Goal: Task Accomplishment & Management: Manage account settings

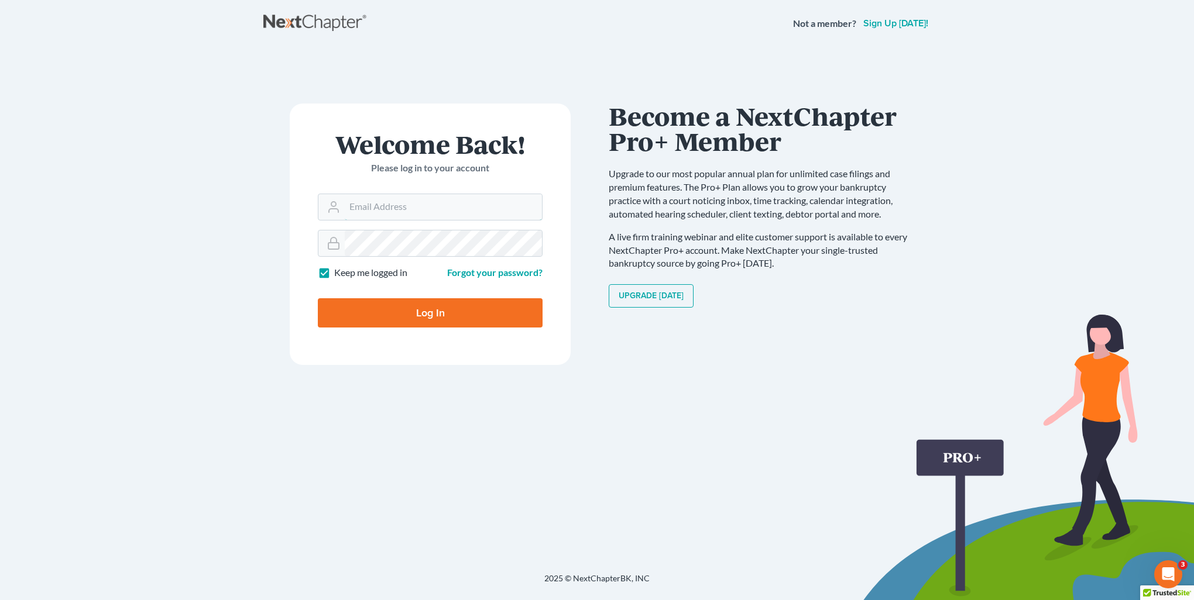
type input "[PERSON_NAME][EMAIL_ADDRESS][DOMAIN_NAME]"
click at [461, 309] on input "Log In" at bounding box center [430, 312] width 225 height 29
type input "Thinking..."
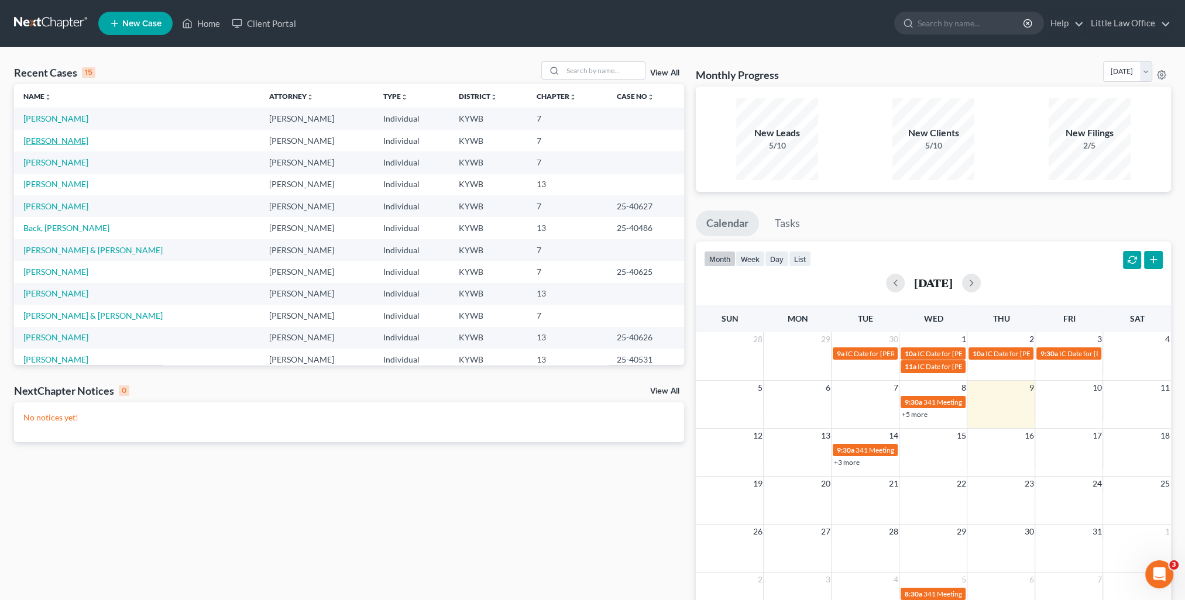
click at [30, 142] on link "[PERSON_NAME]" at bounding box center [55, 141] width 65 height 10
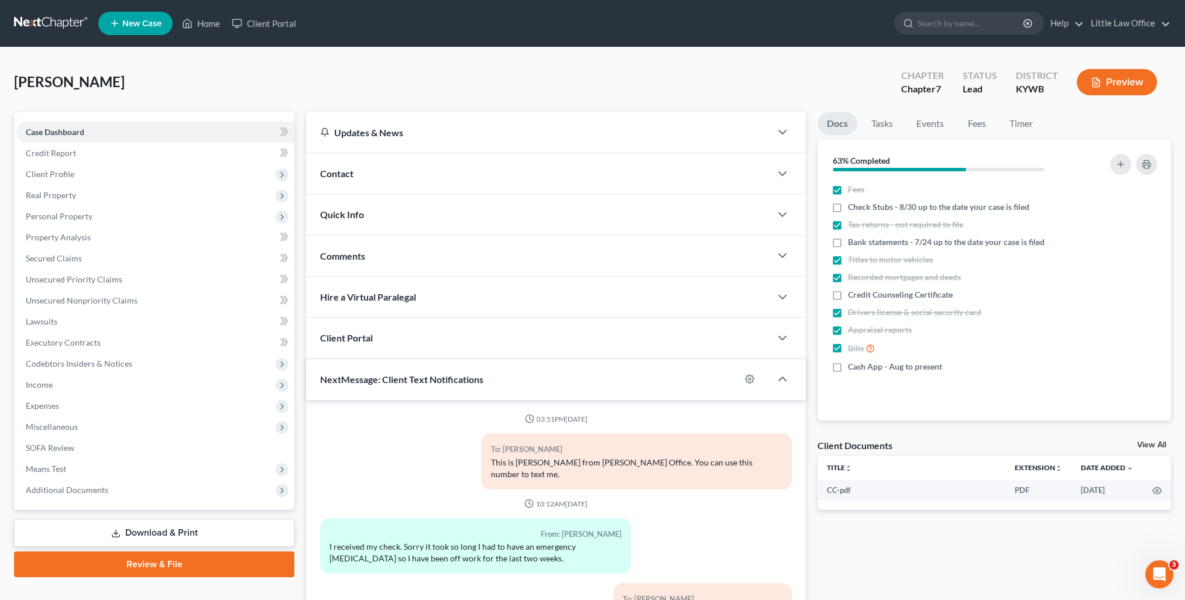
scroll to position [1618, 0]
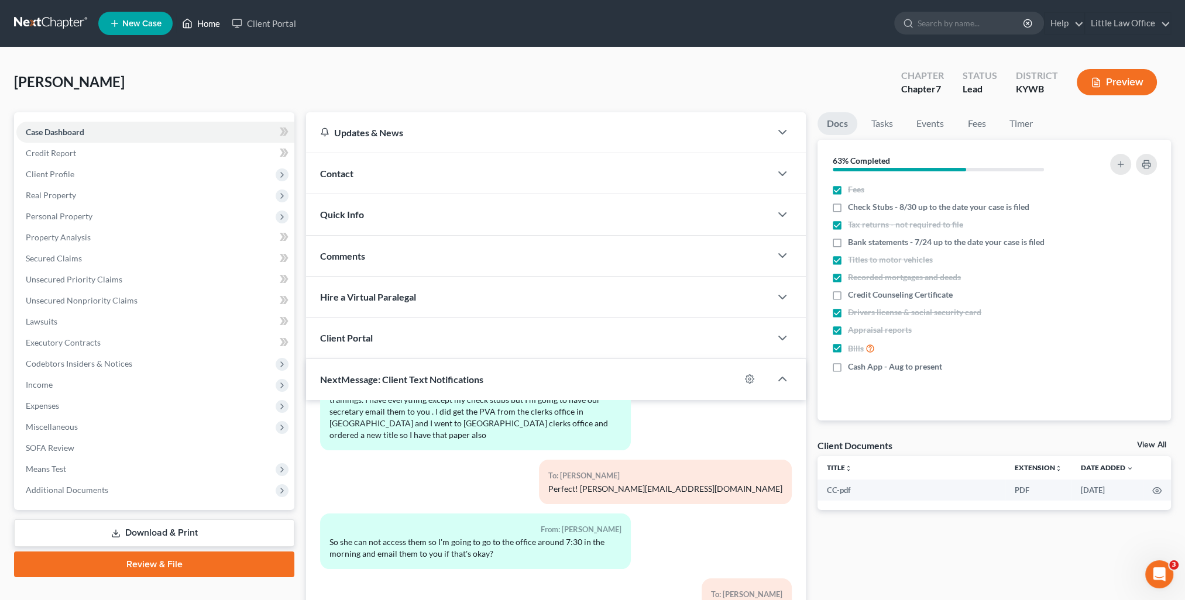
click at [206, 31] on link "Home" at bounding box center [201, 23] width 50 height 21
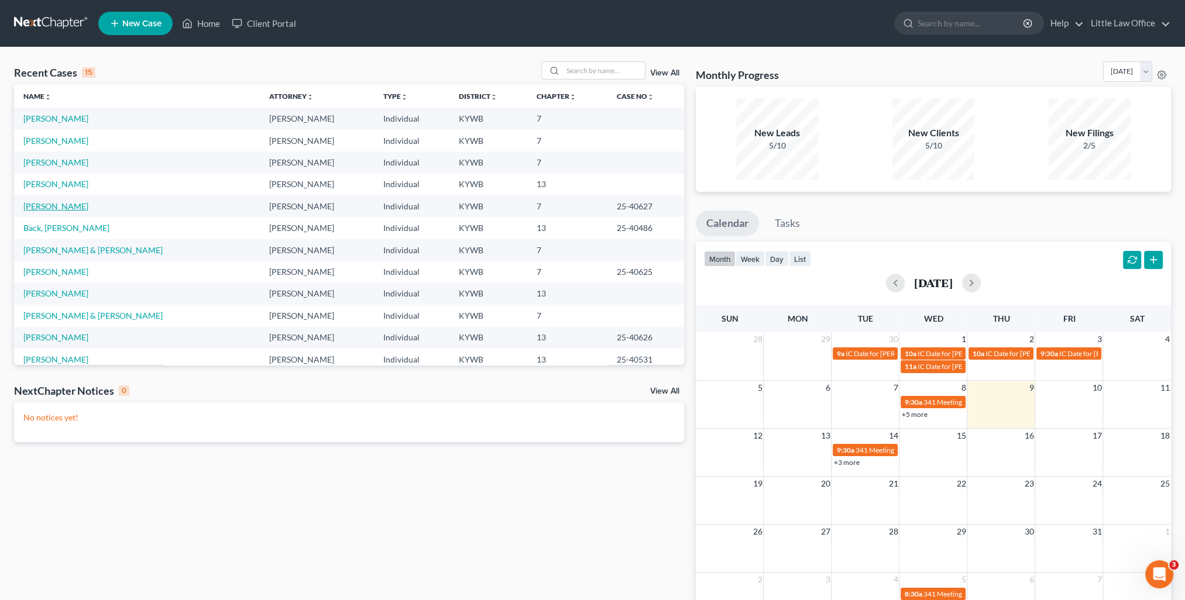
click at [66, 210] on link "[PERSON_NAME]" at bounding box center [55, 206] width 65 height 10
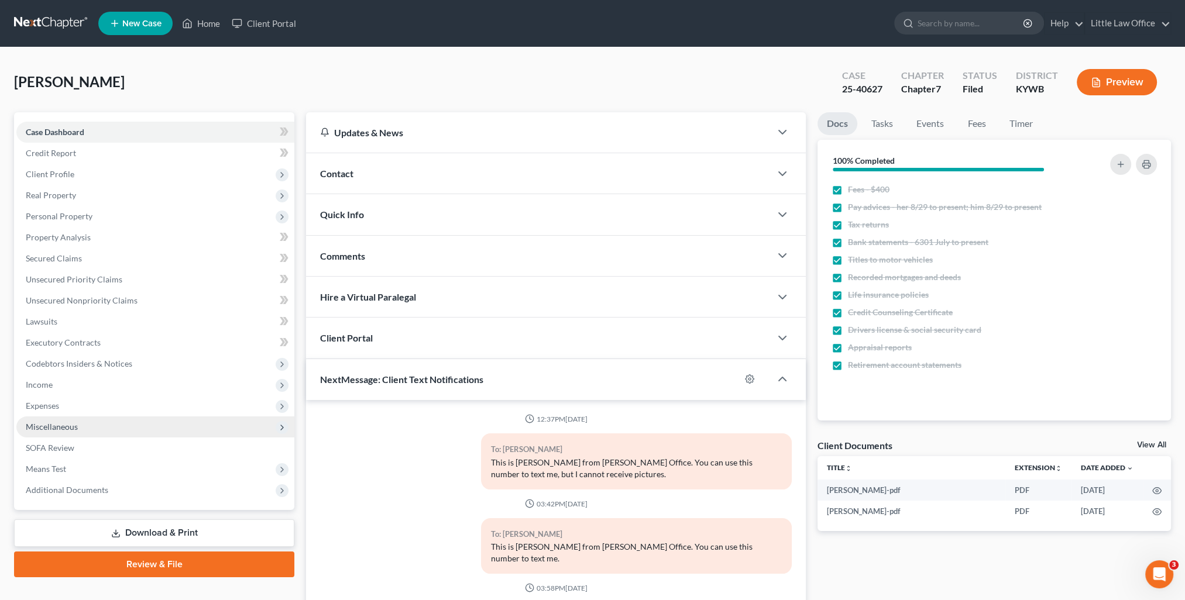
scroll to position [4328, 0]
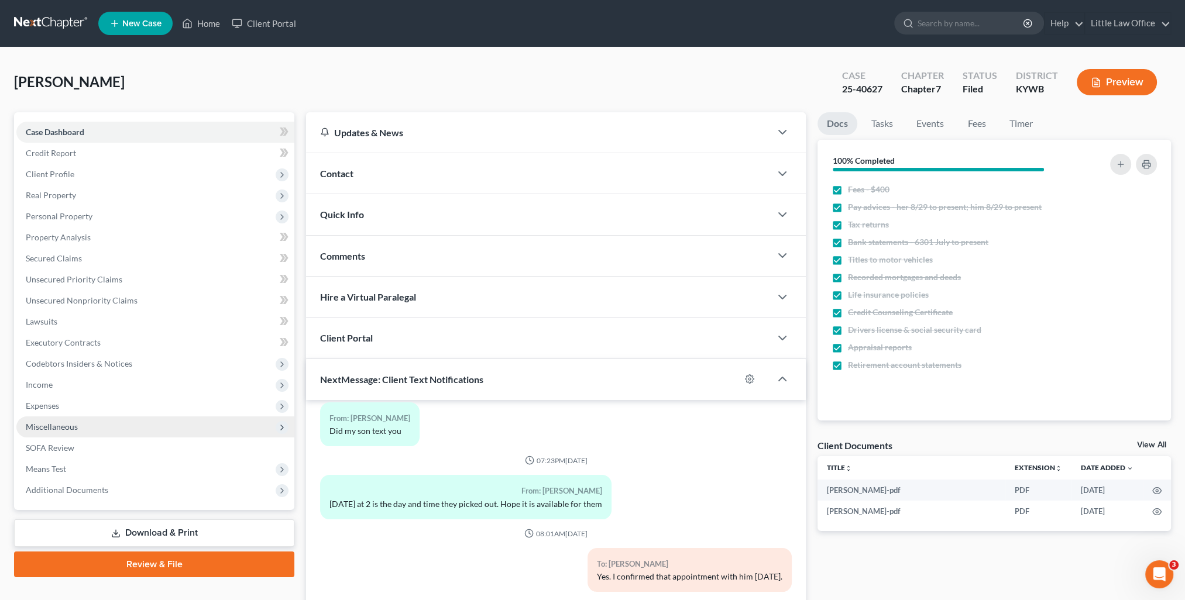
click at [83, 432] on span "Miscellaneous" at bounding box center [155, 427] width 278 height 21
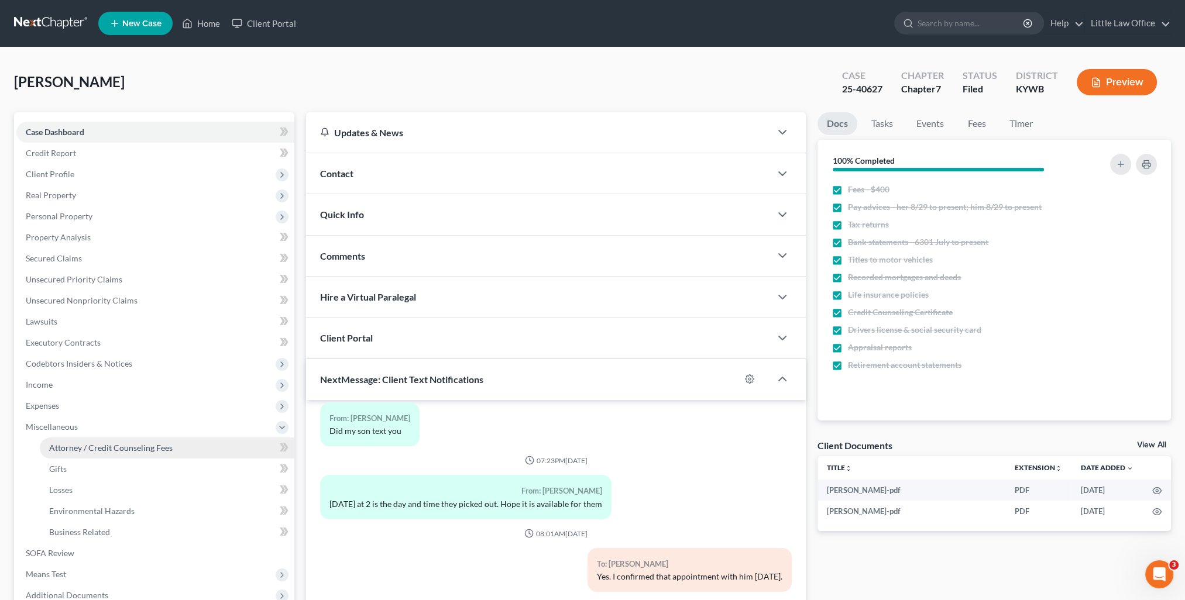
click at [100, 447] on span "Attorney / Credit Counseling Fees" at bounding box center [110, 448] width 123 height 10
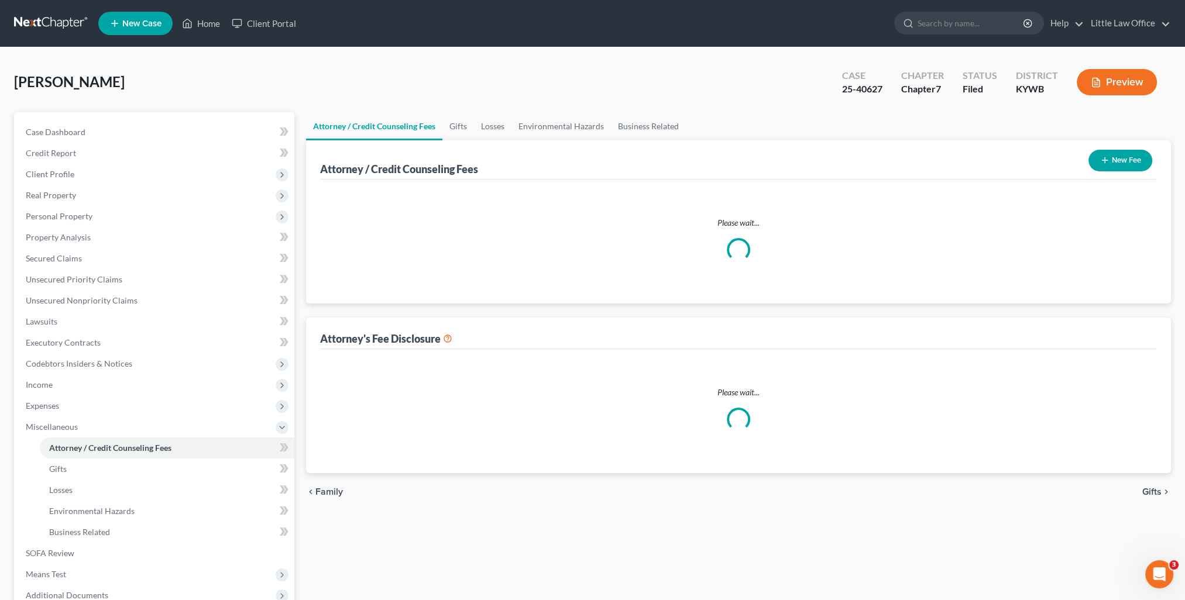
select select "0"
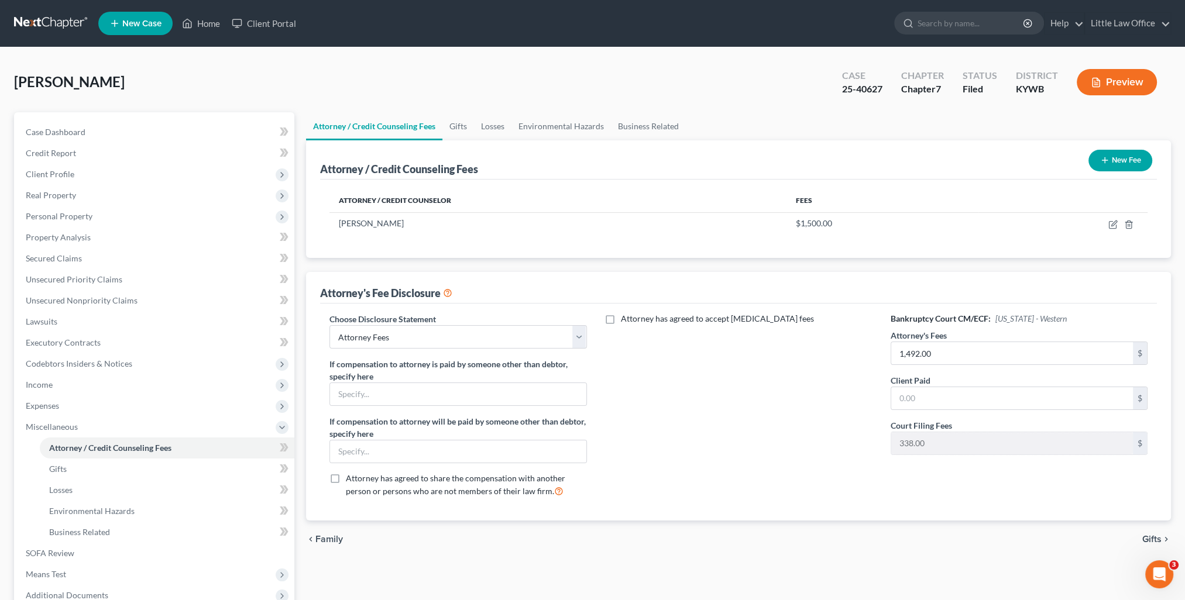
click at [207, 35] on ul "New Case Home Client Portal - No Result - See all results Or Press Enter... Hel…" at bounding box center [634, 23] width 1073 height 30
click at [207, 32] on link "Home" at bounding box center [201, 23] width 50 height 21
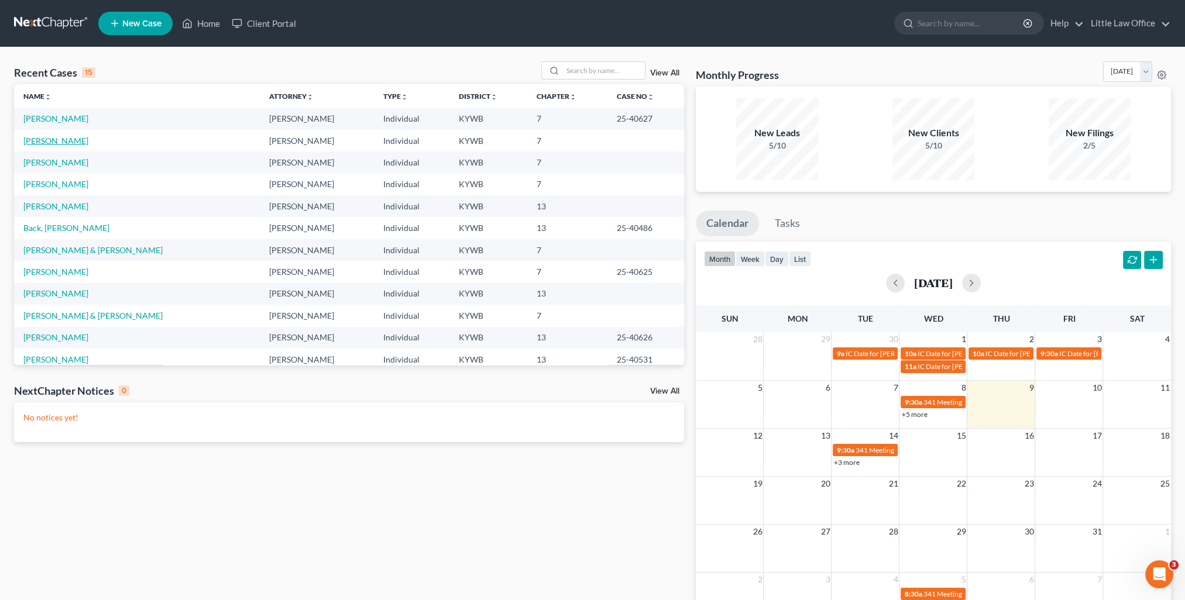
click at [47, 142] on link "[PERSON_NAME]" at bounding box center [55, 141] width 65 height 10
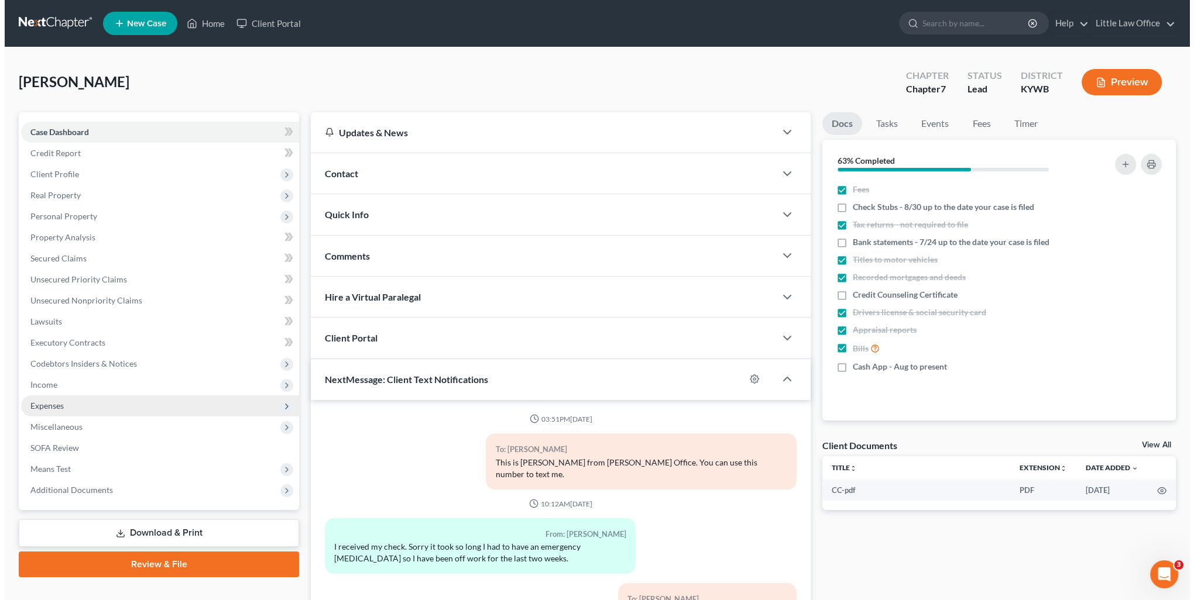
scroll to position [1618, 0]
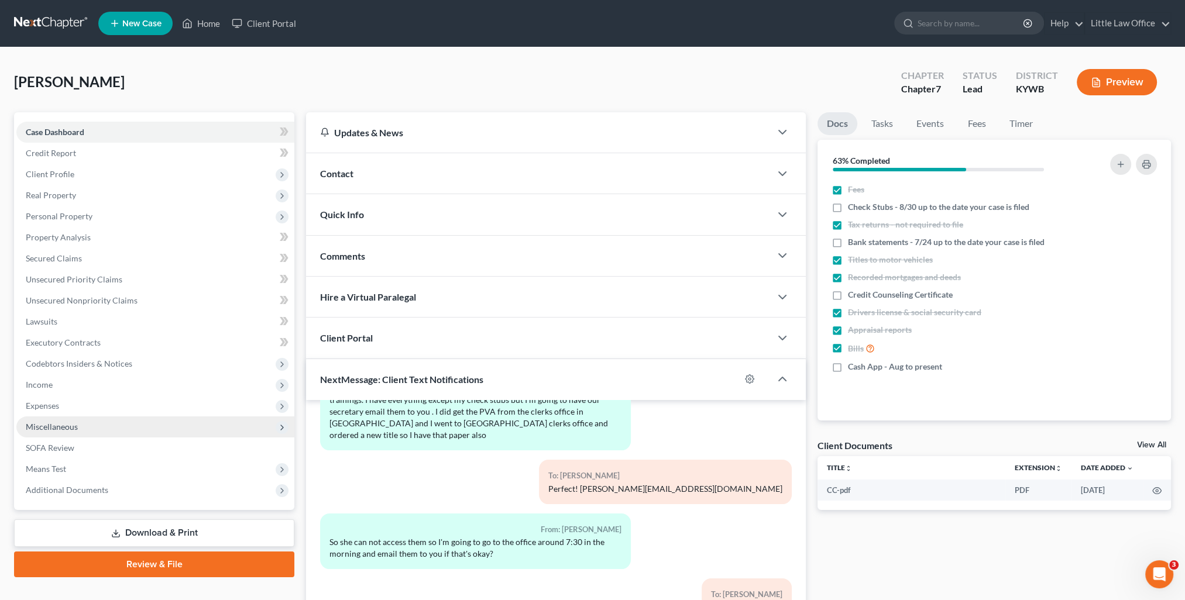
click at [74, 428] on span "Miscellaneous" at bounding box center [52, 427] width 52 height 10
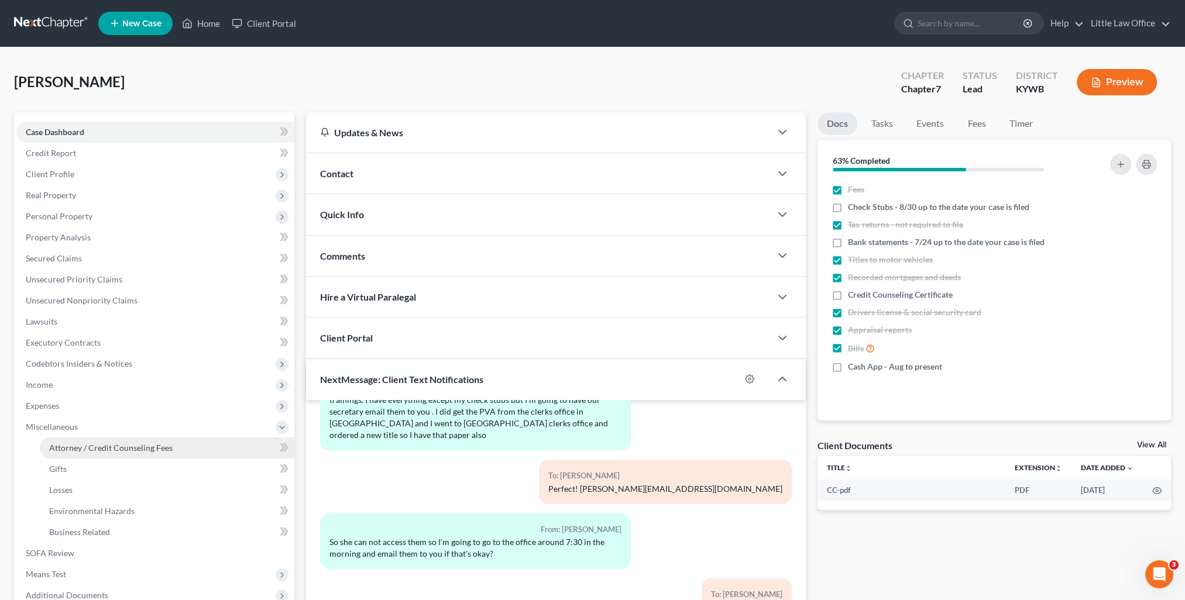
click at [90, 443] on span "Attorney / Credit Counseling Fees" at bounding box center [110, 448] width 123 height 10
select select "0"
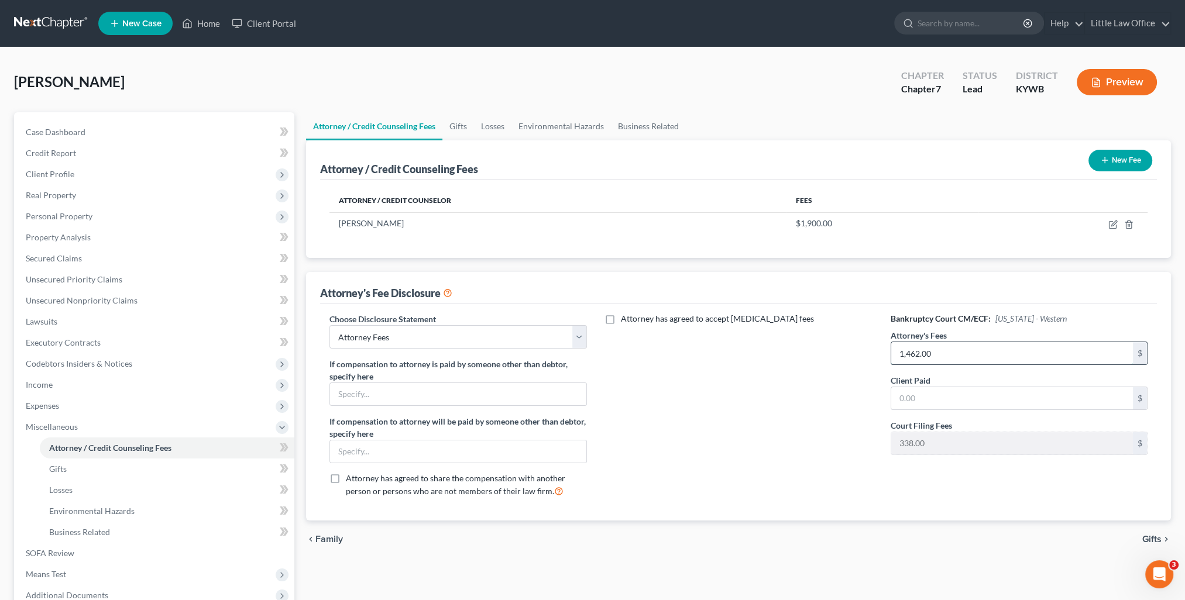
click at [962, 348] on input "1,462.00" at bounding box center [1012, 353] width 242 height 22
type input "1,492"
click at [77, 198] on span "Real Property" at bounding box center [155, 195] width 278 height 21
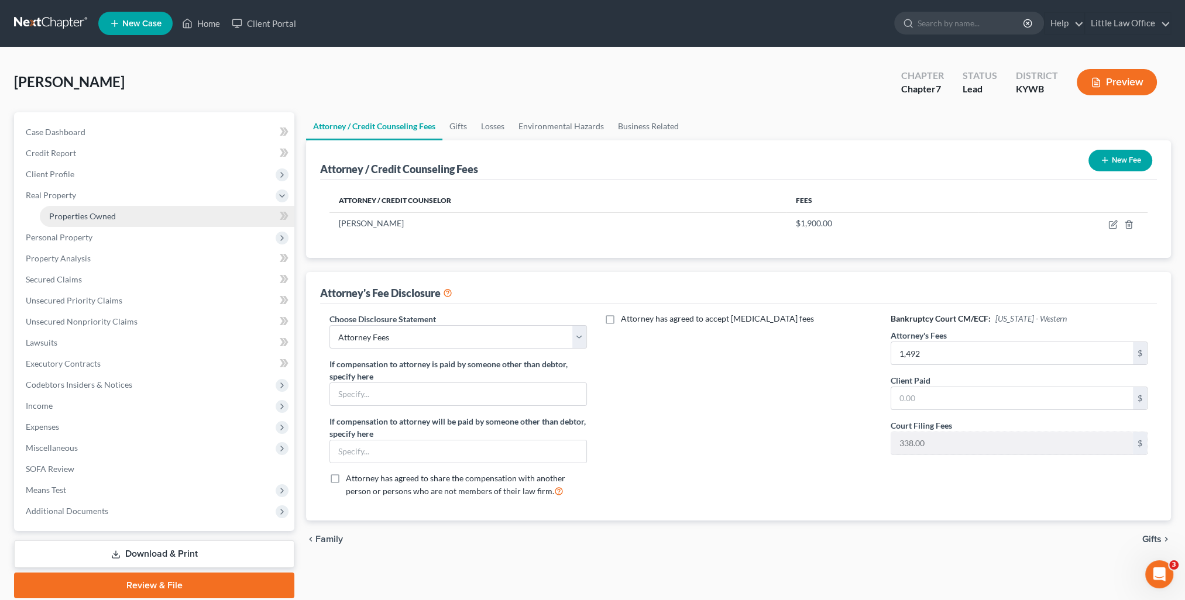
click at [88, 218] on span "Properties Owned" at bounding box center [82, 216] width 67 height 10
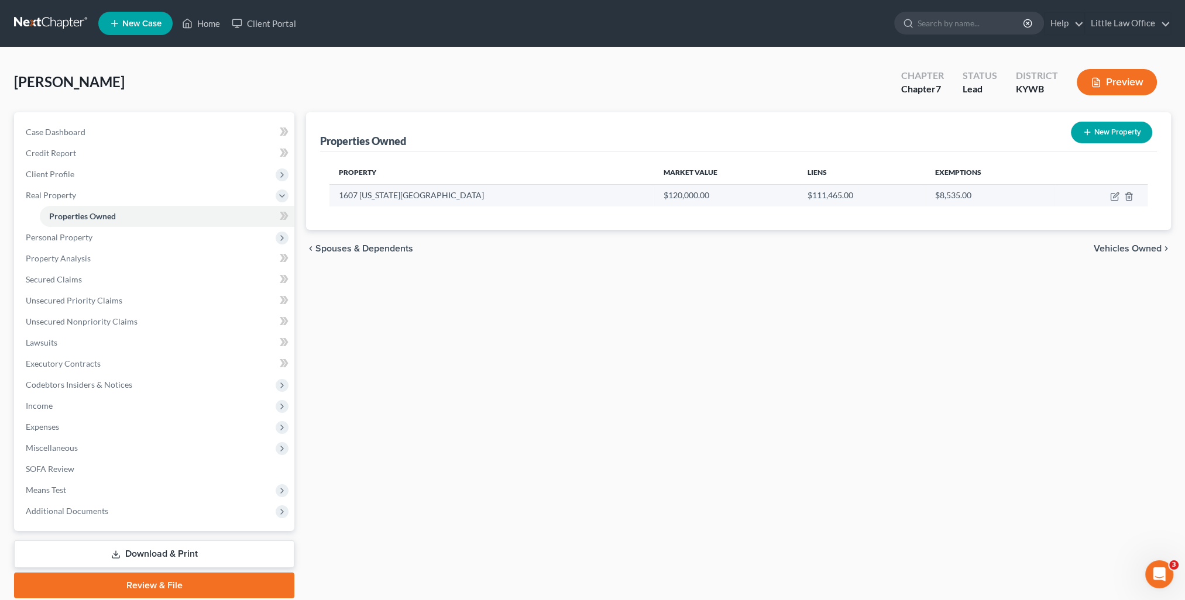
click at [1111, 201] on td at bounding box center [1101, 195] width 93 height 22
click at [1114, 197] on icon "button" at bounding box center [1115, 195] width 5 height 5
select select "18"
select select "0"
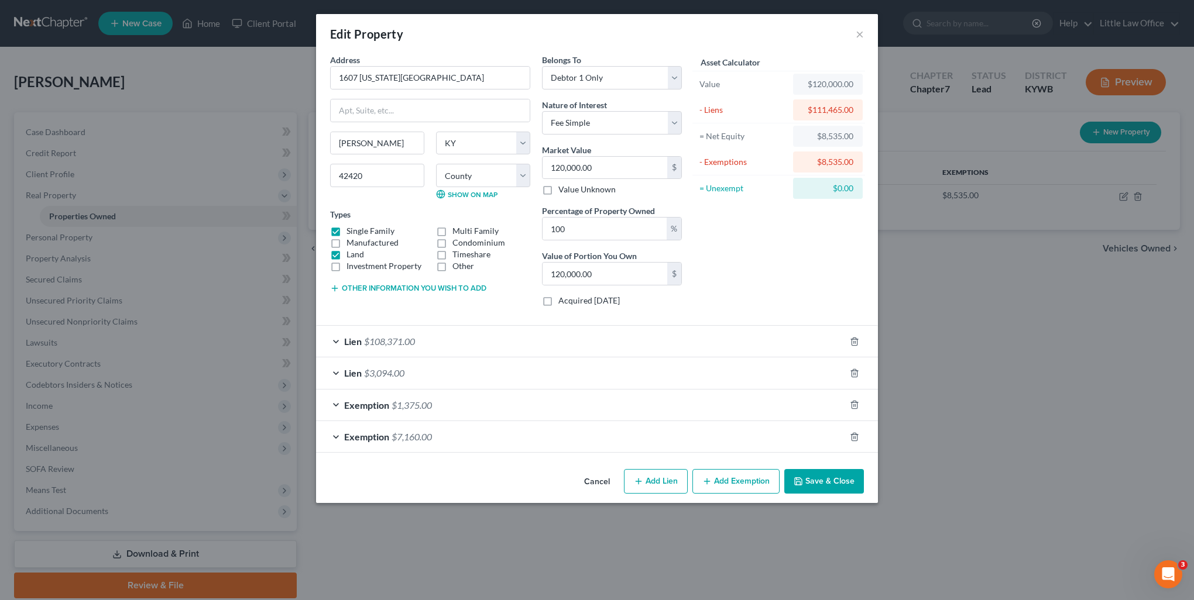
click at [501, 436] on div "Exemption $7,160.00" at bounding box center [580, 436] width 529 height 31
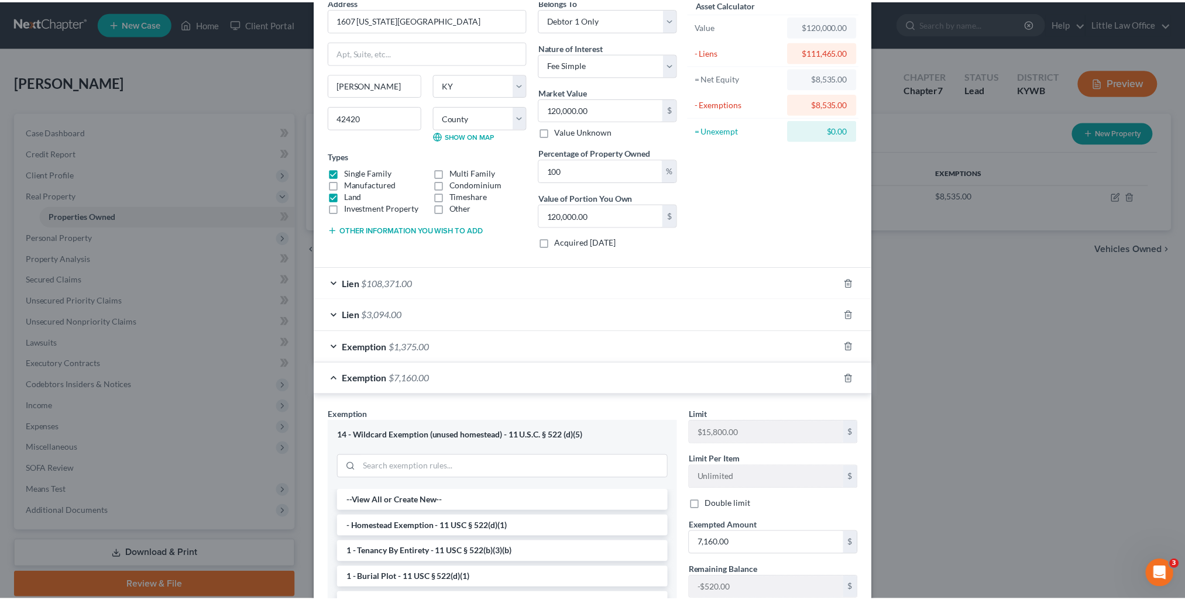
scroll to position [217, 0]
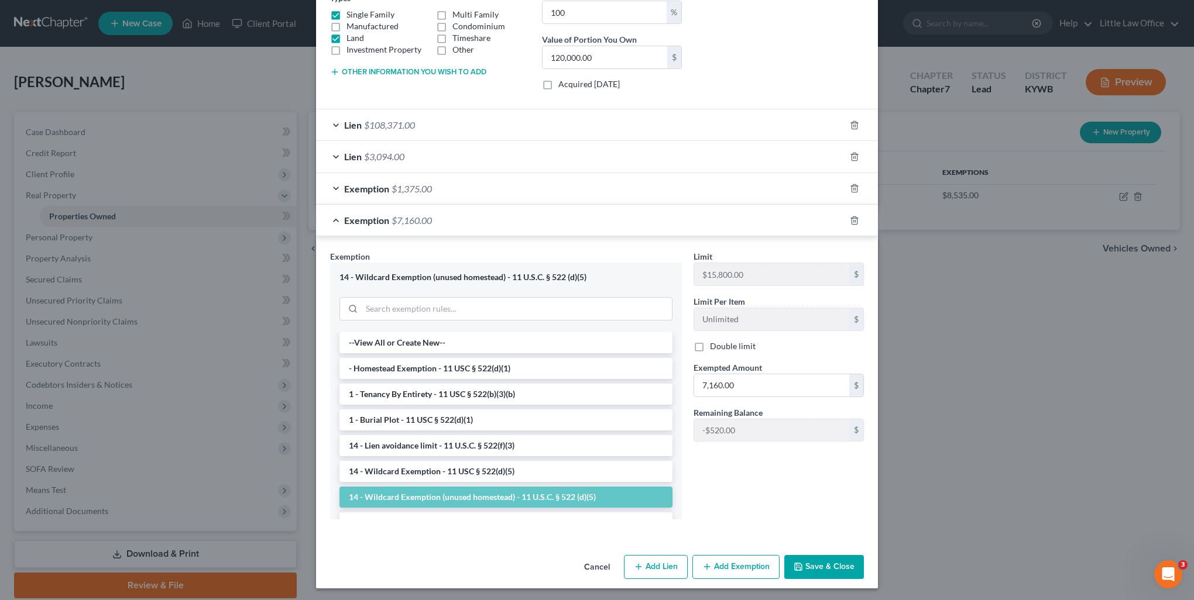
click at [815, 571] on button "Save & Close" at bounding box center [824, 567] width 80 height 25
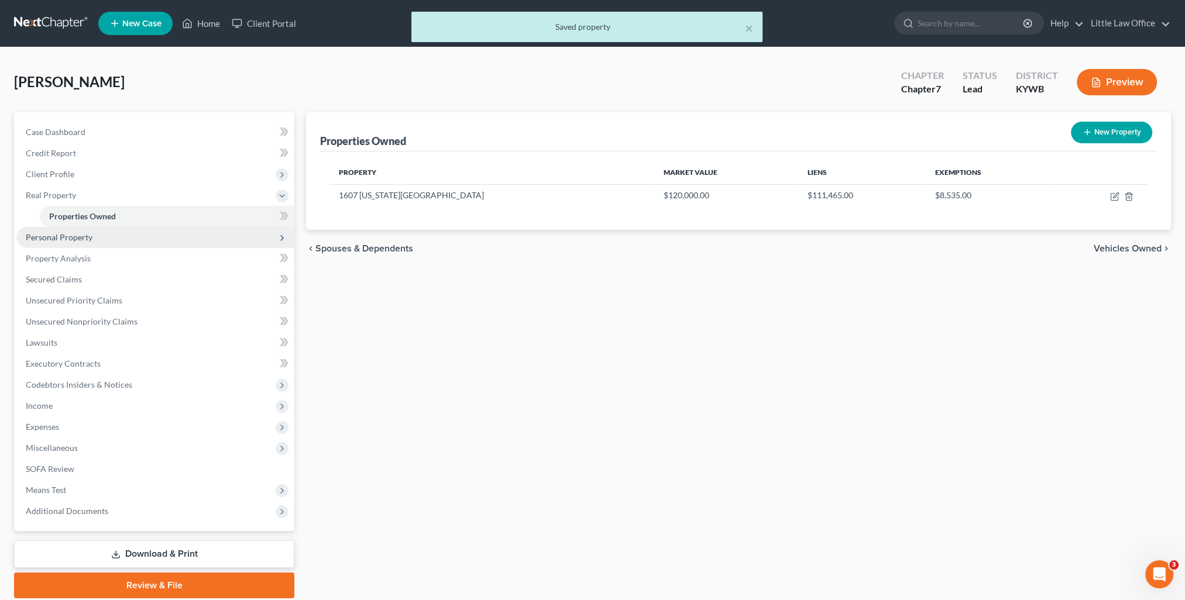
click at [97, 235] on span "Personal Property" at bounding box center [155, 237] width 278 height 21
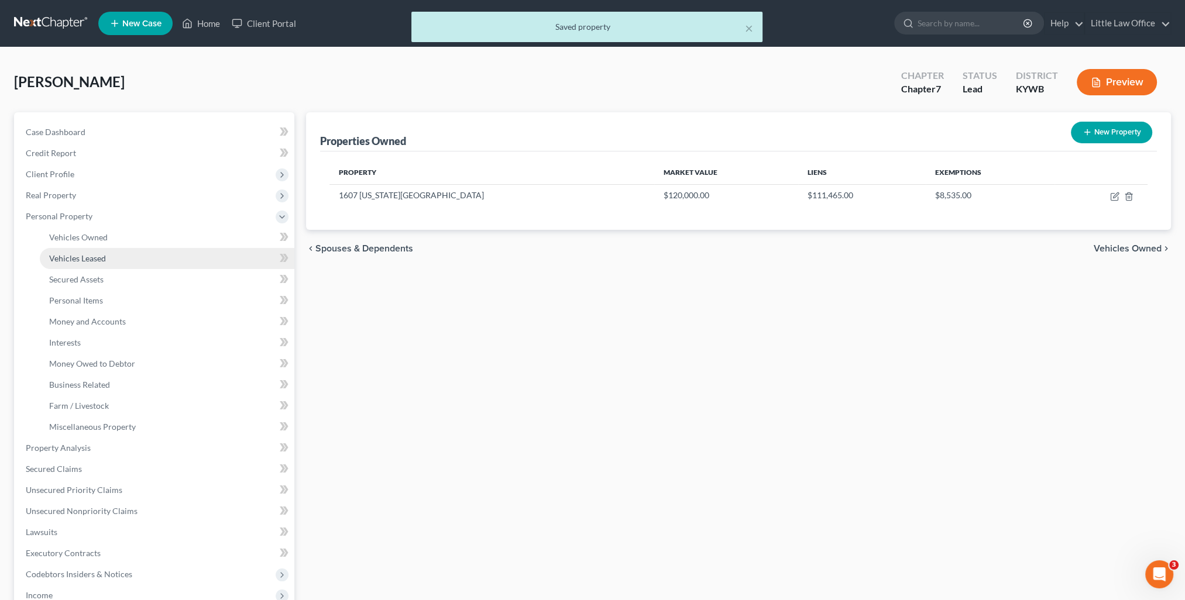
click at [102, 250] on link "Vehicles Leased" at bounding box center [167, 258] width 255 height 21
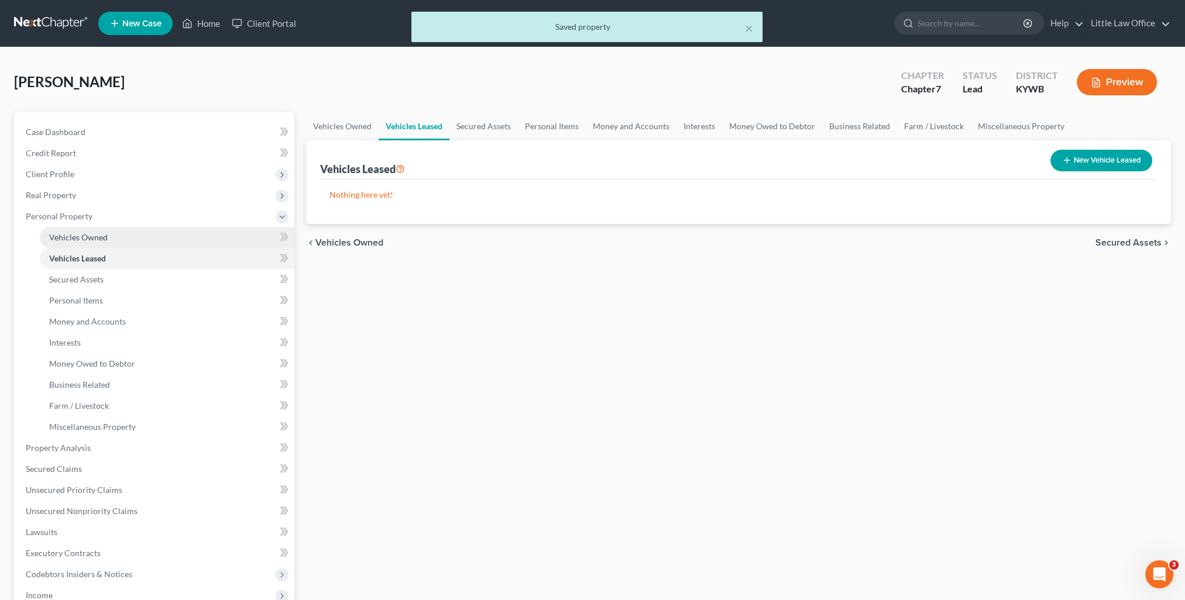
click at [103, 238] on span "Vehicles Owned" at bounding box center [78, 237] width 59 height 10
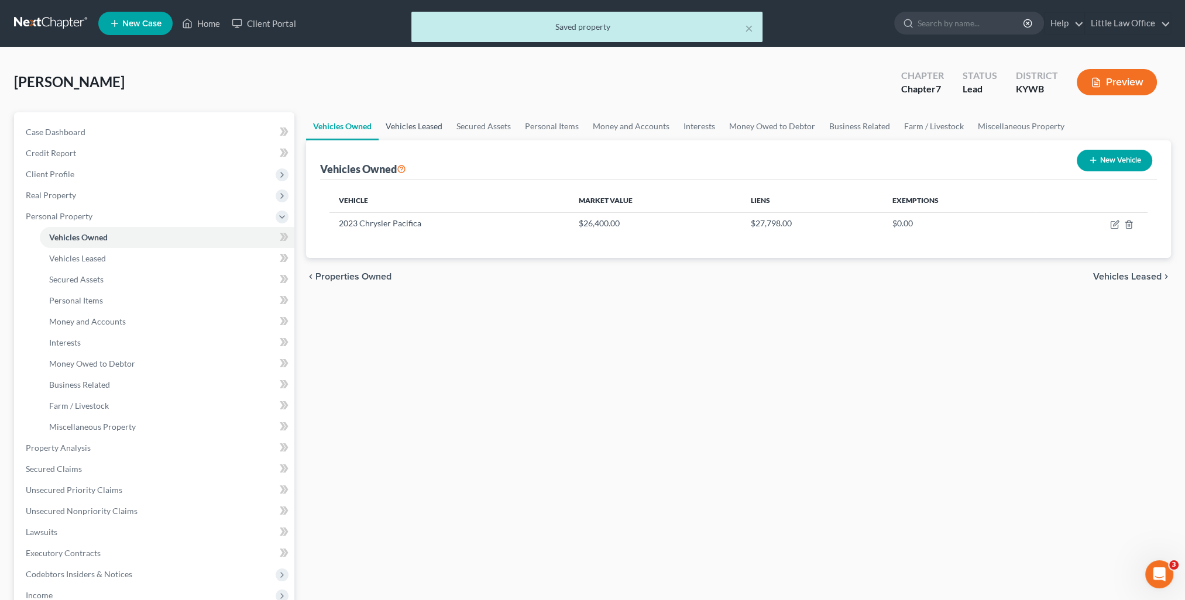
click at [423, 122] on link "Vehicles Leased" at bounding box center [414, 126] width 71 height 28
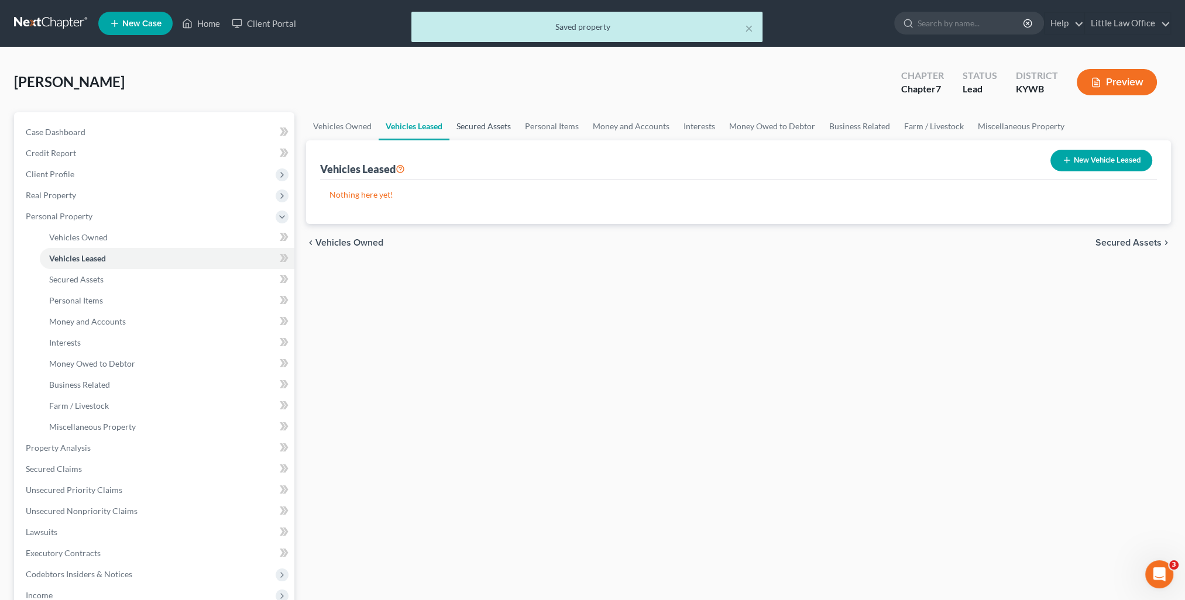
click at [474, 129] on link "Secured Assets" at bounding box center [483, 126] width 68 height 28
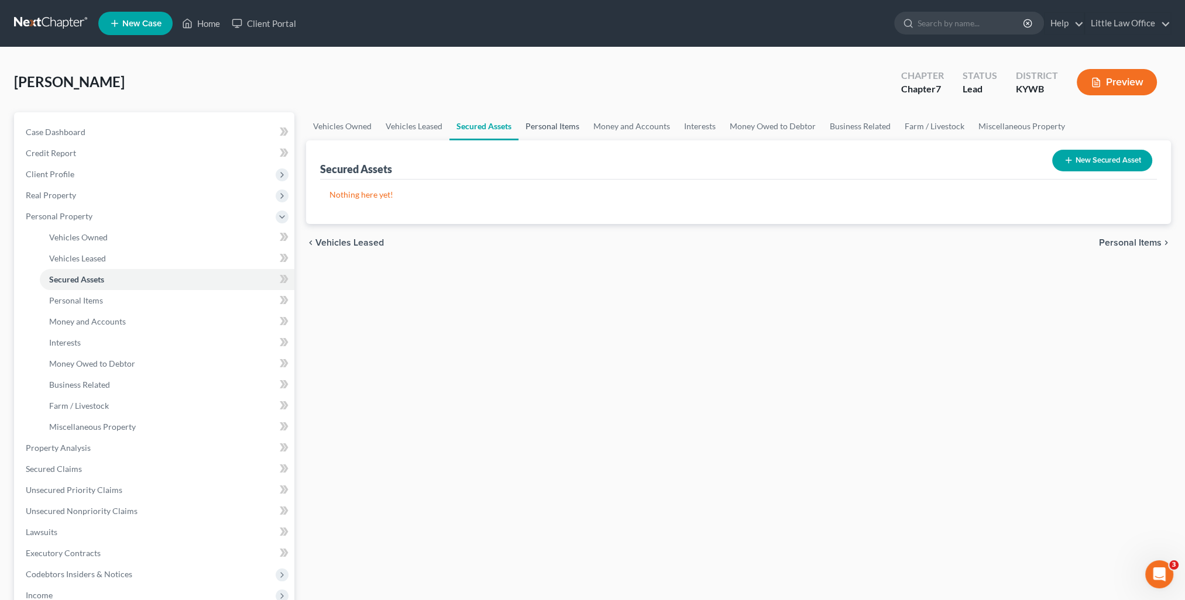
click at [543, 123] on link "Personal Items" at bounding box center [553, 126] width 68 height 28
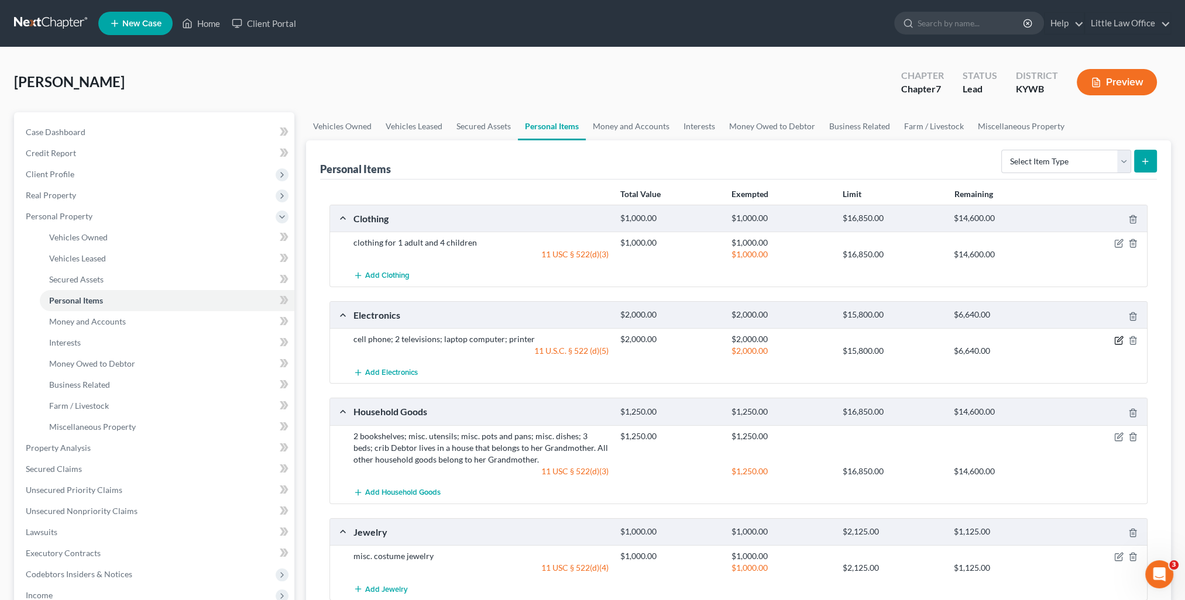
click at [1117, 342] on icon "button" at bounding box center [1118, 340] width 9 height 9
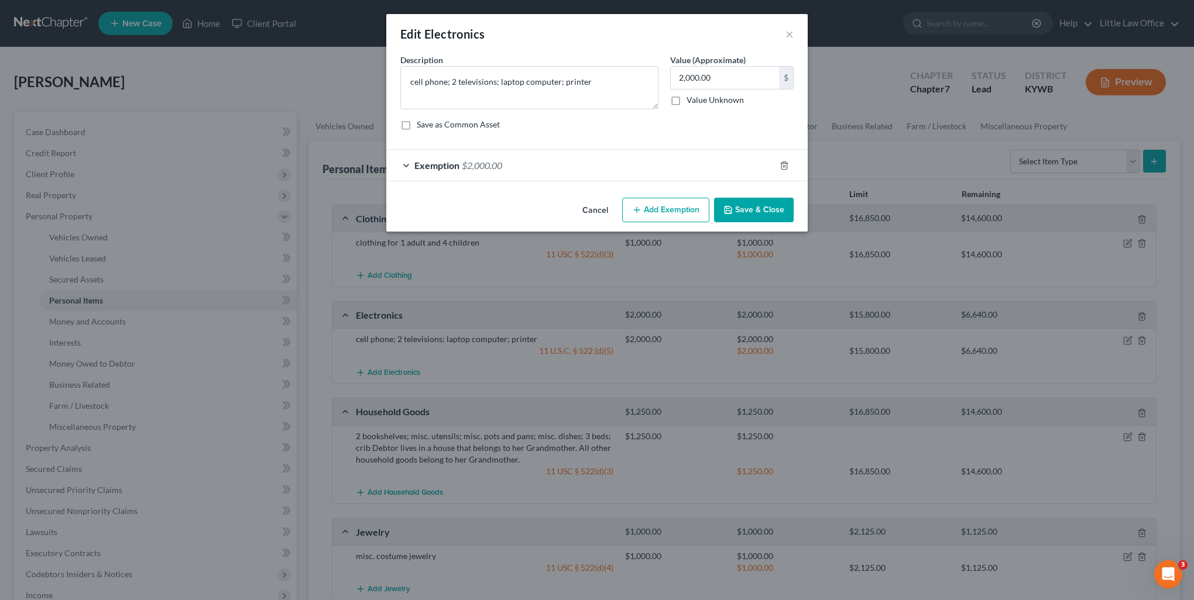
click at [552, 160] on div "Exemption $2,000.00" at bounding box center [580, 165] width 389 height 31
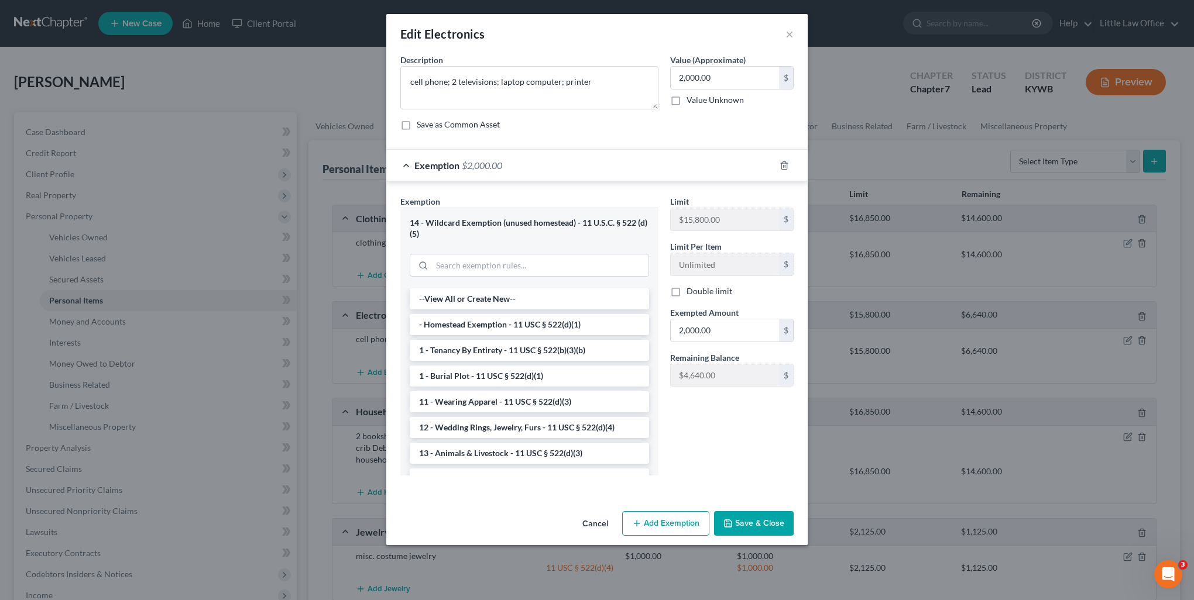
click at [746, 528] on button "Save & Close" at bounding box center [754, 524] width 80 height 25
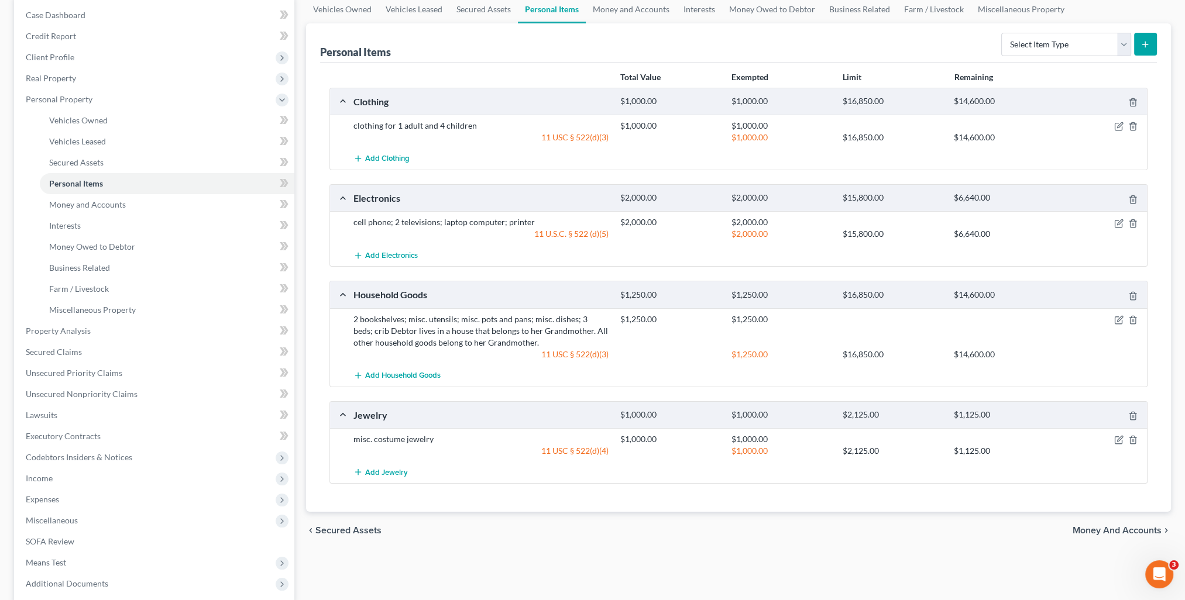
scroll to position [176, 0]
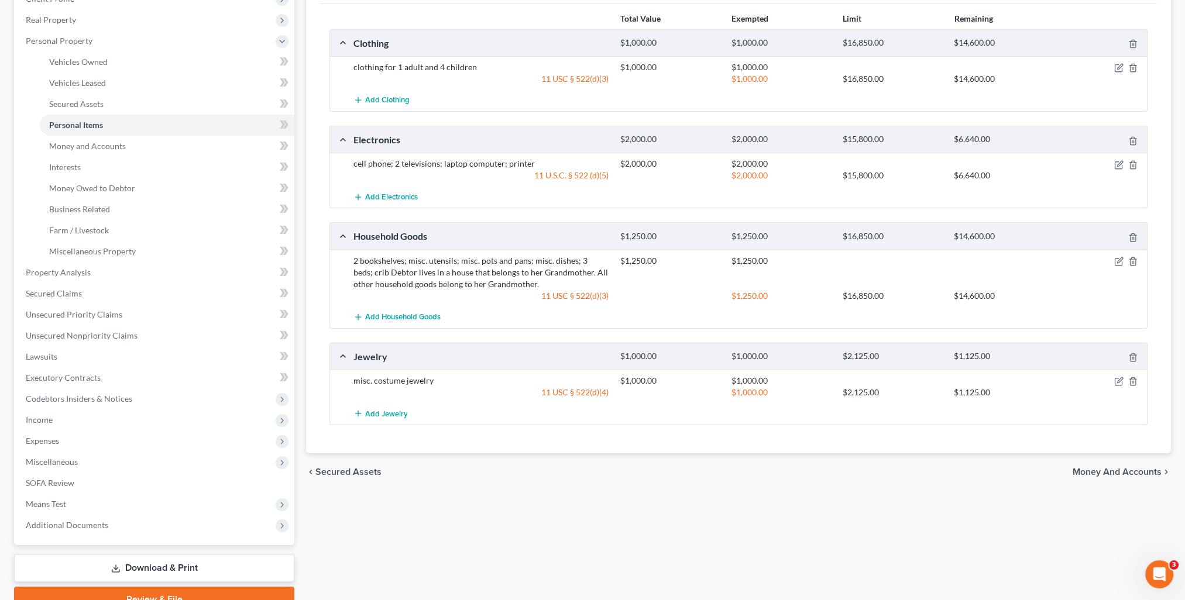
click at [1126, 474] on span "Money and Accounts" at bounding box center [1117, 472] width 89 height 9
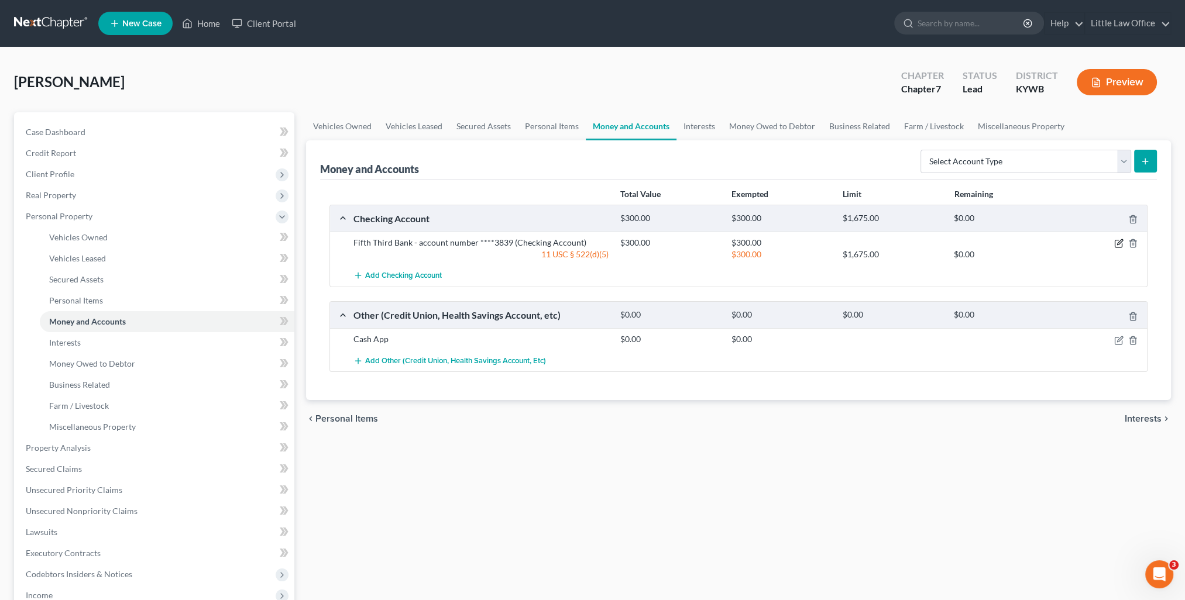
click at [1115, 242] on icon "button" at bounding box center [1118, 244] width 7 height 7
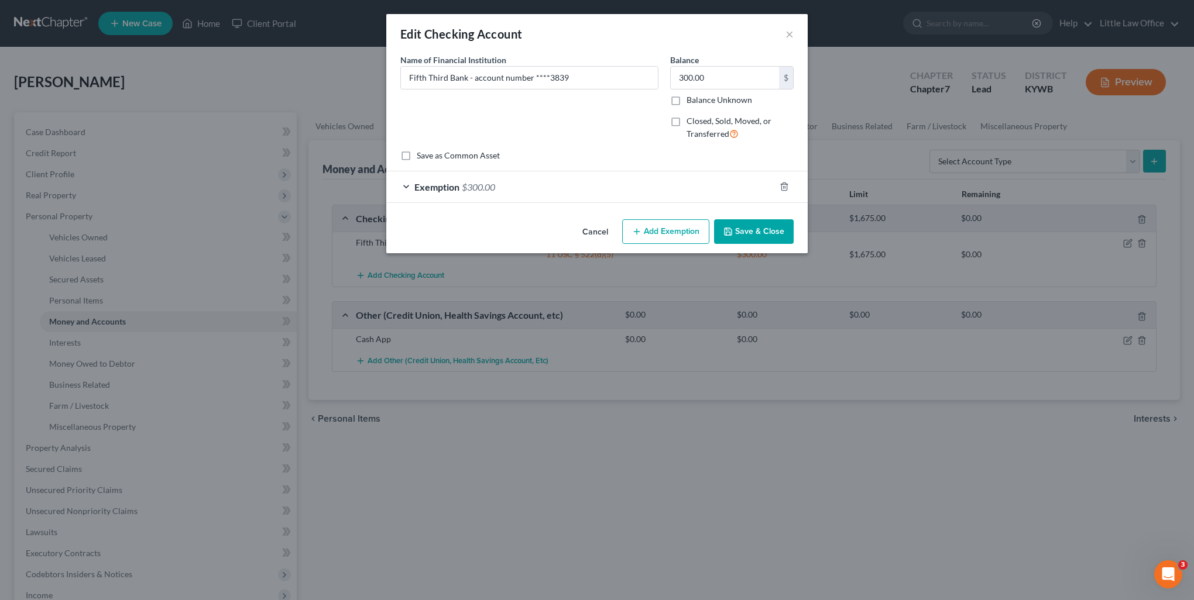
click at [534, 195] on div "Exemption $300.00" at bounding box center [580, 186] width 389 height 31
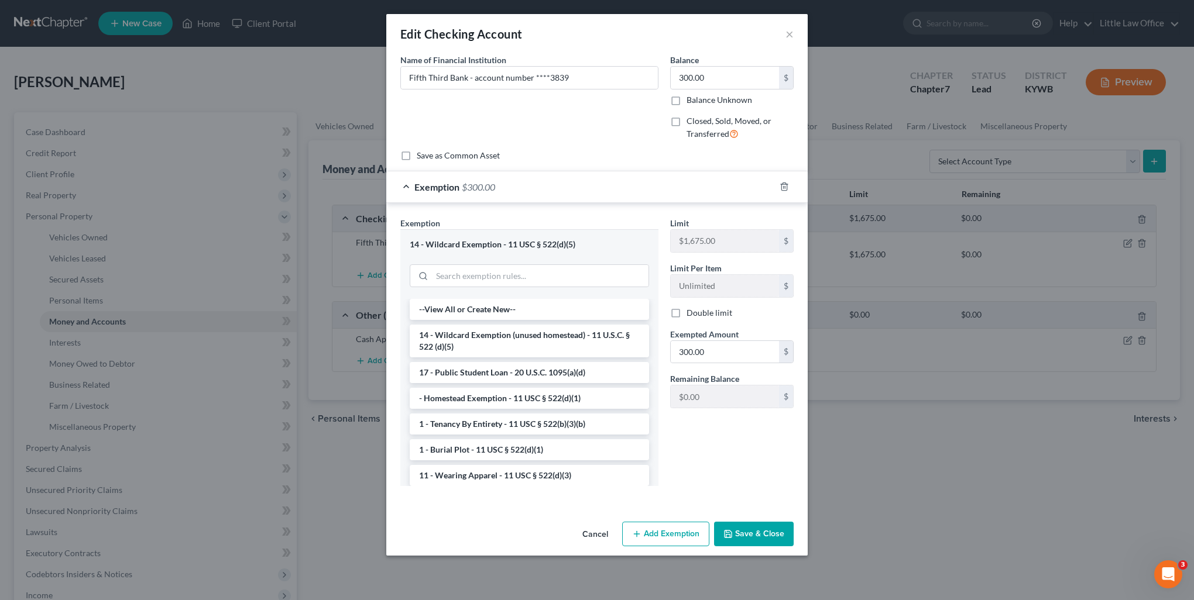
click at [762, 534] on button "Save & Close" at bounding box center [754, 534] width 80 height 25
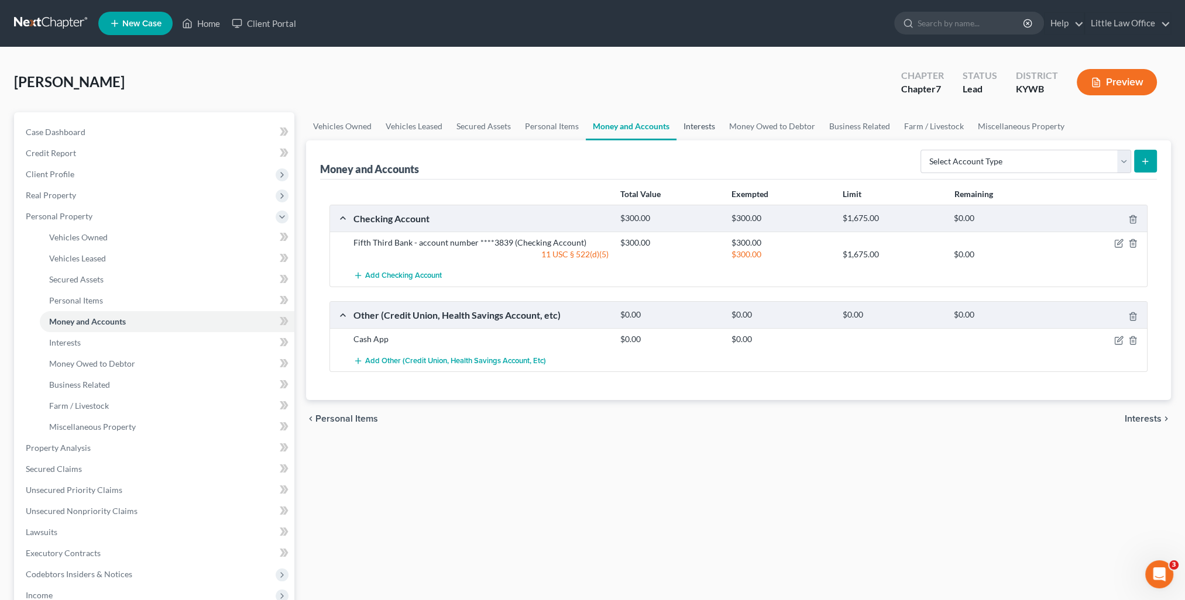
click at [690, 130] on link "Interests" at bounding box center [700, 126] width 46 height 28
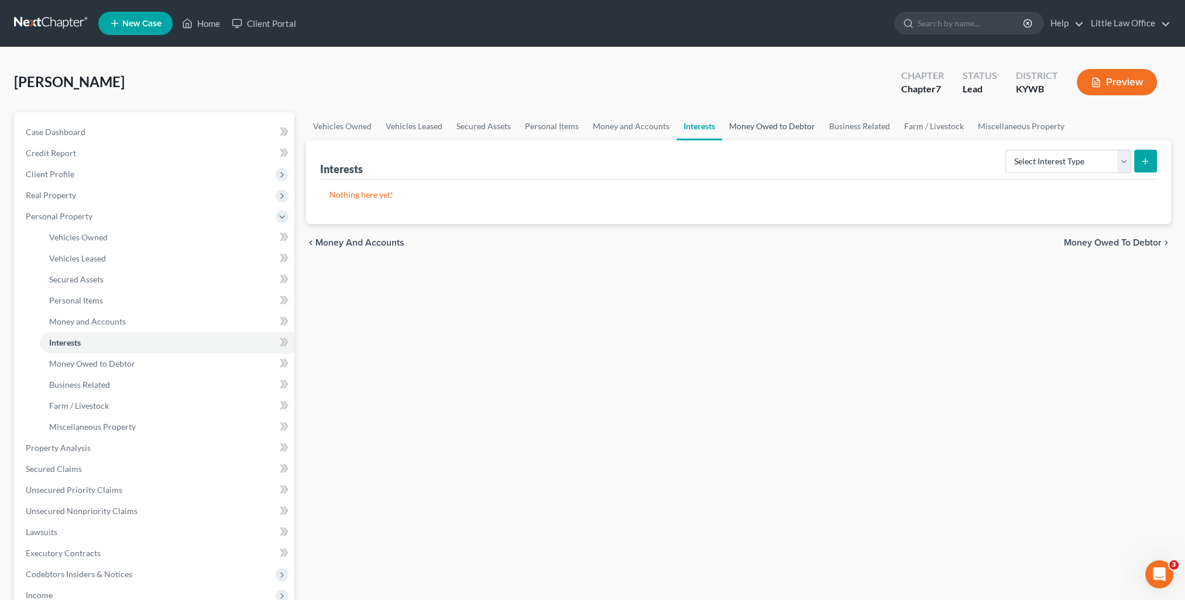
click at [742, 128] on link "Money Owed to Debtor" at bounding box center [772, 126] width 100 height 28
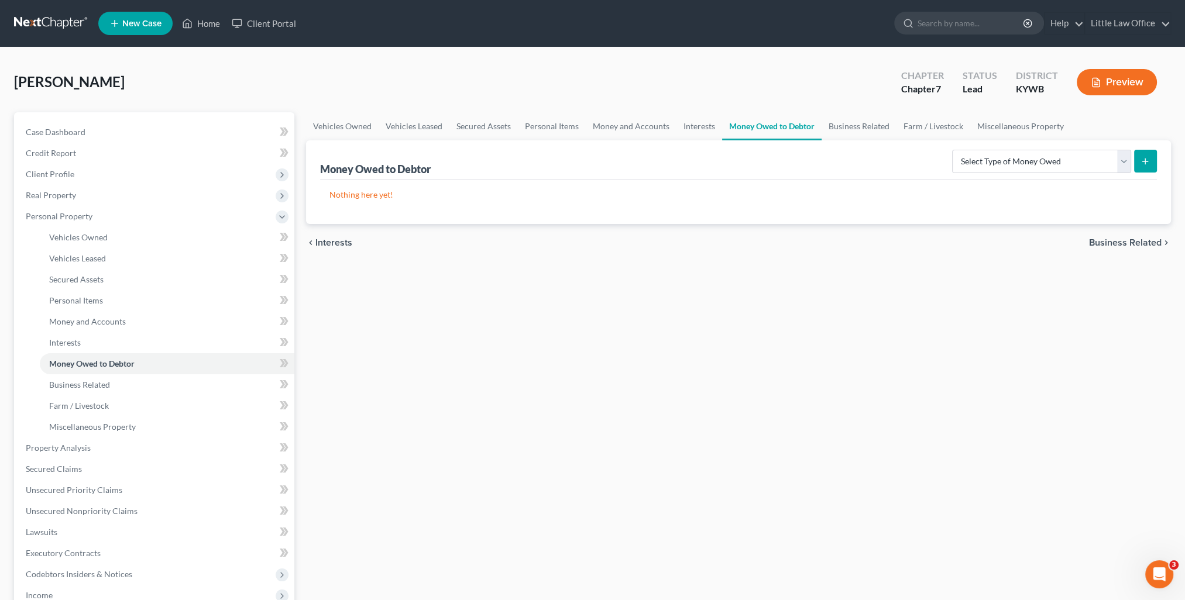
click at [810, 132] on link "Money Owed to Debtor" at bounding box center [771, 126] width 99 height 28
click at [840, 134] on link "Business Related" at bounding box center [859, 126] width 75 height 28
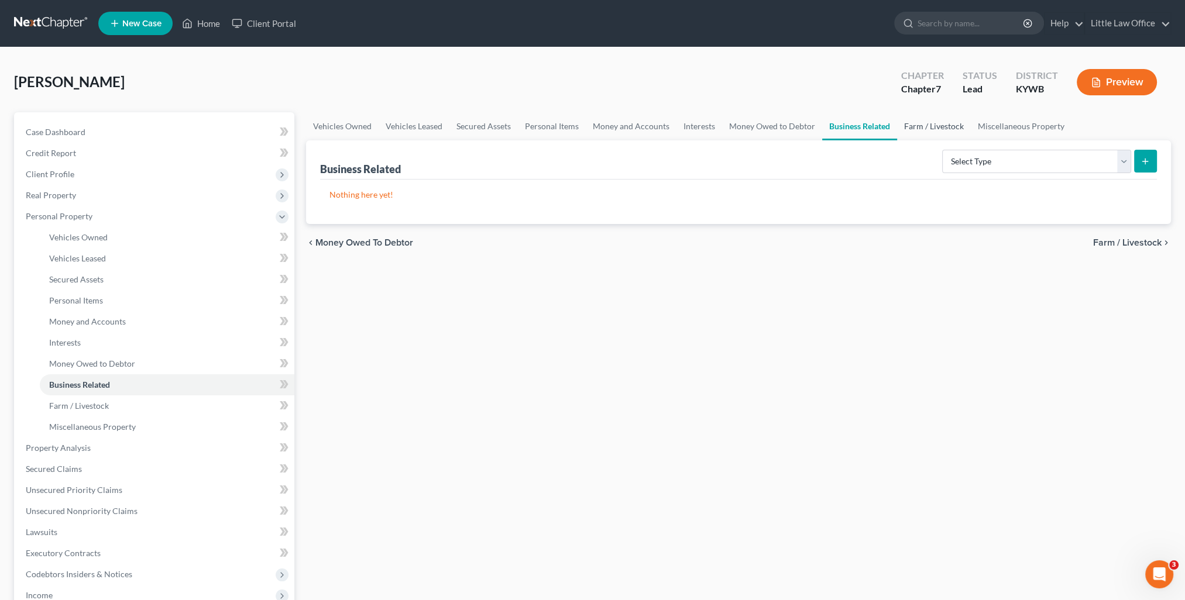
click at [933, 133] on link "Farm / Livestock" at bounding box center [934, 126] width 74 height 28
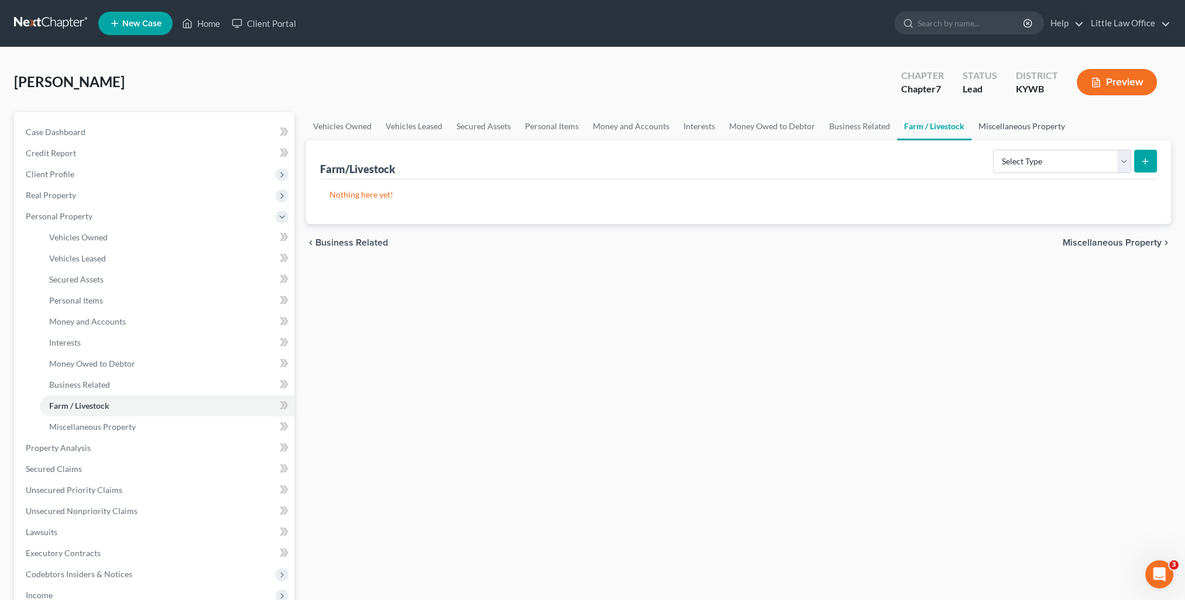
click at [1007, 129] on link "Miscellaneous Property" at bounding box center [1022, 126] width 101 height 28
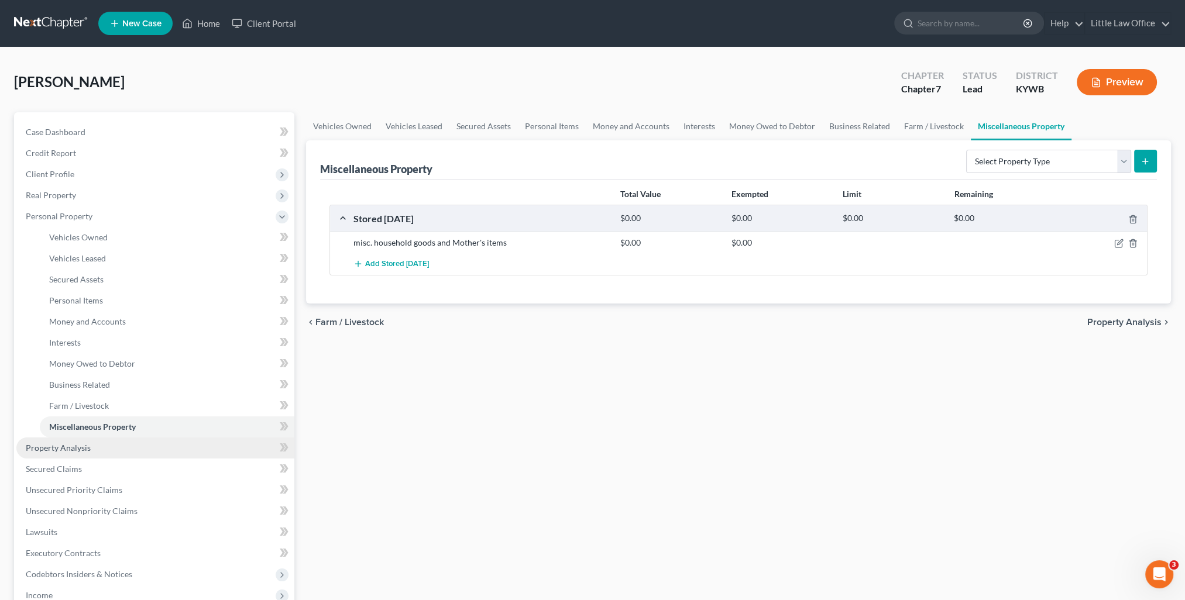
click at [96, 446] on link "Property Analysis" at bounding box center [155, 448] width 278 height 21
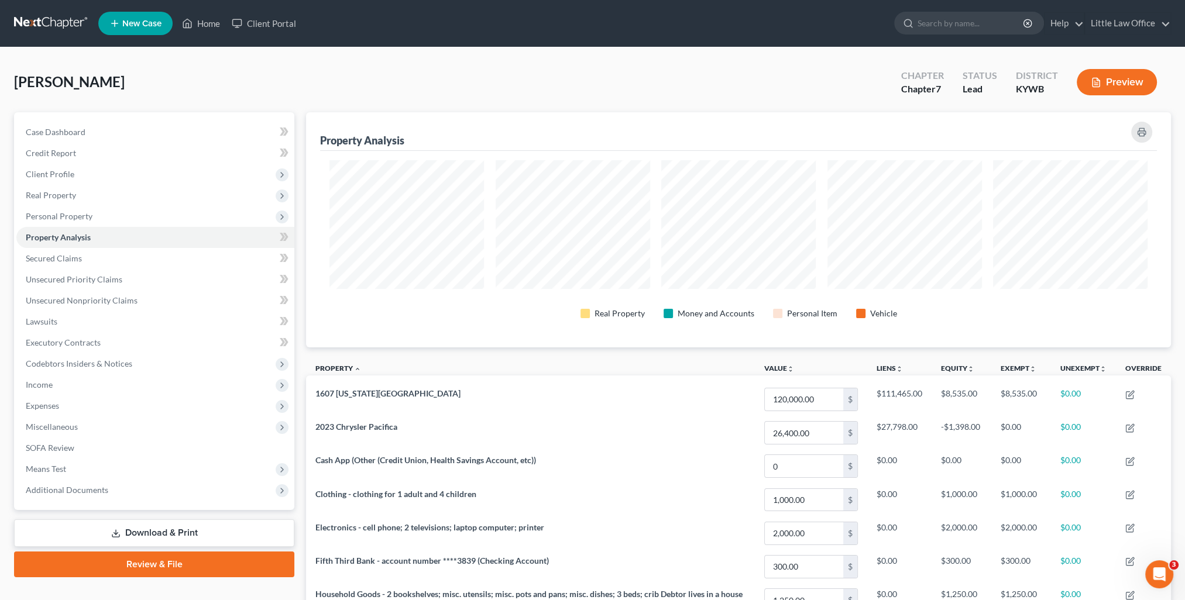
scroll to position [235, 864]
click at [104, 174] on span "Client Profile" at bounding box center [155, 174] width 278 height 21
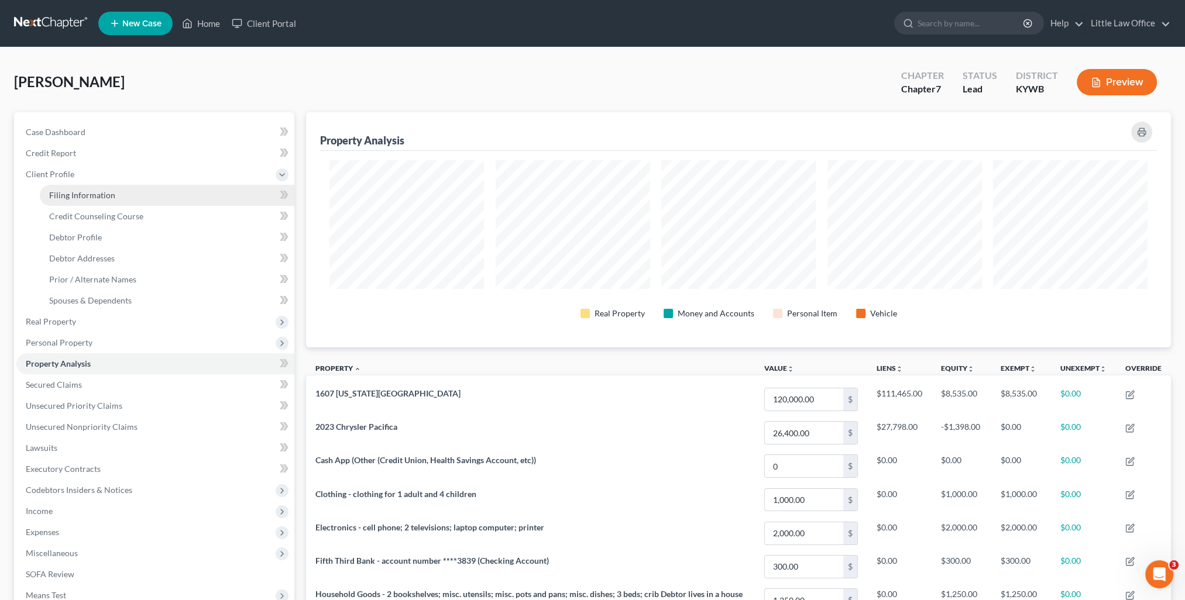
click at [106, 198] on span "Filing Information" at bounding box center [82, 195] width 66 height 10
select select "1"
select select "0"
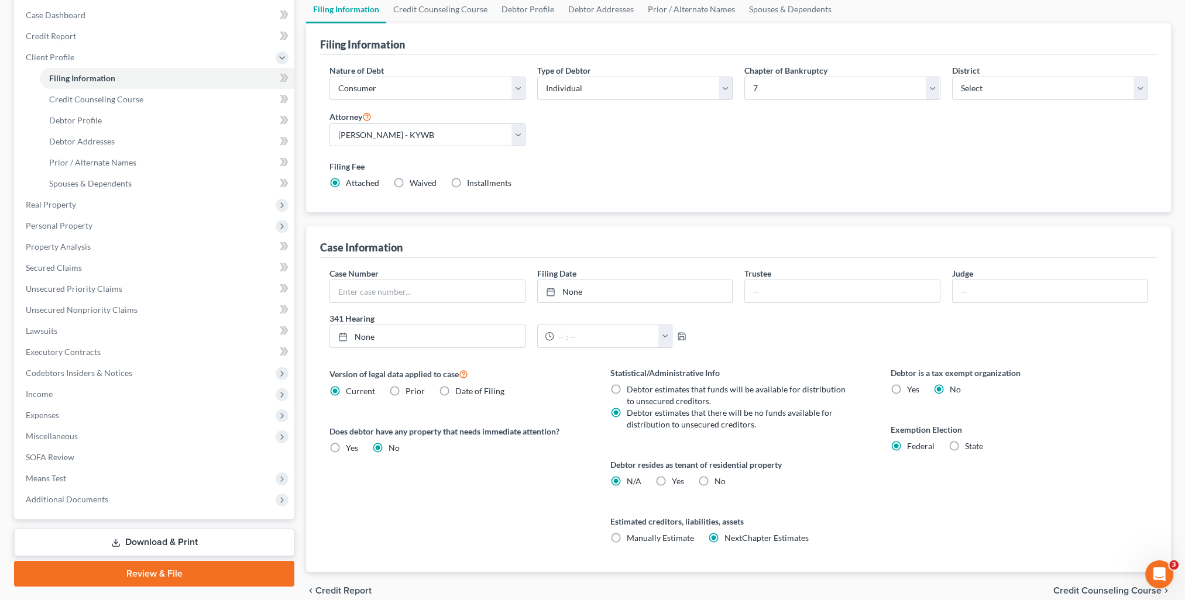
scroll to position [169, 0]
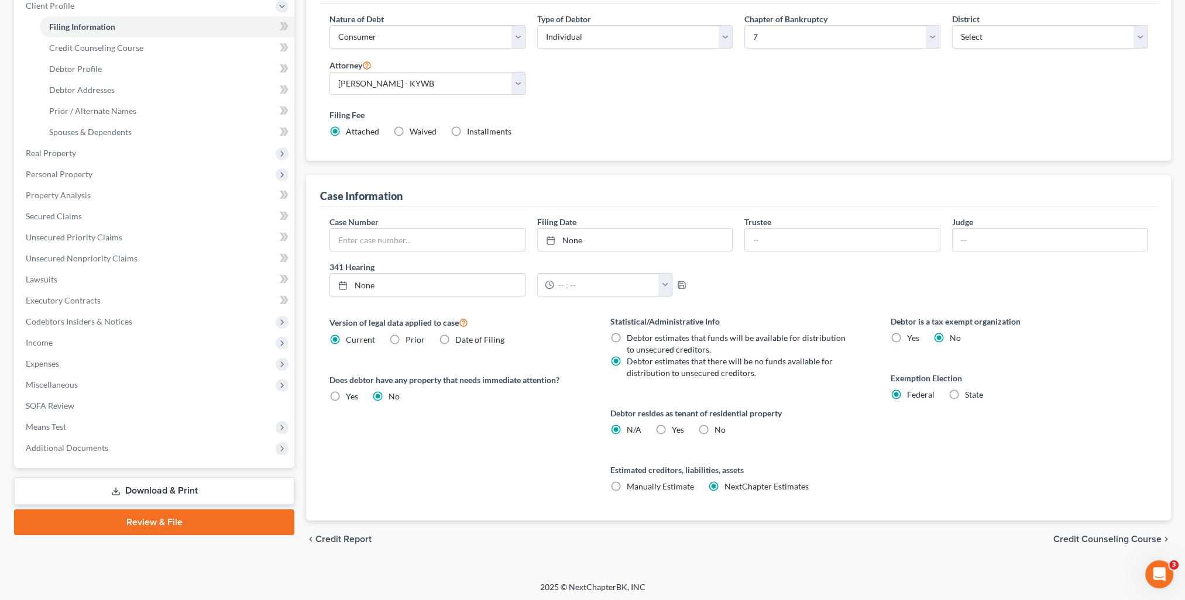
click at [1092, 540] on span "Credit Counseling Course" at bounding box center [1107, 539] width 108 height 9
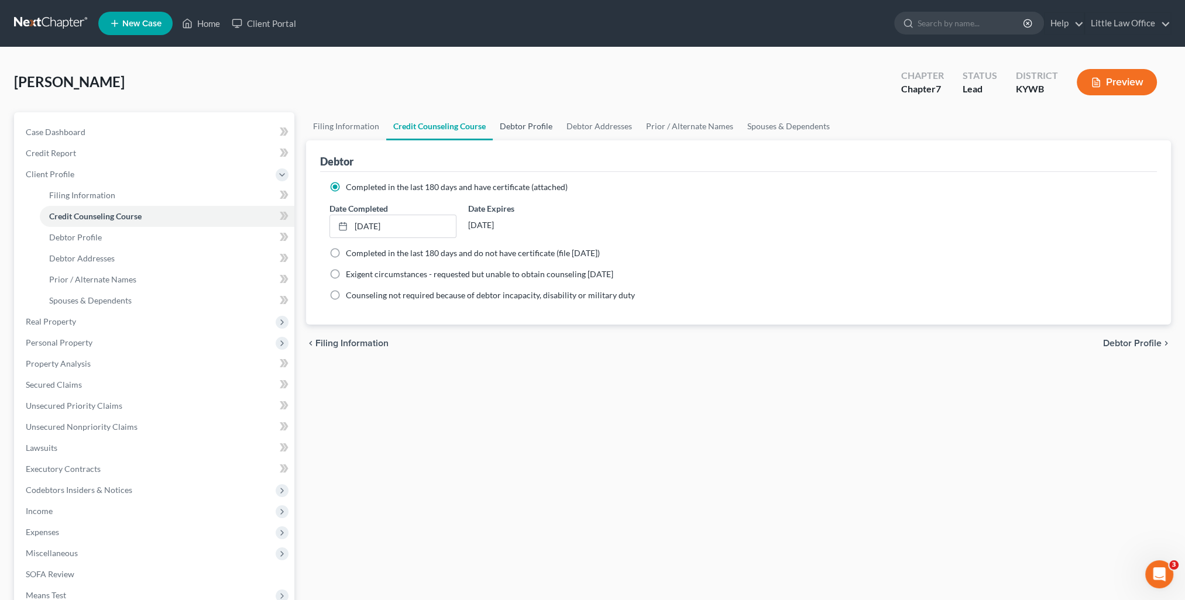
click at [516, 131] on link "Debtor Profile" at bounding box center [526, 126] width 67 height 28
select select "0"
select select "3"
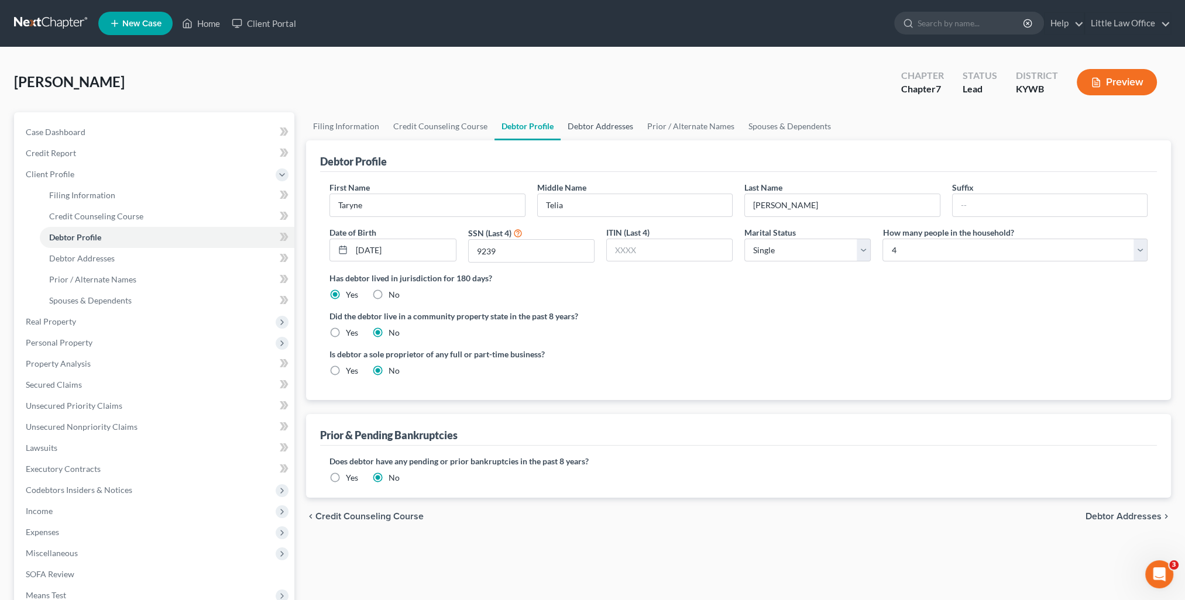
click at [613, 133] on link "Debtor Addresses" at bounding box center [601, 126] width 80 height 28
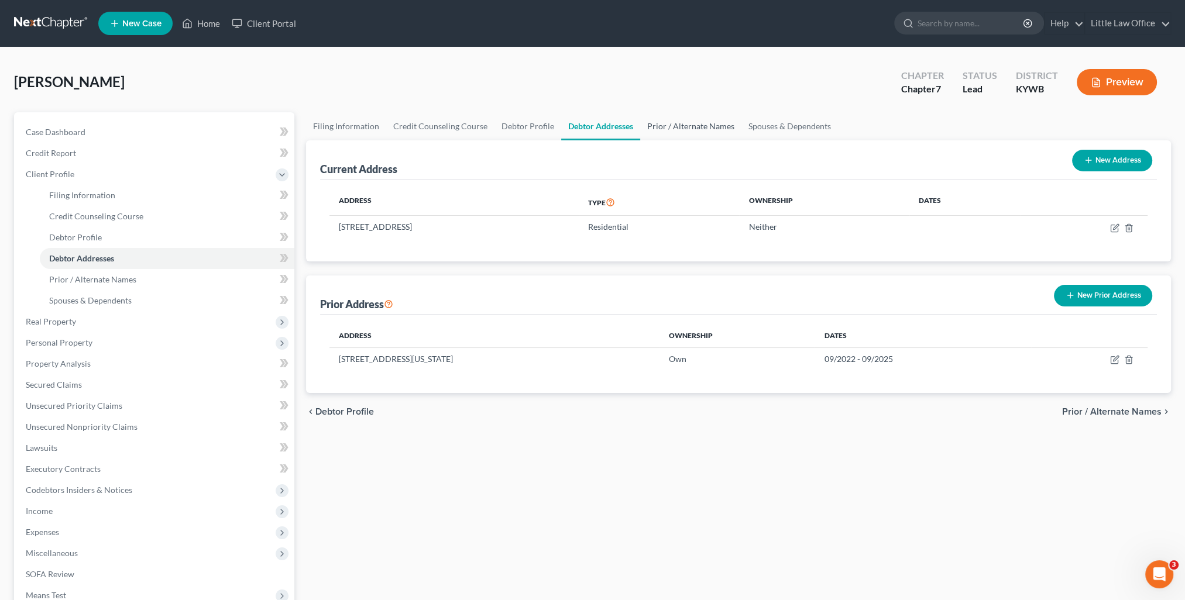
click at [658, 128] on link "Prior / Alternate Names" at bounding box center [690, 126] width 101 height 28
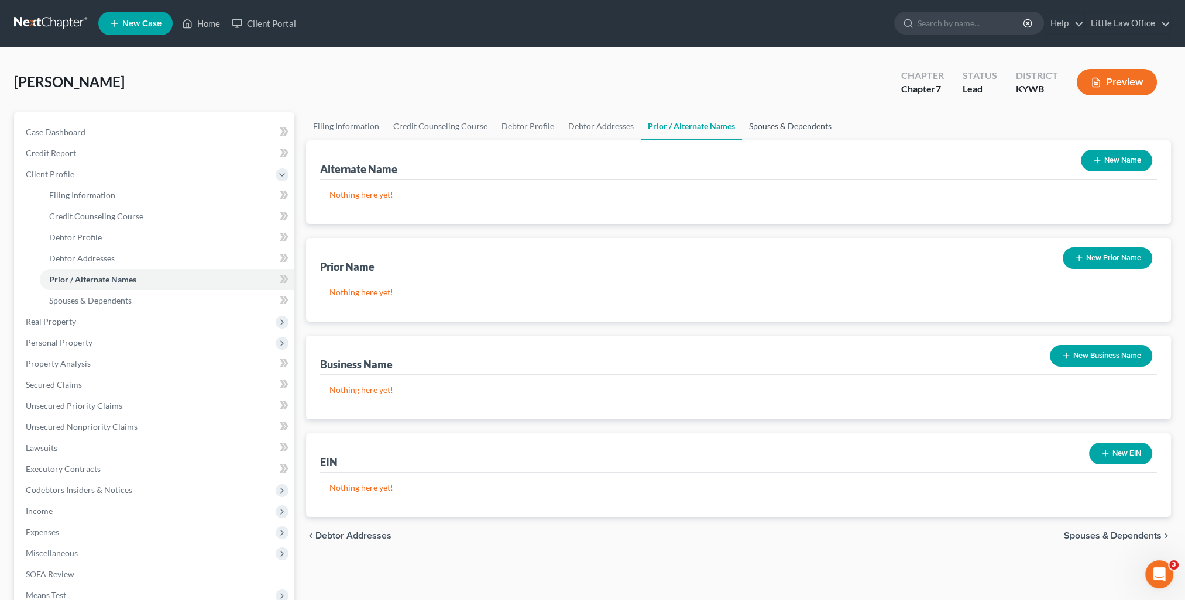
click at [763, 122] on link "Spouses & Dependents" at bounding box center [790, 126] width 97 height 28
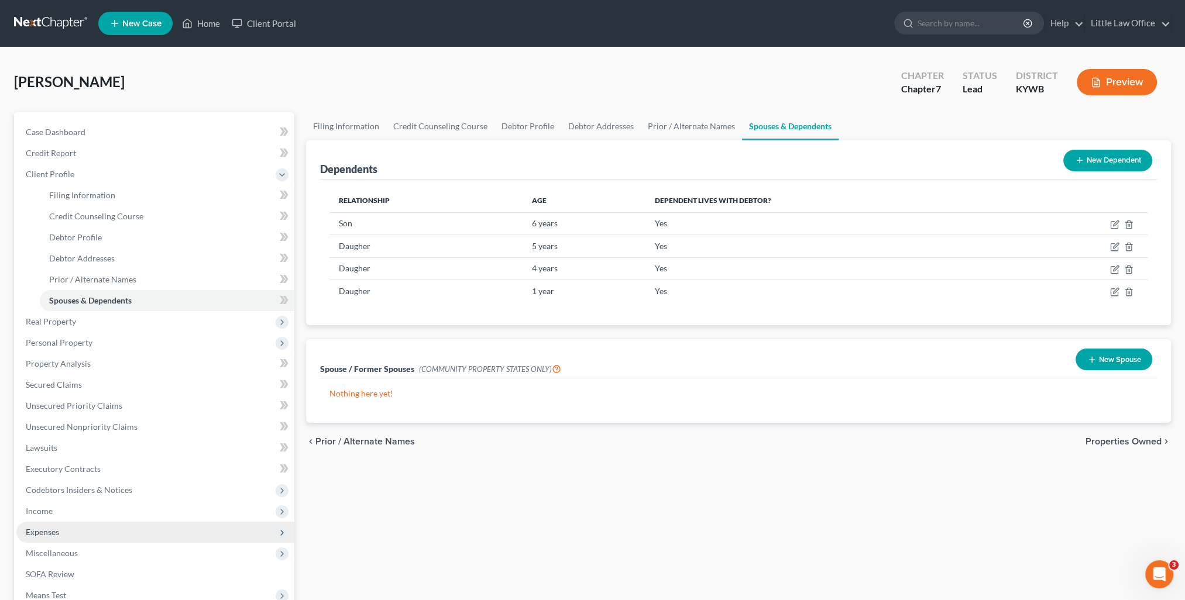
click at [126, 525] on span "Expenses" at bounding box center [155, 532] width 278 height 21
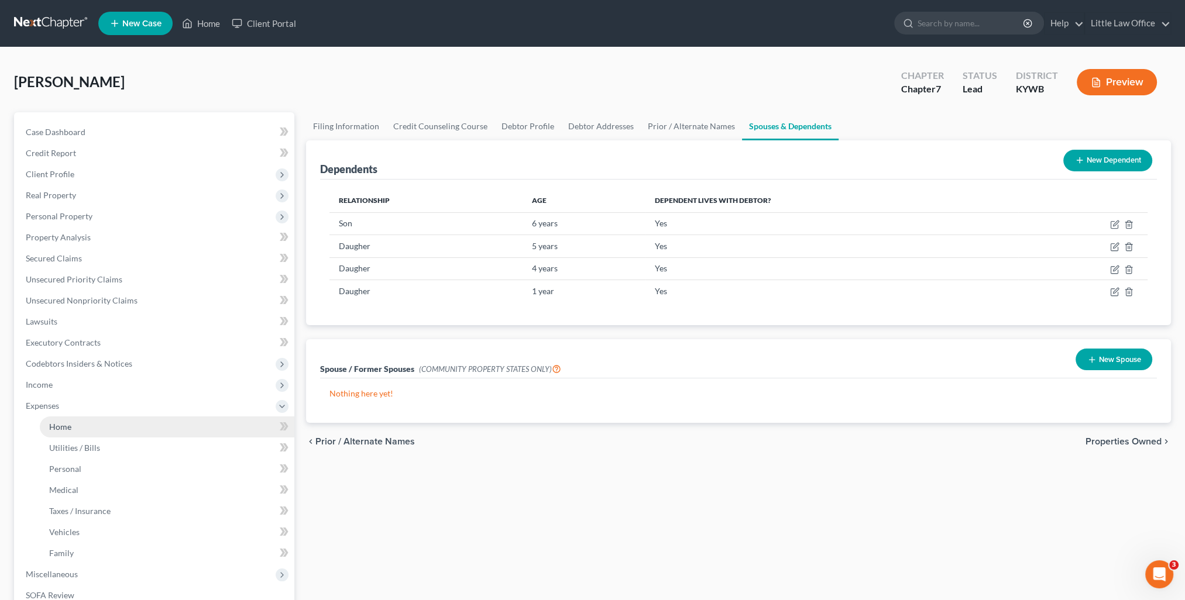
click at [88, 421] on link "Home" at bounding box center [167, 427] width 255 height 21
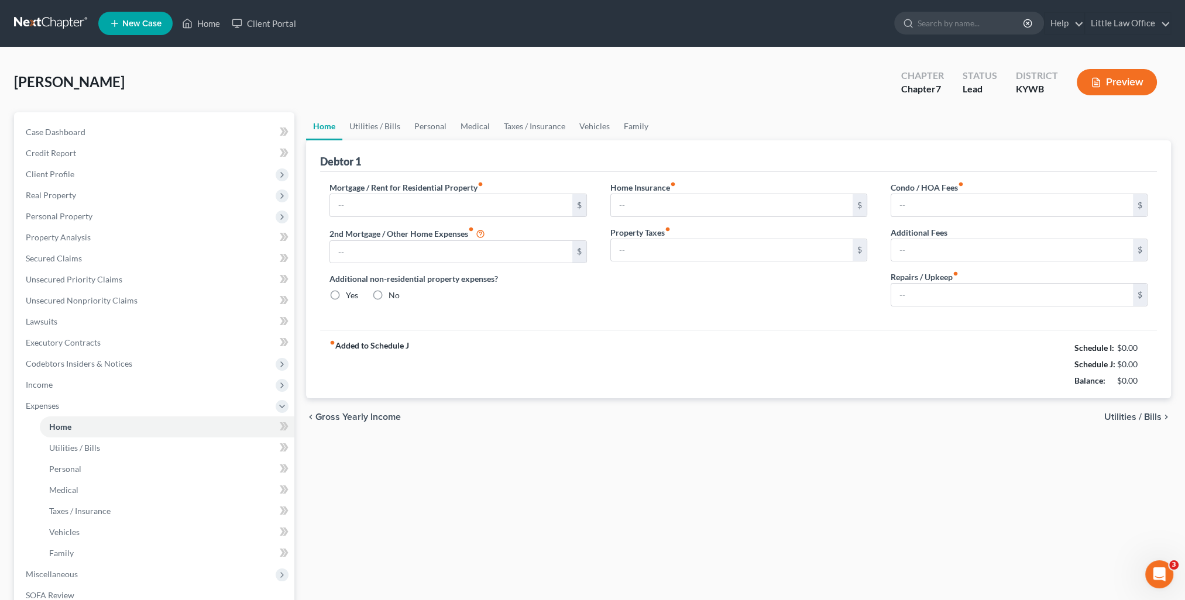
type input "0.00"
radio input "true"
type input "0.00"
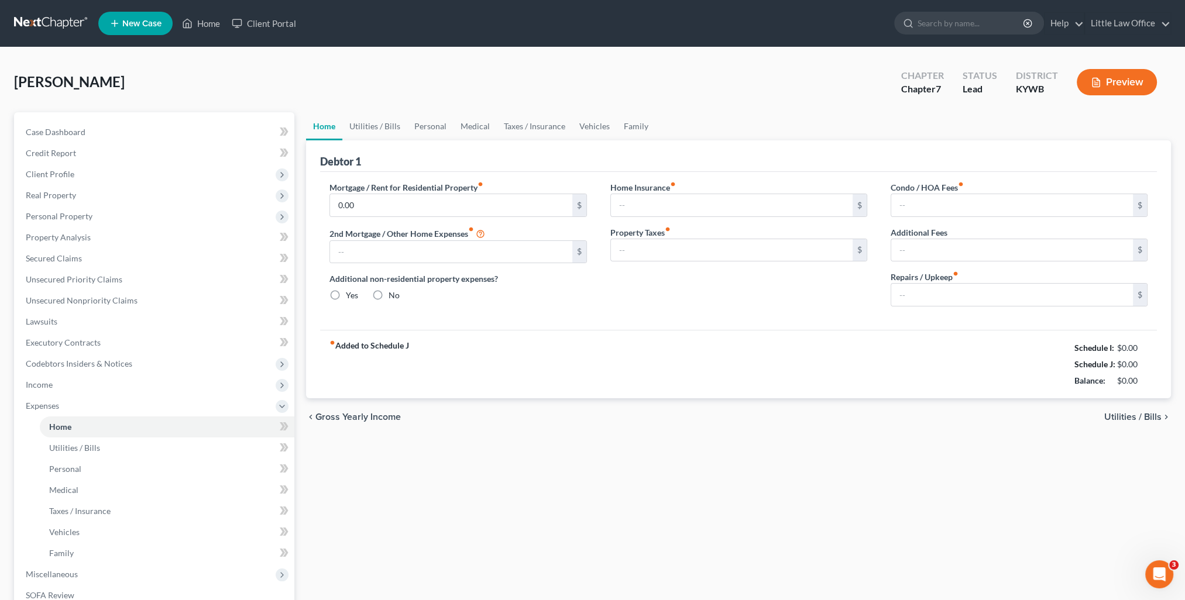
type input "0.00"
click at [386, 123] on link "Utilities / Bills" at bounding box center [374, 126] width 65 height 28
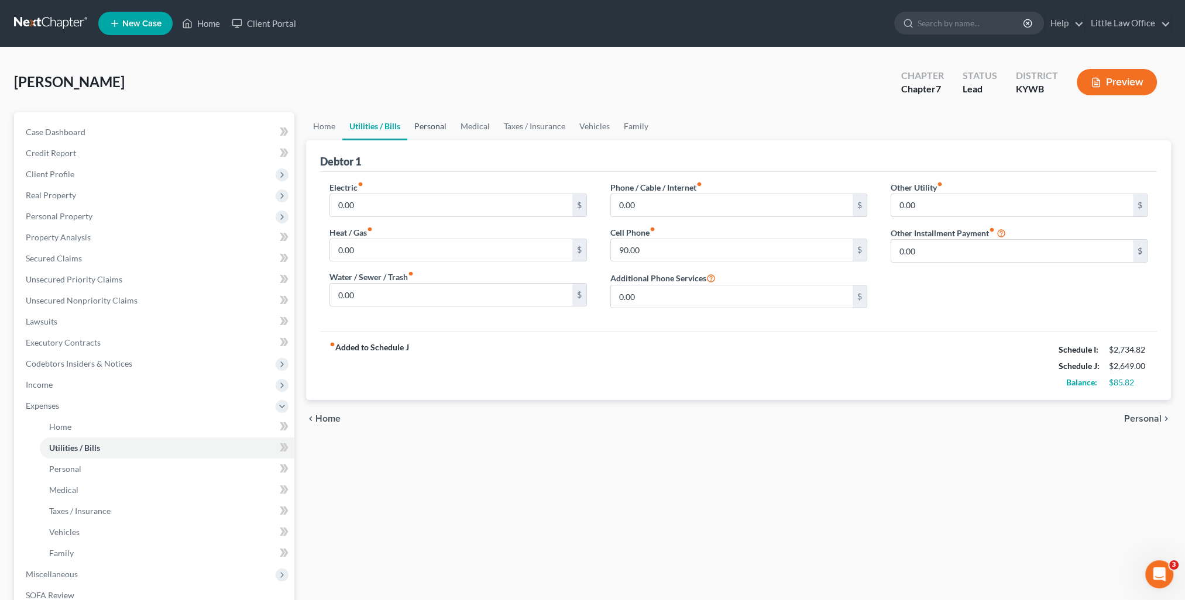
click at [419, 130] on link "Personal" at bounding box center [430, 126] width 46 height 28
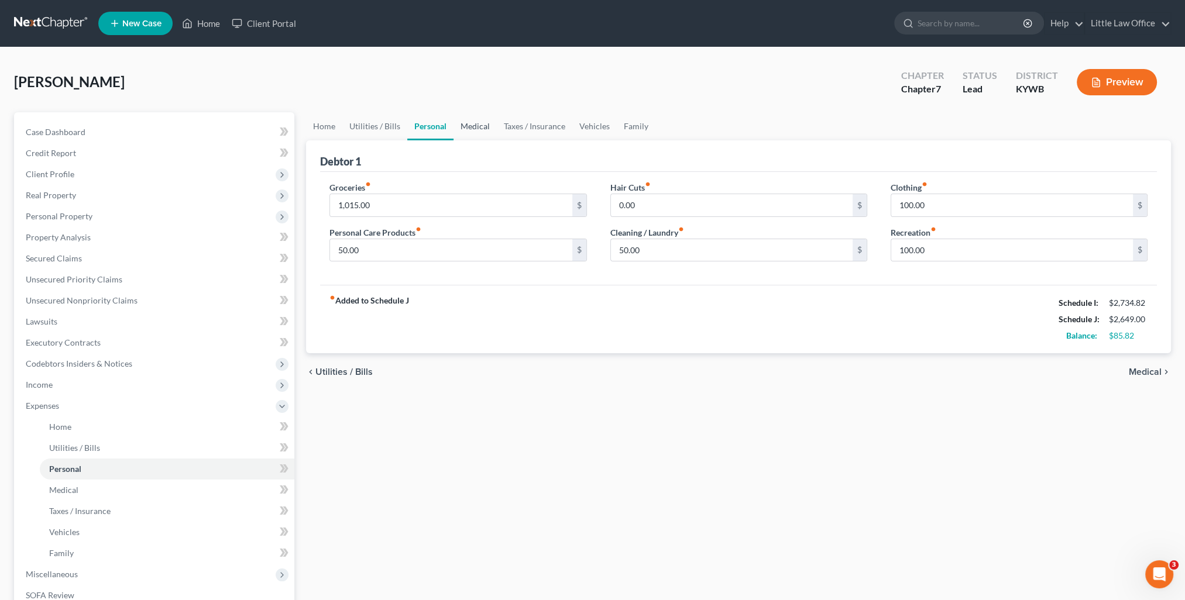
click at [470, 129] on link "Medical" at bounding box center [475, 126] width 43 height 28
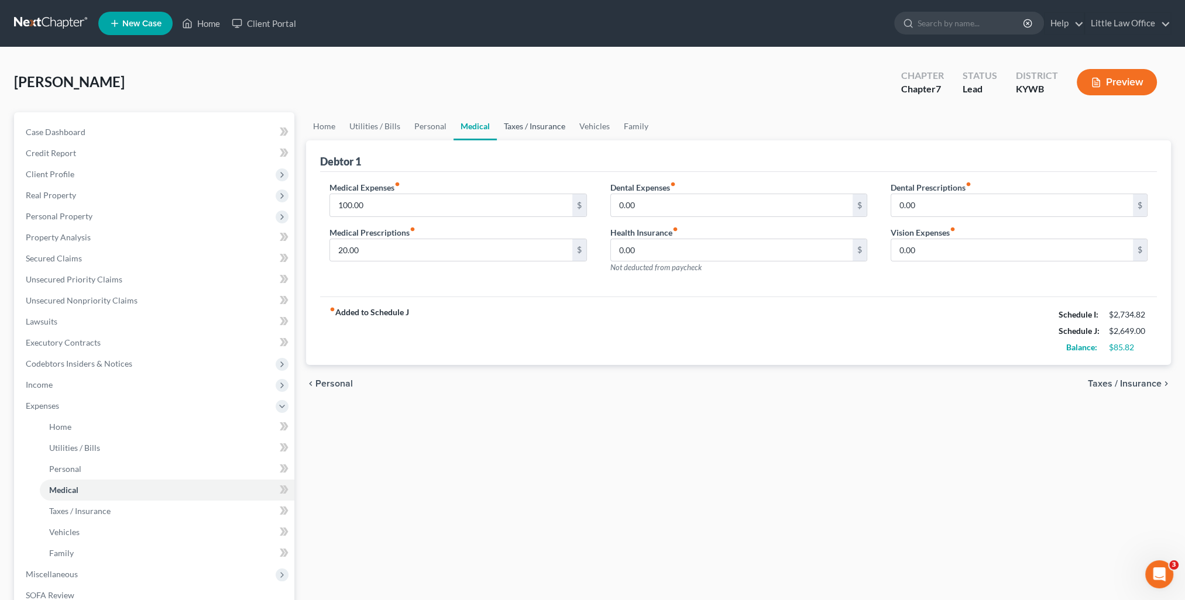
click at [516, 128] on link "Taxes / Insurance" at bounding box center [534, 126] width 75 height 28
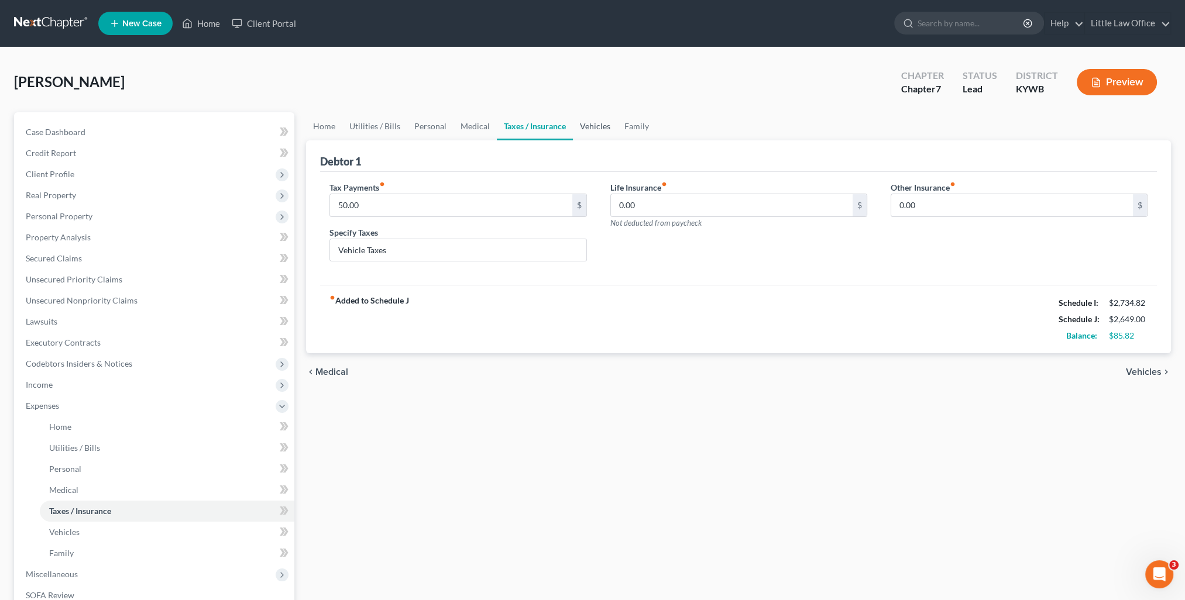
click at [590, 126] on link "Vehicles" at bounding box center [595, 126] width 44 height 28
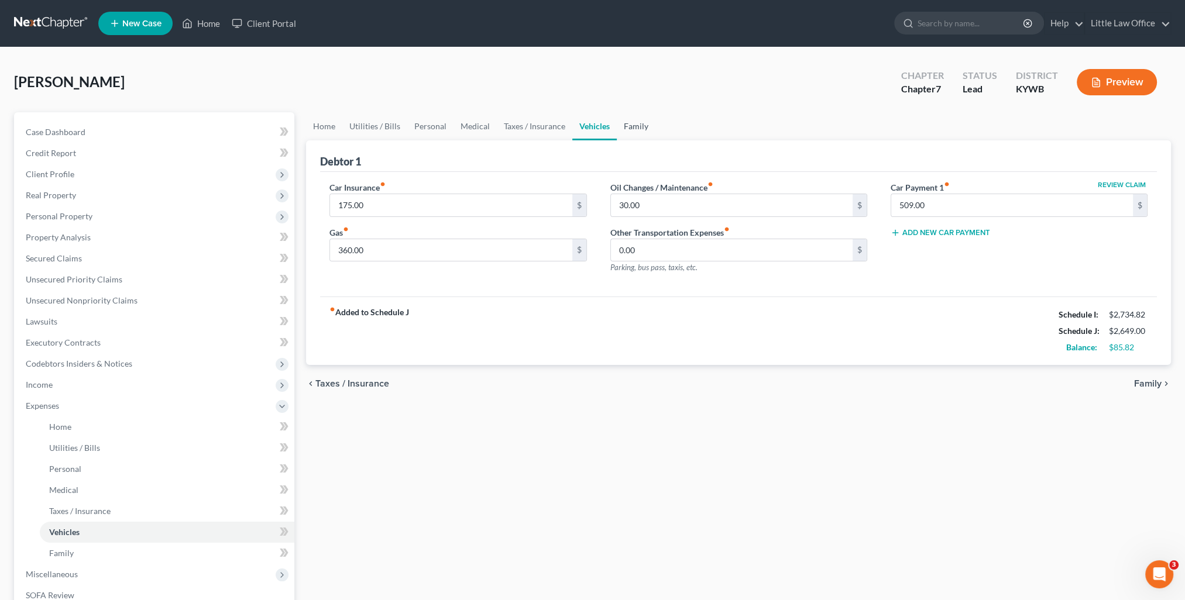
click at [640, 127] on link "Family" at bounding box center [636, 126] width 39 height 28
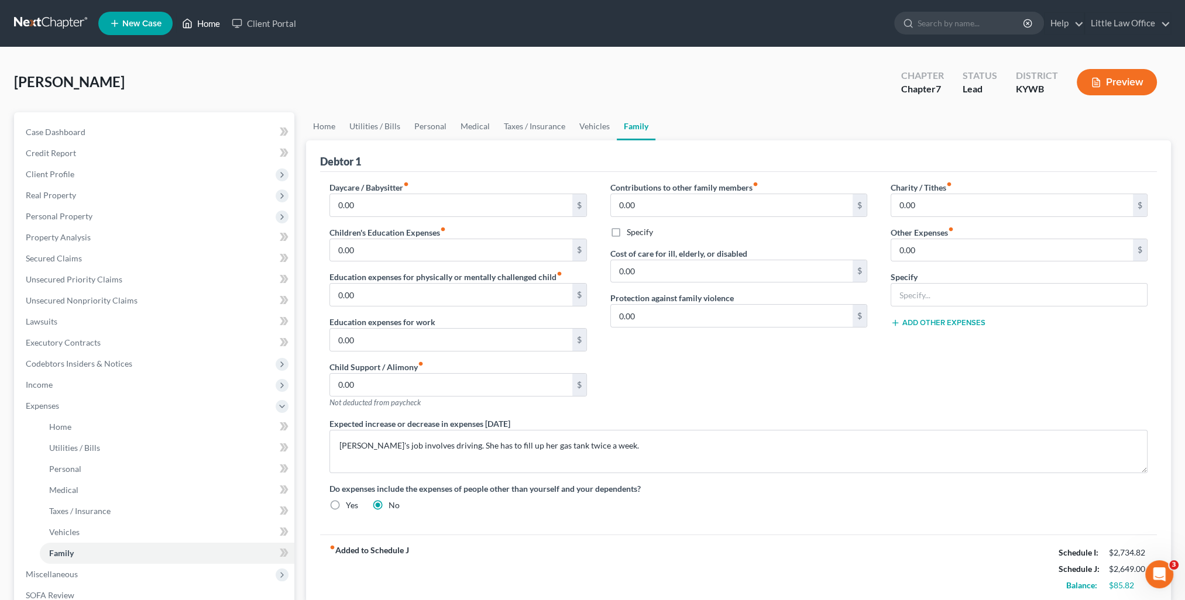
click at [200, 32] on link "Home" at bounding box center [201, 23] width 50 height 21
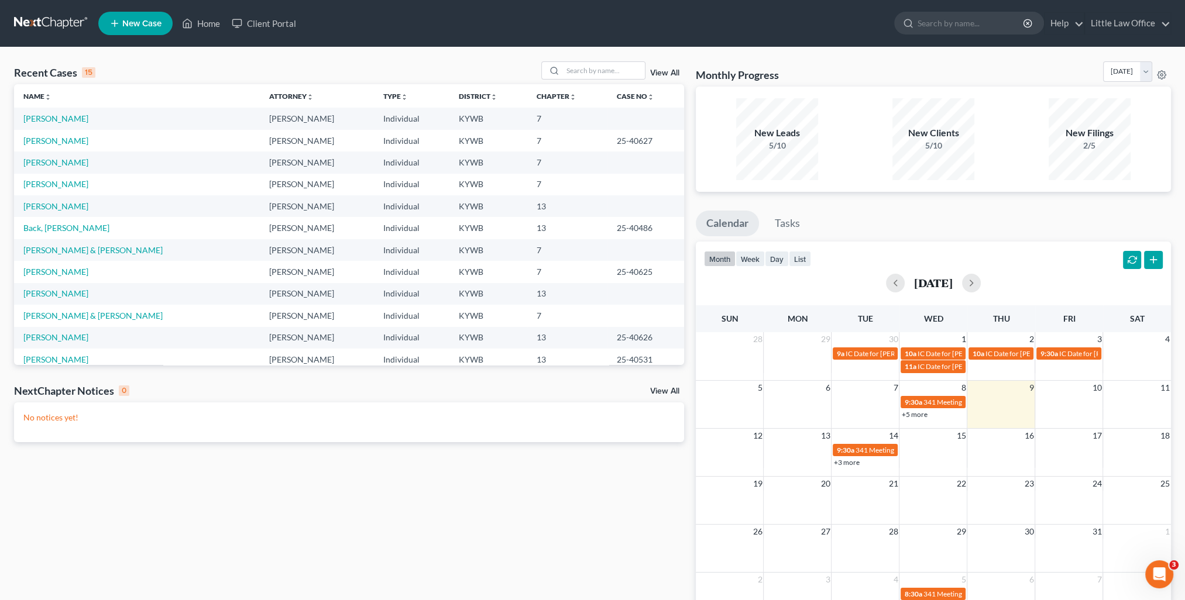
click at [49, 146] on td "[PERSON_NAME]" at bounding box center [137, 141] width 246 height 22
click at [46, 139] on link "[PERSON_NAME]" at bounding box center [55, 141] width 65 height 10
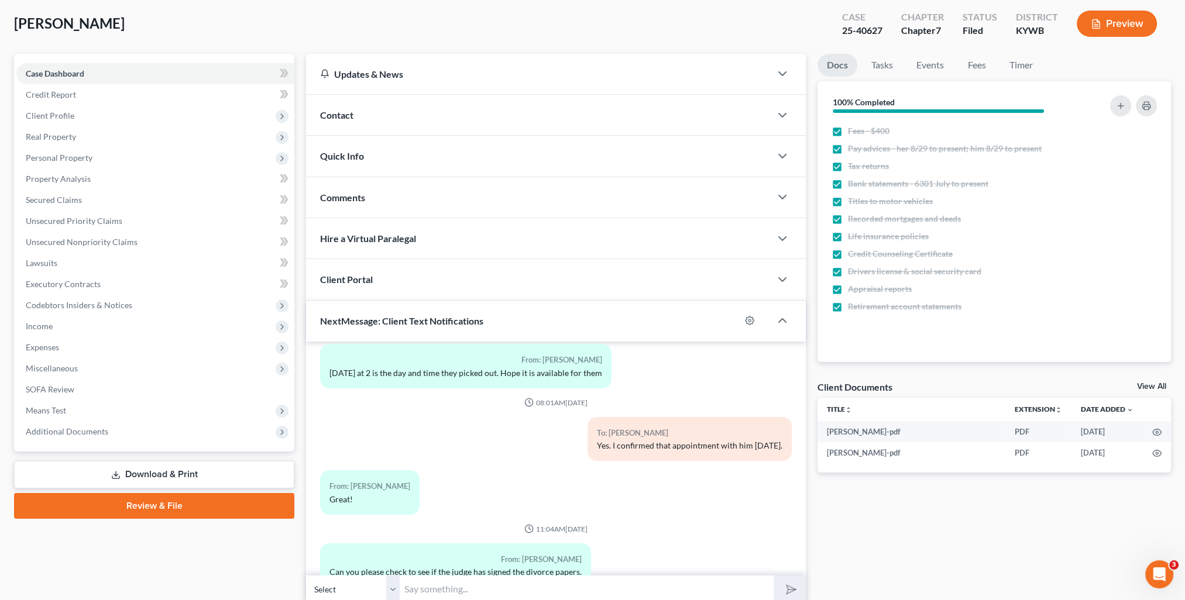
scroll to position [105, 0]
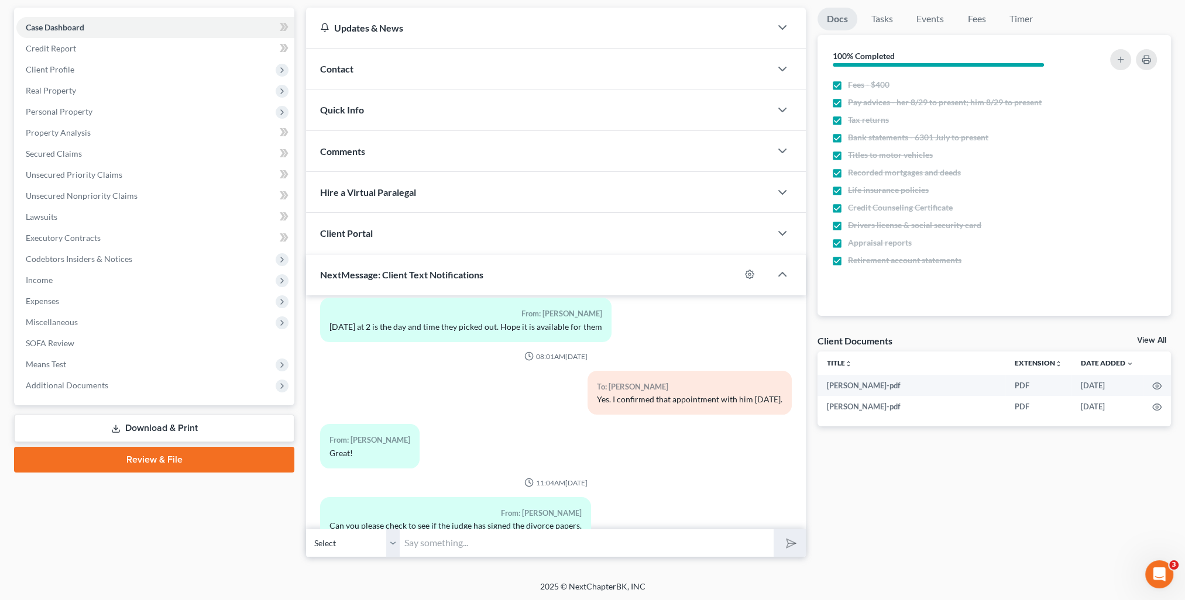
click at [525, 545] on input "text" at bounding box center [587, 543] width 374 height 29
type input "I just checked and still don't see any signed paperwork yet."
click at [774, 530] on button "submit" at bounding box center [790, 544] width 32 height 28
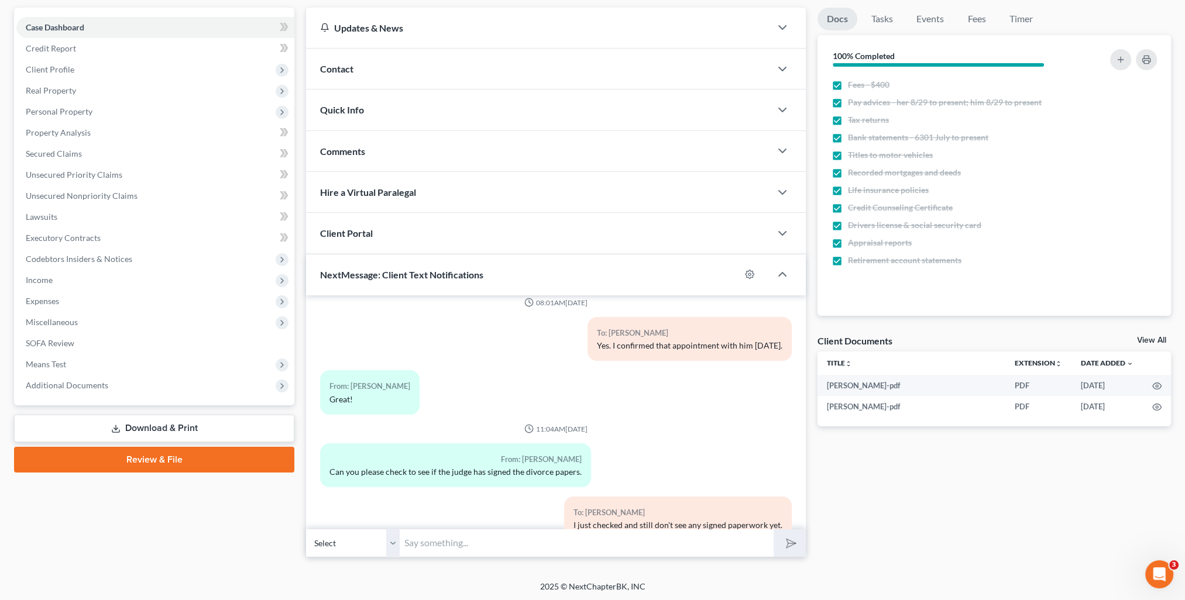
scroll to position [0, 0]
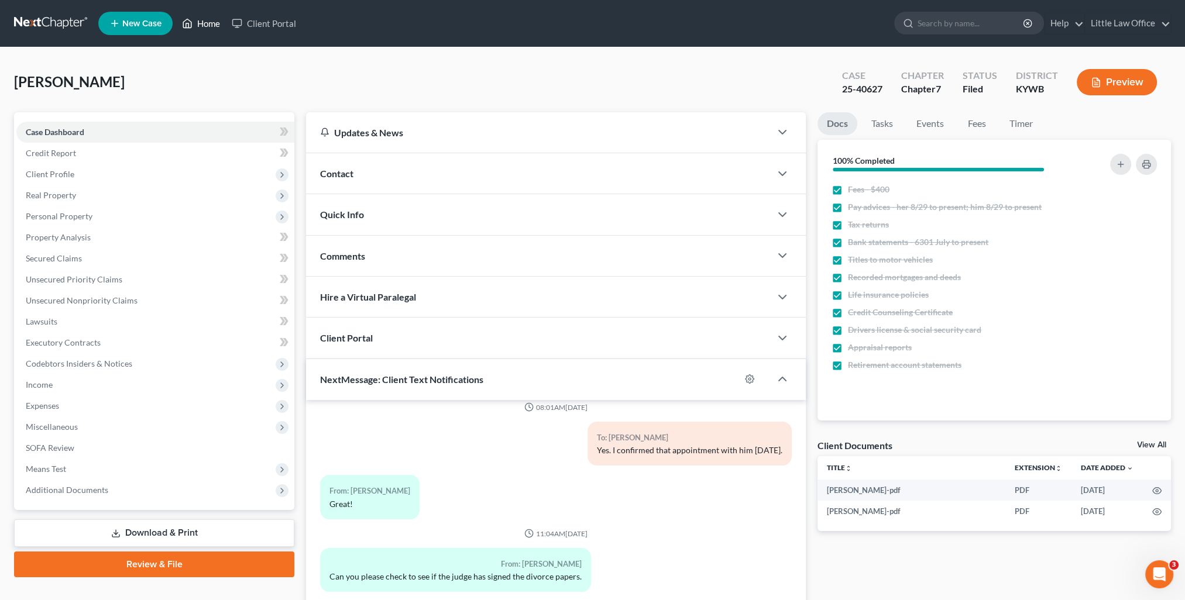
click at [207, 25] on link "Home" at bounding box center [201, 23] width 50 height 21
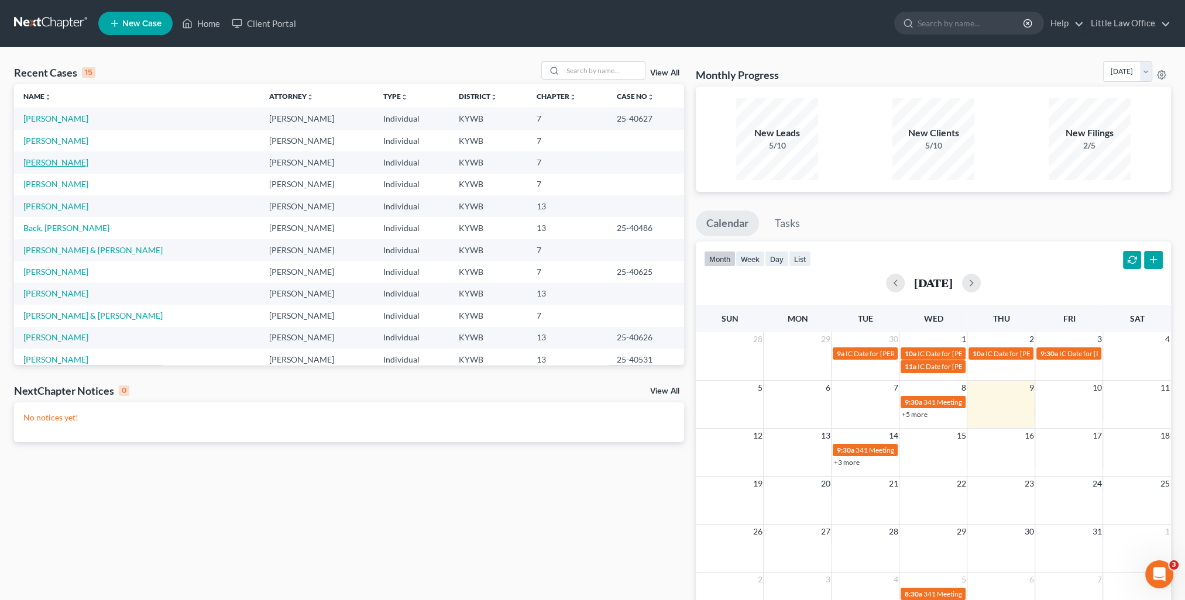
click at [42, 161] on link "[PERSON_NAME]" at bounding box center [55, 162] width 65 height 10
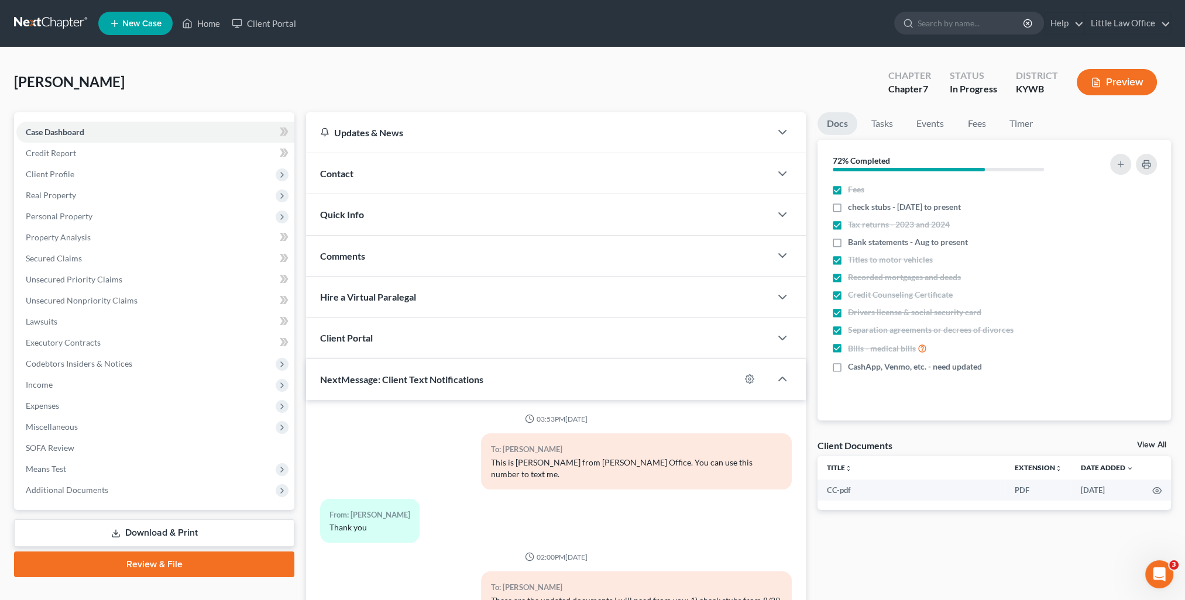
scroll to position [1357, 0]
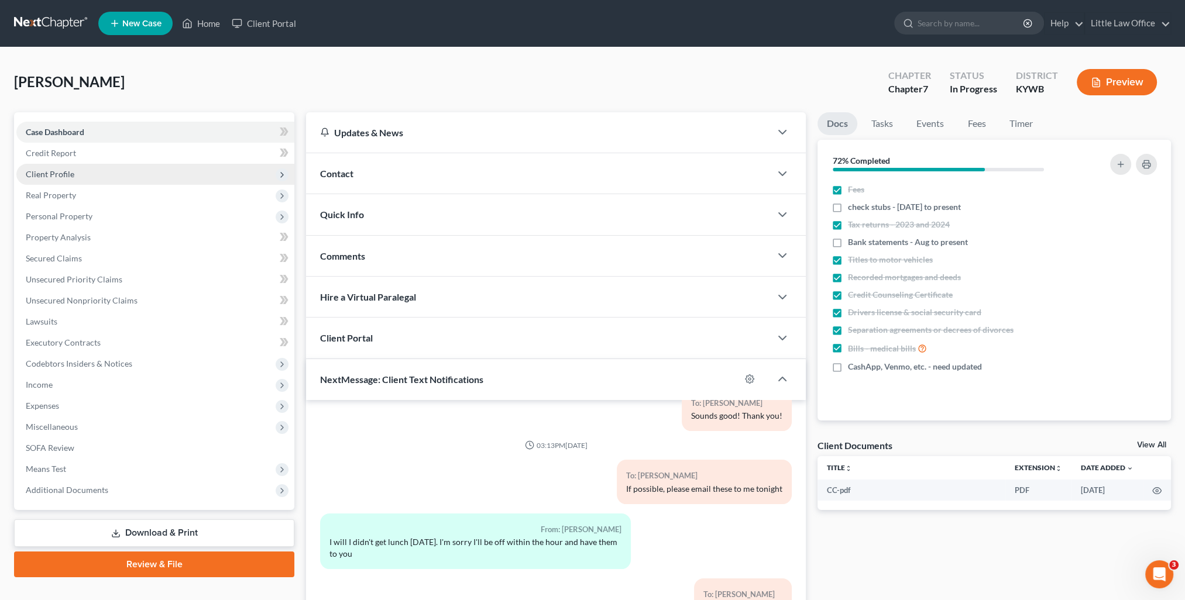
click at [79, 172] on span "Client Profile" at bounding box center [155, 174] width 278 height 21
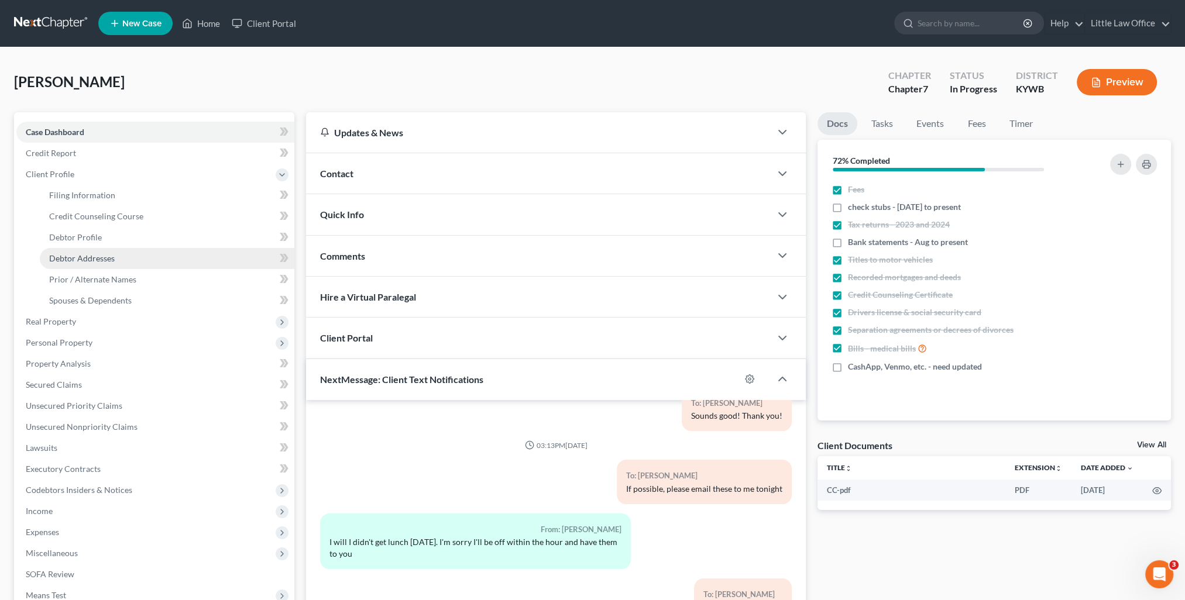
click at [108, 266] on link "Debtor Addresses" at bounding box center [167, 258] width 255 height 21
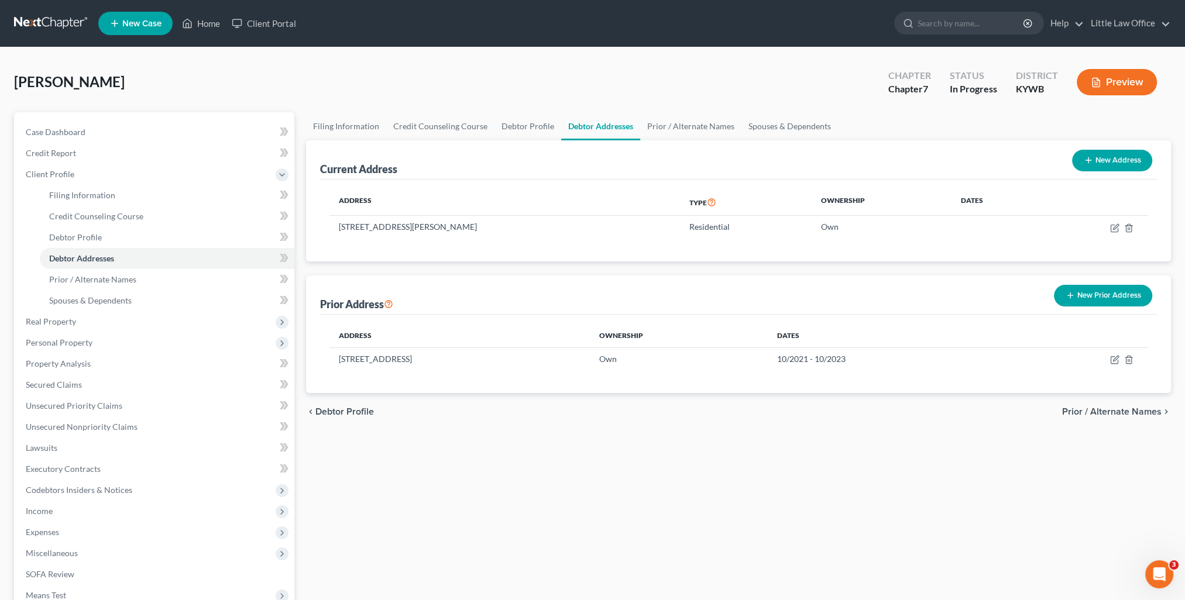
click at [1129, 167] on button "New Address" at bounding box center [1112, 161] width 80 height 22
select select "0"
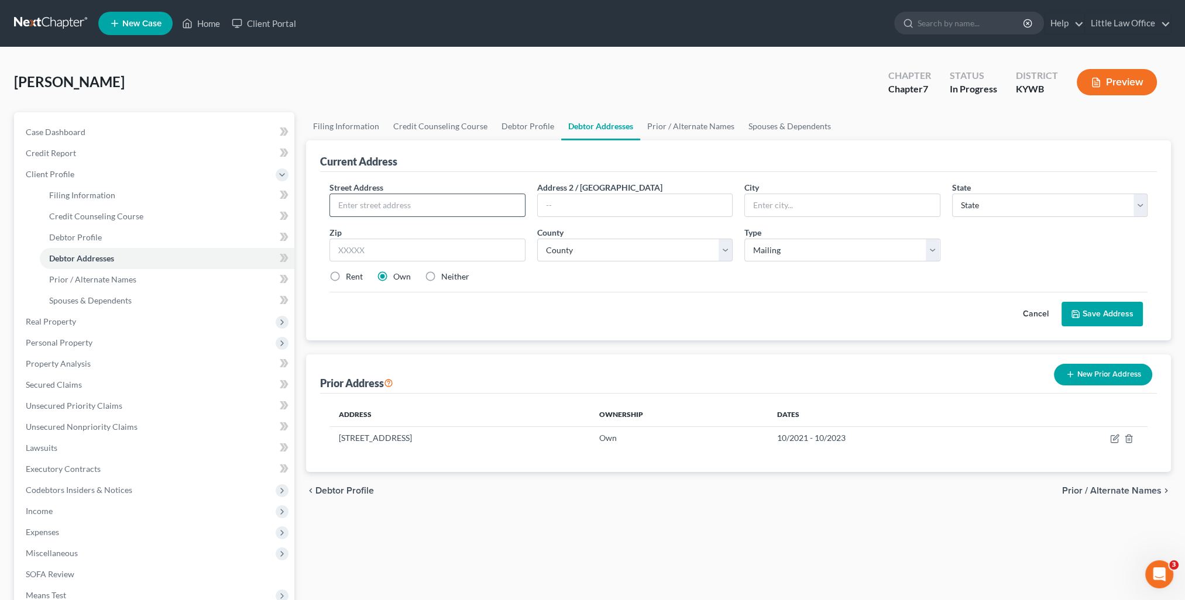
click at [465, 210] on input "text" at bounding box center [427, 205] width 194 height 22
type input "[STREET_ADDRESS]"
type input "42431"
type input "[GEOGRAPHIC_DATA]"
select select "18"
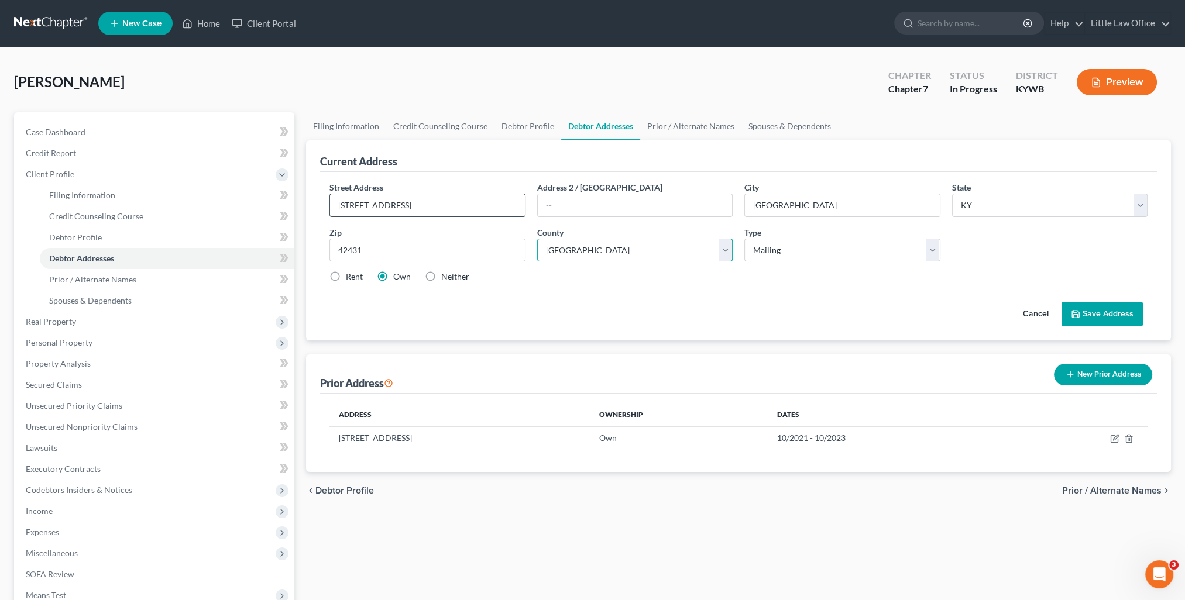
select select "53"
click at [440, 281] on div "Neither" at bounding box center [447, 277] width 44 height 12
click at [456, 277] on label "Neither" at bounding box center [455, 277] width 28 height 12
click at [454, 277] on input "Neither" at bounding box center [450, 275] width 8 height 8
radio input "true"
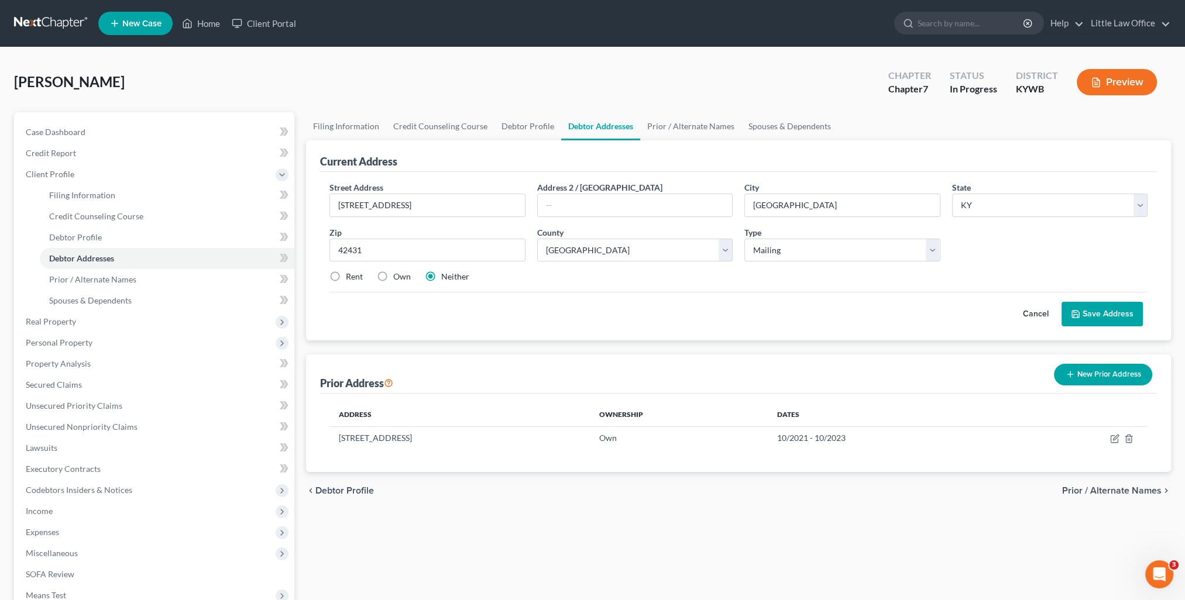
click at [1130, 306] on button "Save Address" at bounding box center [1102, 314] width 81 height 25
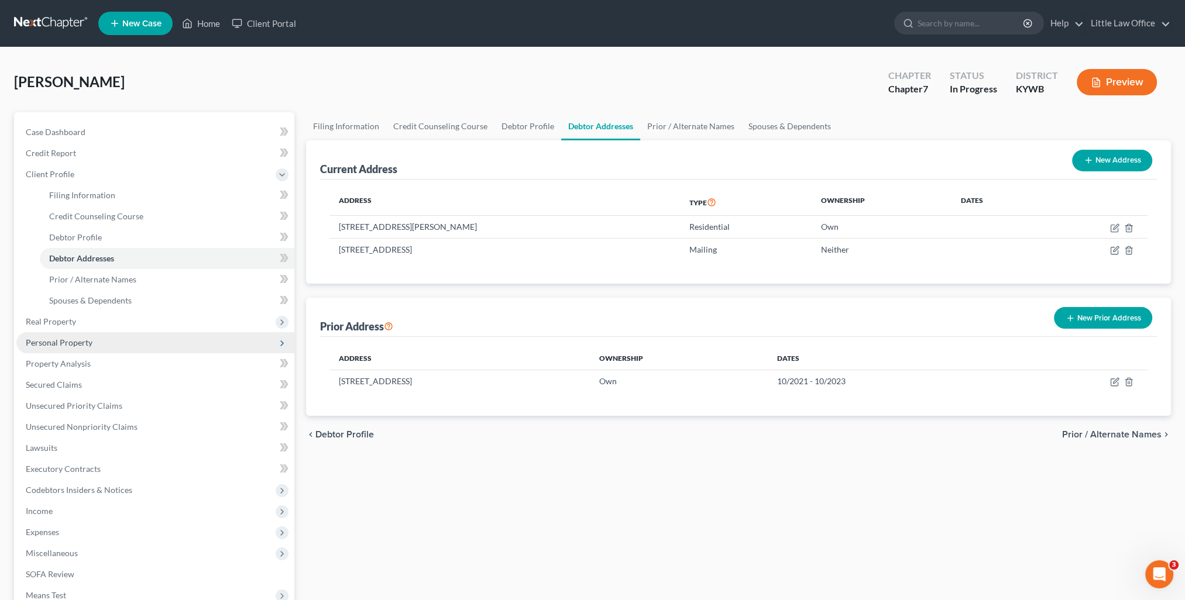
click at [96, 345] on span "Personal Property" at bounding box center [155, 342] width 278 height 21
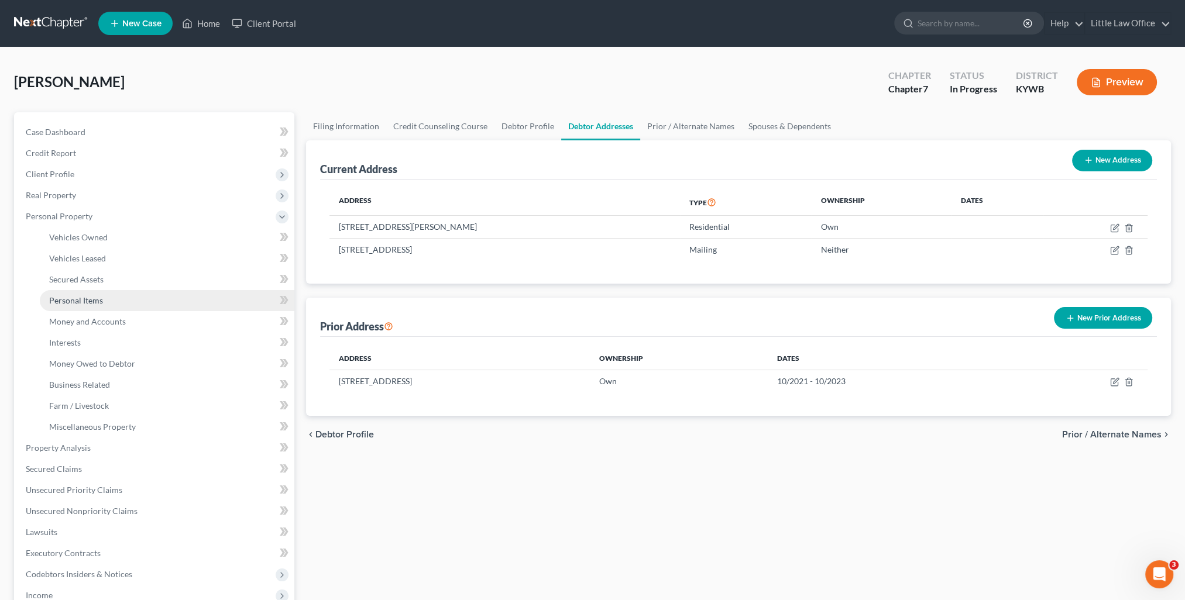
click at [72, 304] on span "Personal Items" at bounding box center [76, 301] width 54 height 10
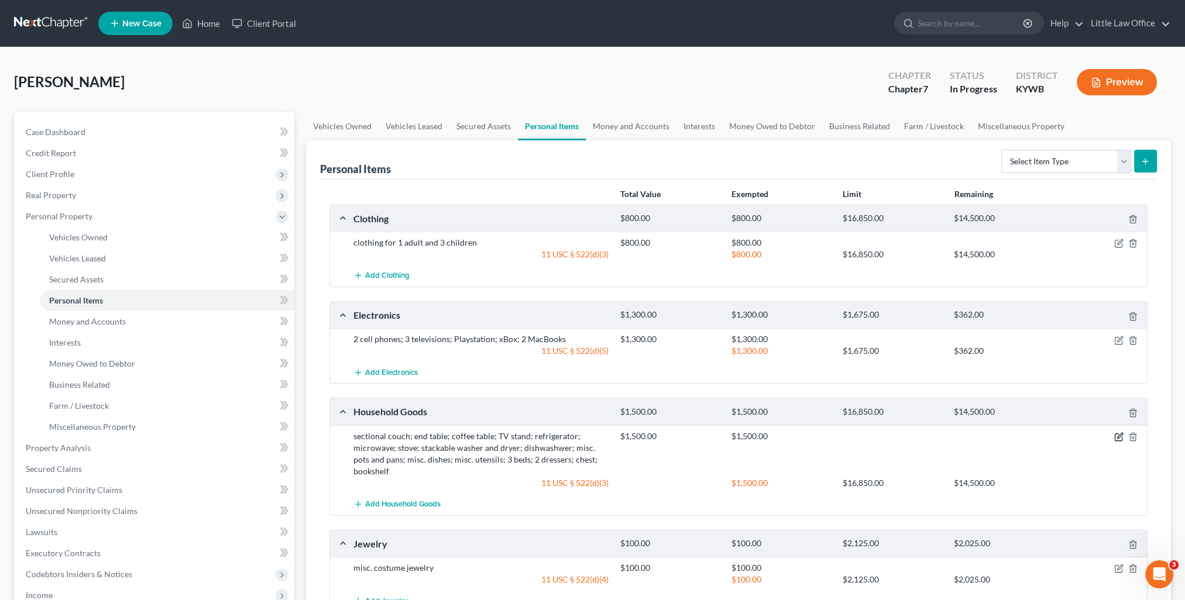
click at [1118, 435] on icon "button" at bounding box center [1118, 436] width 9 height 9
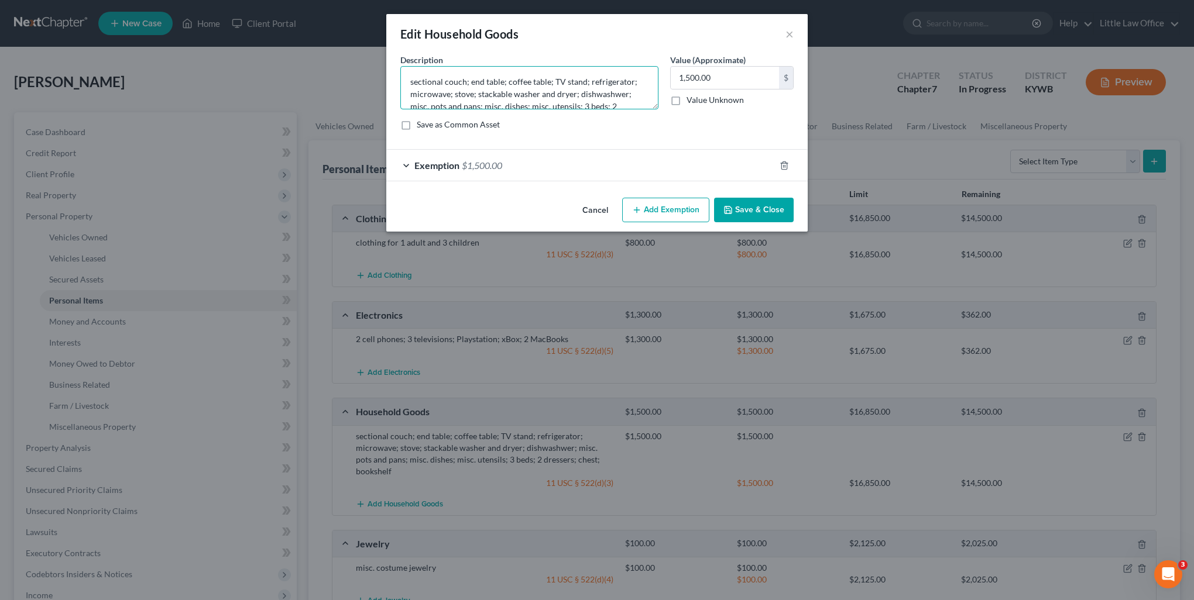
drag, startPoint x: 406, startPoint y: 84, endPoint x: 466, endPoint y: 85, distance: 60.9
click at [466, 85] on textarea "sectional couch; end table; coffee table; TV stand; refrigerator; microwave; st…" at bounding box center [529, 87] width 258 height 43
drag, startPoint x: 448, startPoint y: 76, endPoint x: 494, endPoint y: 77, distance: 45.7
click at [494, 77] on textarea "end table; coffee table; TV stand; refrigerator; microwave; stove; stackable wa…" at bounding box center [529, 87] width 258 height 43
type textarea "end table; TV stand; refrigerator; microwave; stove; stackable washer and dryer…"
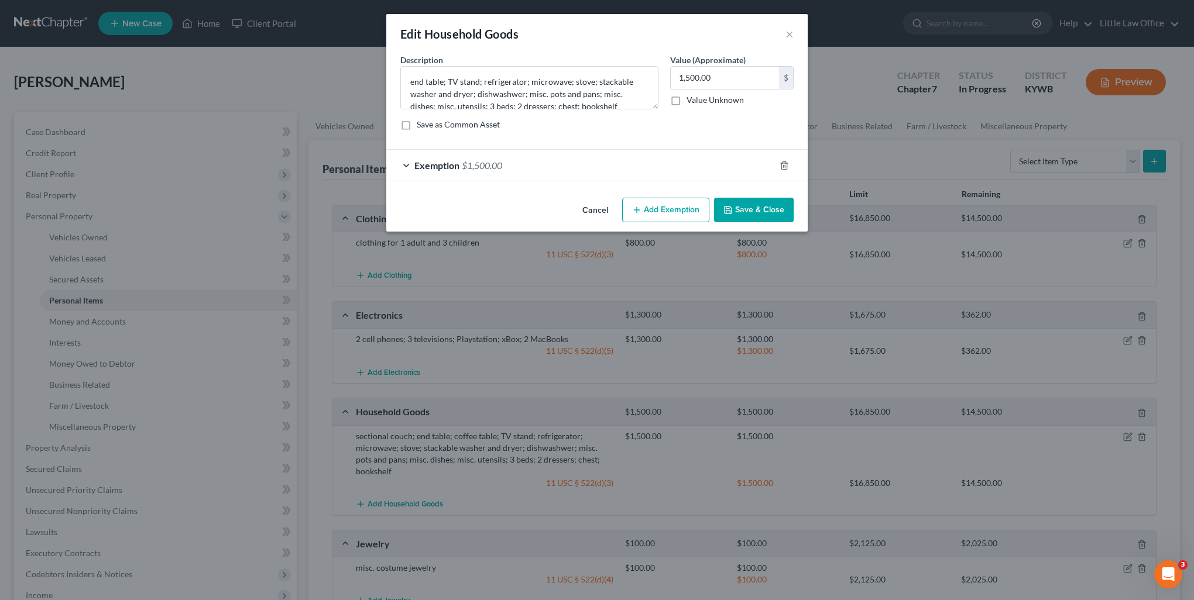
click at [773, 210] on button "Save & Close" at bounding box center [754, 210] width 80 height 25
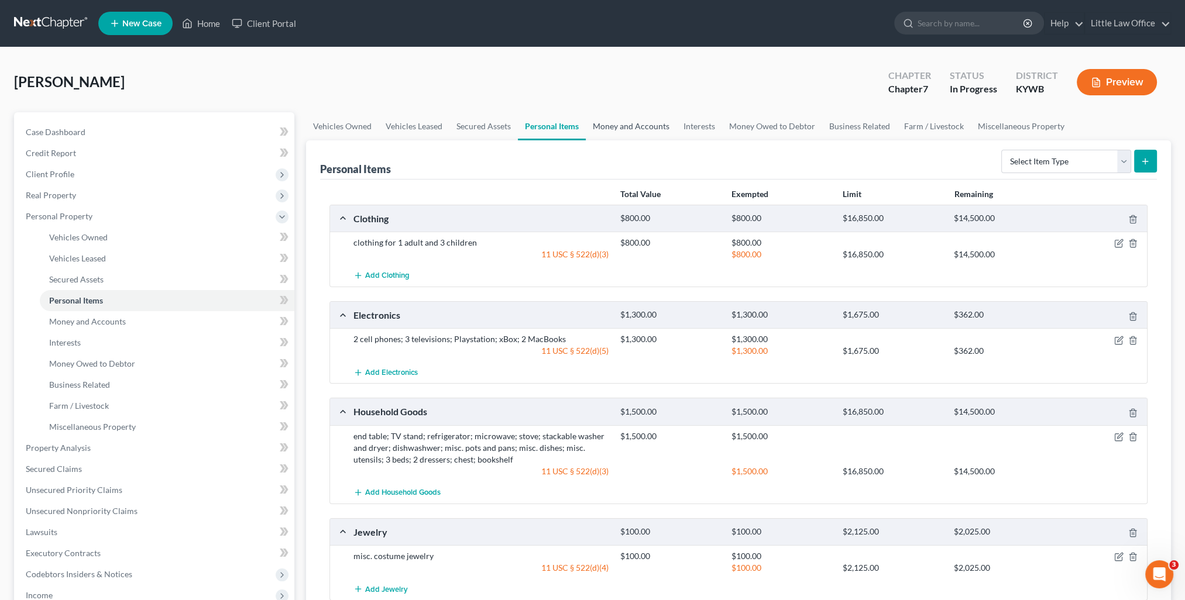
click at [612, 124] on link "Money and Accounts" at bounding box center [631, 126] width 91 height 28
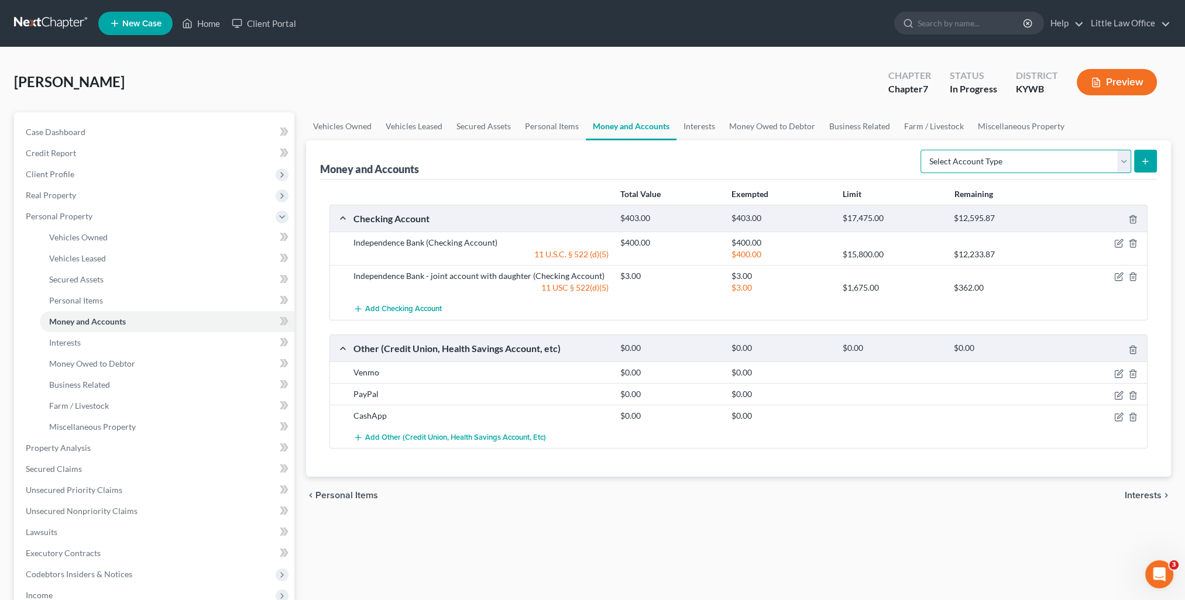
drag, startPoint x: 1047, startPoint y: 164, endPoint x: 1030, endPoint y: 167, distance: 17.1
click at [1047, 164] on select "Select Account Type Brokerage Cash on Hand Certificates of Deposit Checking Acc…" at bounding box center [1026, 161] width 211 height 23
select select "cash_on_hand"
click at [923, 150] on select "Select Account Type Brokerage Cash on Hand Certificates of Deposit Checking Acc…" at bounding box center [1026, 161] width 211 height 23
click at [1141, 165] on button "submit" at bounding box center [1145, 161] width 23 height 23
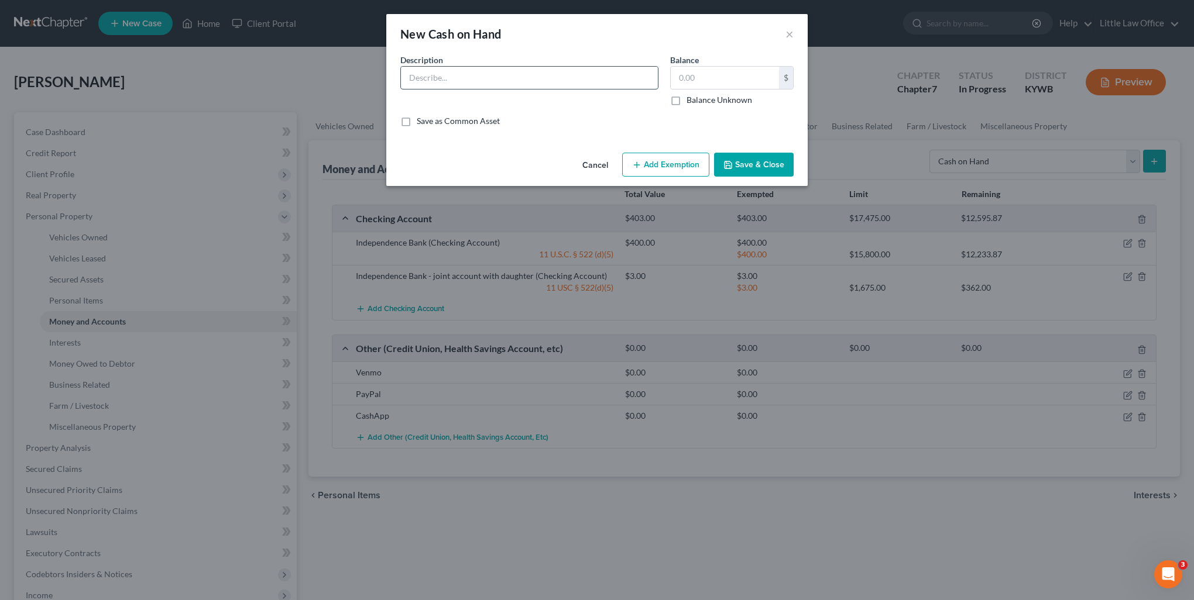
click at [431, 87] on input "text" at bounding box center [529, 78] width 257 height 22
type input "Cash"
type input "5"
click at [648, 170] on button "Add Exemption" at bounding box center [665, 165] width 87 height 25
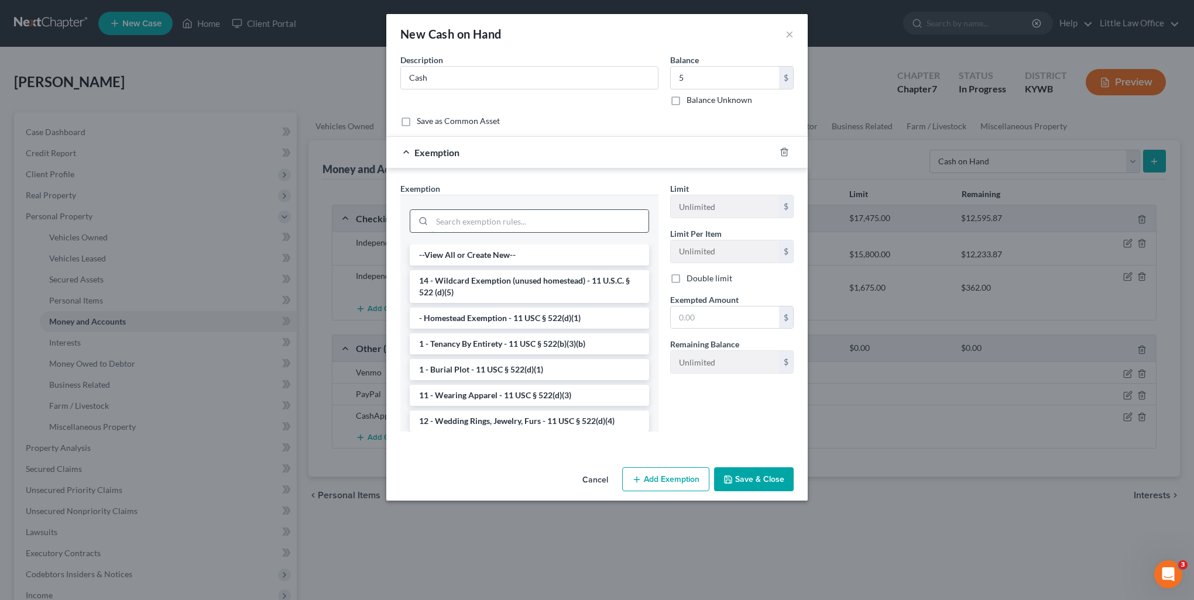
click at [526, 217] on input "search" at bounding box center [540, 221] width 217 height 22
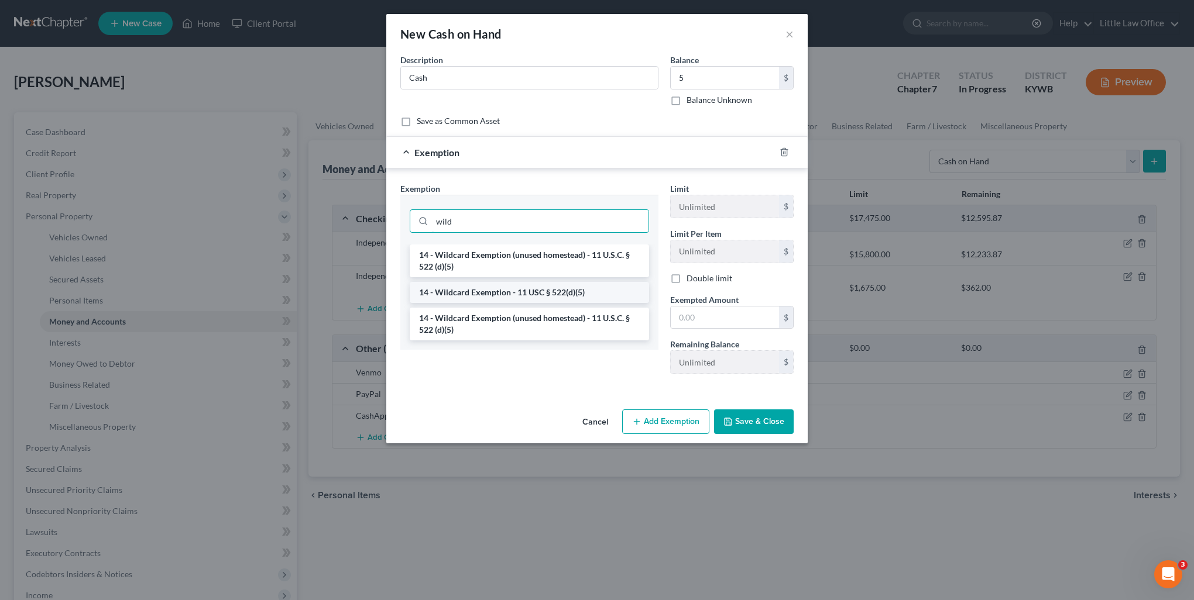
type input "wild"
click at [550, 293] on li "14 - Wildcard Exemption - 11 USC § 522(d)(5)" at bounding box center [529, 292] width 239 height 21
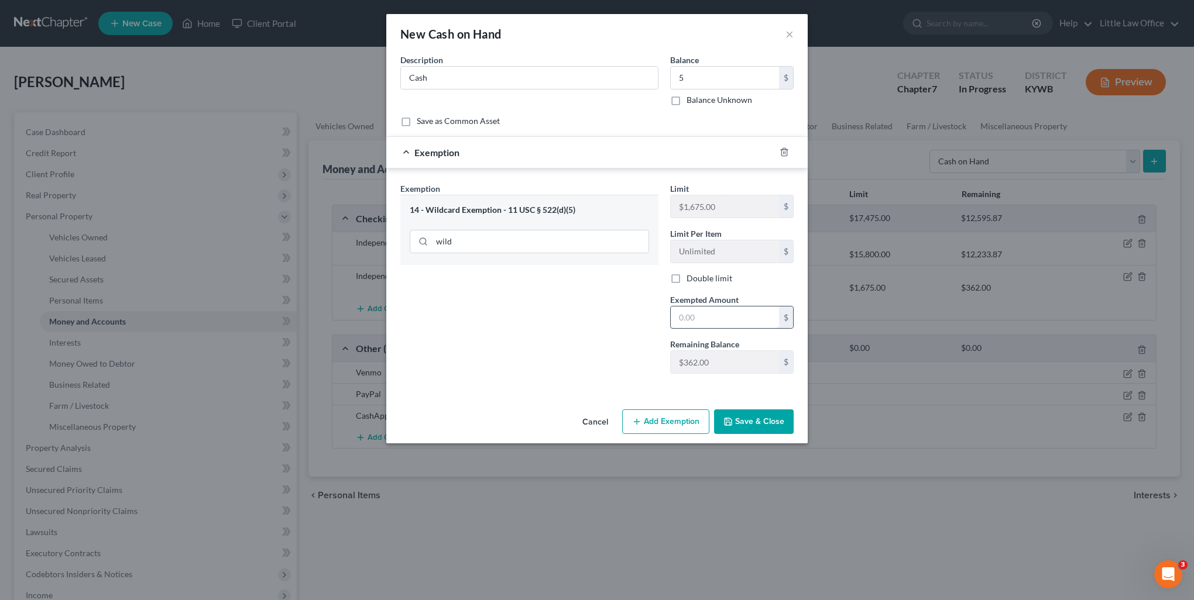
click at [747, 317] on input "text" at bounding box center [725, 318] width 108 height 22
type input "5"
drag, startPoint x: 564, startPoint y: 359, endPoint x: 740, endPoint y: 411, distance: 183.1
click at [564, 359] on div "Exemption Set must be selected for CA. Exemption * 14 - Wildcard Exemption - 11…" at bounding box center [529, 283] width 270 height 201
click at [782, 425] on button "Save & Close" at bounding box center [754, 422] width 80 height 25
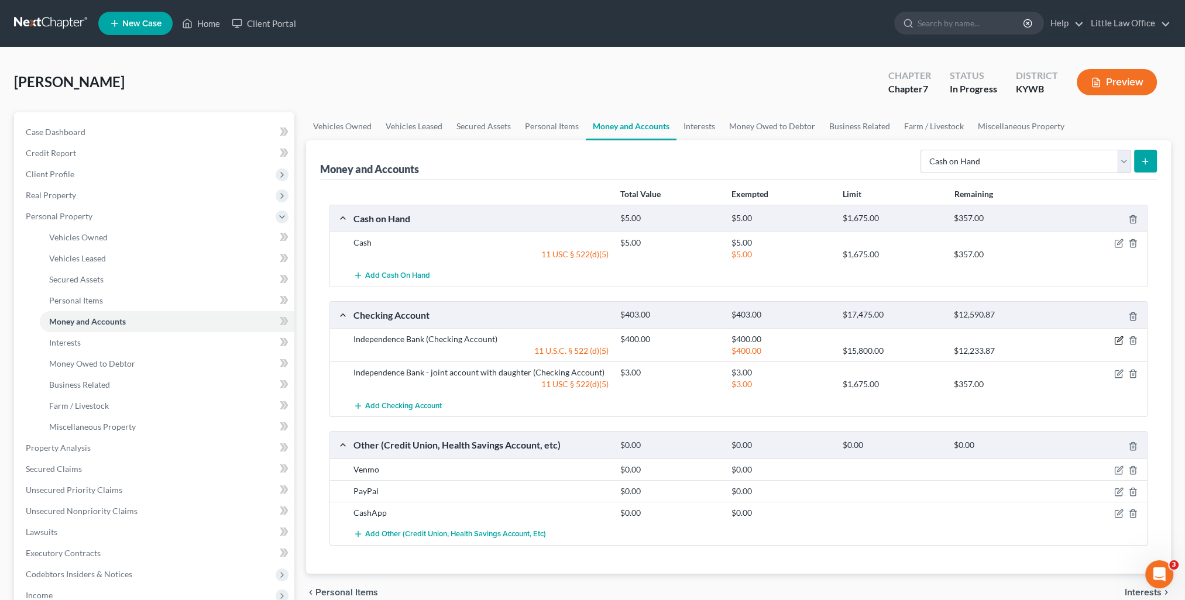
click at [1119, 341] on icon "button" at bounding box center [1118, 340] width 9 height 9
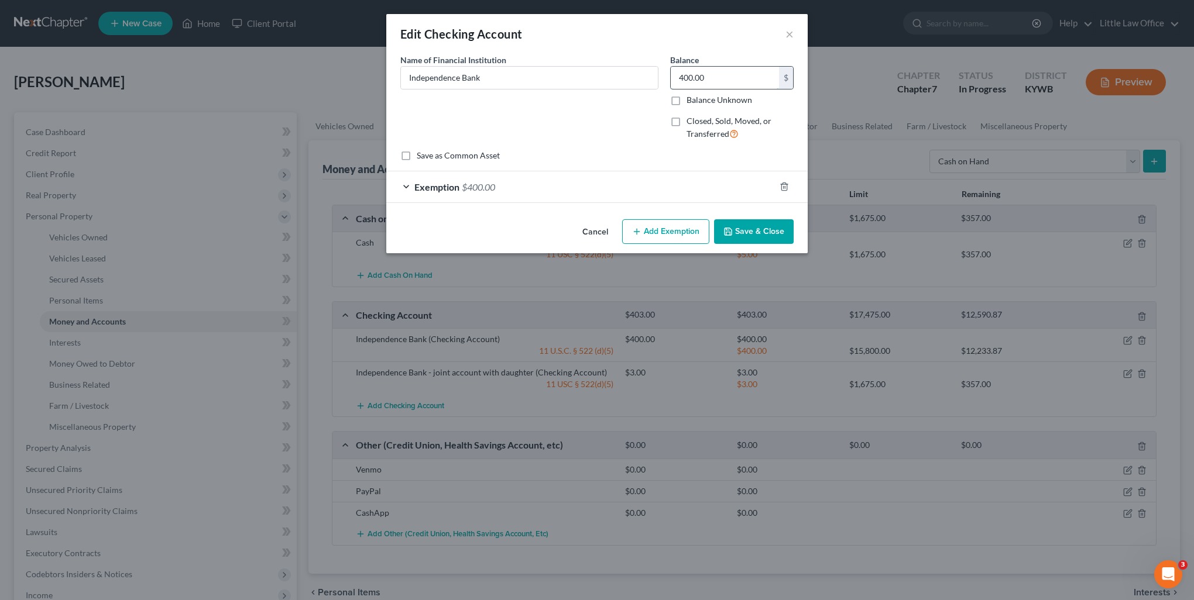
click at [734, 81] on input "400.00" at bounding box center [725, 78] width 108 height 22
type input "100"
click at [673, 176] on div "Exemption $400.00" at bounding box center [580, 186] width 389 height 31
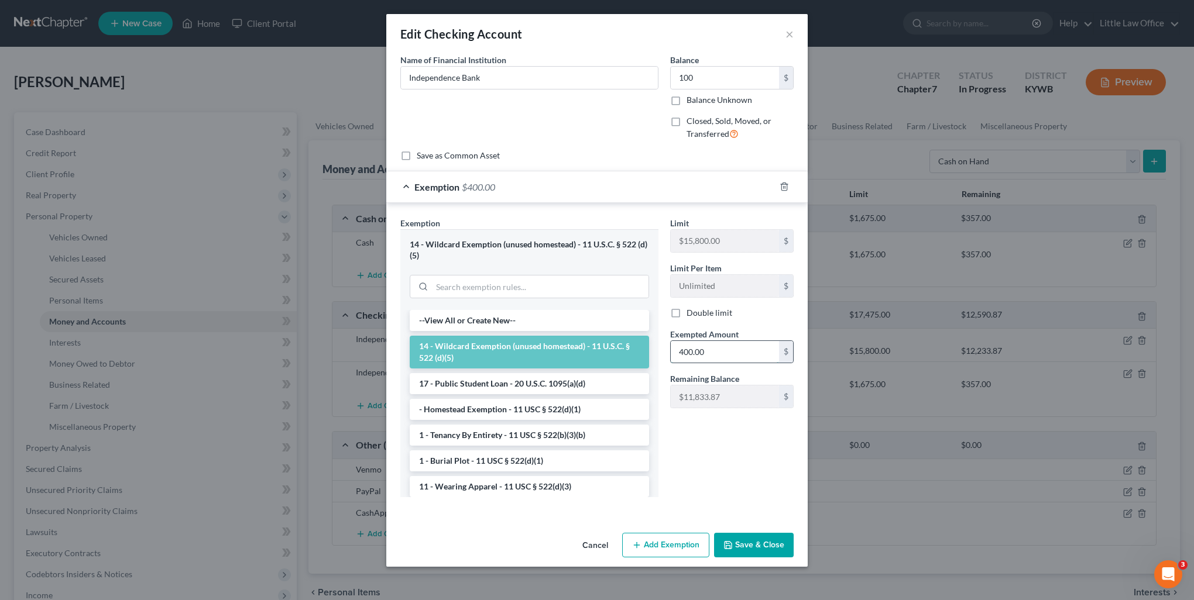
click at [729, 357] on input "400.00" at bounding box center [725, 352] width 108 height 22
type input "100"
click at [754, 552] on button "Save & Close" at bounding box center [754, 545] width 80 height 25
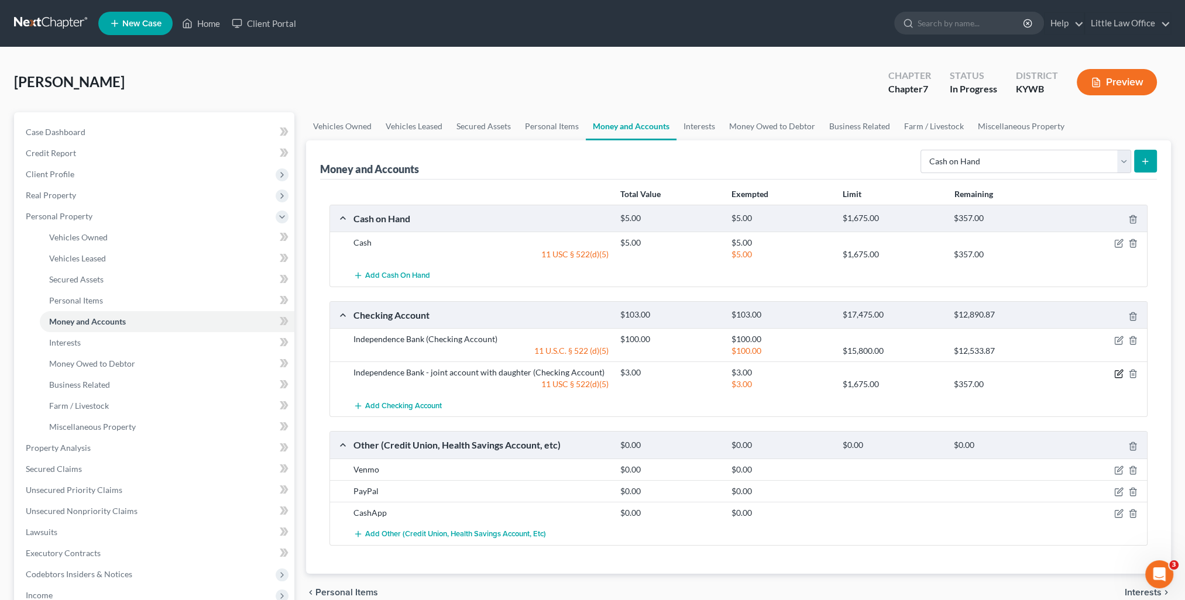
click at [1117, 372] on icon "button" at bounding box center [1118, 373] width 9 height 9
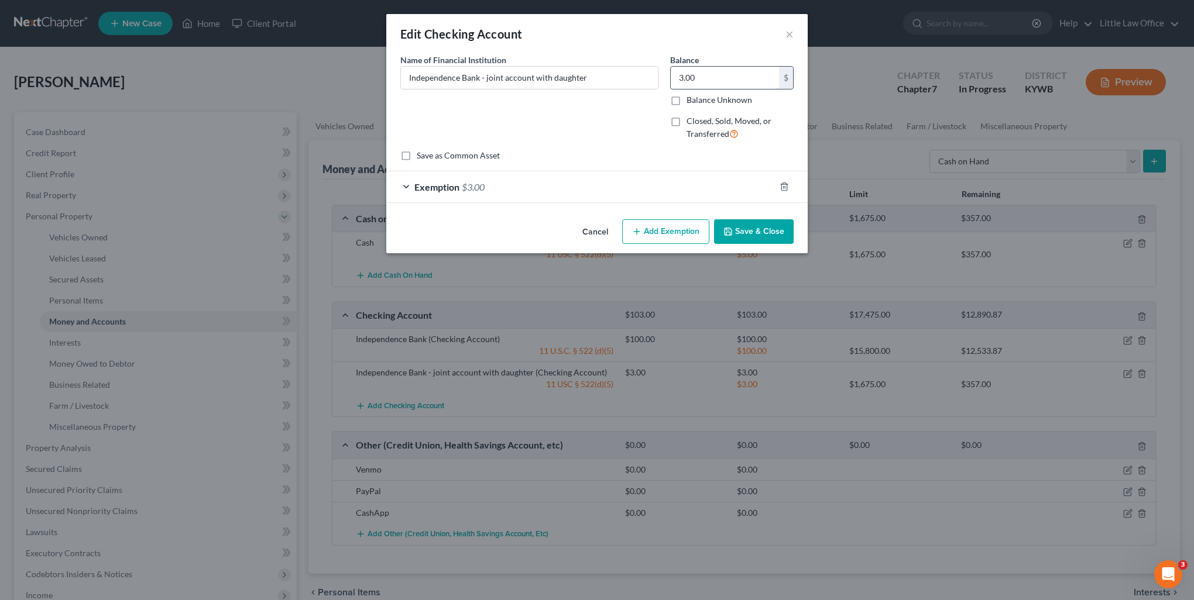
click at [718, 70] on input "3.00" at bounding box center [725, 78] width 108 height 22
type input "30"
click at [579, 187] on div "Exemption $3.00" at bounding box center [580, 186] width 389 height 31
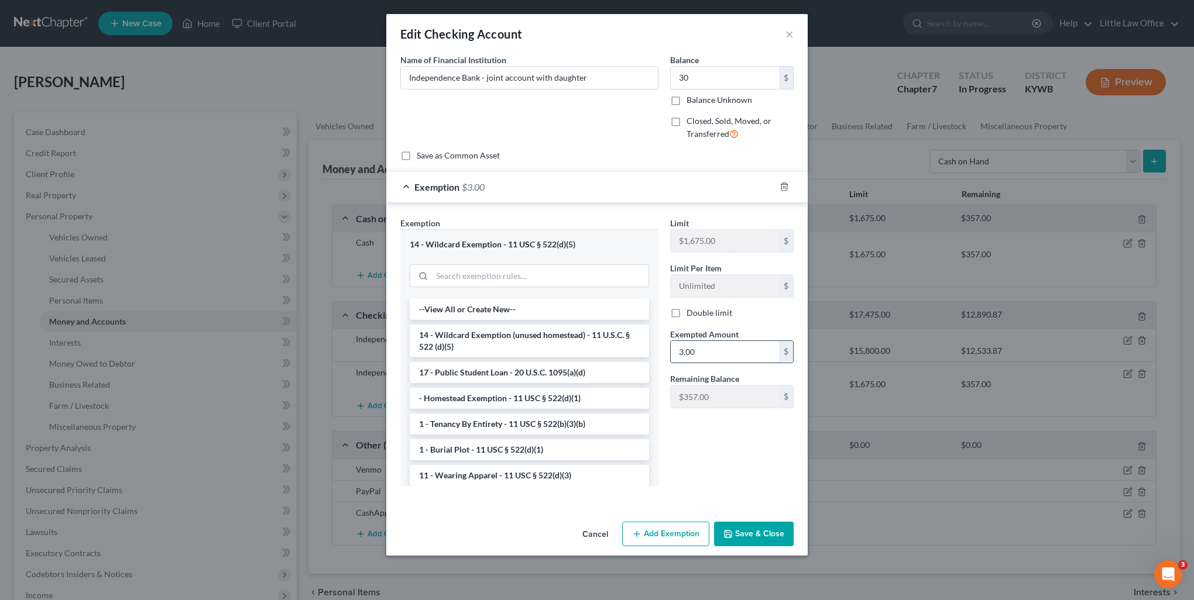
click at [712, 350] on input "3.00" at bounding box center [725, 352] width 108 height 22
type input "30"
click at [684, 462] on div "Limit $1,675.00 $ Limit Per Item Unlimited $ Double limit Exempted Amount * 30 …" at bounding box center [731, 356] width 135 height 279
click at [747, 527] on button "Save & Close" at bounding box center [754, 534] width 80 height 25
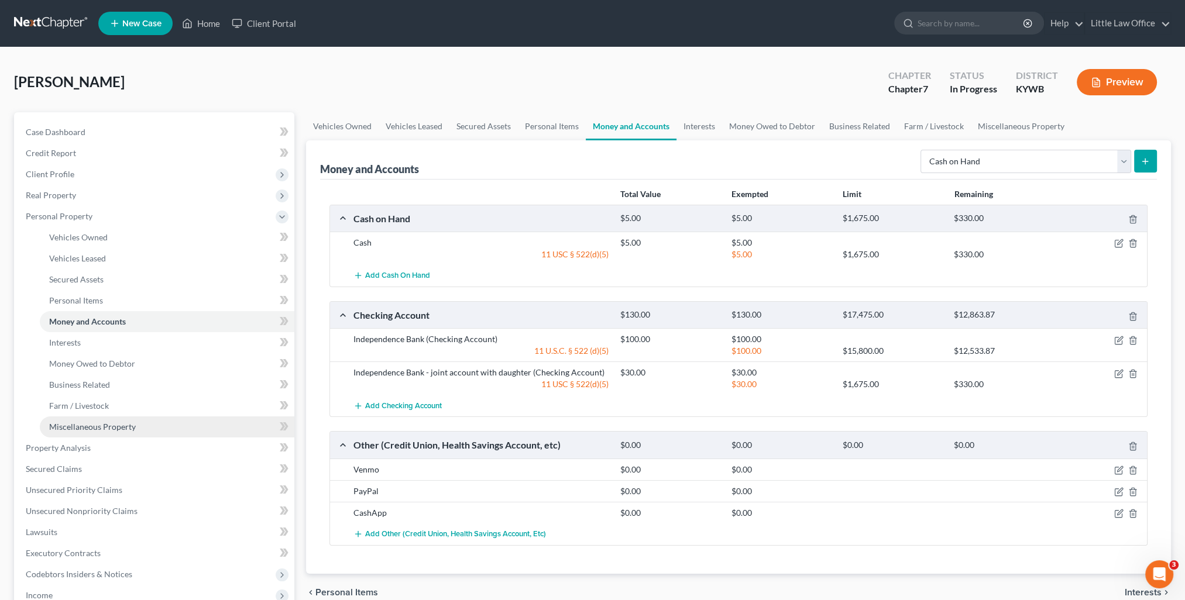
click at [122, 427] on span "Miscellaneous Property" at bounding box center [92, 427] width 87 height 10
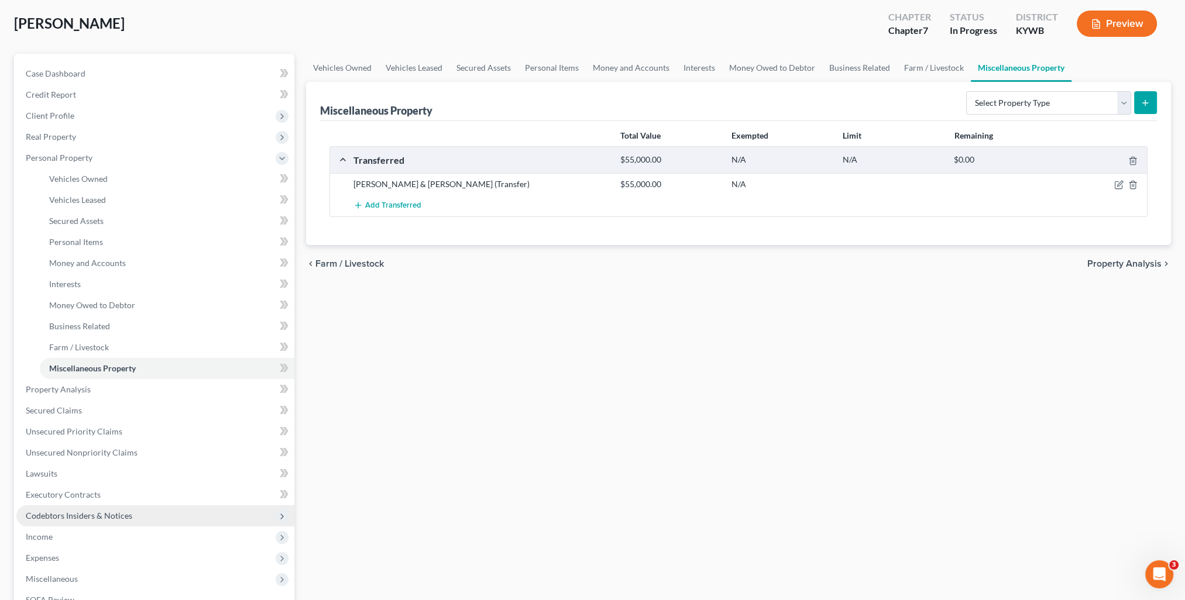
scroll to position [117, 0]
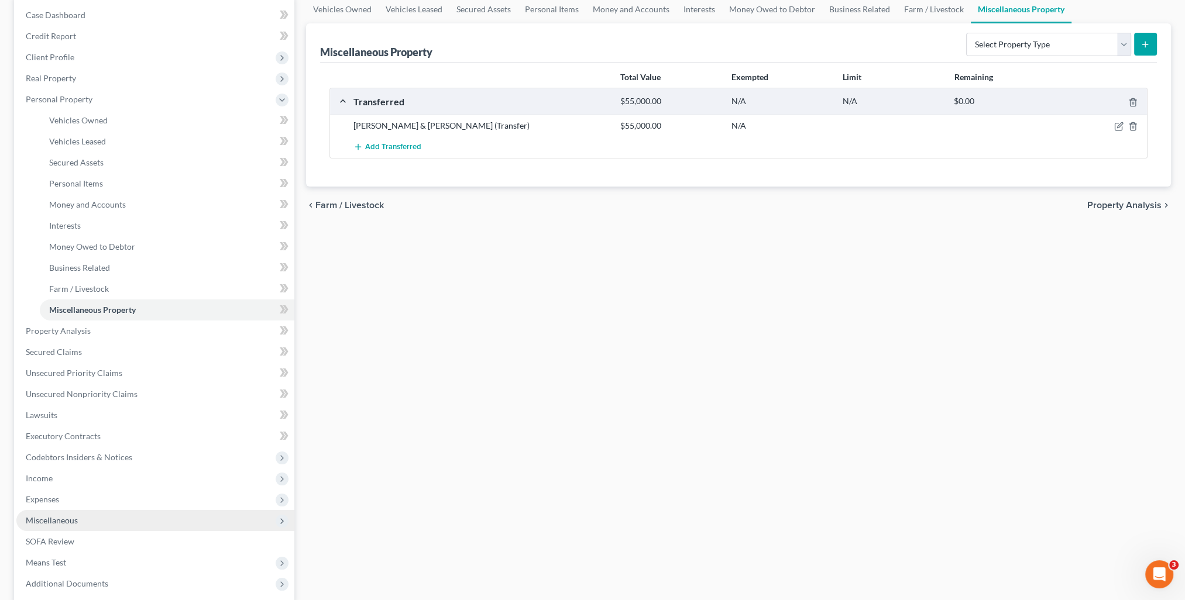
click at [74, 517] on span "Miscellaneous" at bounding box center [52, 521] width 52 height 10
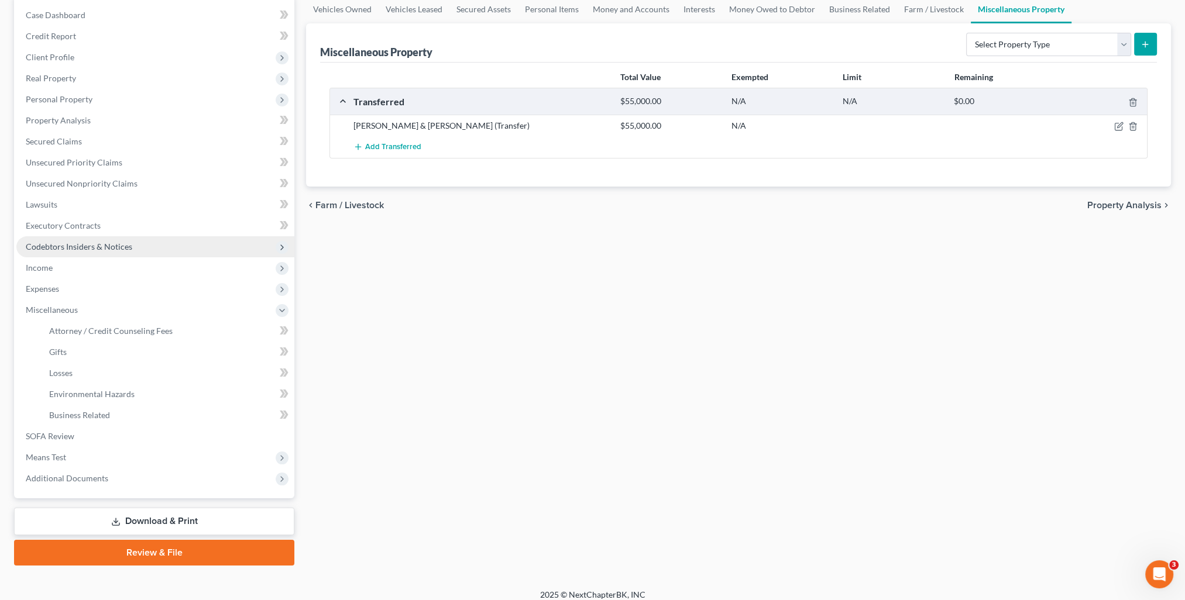
click at [62, 248] on span "Codebtors Insiders & Notices" at bounding box center [79, 247] width 107 height 10
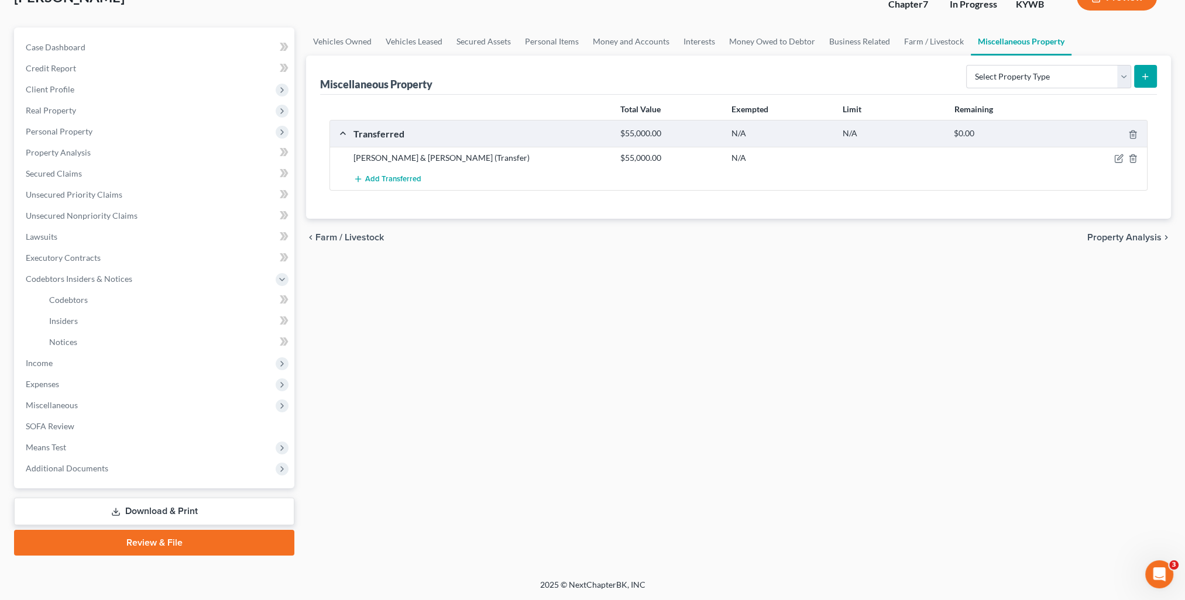
scroll to position [84, 0]
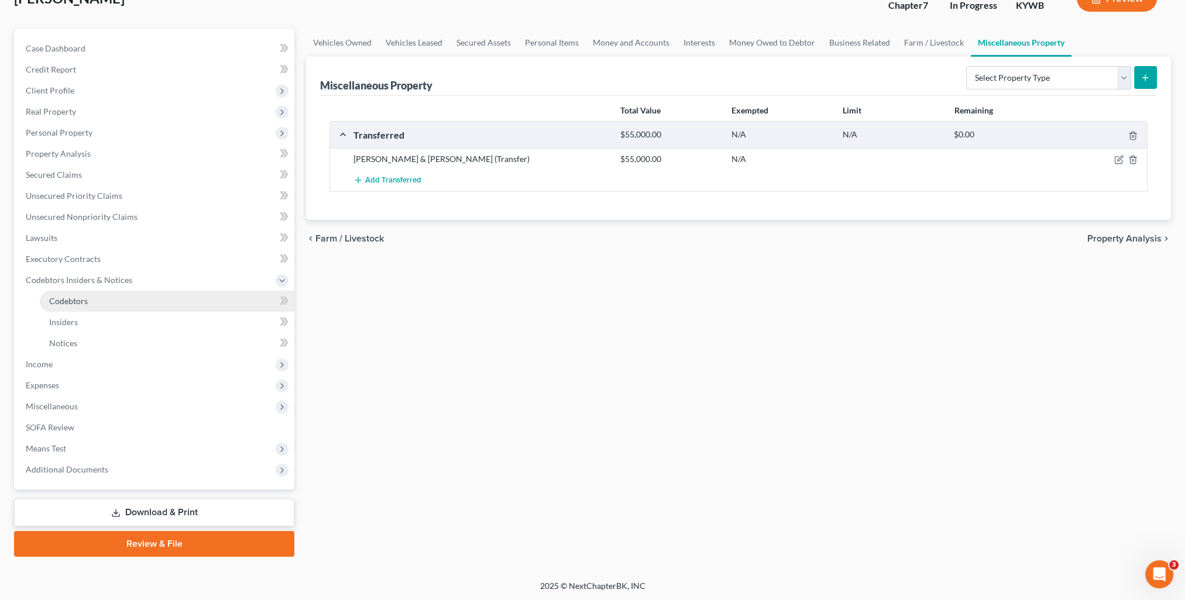
click at [73, 305] on span "Codebtors" at bounding box center [68, 301] width 39 height 10
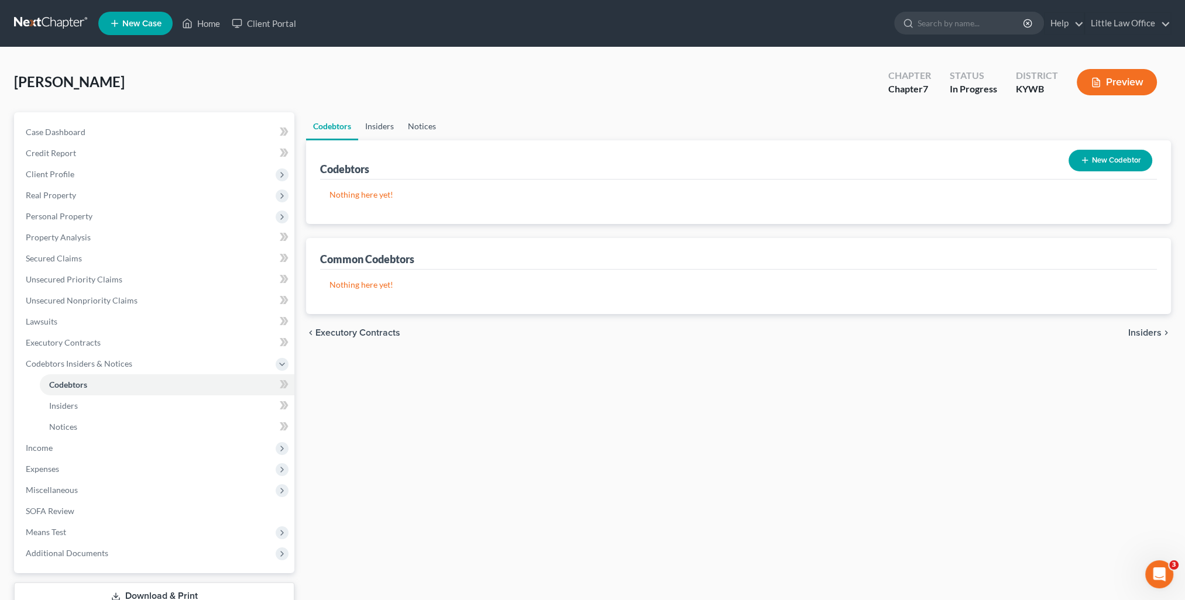
drag, startPoint x: 387, startPoint y: 134, endPoint x: 407, endPoint y: 129, distance: 20.4
click at [387, 133] on link "Insiders" at bounding box center [379, 126] width 43 height 28
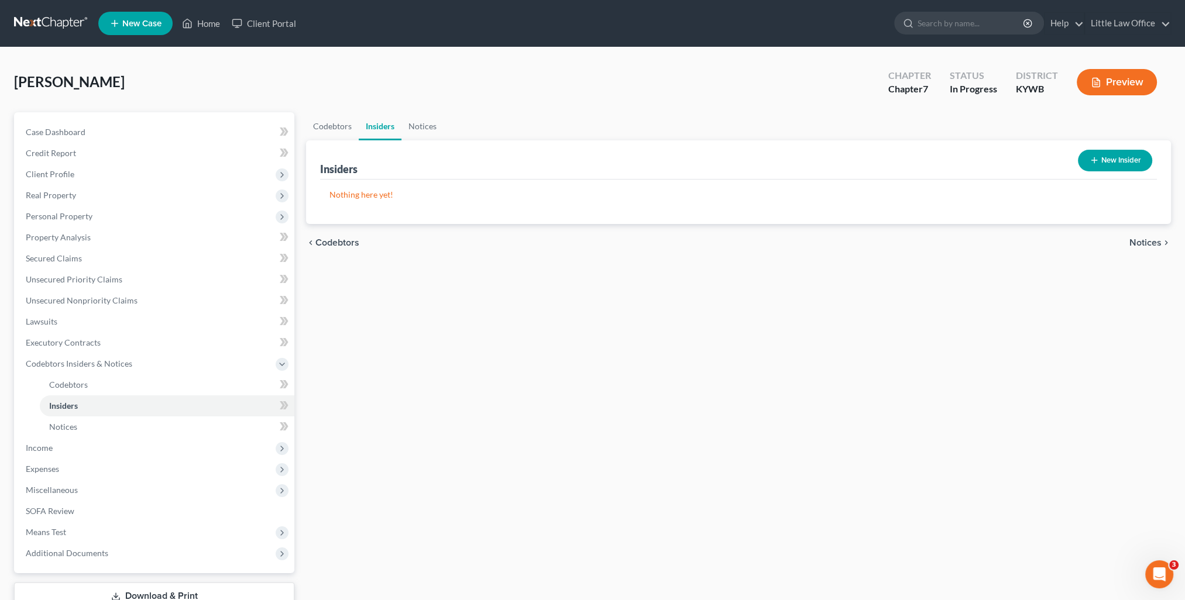
click at [1124, 157] on button "New Insider" at bounding box center [1115, 161] width 74 height 22
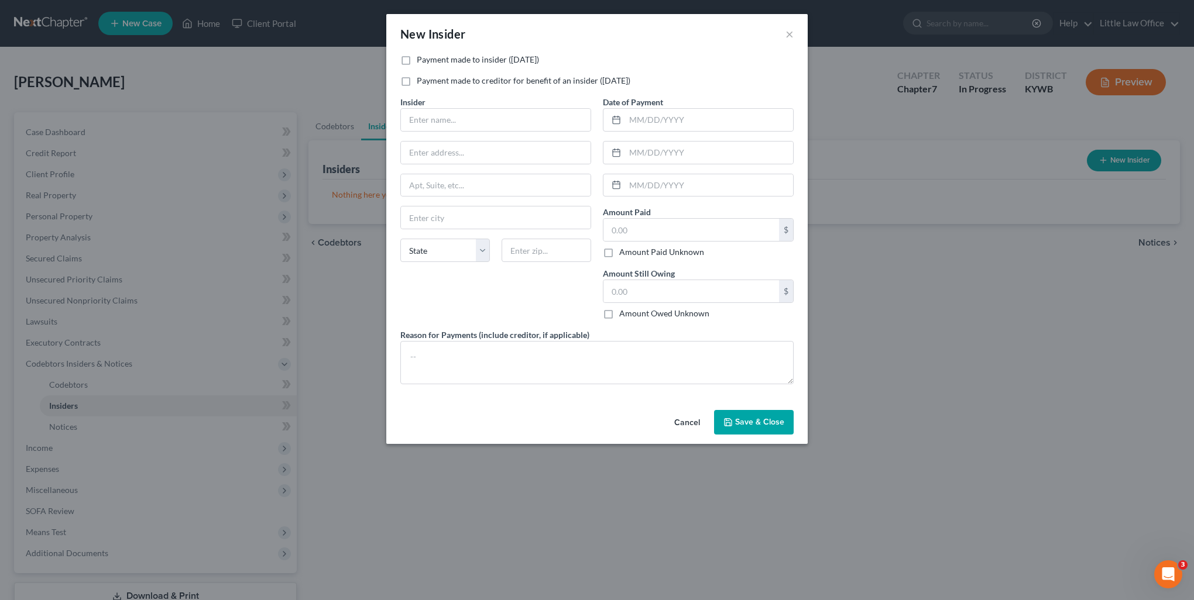
click at [455, 68] on div "Payment made to insider ([DATE]) Payment made to creditor for benefit of an ins…" at bounding box center [596, 75] width 405 height 42
click at [431, 59] on label "Payment made to insider ([DATE])" at bounding box center [478, 60] width 122 height 12
click at [429, 59] on input "Payment made to insider ([DATE])" at bounding box center [425, 58] width 8 height 8
checkbox input "true"
click at [436, 112] on input "text" at bounding box center [496, 120] width 190 height 22
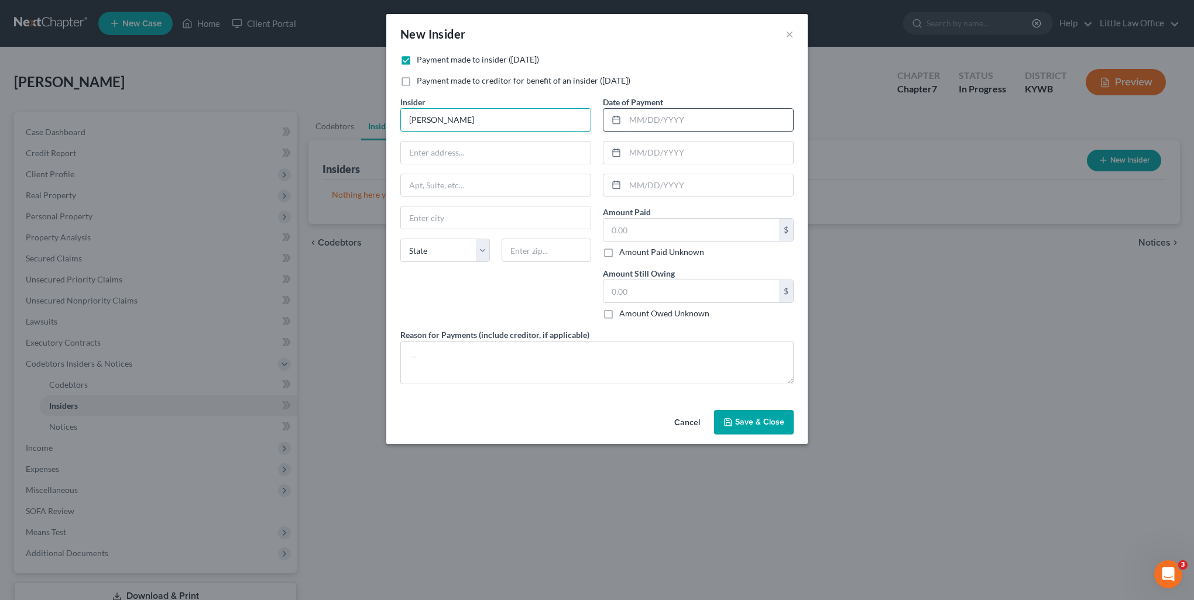
type input "[PERSON_NAME]"
click at [639, 126] on input "text" at bounding box center [709, 120] width 168 height 22
drag, startPoint x: 681, startPoint y: 126, endPoint x: 611, endPoint y: 128, distance: 69.7
click at [611, 128] on div "[DATE]" at bounding box center [698, 119] width 191 height 23
type input "[DATE]"
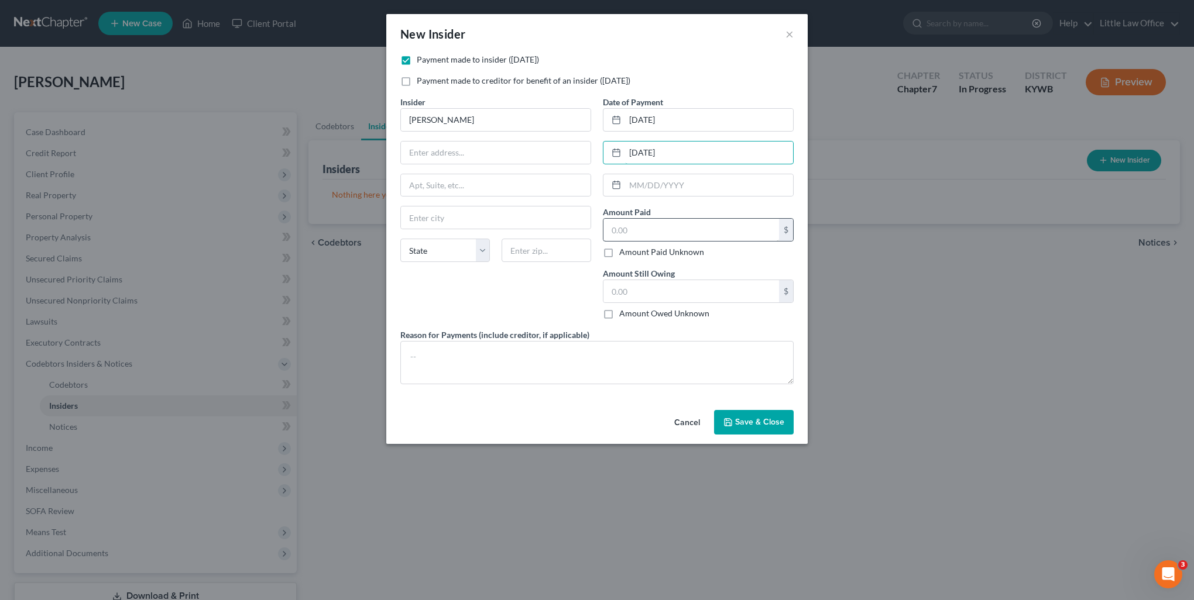
type input "[DATE]"
click at [715, 238] on input "text" at bounding box center [691, 230] width 176 height 22
type input "400"
click at [557, 359] on textarea at bounding box center [596, 362] width 393 height 43
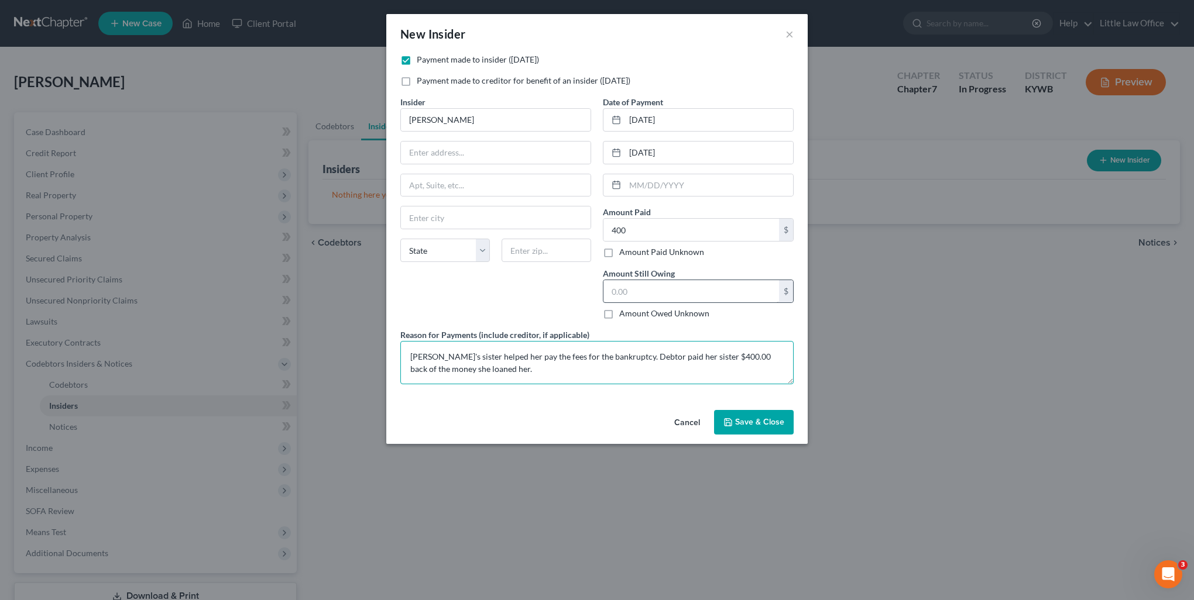
type textarea "[PERSON_NAME]'s sister helped her pay the fees for the bankruptcy. Debtor paid …"
click at [652, 297] on input "text" at bounding box center [691, 291] width 176 height 22
type input "1,075"
click at [770, 417] on span "Save & Close" at bounding box center [759, 422] width 49 height 10
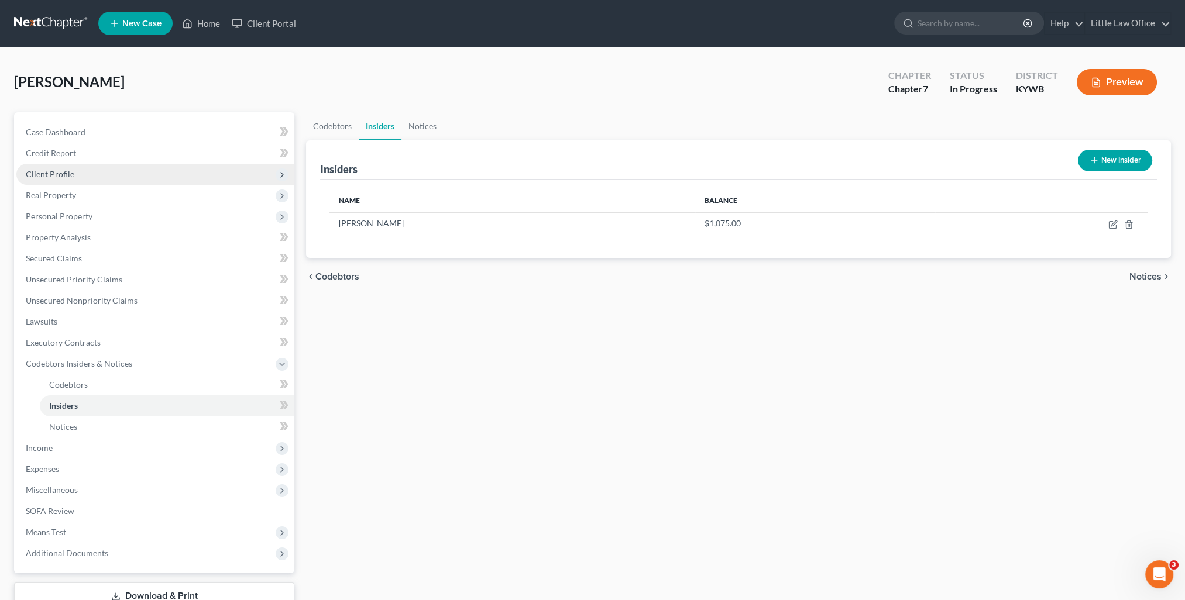
click at [61, 166] on span "Client Profile" at bounding box center [155, 174] width 278 height 21
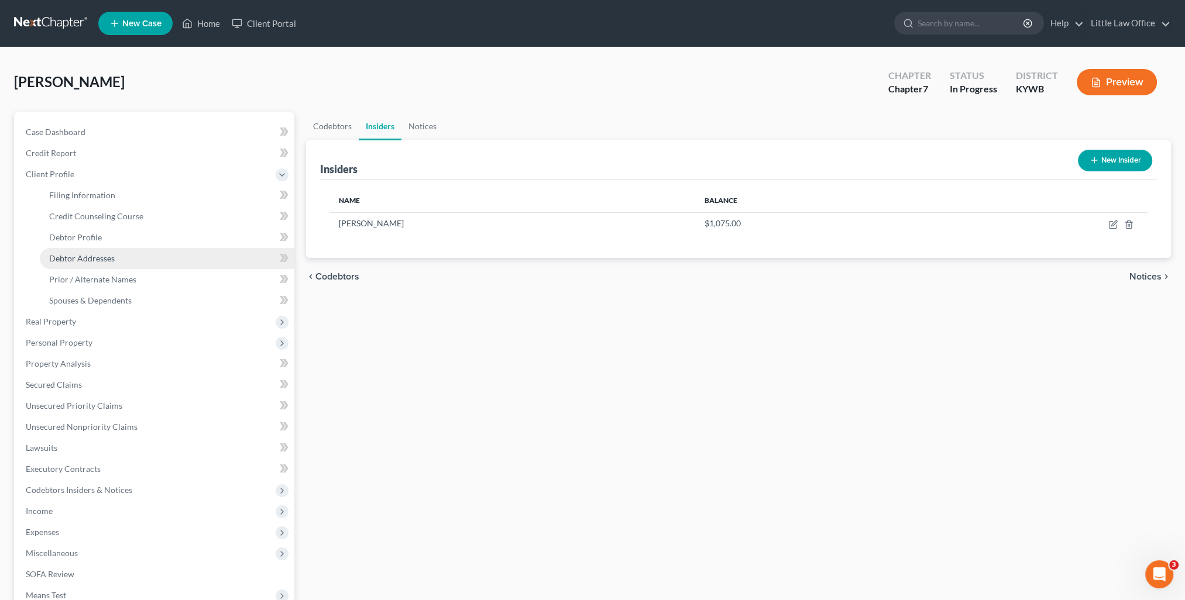
click at [107, 256] on span "Debtor Addresses" at bounding box center [82, 258] width 66 height 10
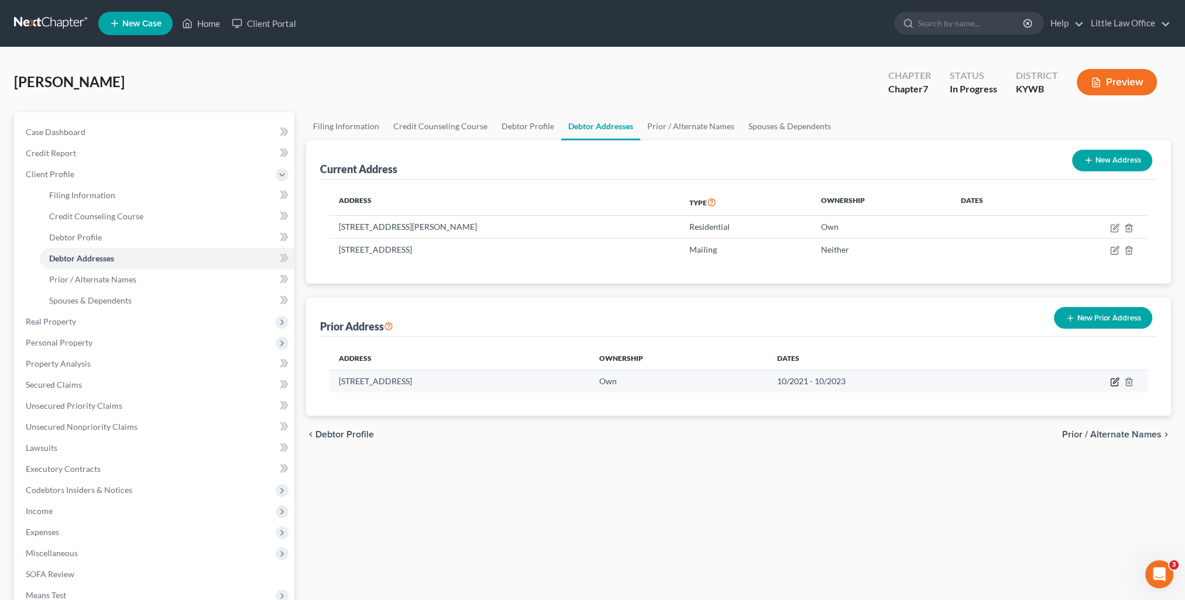
click at [1117, 382] on icon "button" at bounding box center [1114, 382] width 7 height 7
select select "18"
select select "53"
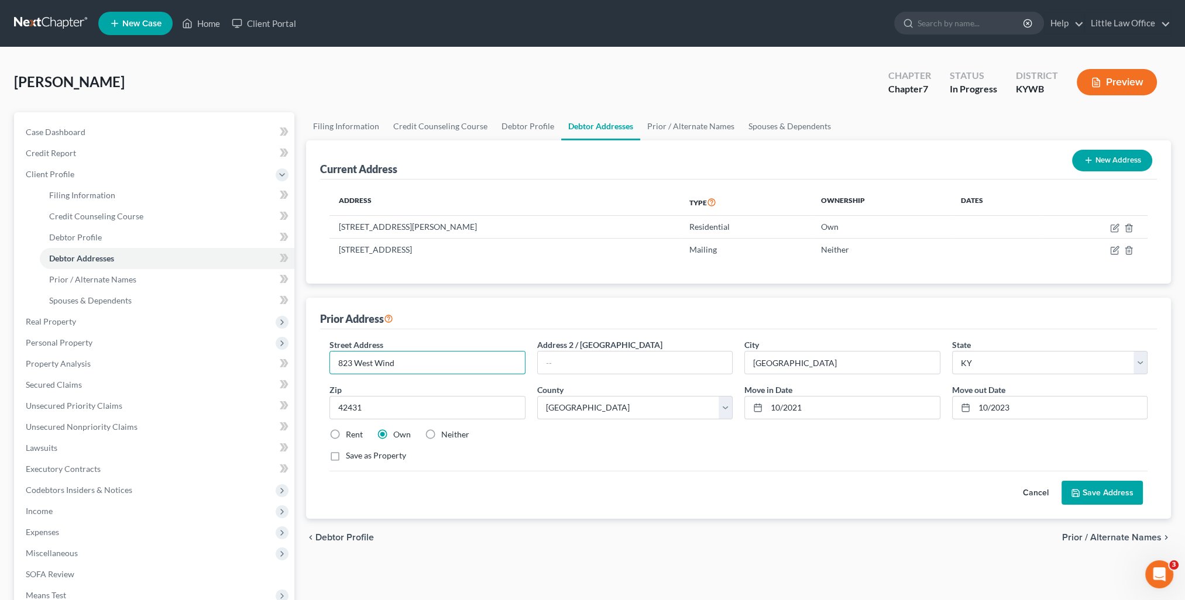
drag, startPoint x: 346, startPoint y: 362, endPoint x: 307, endPoint y: 357, distance: 39.6
click at [304, 365] on div "Filing Information Credit Counseling Course Debtor Profile Debtor Addresses Pri…" at bounding box center [738, 408] width 877 height 592
type input "143 West Wind"
click at [1107, 488] on button "Save Address" at bounding box center [1102, 493] width 81 height 25
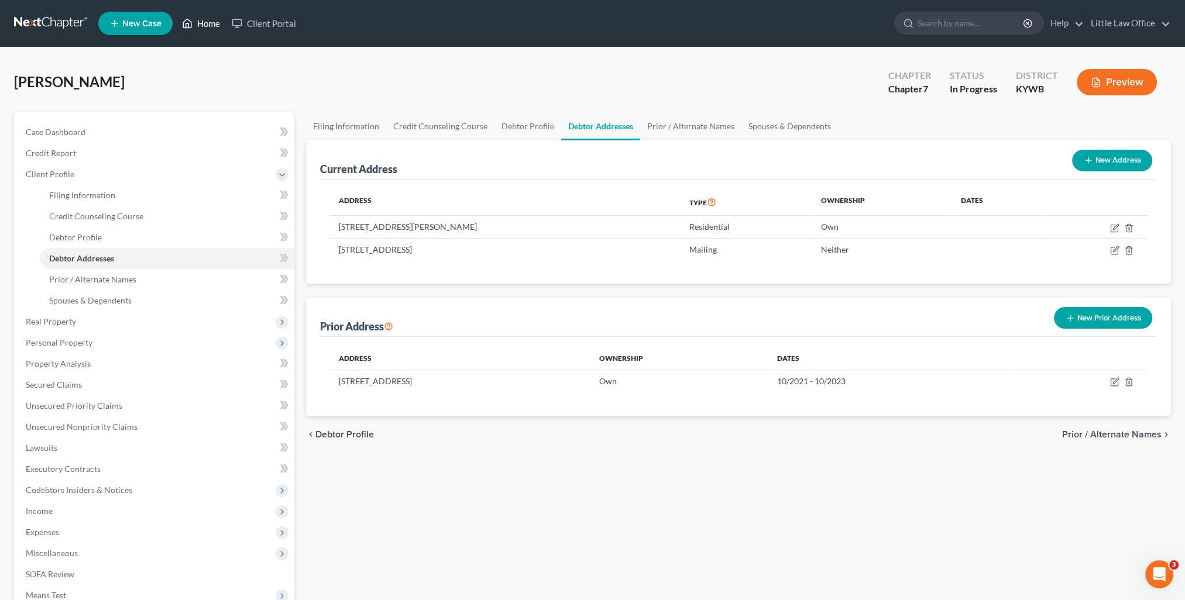
click at [206, 27] on link "Home" at bounding box center [201, 23] width 50 height 21
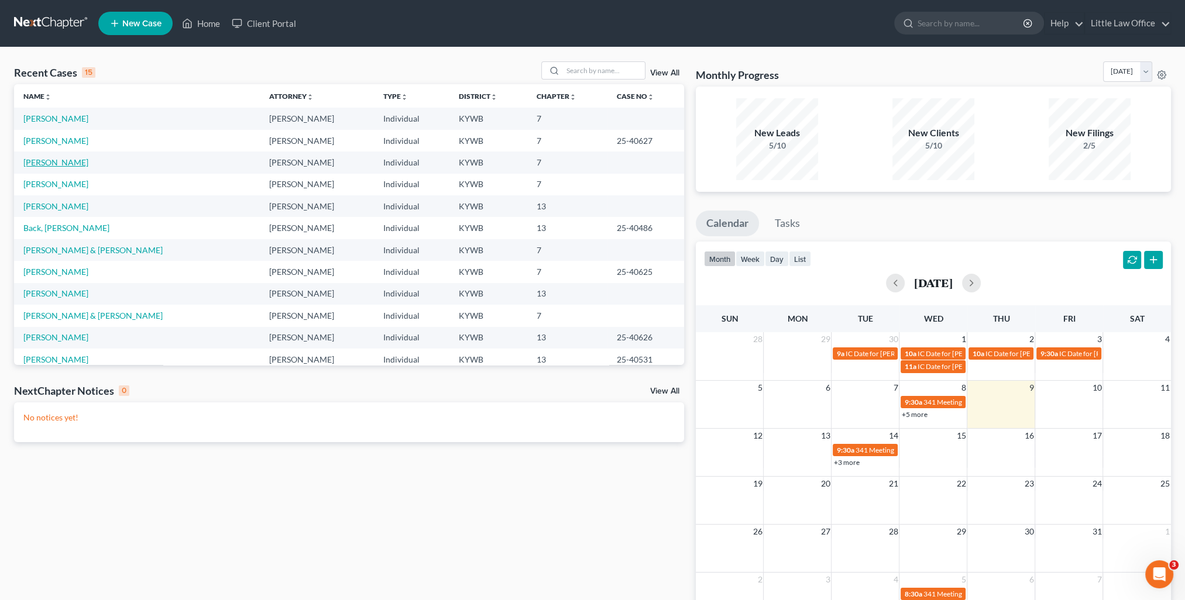
click at [54, 167] on td "[PERSON_NAME]" at bounding box center [137, 163] width 246 height 22
click at [55, 165] on link "[PERSON_NAME]" at bounding box center [55, 162] width 65 height 10
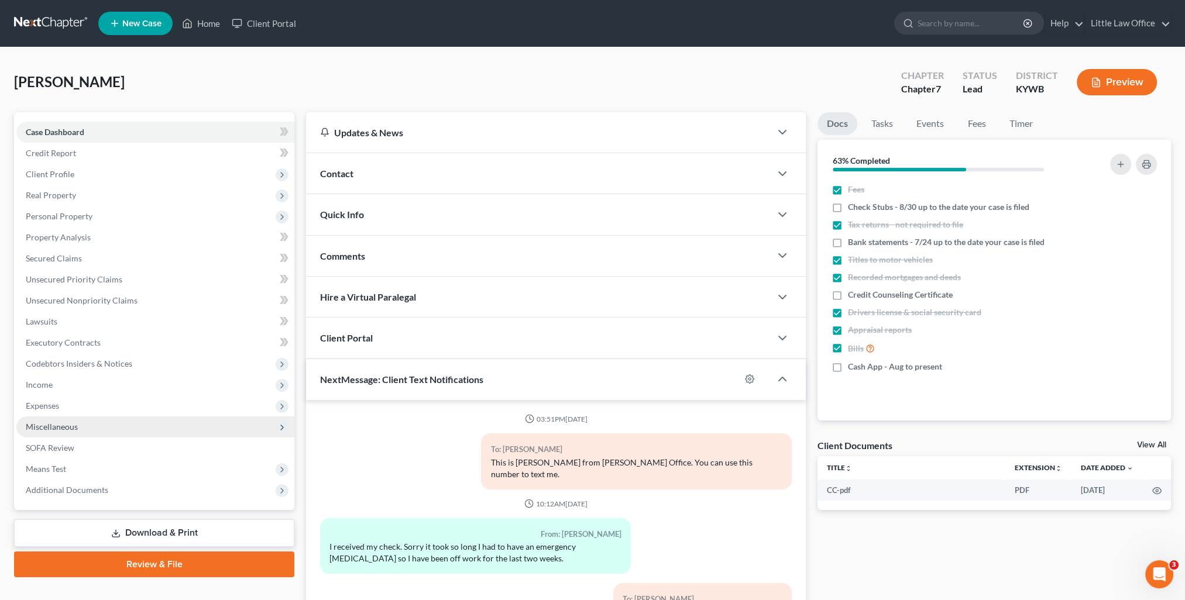
scroll to position [1618, 0]
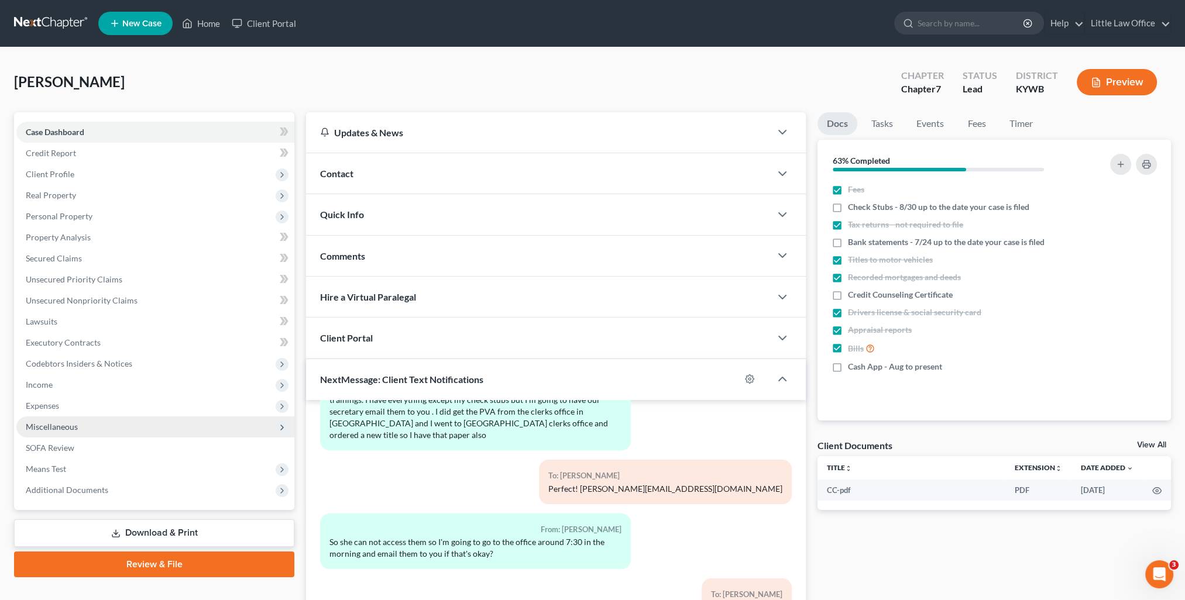
click at [61, 431] on span "Miscellaneous" at bounding box center [52, 427] width 52 height 10
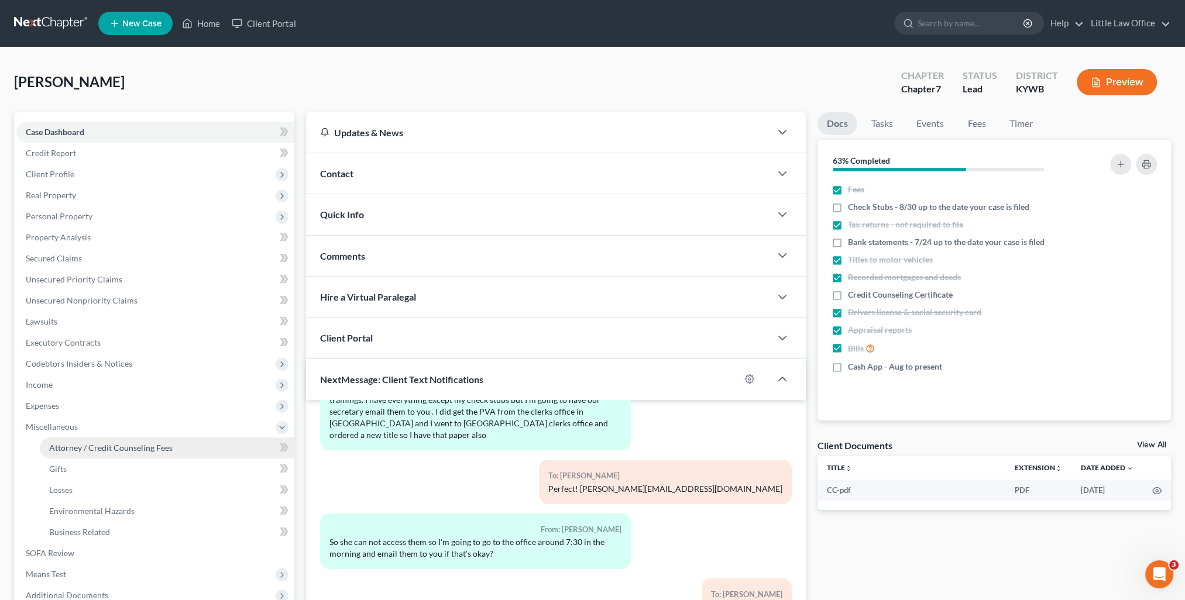
click at [95, 443] on span "Attorney / Credit Counseling Fees" at bounding box center [110, 448] width 123 height 10
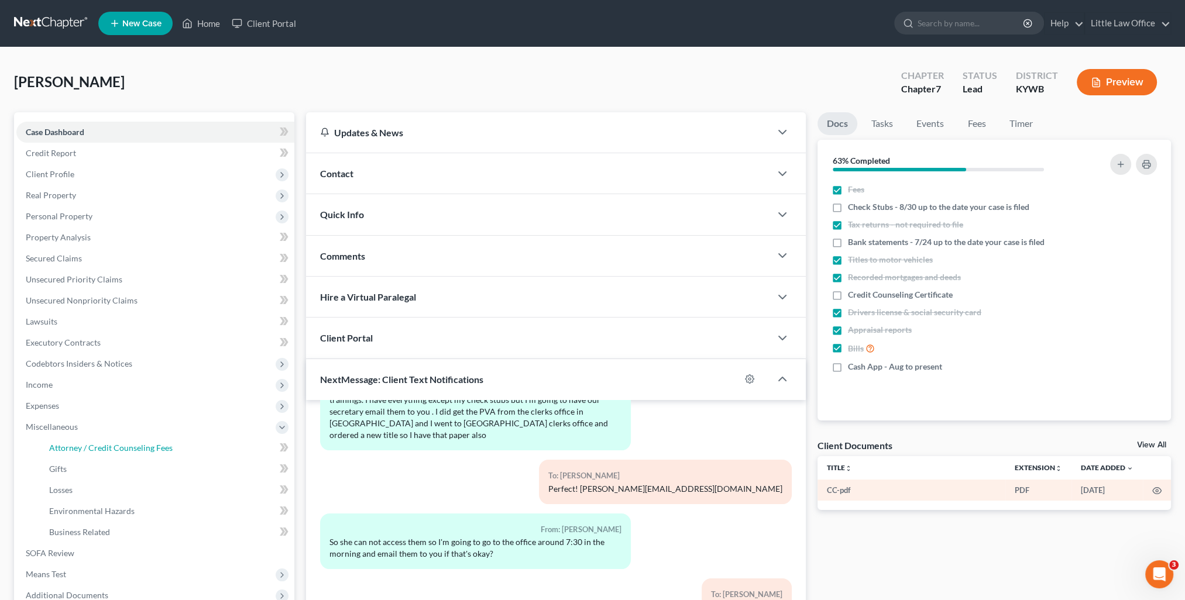
select select "0"
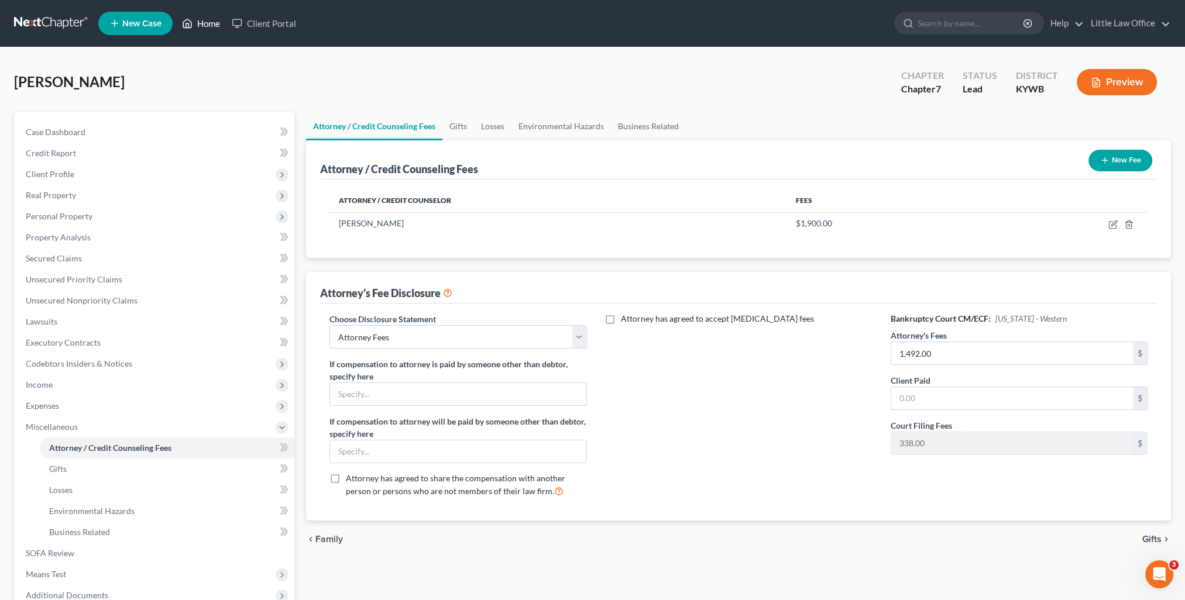
click at [213, 19] on link "Home" at bounding box center [201, 23] width 50 height 21
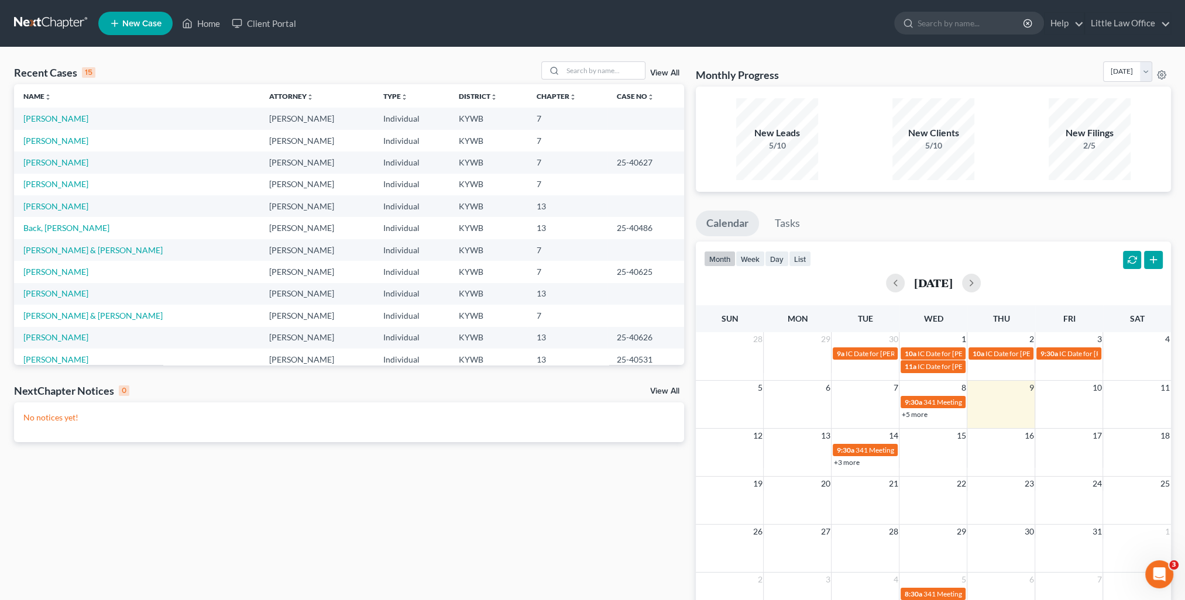
click at [61, 146] on td "[PERSON_NAME]" at bounding box center [137, 141] width 246 height 22
click at [61, 144] on link "[PERSON_NAME]" at bounding box center [55, 141] width 65 height 10
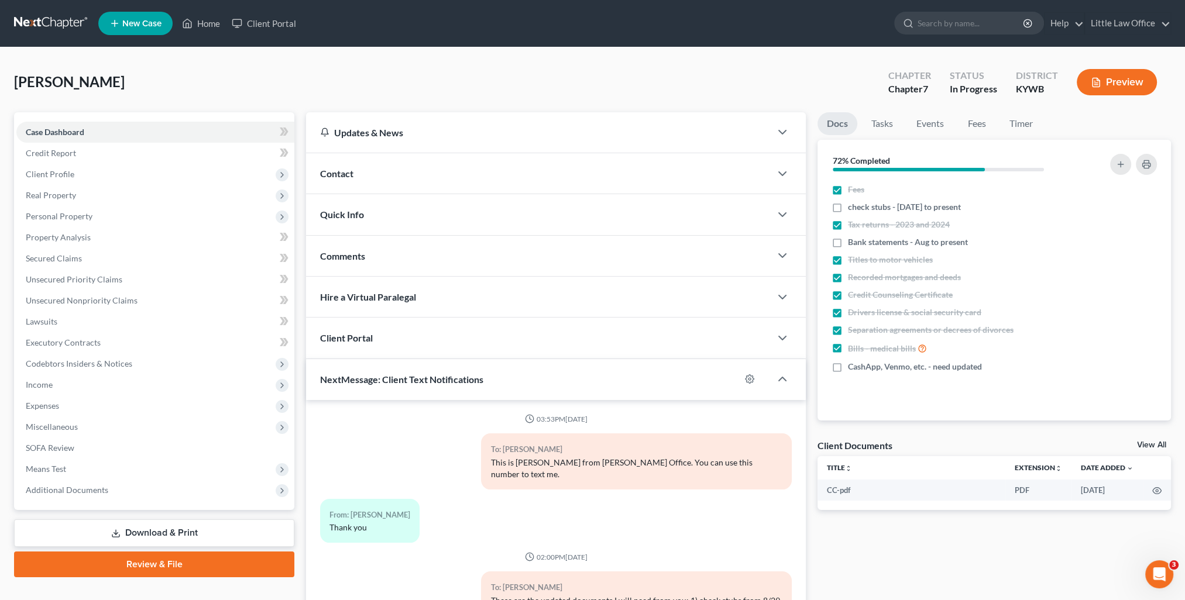
scroll to position [1357, 0]
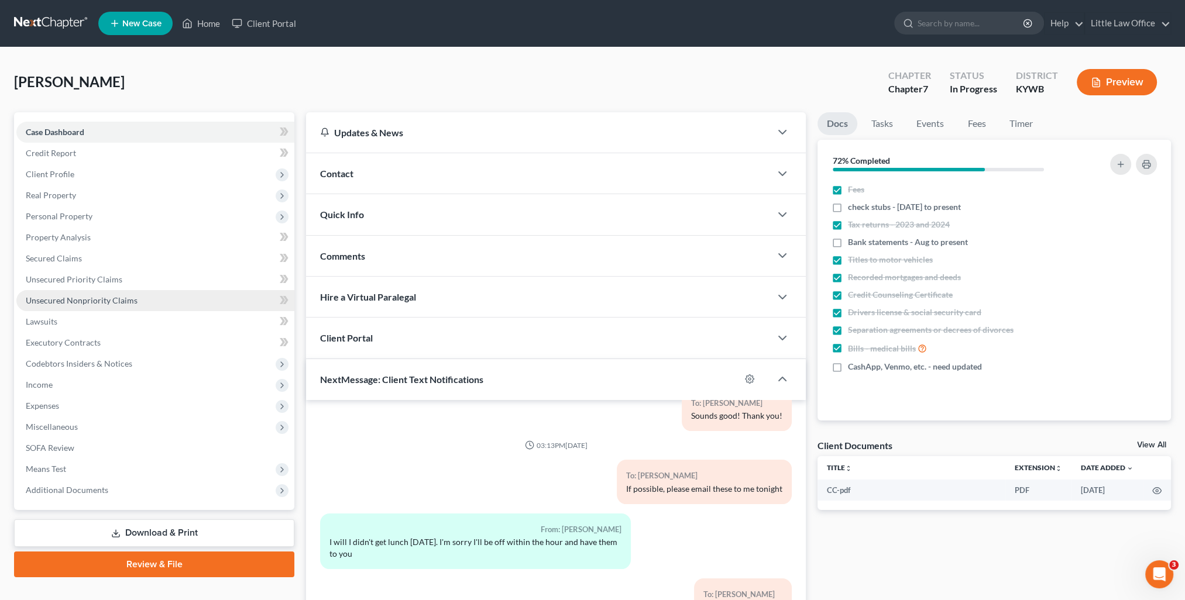
click at [112, 290] on link "Unsecured Nonpriority Claims" at bounding box center [155, 300] width 278 height 21
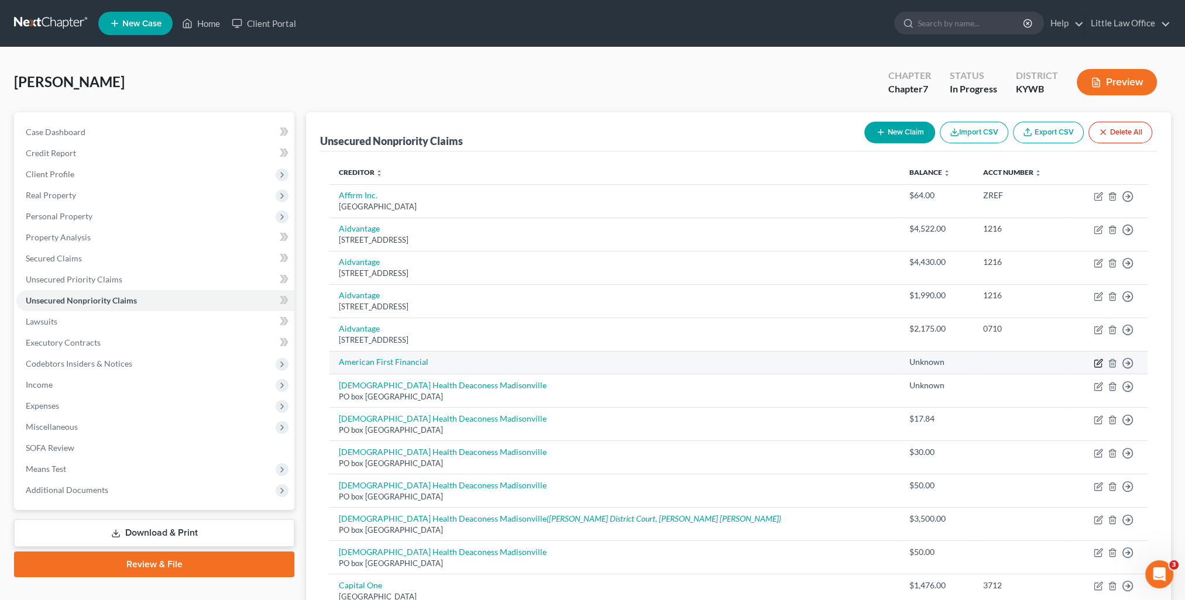
click at [1103, 362] on icon "button" at bounding box center [1098, 363] width 9 height 9
select select "10"
select select "0"
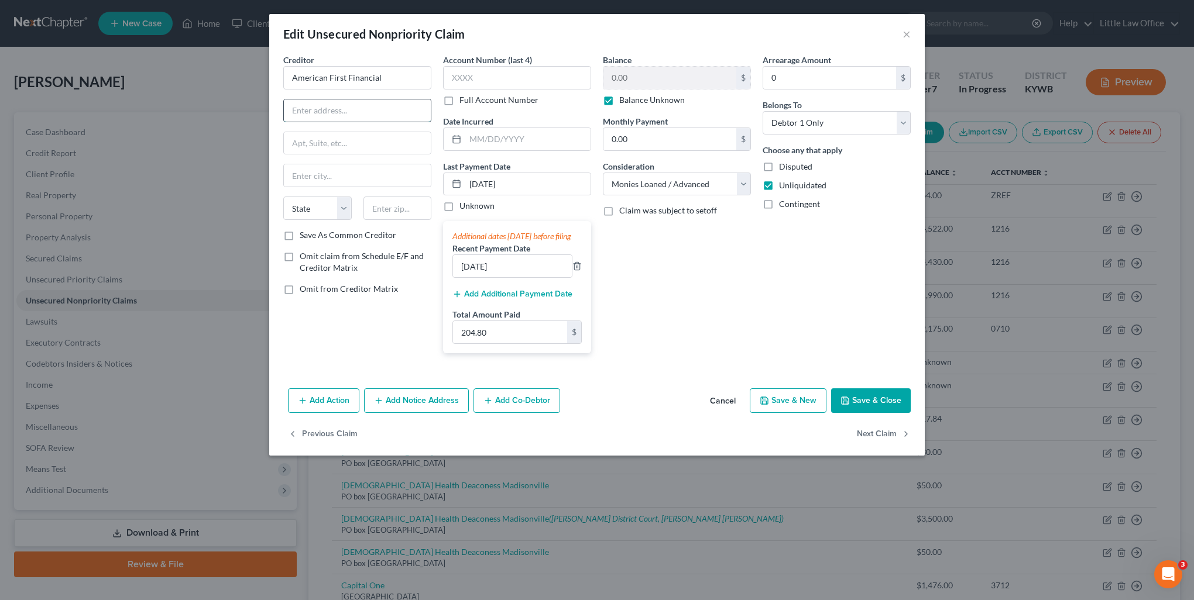
click at [297, 101] on input "text" at bounding box center [357, 110] width 147 height 22
type input "PO Box 565848"
type input "75356"
type input "[GEOGRAPHIC_DATA]"
select select "45"
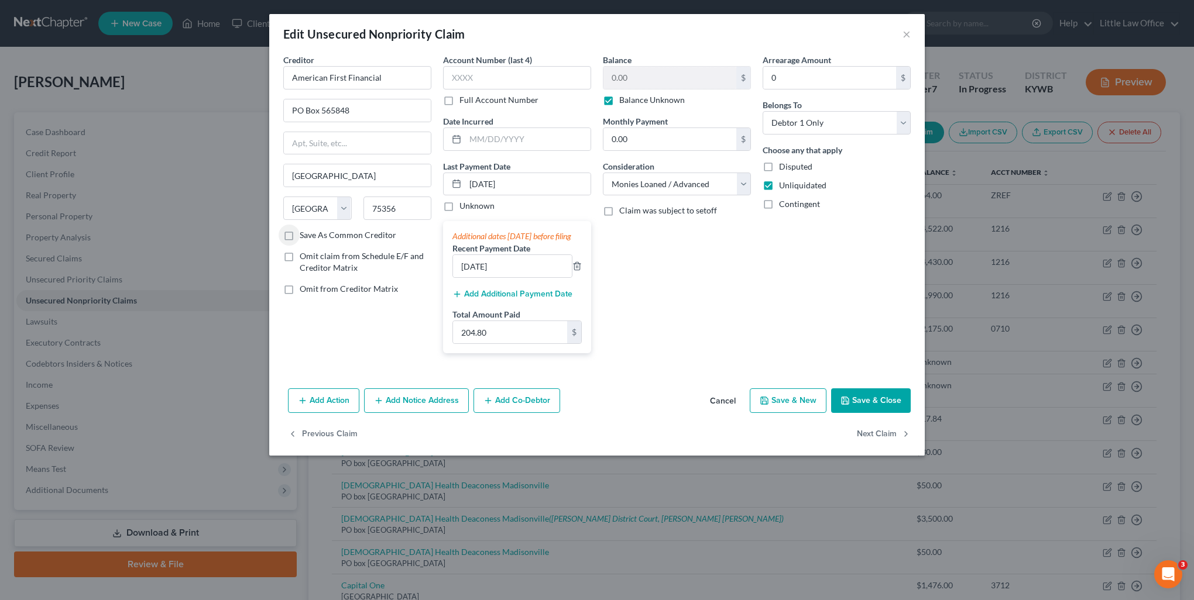
click at [873, 409] on button "Save & Close" at bounding box center [871, 401] width 80 height 25
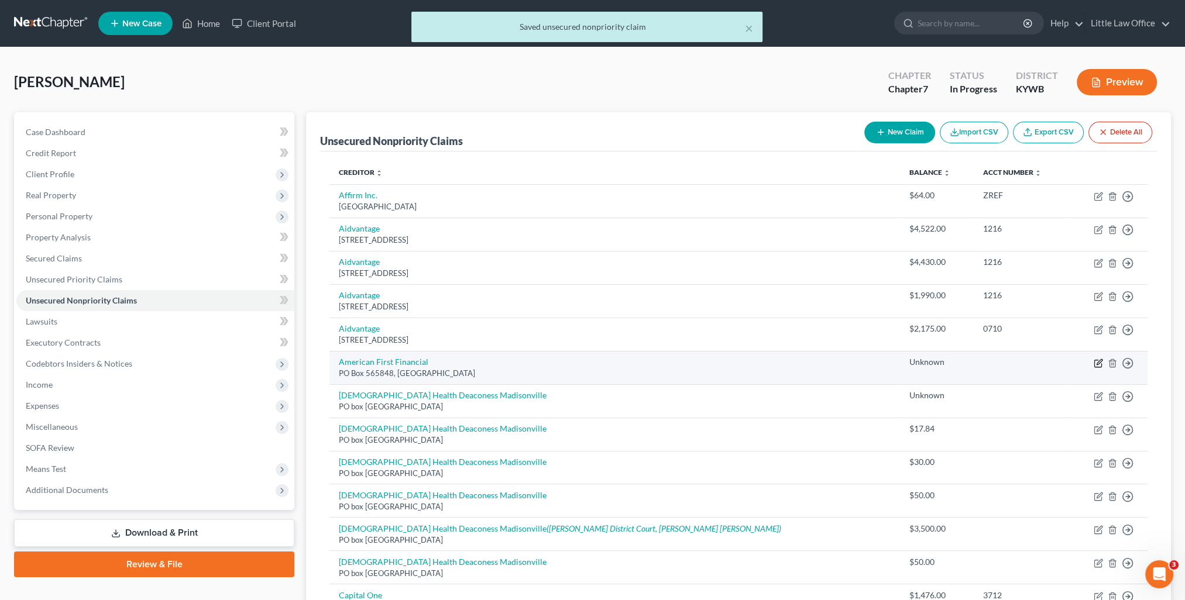
click at [1100, 361] on icon "button" at bounding box center [1099, 361] width 5 height 5
select select "45"
select select "10"
select select "0"
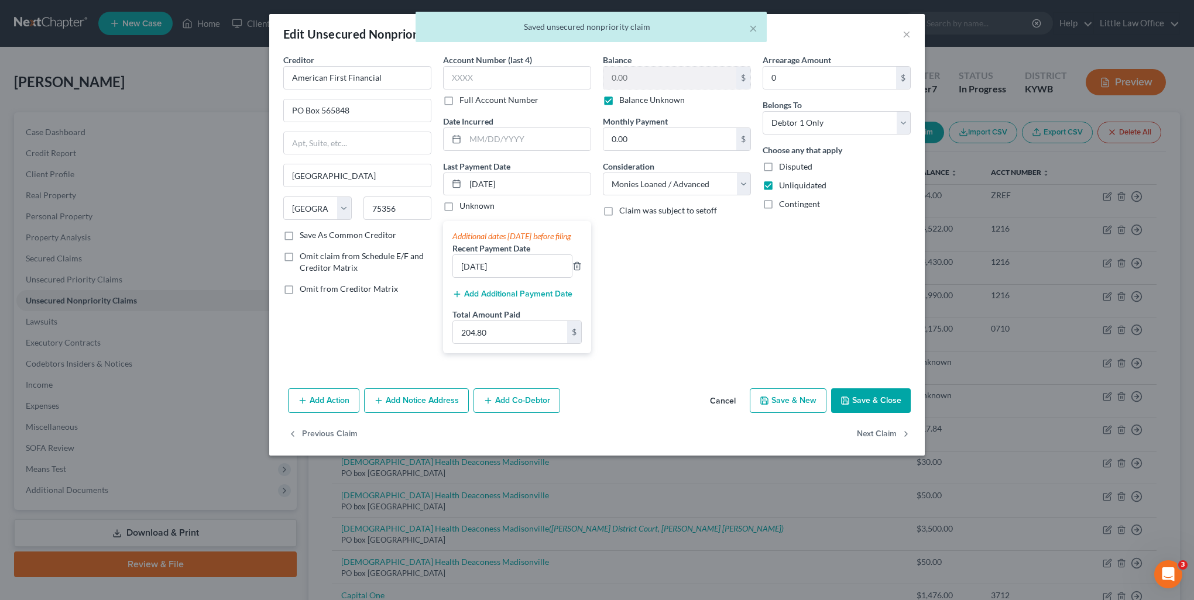
click at [333, 238] on label "Save As Common Creditor" at bounding box center [348, 235] width 97 height 12
click at [312, 237] on input "Save As Common Creditor" at bounding box center [308, 233] width 8 height 8
click at [890, 411] on button "Save & Close" at bounding box center [871, 401] width 80 height 25
checkbox input "false"
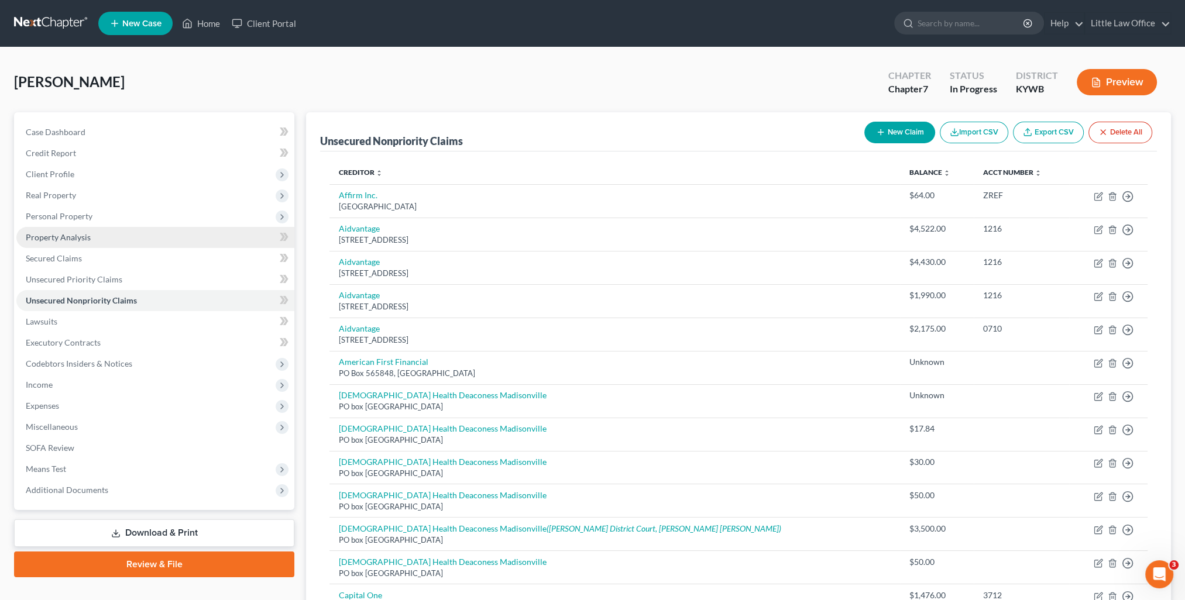
click at [77, 239] on span "Property Analysis" at bounding box center [58, 237] width 65 height 10
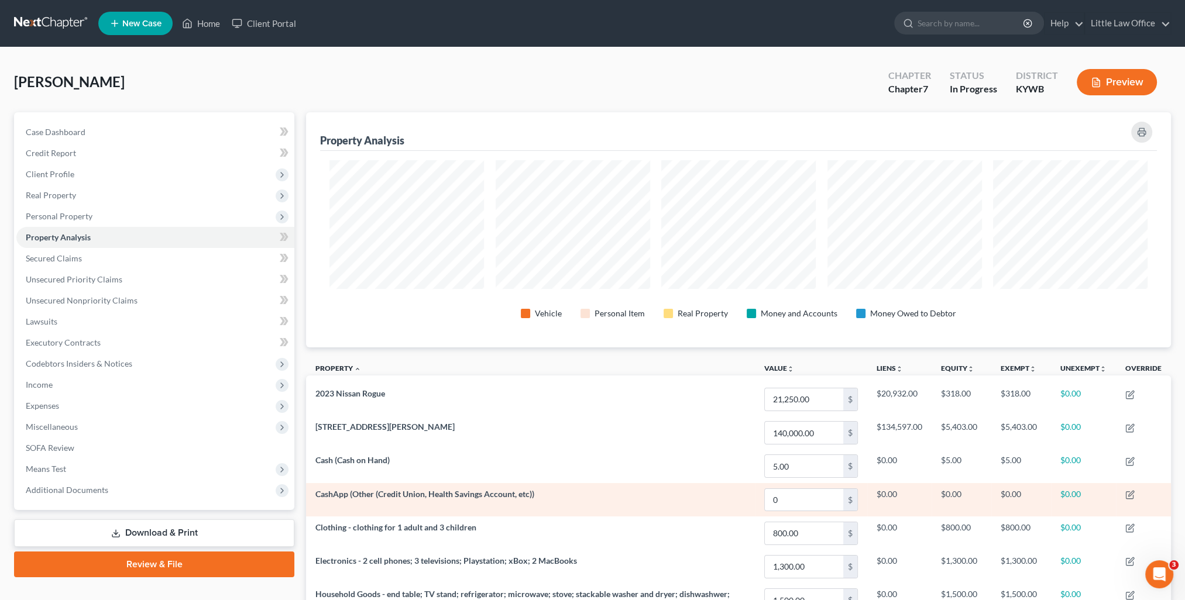
scroll to position [235, 864]
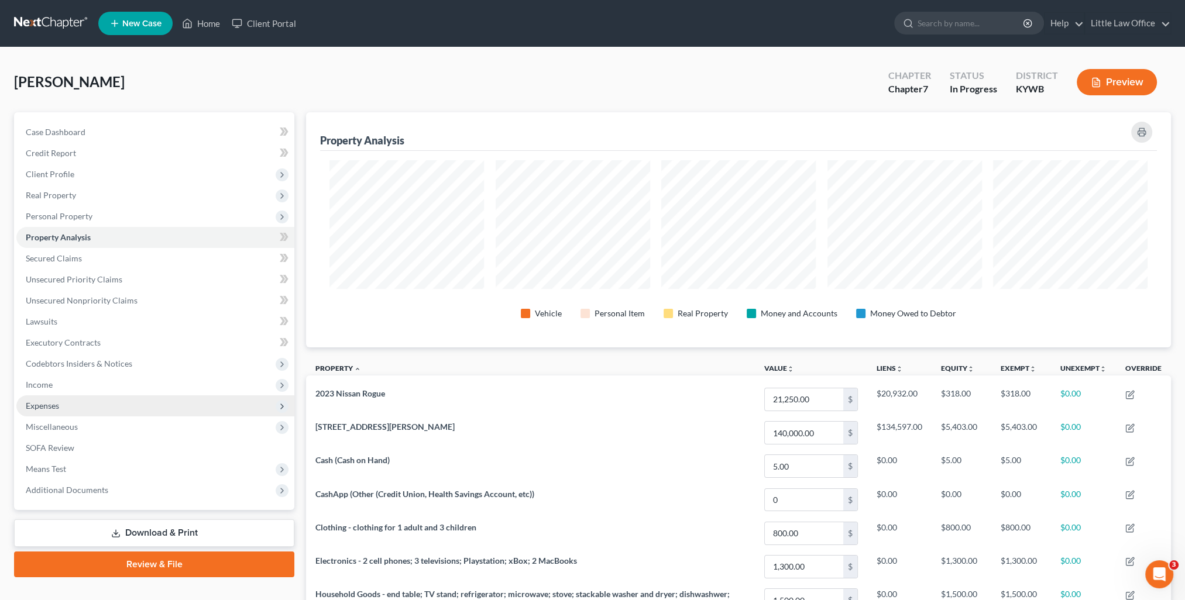
click at [57, 409] on span "Expenses" at bounding box center [42, 406] width 33 height 10
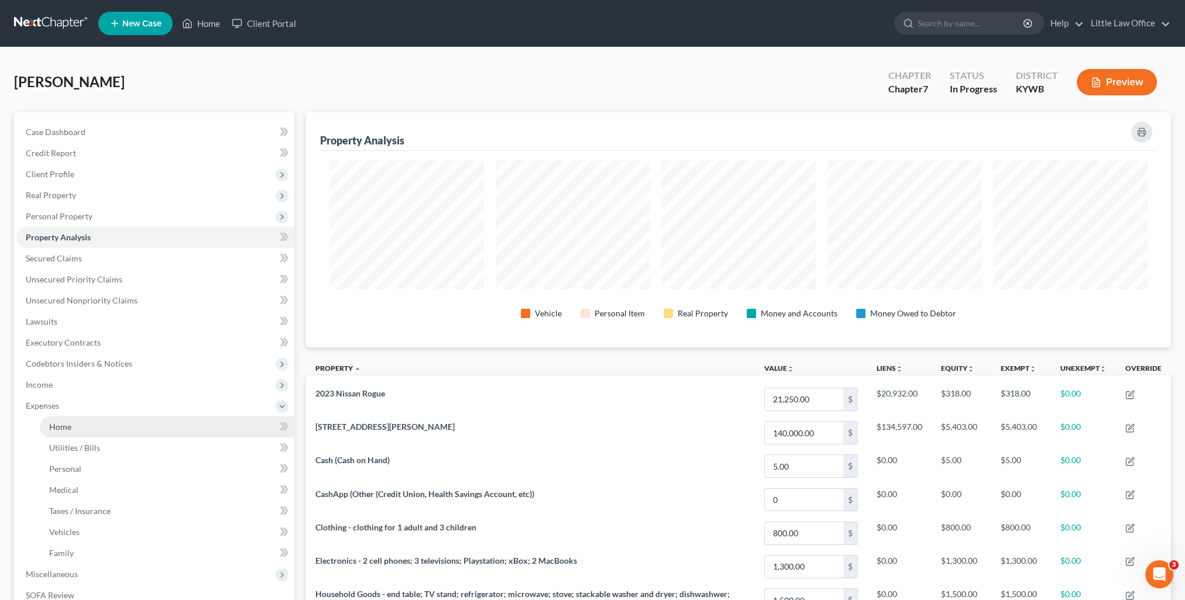
click at [78, 421] on link "Home" at bounding box center [167, 427] width 255 height 21
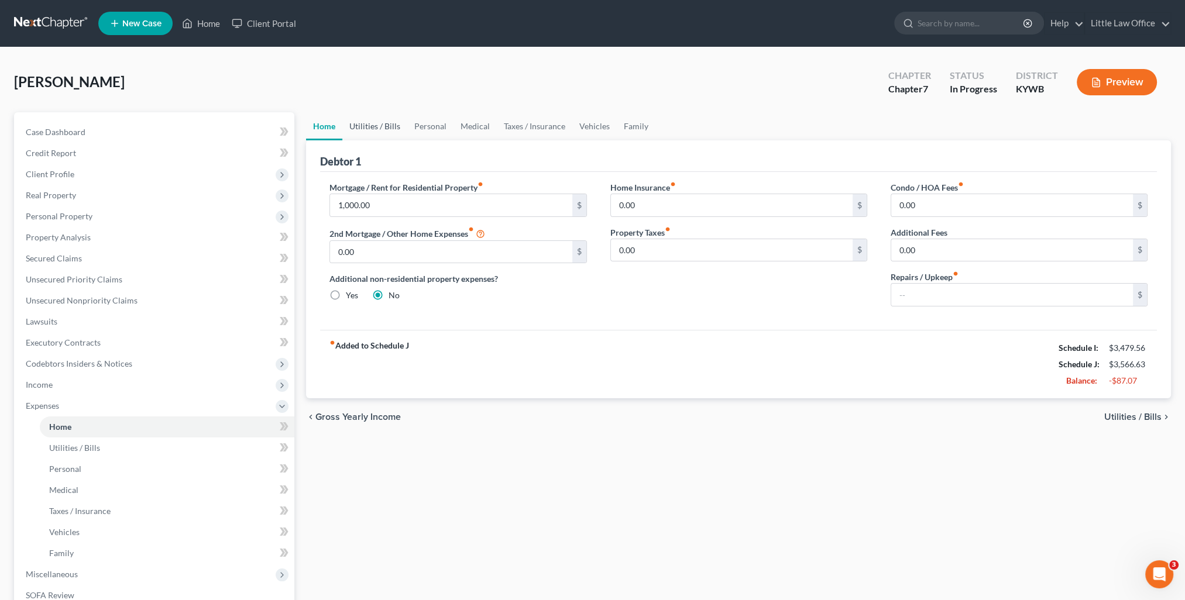
click at [379, 128] on link "Utilities / Bills" at bounding box center [374, 126] width 65 height 28
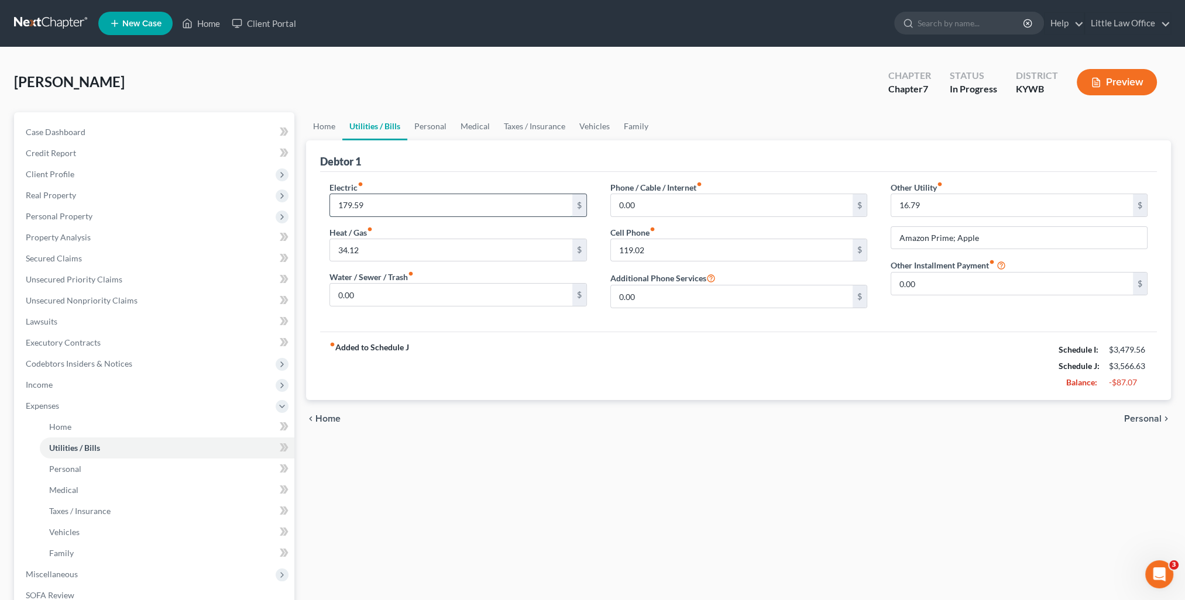
click at [407, 210] on input "179.59" at bounding box center [451, 205] width 242 height 22
click at [435, 129] on link "Personal" at bounding box center [430, 126] width 46 height 28
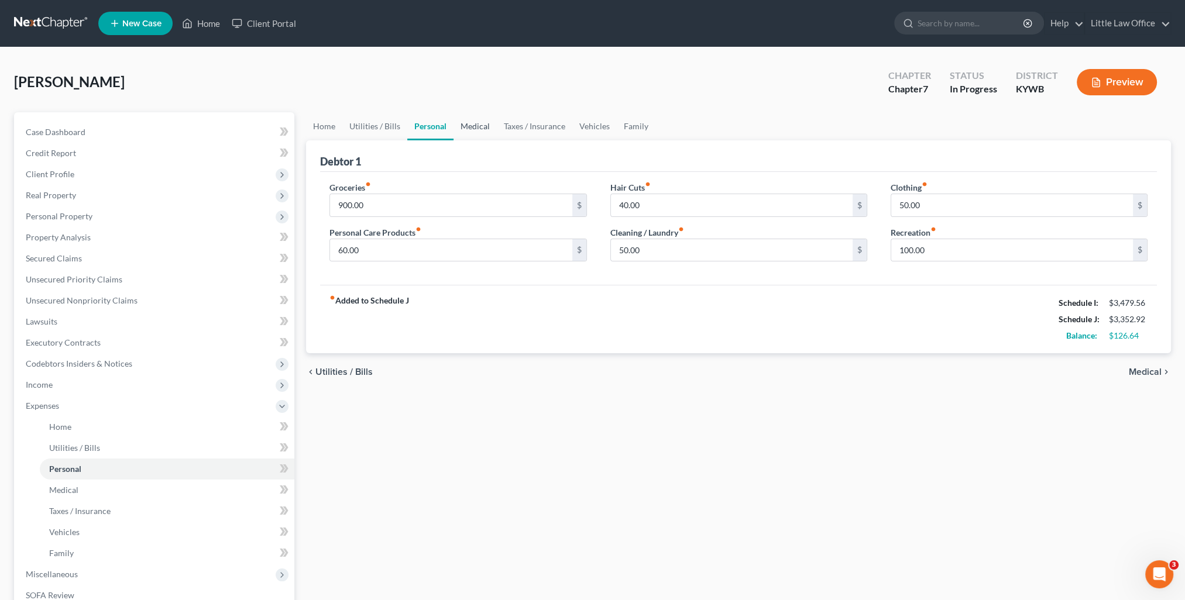
click at [475, 132] on link "Medical" at bounding box center [475, 126] width 43 height 28
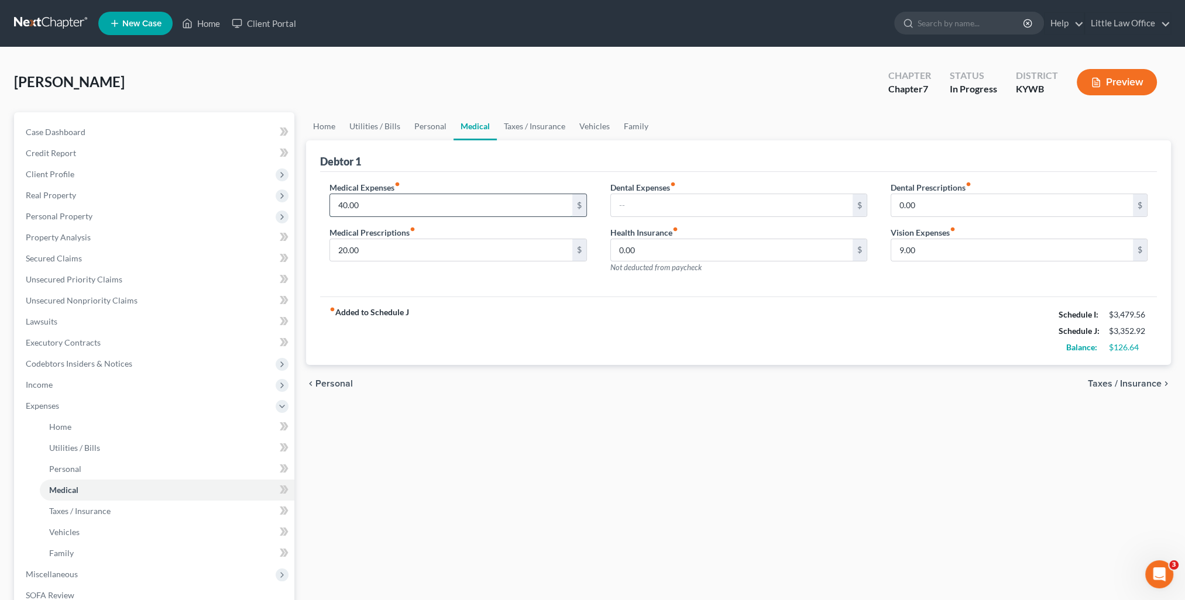
click at [423, 199] on input "40.00" at bounding box center [451, 205] width 242 height 22
type input "75"
click at [478, 327] on div "fiber_manual_record Added to Schedule J Schedule I: $3,479.56 Schedule J: $3,38…" at bounding box center [738, 331] width 837 height 68
click at [542, 134] on link "Taxes / Insurance" at bounding box center [534, 126] width 75 height 28
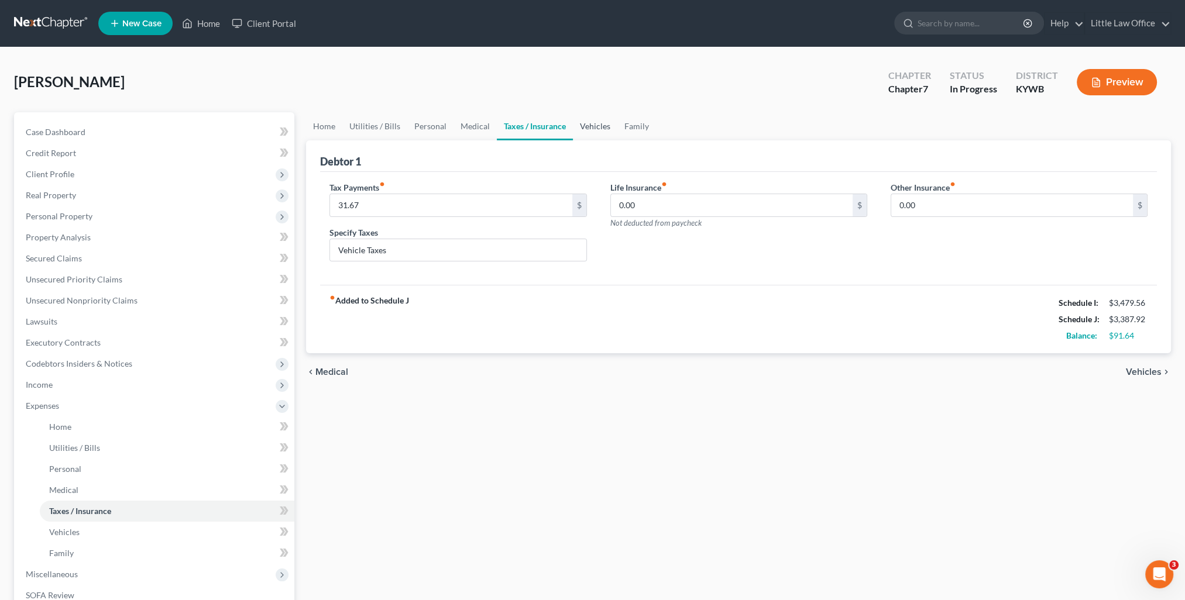
click at [606, 131] on link "Vehicles" at bounding box center [595, 126] width 44 height 28
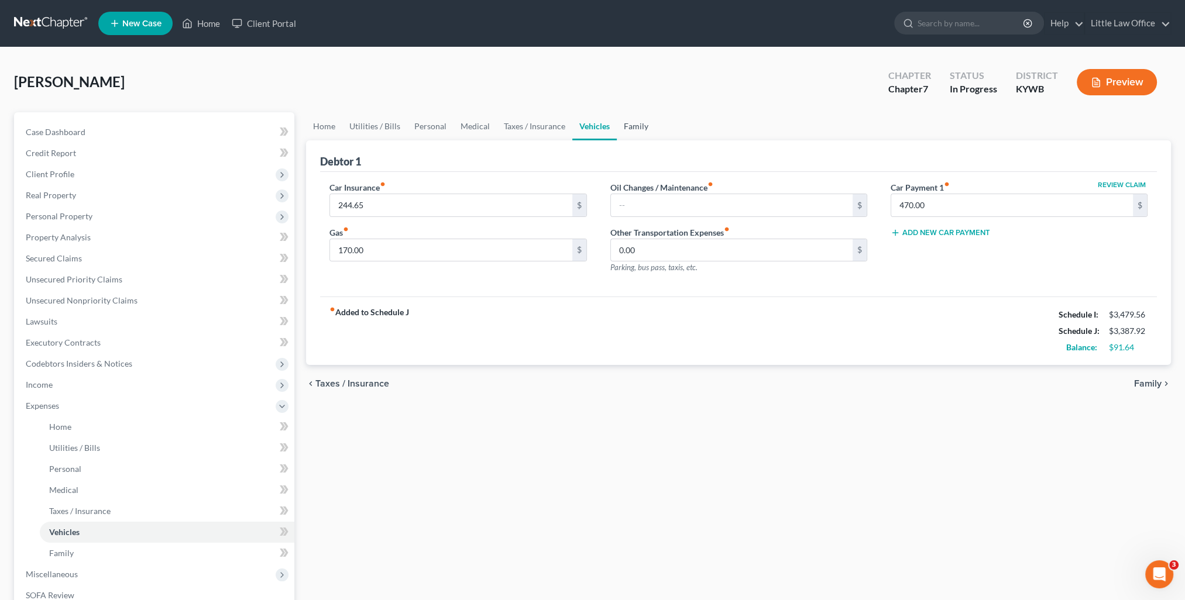
click at [639, 126] on link "Family" at bounding box center [636, 126] width 39 height 28
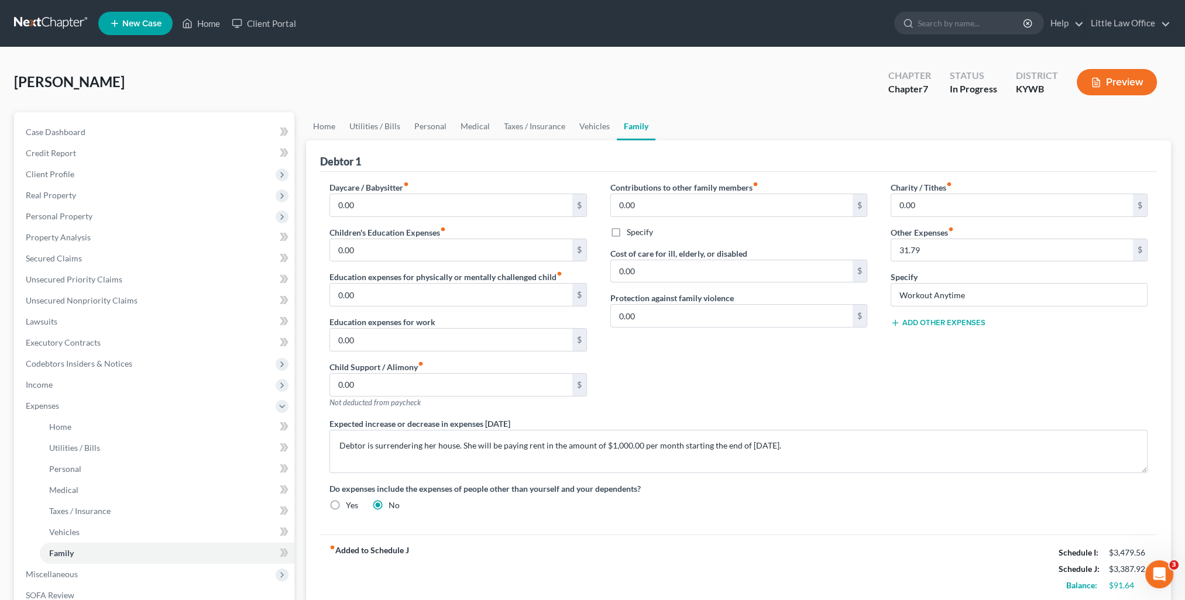
scroll to position [168, 0]
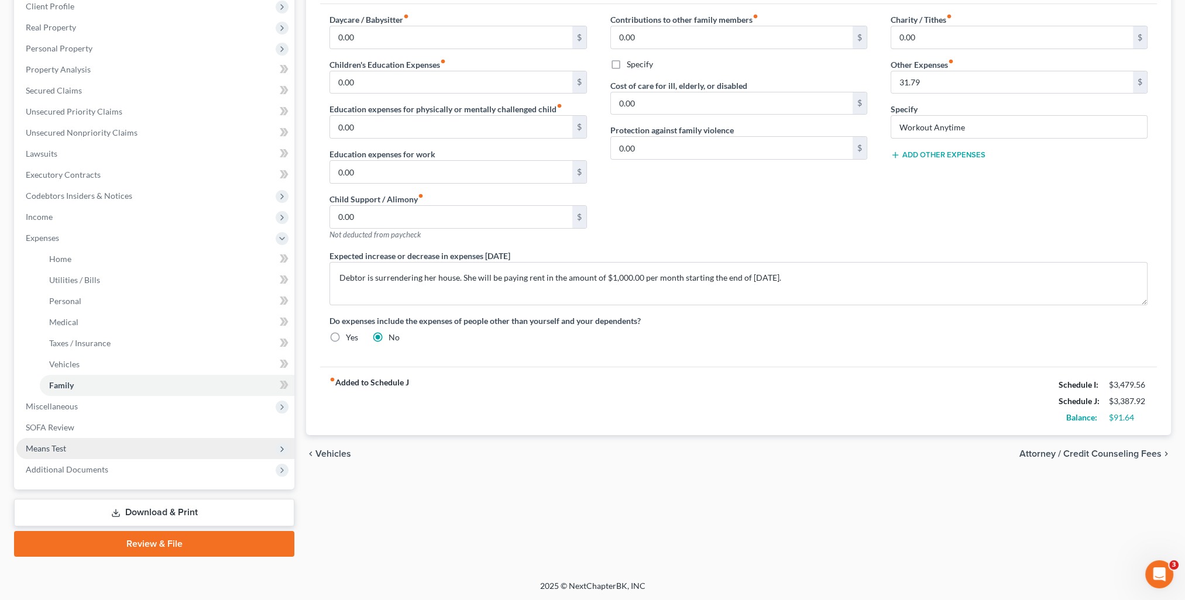
click at [70, 447] on span "Means Test" at bounding box center [155, 448] width 278 height 21
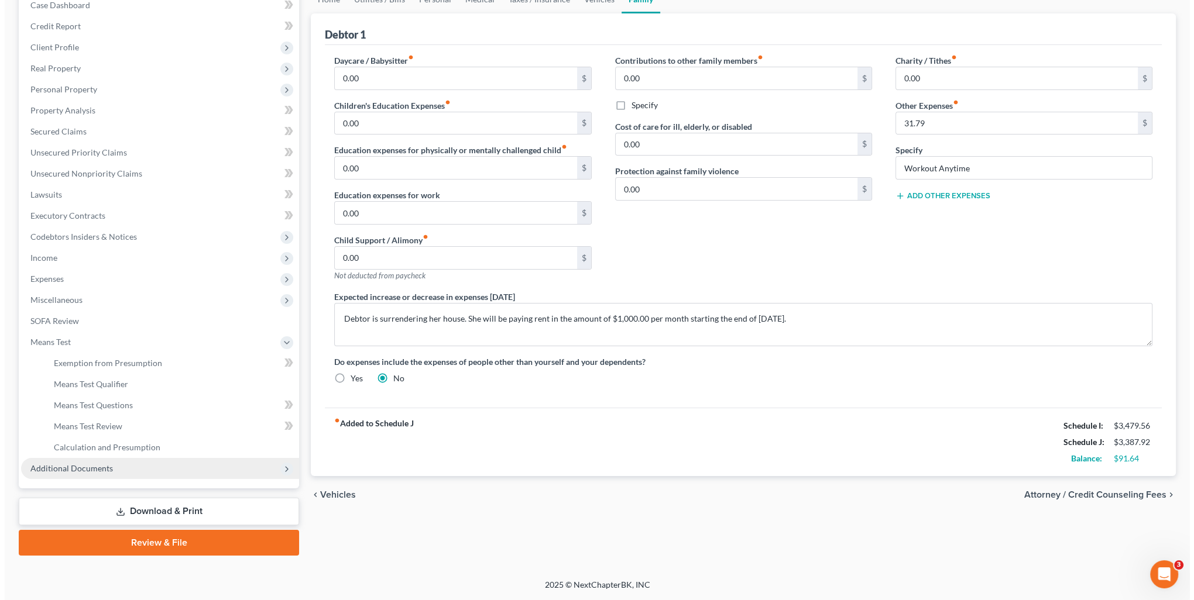
scroll to position [126, 0]
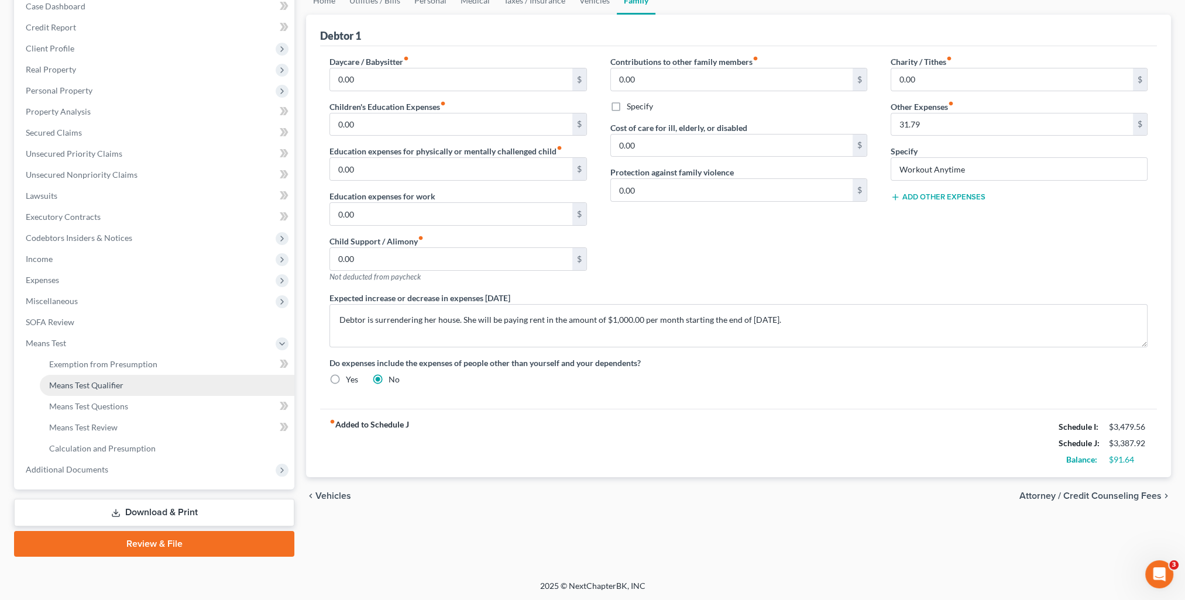
click at [94, 385] on span "Means Test Qualifier" at bounding box center [86, 385] width 74 height 10
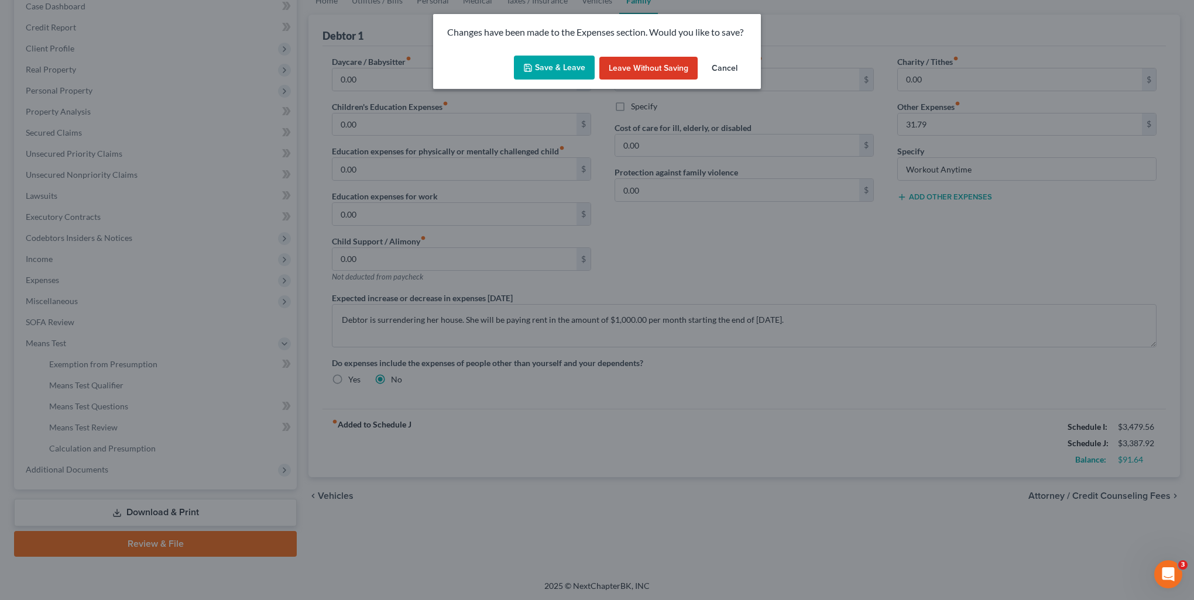
click at [572, 78] on button "Save & Leave" at bounding box center [554, 68] width 81 height 25
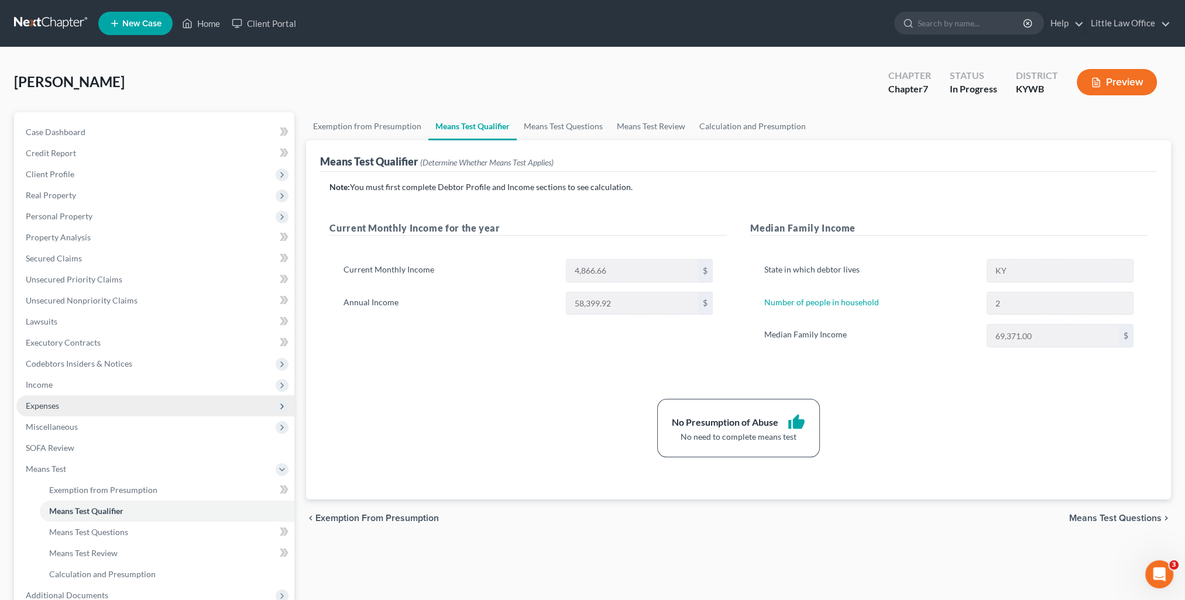
click at [58, 411] on span "Expenses" at bounding box center [155, 406] width 278 height 21
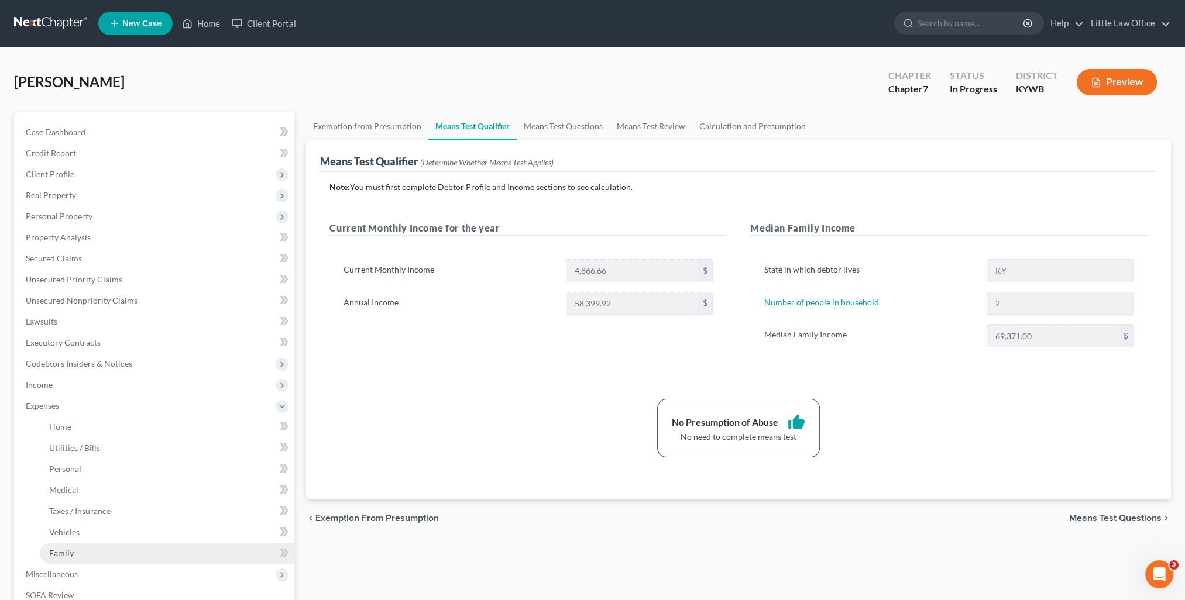
click at [77, 557] on link "Family" at bounding box center [167, 553] width 255 height 21
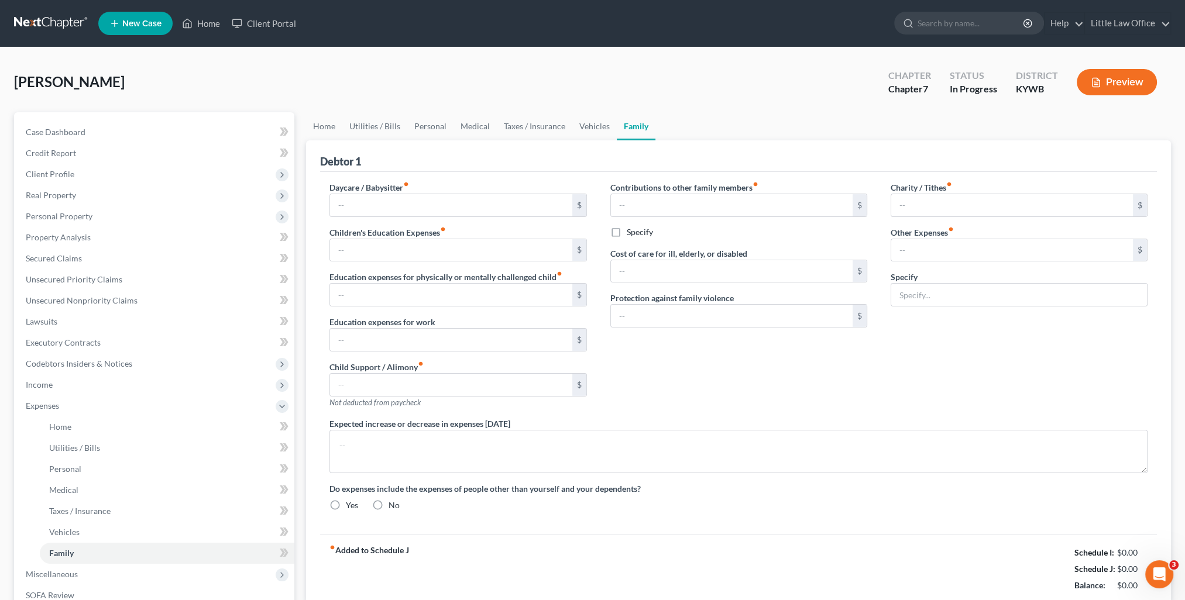
type input "0.00"
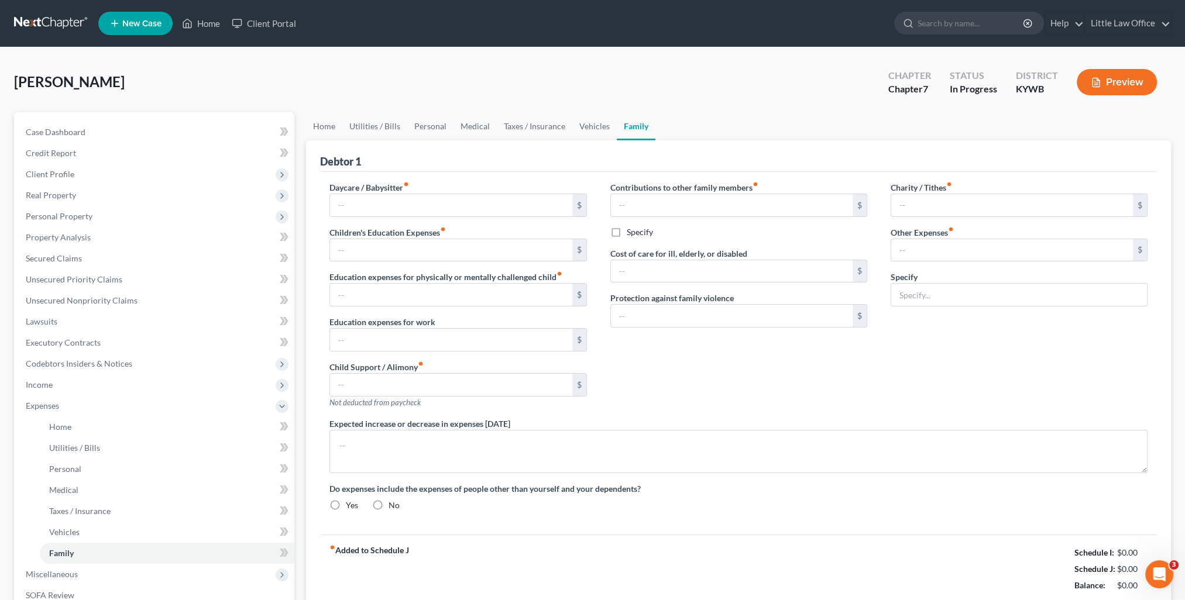
type input "0.00"
type input "31.79"
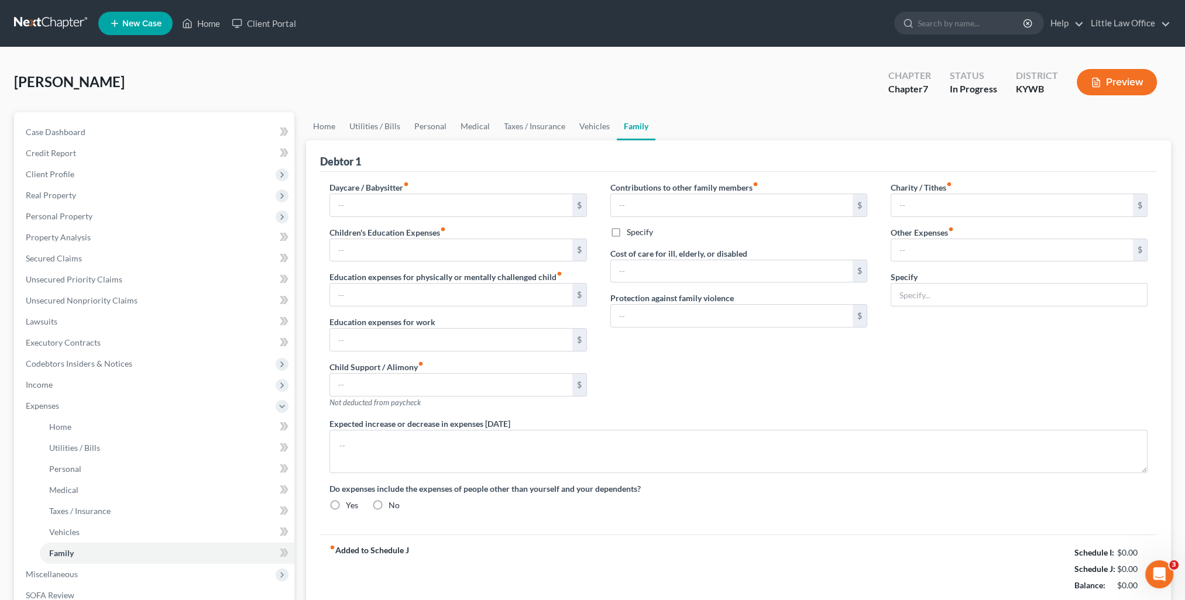
type input "Workout Anytime"
type textarea "Debtor is surrendering her house. She will be paying rent in the amount of $1,0…"
radio input "true"
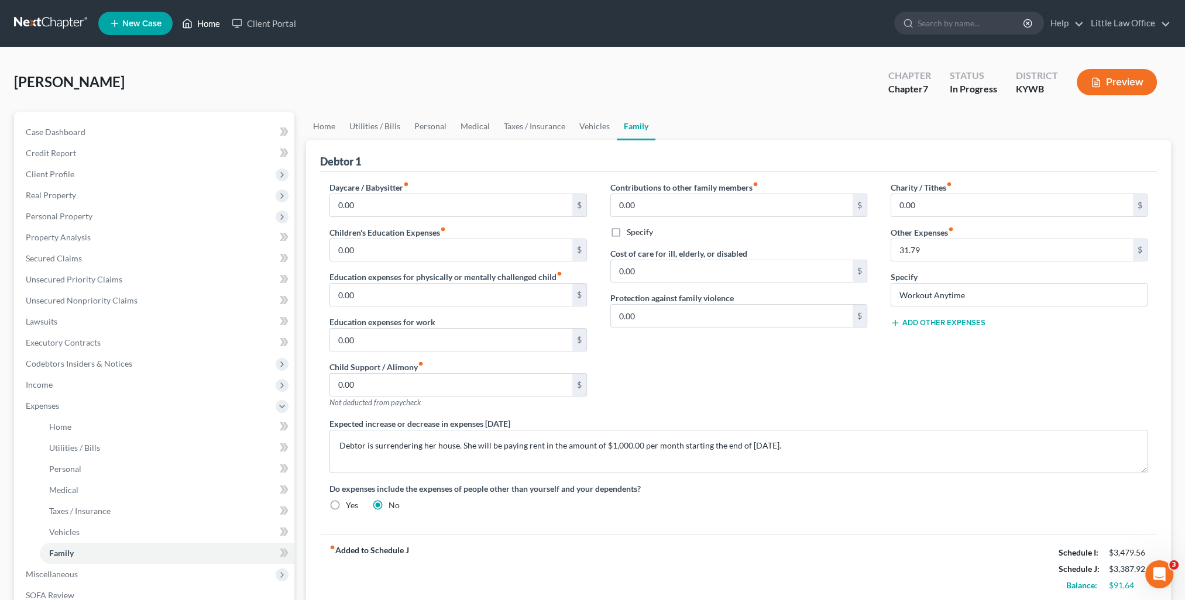
click at [201, 25] on link "Home" at bounding box center [201, 23] width 50 height 21
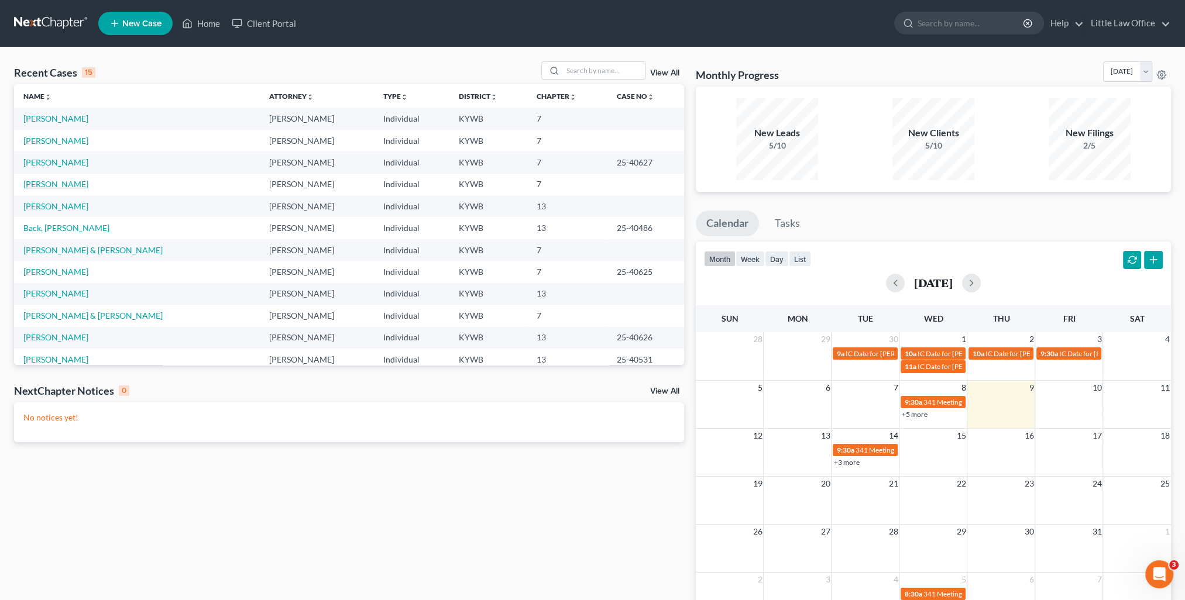
click at [56, 183] on link "[PERSON_NAME]" at bounding box center [55, 184] width 65 height 10
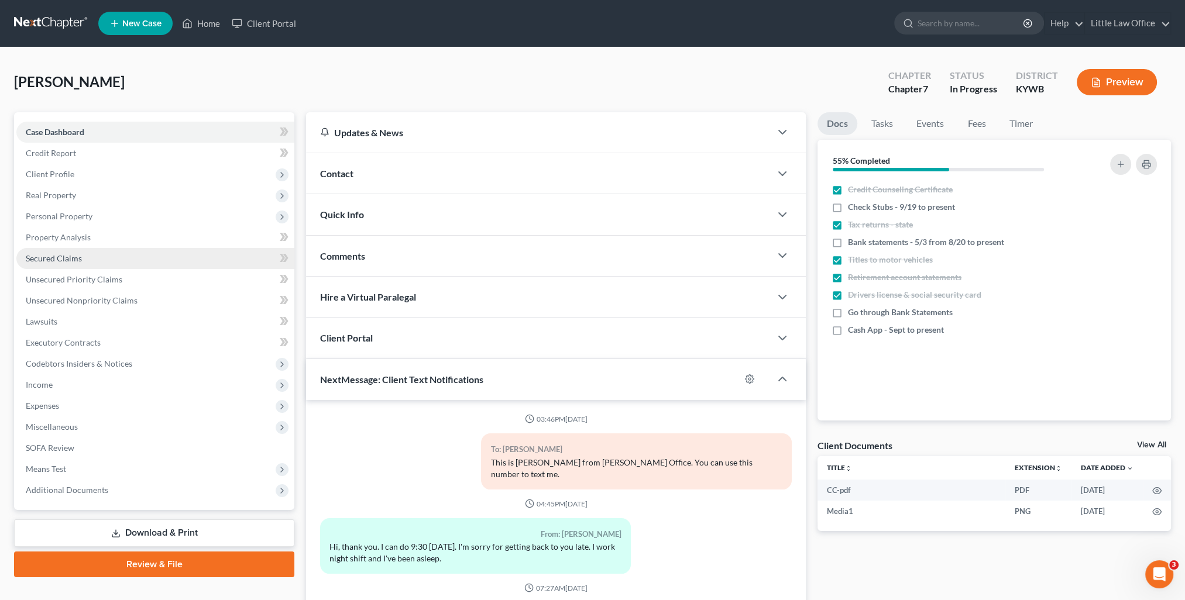
scroll to position [1948, 0]
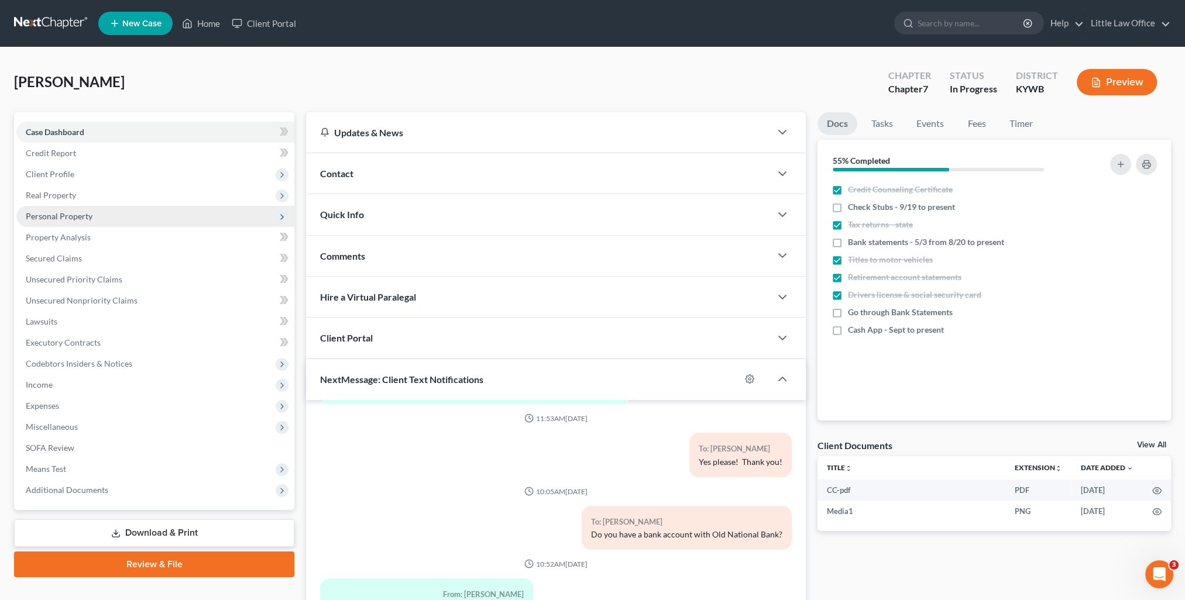
click at [67, 215] on span "Personal Property" at bounding box center [59, 216] width 67 height 10
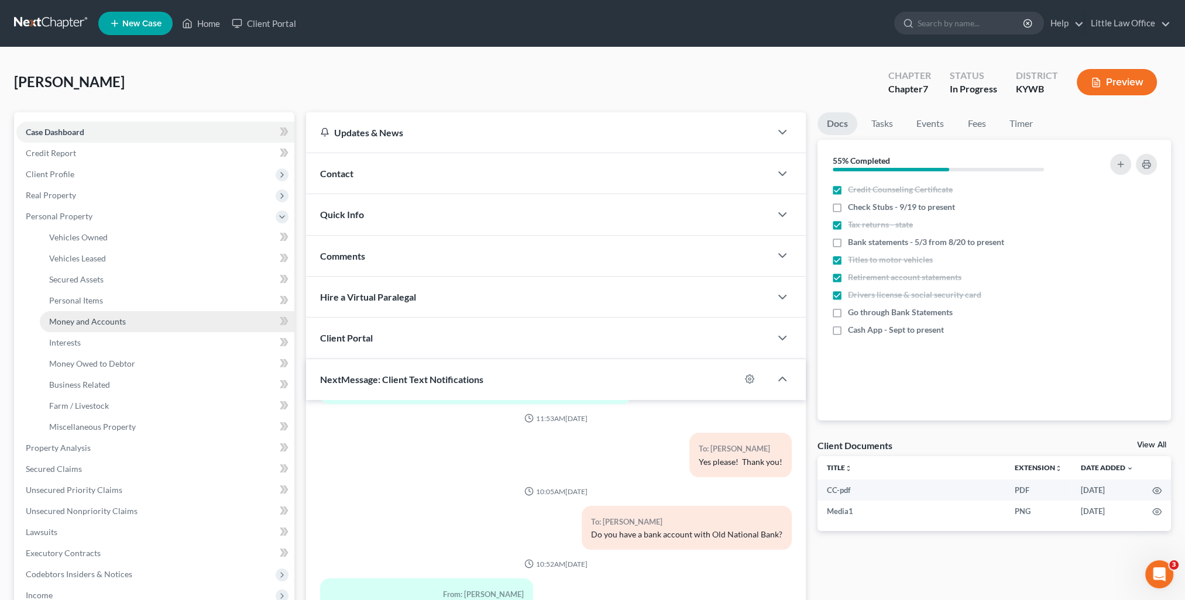
click at [84, 320] on span "Money and Accounts" at bounding box center [87, 322] width 77 height 10
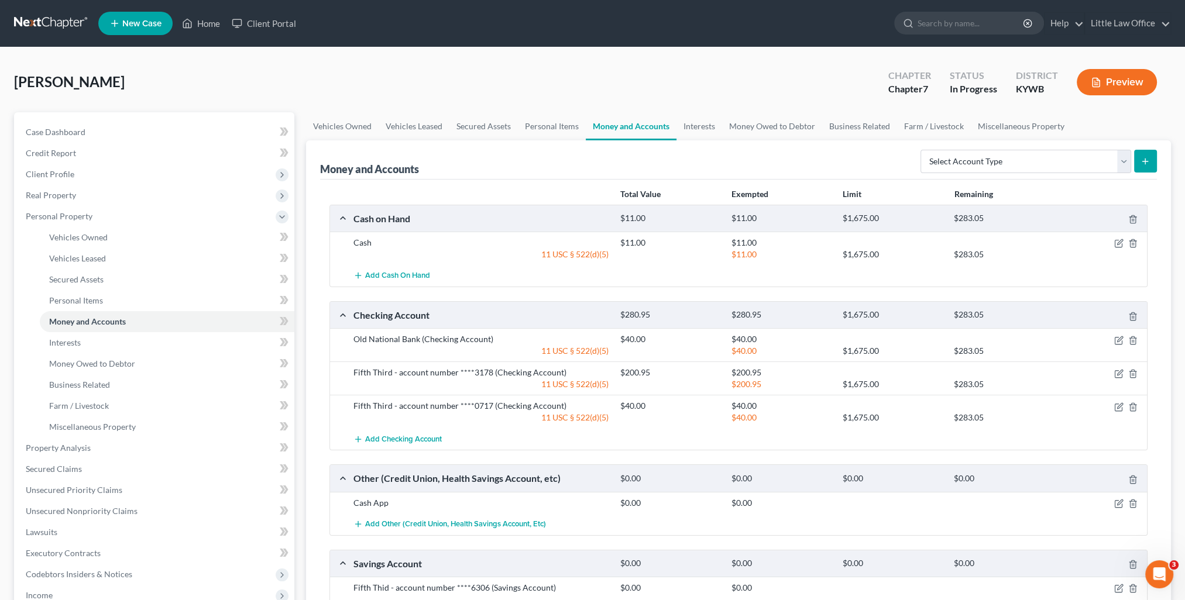
click at [1113, 338] on div at bounding box center [1103, 340] width 89 height 12
click at [1115, 339] on icon "button" at bounding box center [1118, 340] width 9 height 9
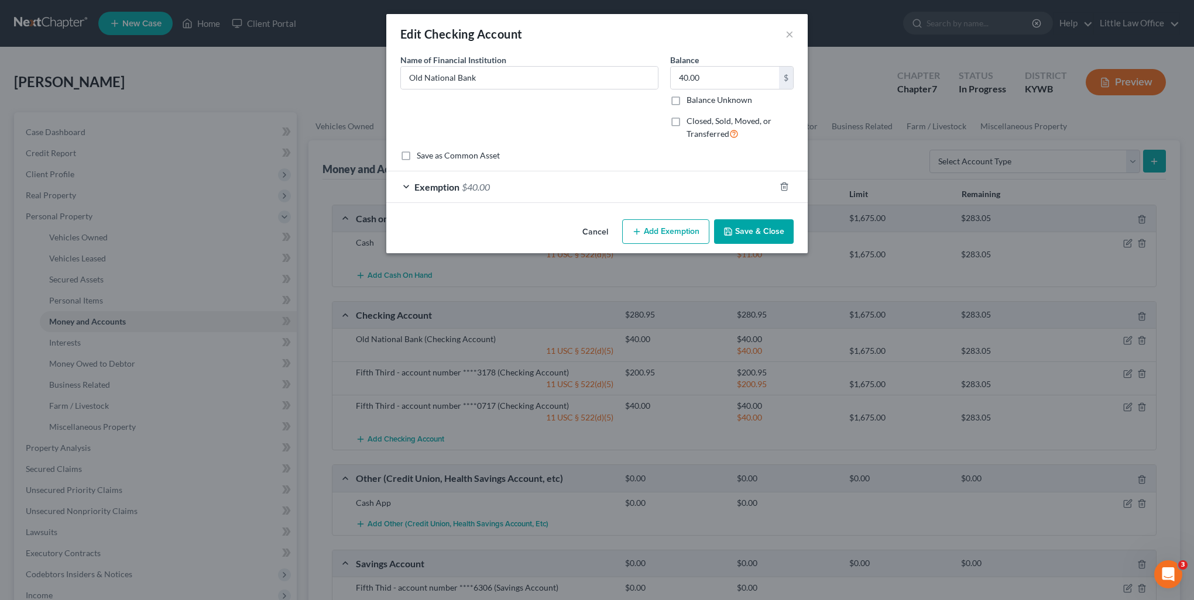
click at [701, 123] on span "Closed, Sold, Moved, or Transferred" at bounding box center [728, 127] width 85 height 23
click at [699, 123] on input "Closed, Sold, Moved, or Transferred" at bounding box center [695, 119] width 8 height 8
checkbox input "true"
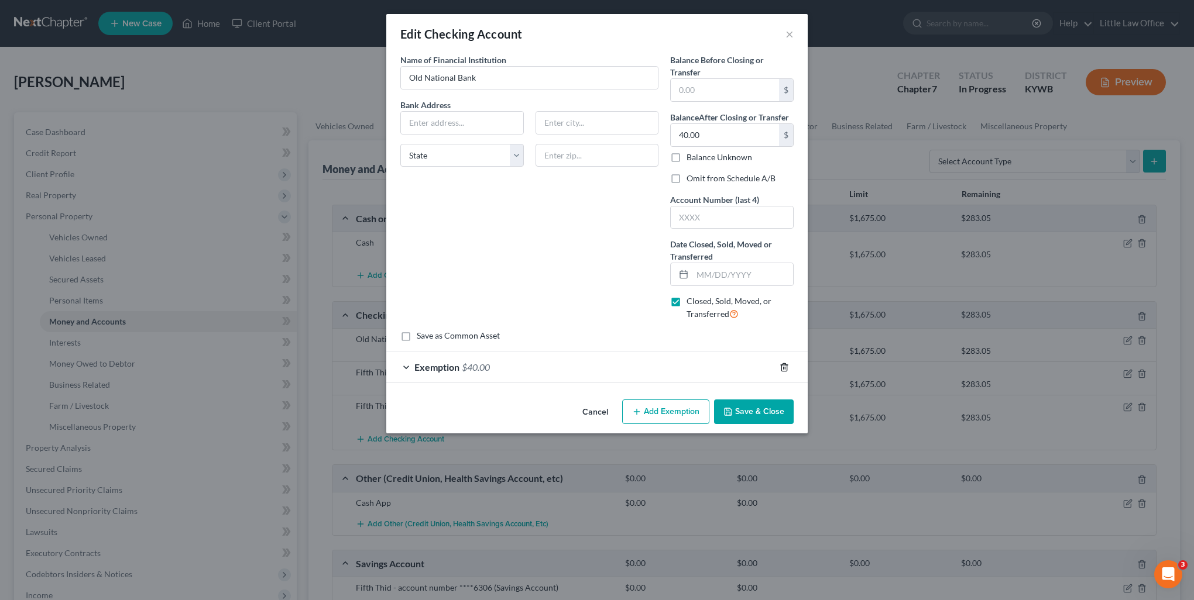
click at [784, 366] on icon "button" at bounding box center [784, 367] width 9 height 9
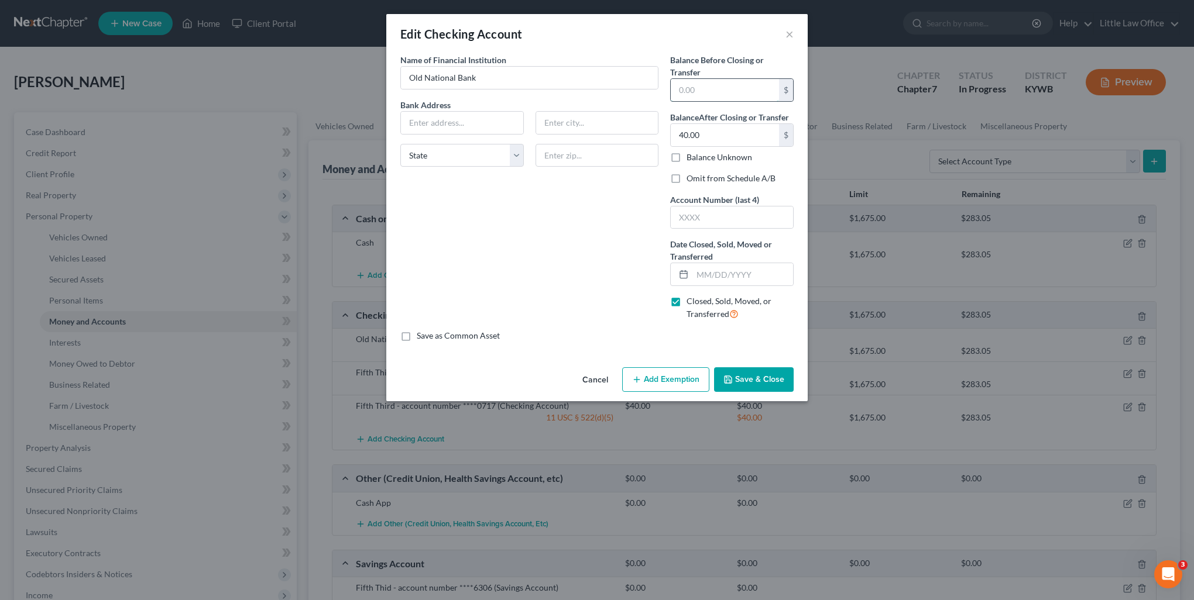
click at [714, 85] on input "text" at bounding box center [725, 90] width 108 height 22
type input "40.00"
type input "0.00"
click at [713, 180] on label "Omit from Schedule A/B" at bounding box center [730, 179] width 89 height 12
click at [699, 180] on input "Omit from Schedule A/B" at bounding box center [695, 177] width 8 height 8
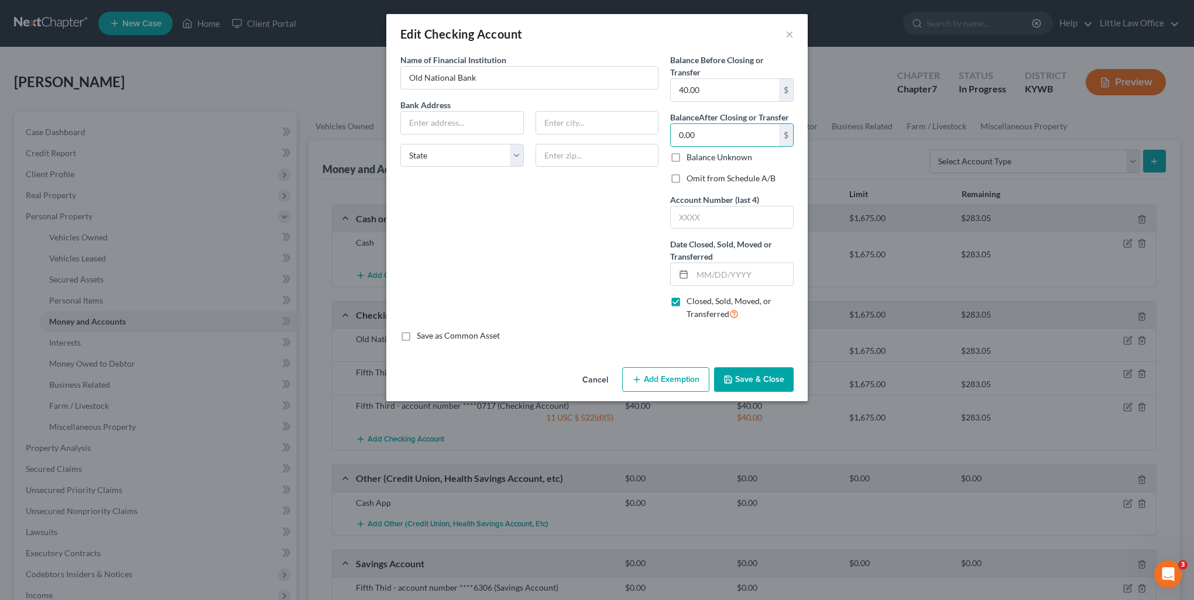
checkbox input "true"
click at [759, 289] on div "Balance Before Closing or Transfer 40.00 $ Balance After Closing or Transfer 0.…" at bounding box center [731, 192] width 135 height 276
click at [762, 273] on input "text" at bounding box center [742, 274] width 101 height 22
type input "[DATE]"
click at [748, 385] on button "Save & Close" at bounding box center [754, 380] width 80 height 25
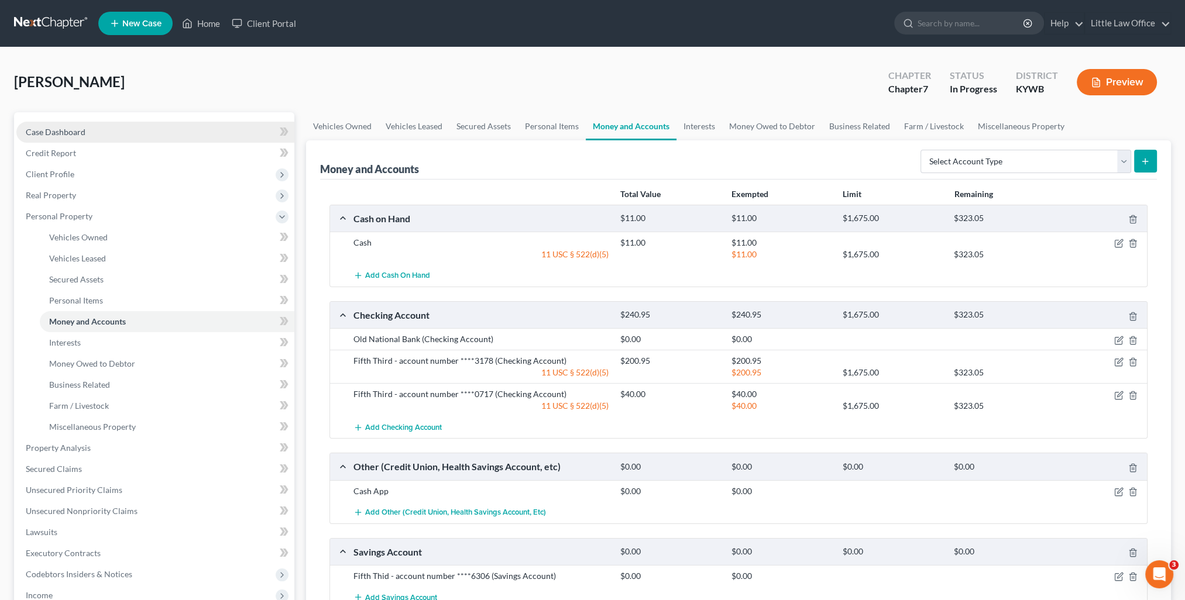
click at [80, 131] on span "Case Dashboard" at bounding box center [56, 132] width 60 height 10
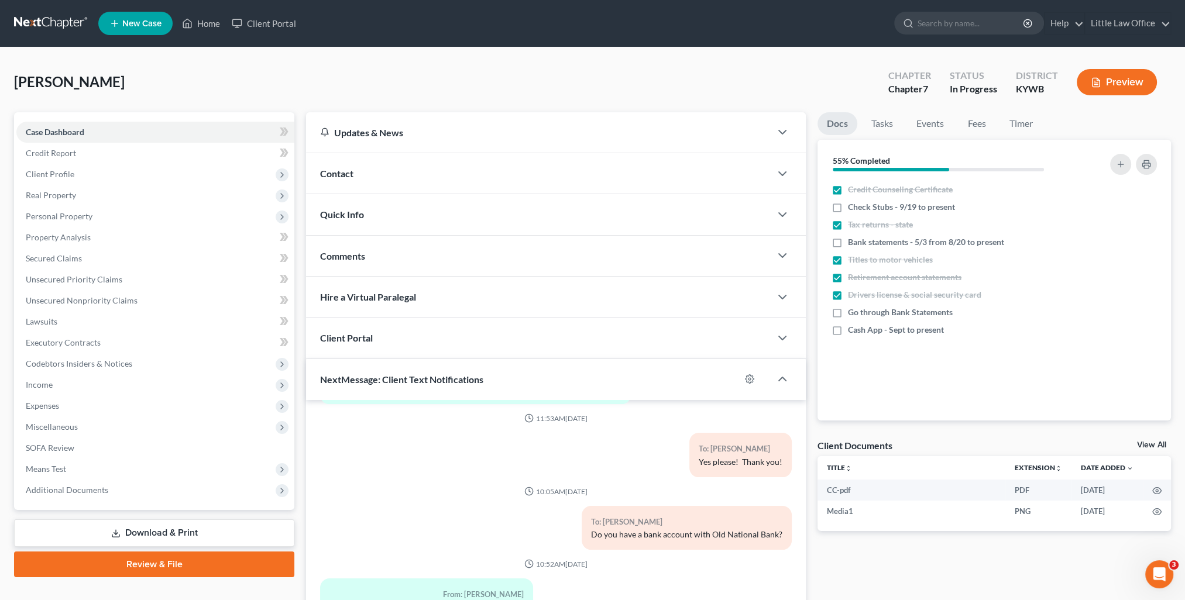
scroll to position [105, 0]
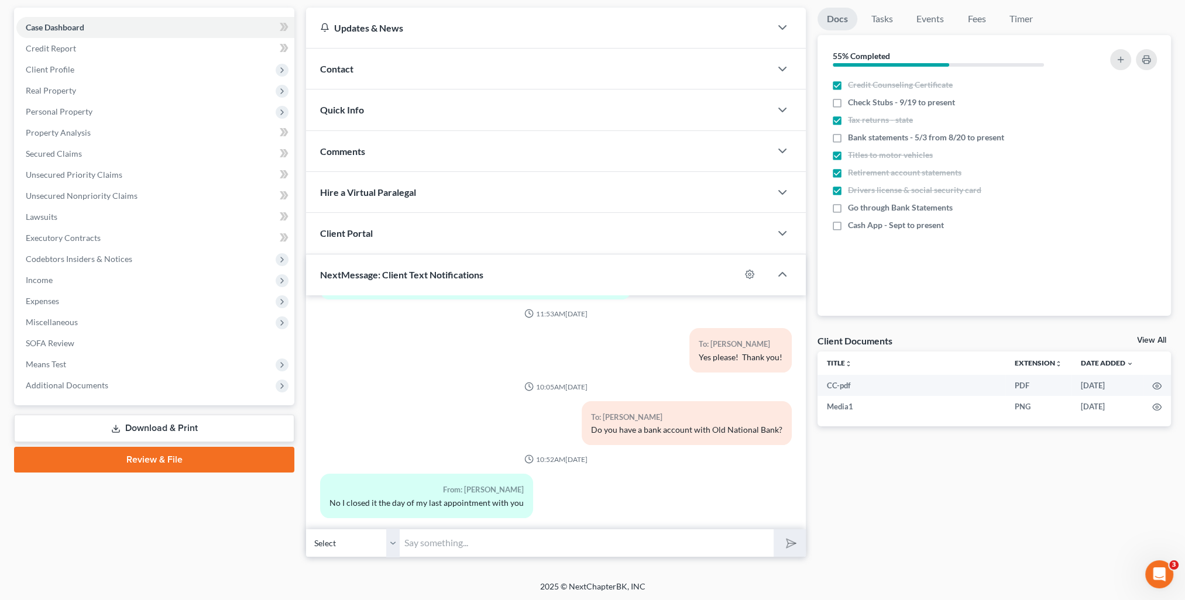
click at [558, 535] on input "text" at bounding box center [587, 543] width 374 height 29
type input "Ok. I will still need the statements from that account from [DATE] up to the da…"
click at [774, 530] on button "submit" at bounding box center [790, 544] width 32 height 28
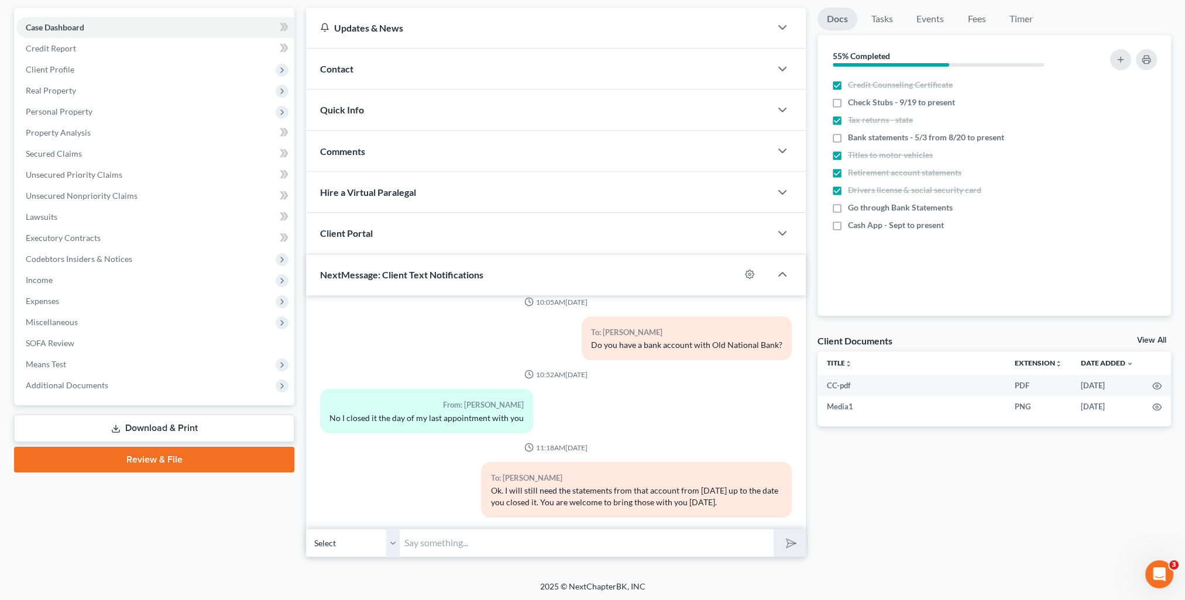
scroll to position [0, 0]
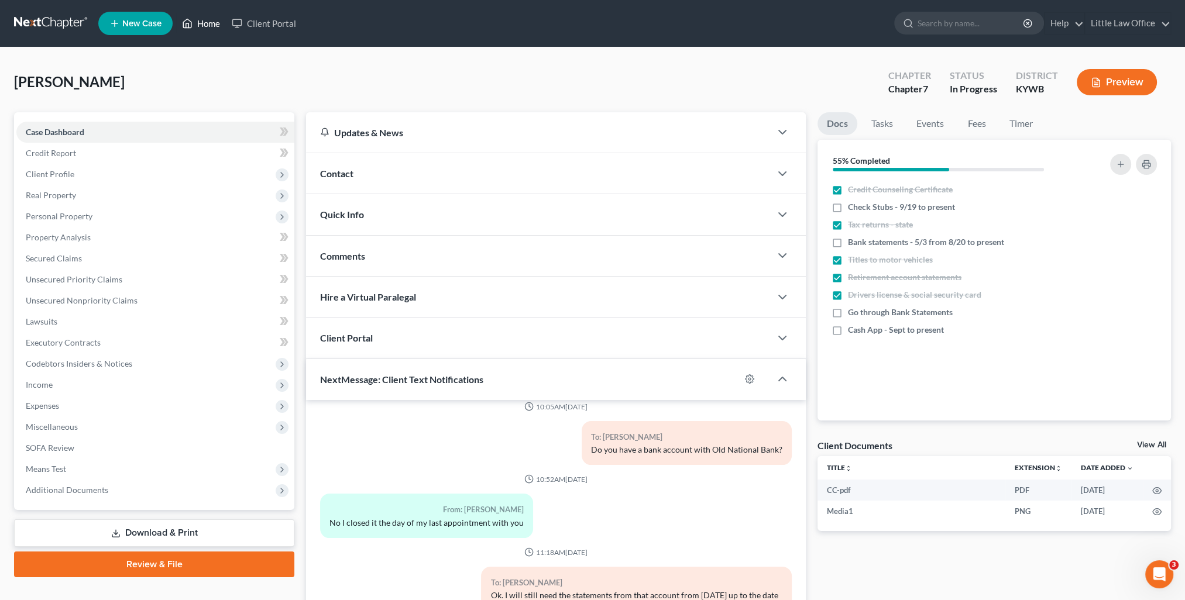
click at [197, 33] on link "Home" at bounding box center [201, 23] width 50 height 21
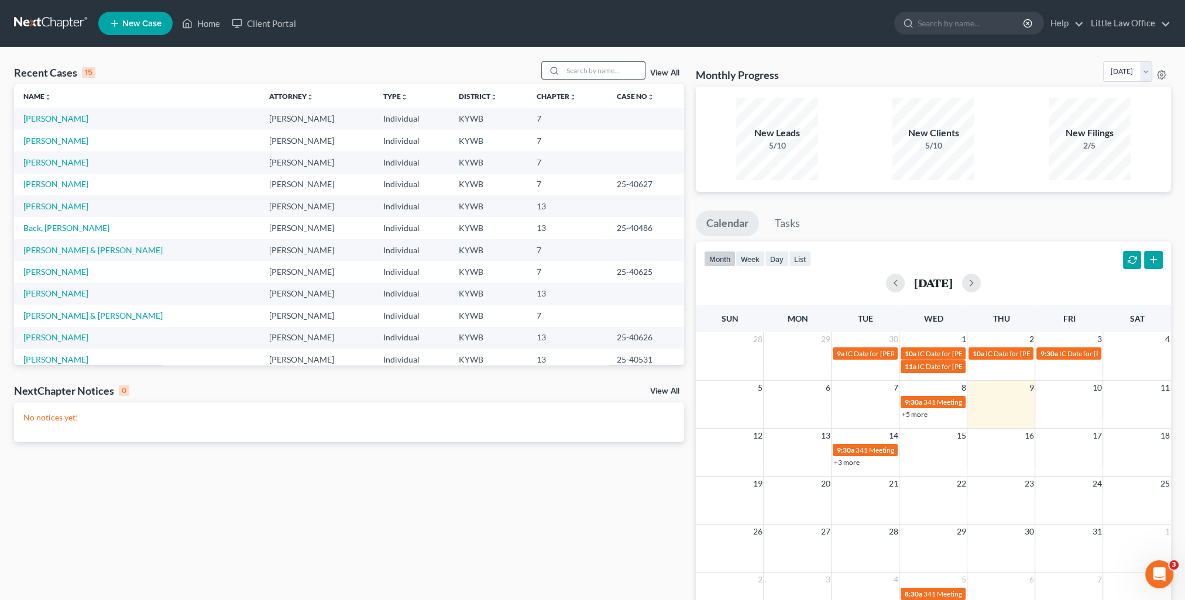
click at [613, 78] on input "search" at bounding box center [604, 70] width 82 height 17
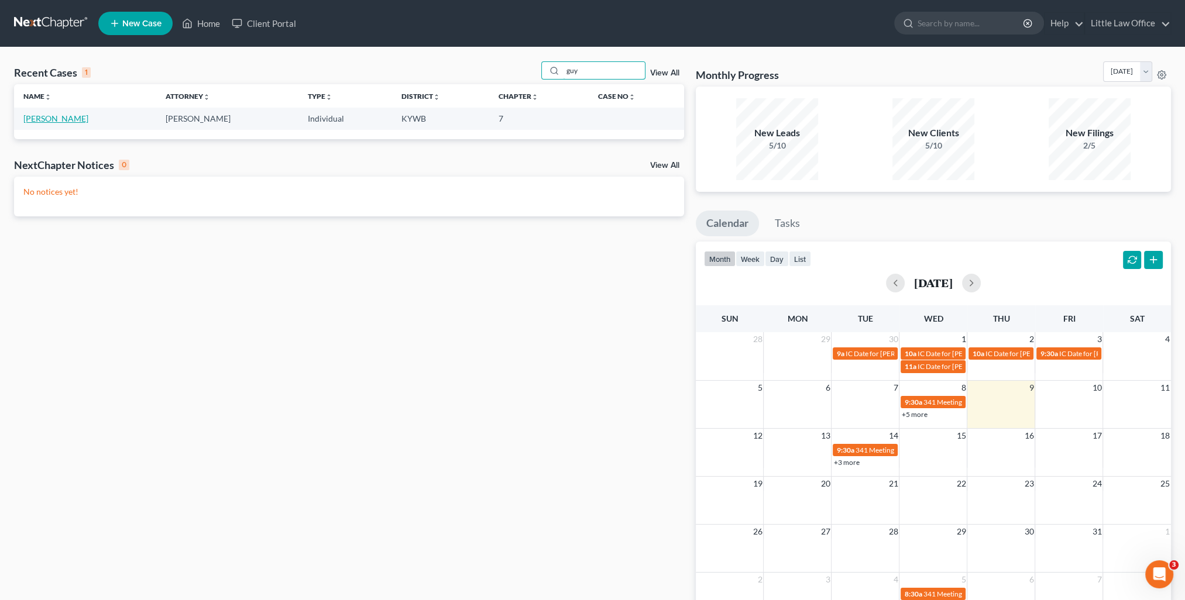
type input "guy"
click at [54, 116] on link "[PERSON_NAME]" at bounding box center [55, 119] width 65 height 10
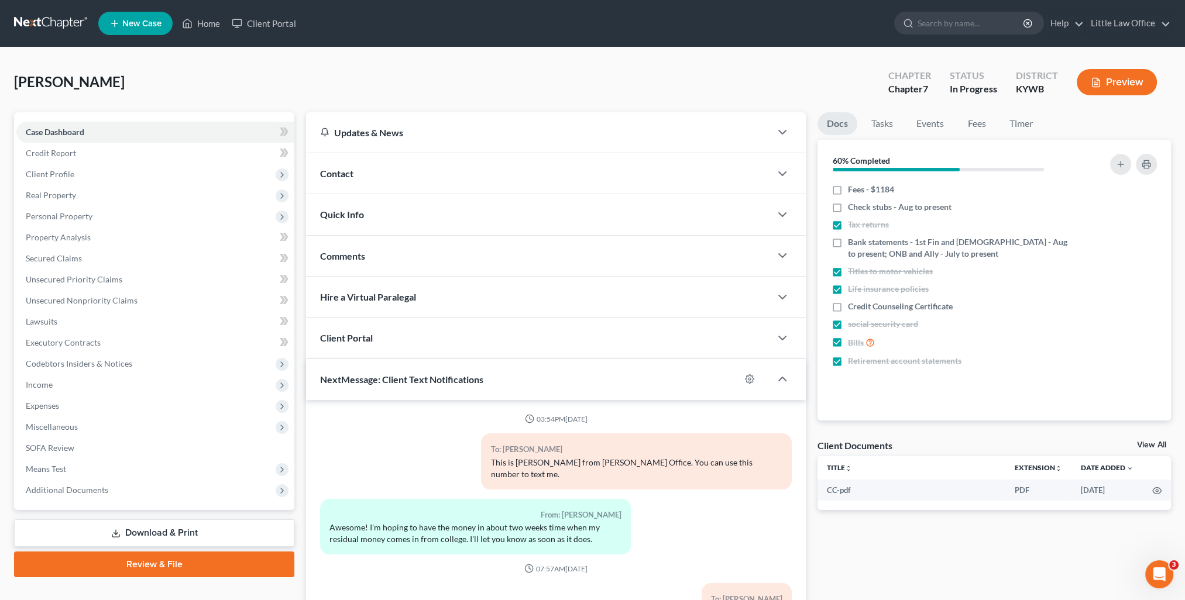
scroll to position [5, 0]
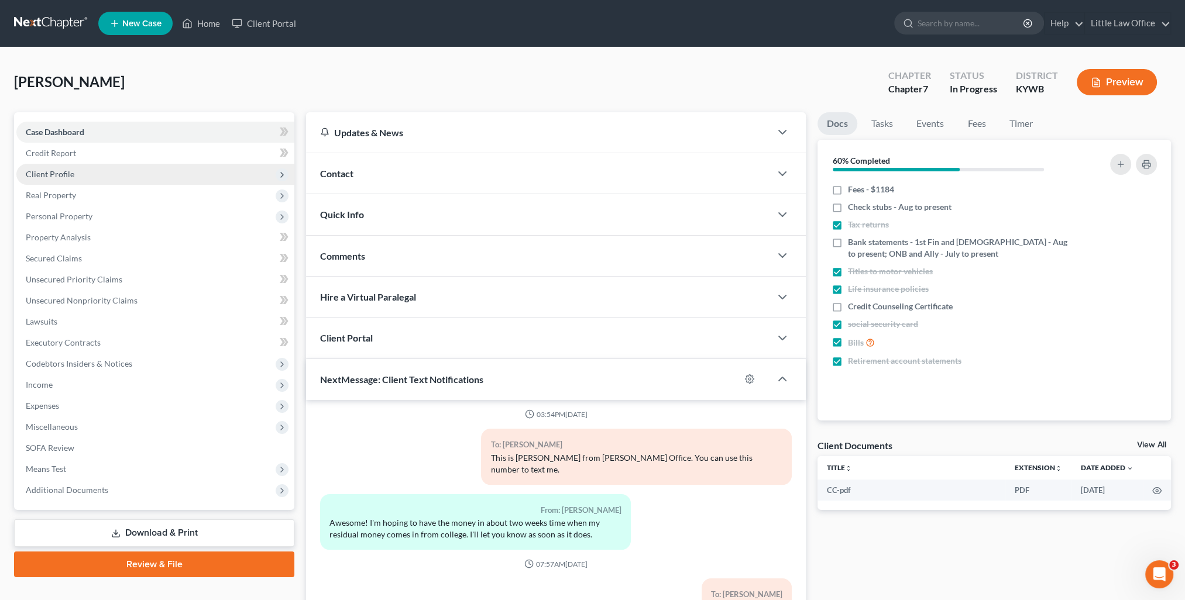
click at [59, 174] on span "Client Profile" at bounding box center [50, 174] width 49 height 10
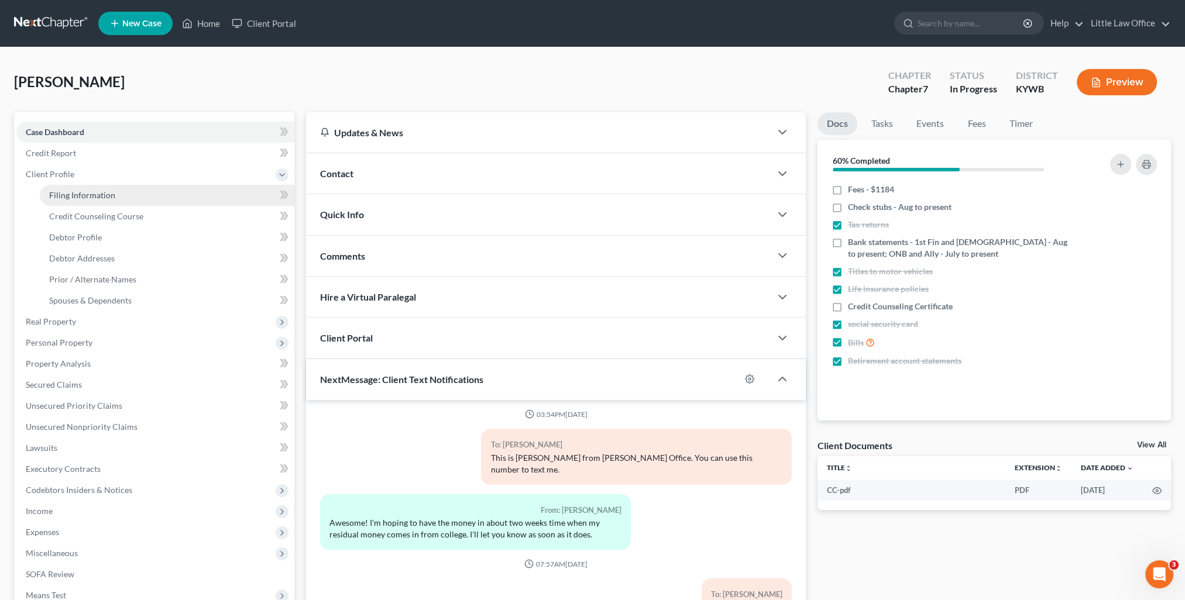
click at [70, 197] on span "Filing Information" at bounding box center [82, 195] width 66 height 10
select select "1"
select select "0"
select select "33"
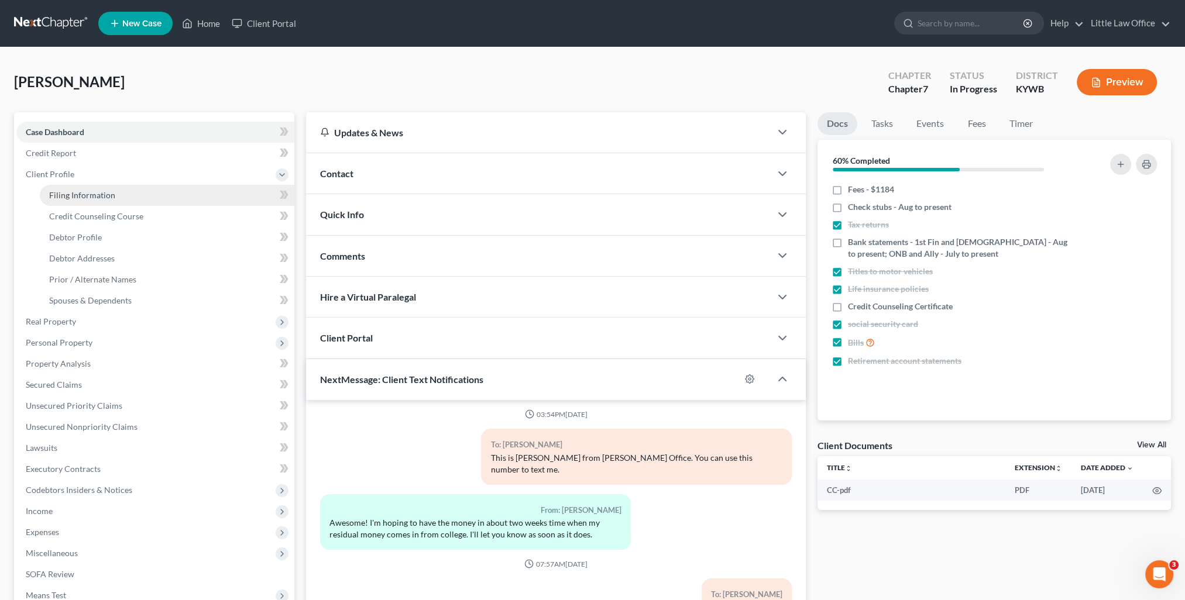
select select "0"
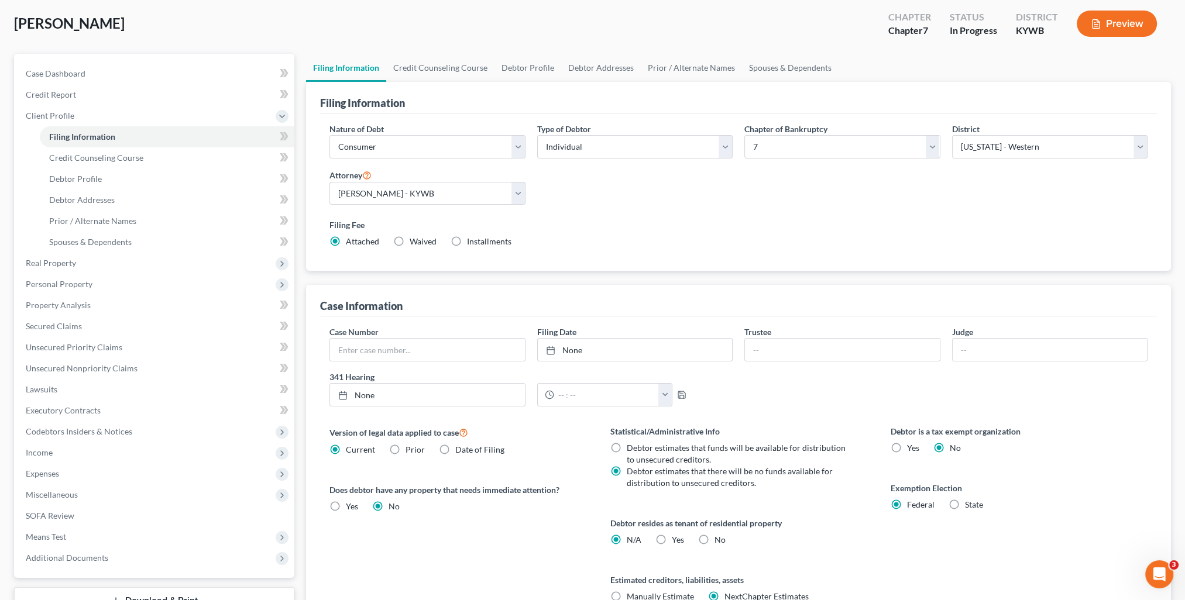
scroll to position [169, 0]
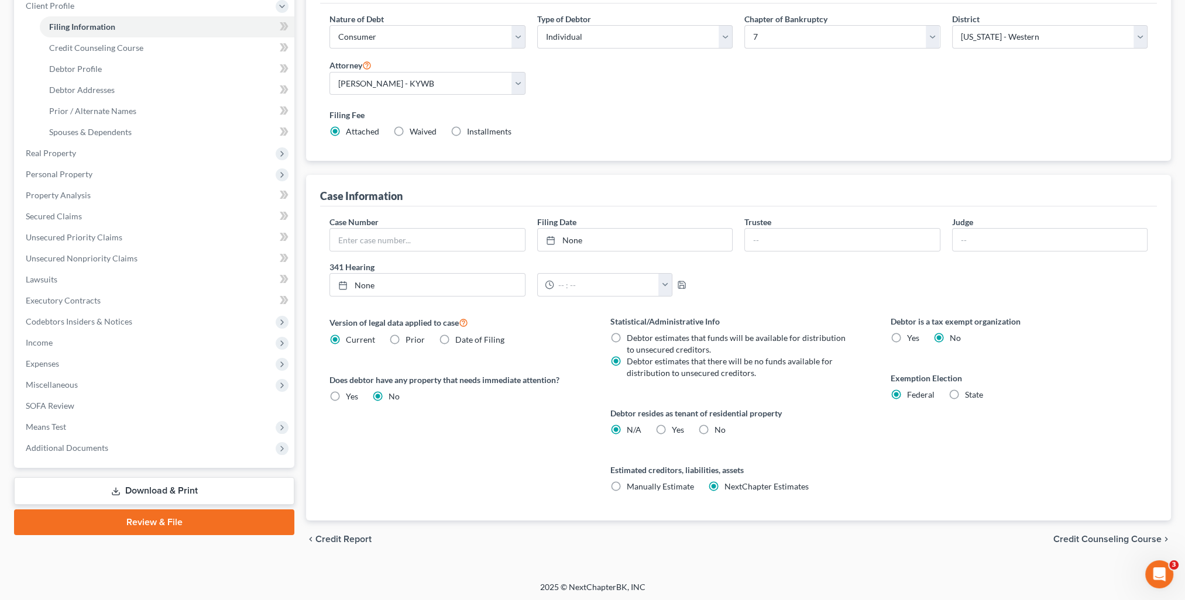
click at [1082, 535] on span "Credit Counseling Course" at bounding box center [1107, 539] width 108 height 9
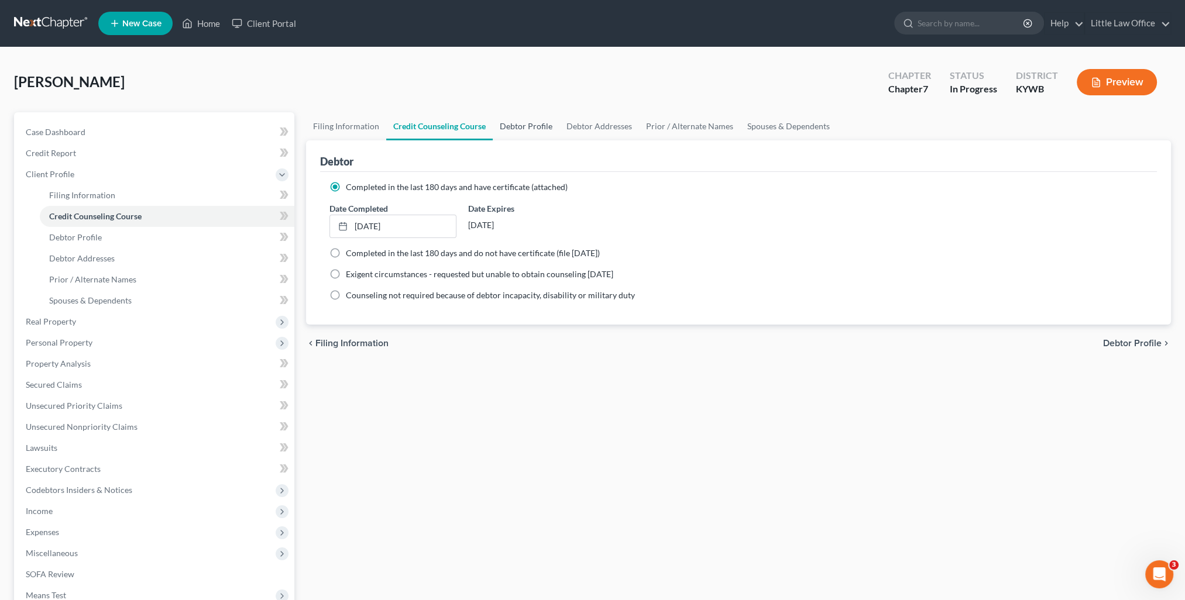
click at [516, 128] on link "Debtor Profile" at bounding box center [526, 126] width 67 height 28
select select "2"
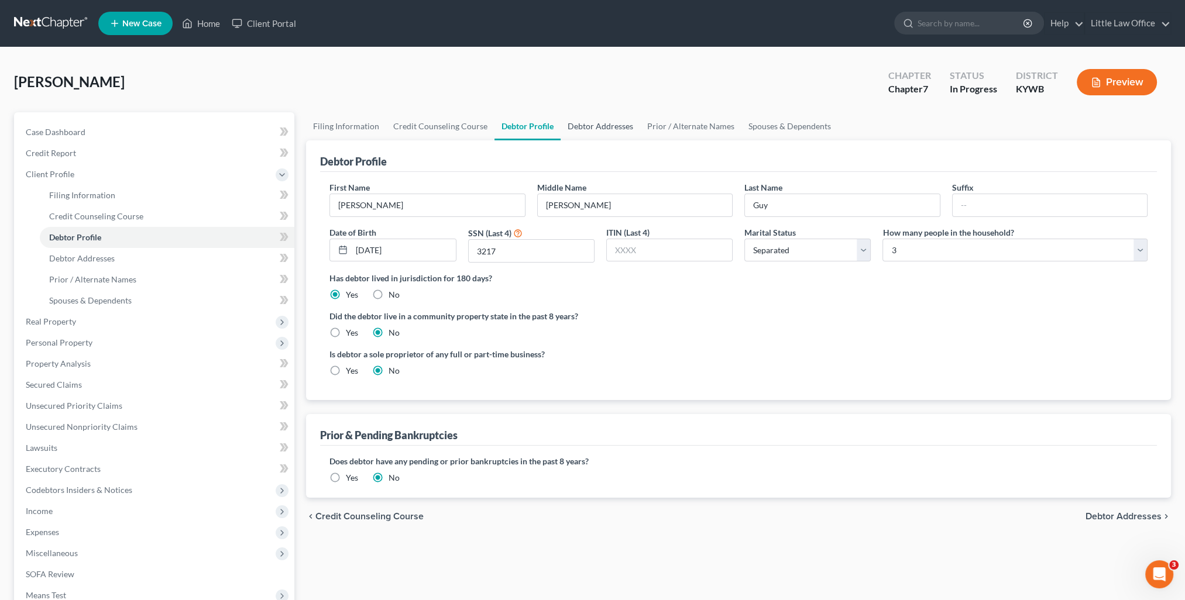
click at [592, 132] on link "Debtor Addresses" at bounding box center [601, 126] width 80 height 28
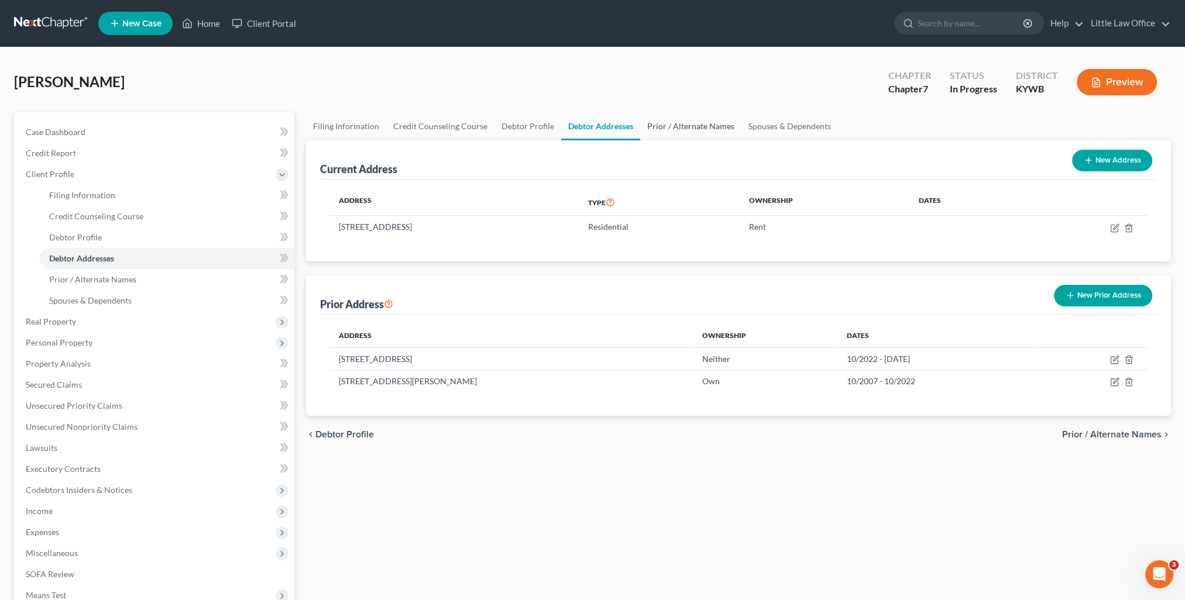
click at [668, 130] on link "Prior / Alternate Names" at bounding box center [690, 126] width 101 height 28
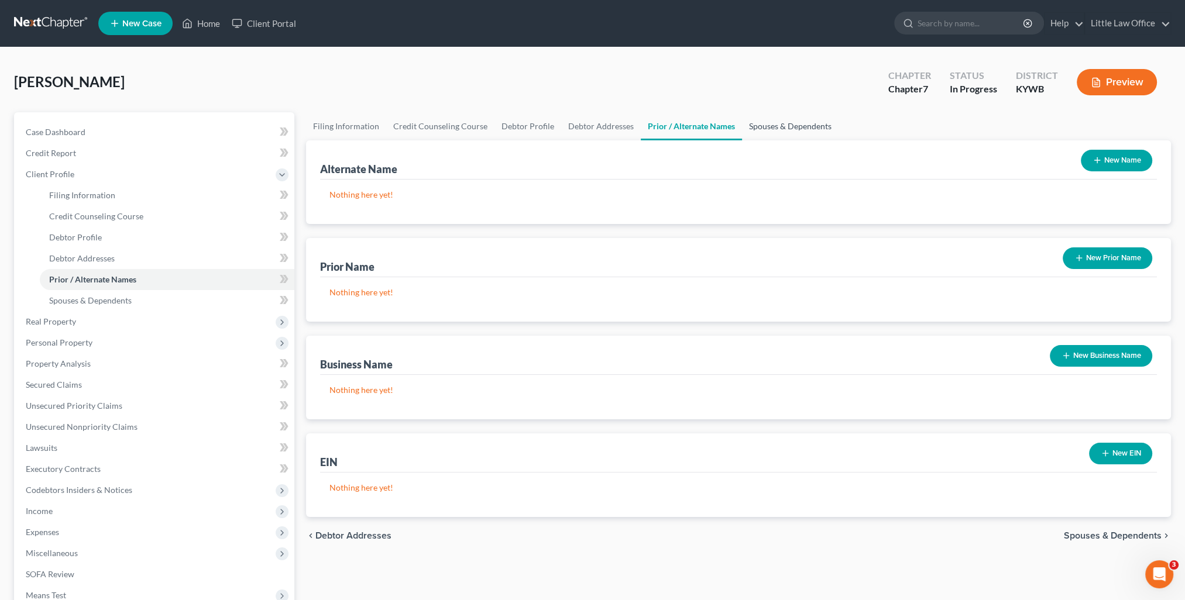
click at [778, 132] on link "Spouses & Dependents" at bounding box center [790, 126] width 97 height 28
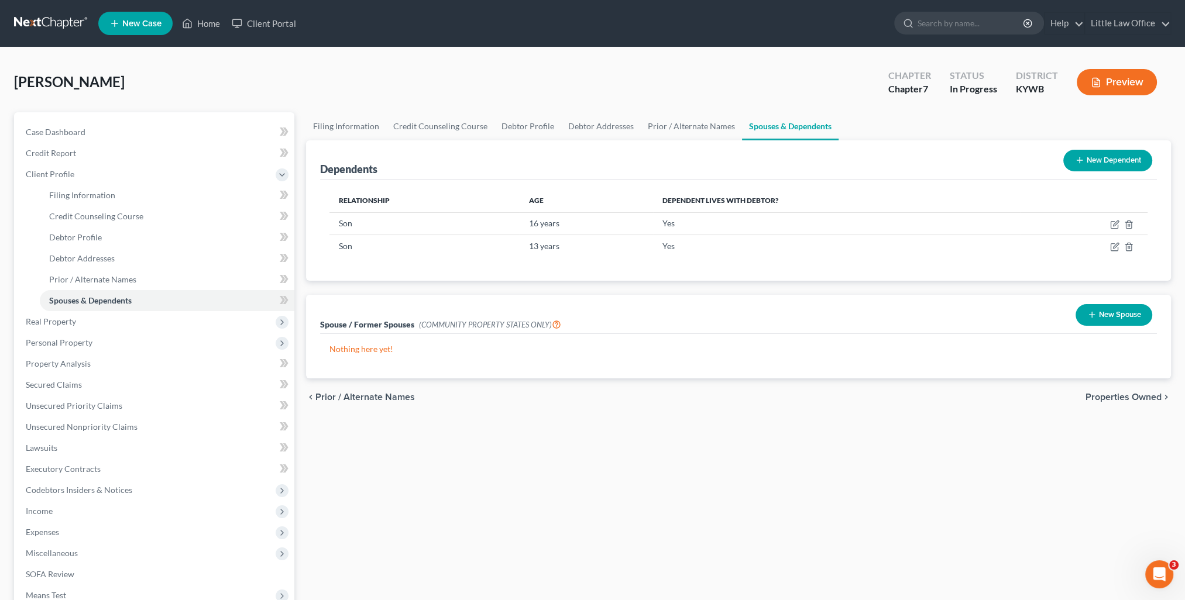
click at [1122, 397] on span "Properties Owned" at bounding box center [1124, 397] width 76 height 9
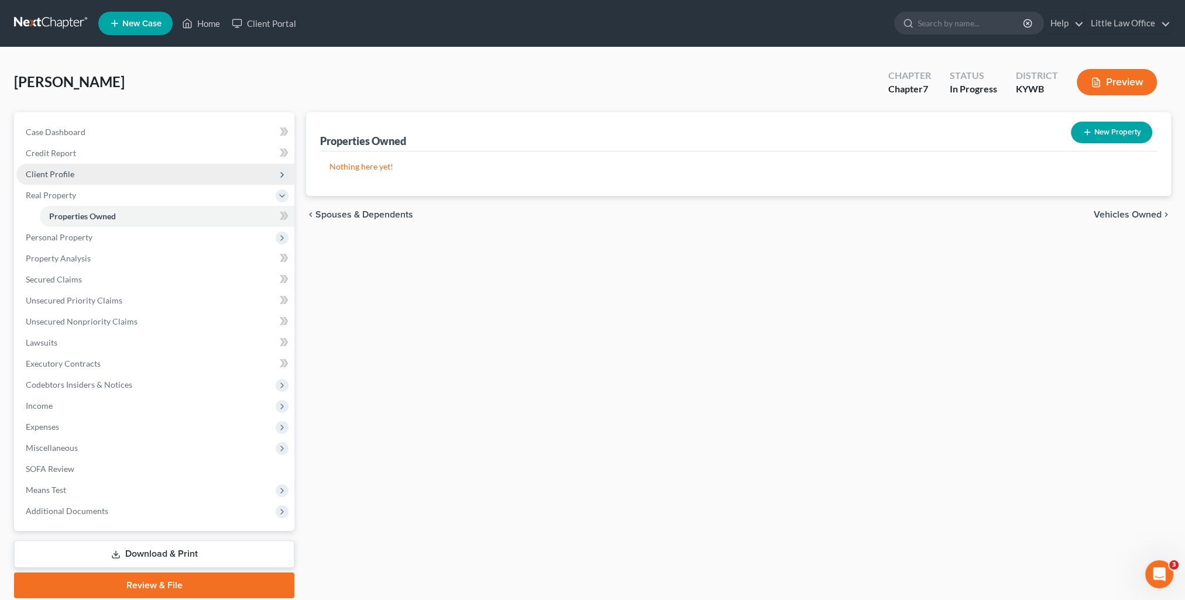
click at [54, 167] on span "Client Profile" at bounding box center [155, 174] width 278 height 21
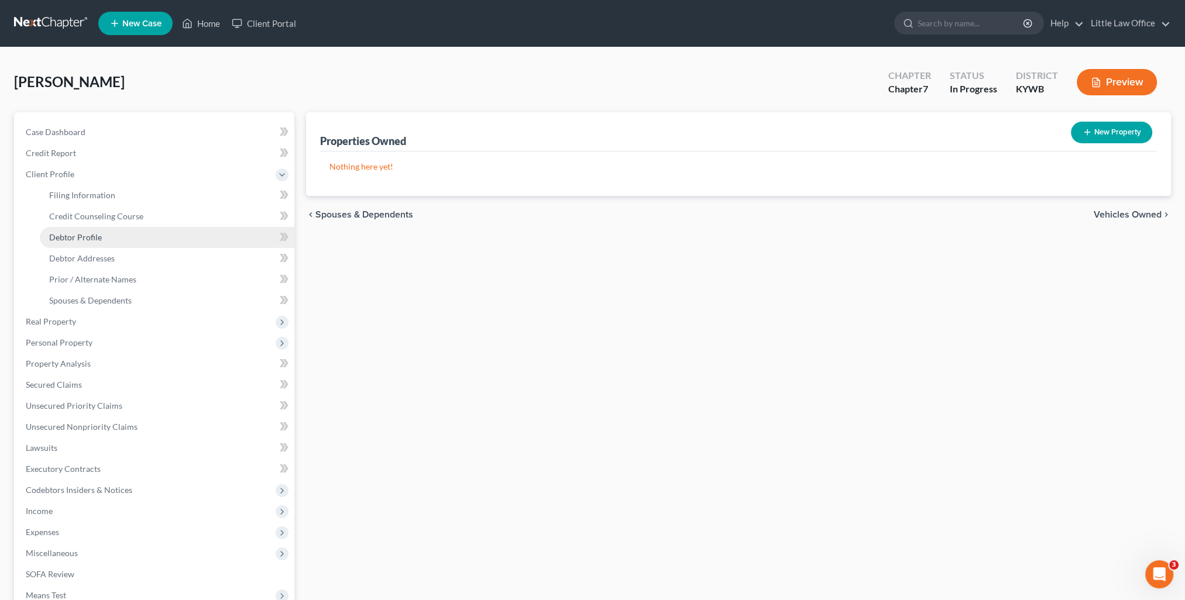
click at [81, 233] on span "Debtor Profile" at bounding box center [75, 237] width 53 height 10
select select "2"
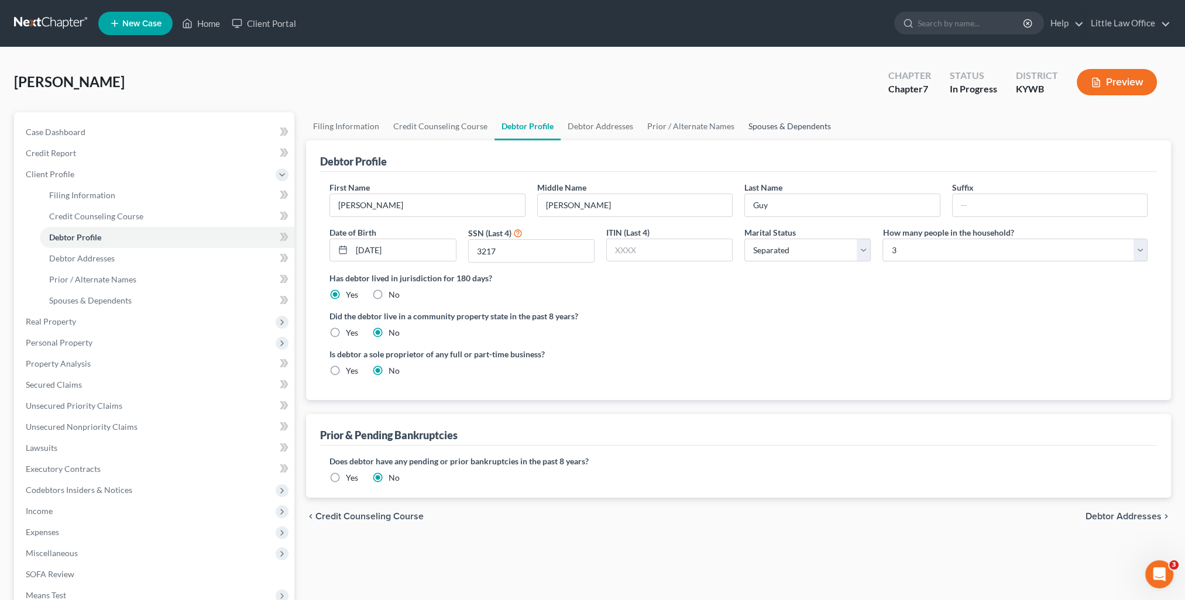
click at [781, 128] on link "Spouses & Dependents" at bounding box center [790, 126] width 97 height 28
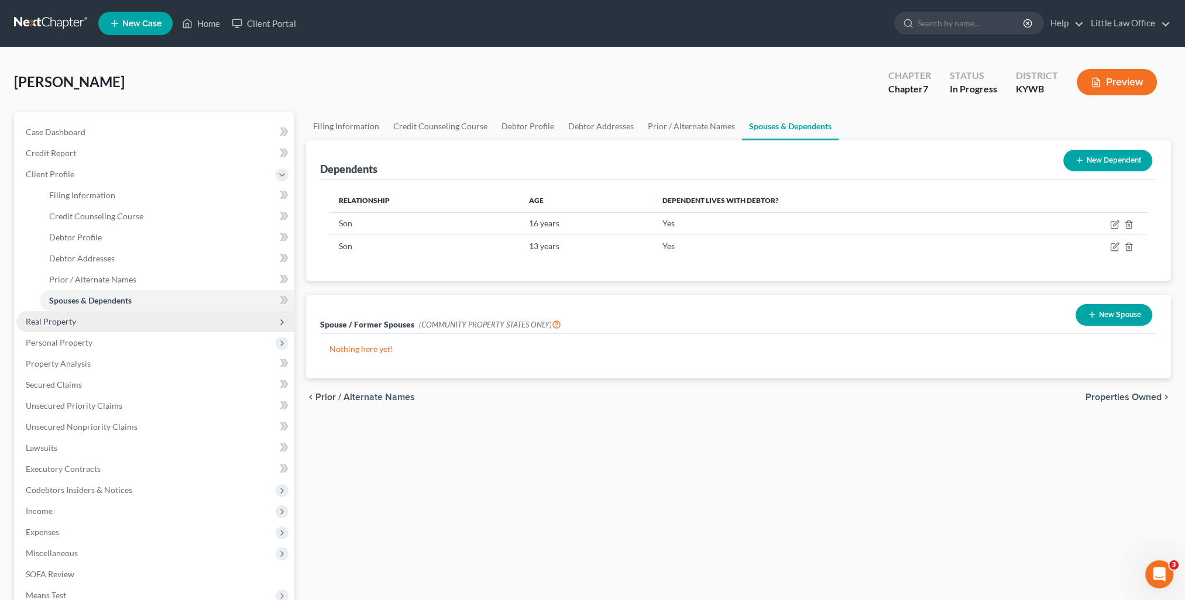
click at [73, 323] on span "Real Property" at bounding box center [51, 322] width 50 height 10
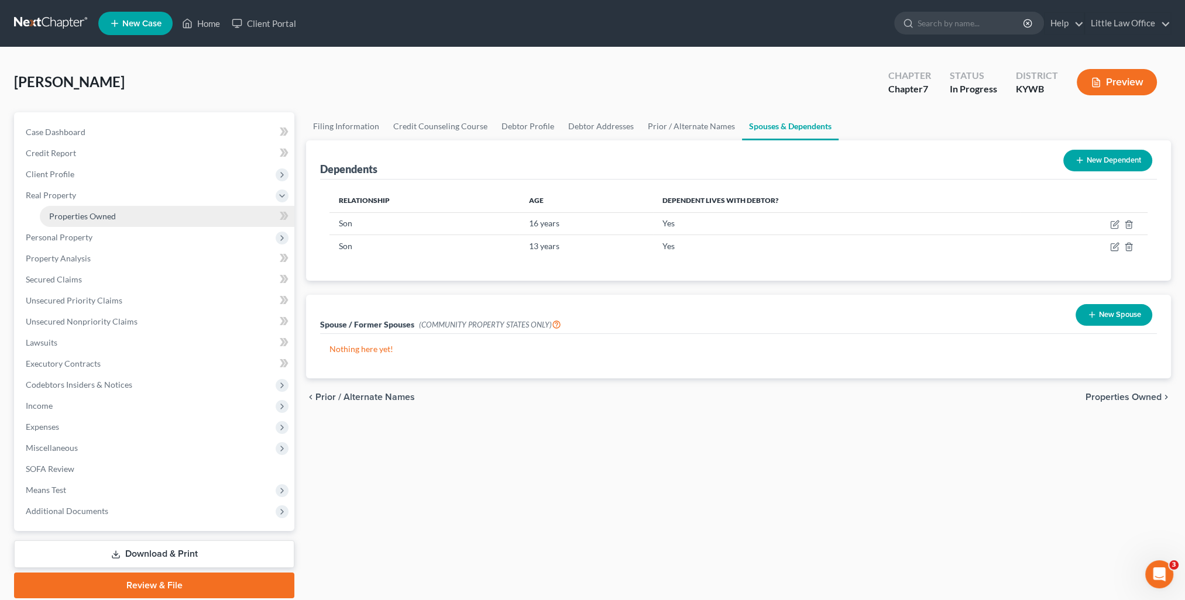
click at [91, 217] on span "Properties Owned" at bounding box center [82, 216] width 67 height 10
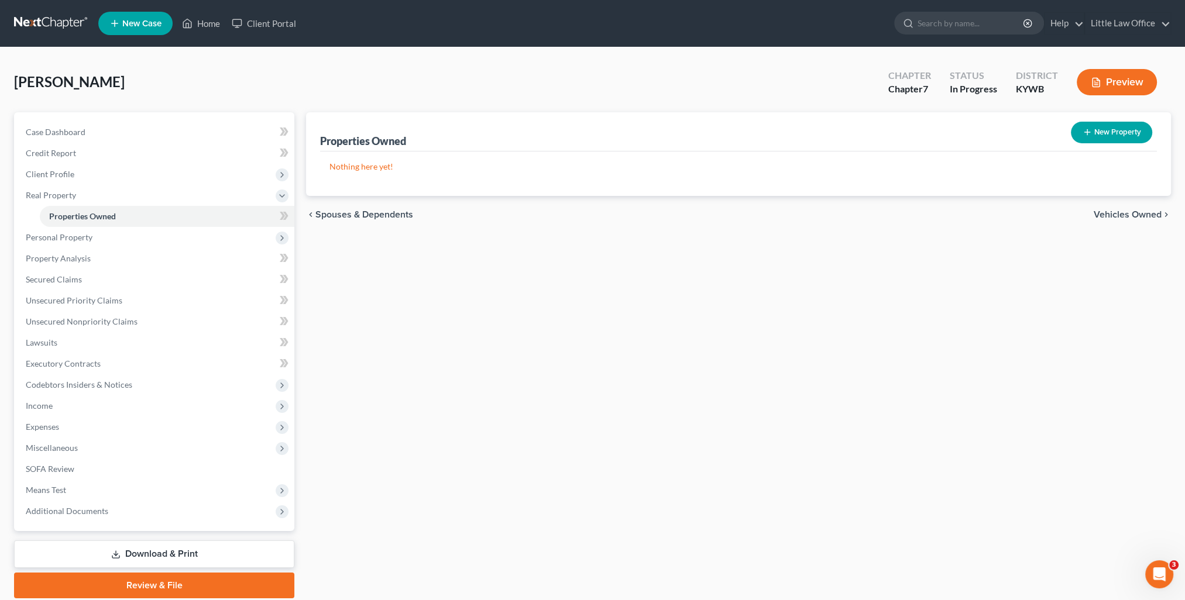
click at [1135, 215] on span "Vehicles Owned" at bounding box center [1128, 214] width 68 height 9
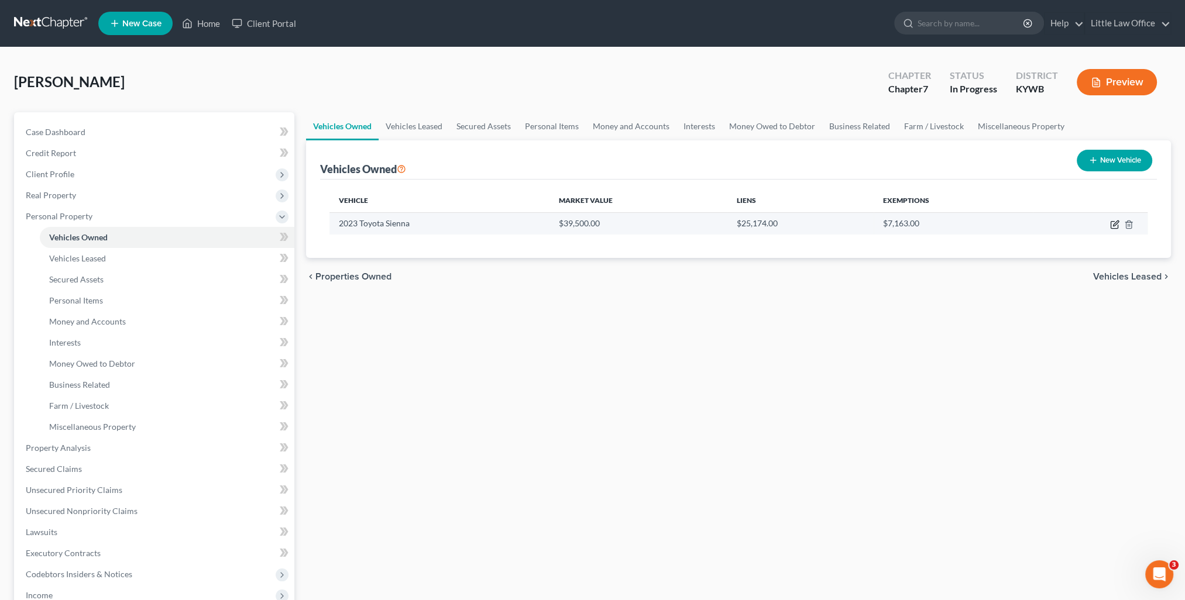
click at [1110, 225] on icon "button" at bounding box center [1114, 224] width 9 height 9
select select "0"
select select "3"
select select "0"
select select "3"
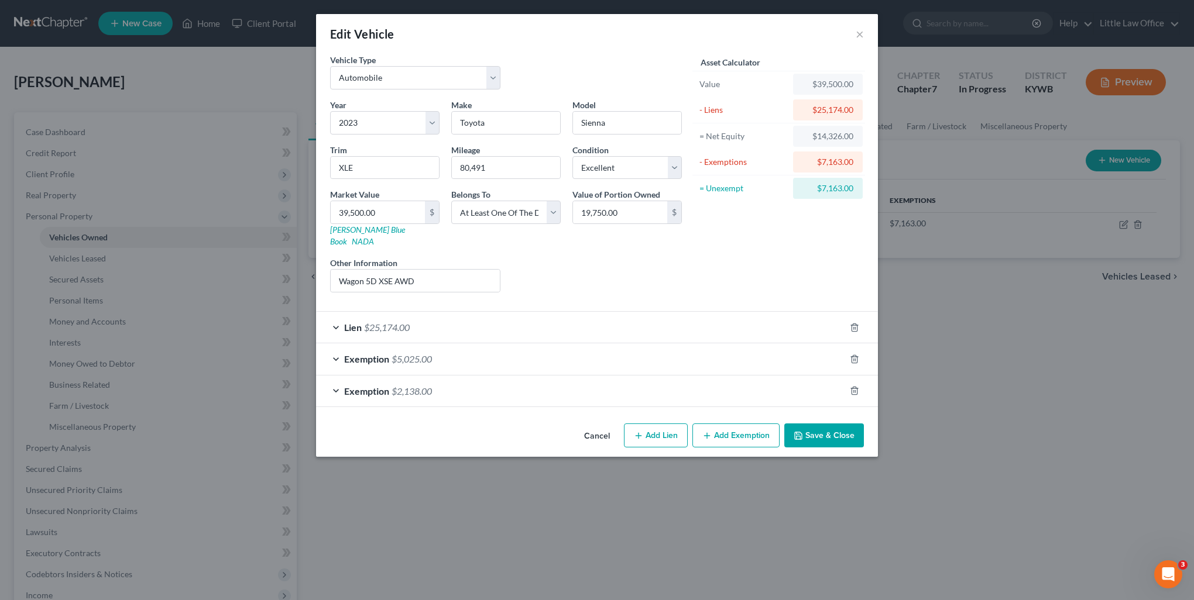
click at [794, 424] on button "Save & Close" at bounding box center [824, 436] width 80 height 25
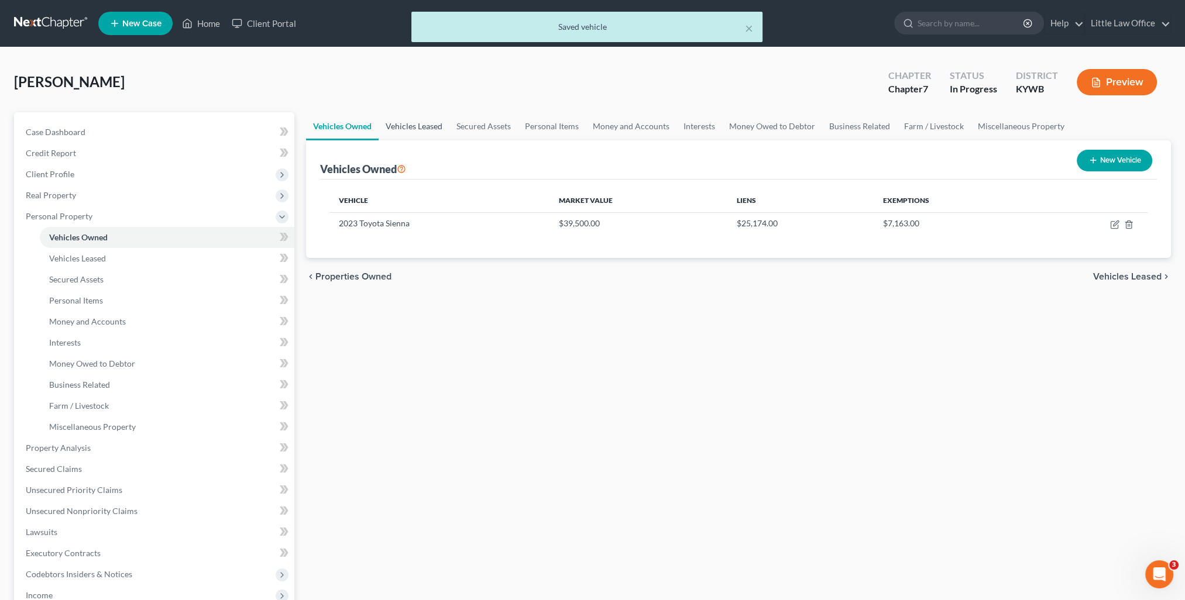
click at [410, 118] on link "Vehicles Leased" at bounding box center [414, 126] width 71 height 28
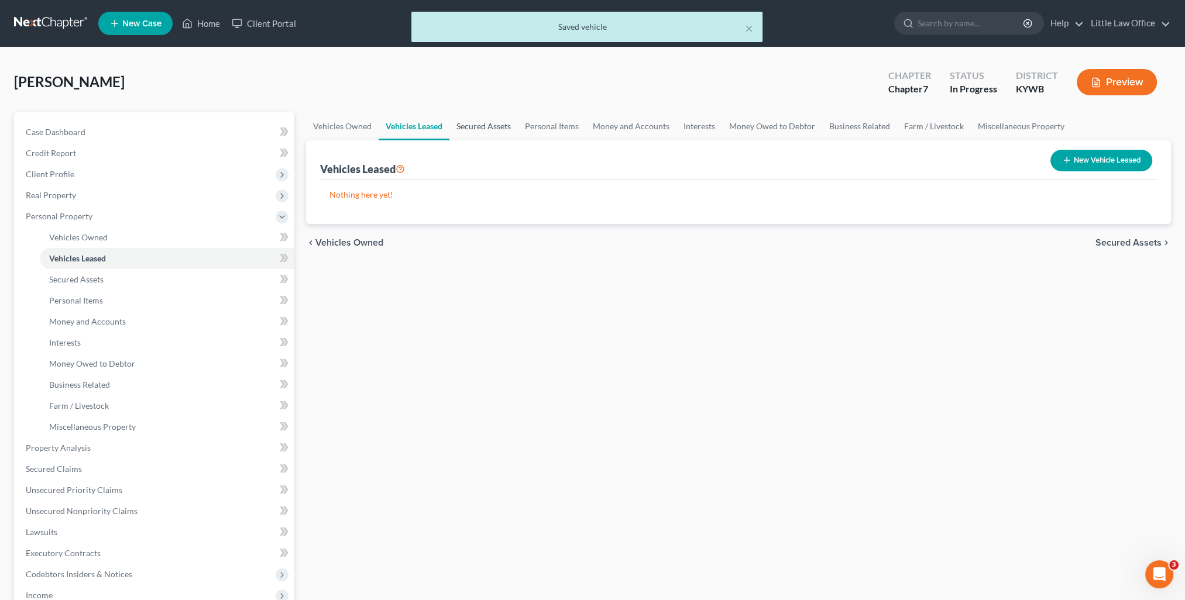
click at [482, 133] on link "Secured Assets" at bounding box center [483, 126] width 68 height 28
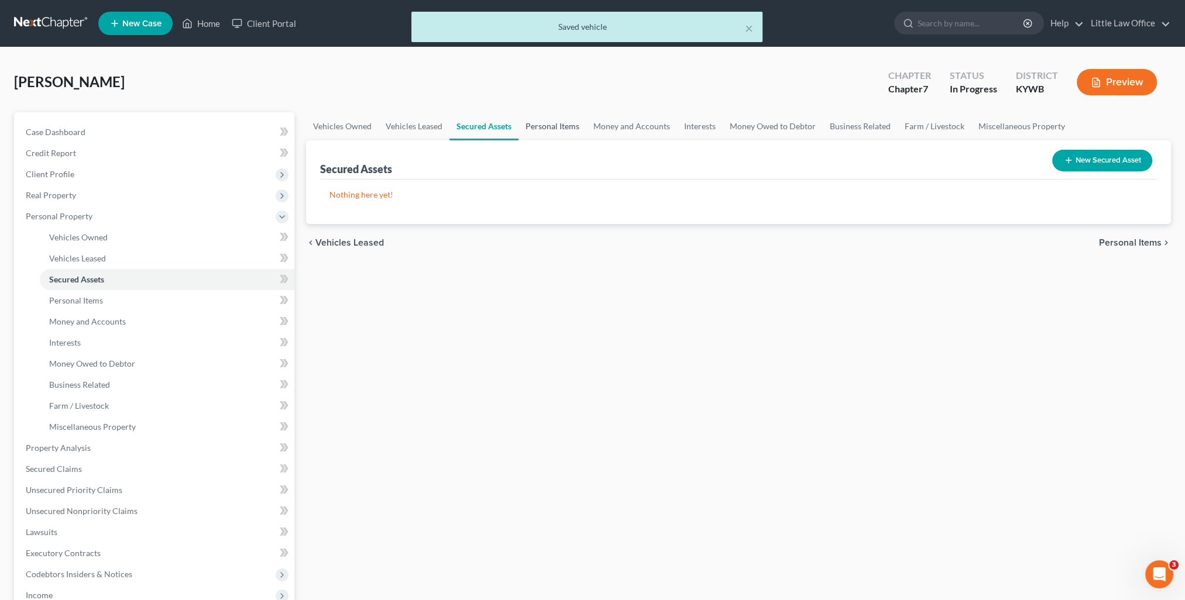
click at [540, 128] on link "Personal Items" at bounding box center [553, 126] width 68 height 28
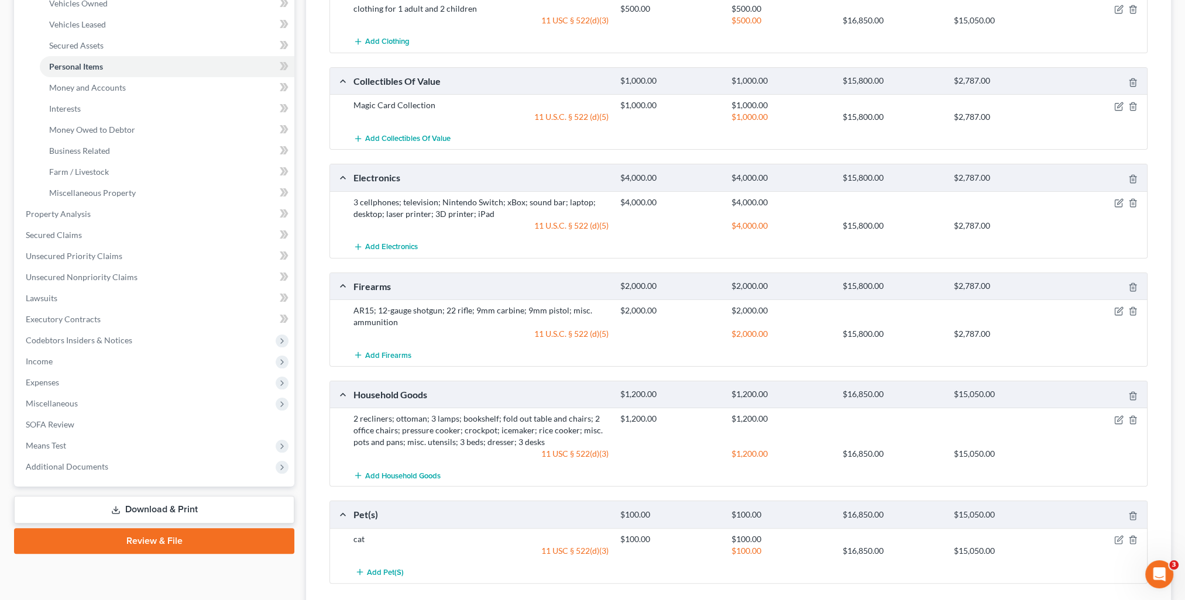
scroll to position [324, 0]
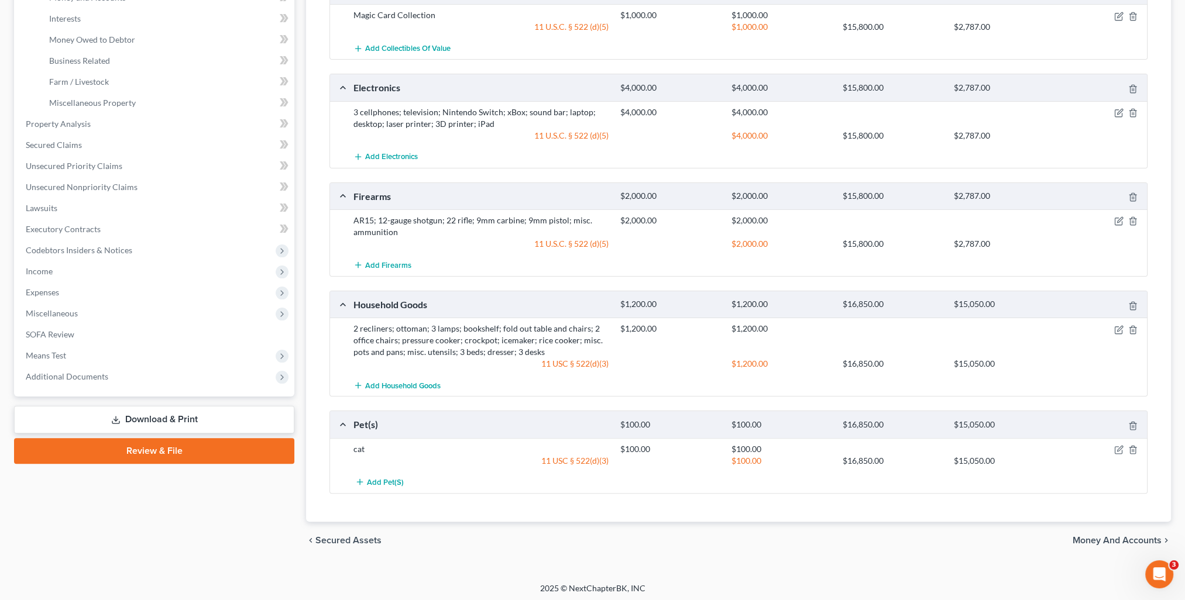
click at [1101, 536] on span "Money and Accounts" at bounding box center [1117, 540] width 89 height 9
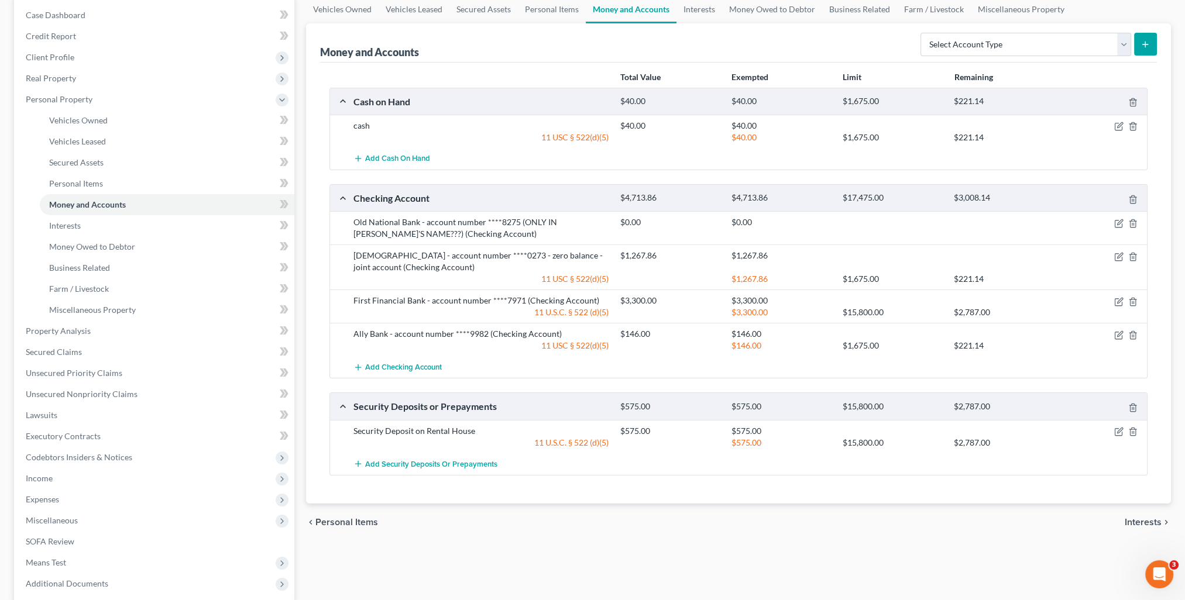
scroll to position [176, 0]
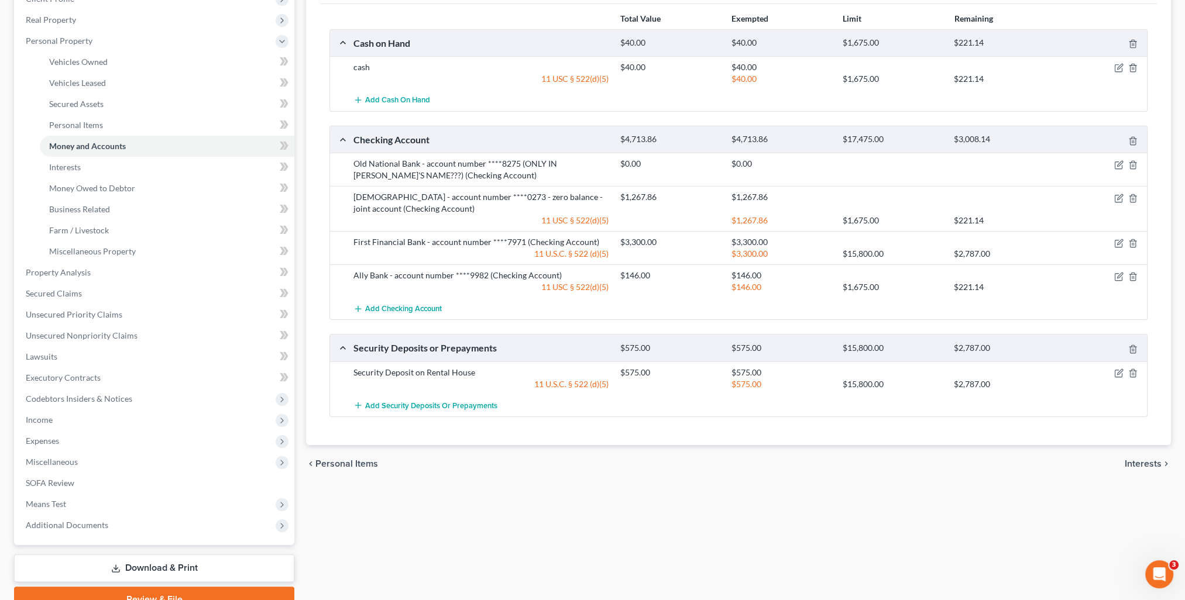
click at [1148, 460] on span "Interests" at bounding box center [1143, 463] width 37 height 9
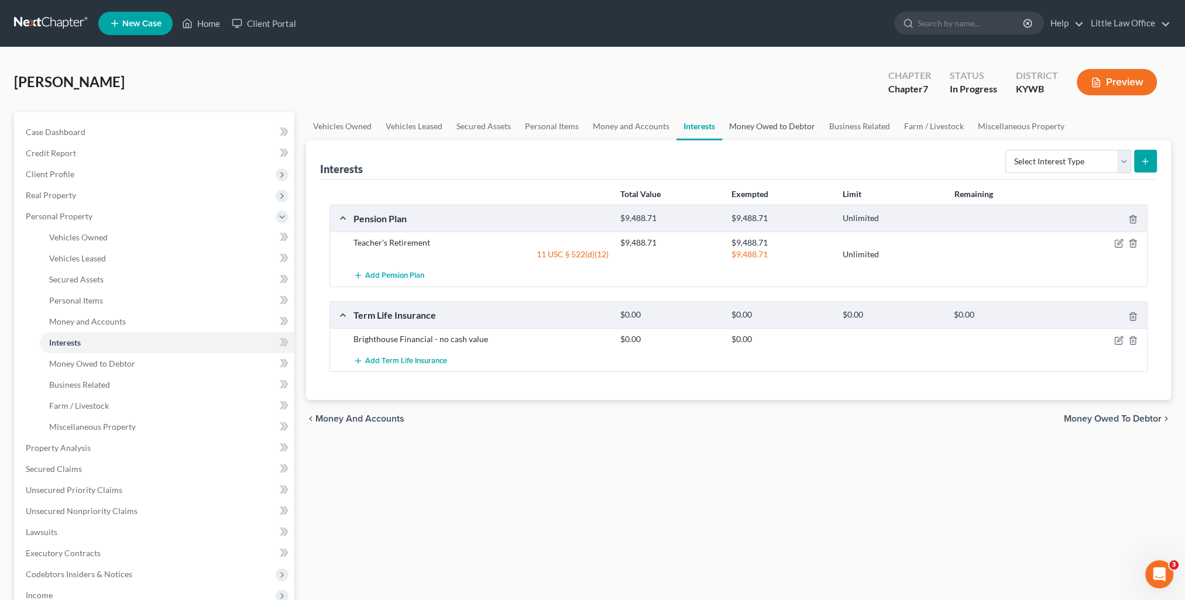
click at [770, 128] on link "Money Owed to Debtor" at bounding box center [772, 126] width 100 height 28
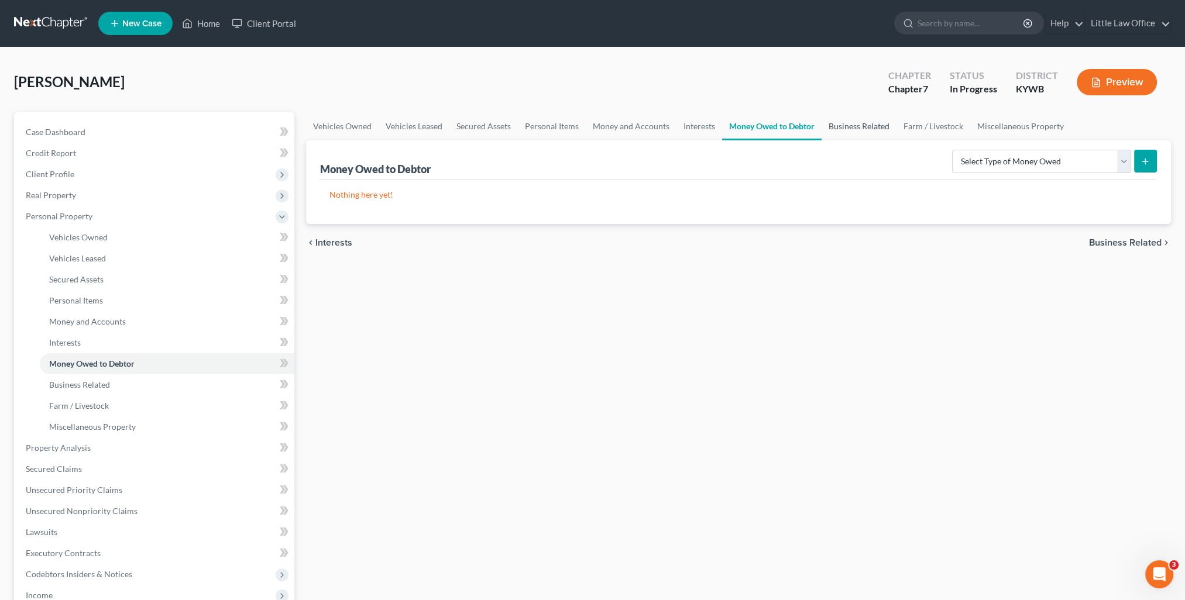
click at [853, 131] on link "Business Related" at bounding box center [859, 126] width 75 height 28
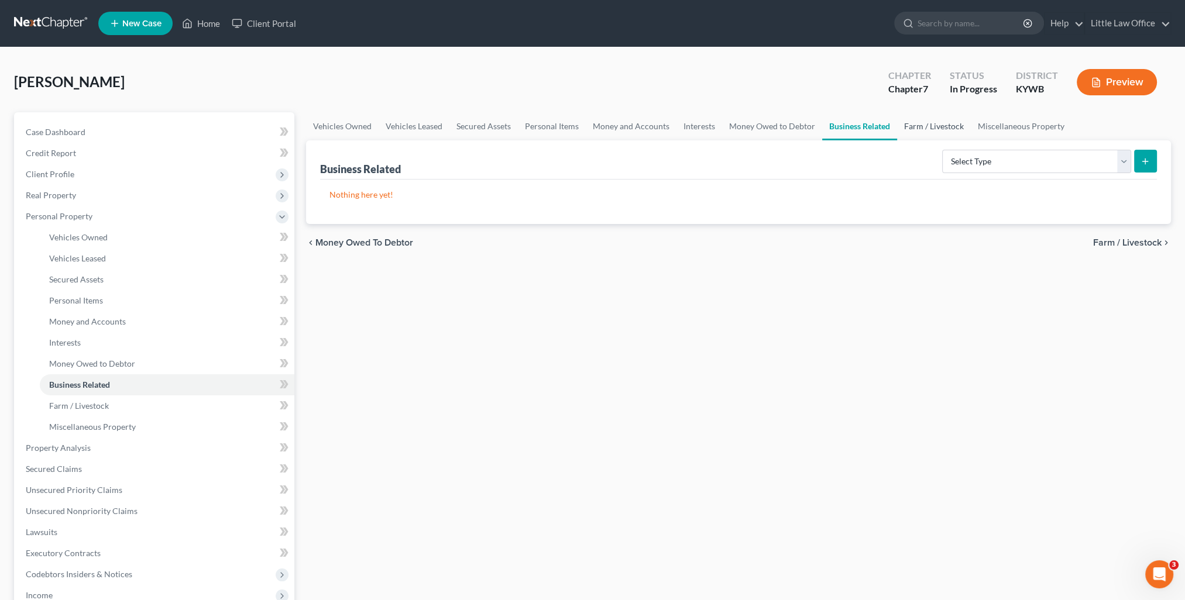
click at [914, 126] on link "Farm / Livestock" at bounding box center [934, 126] width 74 height 28
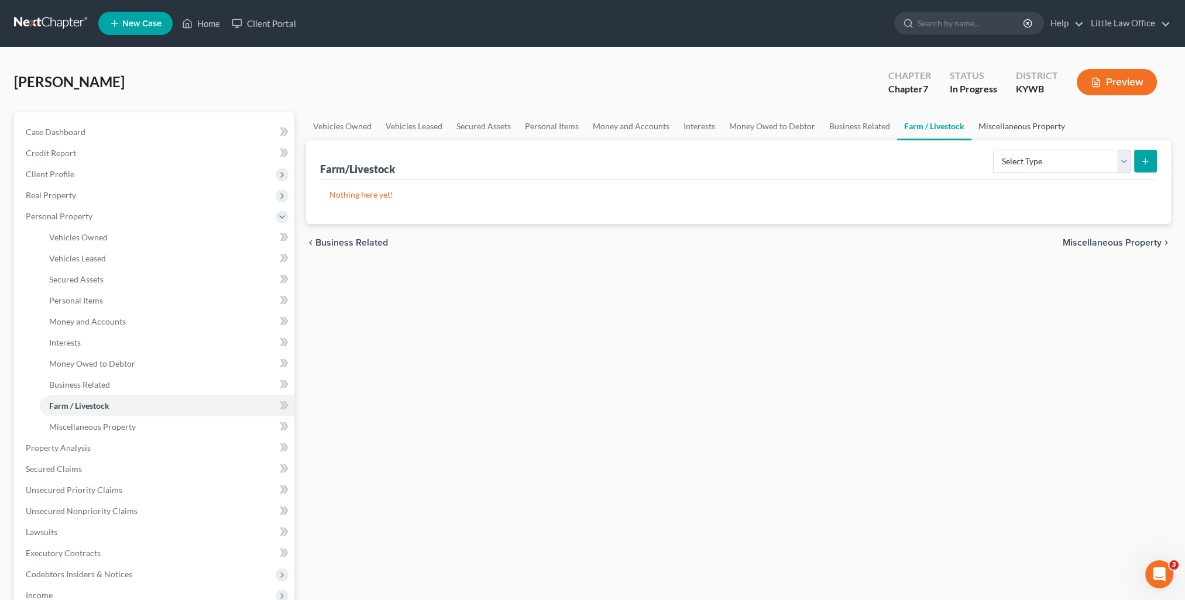
click at [1005, 131] on link "Miscellaneous Property" at bounding box center [1022, 126] width 101 height 28
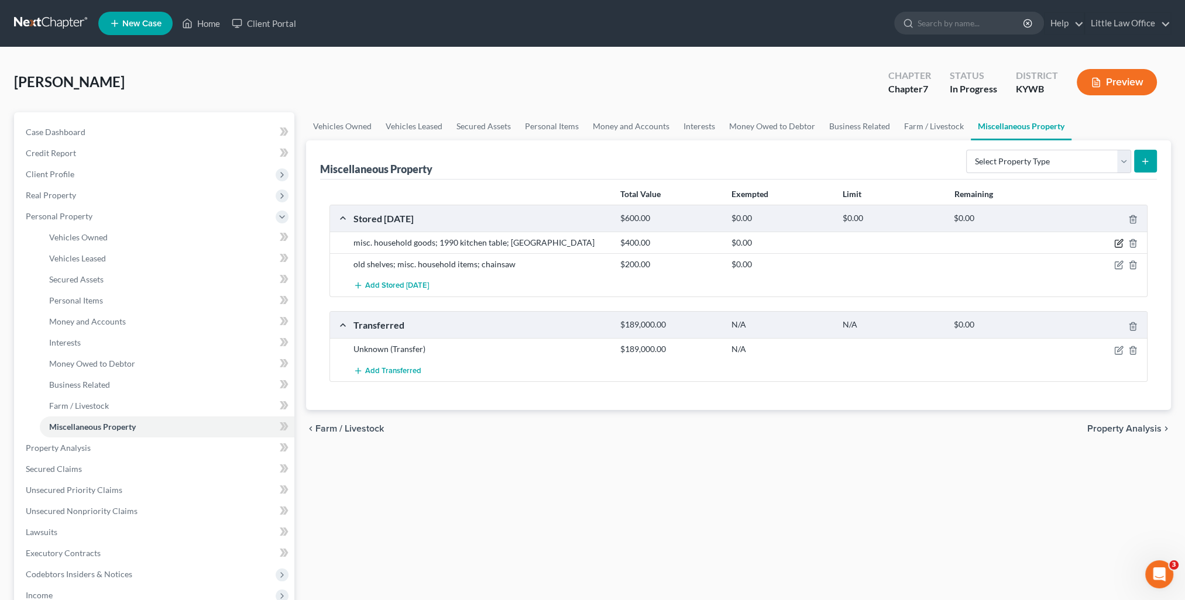
click at [1118, 245] on icon "button" at bounding box center [1118, 243] width 9 height 9
select select "18"
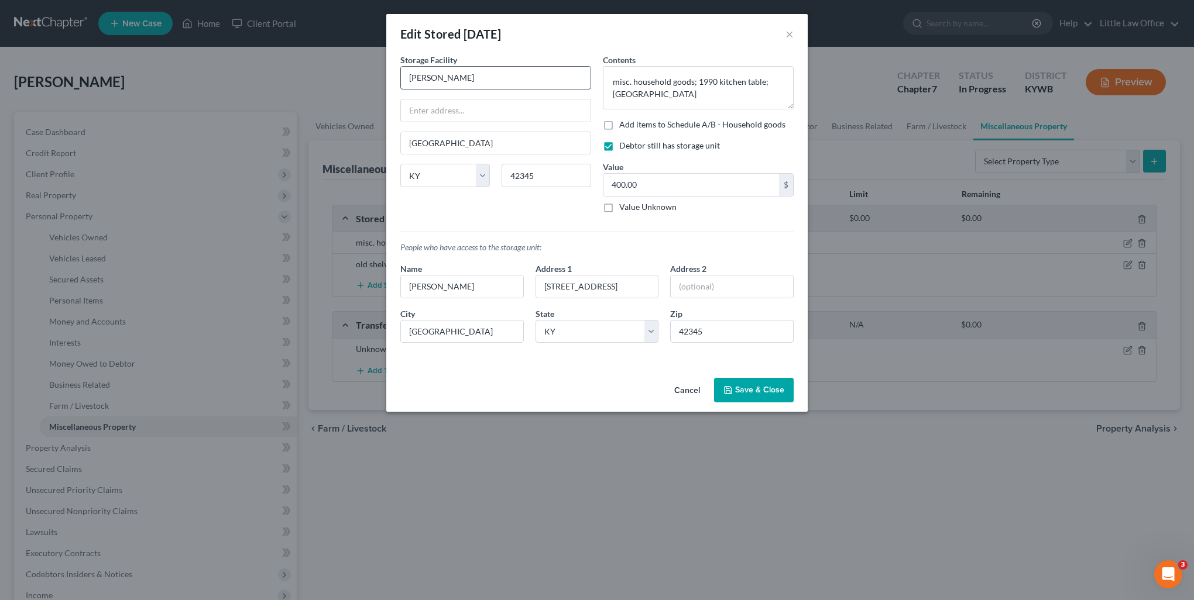
click at [461, 84] on input "[PERSON_NAME]" at bounding box center [496, 78] width 190 height 22
click at [466, 83] on input "[PERSON_NAME]" at bounding box center [496, 78] width 190 height 22
type input "[PERSON_NAME] Mini Storage"
type input "[STREET_ADDRESS]"
click at [764, 393] on button "Save & Close" at bounding box center [754, 390] width 80 height 25
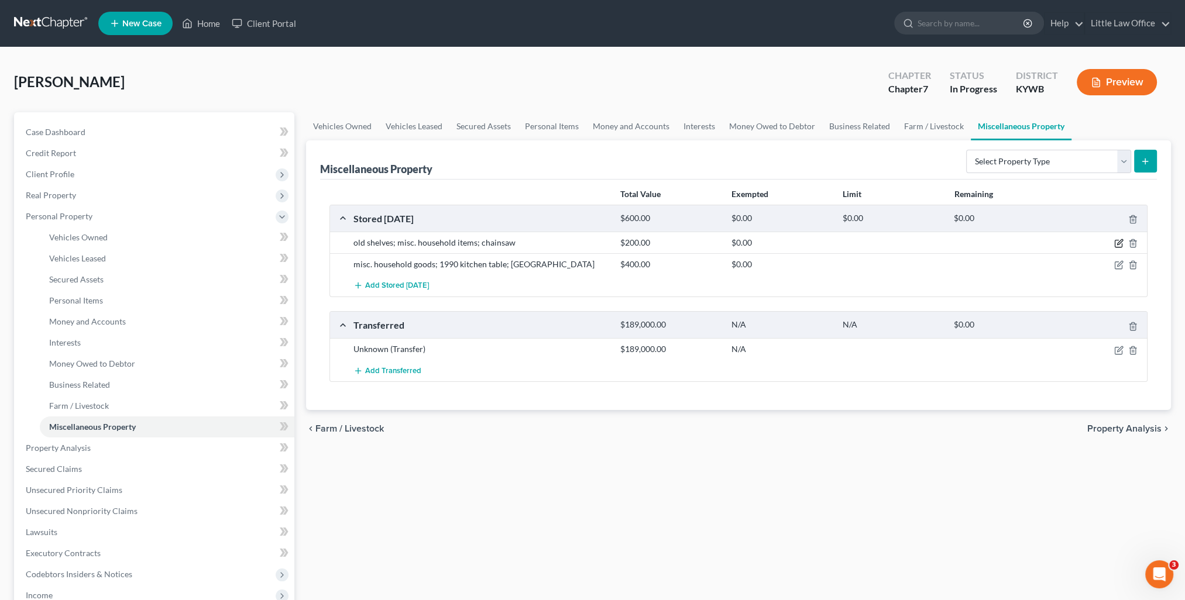
click at [1117, 243] on icon "button" at bounding box center [1118, 243] width 9 height 9
select select "18"
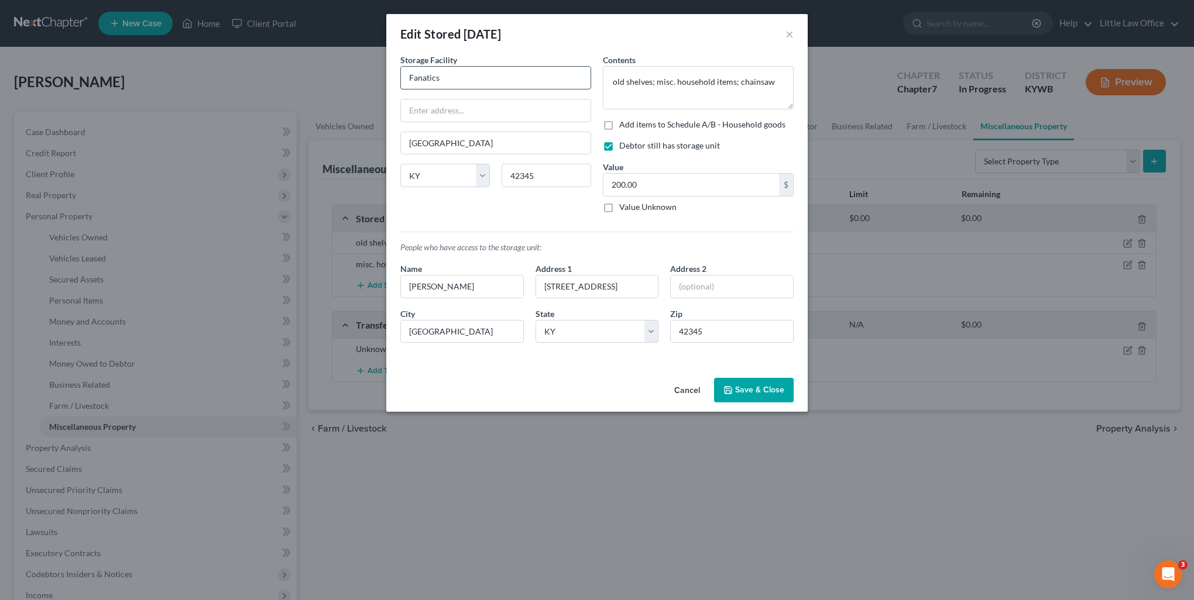
click at [459, 74] on input "Fanatics" at bounding box center [496, 78] width 190 height 22
click at [758, 389] on button "Save & Close" at bounding box center [754, 390] width 80 height 25
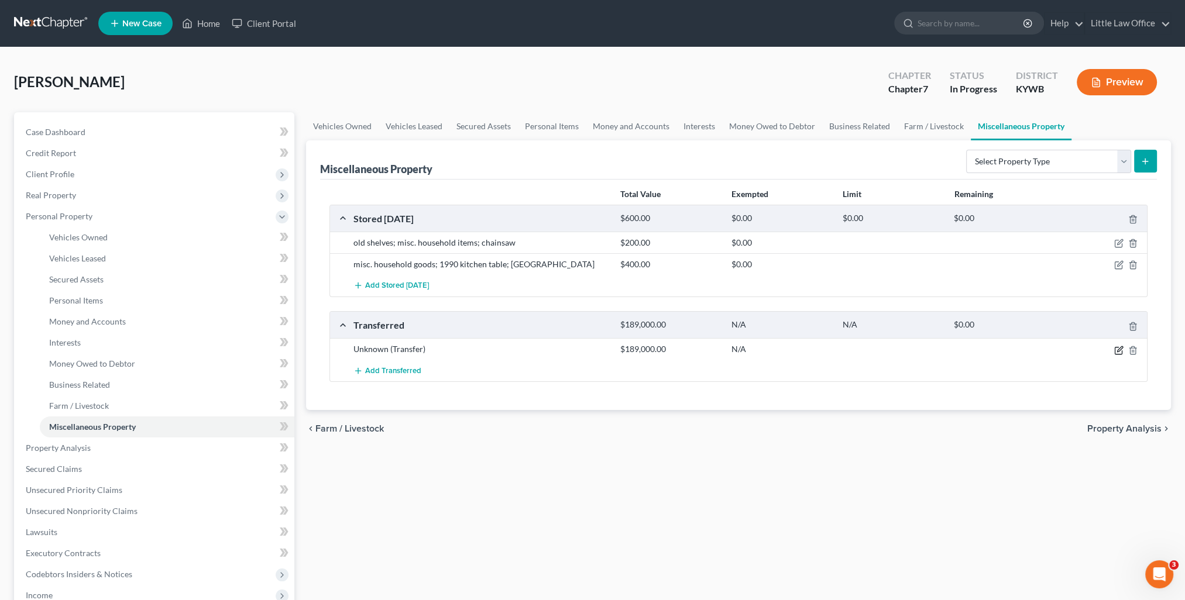
click at [1119, 348] on icon "button" at bounding box center [1118, 350] width 9 height 9
select select "Ordinary ([DATE])"
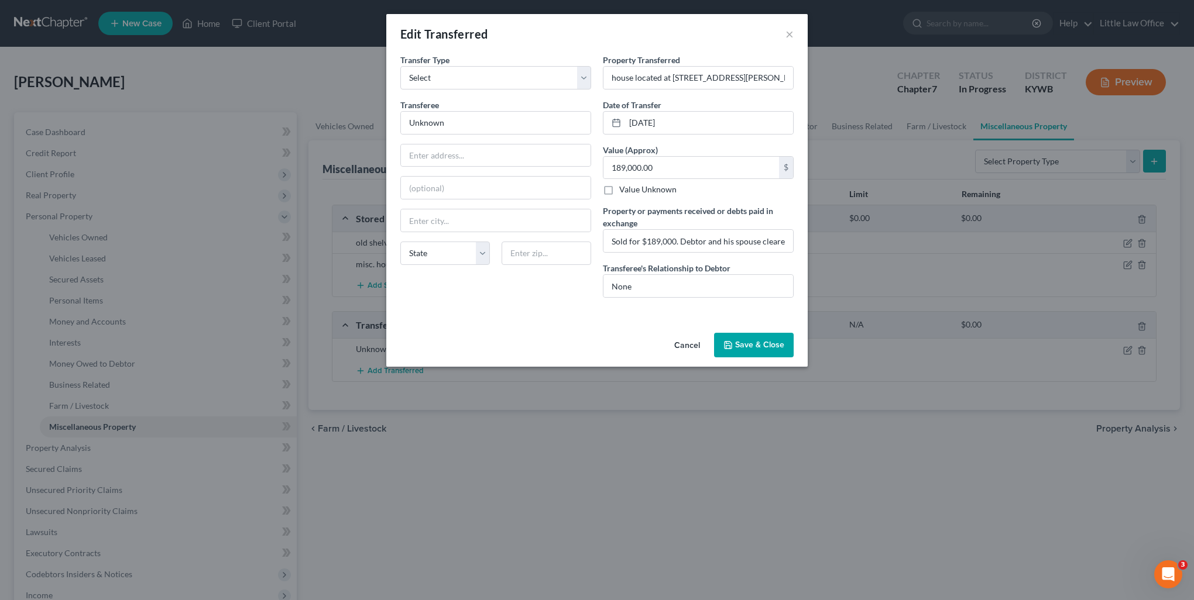
click at [761, 335] on button "Save & Close" at bounding box center [754, 345] width 80 height 25
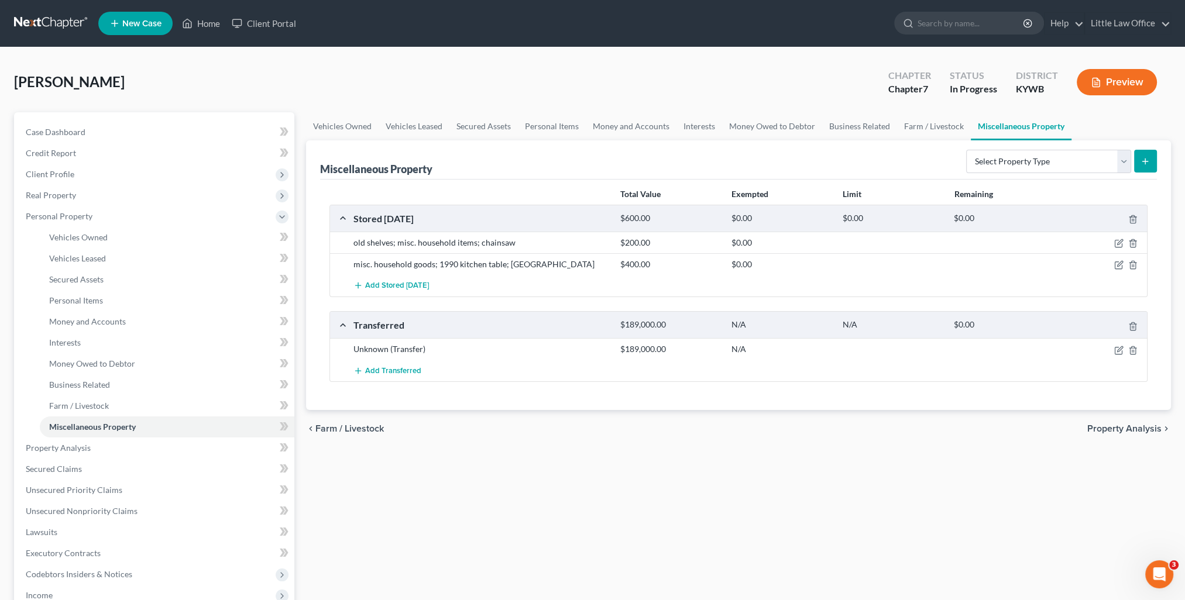
click at [1121, 424] on span "Property Analysis" at bounding box center [1124, 428] width 74 height 9
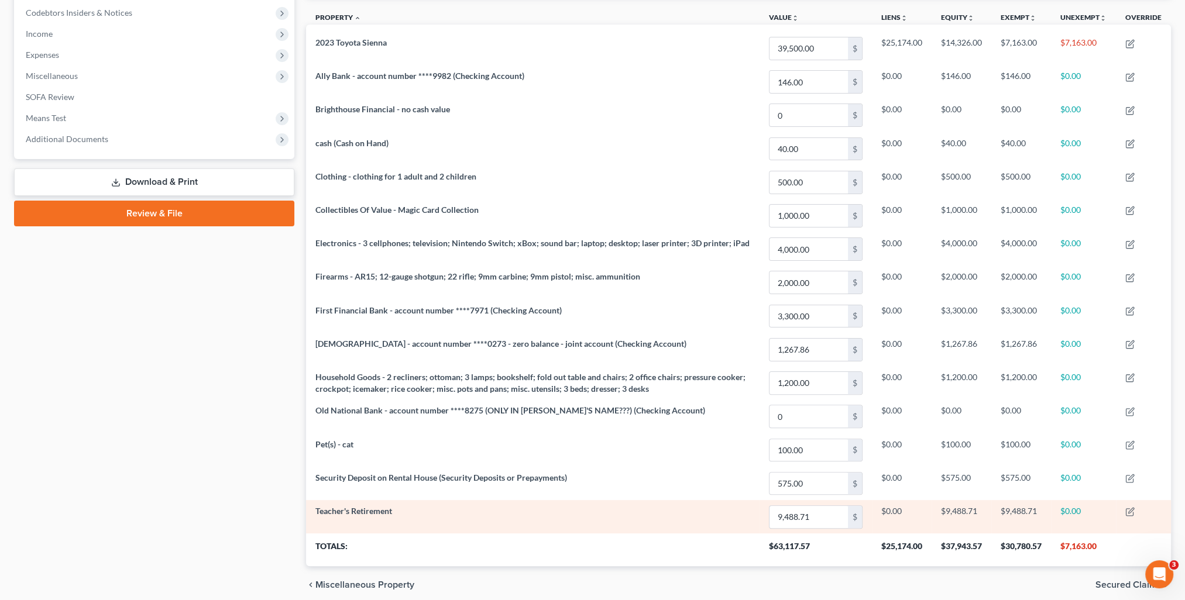
scroll to position [396, 0]
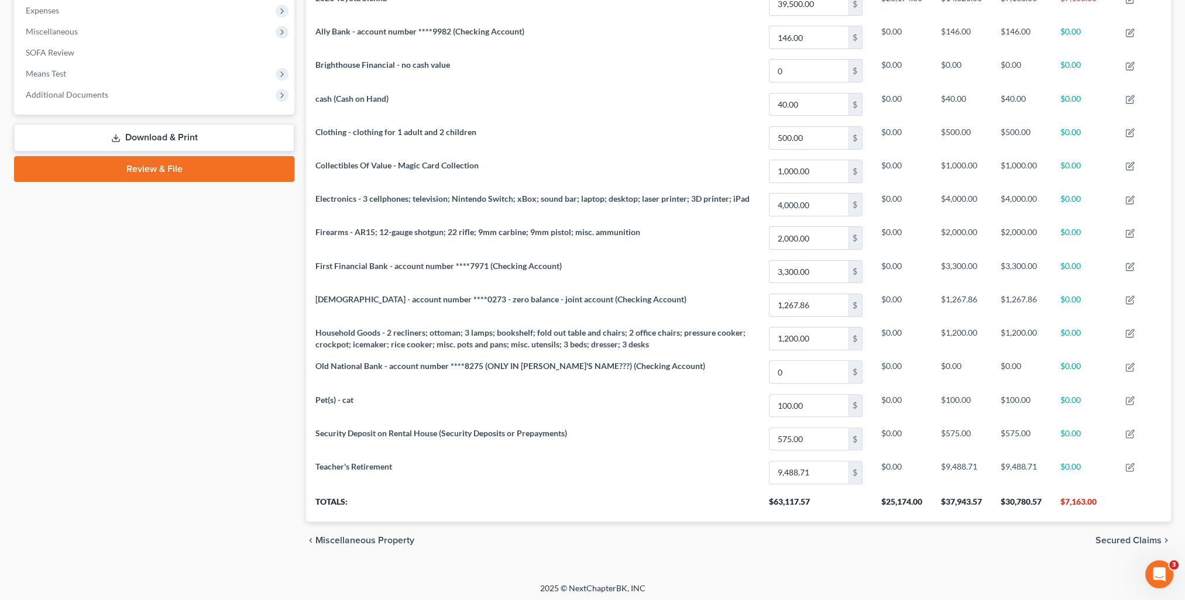
drag, startPoint x: 1115, startPoint y: 537, endPoint x: 998, endPoint y: 493, distance: 124.8
click at [1115, 537] on span "Secured Claims" at bounding box center [1129, 540] width 66 height 9
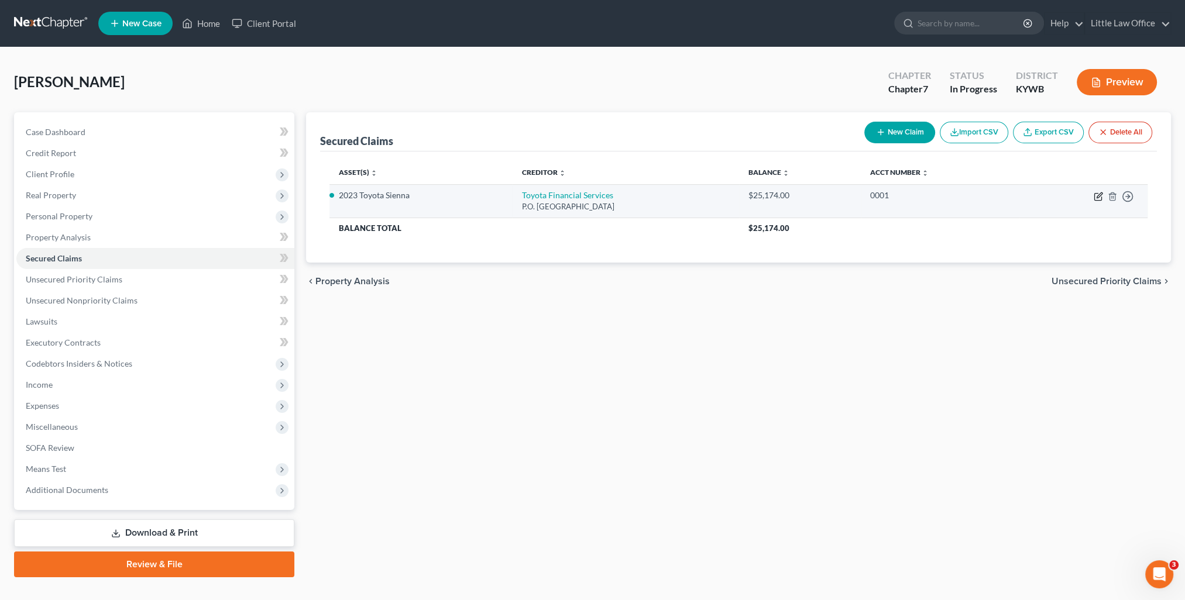
click at [1101, 195] on icon "button" at bounding box center [1098, 196] width 9 height 9
select select "14"
select select "2"
select select "0"
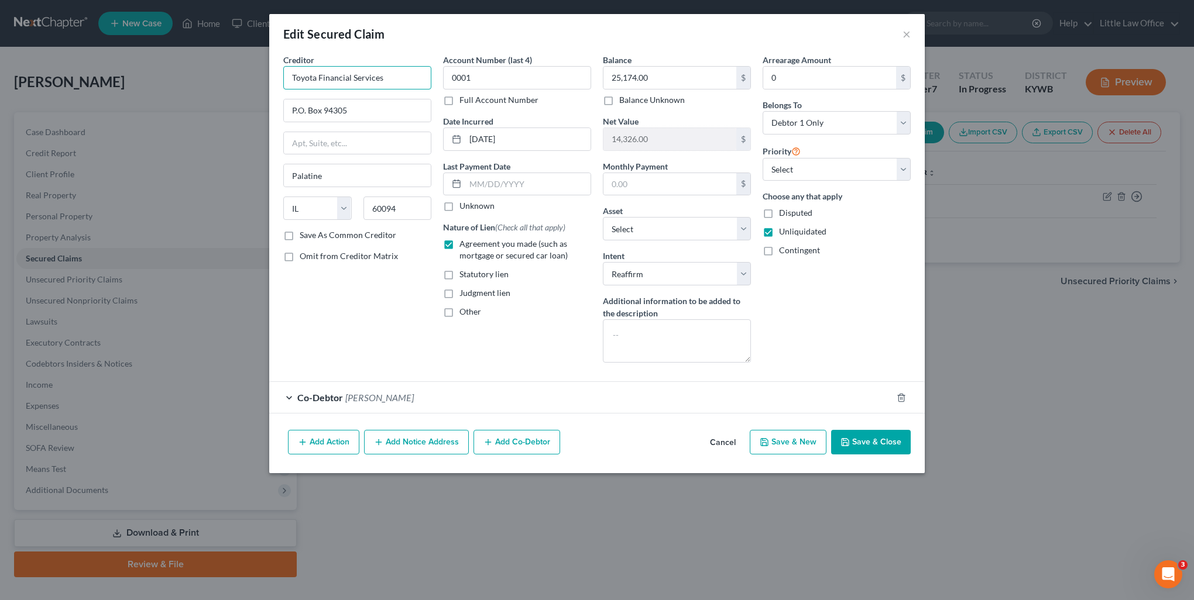
click at [404, 78] on input "Toyota Financial Services" at bounding box center [357, 77] width 148 height 23
click at [391, 108] on div "P.O. [GEOGRAPHIC_DATA]" at bounding box center [354, 109] width 122 height 10
click at [804, 399] on div "Co-Debtor [PERSON_NAME]" at bounding box center [580, 397] width 623 height 31
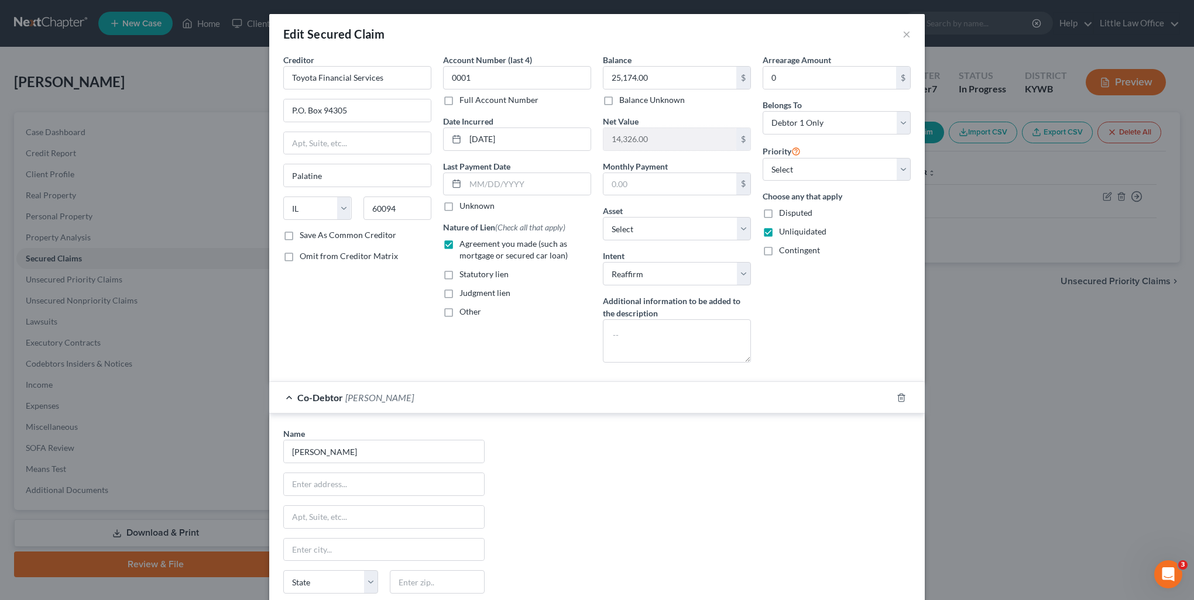
scroll to position [117, 0]
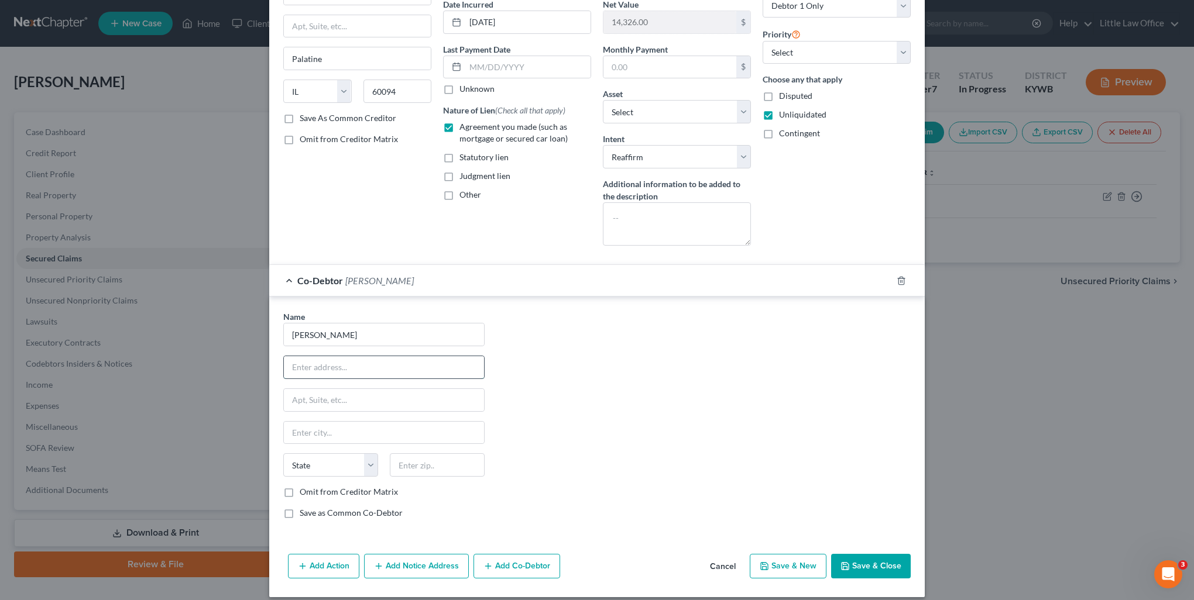
click at [356, 373] on input "text" at bounding box center [384, 367] width 200 height 22
type input "[STREET_ADDRESS]"
type input "42345"
type input "[GEOGRAPHIC_DATA]"
select select "18"
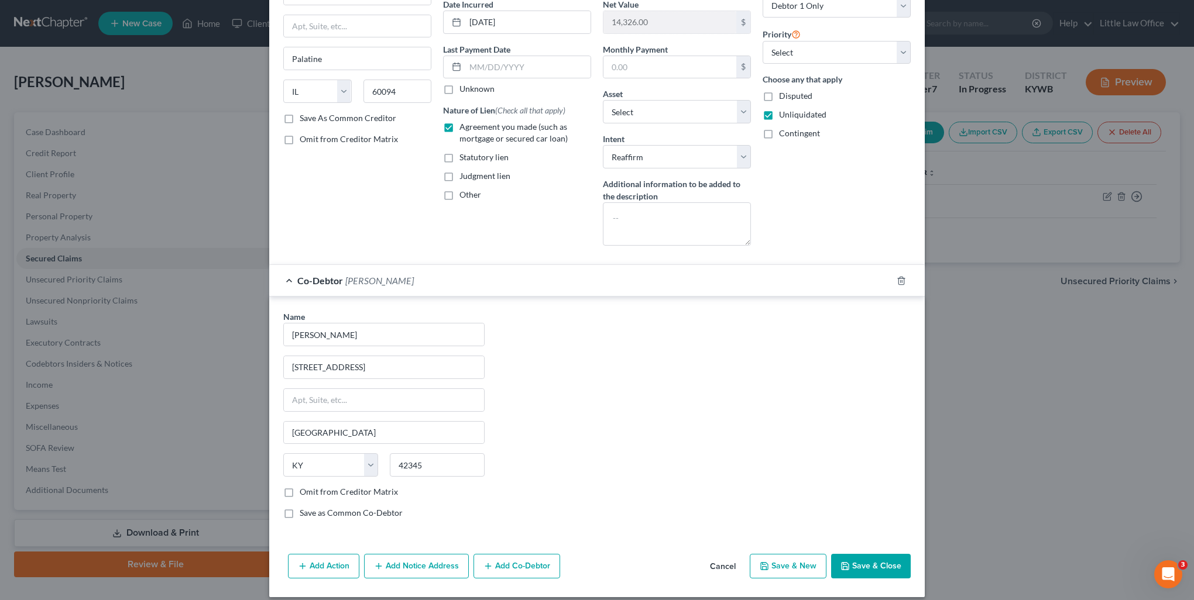
click at [822, 568] on button "Save & New" at bounding box center [788, 566] width 77 height 25
select select "0"
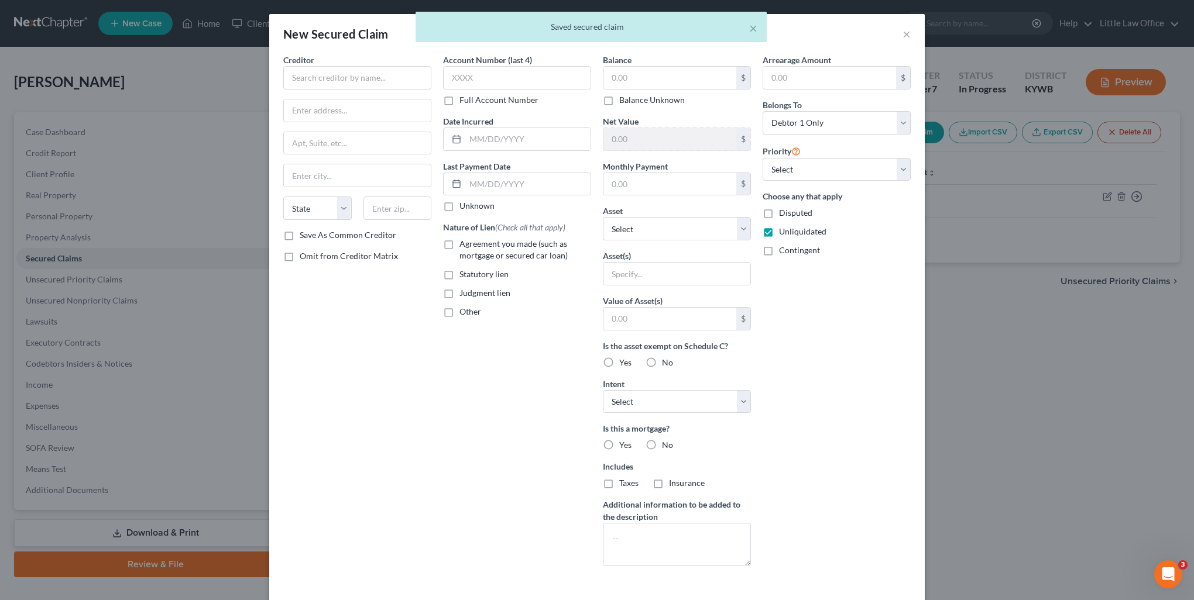
scroll to position [47, 0]
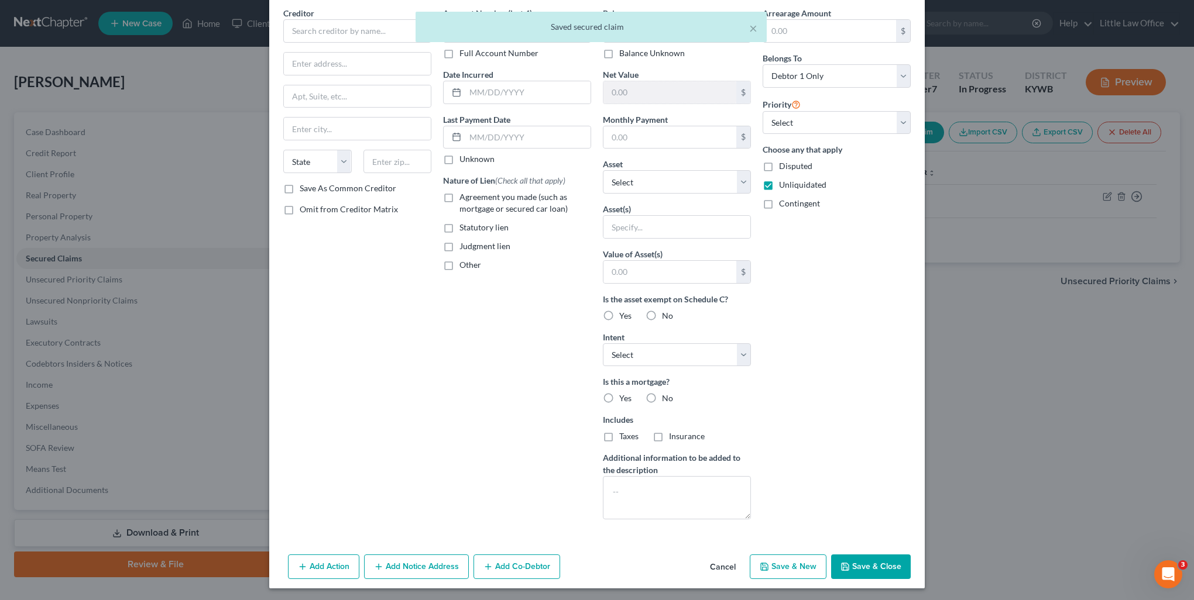
click at [728, 563] on button "Cancel" at bounding box center [723, 567] width 44 height 23
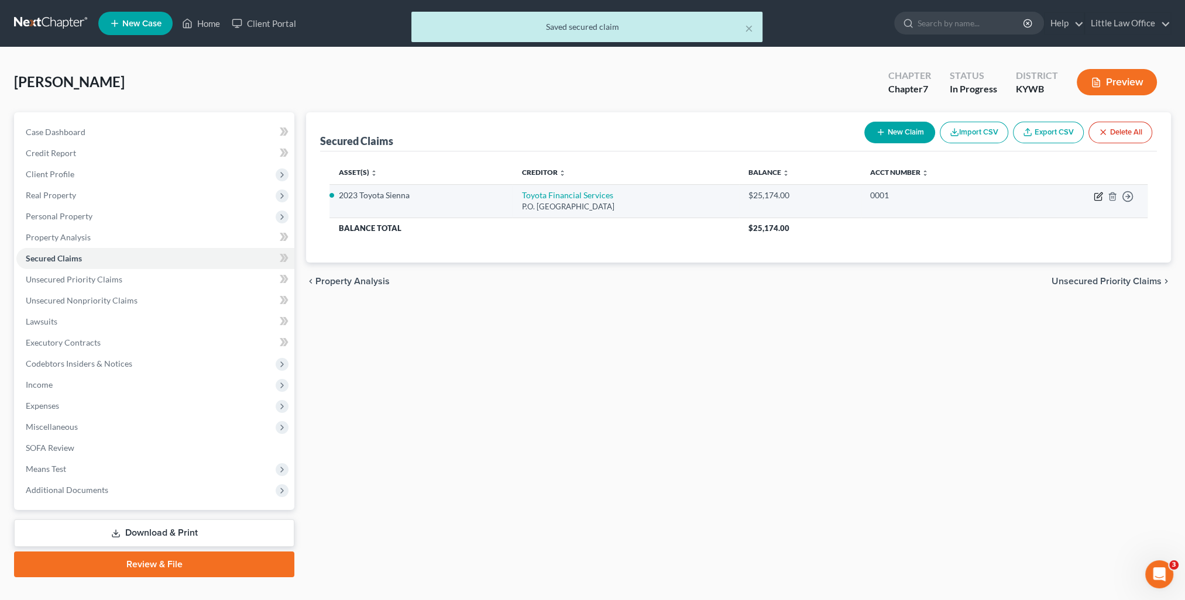
click at [1096, 194] on icon "button" at bounding box center [1098, 196] width 9 height 9
select select "14"
select select "9"
select select "2"
select select "0"
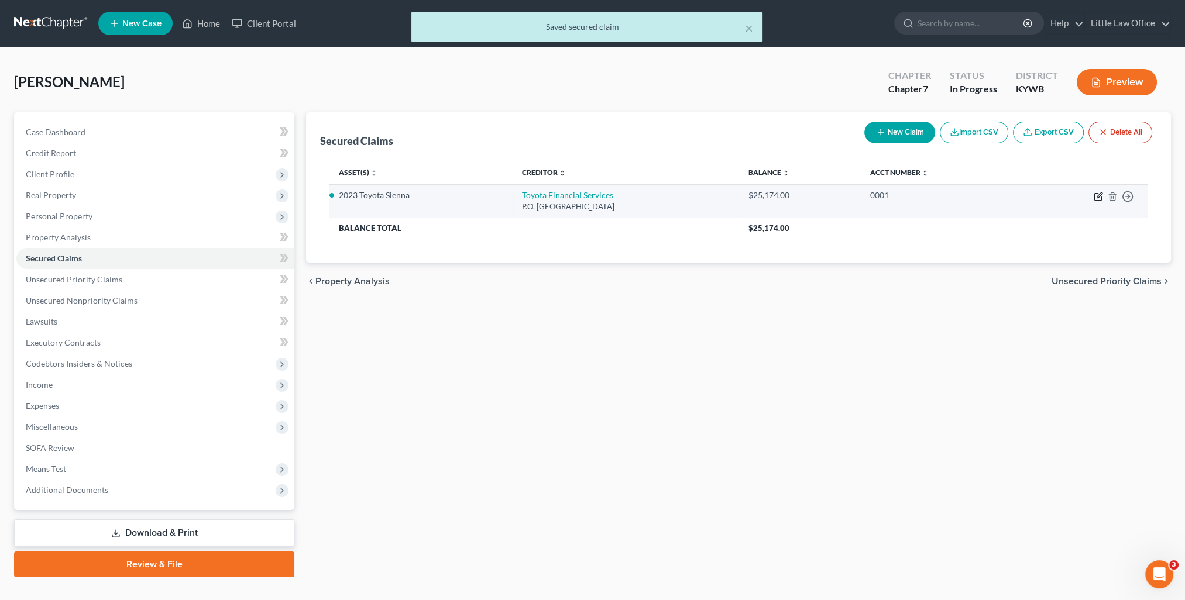
select select "18"
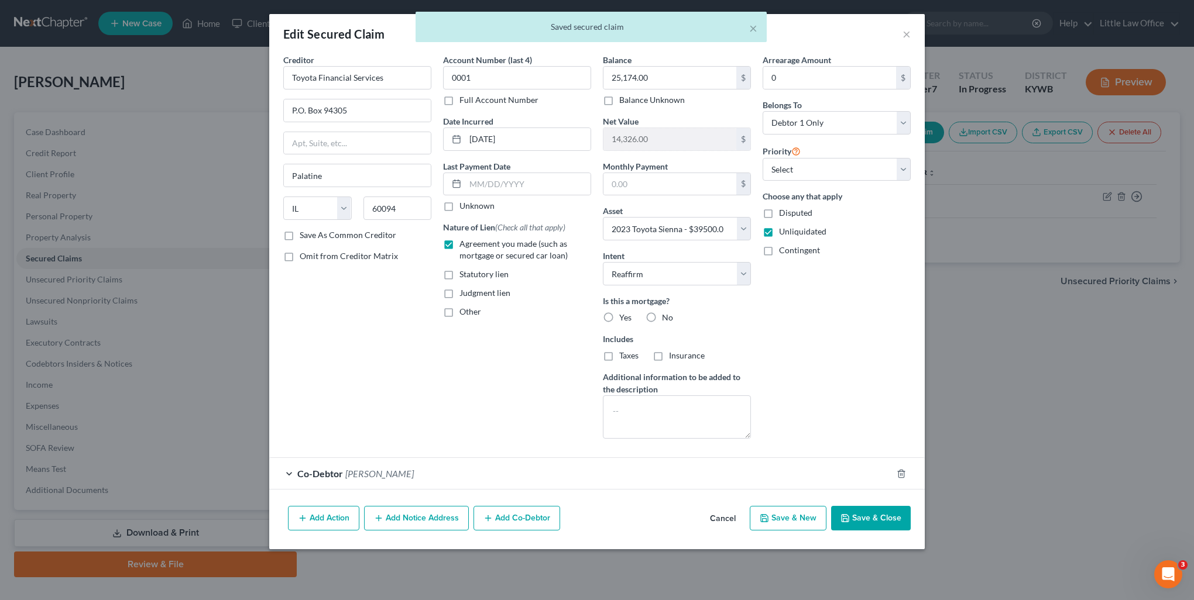
click at [505, 476] on div "Co-Debtor [PERSON_NAME]" at bounding box center [580, 473] width 623 height 31
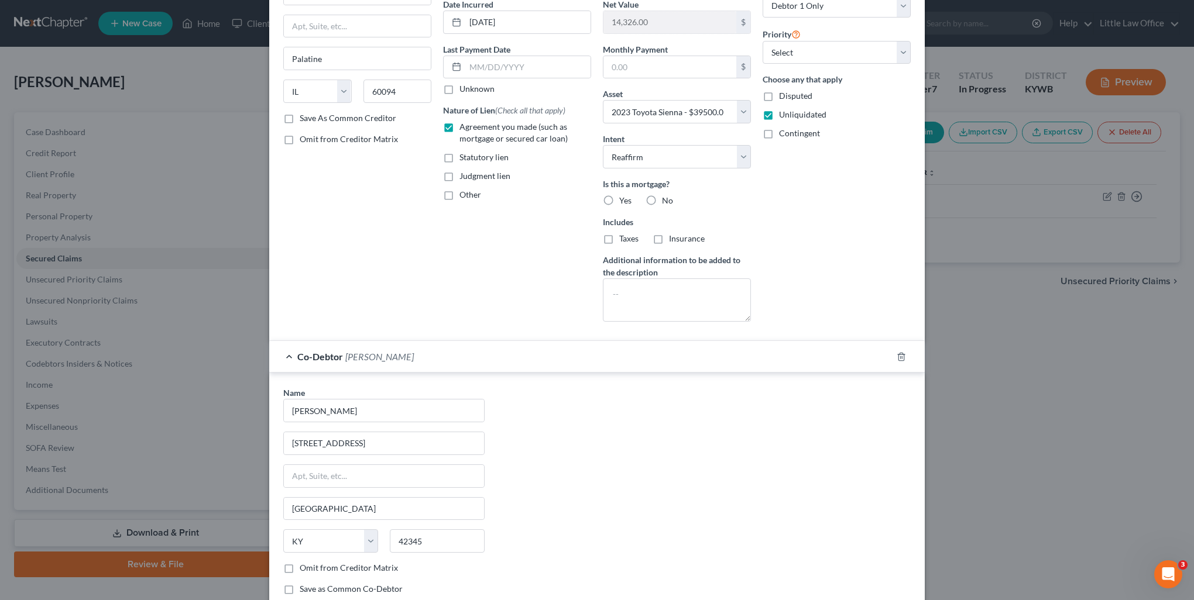
scroll to position [201, 0]
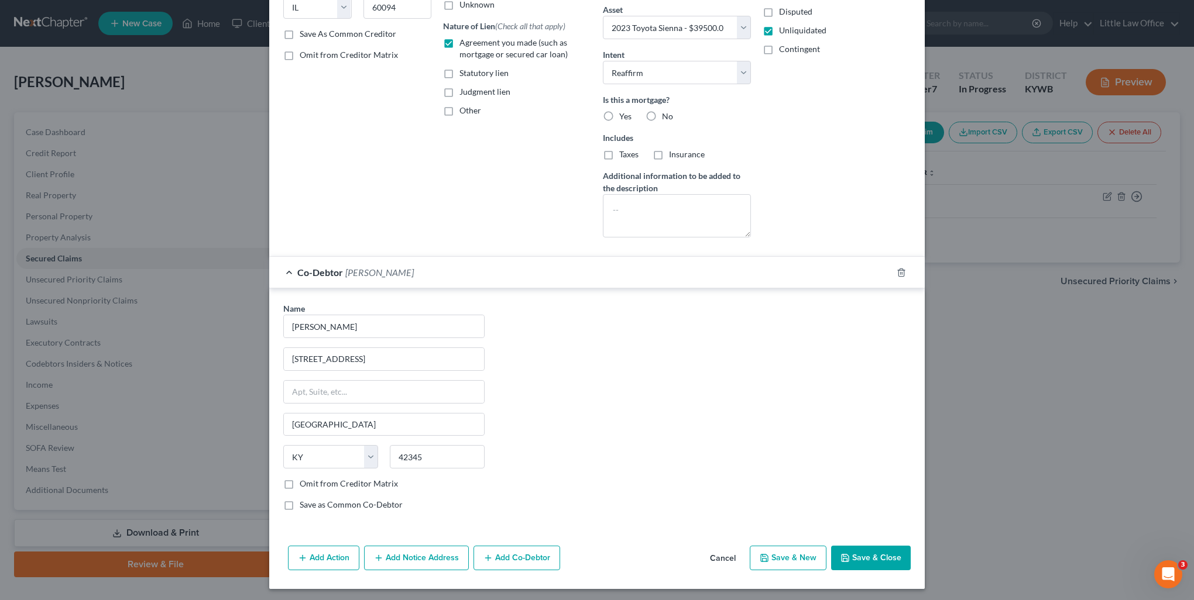
click at [875, 554] on button "Save & Close" at bounding box center [871, 558] width 80 height 25
select select "9"
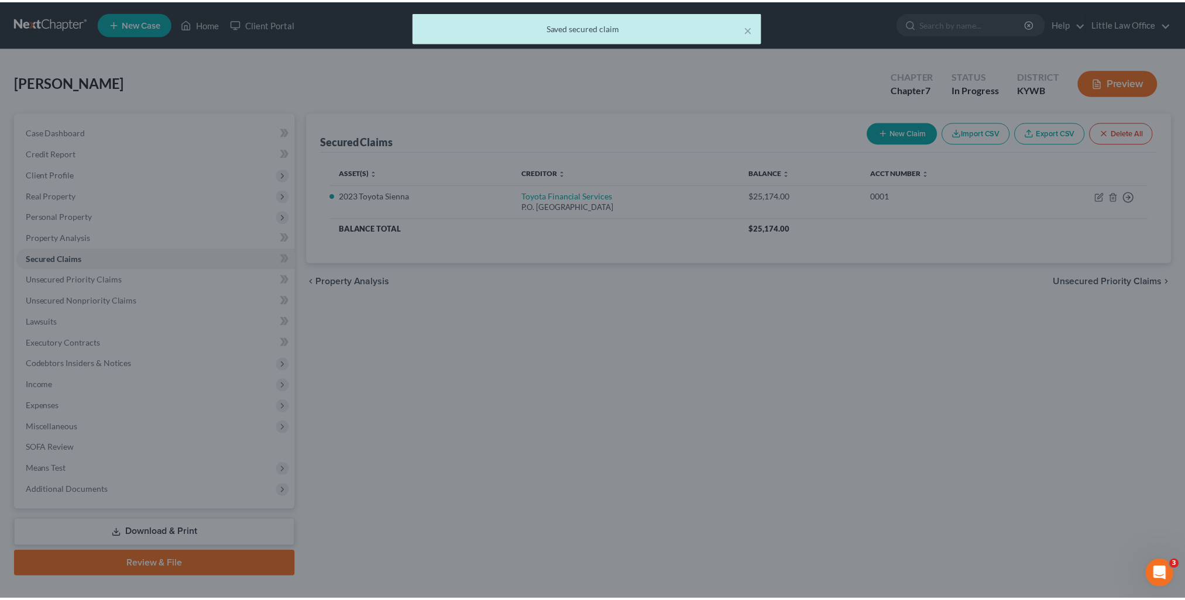
scroll to position [0, 0]
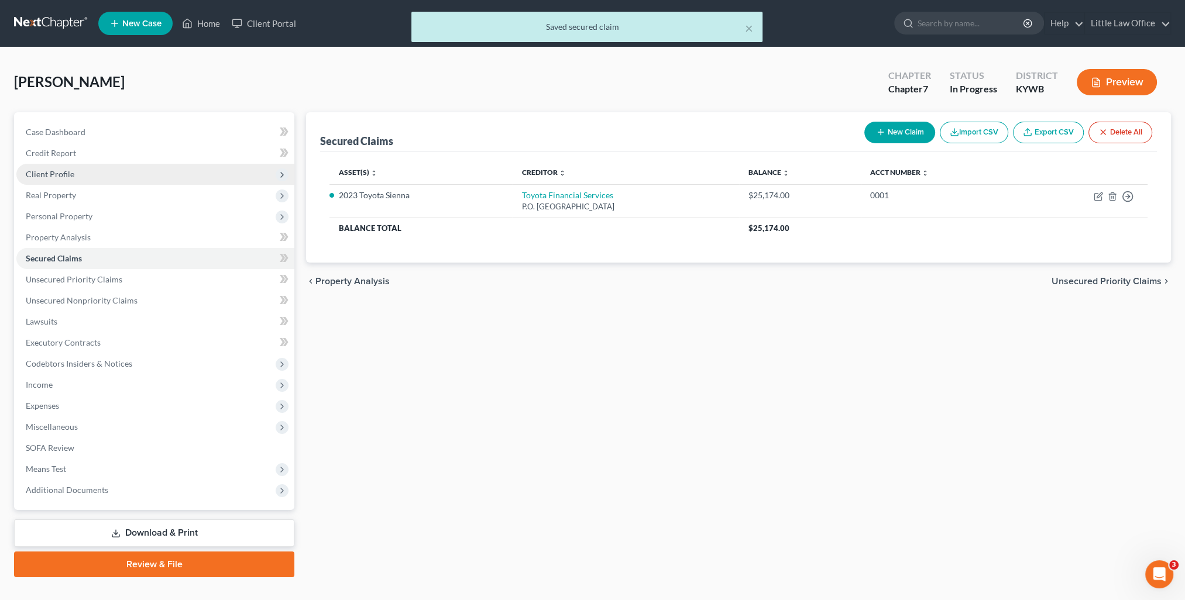
click at [56, 174] on span "Client Profile" at bounding box center [50, 174] width 49 height 10
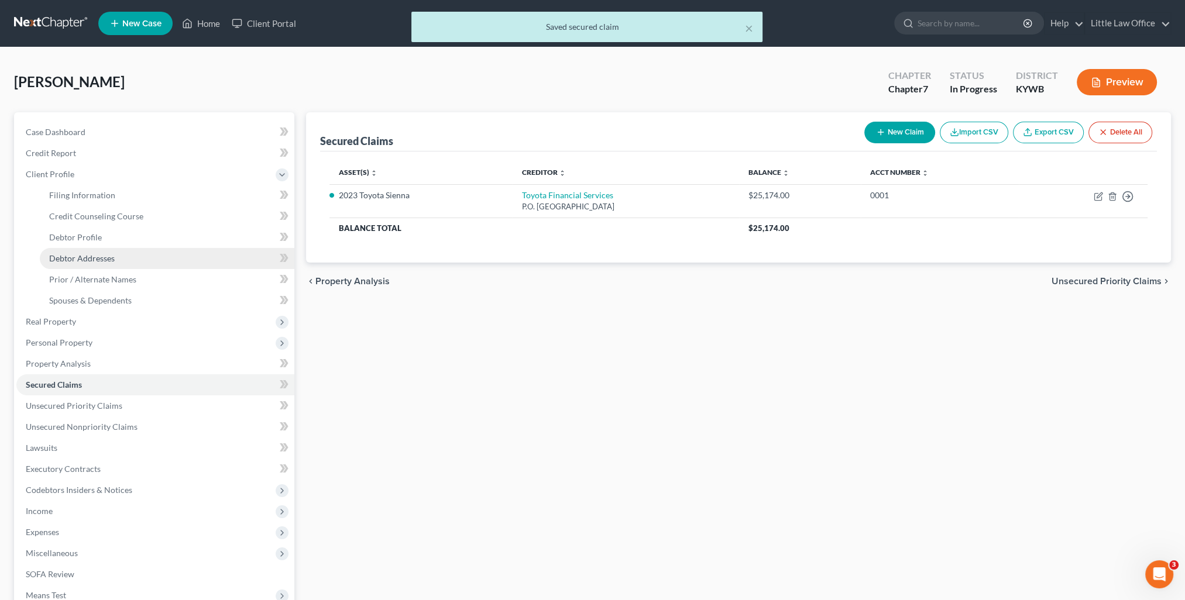
drag, startPoint x: 80, startPoint y: 256, endPoint x: 133, endPoint y: 255, distance: 52.7
click at [80, 256] on span "Debtor Addresses" at bounding box center [82, 258] width 66 height 10
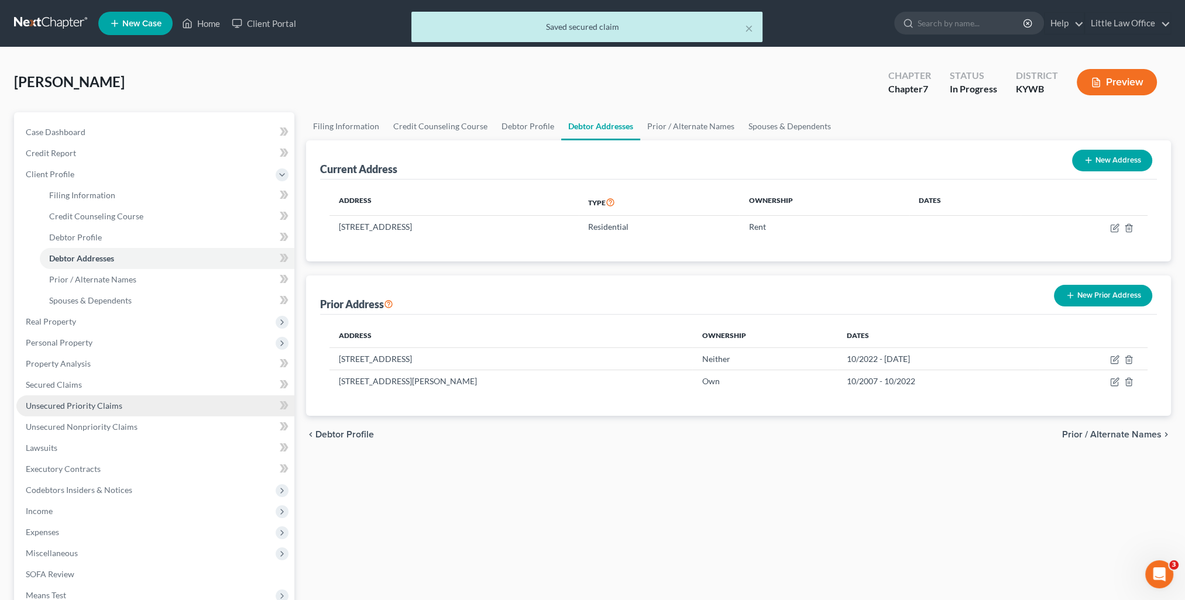
click at [66, 403] on span "Unsecured Priority Claims" at bounding box center [74, 406] width 97 height 10
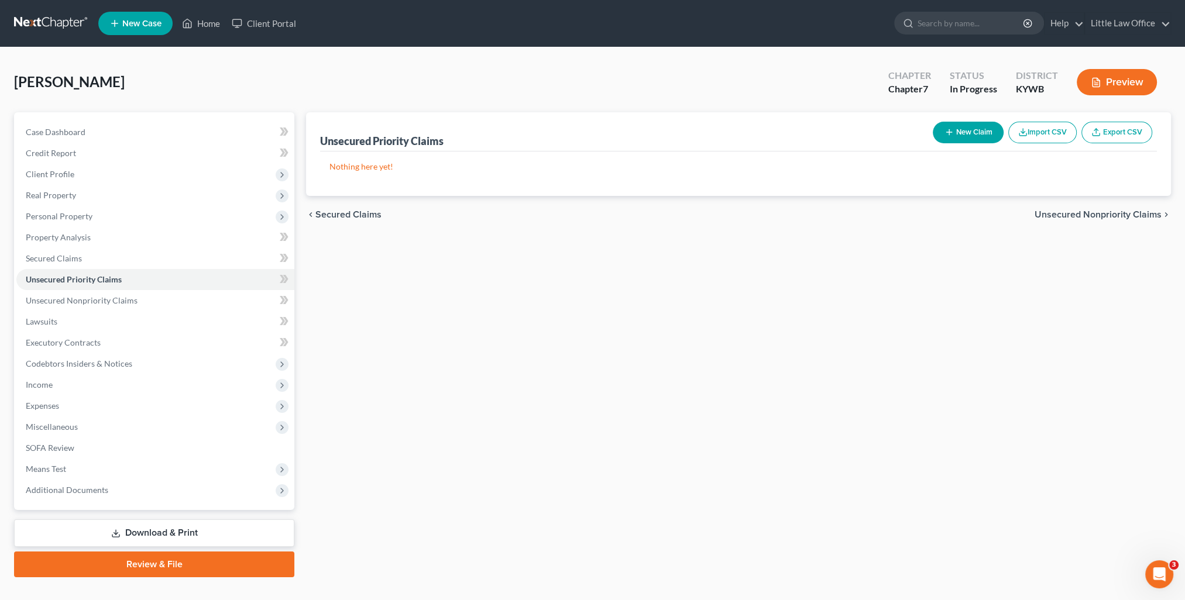
click at [1086, 216] on span "Unsecured Nonpriority Claims" at bounding box center [1098, 214] width 127 height 9
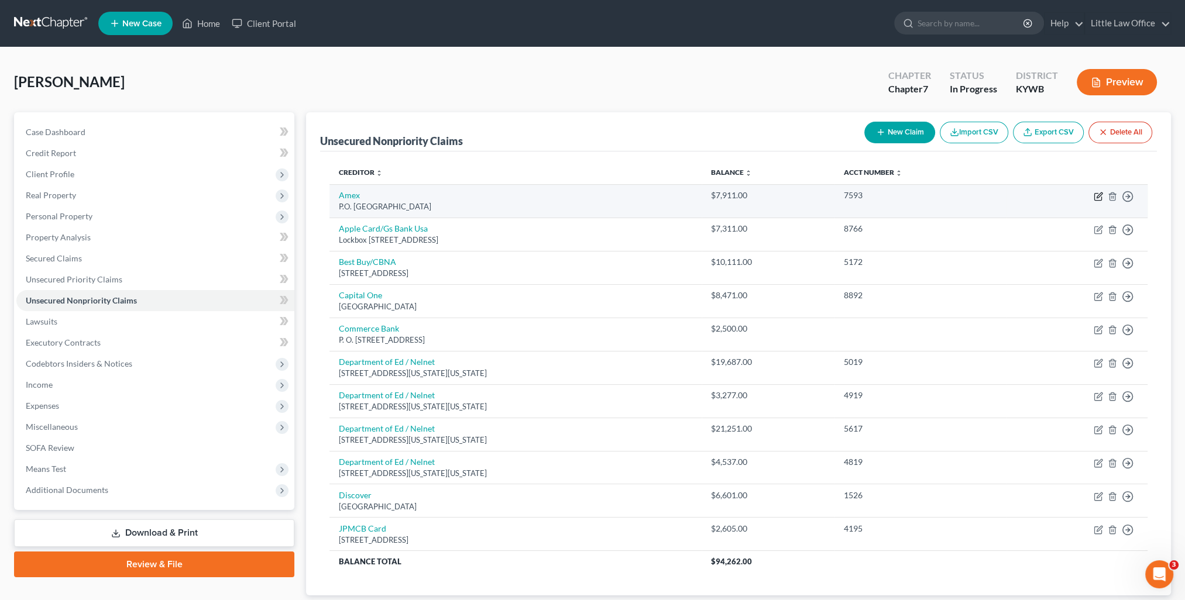
click at [1096, 198] on icon "button" at bounding box center [1098, 196] width 9 height 9
select select "4"
select select "2"
select select "0"
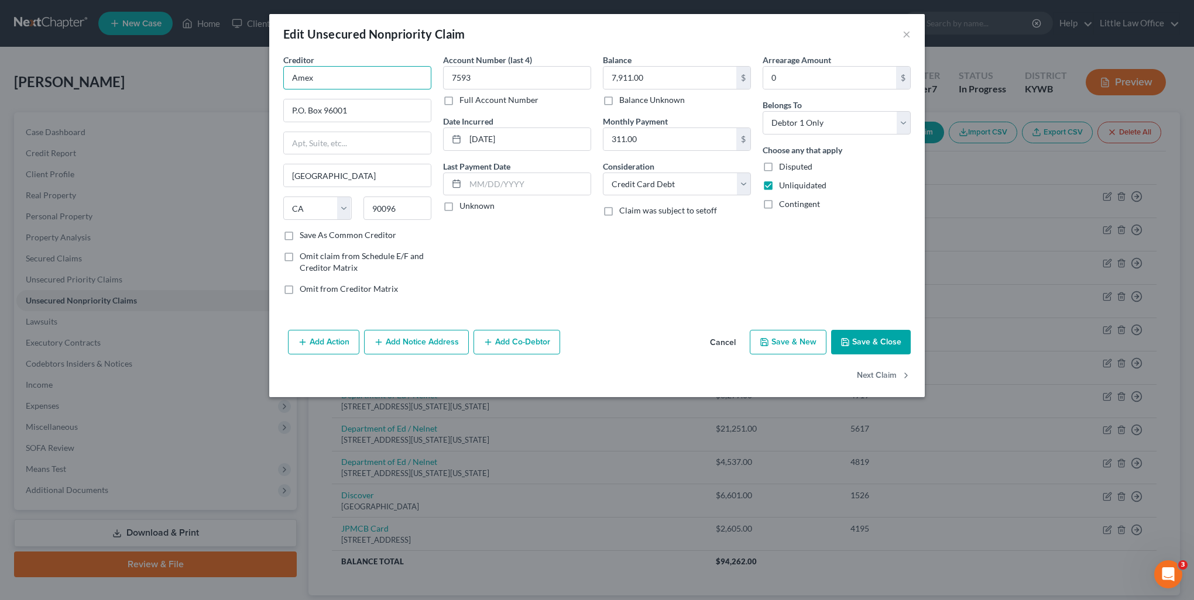
click at [358, 76] on input "Amex" at bounding box center [357, 77] width 148 height 23
click at [341, 109] on div "P.O. [GEOGRAPHIC_DATA]" at bounding box center [354, 109] width 122 height 10
click at [878, 375] on button "Next Claim" at bounding box center [884, 376] width 54 height 25
select select "39"
select select "2"
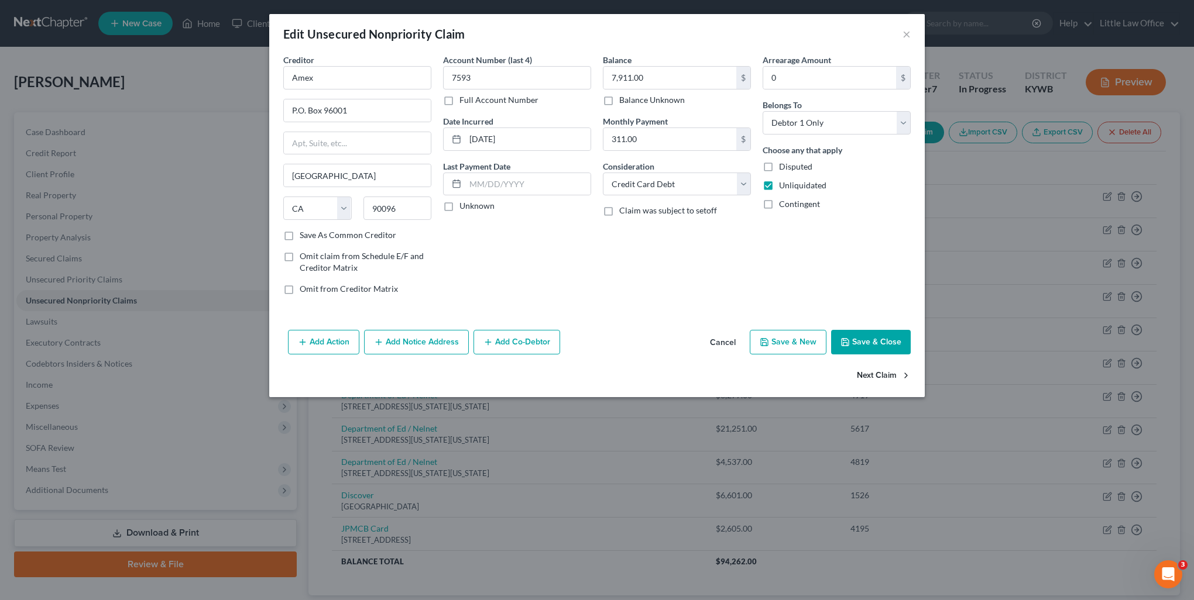
select select "0"
click at [403, 80] on input "Apple Card/Gs Bank Usa" at bounding box center [357, 77] width 148 height 23
click at [388, 110] on div "Lockbox [STREET_ADDRESS]" at bounding box center [354, 109] width 122 height 10
click at [863, 366] on button "Next Claim" at bounding box center [884, 376] width 54 height 25
select select "14"
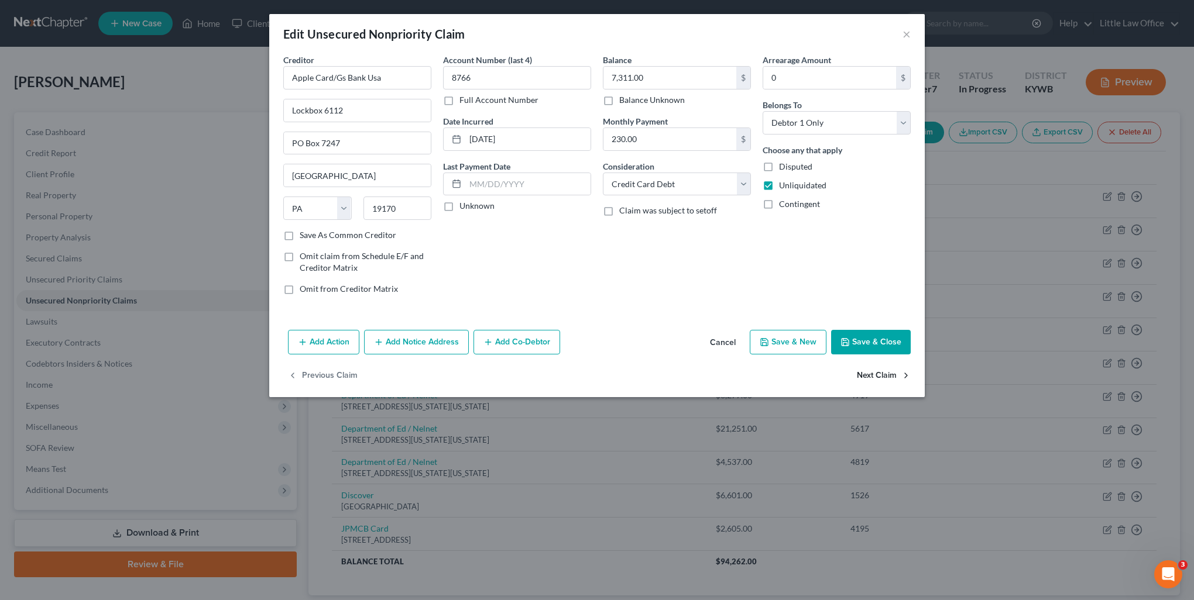
select select "2"
select select "0"
click at [878, 334] on button "Save & Close" at bounding box center [871, 342] width 80 height 25
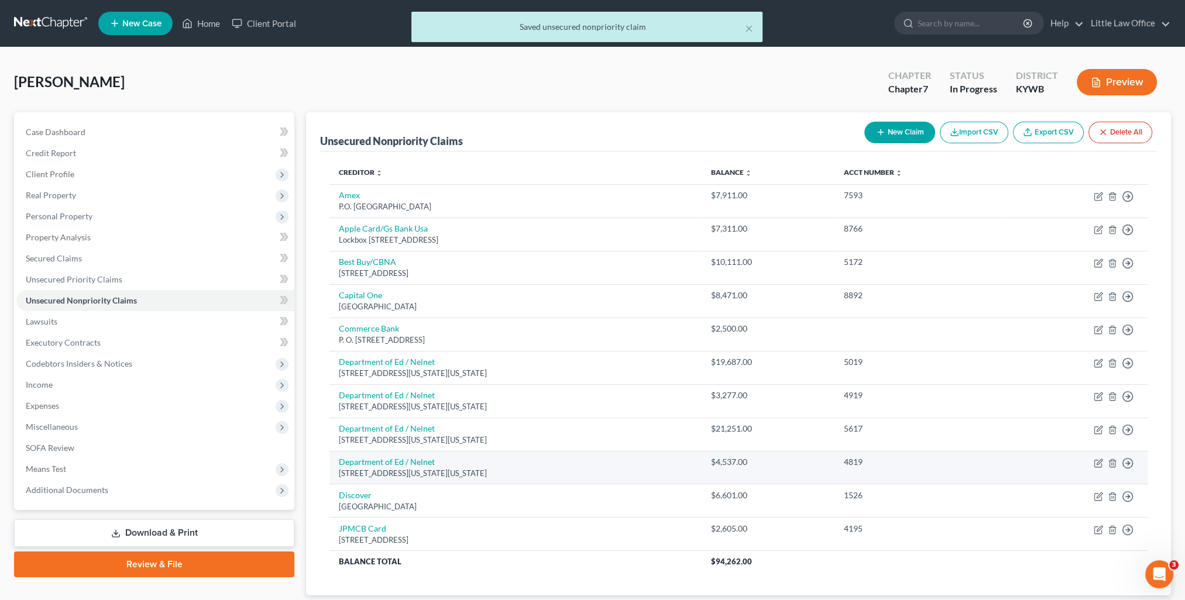
scroll to position [75, 0]
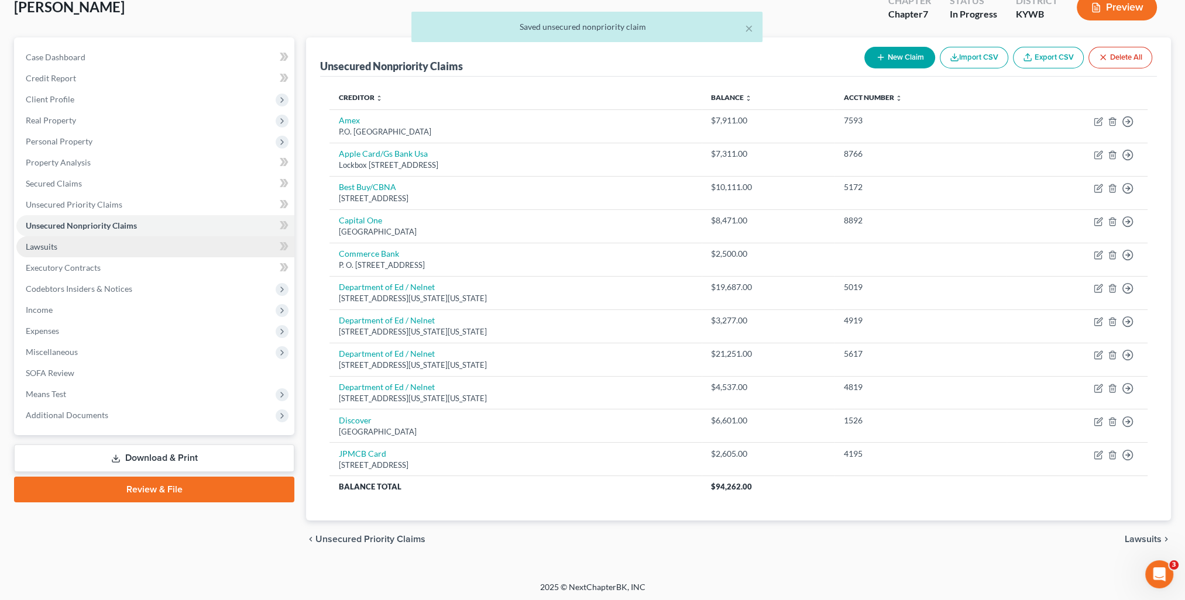
click at [77, 250] on link "Lawsuits" at bounding box center [155, 246] width 278 height 21
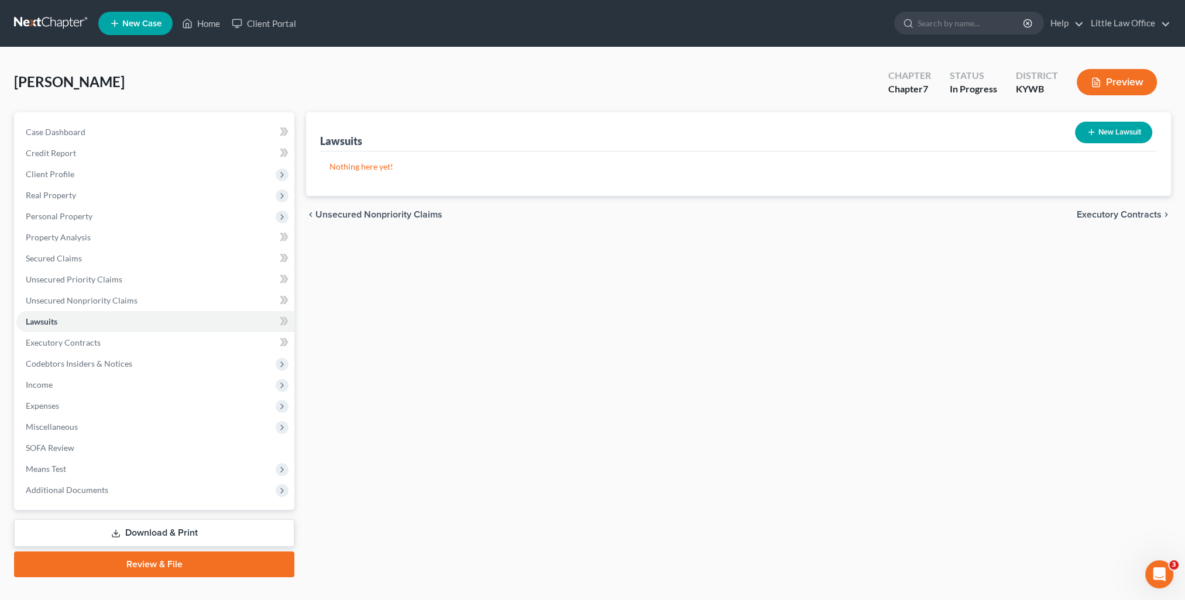
click at [1126, 215] on span "Executory Contracts" at bounding box center [1119, 214] width 85 height 9
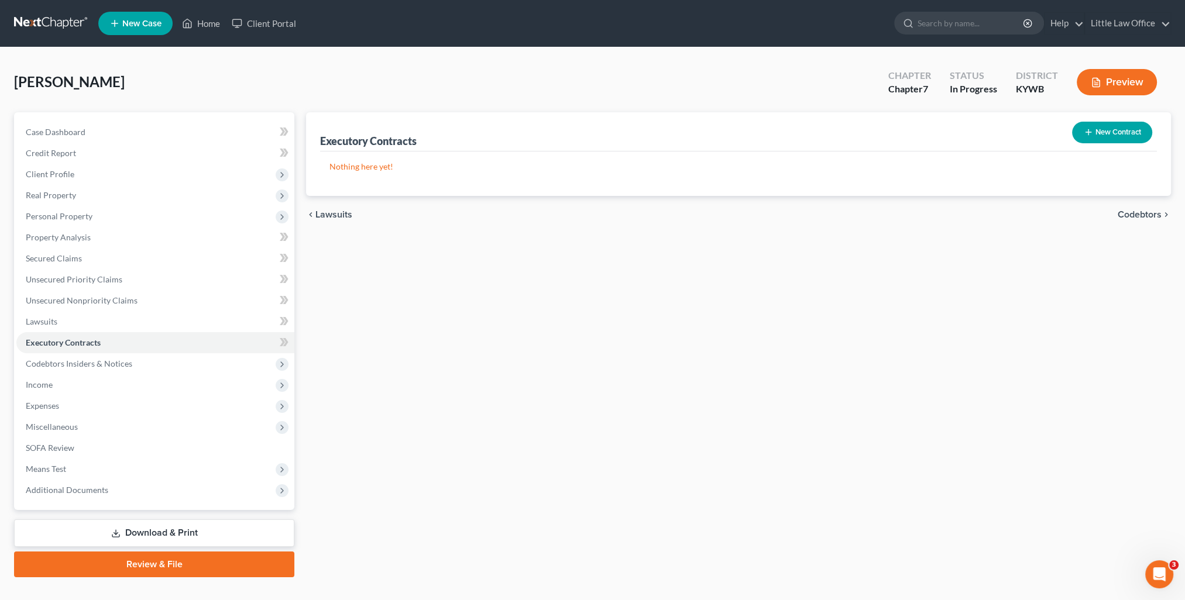
click at [1126, 215] on span "Codebtors" at bounding box center [1140, 214] width 44 height 9
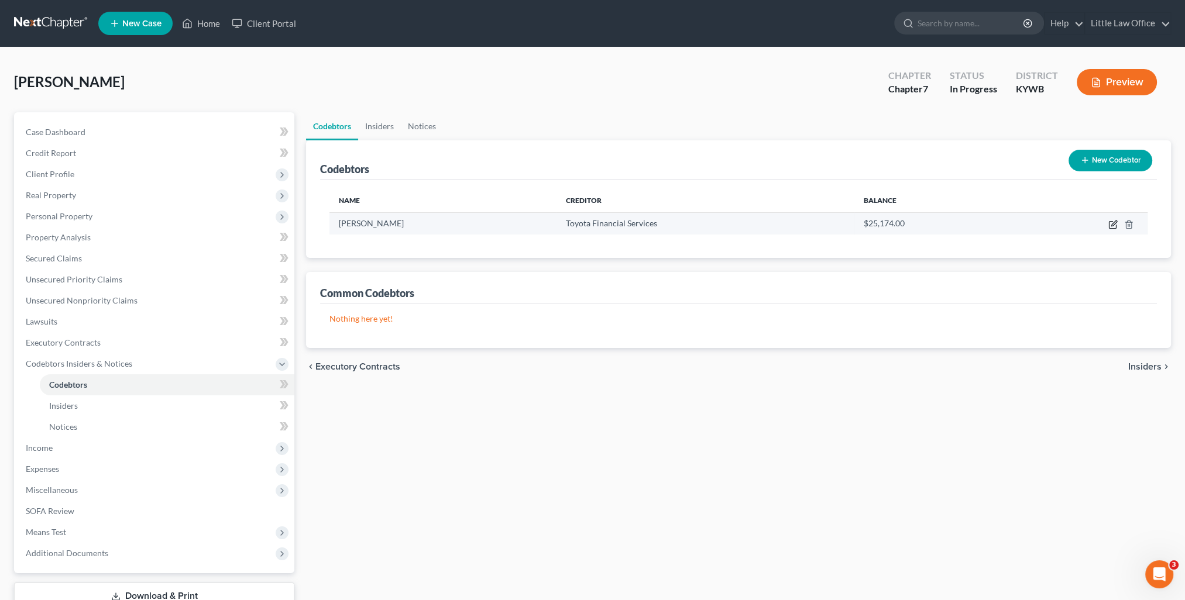
click at [1112, 224] on icon "button" at bounding box center [1113, 223] width 5 height 5
select select "18"
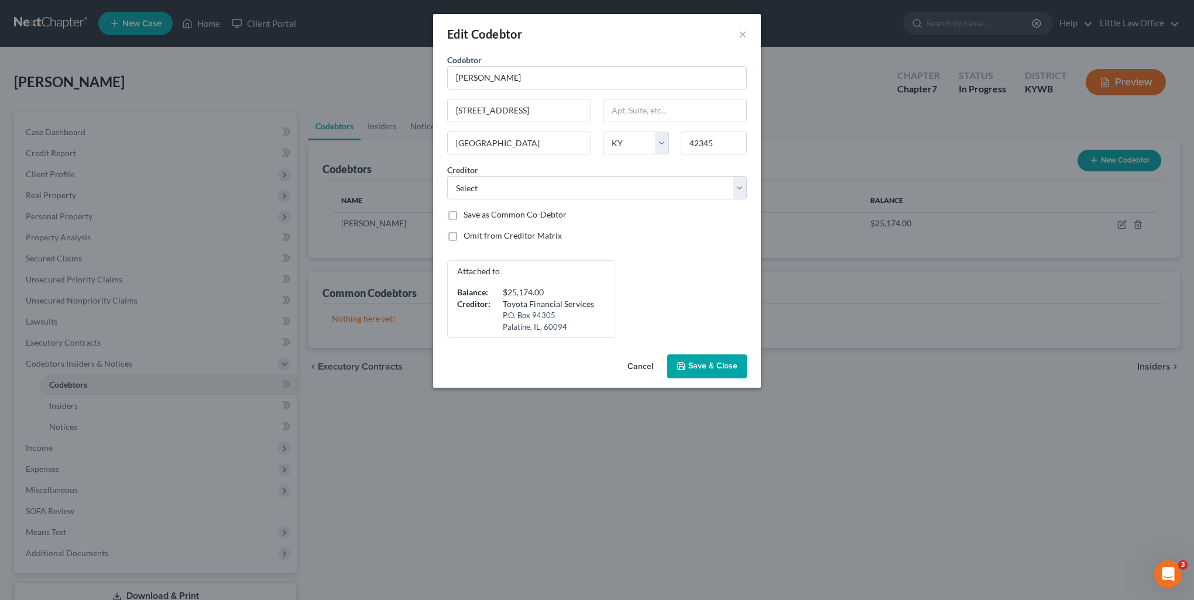
click at [715, 372] on button "Save & Close" at bounding box center [707, 367] width 80 height 25
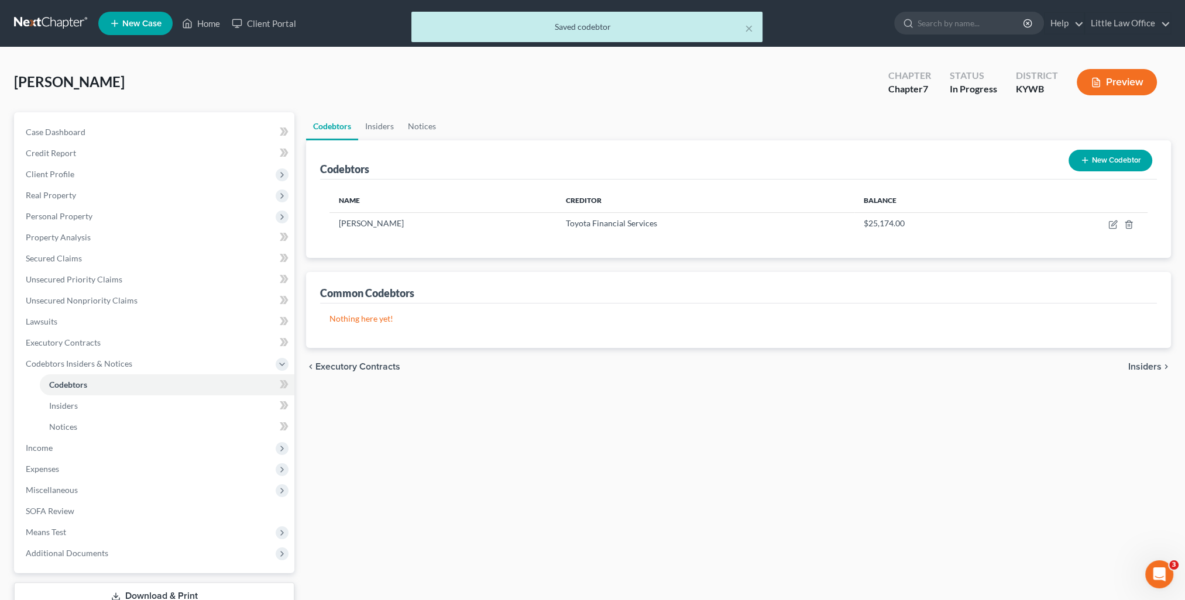
click at [1166, 363] on icon "chevron_right" at bounding box center [1166, 366] width 9 height 9
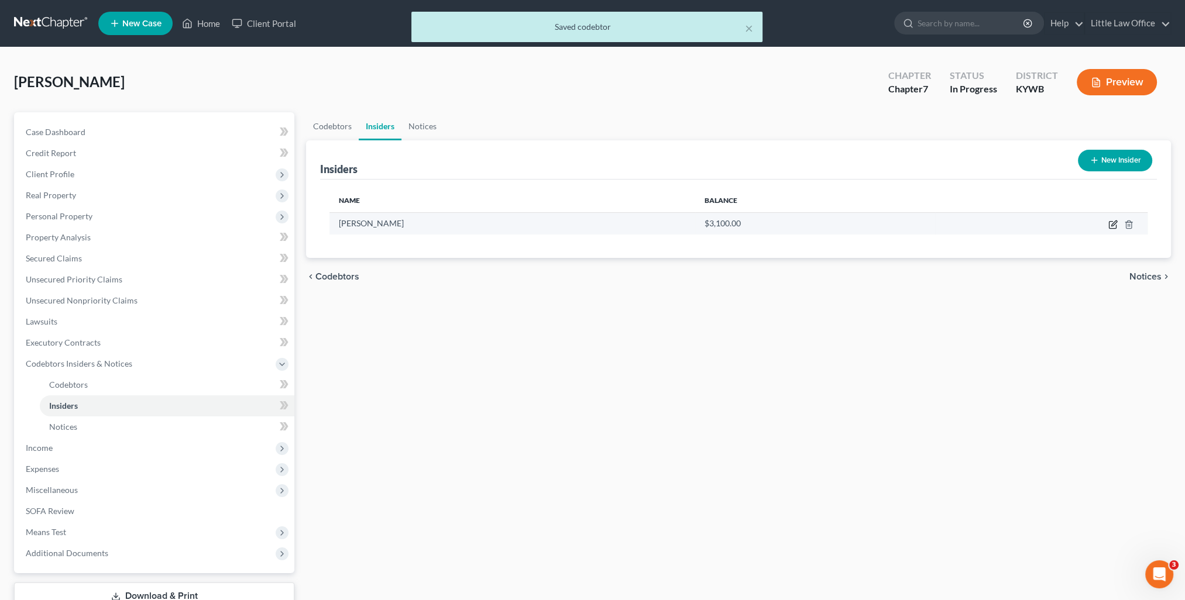
click at [1110, 222] on icon "button" at bounding box center [1112, 225] width 7 height 7
select select "18"
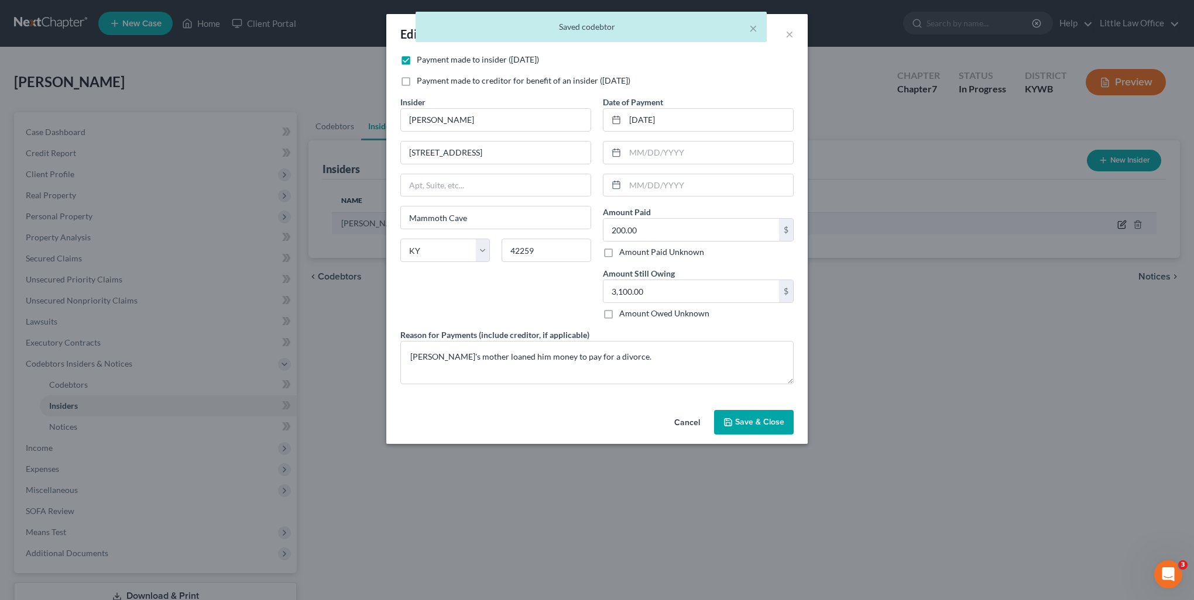
click at [1110, 223] on div "Edit Insider × Payment made to insider ([DATE]) Payment made to creditor for be…" at bounding box center [597, 300] width 1194 height 600
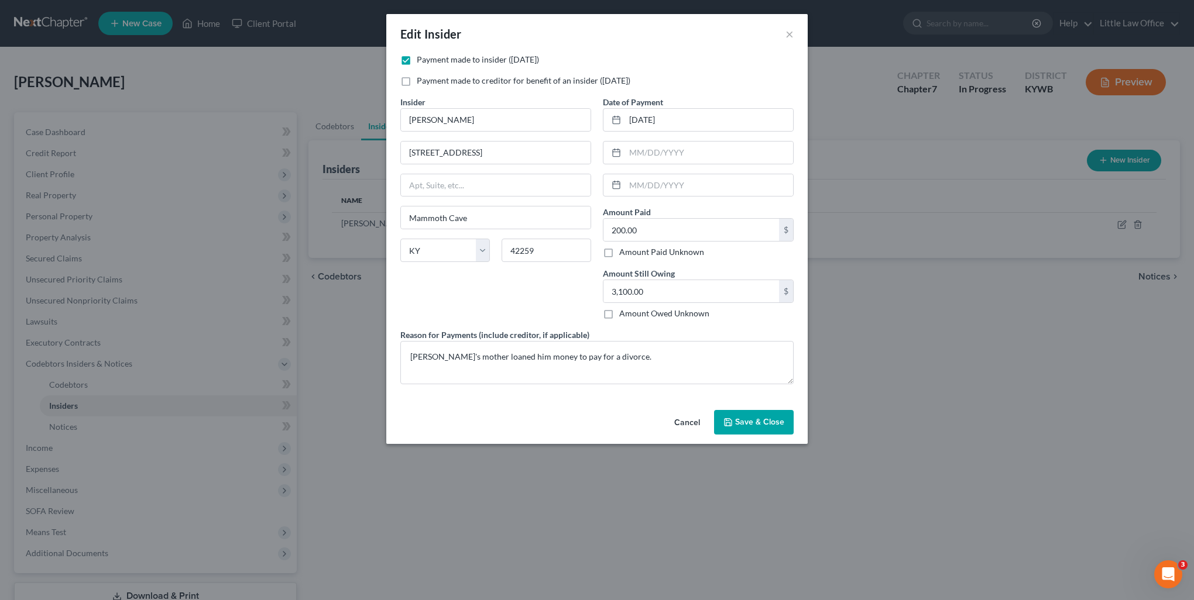
drag, startPoint x: 755, startPoint y: 423, endPoint x: 733, endPoint y: 459, distance: 42.3
click at [755, 424] on span "Save & Close" at bounding box center [759, 422] width 49 height 10
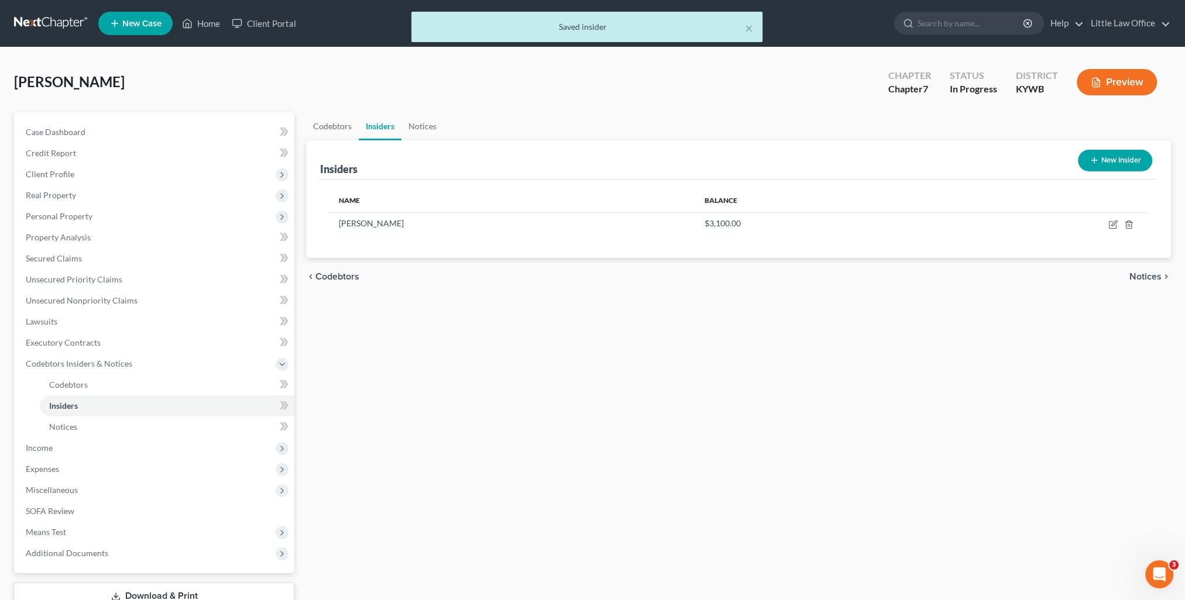
click at [1147, 278] on span "Notices" at bounding box center [1146, 276] width 32 height 9
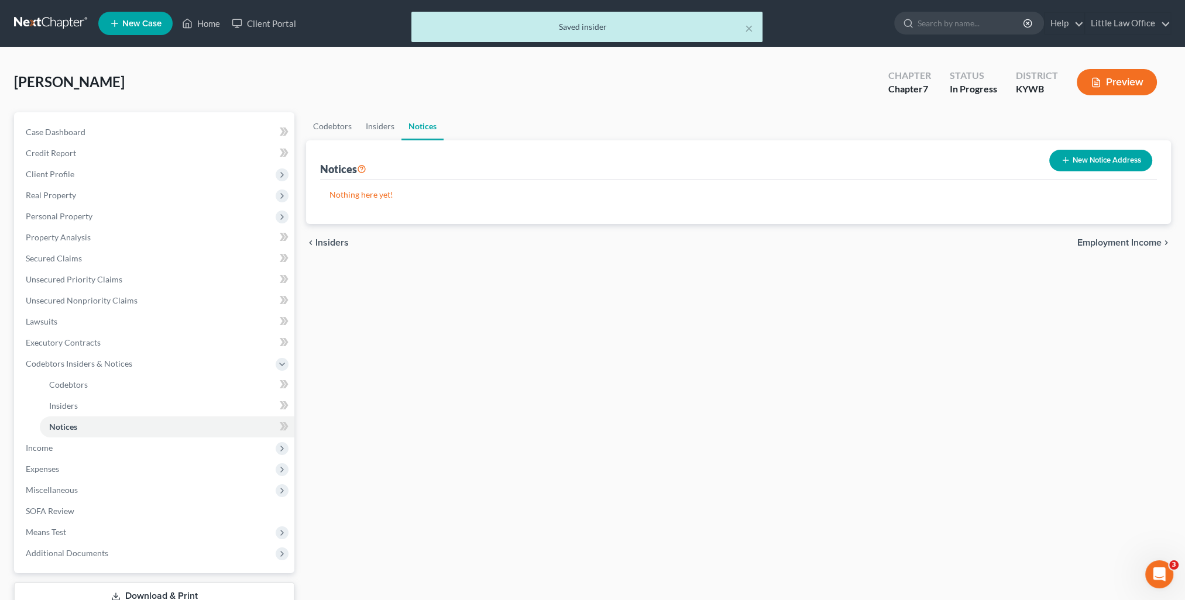
click at [1148, 242] on span "Employment Income" at bounding box center [1119, 242] width 84 height 9
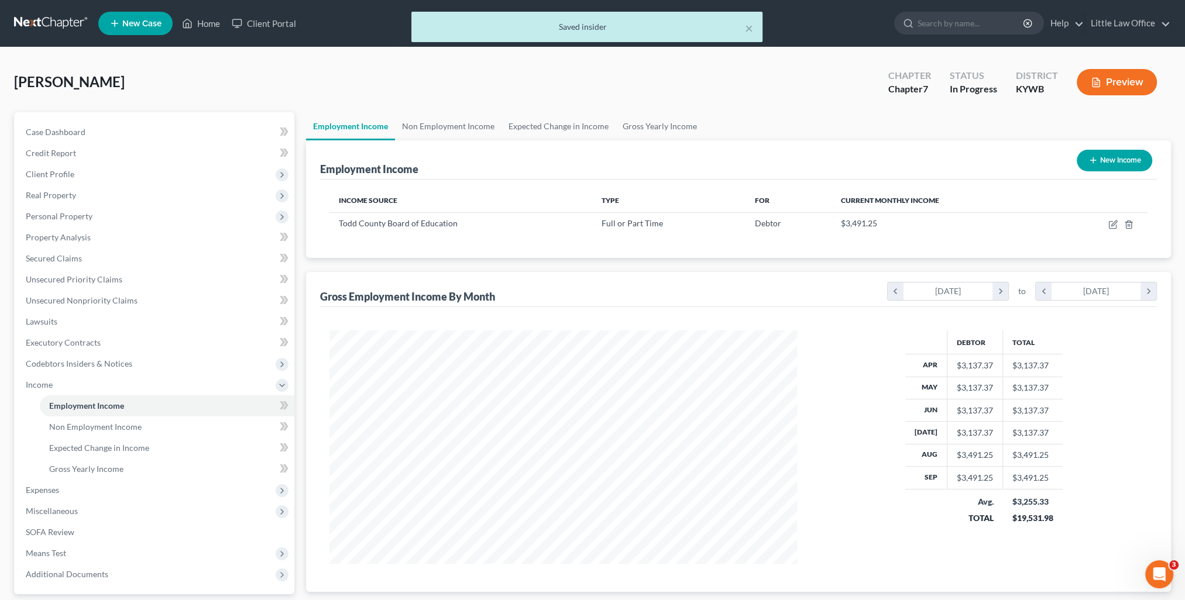
scroll to position [234, 491]
click at [469, 129] on link "Non Employment Income" at bounding box center [448, 126] width 107 height 28
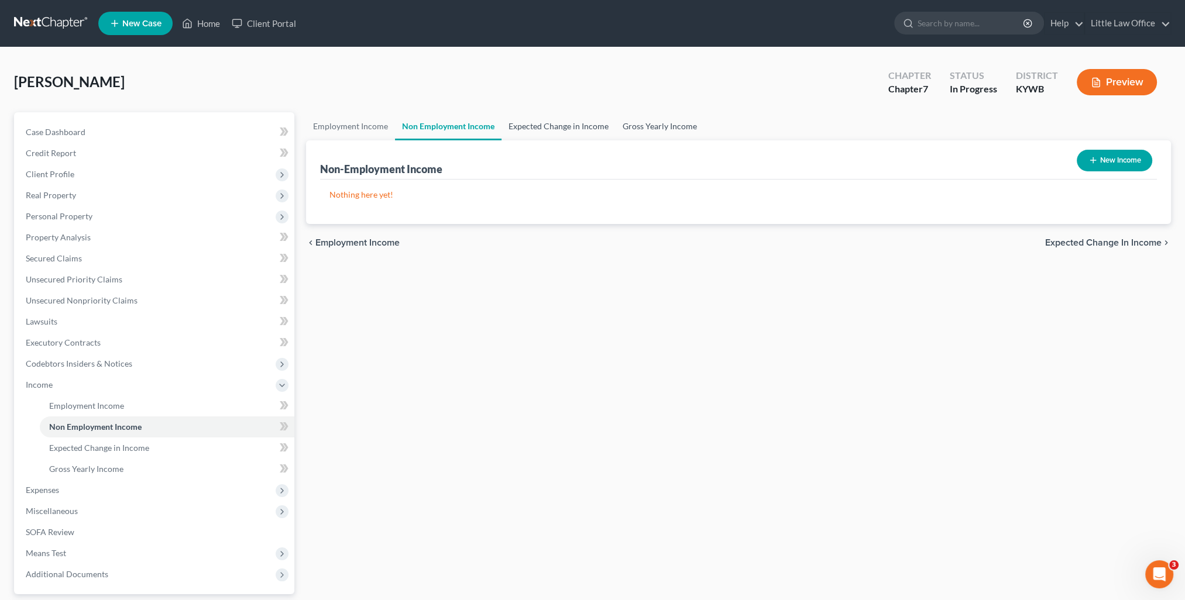
drag, startPoint x: 534, startPoint y: 123, endPoint x: 625, endPoint y: 129, distance: 91.5
click at [534, 123] on link "Expected Change in Income" at bounding box center [559, 126] width 114 height 28
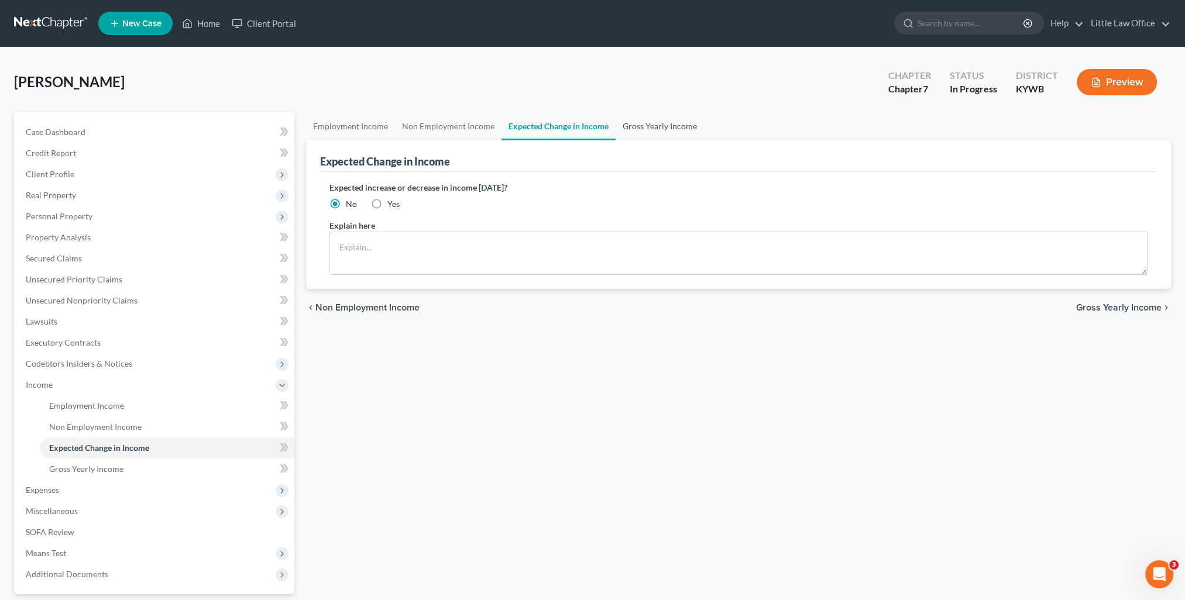
click at [650, 133] on link "Gross Yearly Income" at bounding box center [660, 126] width 88 height 28
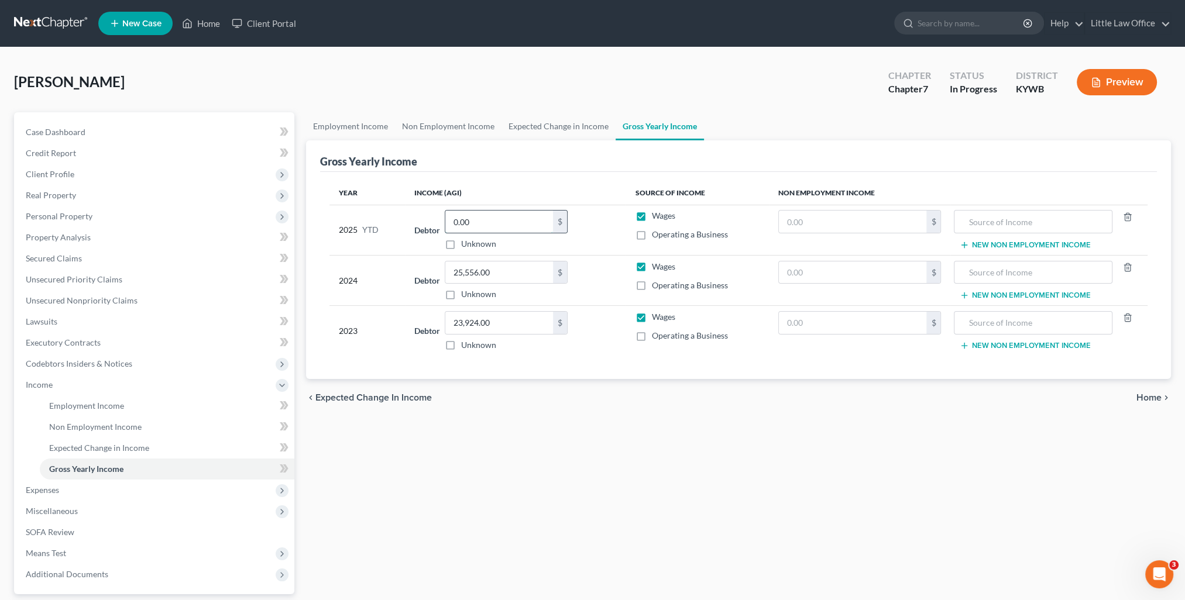
click at [509, 219] on input "0.00" at bounding box center [499, 222] width 108 height 22
type input "28,944.09"
click at [1155, 399] on span "Home" at bounding box center [1149, 397] width 25 height 9
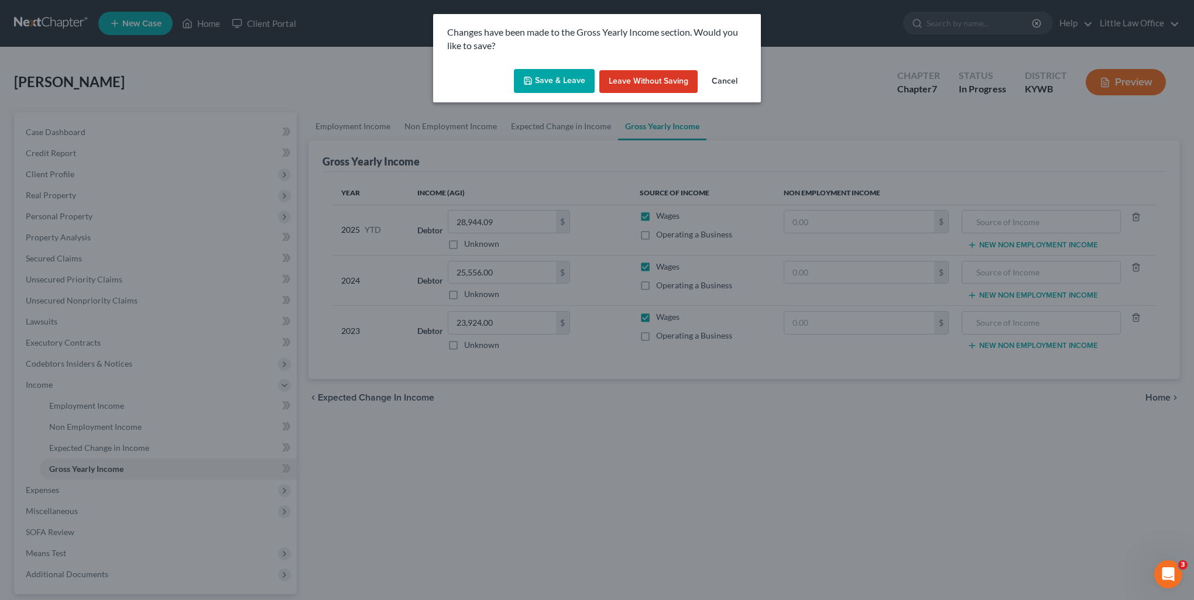
click at [564, 81] on button "Save & Leave" at bounding box center [554, 81] width 81 height 25
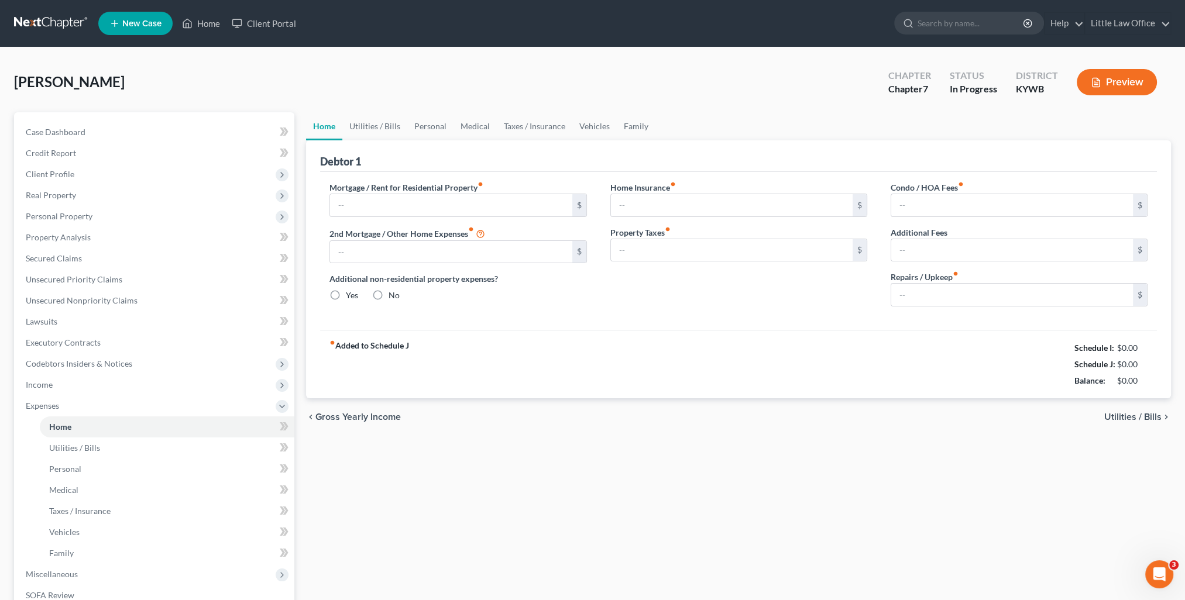
type input "615.00"
type input "0.00"
radio input "true"
type input "0.00"
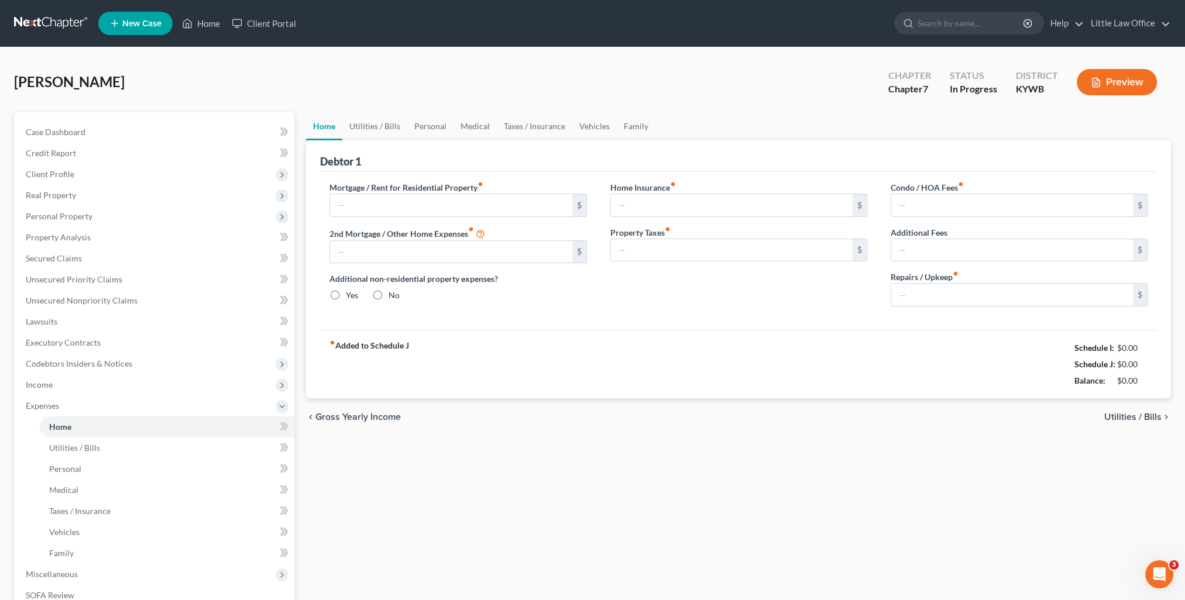
type input "0.00"
click at [380, 129] on link "Utilities / Bills" at bounding box center [374, 126] width 65 height 28
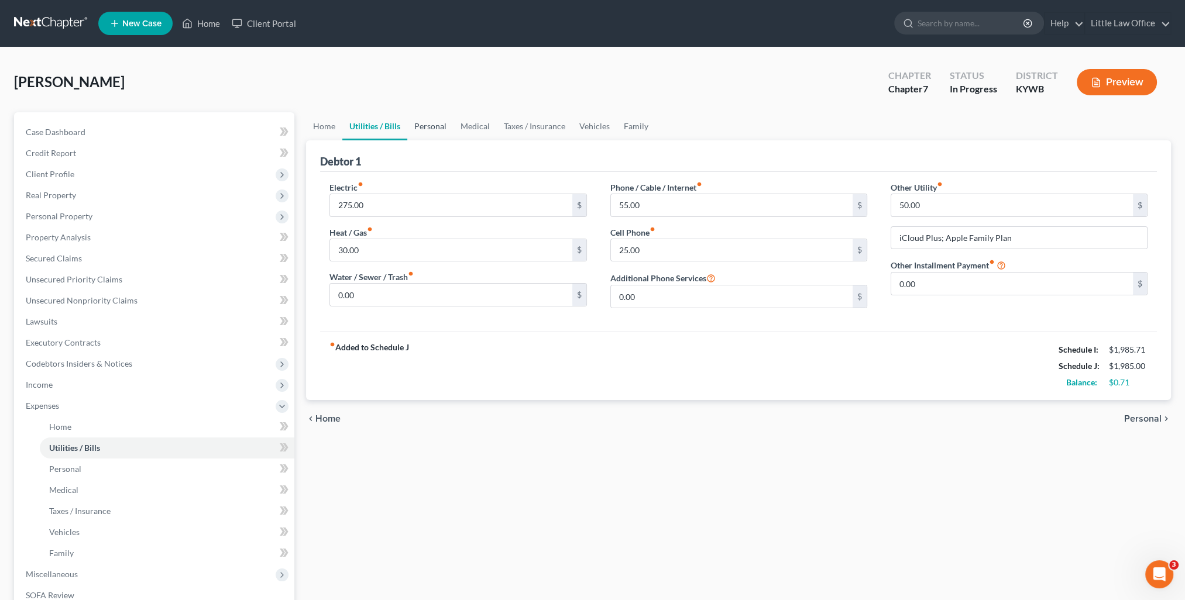
click at [427, 131] on link "Personal" at bounding box center [430, 126] width 46 height 28
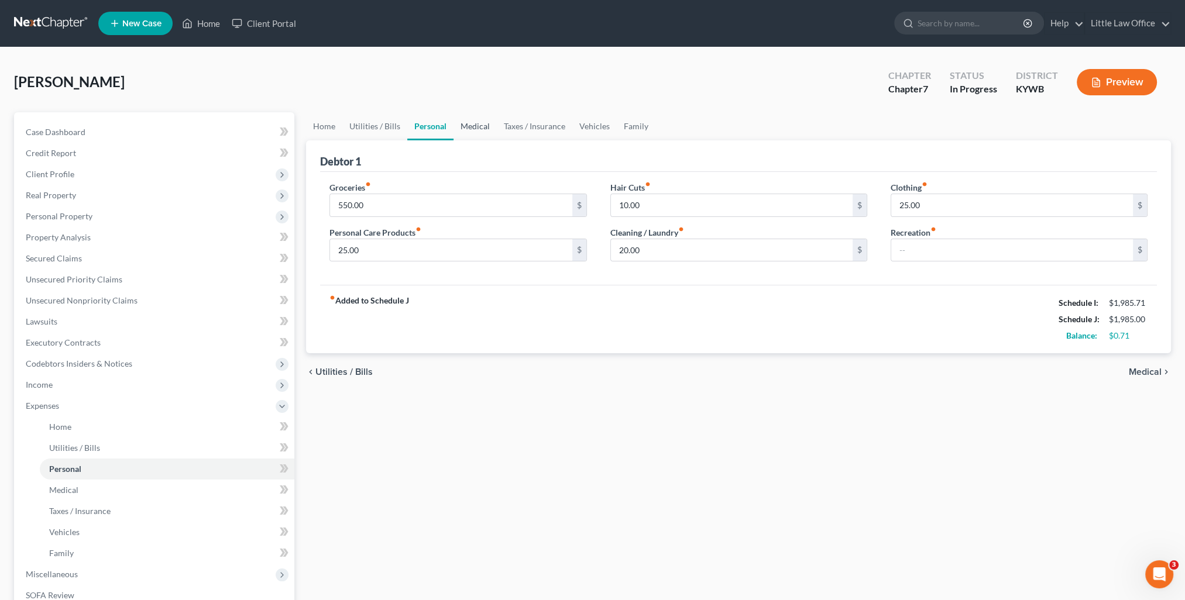
click at [482, 130] on link "Medical" at bounding box center [475, 126] width 43 height 28
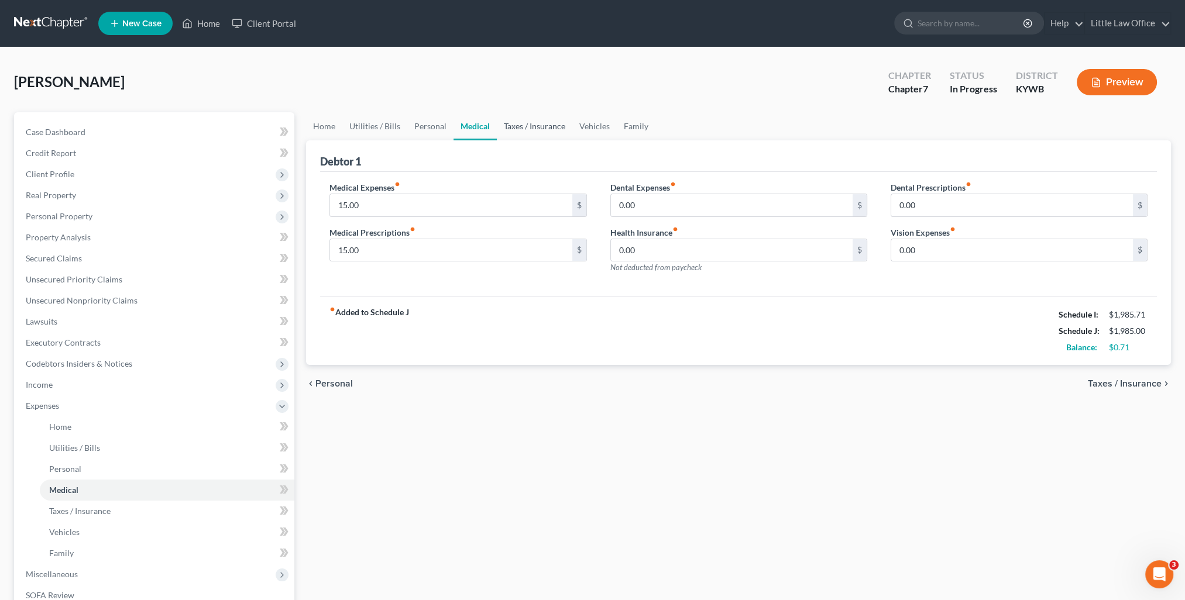
click at [541, 130] on link "Taxes / Insurance" at bounding box center [534, 126] width 75 height 28
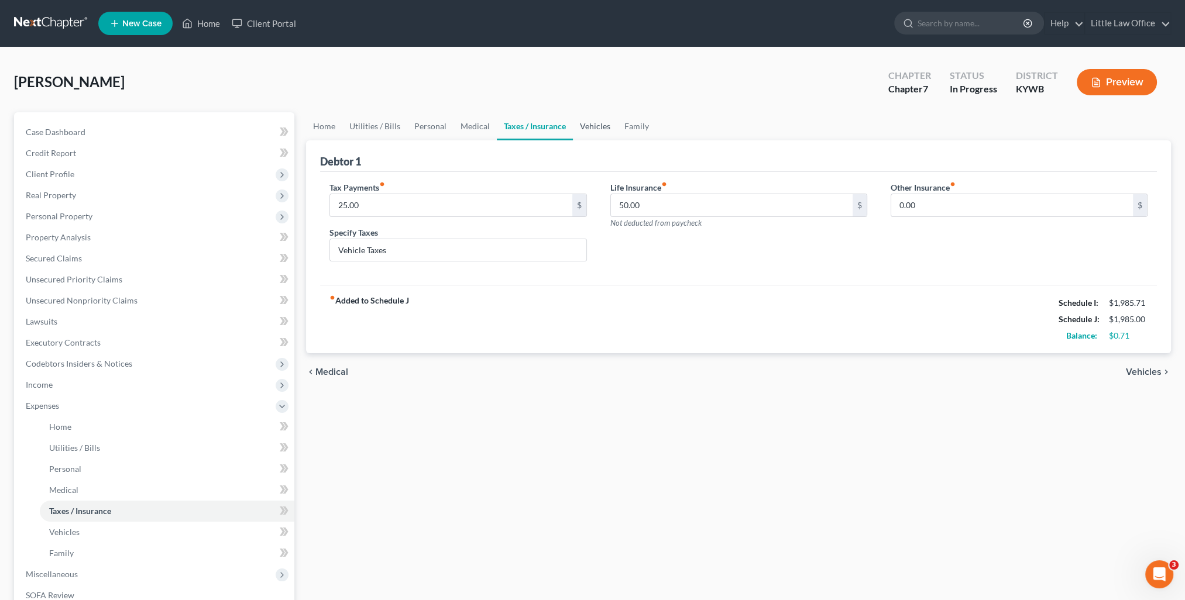
click at [592, 128] on link "Vehicles" at bounding box center [595, 126] width 44 height 28
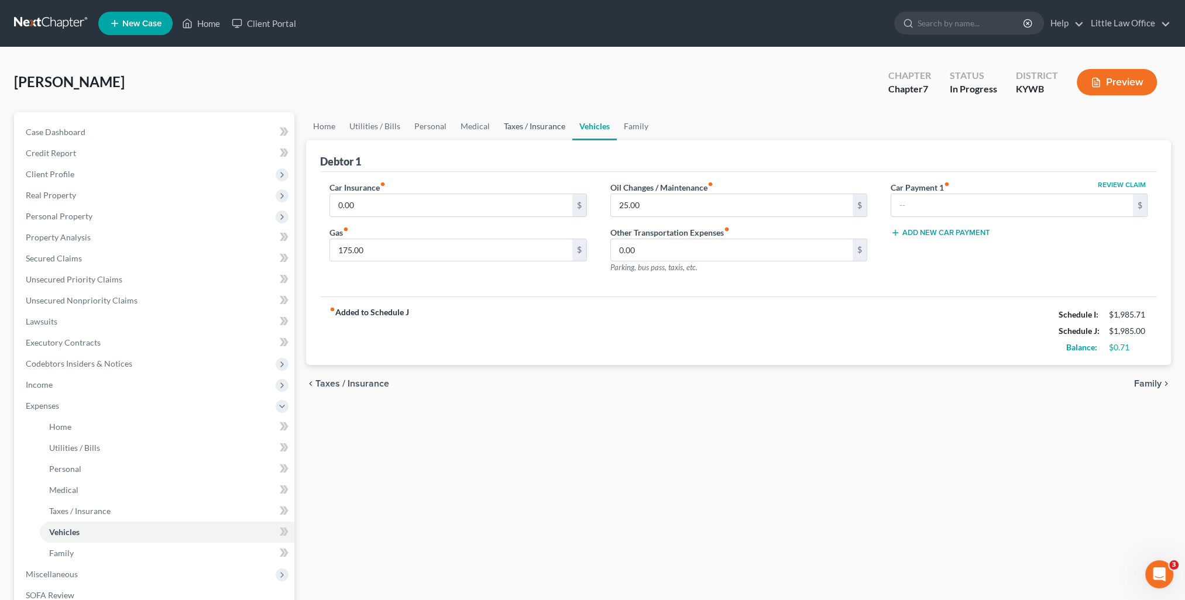
click at [541, 131] on link "Taxes / Insurance" at bounding box center [534, 126] width 75 height 28
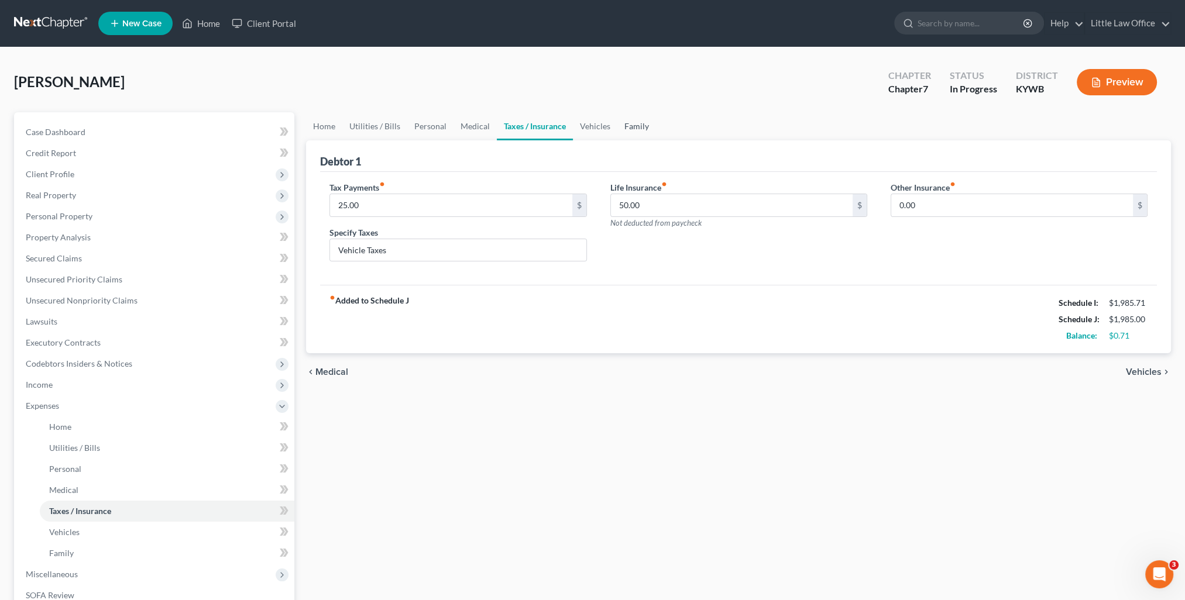
click at [634, 123] on link "Family" at bounding box center [636, 126] width 39 height 28
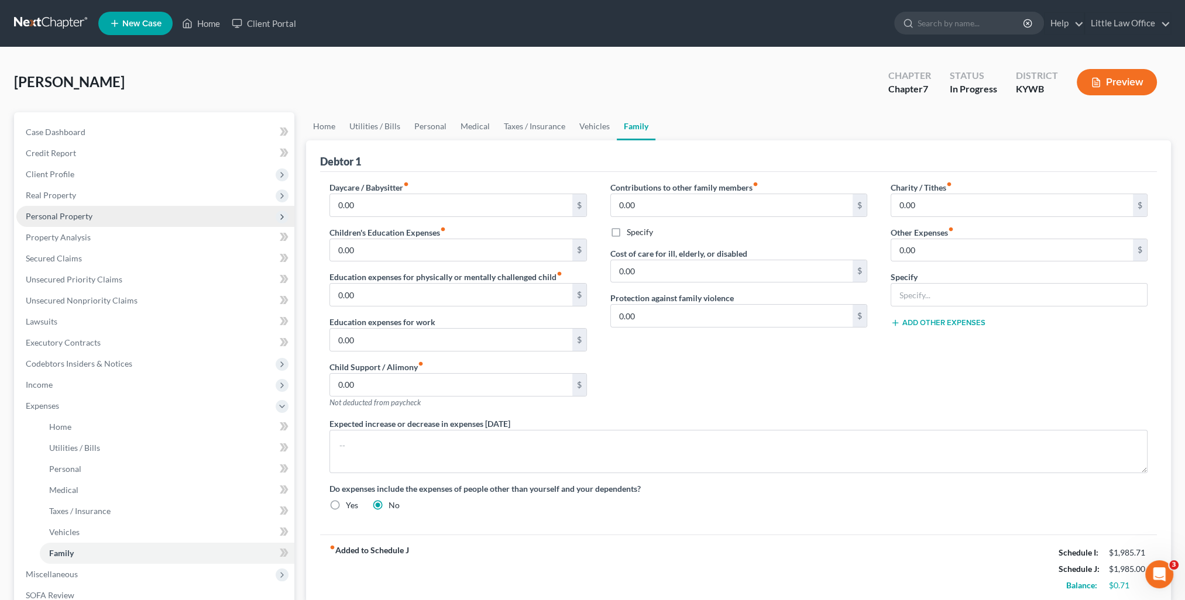
click at [81, 215] on span "Personal Property" at bounding box center [59, 216] width 67 height 10
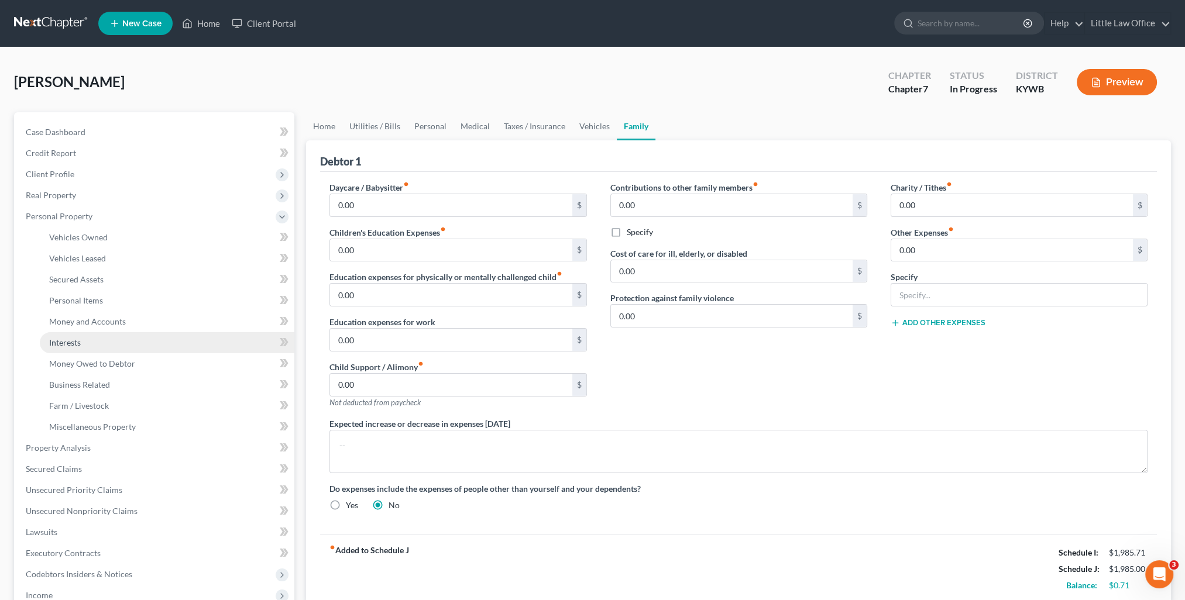
click at [105, 342] on link "Interests" at bounding box center [167, 342] width 255 height 21
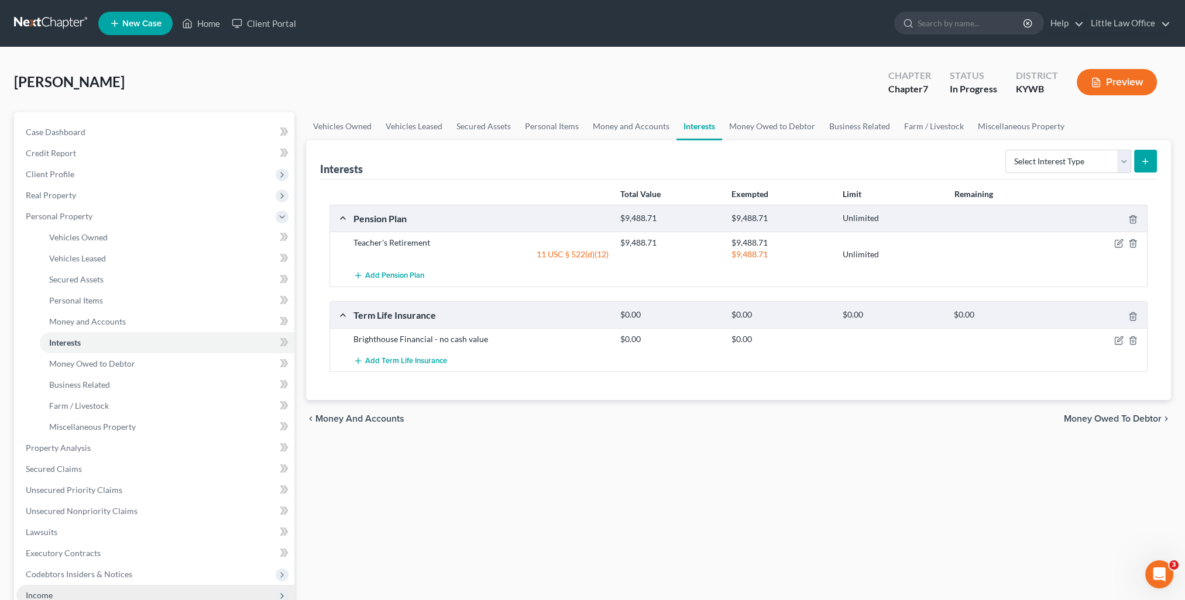
scroll to position [59, 0]
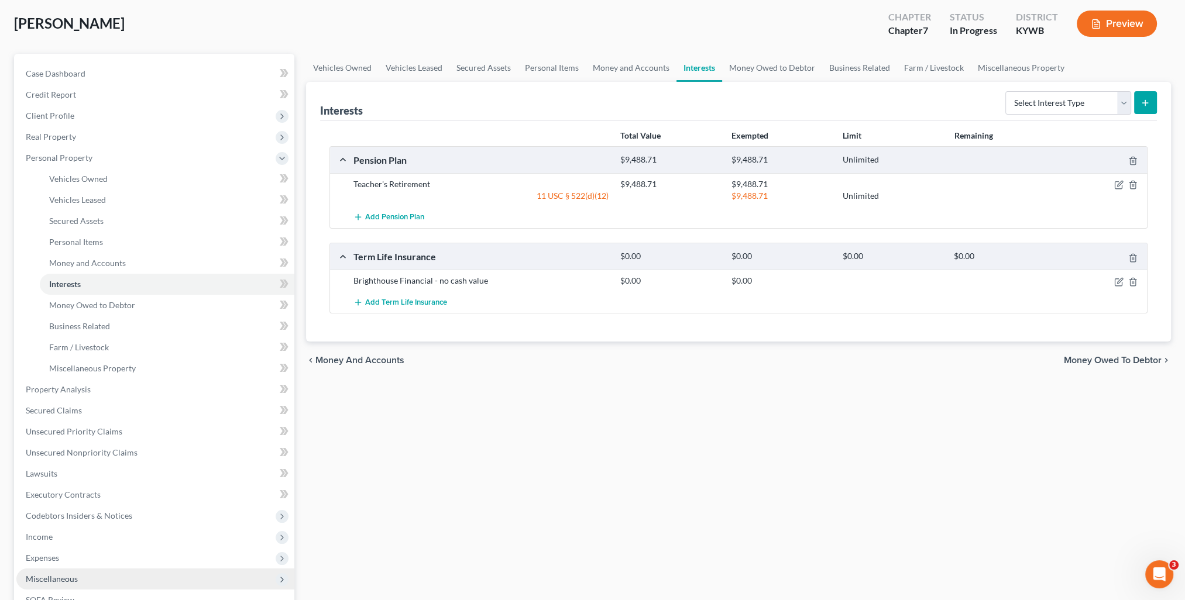
click at [90, 577] on span "Miscellaneous" at bounding box center [155, 579] width 278 height 21
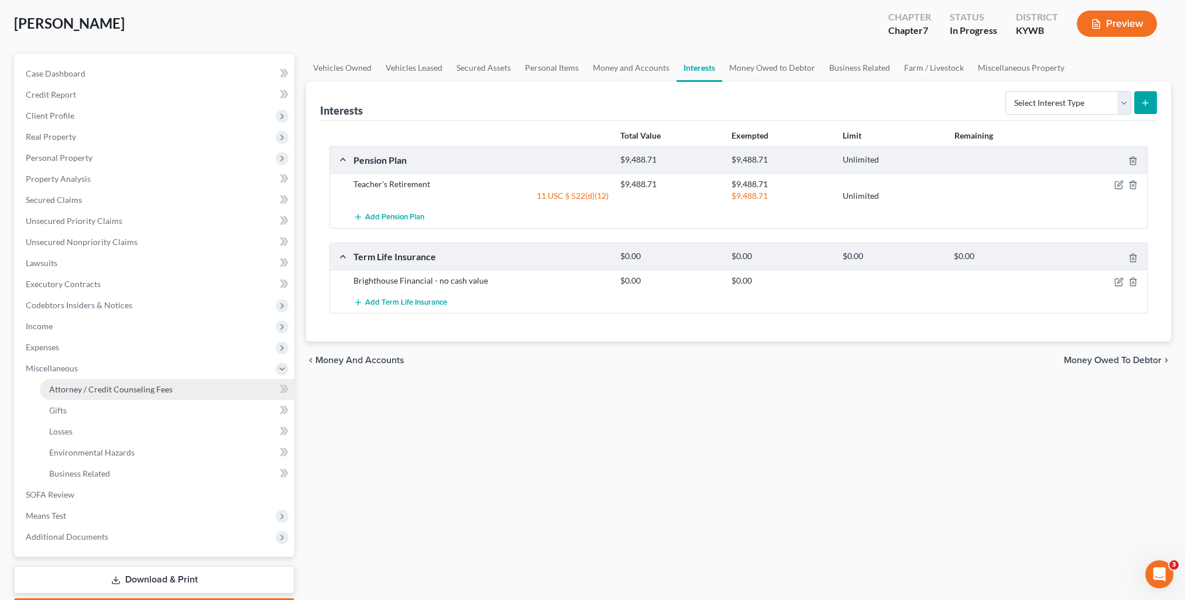
click at [68, 390] on span "Attorney / Credit Counseling Fees" at bounding box center [110, 390] width 123 height 10
select select "0"
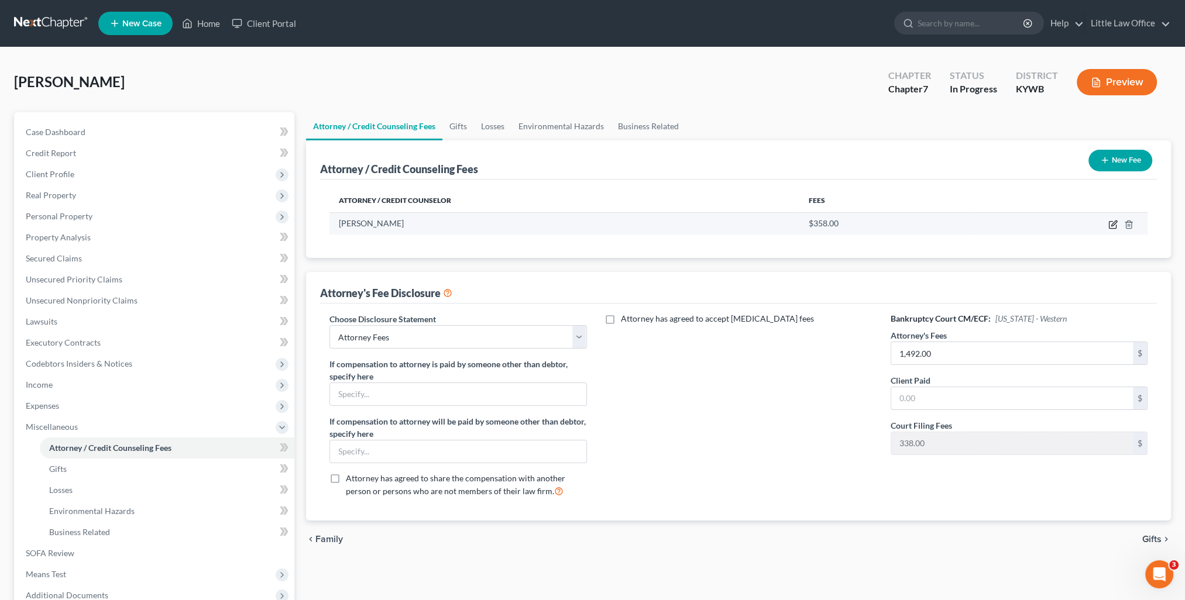
click at [1114, 225] on icon "button" at bounding box center [1112, 224] width 9 height 9
select select "18"
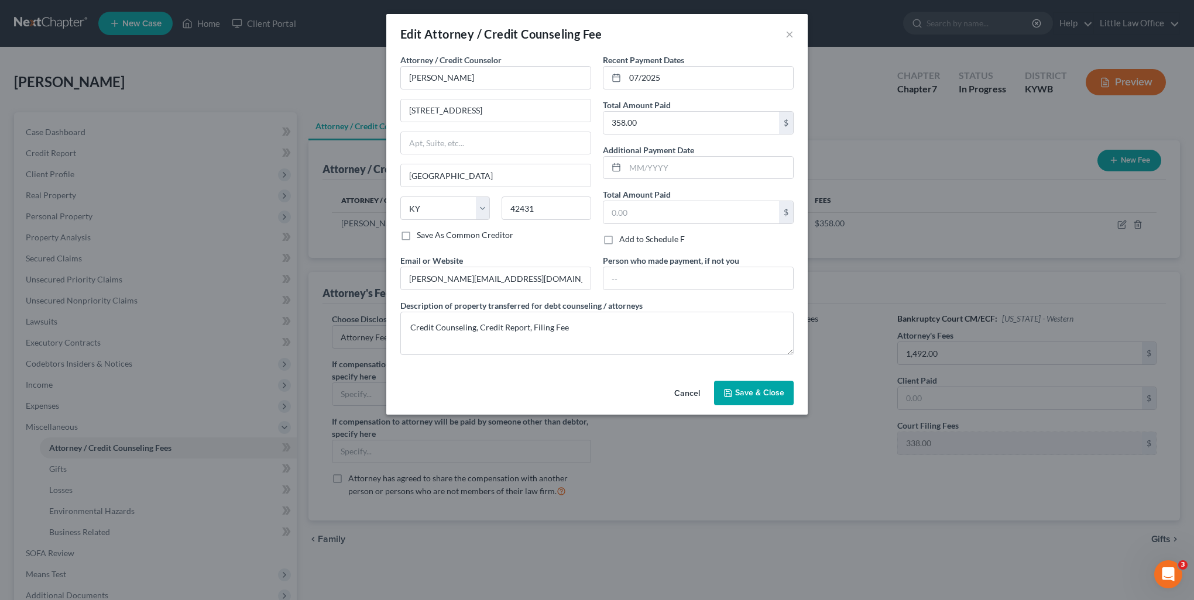
click at [744, 394] on span "Save & Close" at bounding box center [759, 393] width 49 height 10
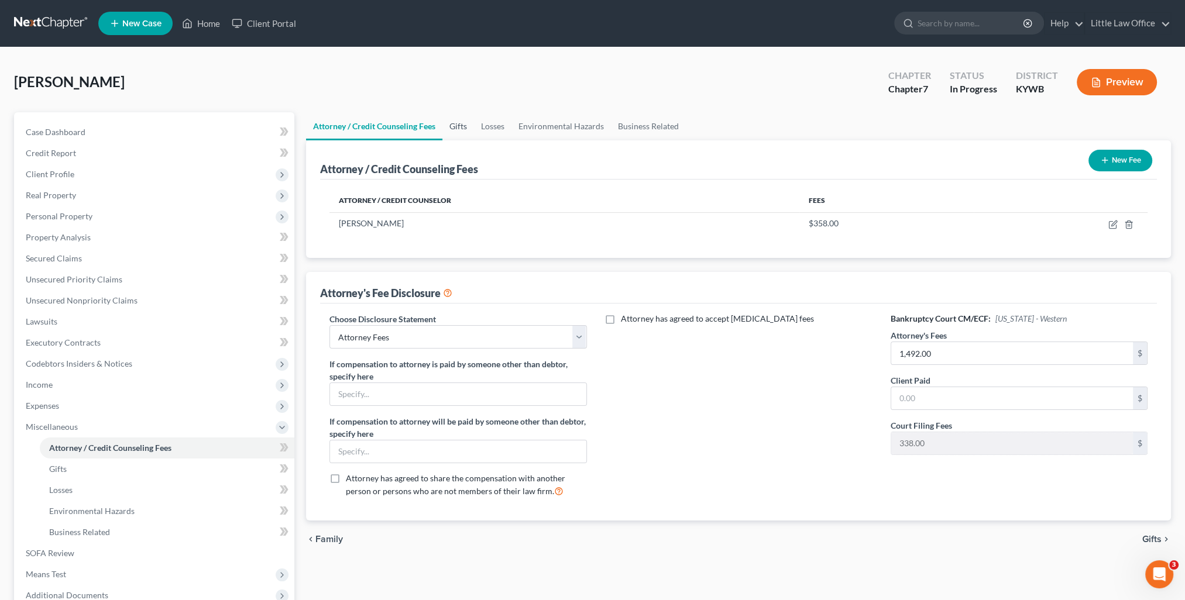
click at [469, 132] on link "Gifts" at bounding box center [458, 126] width 32 height 28
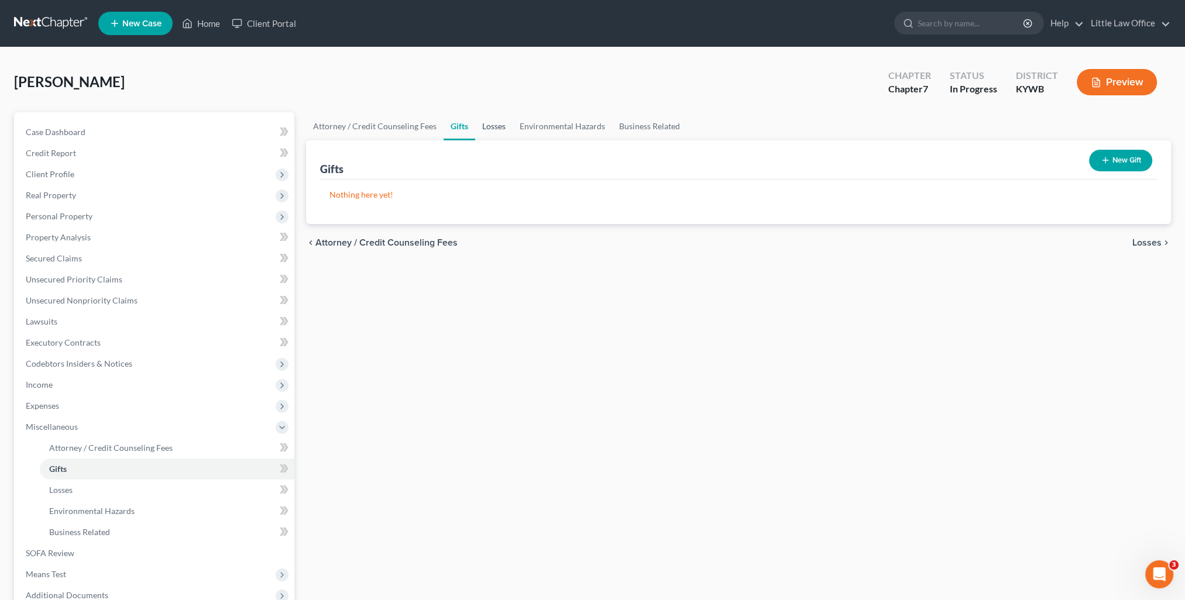
click at [497, 130] on link "Losses" at bounding box center [493, 126] width 37 height 28
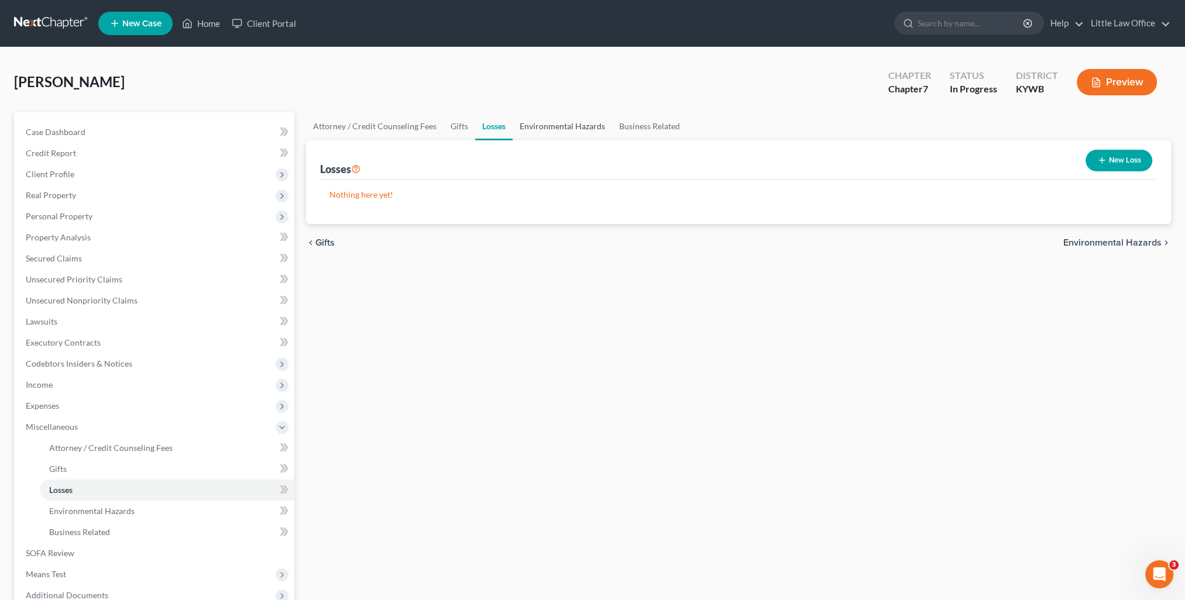
click at [537, 131] on link "Environmental Hazards" at bounding box center [562, 126] width 99 height 28
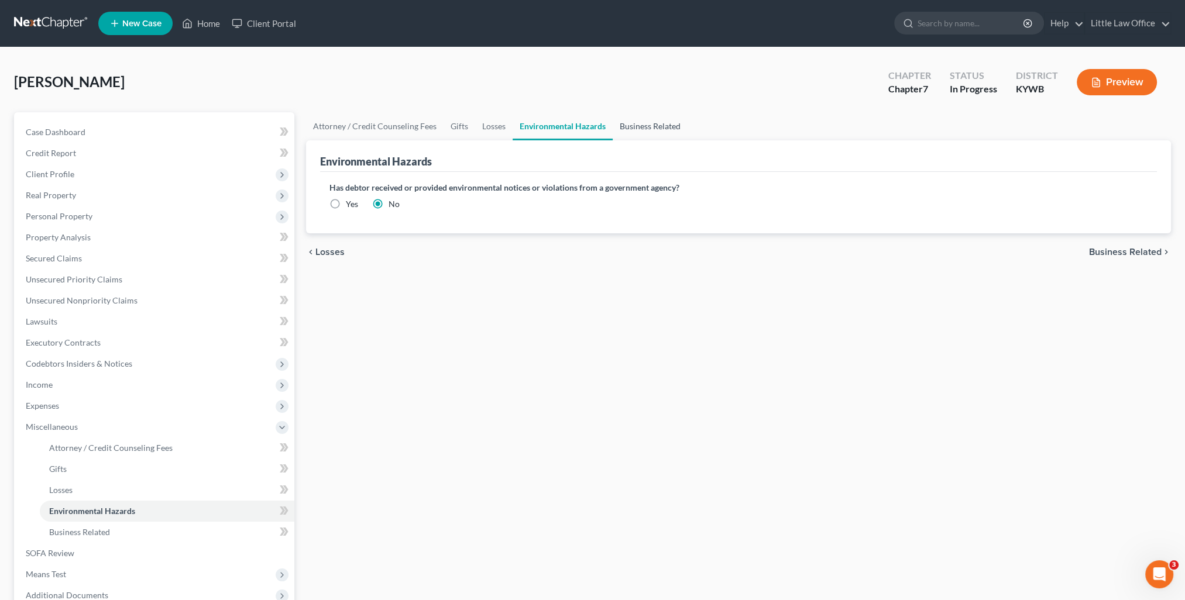
click at [647, 129] on link "Business Related" at bounding box center [650, 126] width 75 height 28
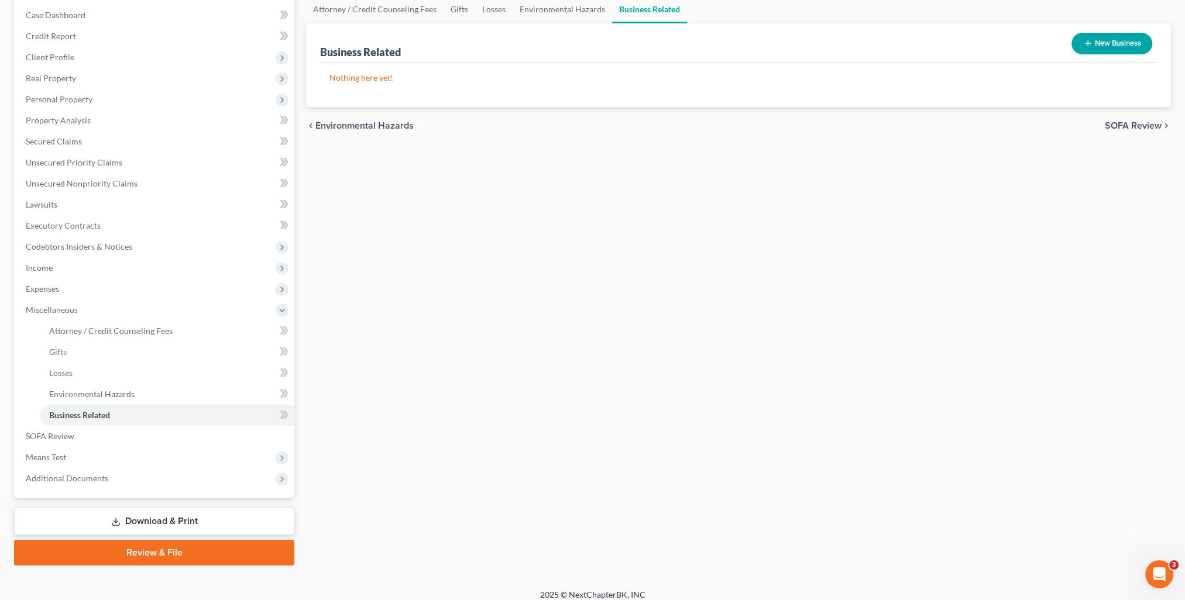
scroll to position [126, 0]
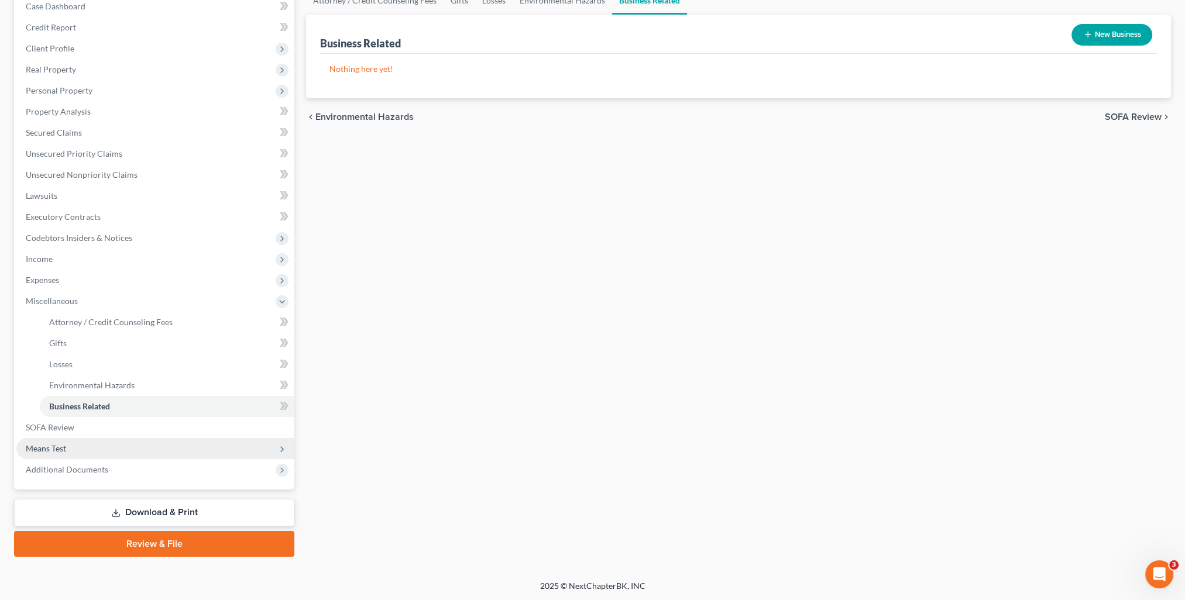
click at [38, 453] on span "Means Test" at bounding box center [46, 449] width 40 height 10
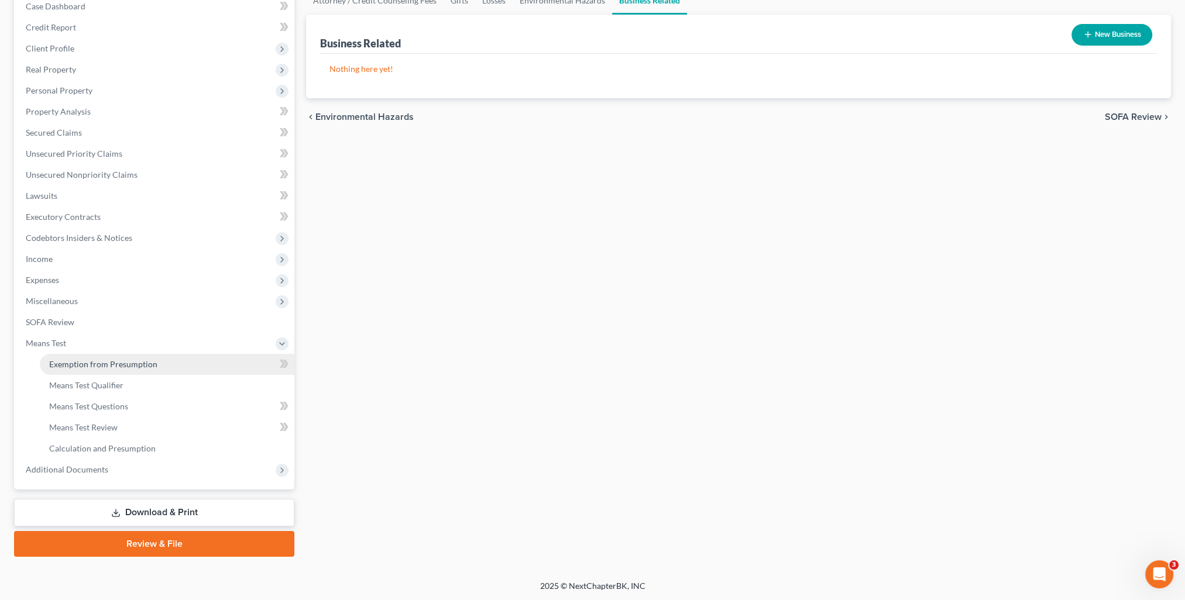
click at [92, 368] on span "Exemption from Presumption" at bounding box center [103, 364] width 108 height 10
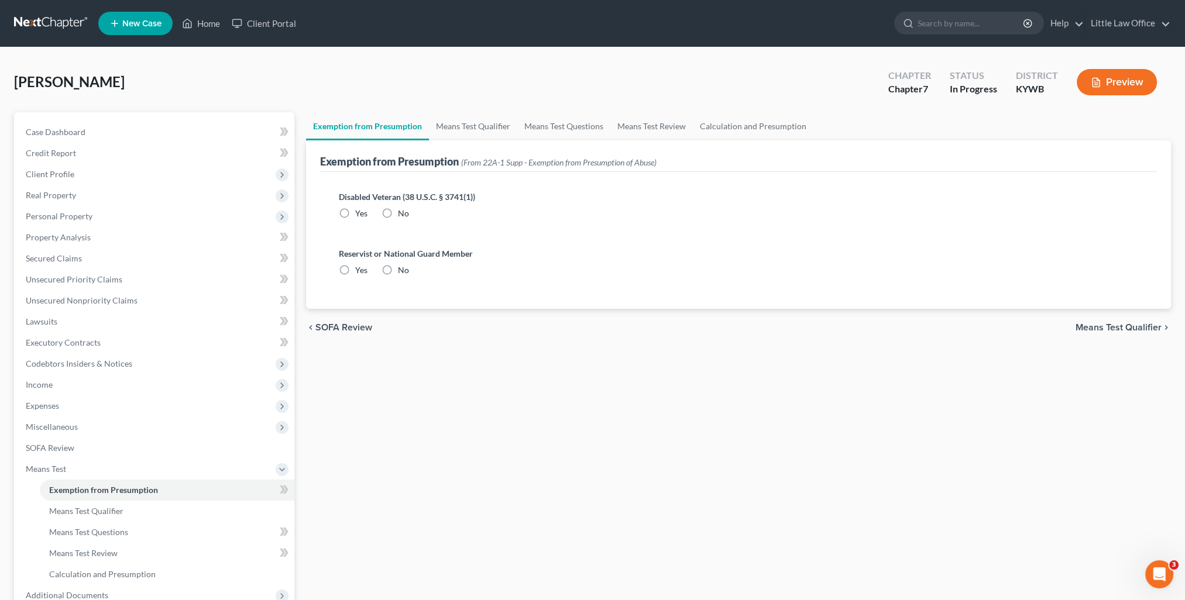
click at [398, 214] on label "No" at bounding box center [403, 214] width 11 height 12
click at [403, 214] on input "No" at bounding box center [407, 212] width 8 height 8
radio input "true"
click at [398, 266] on label "No" at bounding box center [403, 271] width 11 height 12
click at [403, 266] on input "No" at bounding box center [407, 269] width 8 height 8
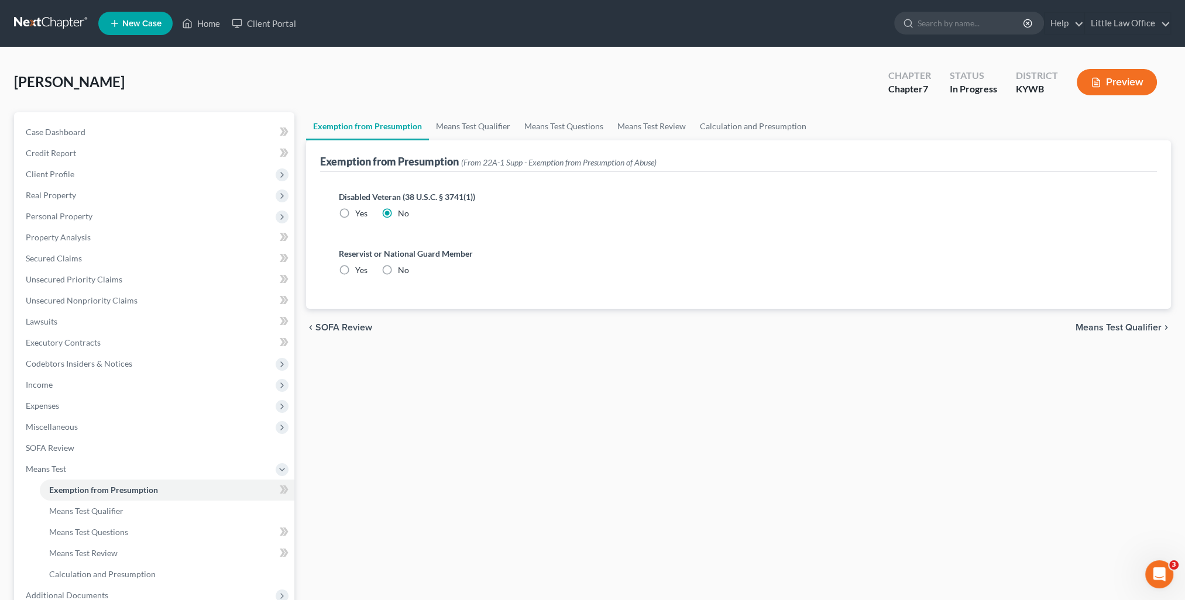
radio input "true"
click at [458, 128] on link "Means Test Qualifier" at bounding box center [473, 126] width 88 height 28
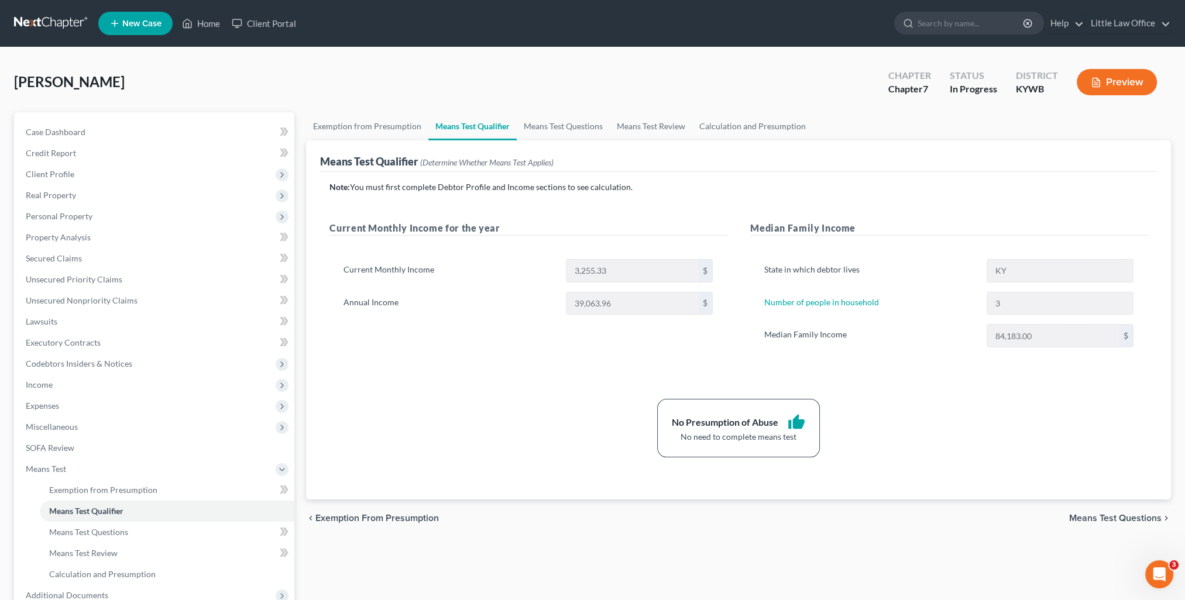
scroll to position [126, 0]
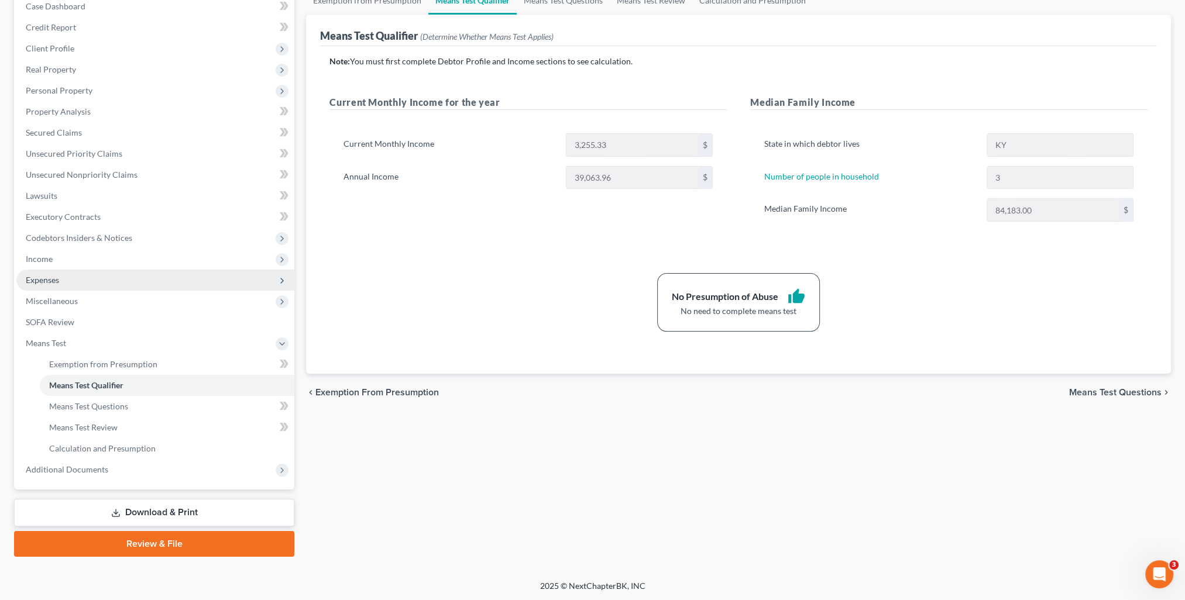
click at [87, 282] on span "Expenses" at bounding box center [155, 280] width 278 height 21
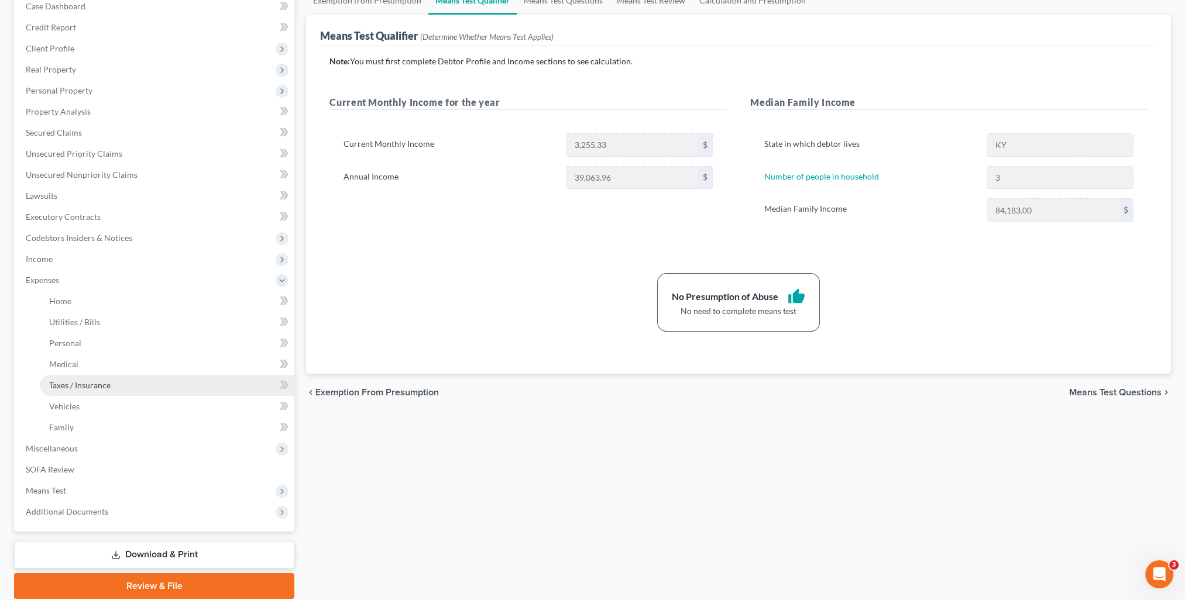
click at [101, 392] on link "Taxes / Insurance" at bounding box center [167, 385] width 255 height 21
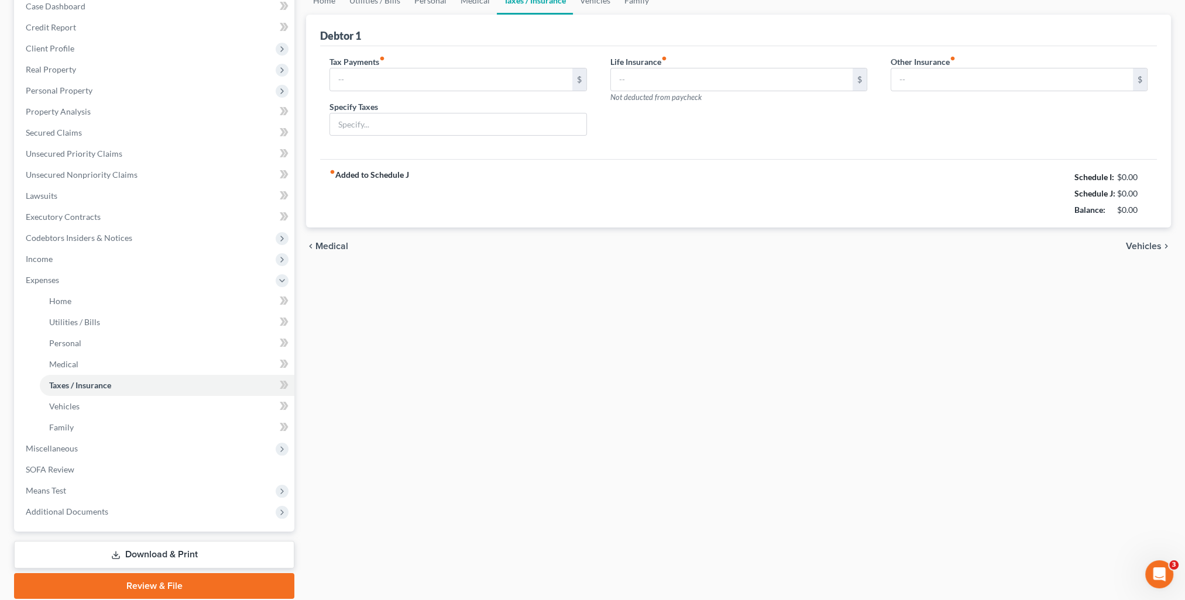
type input "25.00"
type input "Vehicle Taxes"
type input "50.00"
type input "0.00"
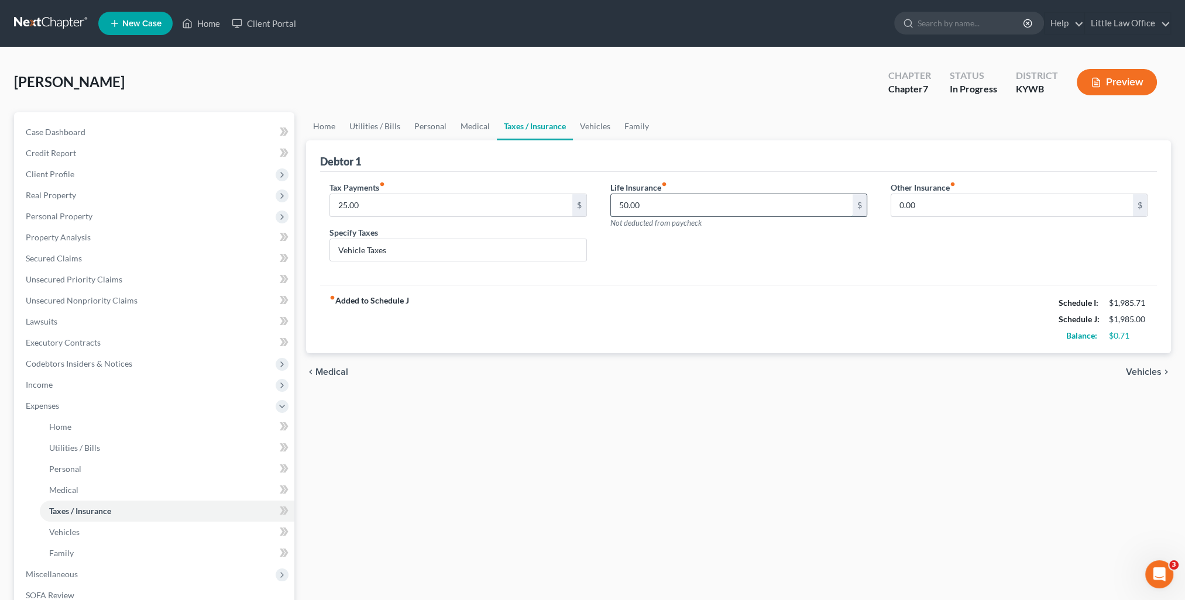
click at [698, 204] on input "50.00" at bounding box center [732, 205] width 242 height 22
type input "53.99"
click at [94, 305] on span "Unsecured Nonpriority Claims" at bounding box center [82, 301] width 112 height 10
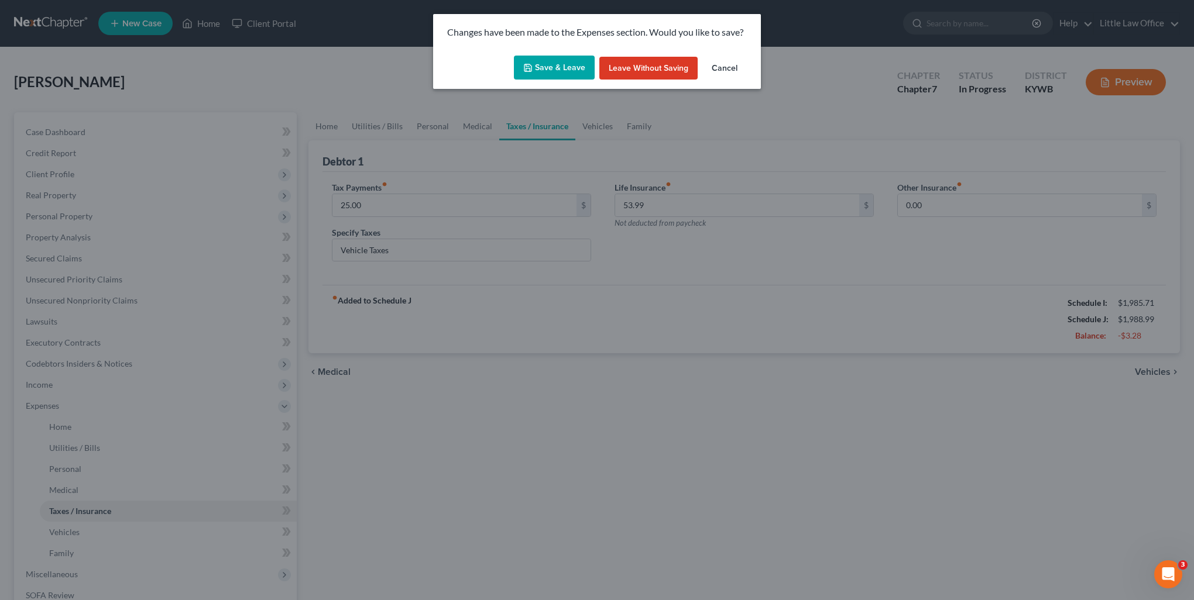
click at [555, 69] on button "Save & Leave" at bounding box center [554, 68] width 81 height 25
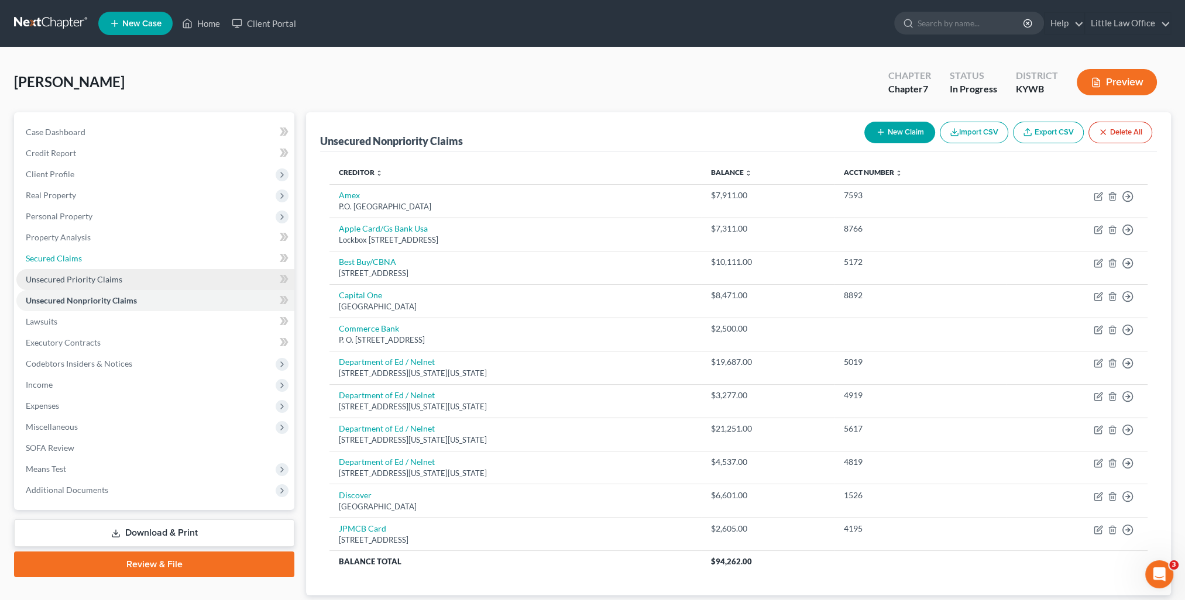
drag, startPoint x: 92, startPoint y: 259, endPoint x: 174, endPoint y: 273, distance: 83.6
click at [92, 259] on link "Secured Claims" at bounding box center [155, 258] width 278 height 21
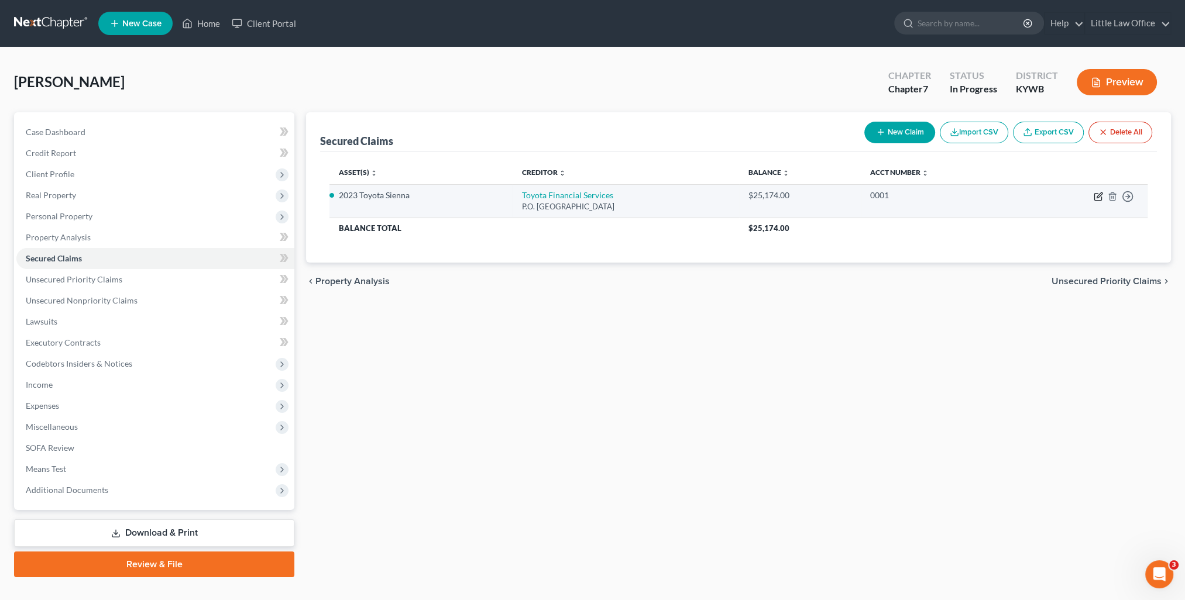
click at [1096, 195] on icon "button" at bounding box center [1098, 196] width 9 height 9
select select "14"
select select "2"
select select "0"
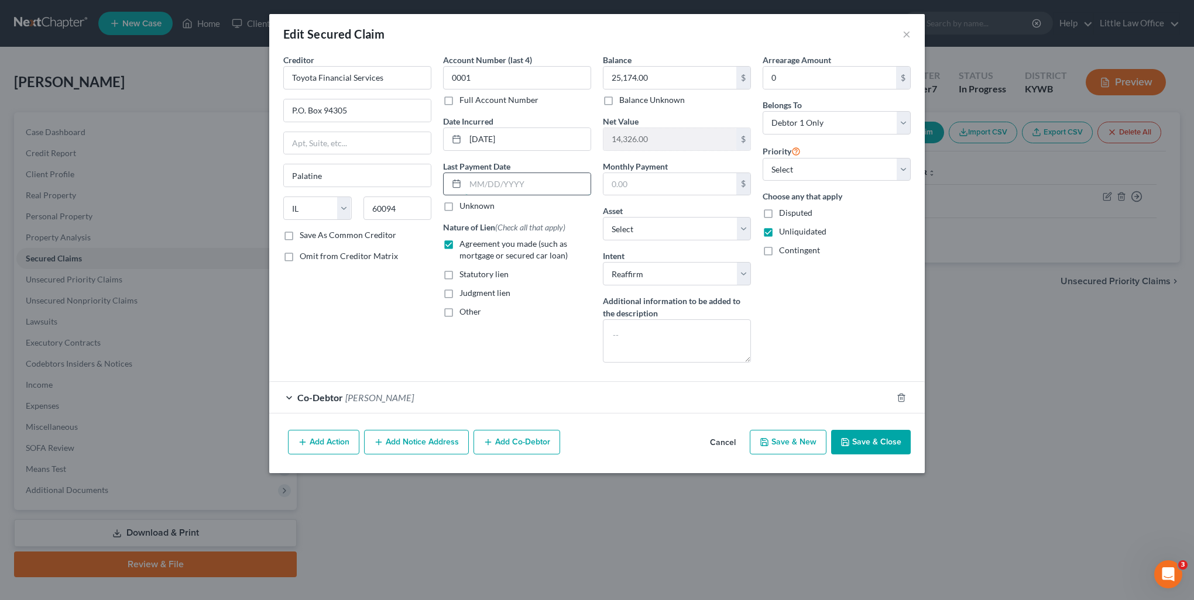
click at [468, 182] on input "text" at bounding box center [527, 184] width 125 height 22
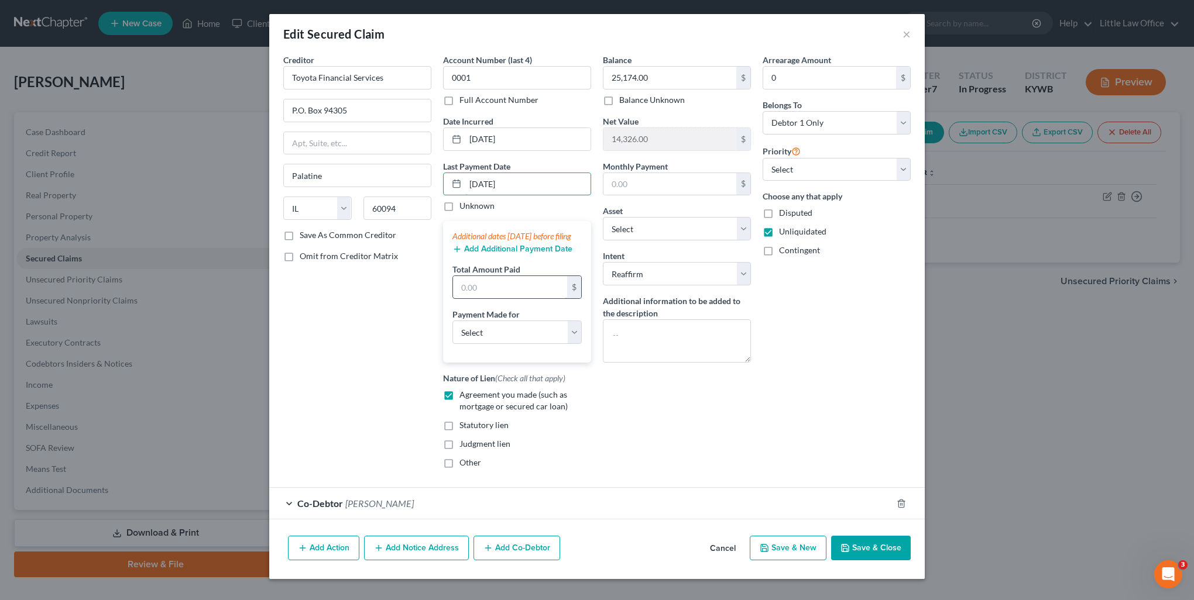
type input "[DATE]"
click at [503, 298] on input "text" at bounding box center [510, 287] width 114 height 22
type input "751.26"
click at [503, 344] on select "Select Car Credit Card Loan Repayment Mortgage Other Suppliers Or Vendors" at bounding box center [516, 332] width 129 height 23
select select "0"
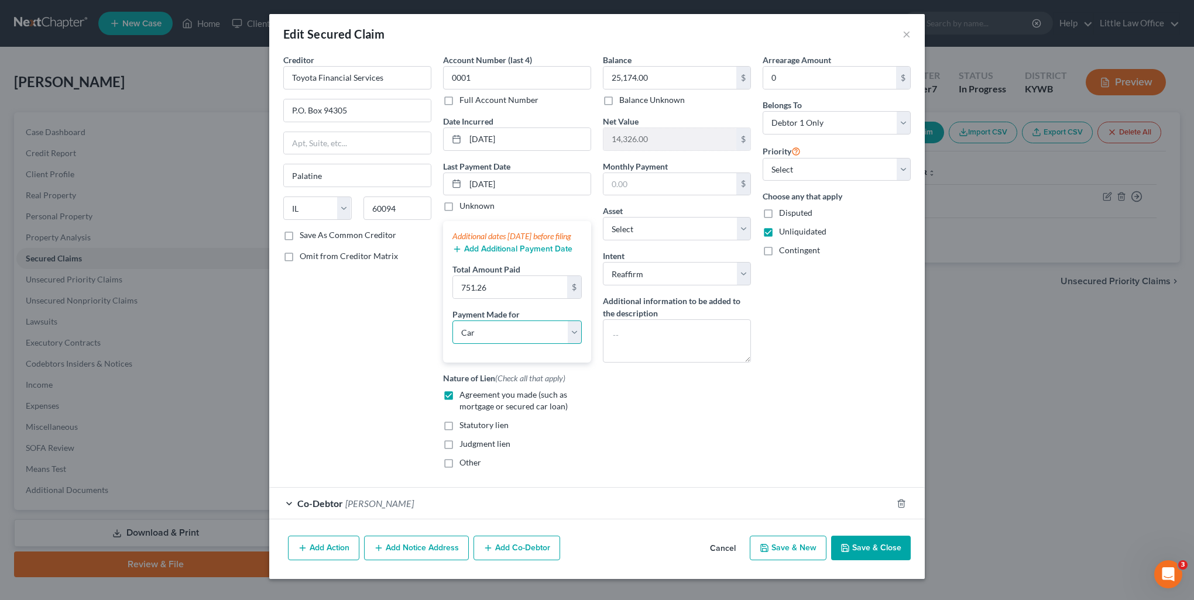
click at [452, 331] on select "Select Car Credit Card Loan Repayment Mortgage Other Suppliers Or Vendors" at bounding box center [516, 332] width 129 height 23
click at [861, 547] on button "Save & Close" at bounding box center [871, 548] width 80 height 25
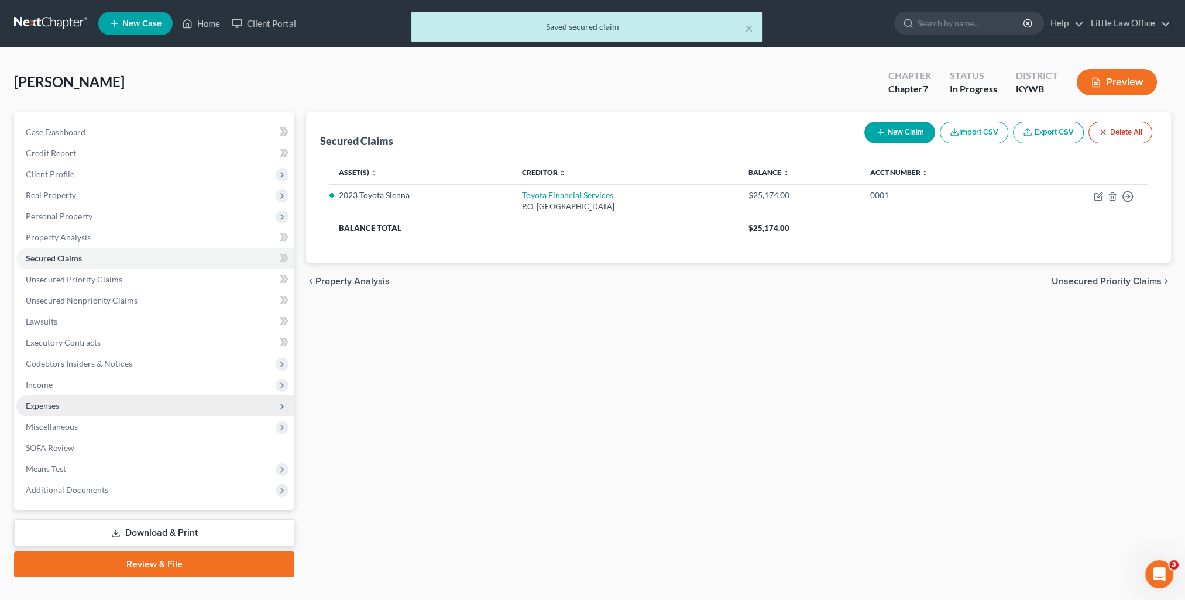
click at [26, 403] on span "Expenses" at bounding box center [42, 406] width 33 height 10
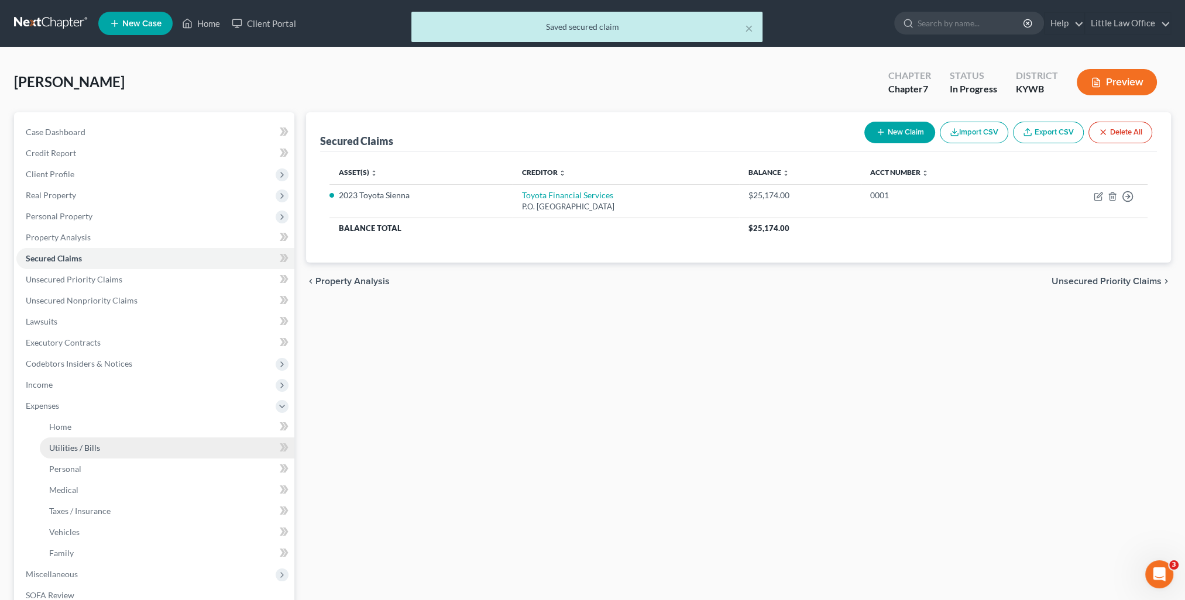
click at [71, 451] on span "Utilities / Bills" at bounding box center [74, 448] width 51 height 10
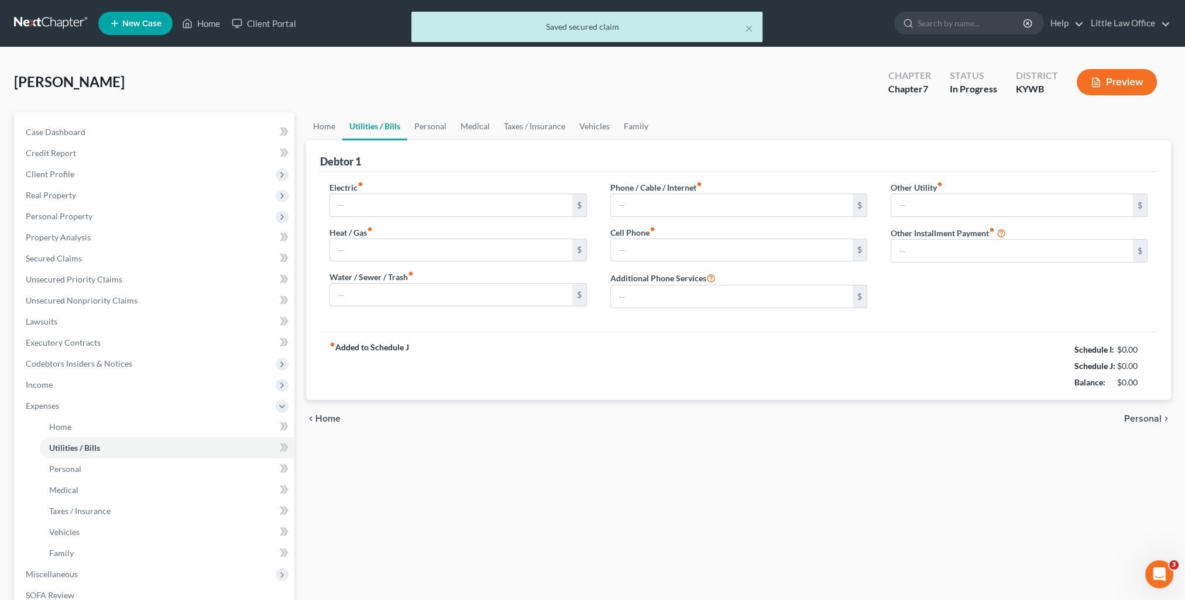
type input "275.00"
type input "30.00"
type input "0.00"
type input "55.00"
type input "25.00"
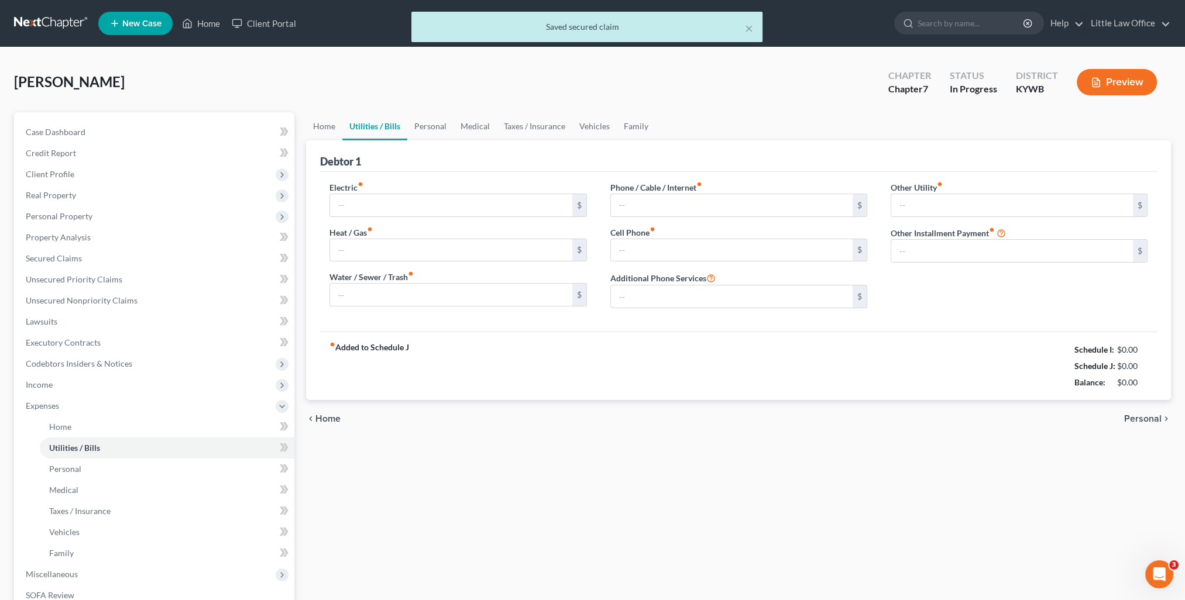
type input "0.00"
type input "50.00"
type input "iCloud Plus; Apple Family Plan"
type input "0.00"
click at [409, 249] on input "30.00" at bounding box center [451, 250] width 242 height 22
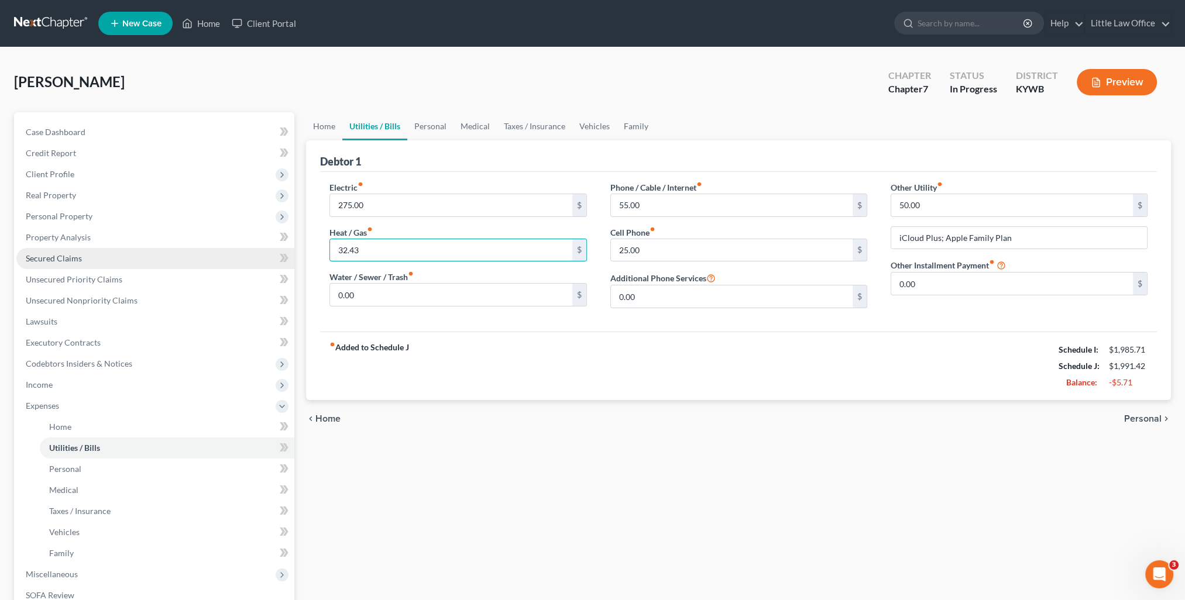
type input "32.43"
click at [112, 253] on link "Secured Claims" at bounding box center [155, 258] width 278 height 21
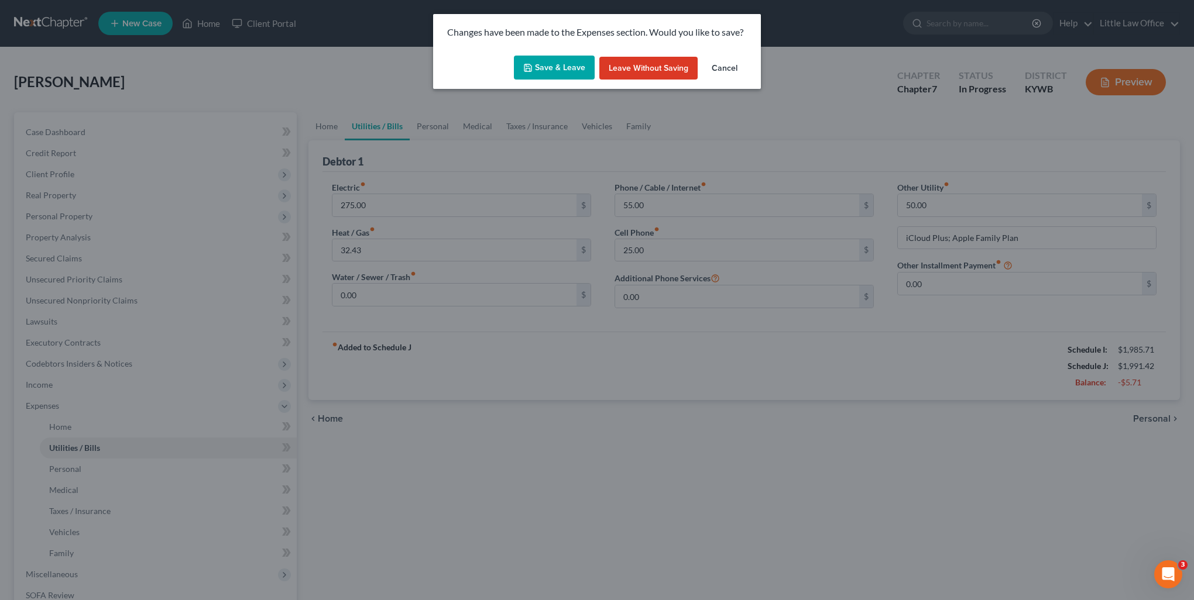
click at [564, 67] on button "Save & Leave" at bounding box center [554, 68] width 81 height 25
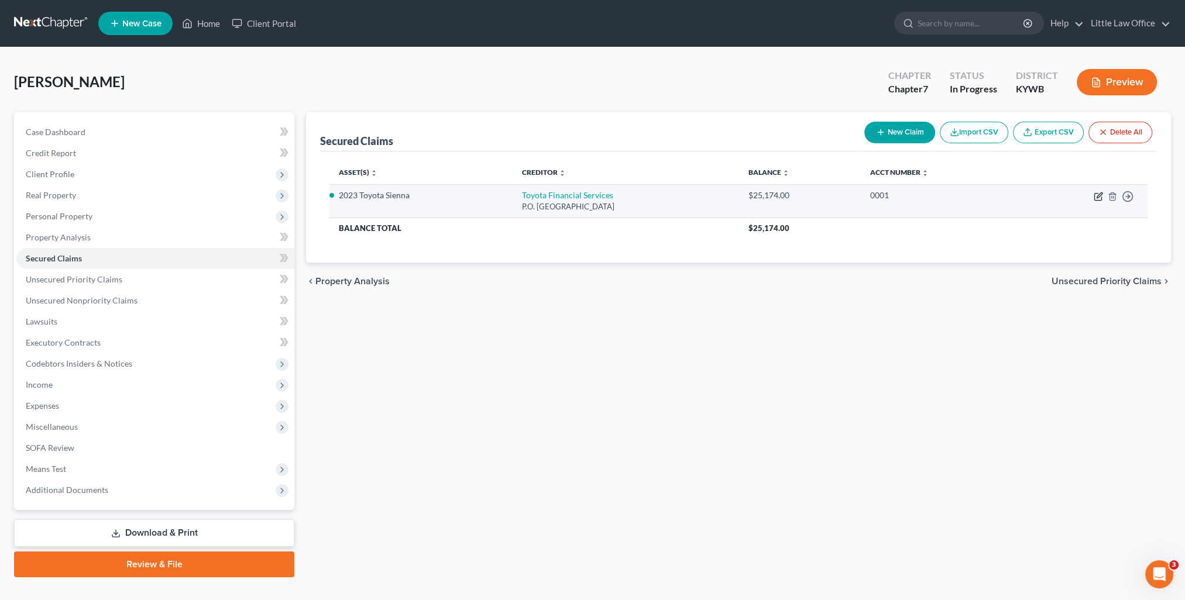
click at [1098, 195] on icon "button" at bounding box center [1099, 195] width 5 height 5
select select "14"
select select "0"
select select "2"
select select "0"
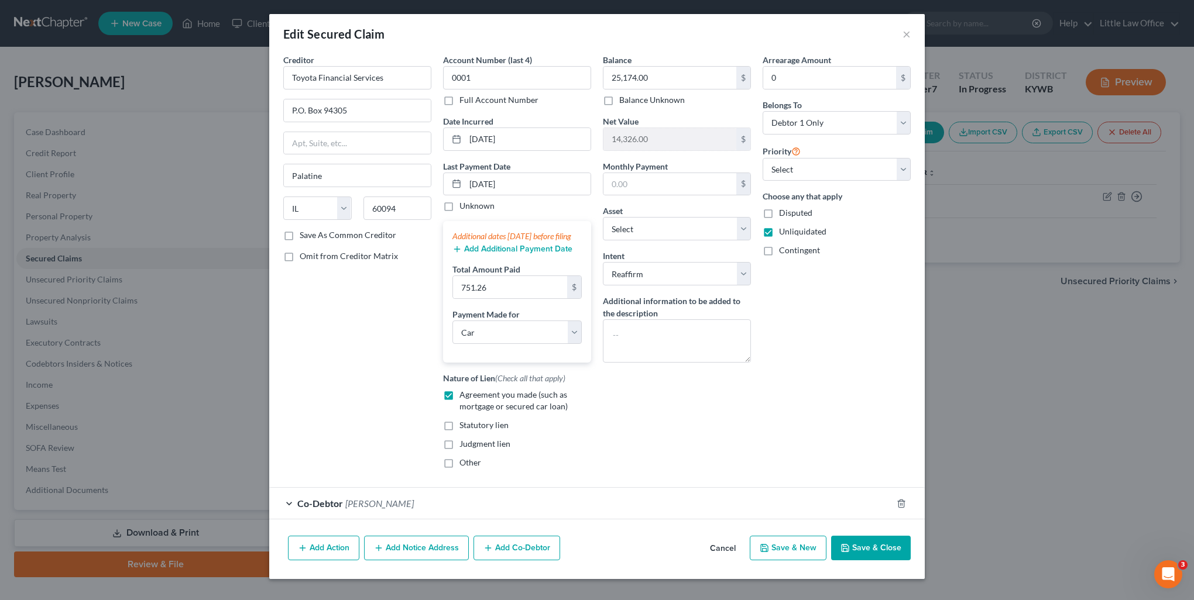
click at [499, 254] on button "Add Additional Payment Date" at bounding box center [512, 249] width 120 height 9
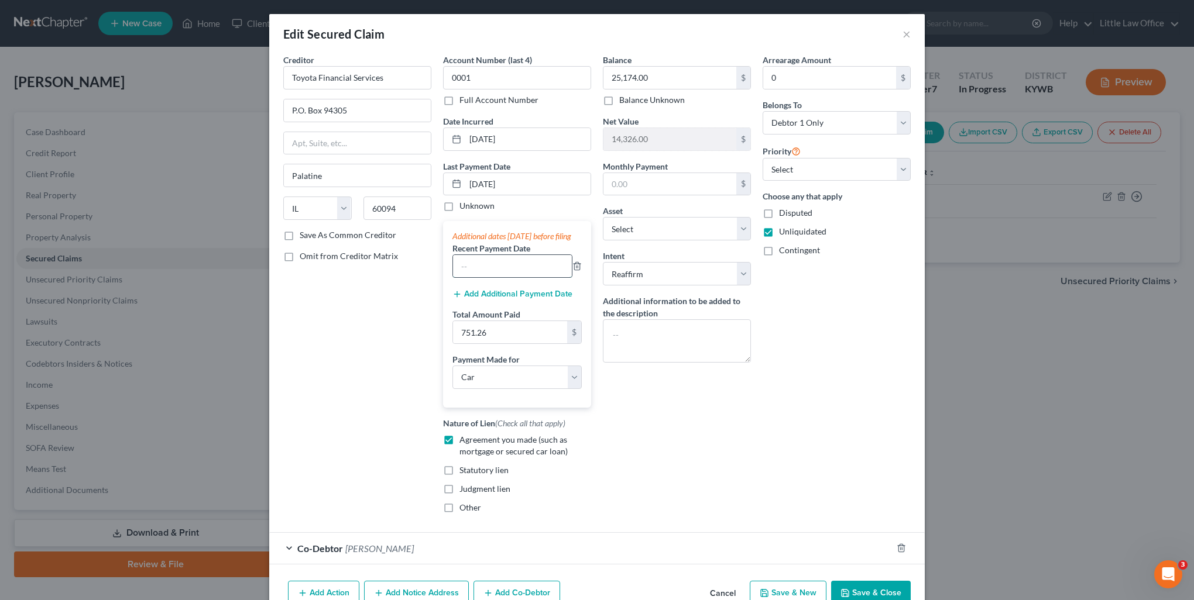
click at [513, 277] on input "text" at bounding box center [512, 266] width 119 height 22
type input "[DATE]"
click at [536, 173] on input "[DATE]" at bounding box center [527, 184] width 125 height 22
drag, startPoint x: 536, startPoint y: 173, endPoint x: 448, endPoint y: 195, distance: 91.1
click at [448, 195] on div "Last Payment Date [DATE] Unknown" at bounding box center [517, 186] width 148 height 52
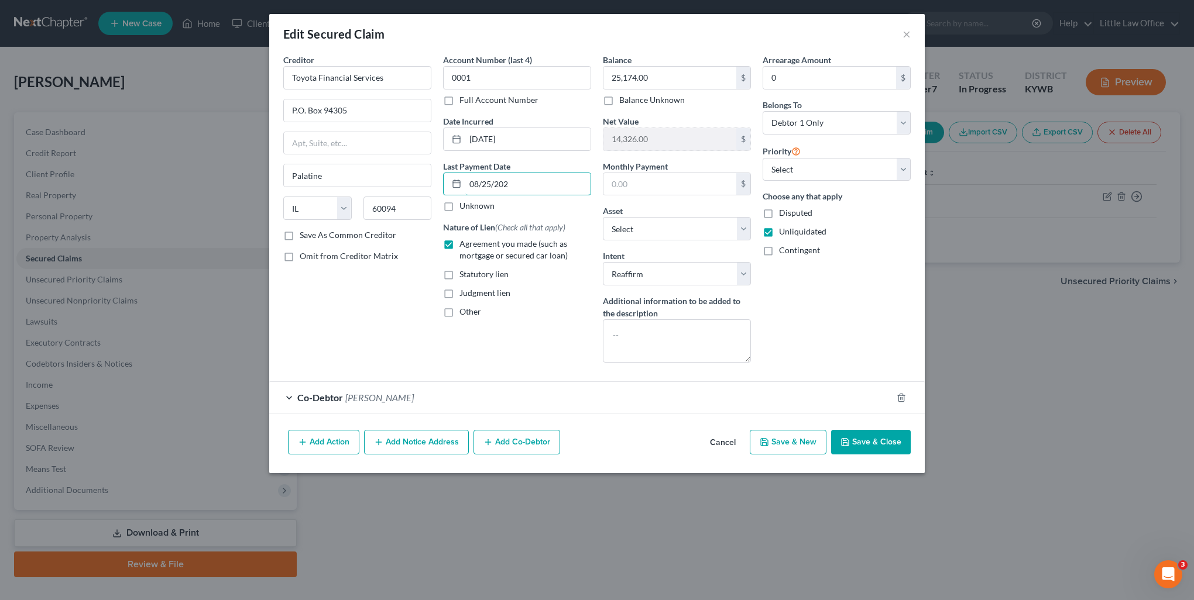
type input "[DATE]"
select select "0"
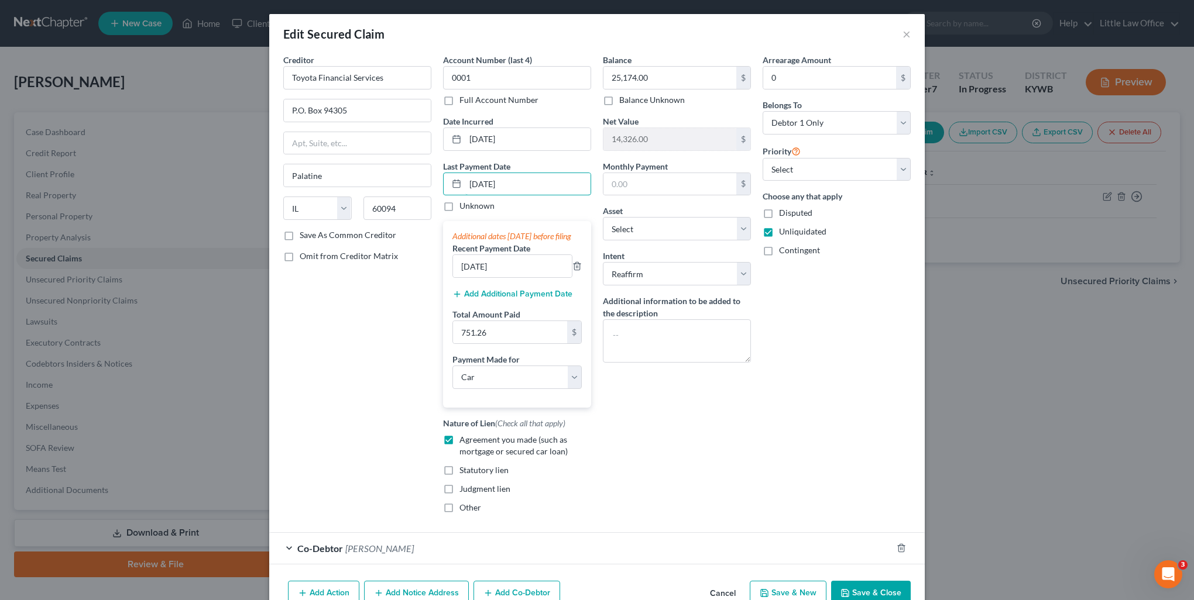
type input "[DATE]"
click at [496, 344] on input "751.26" at bounding box center [510, 332] width 114 height 22
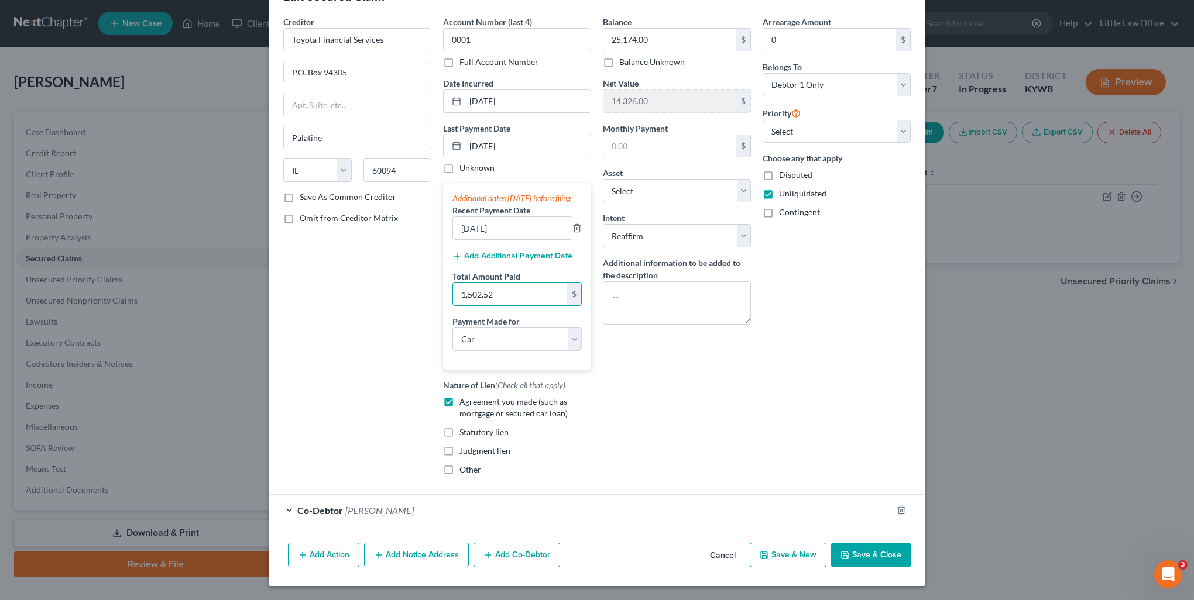
type input "1,502.52"
click at [859, 561] on button "Save & Close" at bounding box center [871, 555] width 80 height 25
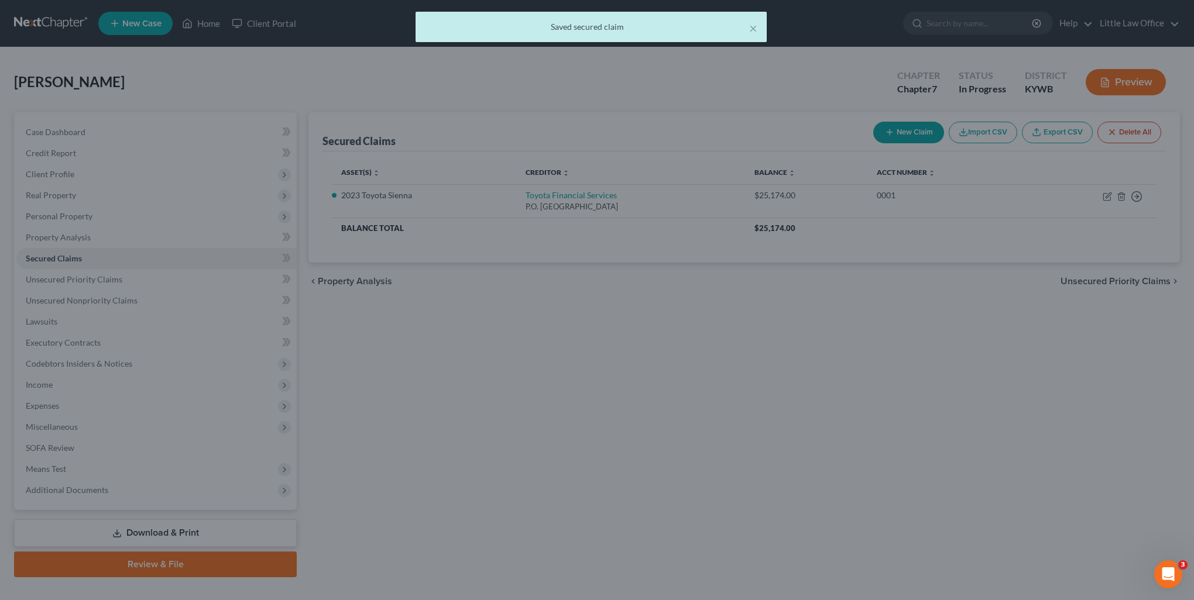
select select "9"
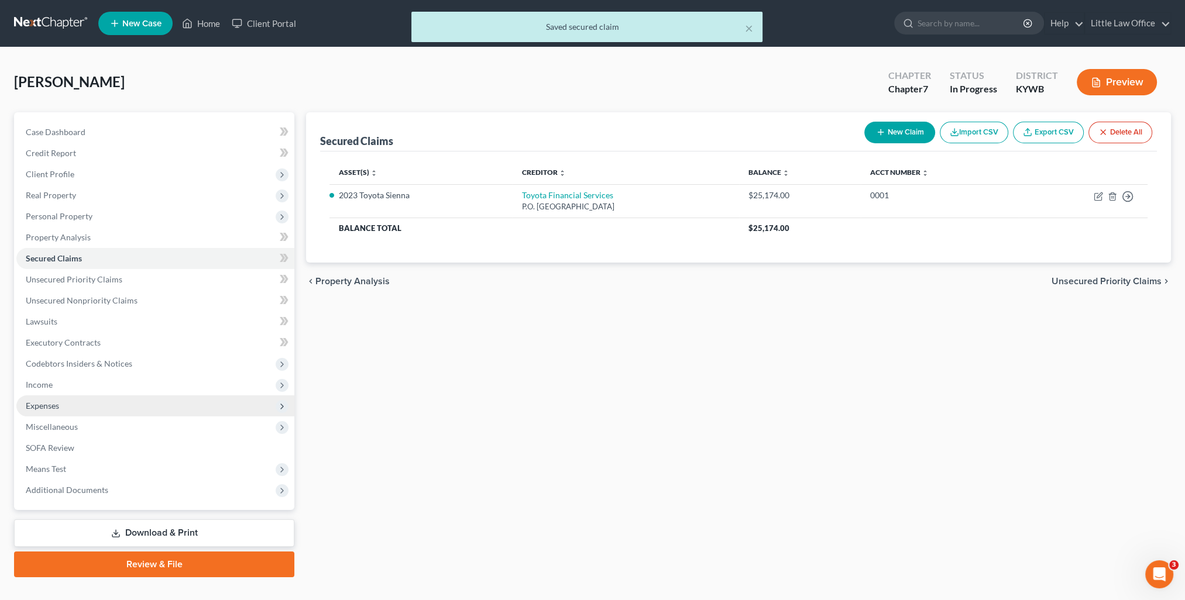
click at [32, 408] on span "Expenses" at bounding box center [42, 406] width 33 height 10
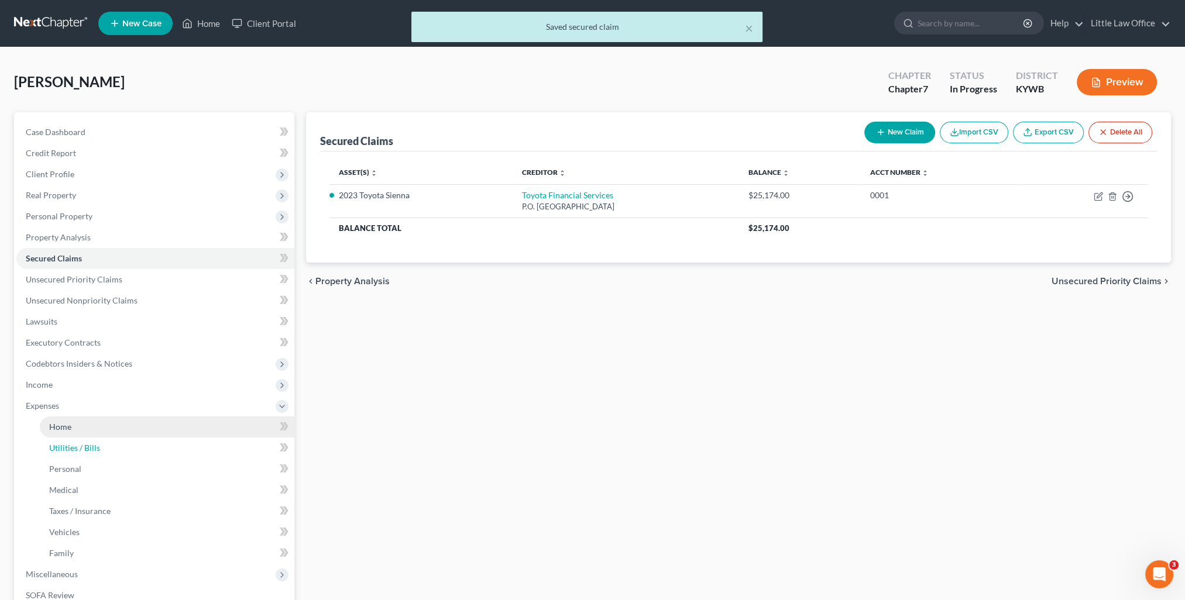
drag, startPoint x: 108, startPoint y: 449, endPoint x: 193, endPoint y: 434, distance: 86.2
click at [108, 449] on link "Utilities / Bills" at bounding box center [167, 448] width 255 height 21
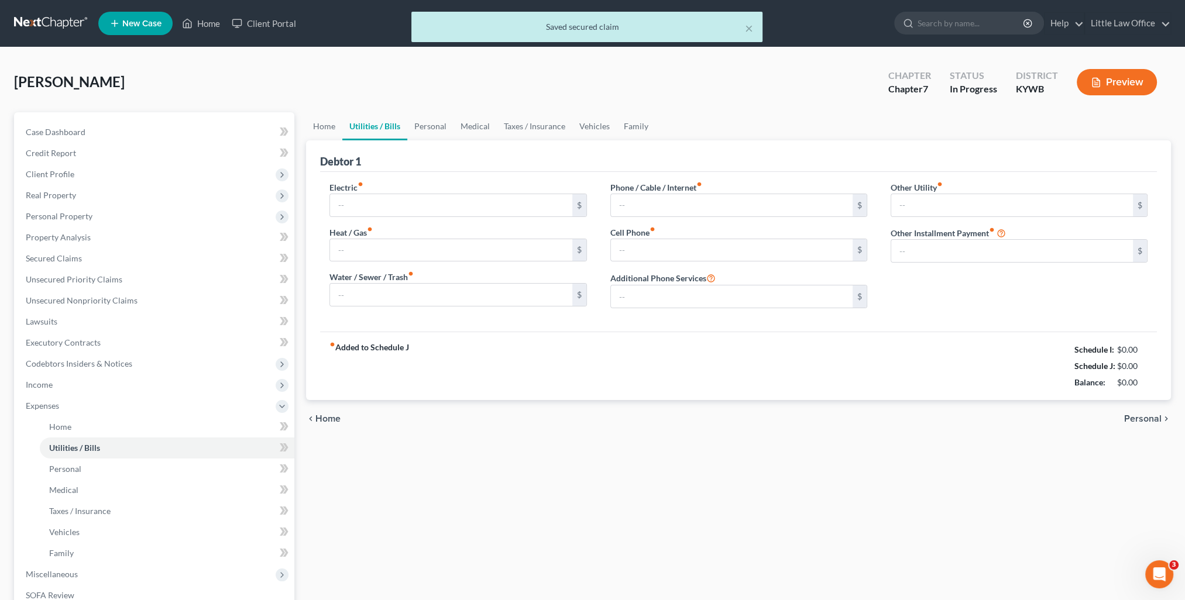
type input "275.00"
type input "32.43"
type input "0.00"
type input "55.00"
type input "25.00"
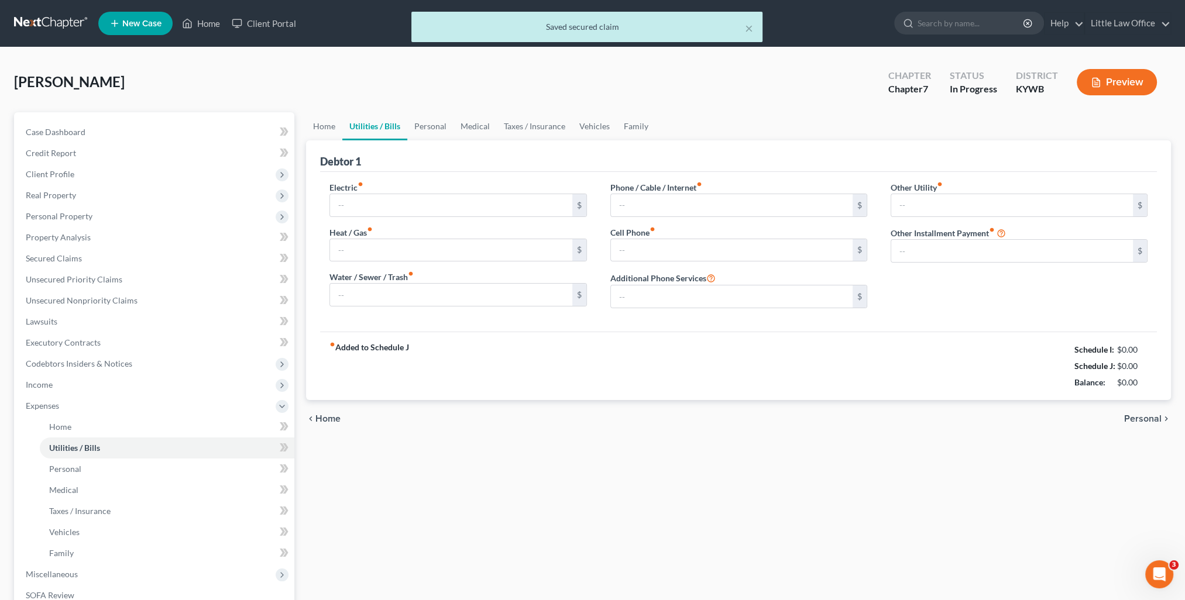
type input "0.00"
type input "50.00"
type input "iCloud Plus; Apple Family Plan"
type input "0.00"
click at [376, 205] on input "275.00" at bounding box center [451, 205] width 242 height 22
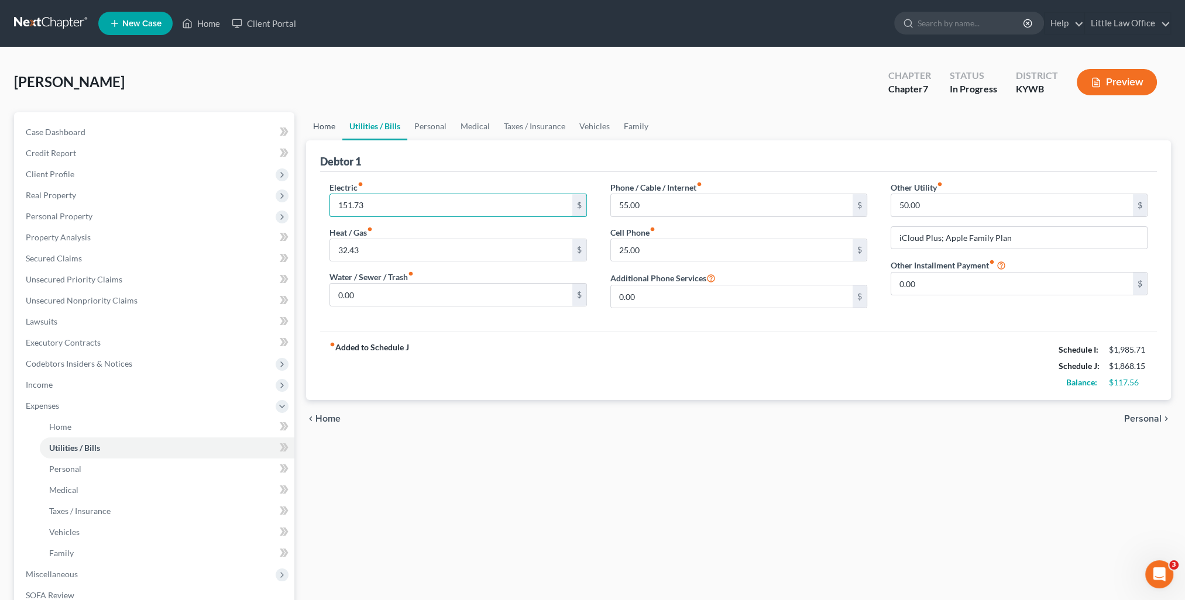
type input "151.73"
click at [327, 128] on link "Home" at bounding box center [324, 126] width 36 height 28
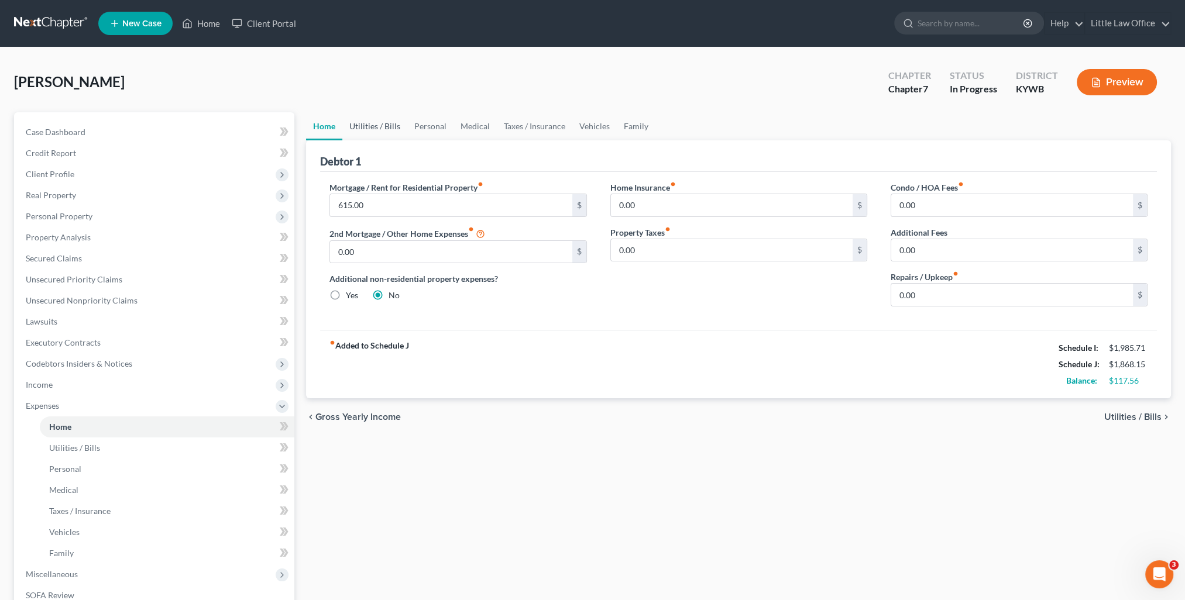
click at [381, 133] on link "Utilities / Bills" at bounding box center [374, 126] width 65 height 28
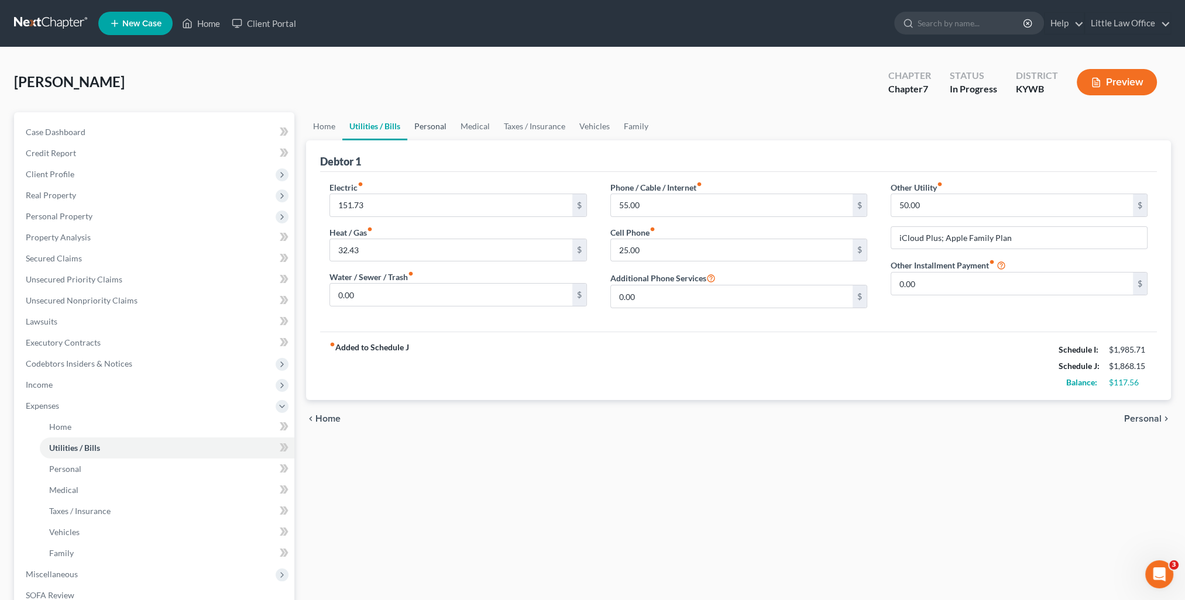
click at [423, 129] on link "Personal" at bounding box center [430, 126] width 46 height 28
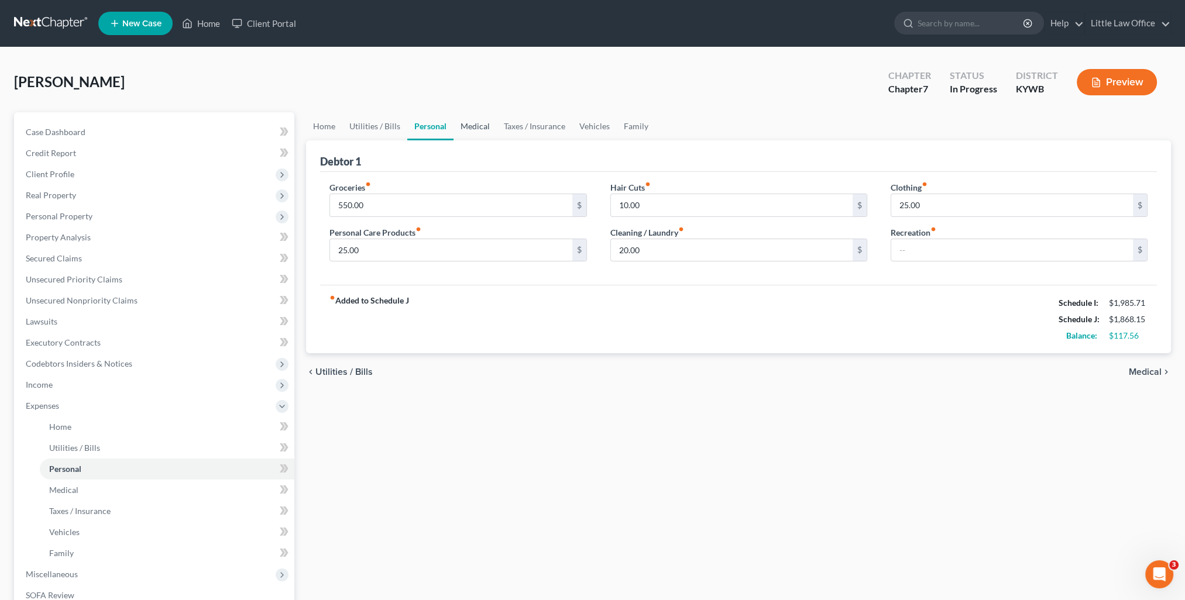
click at [480, 128] on link "Medical" at bounding box center [475, 126] width 43 height 28
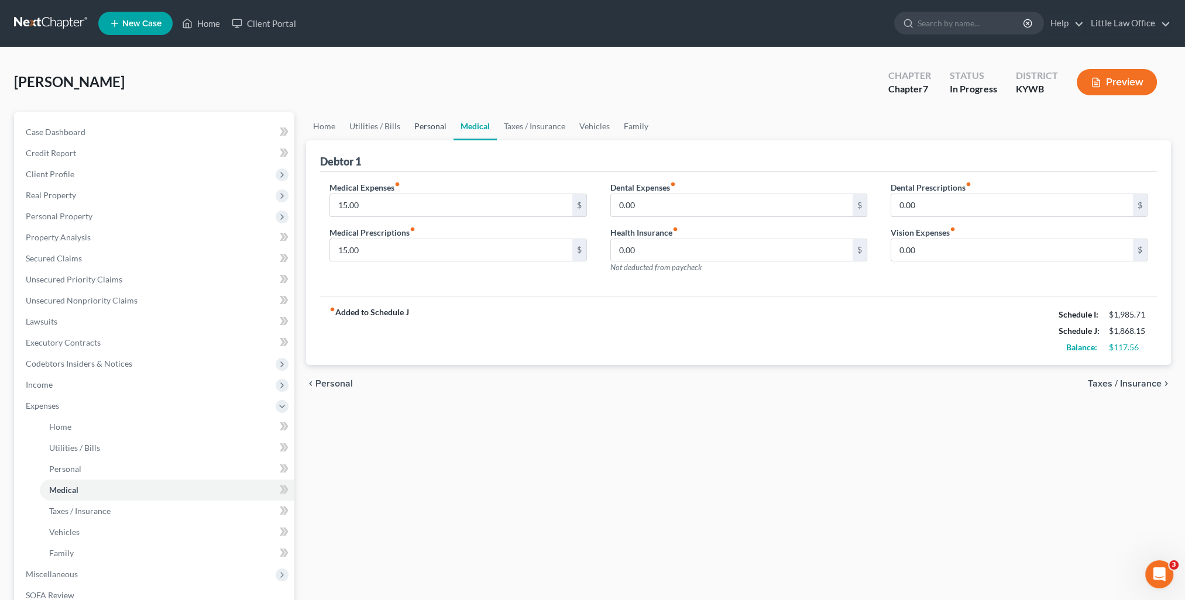
click at [420, 129] on link "Personal" at bounding box center [430, 126] width 46 height 28
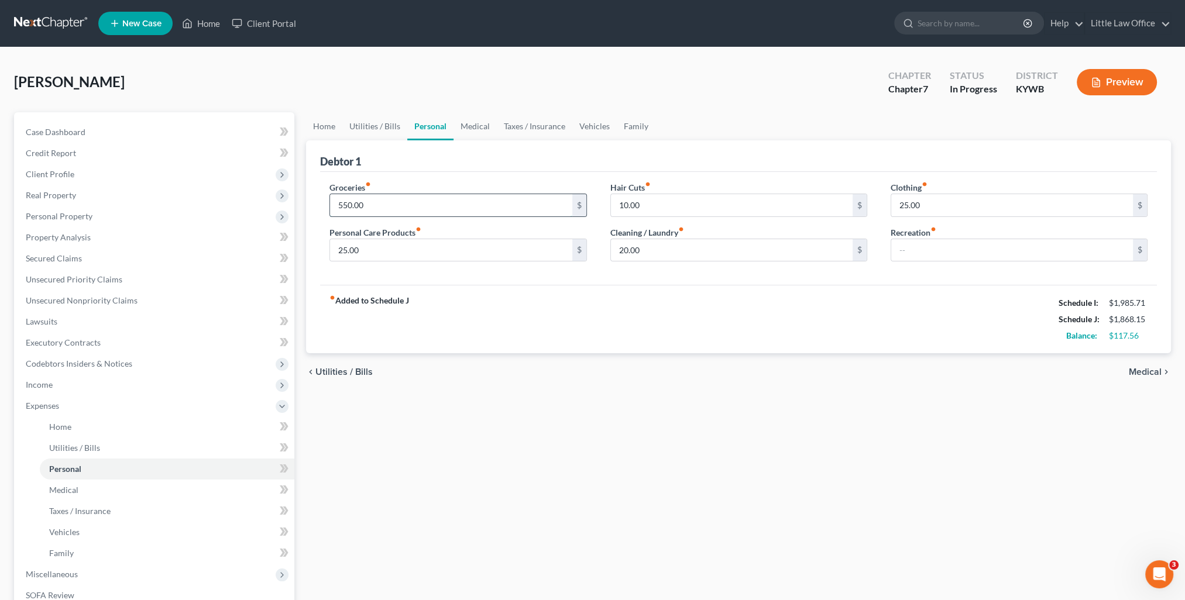
click at [408, 207] on input "550.00" at bounding box center [451, 205] width 242 height 22
type input "575.00"
click at [84, 307] on link "Unsecured Nonpriority Claims" at bounding box center [155, 300] width 278 height 21
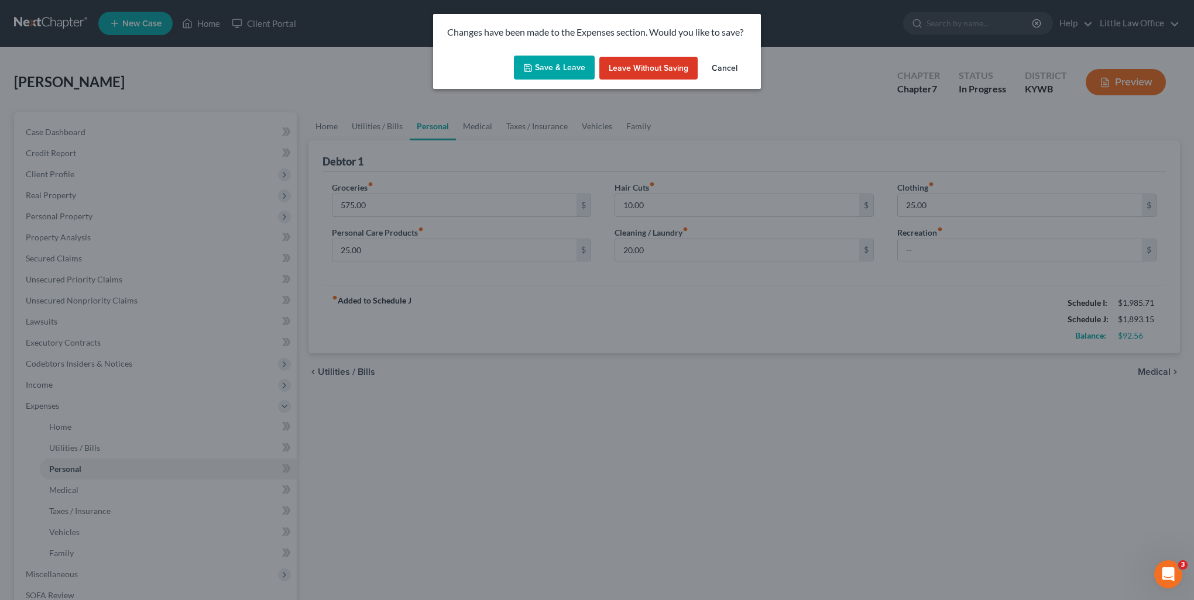
click at [559, 66] on button "Save & Leave" at bounding box center [554, 68] width 81 height 25
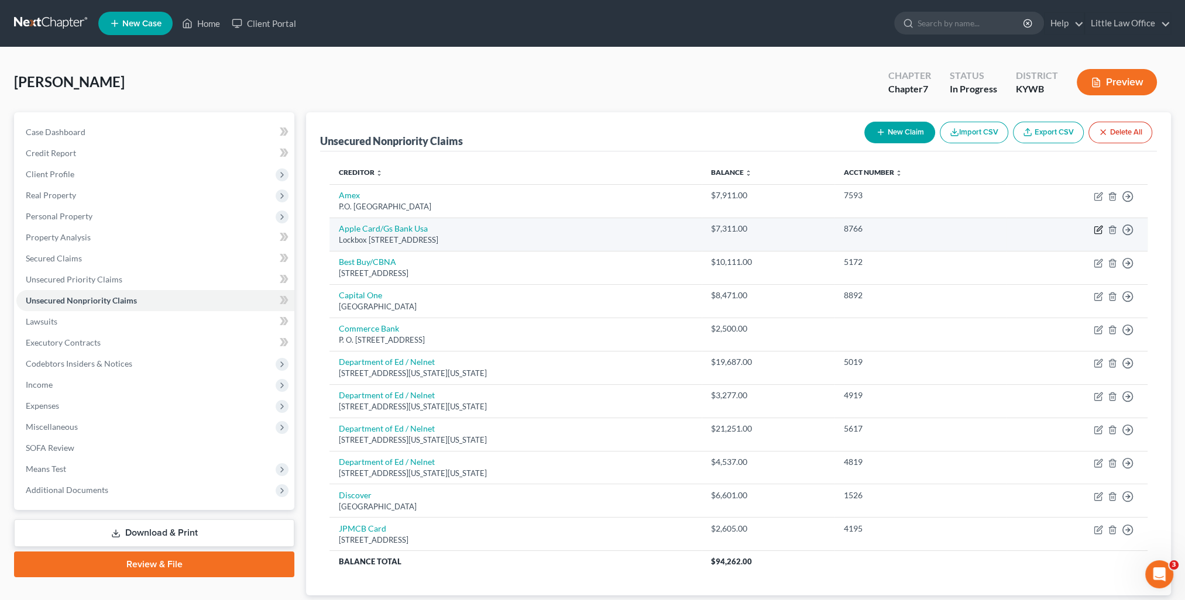
click at [1097, 228] on icon "button" at bounding box center [1099, 228] width 5 height 5
select select "39"
select select "2"
select select "0"
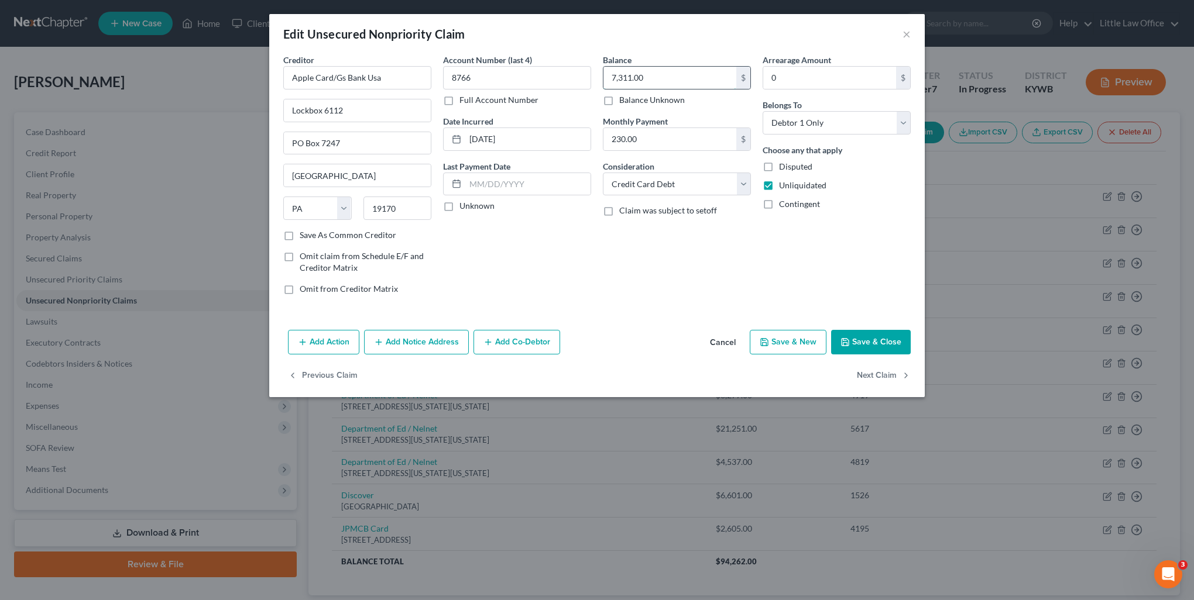
click at [662, 81] on input "7,311.00" at bounding box center [669, 78] width 133 height 22
type input "7,644.99"
click at [862, 341] on button "Save & Close" at bounding box center [871, 342] width 80 height 25
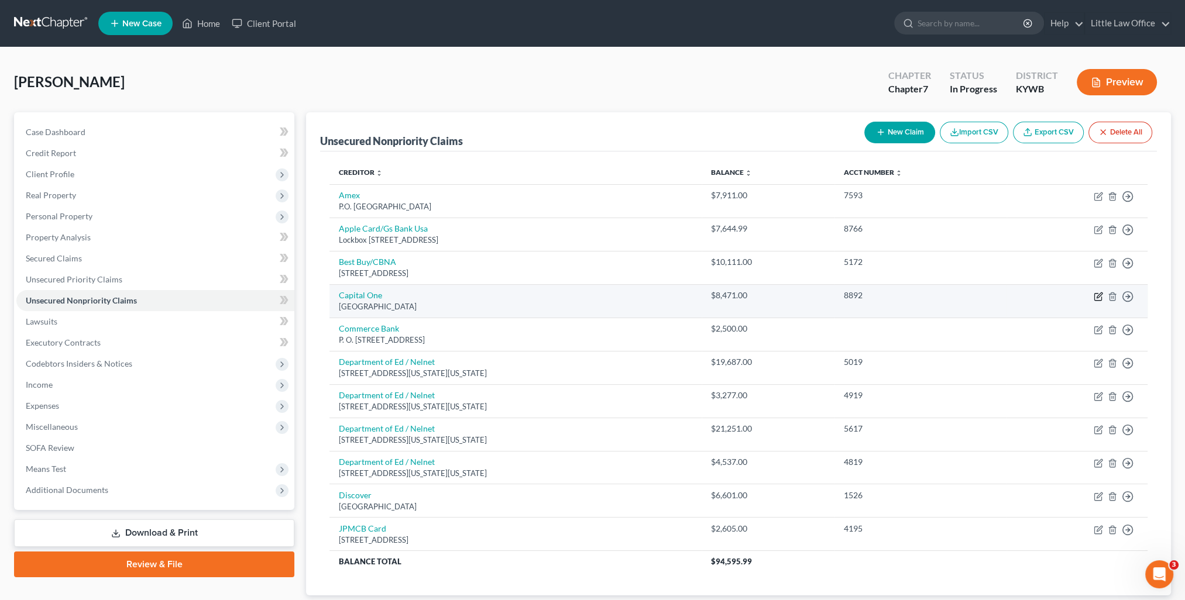
click at [1097, 294] on icon "button" at bounding box center [1098, 296] width 9 height 9
select select "28"
select select "2"
select select "0"
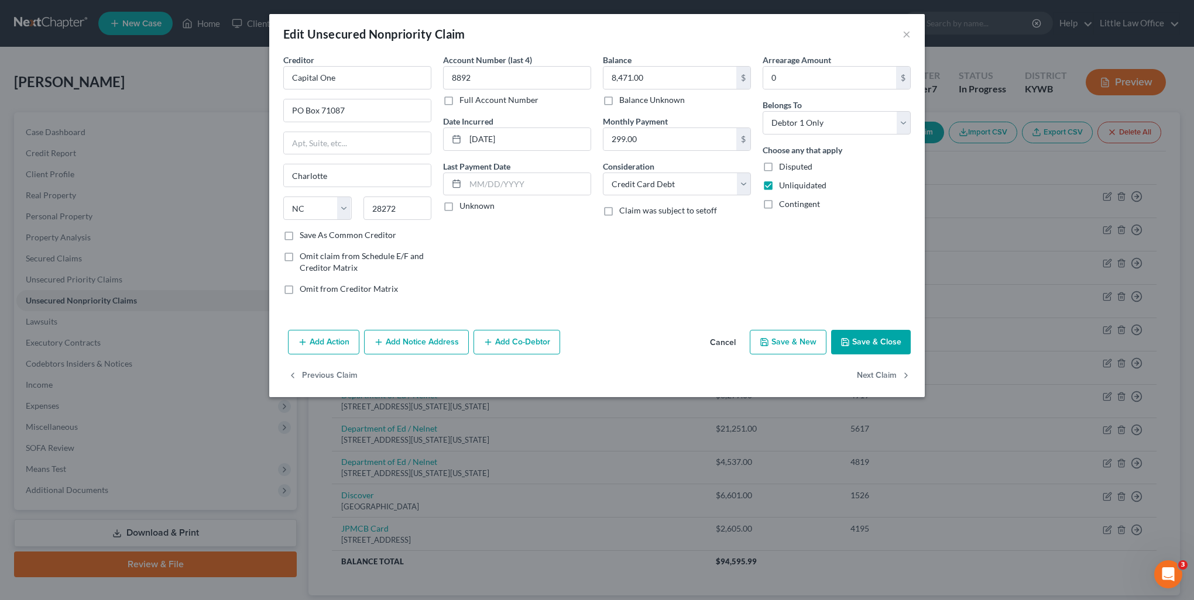
click at [894, 342] on button "Save & Close" at bounding box center [871, 342] width 80 height 25
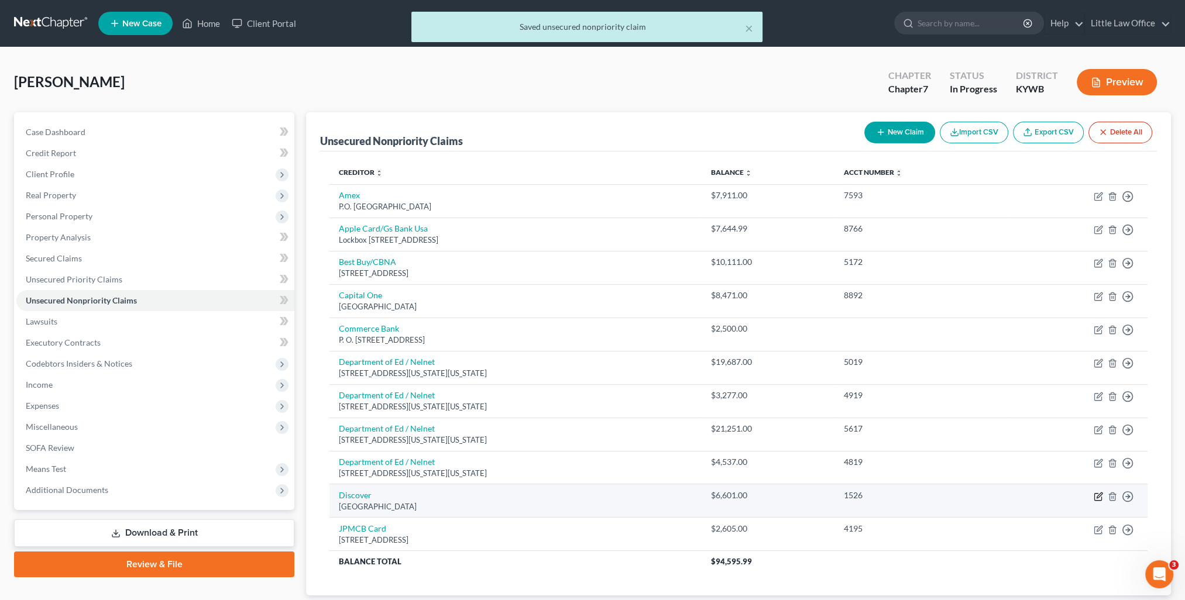
click at [1100, 497] on icon "button" at bounding box center [1098, 496] width 9 height 9
select select "28"
select select "2"
select select "0"
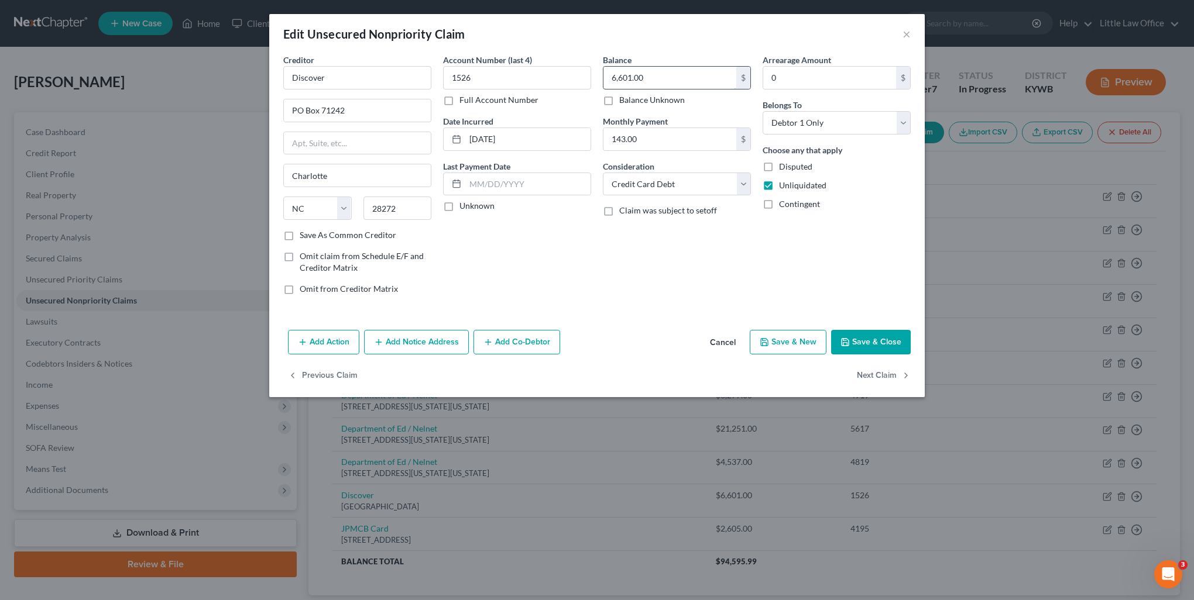
click at [669, 74] on input "6,601.00" at bounding box center [669, 78] width 133 height 22
type input "6,728.56"
click at [396, 341] on button "Add Notice Address" at bounding box center [416, 342] width 105 height 25
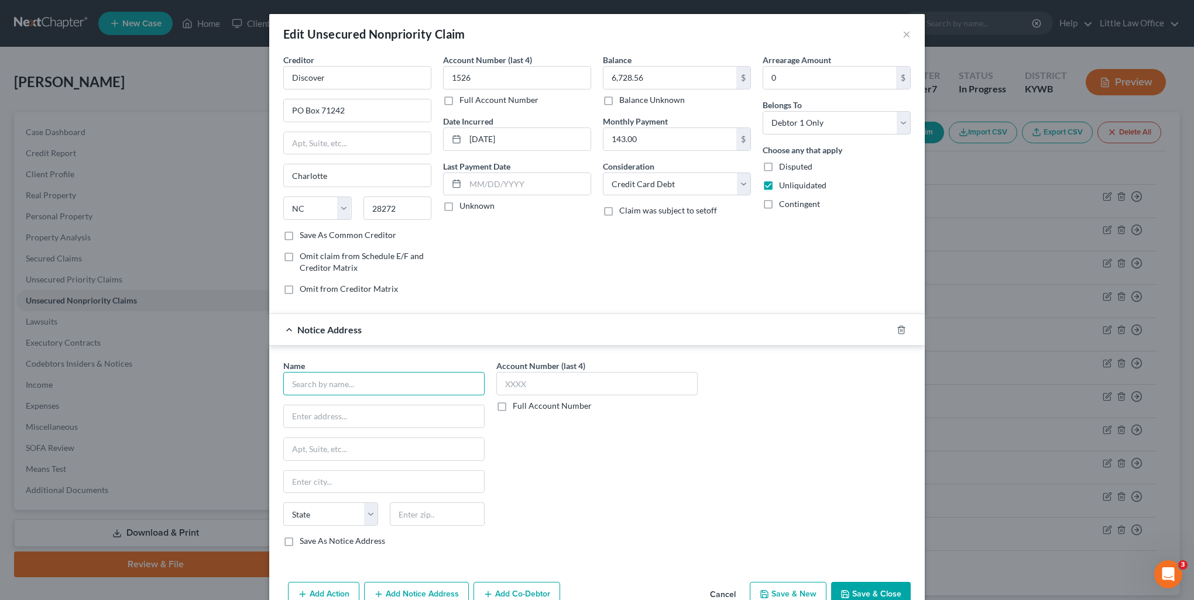
click at [363, 377] on input "text" at bounding box center [383, 383] width 201 height 23
type input "Capital Management Services, LP"
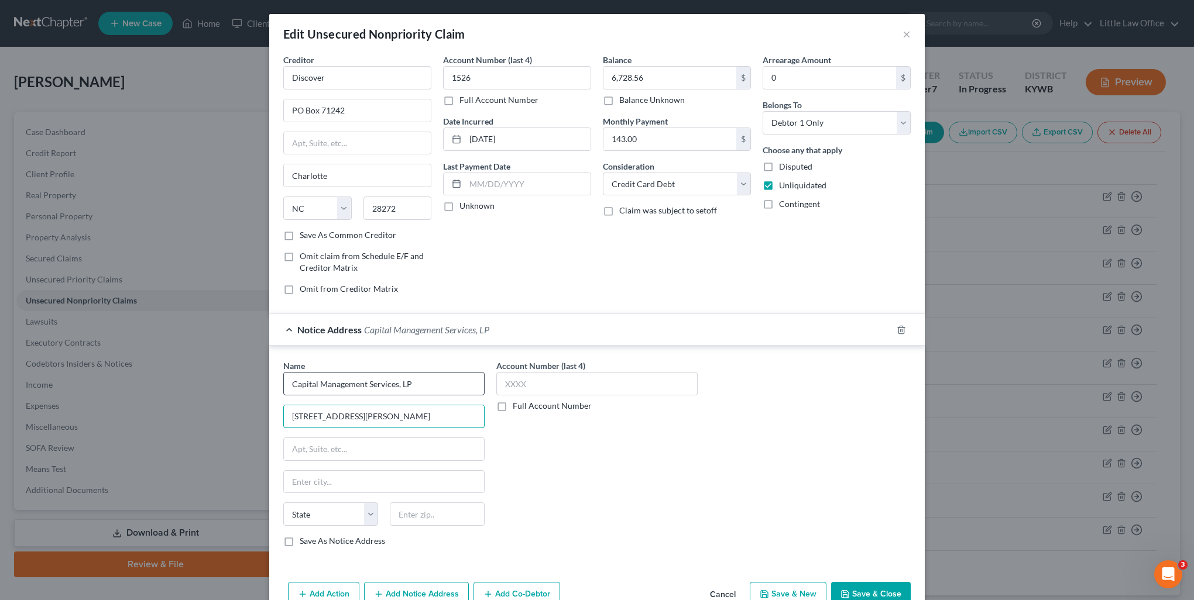
type input "[STREET_ADDRESS][PERSON_NAME]"
type input "14206"
type input "Buffalo"
select select "35"
click at [335, 545] on div "Name * Capital Management Services, LP 698 1/[GEOGRAPHIC_DATA][PERSON_NAME] [GE…" at bounding box center [383, 458] width 213 height 197
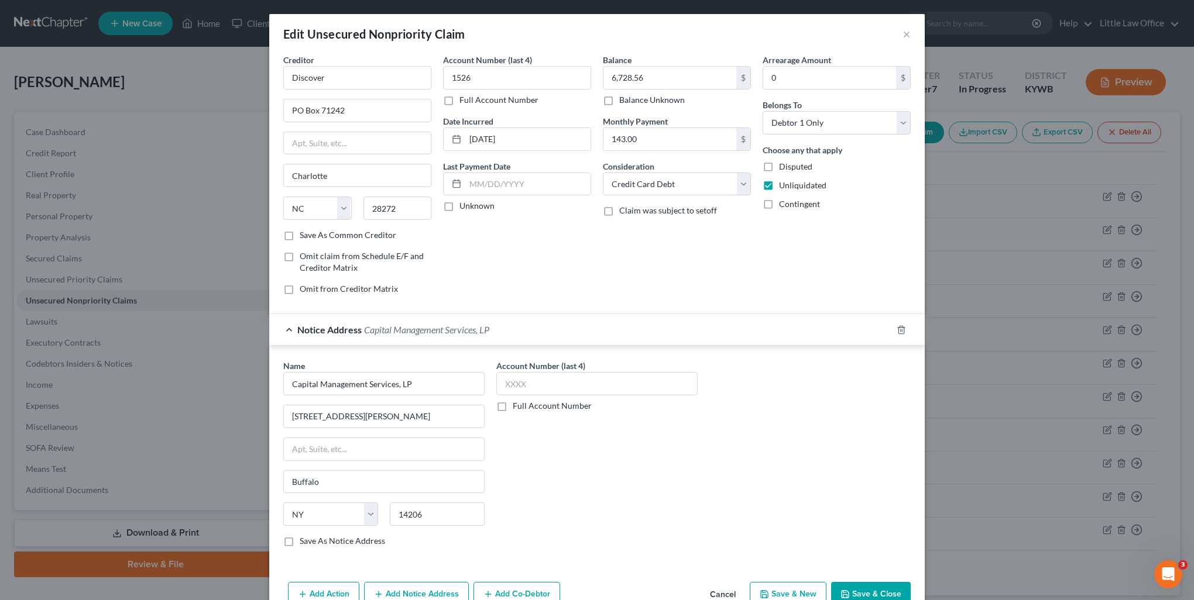
click at [300, 537] on label "Save As Notice Address" at bounding box center [342, 542] width 85 height 12
click at [304, 537] on input "Save As Notice Address" at bounding box center [308, 540] width 8 height 8
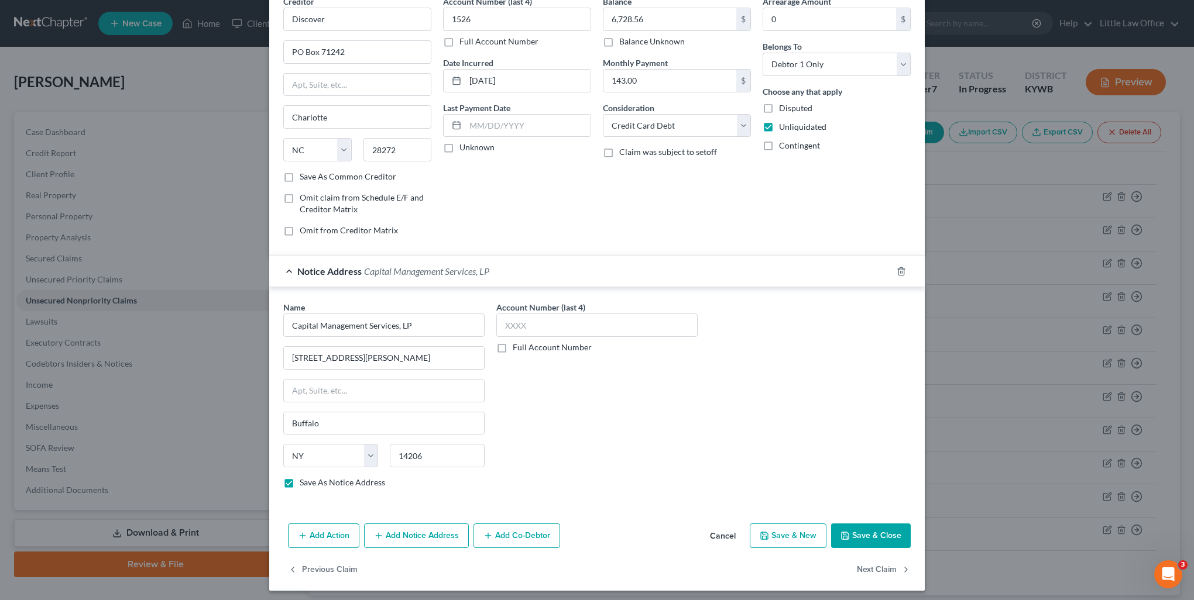
click at [861, 530] on button "Save & Close" at bounding box center [871, 536] width 80 height 25
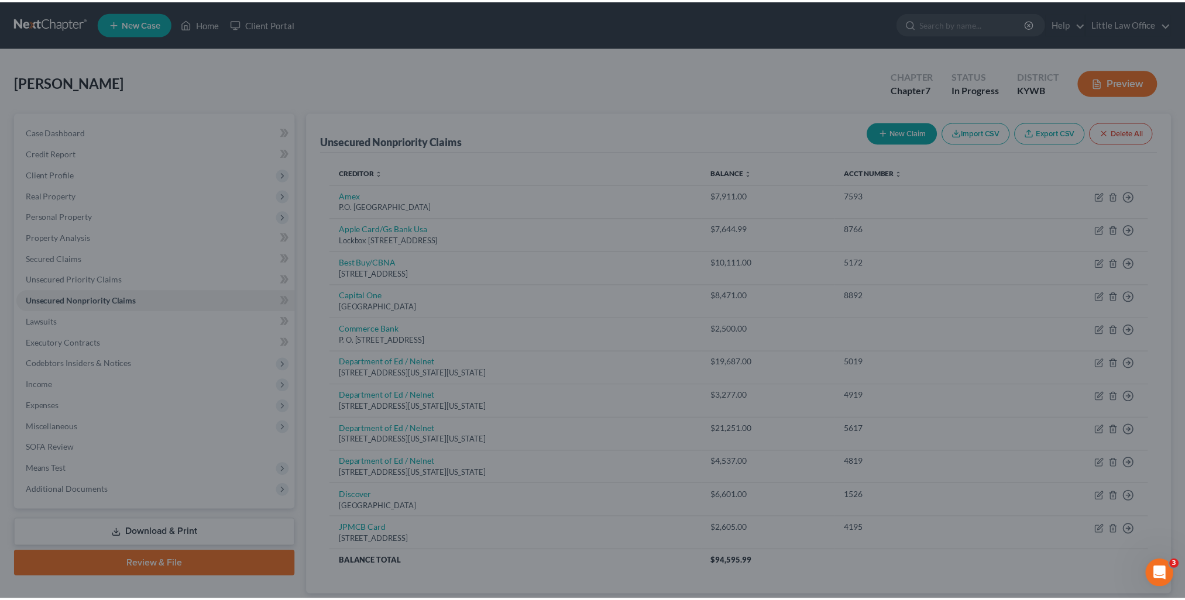
scroll to position [0, 0]
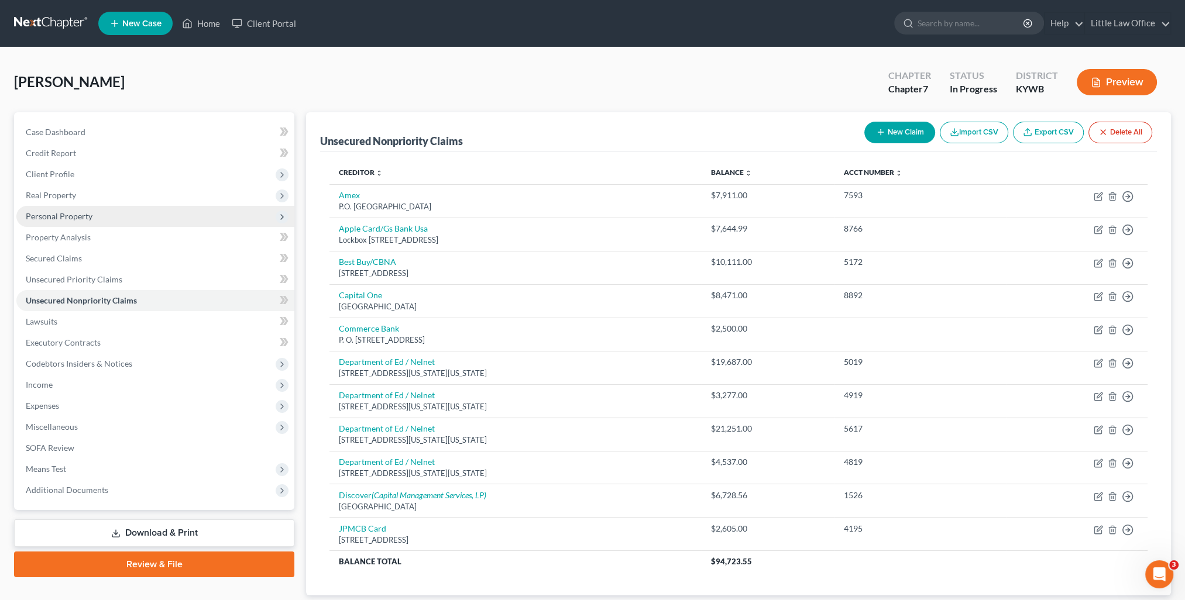
click at [53, 220] on span "Personal Property" at bounding box center [59, 216] width 67 height 10
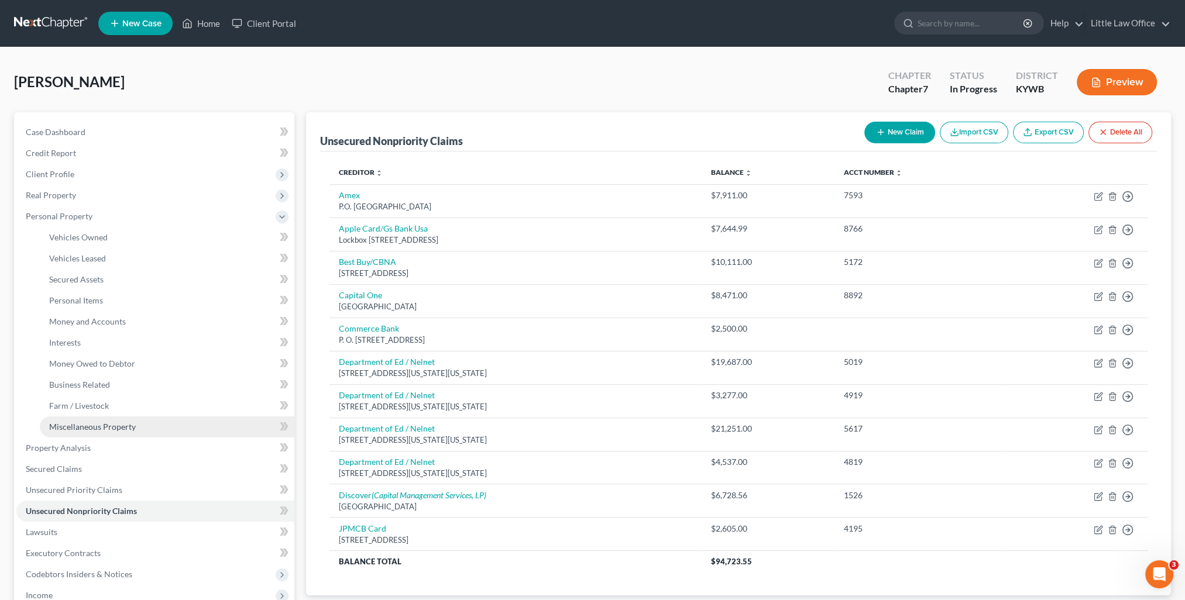
click at [90, 434] on link "Miscellaneous Property" at bounding box center [167, 427] width 255 height 21
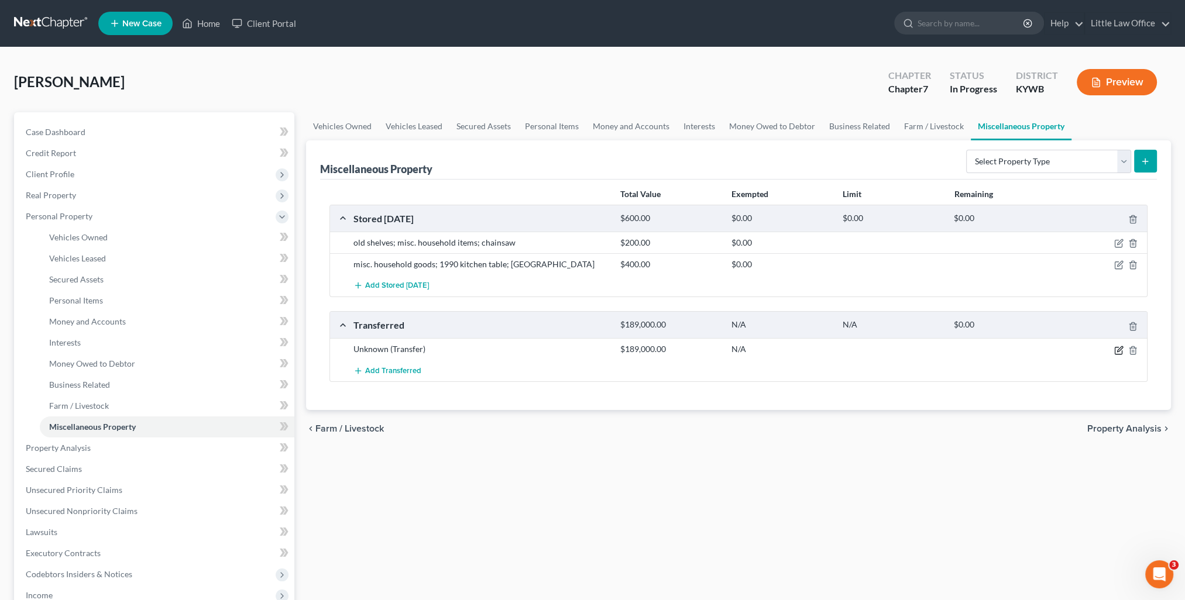
click at [1115, 351] on icon "button" at bounding box center [1118, 350] width 7 height 7
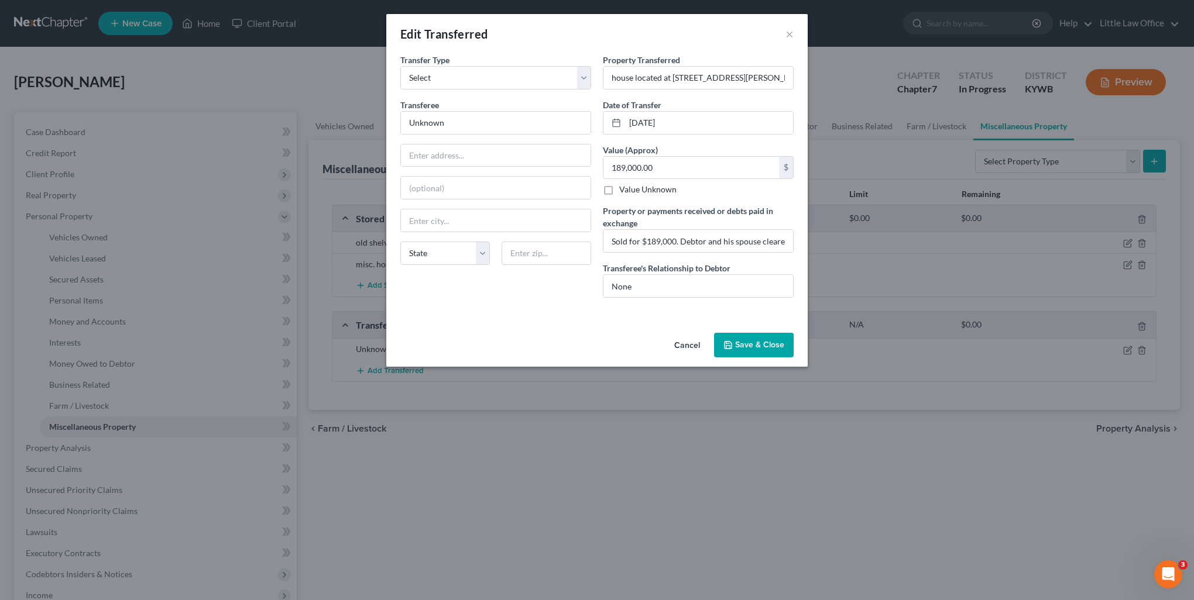
click at [787, 357] on div "Cancel Save & Close" at bounding box center [596, 347] width 421 height 39
click at [779, 346] on button "Save & Close" at bounding box center [754, 345] width 80 height 25
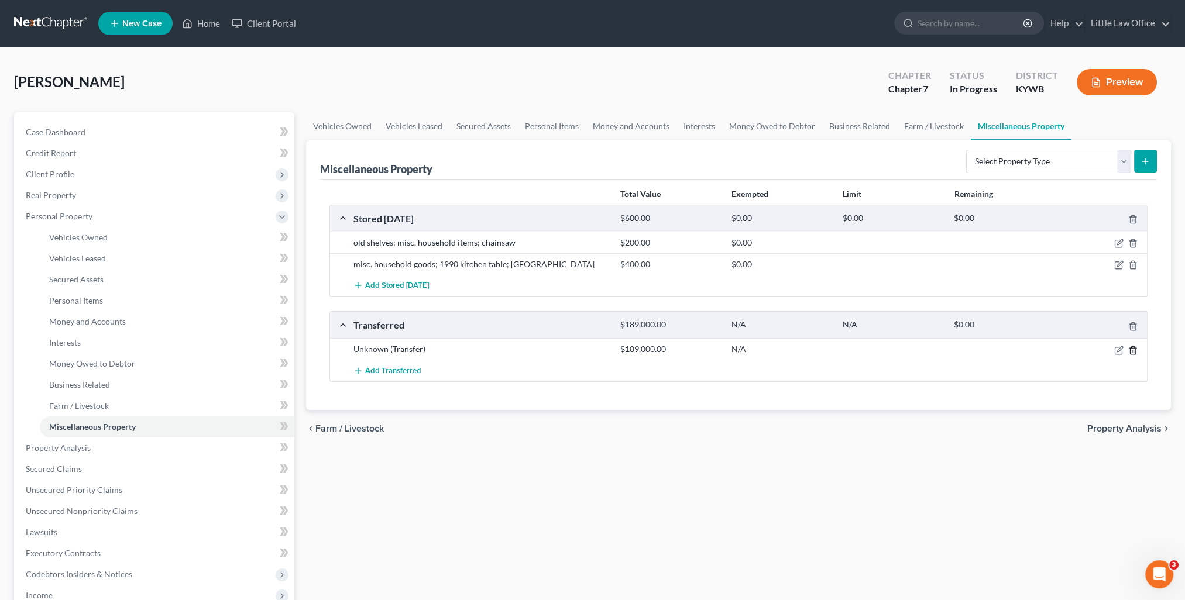
click at [1130, 351] on icon "button" at bounding box center [1132, 350] width 5 height 8
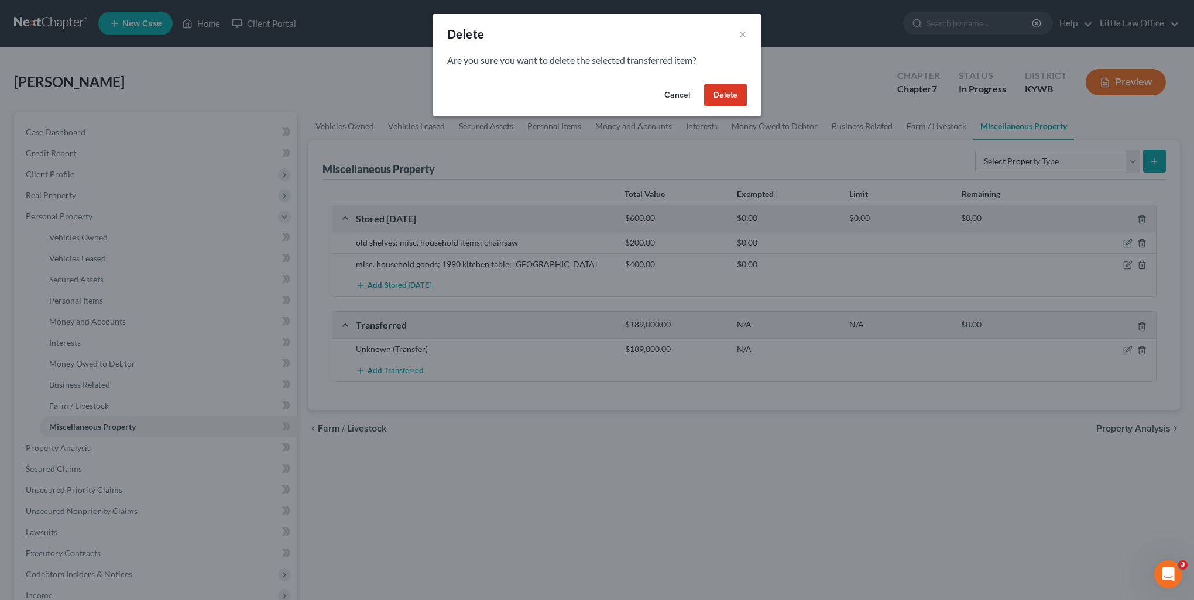
click at [723, 100] on button "Delete" at bounding box center [725, 95] width 43 height 23
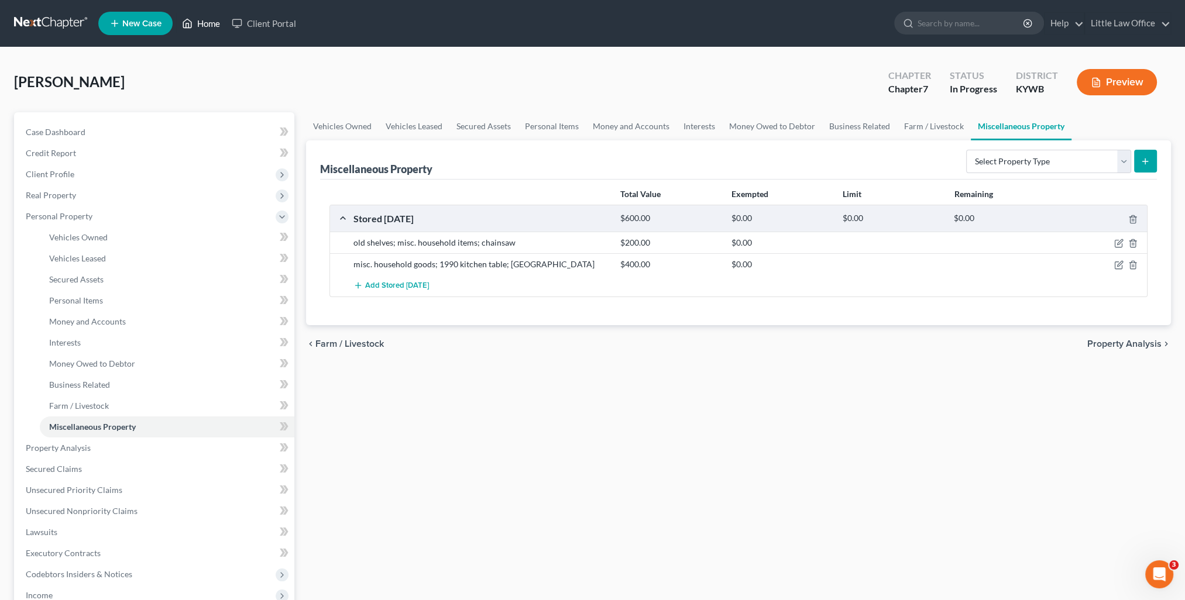
click at [218, 25] on link "Home" at bounding box center [201, 23] width 50 height 21
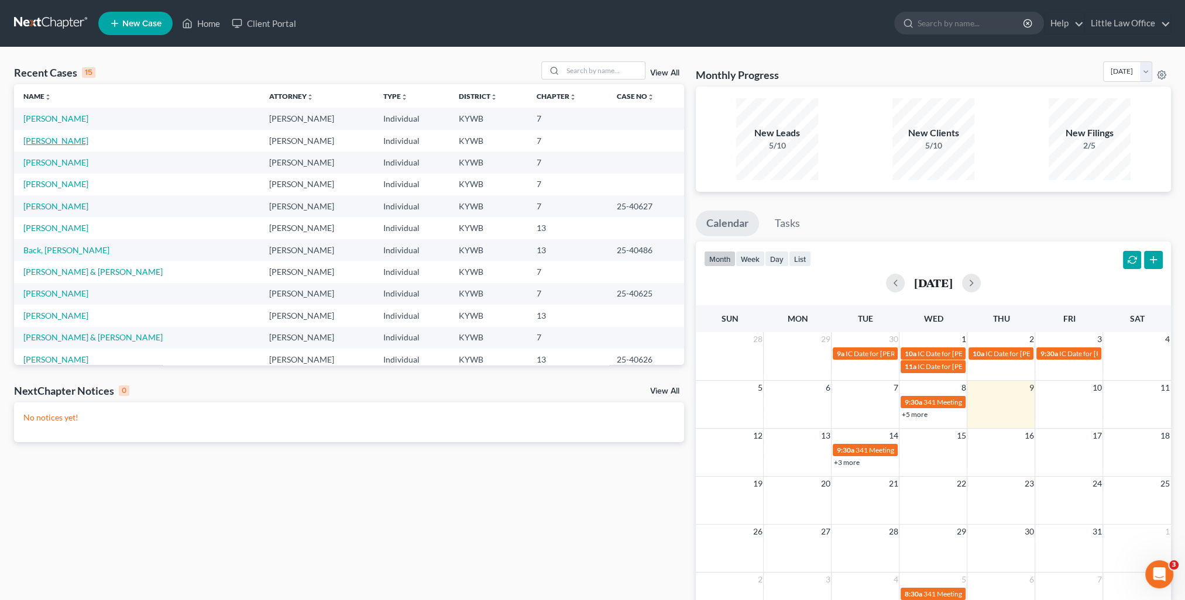
click at [76, 142] on link "[PERSON_NAME]" at bounding box center [55, 141] width 65 height 10
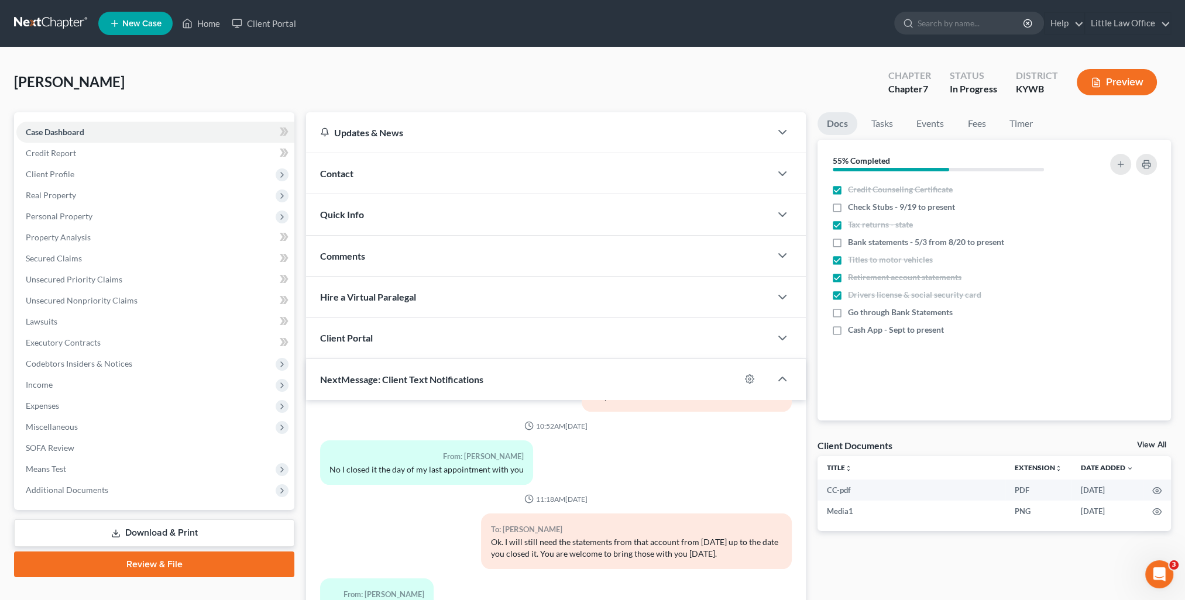
scroll to position [59, 0]
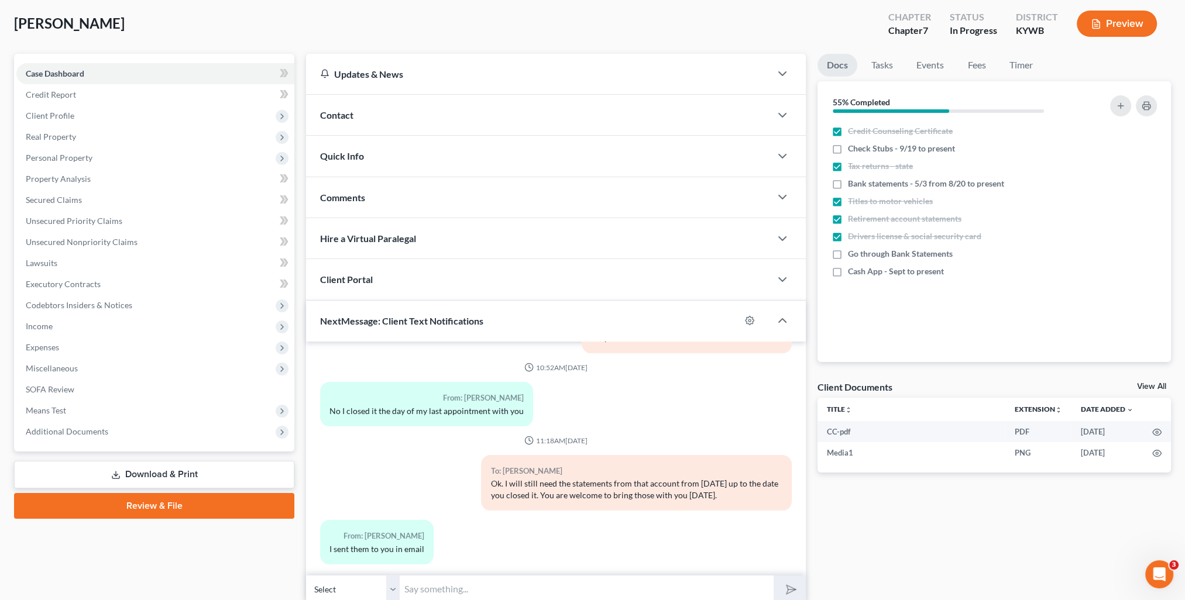
click at [532, 595] on input "text" at bounding box center [587, 589] width 374 height 29
click at [774, 576] on button "submit" at bounding box center [790, 590] width 32 height 28
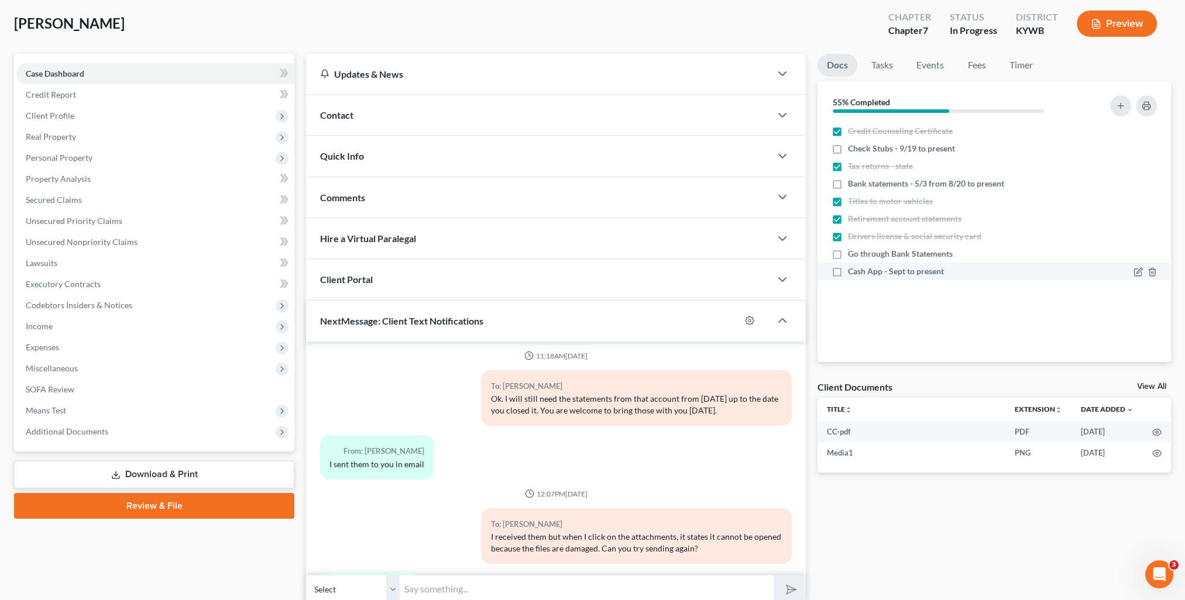
scroll to position [2225, 0]
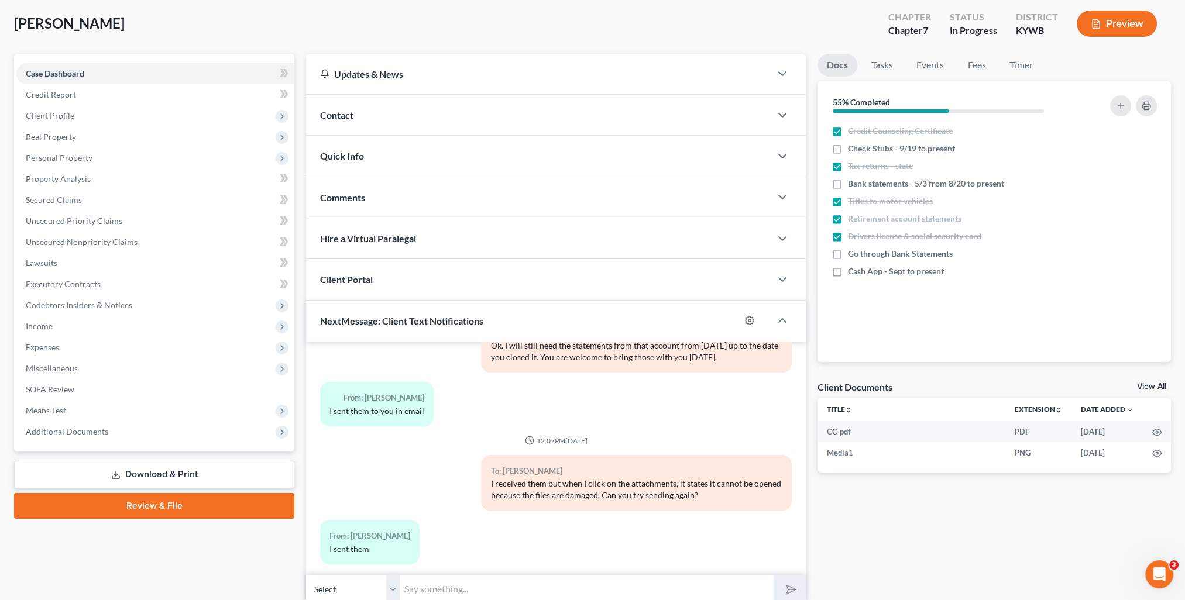
click at [455, 588] on input "text" at bounding box center [587, 589] width 374 height 29
click at [774, 576] on button "submit" at bounding box center [790, 590] width 32 height 28
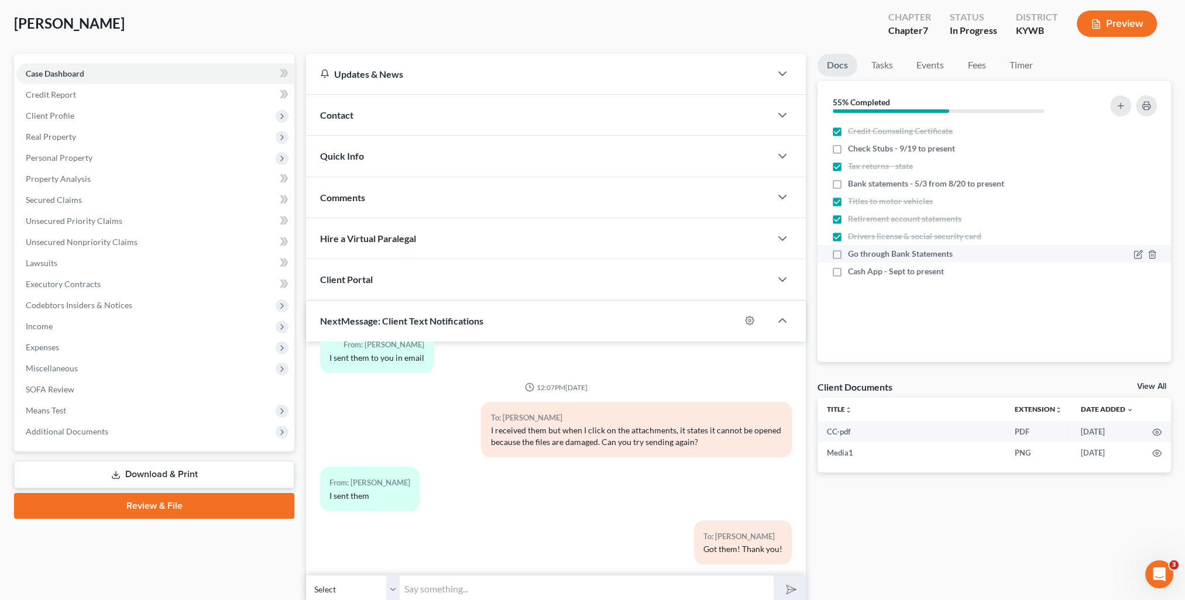
click at [848, 248] on label "Go through Bank Statements" at bounding box center [900, 254] width 105 height 12
click at [853, 248] on input "Go through Bank Statements" at bounding box center [857, 252] width 8 height 8
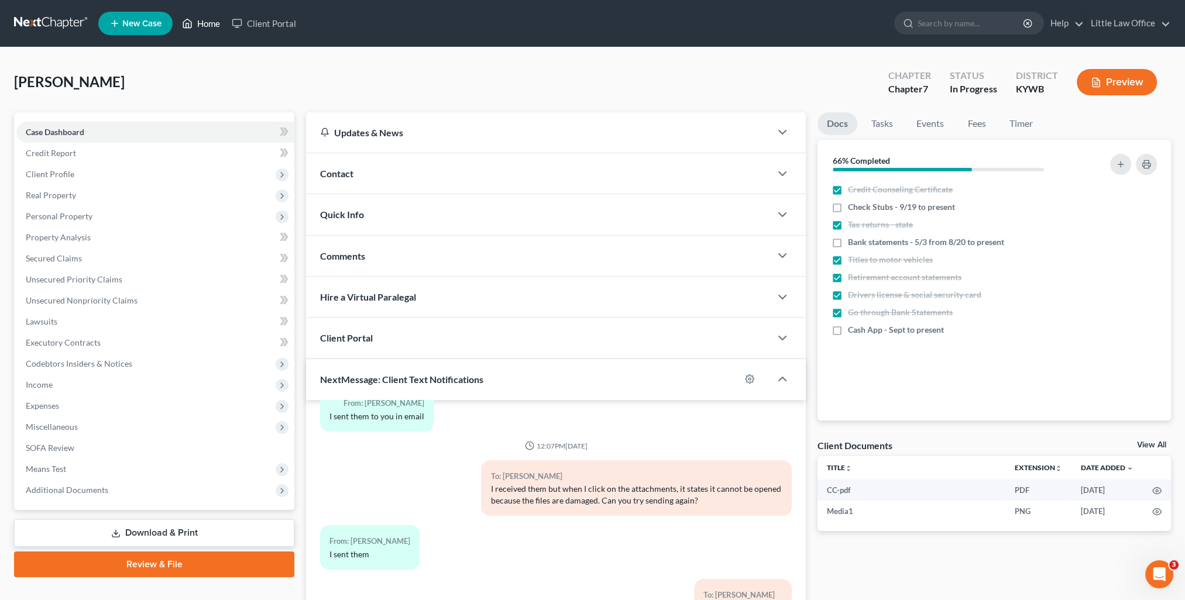
click at [200, 22] on link "Home" at bounding box center [201, 23] width 50 height 21
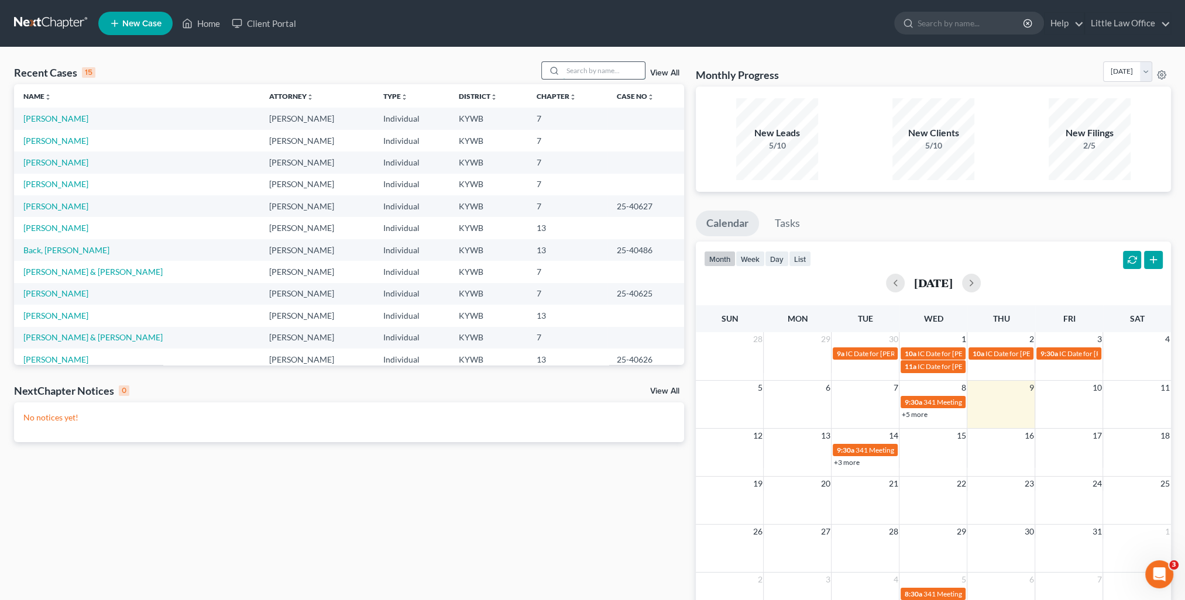
click at [576, 69] on input "search" at bounding box center [604, 70] width 82 height 17
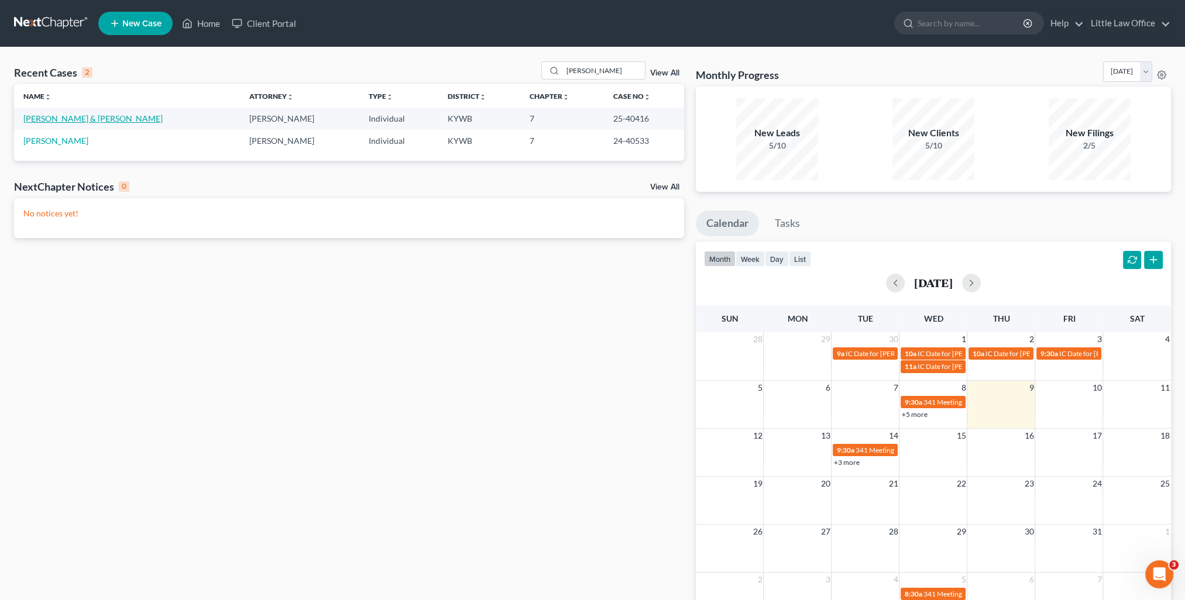
click at [75, 116] on link "[PERSON_NAME] & [PERSON_NAME]" at bounding box center [92, 119] width 139 height 10
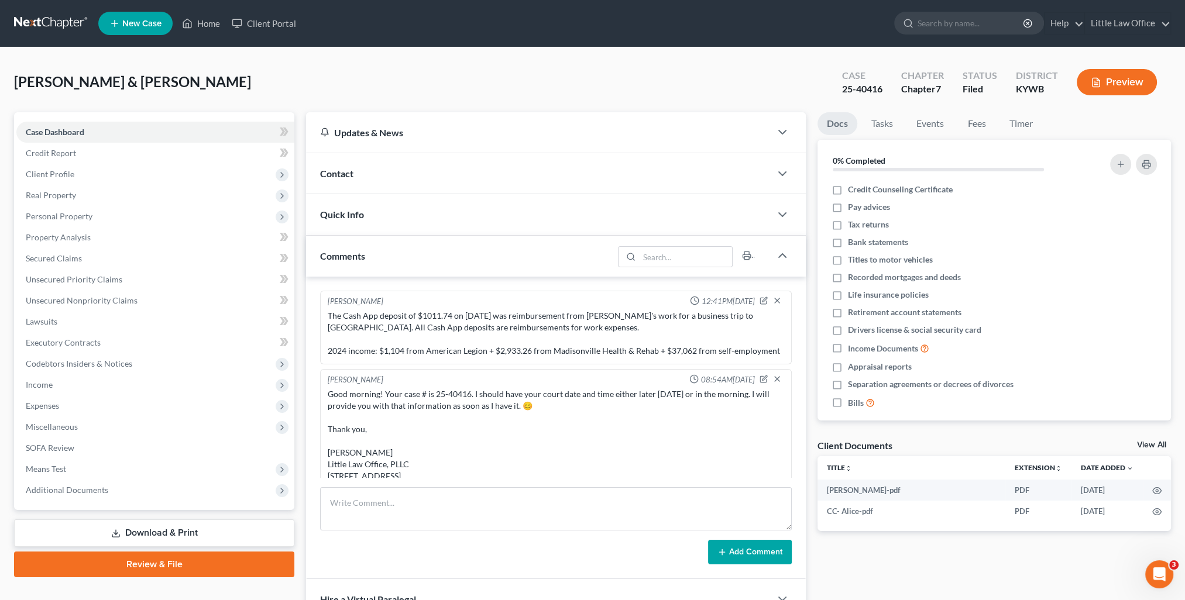
scroll to position [878, 0]
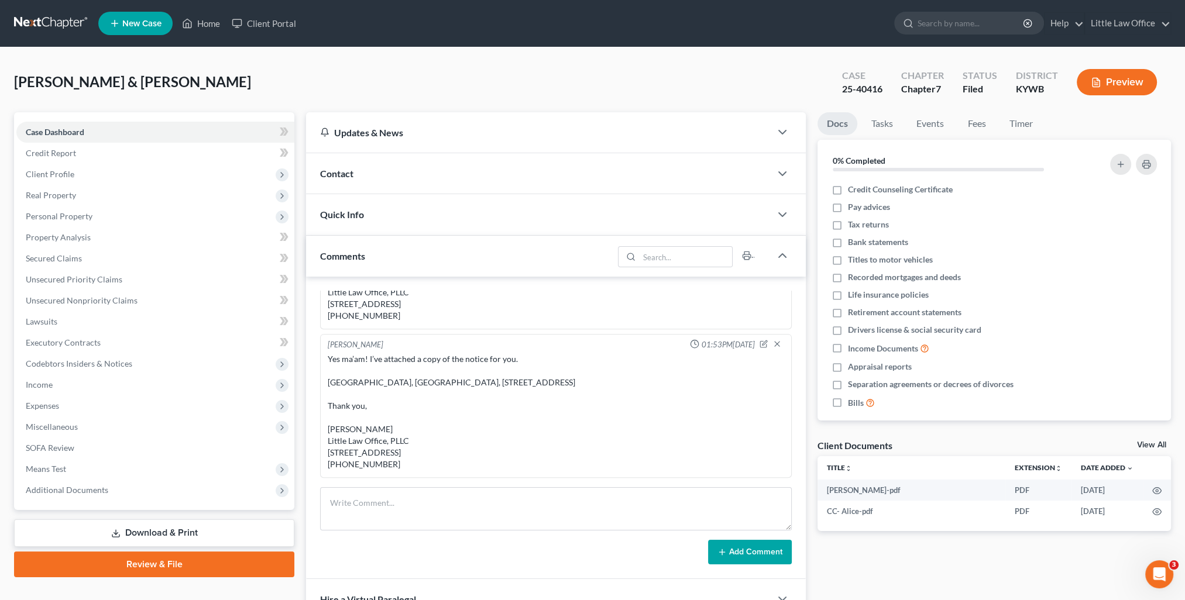
click at [328, 168] on span "Contact" at bounding box center [336, 173] width 33 height 11
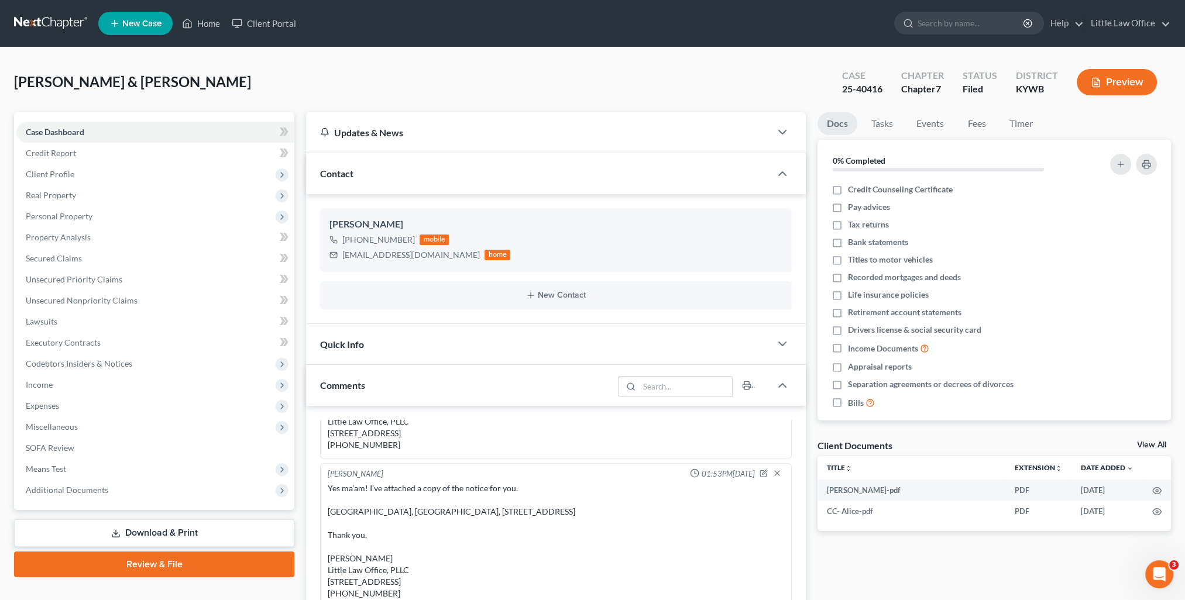
scroll to position [400, 0]
click at [215, 26] on link "Home" at bounding box center [201, 23] width 50 height 21
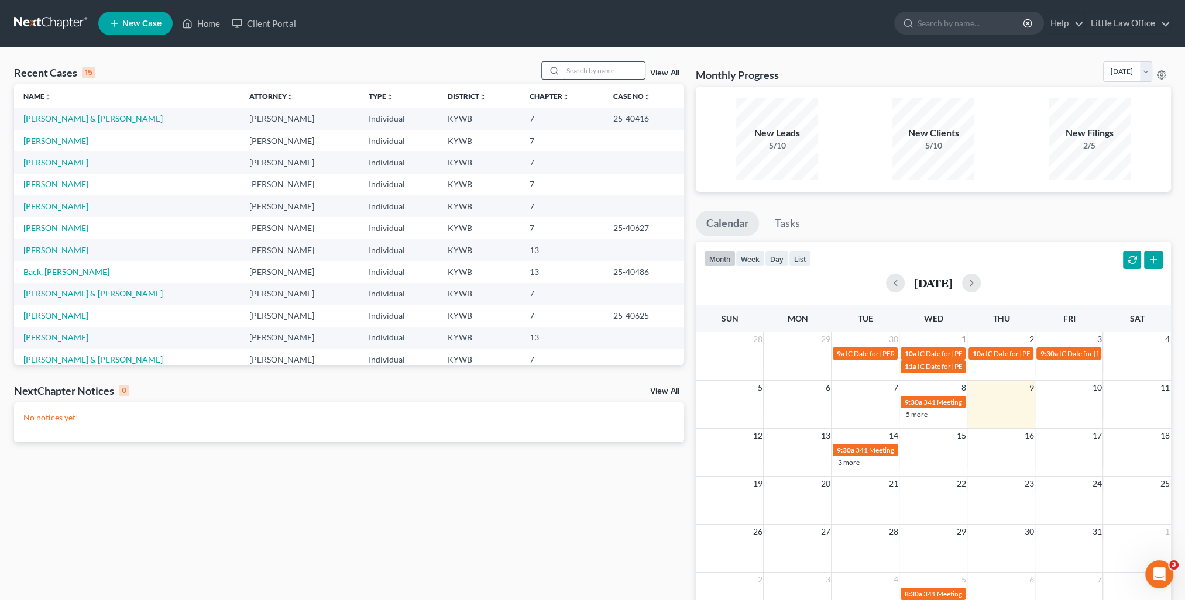
click at [608, 68] on input "search" at bounding box center [604, 70] width 82 height 17
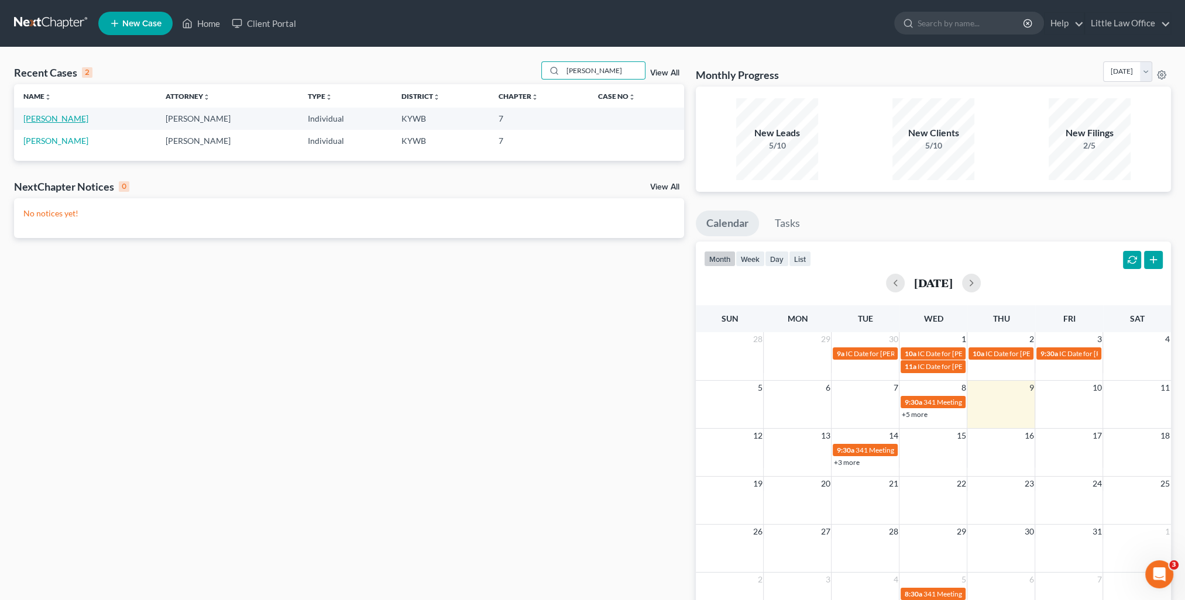
click at [52, 121] on link "[PERSON_NAME]" at bounding box center [55, 119] width 65 height 10
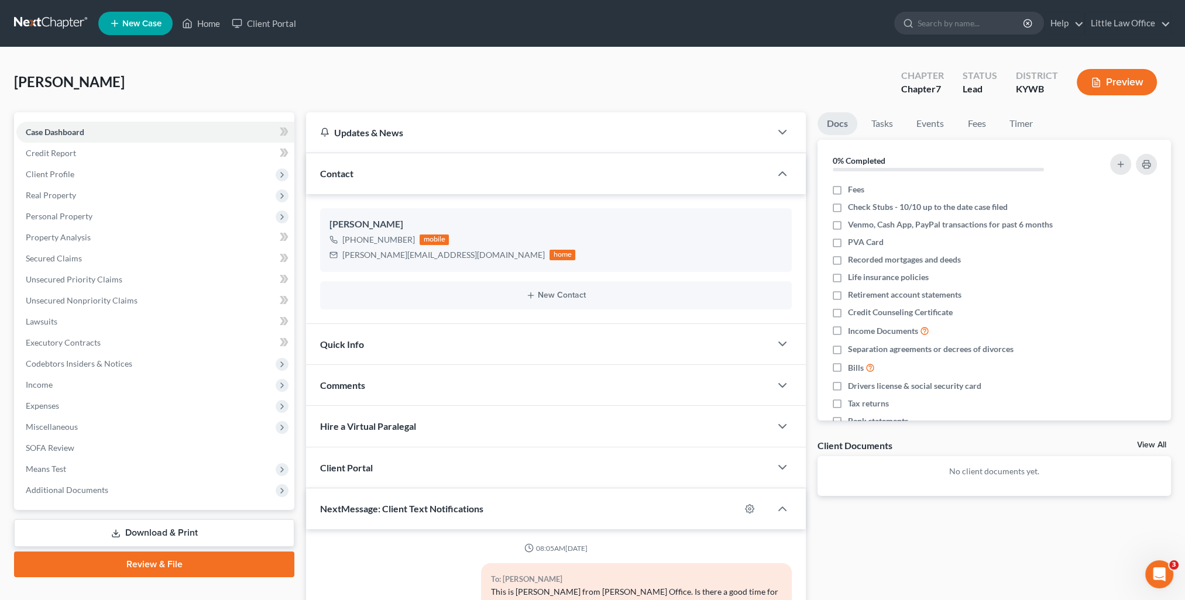
click at [354, 175] on div "Contact" at bounding box center [538, 173] width 465 height 40
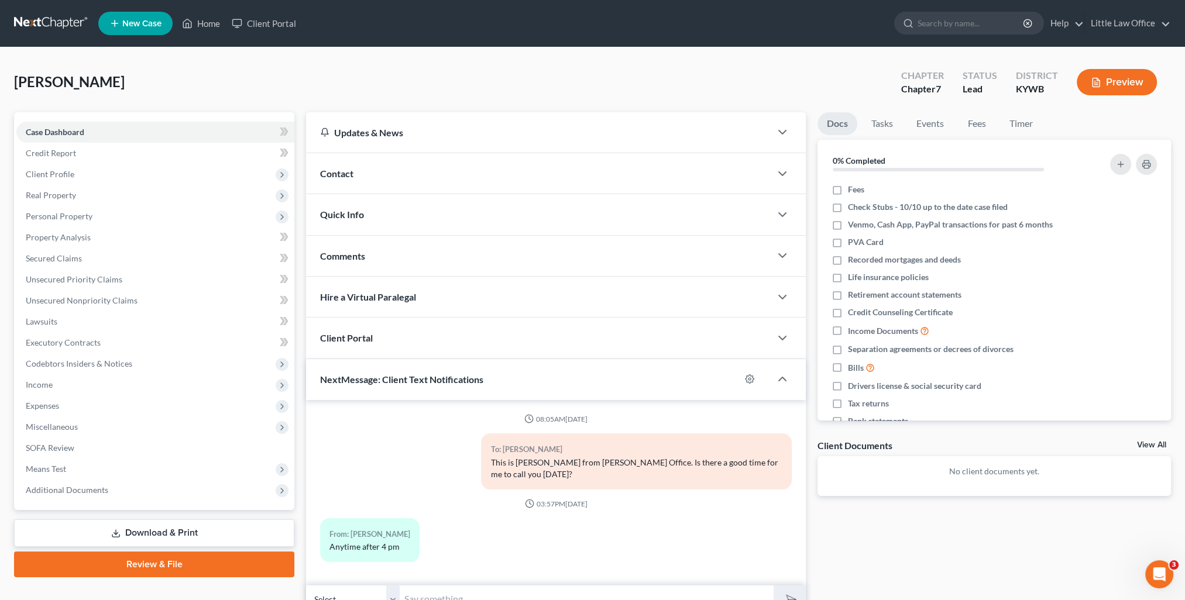
scroll to position [56, 0]
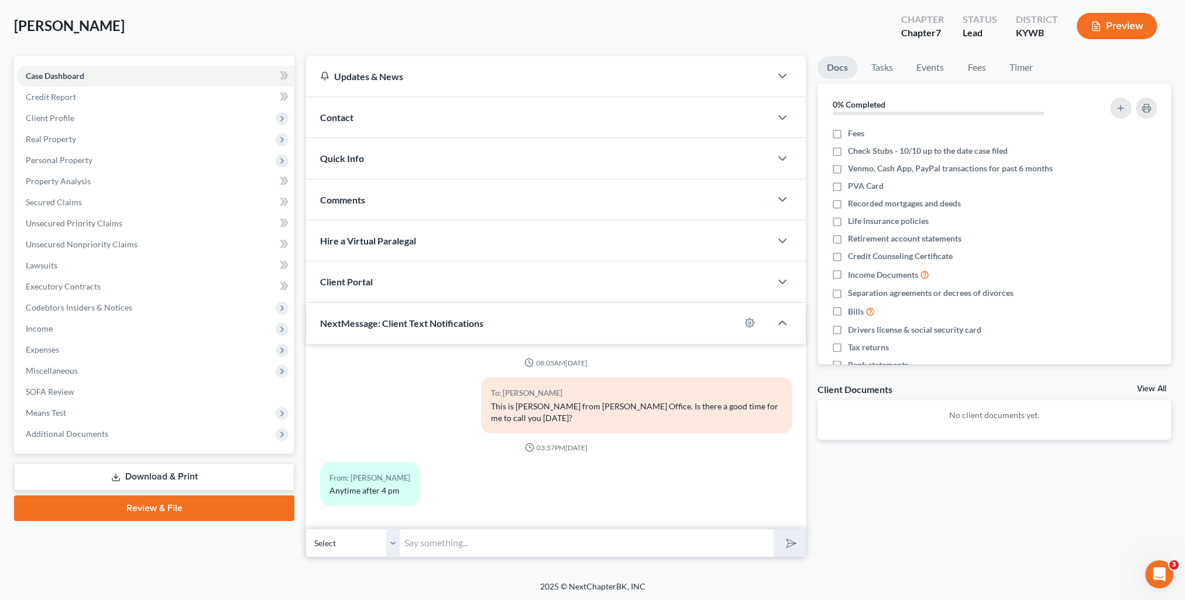
click at [512, 544] on input "text" at bounding box center [587, 543] width 374 height 29
click at [774, 530] on button "submit" at bounding box center [790, 544] width 32 height 28
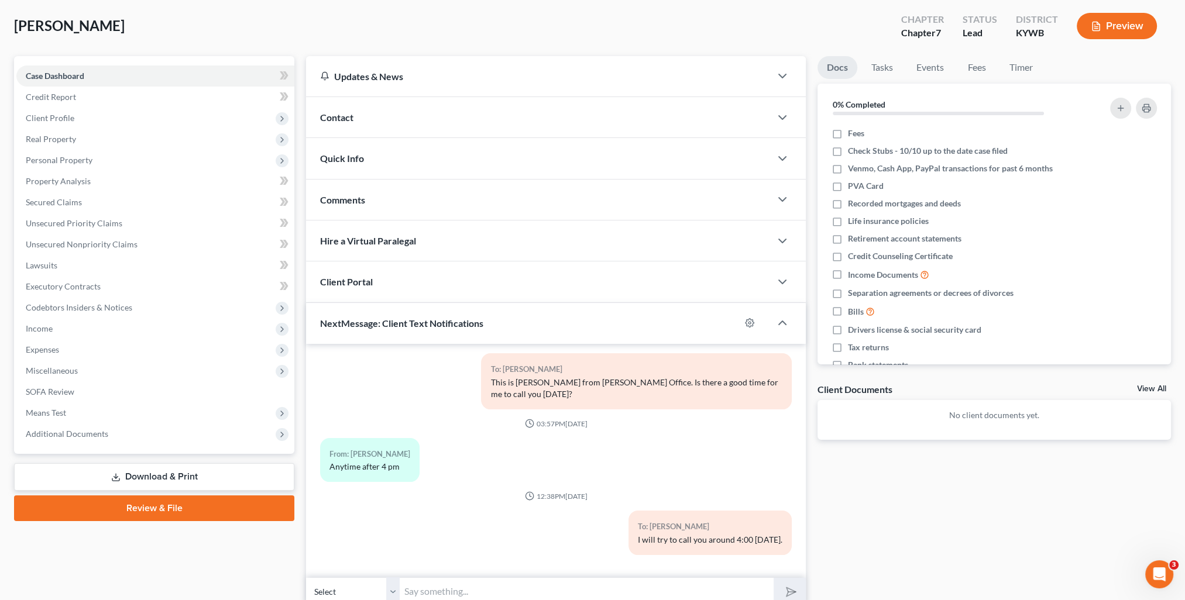
scroll to position [0, 0]
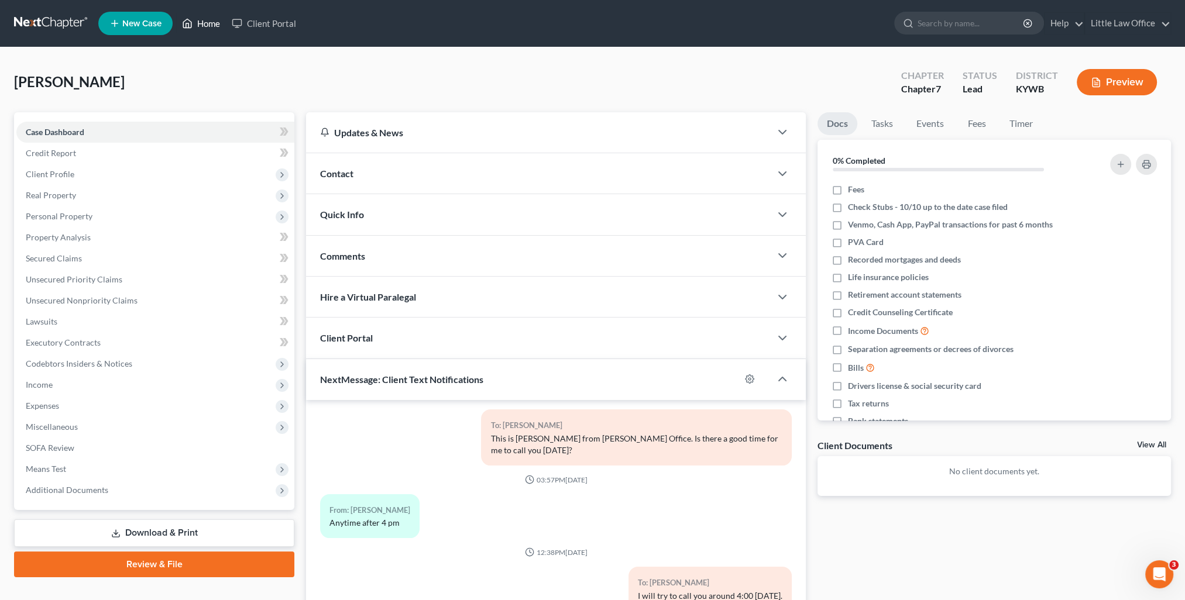
click at [207, 25] on link "Home" at bounding box center [201, 23] width 50 height 21
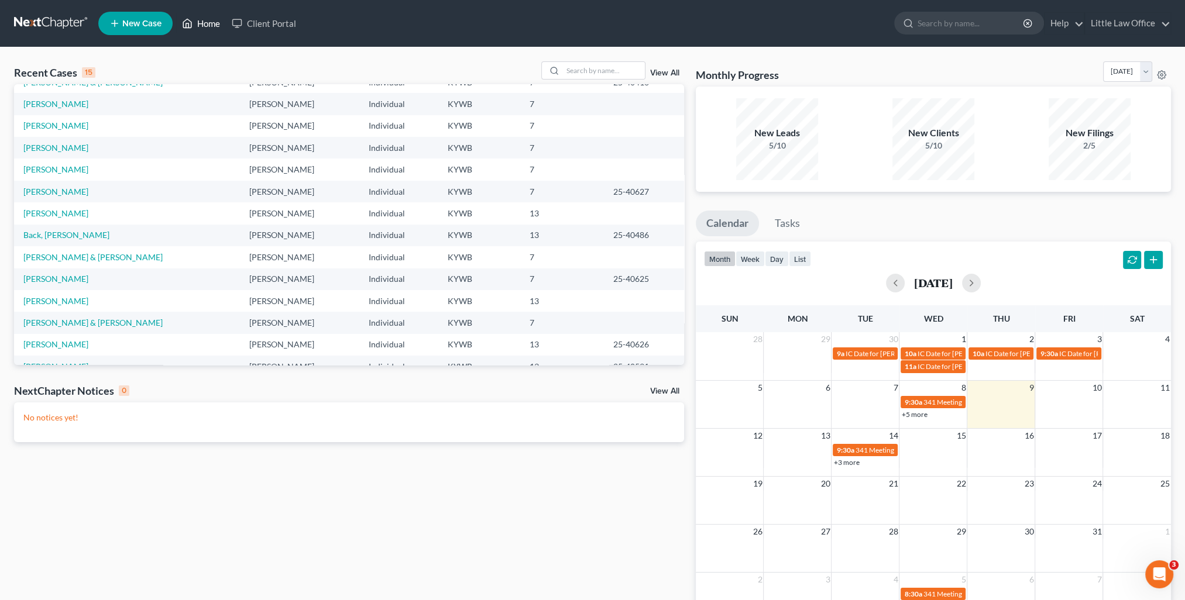
scroll to position [80, 0]
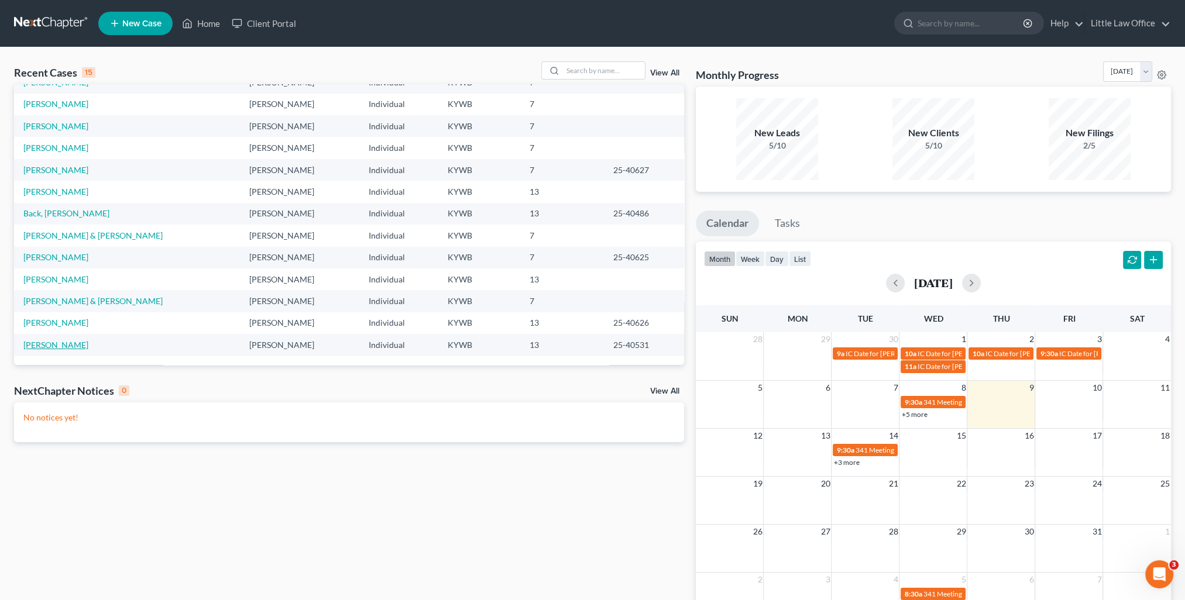
click at [67, 344] on link "[PERSON_NAME]" at bounding box center [55, 345] width 65 height 10
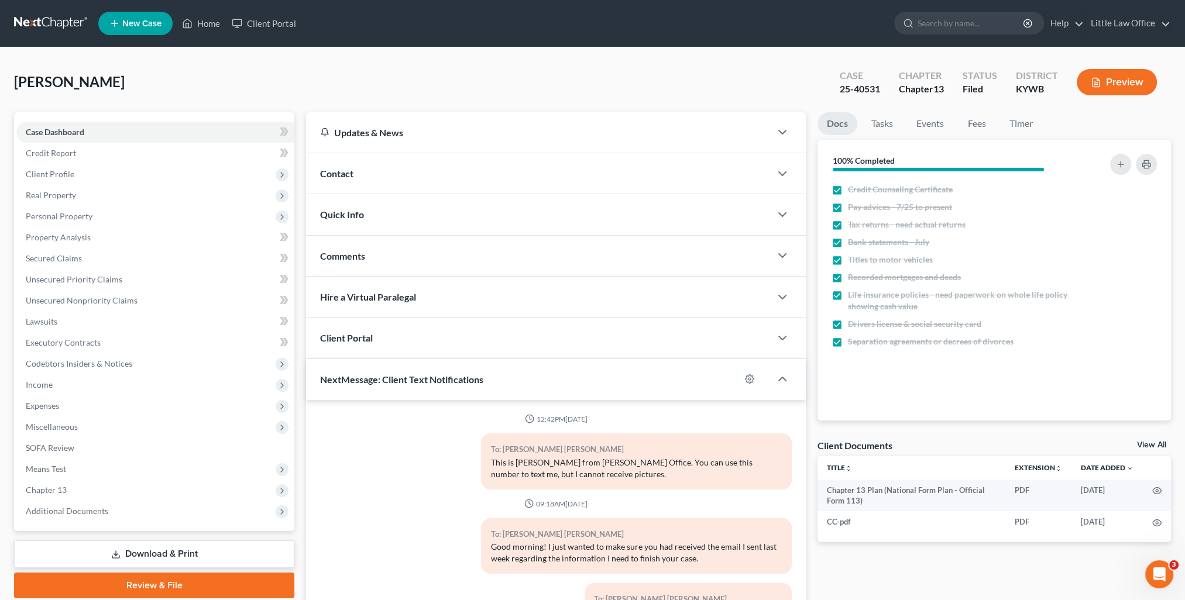
scroll to position [906, 0]
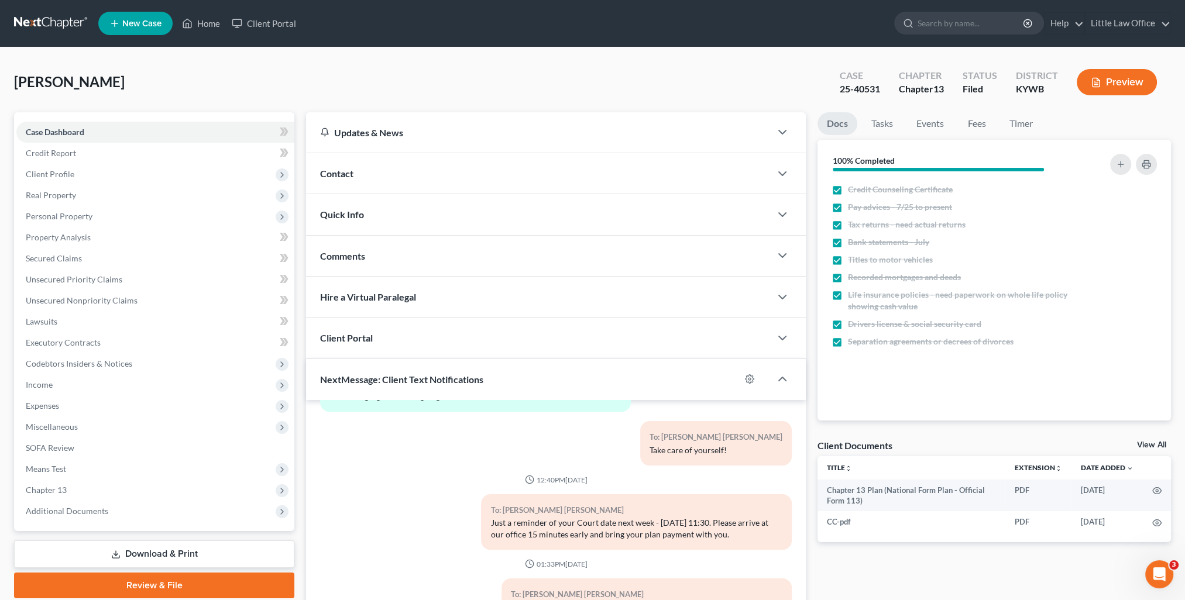
click at [437, 166] on div "Contact" at bounding box center [538, 173] width 465 height 40
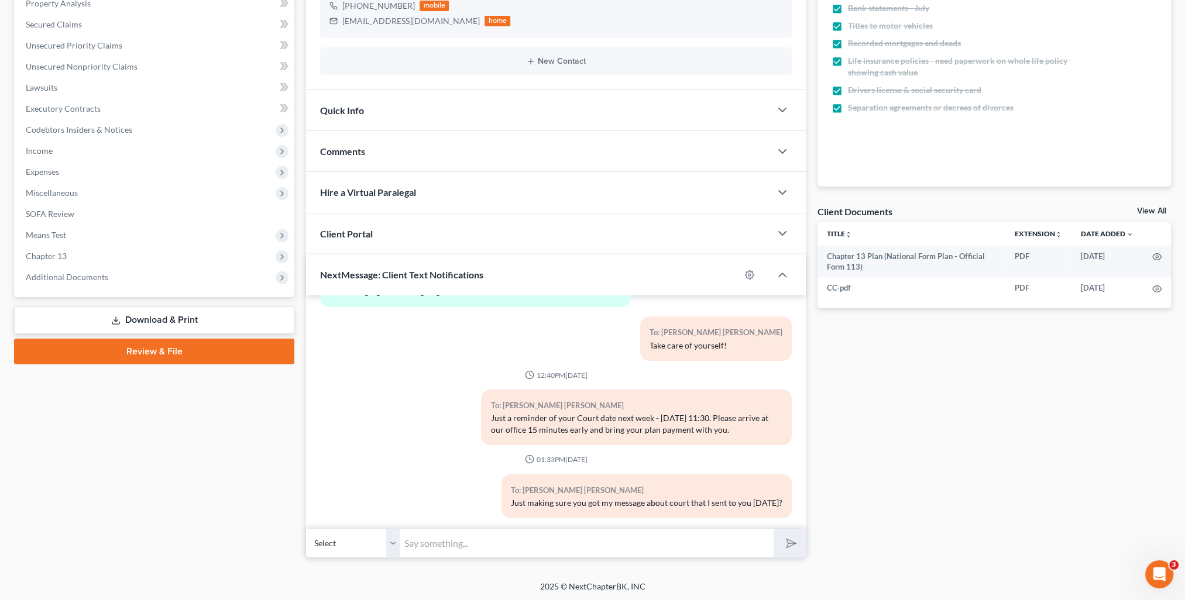
scroll to position [0, 0]
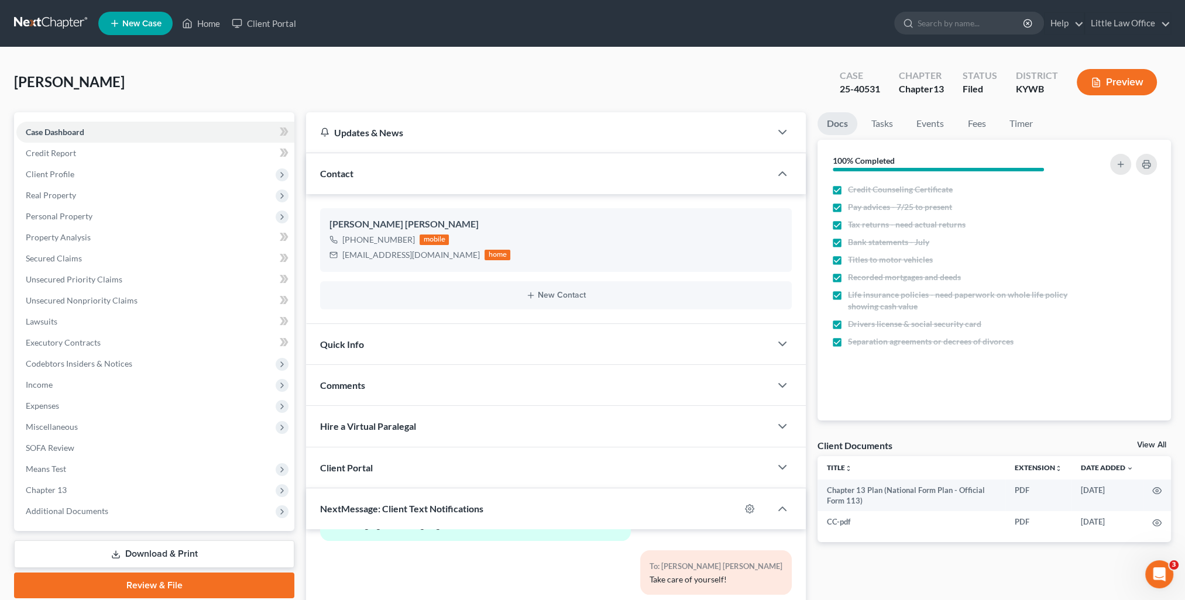
click at [406, 383] on div "Comments" at bounding box center [538, 385] width 465 height 40
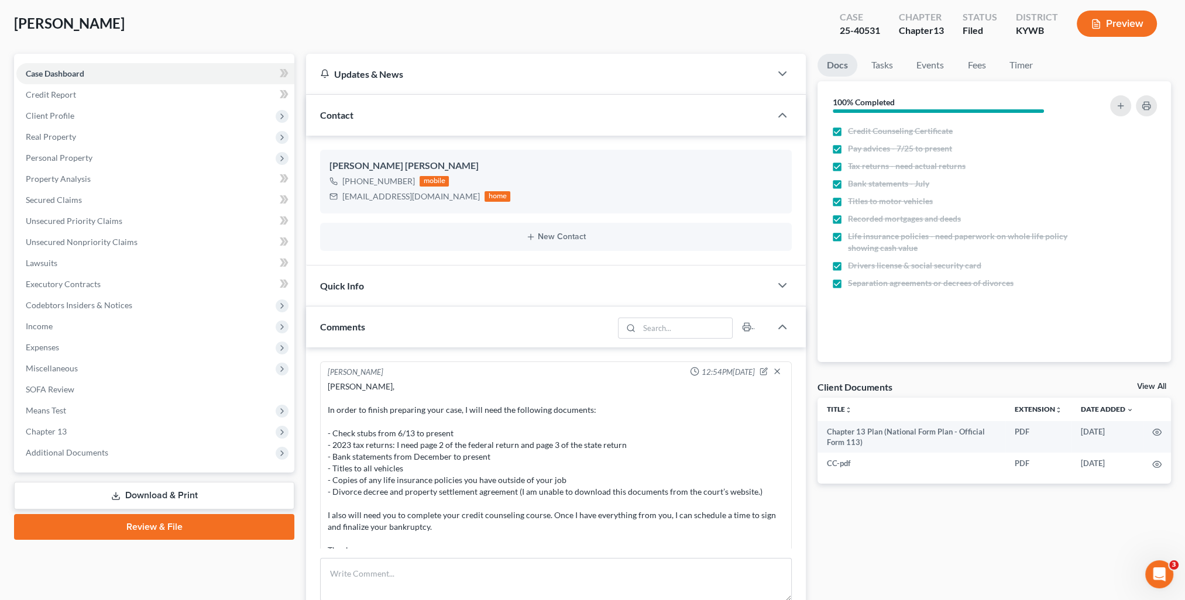
scroll to position [117, 0]
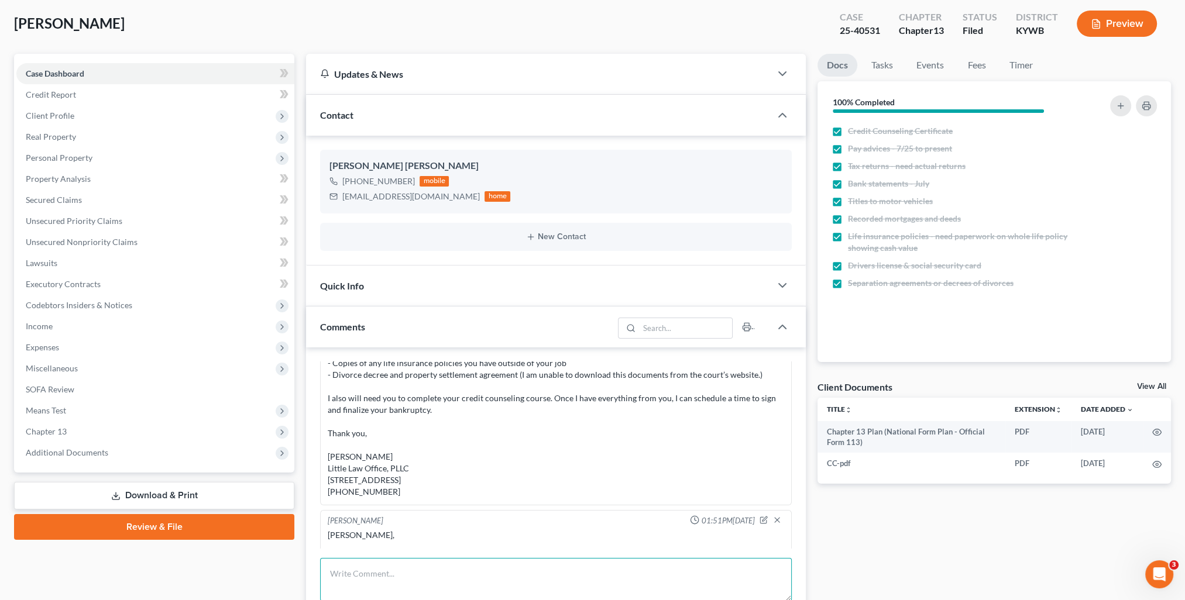
click at [531, 572] on textarea at bounding box center [556, 579] width 472 height 43
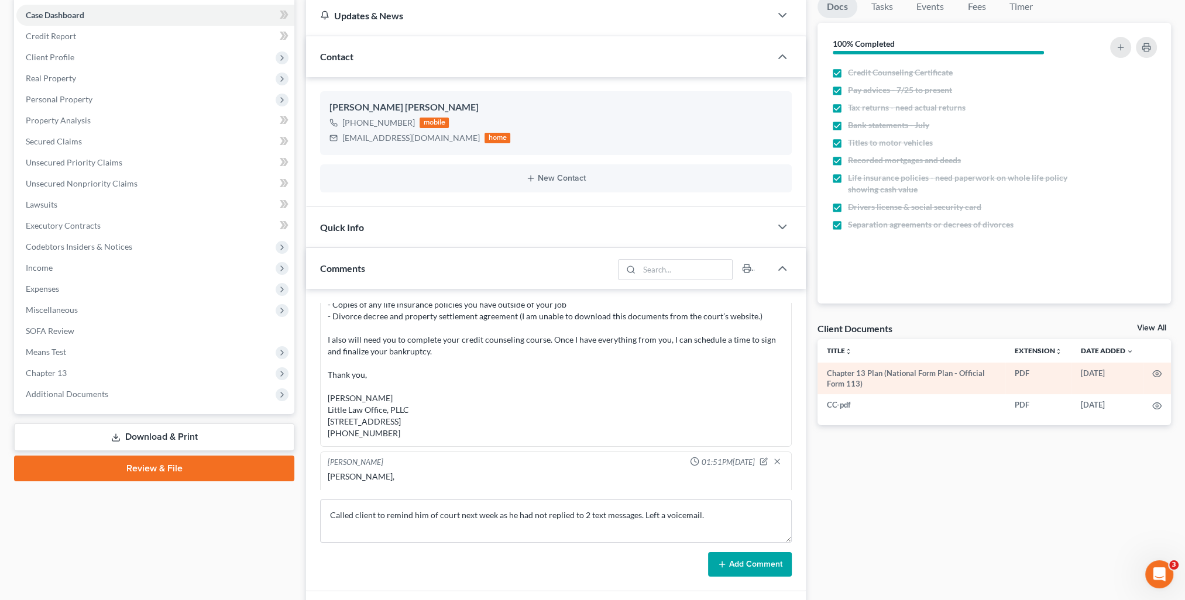
drag, startPoint x: 756, startPoint y: 563, endPoint x: 1147, endPoint y: 366, distance: 437.6
click at [756, 563] on button "Add Comment" at bounding box center [750, 564] width 84 height 25
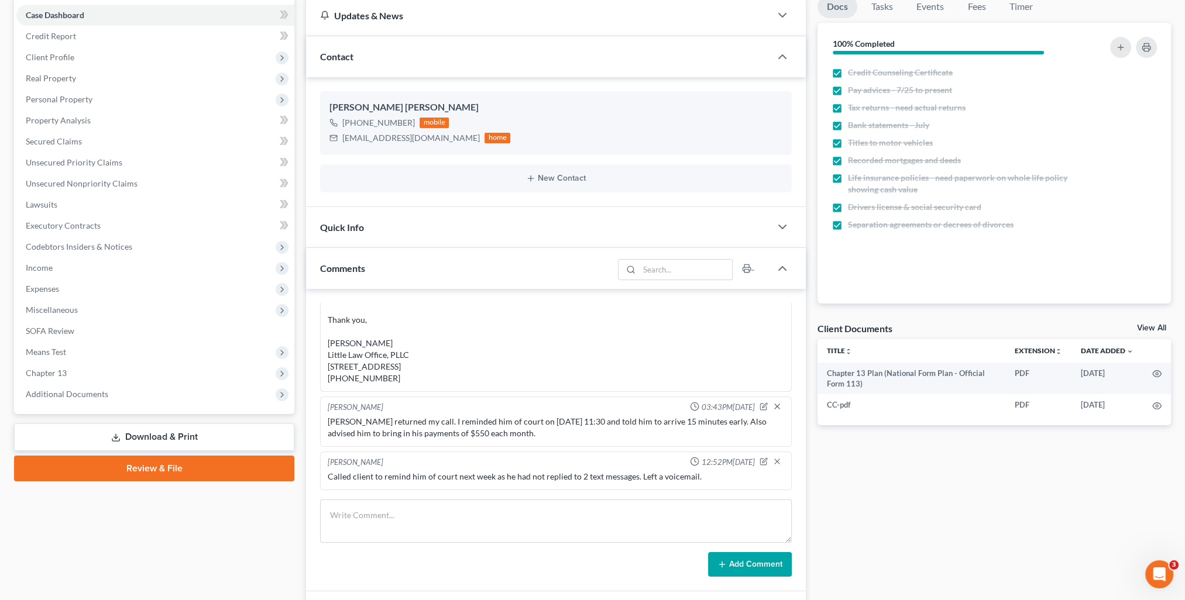
scroll to position [0, 0]
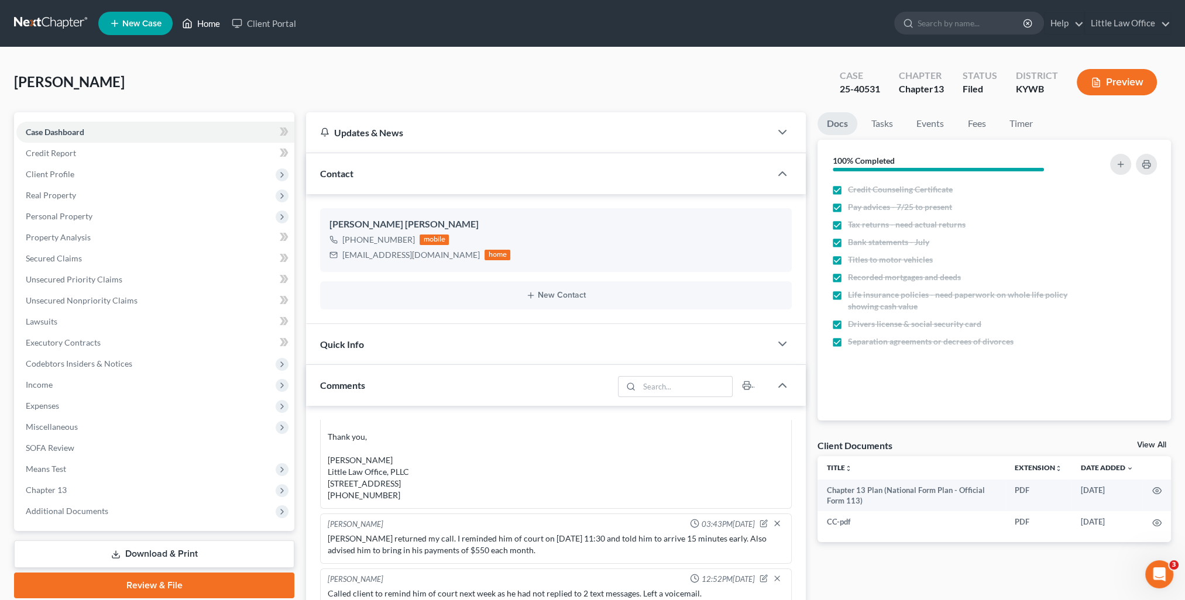
click at [213, 29] on link "Home" at bounding box center [201, 23] width 50 height 21
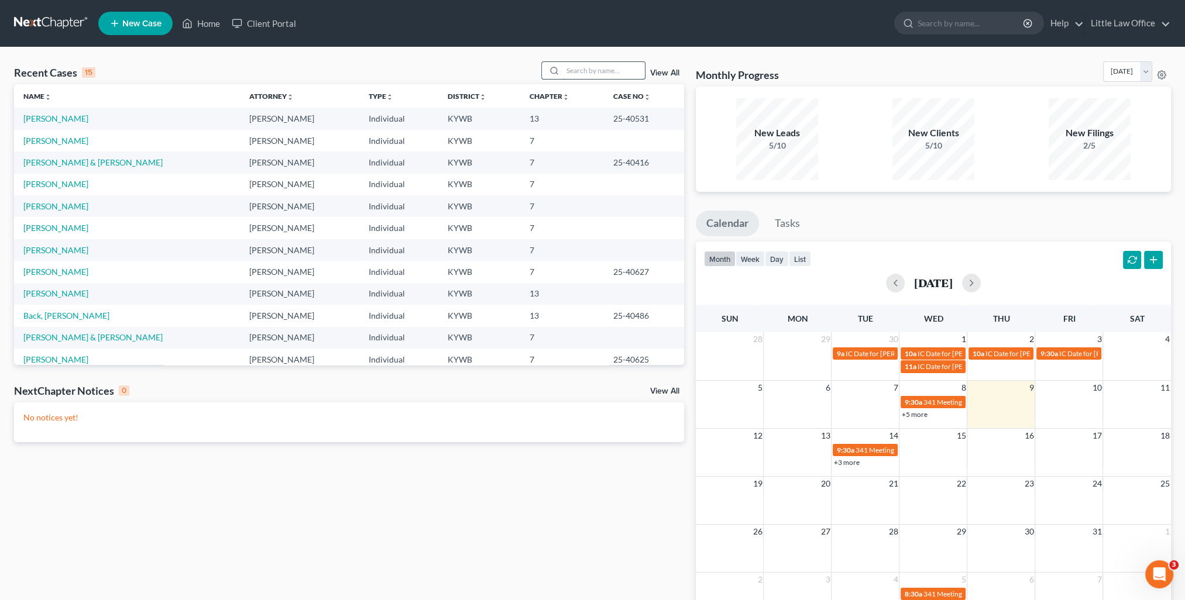
click at [581, 73] on input "search" at bounding box center [604, 70] width 82 height 17
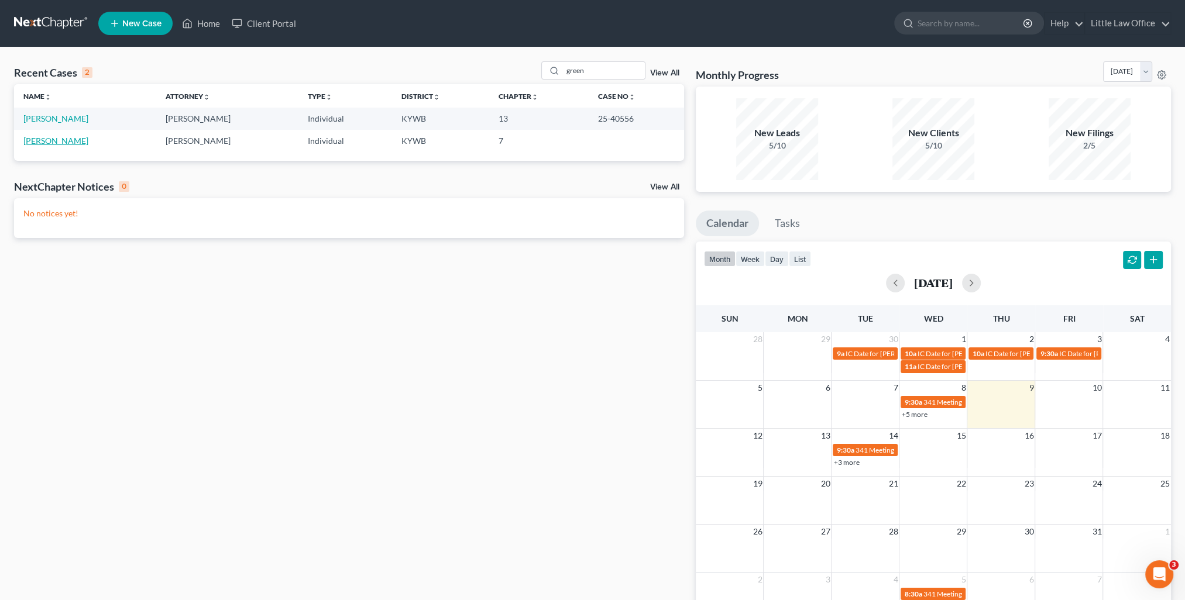
click at [49, 144] on link "[PERSON_NAME]" at bounding box center [55, 141] width 65 height 10
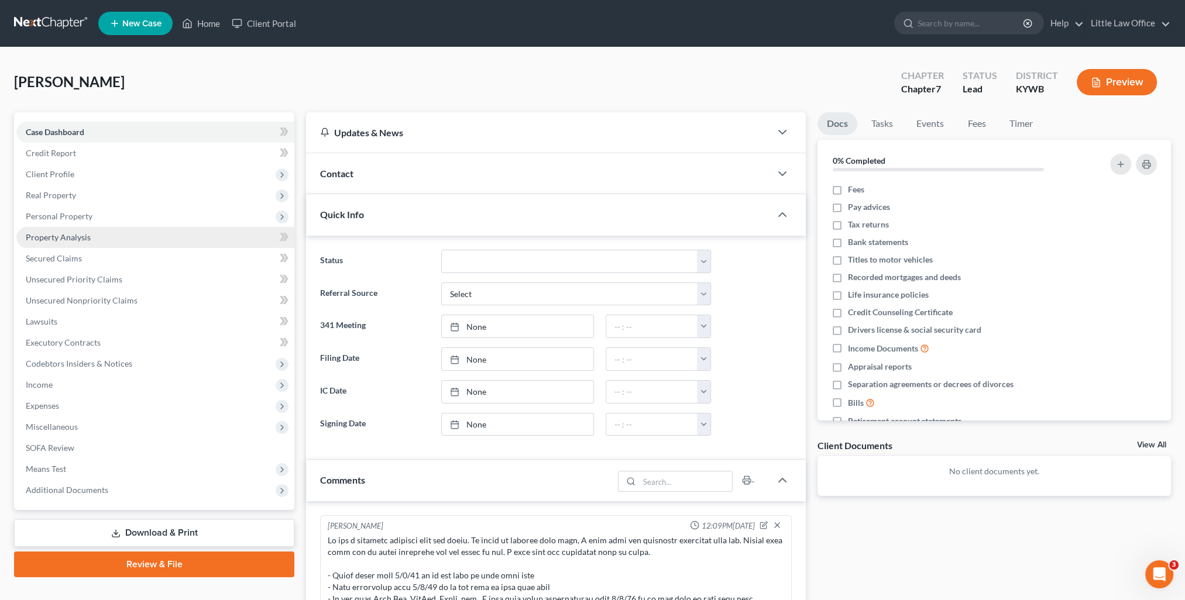
scroll to position [245, 0]
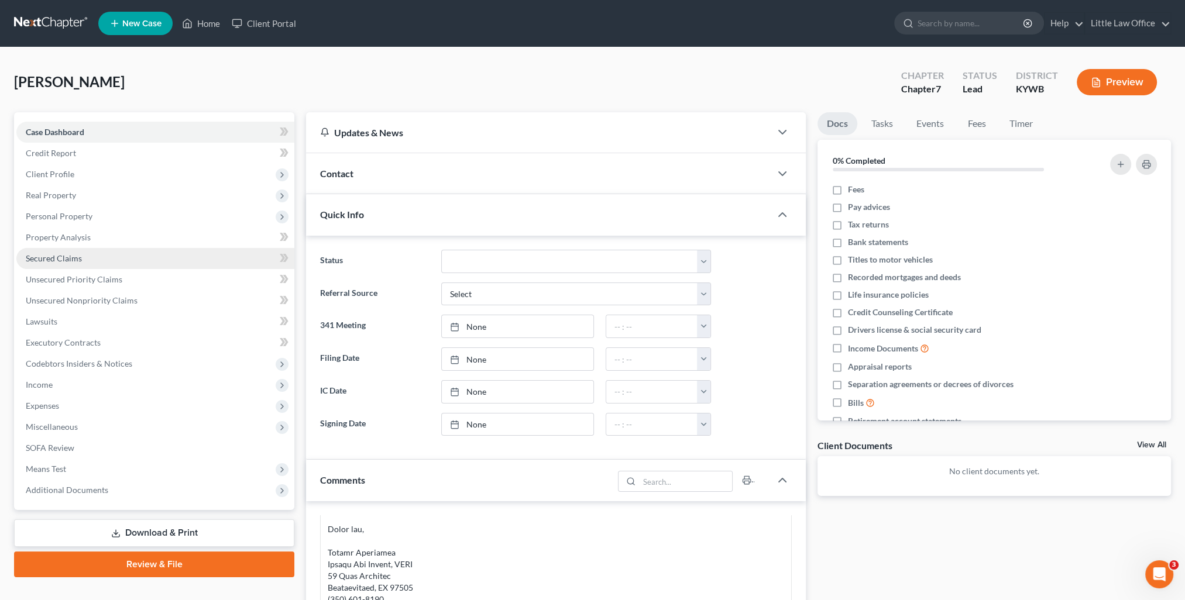
click at [102, 266] on link "Secured Claims" at bounding box center [155, 258] width 278 height 21
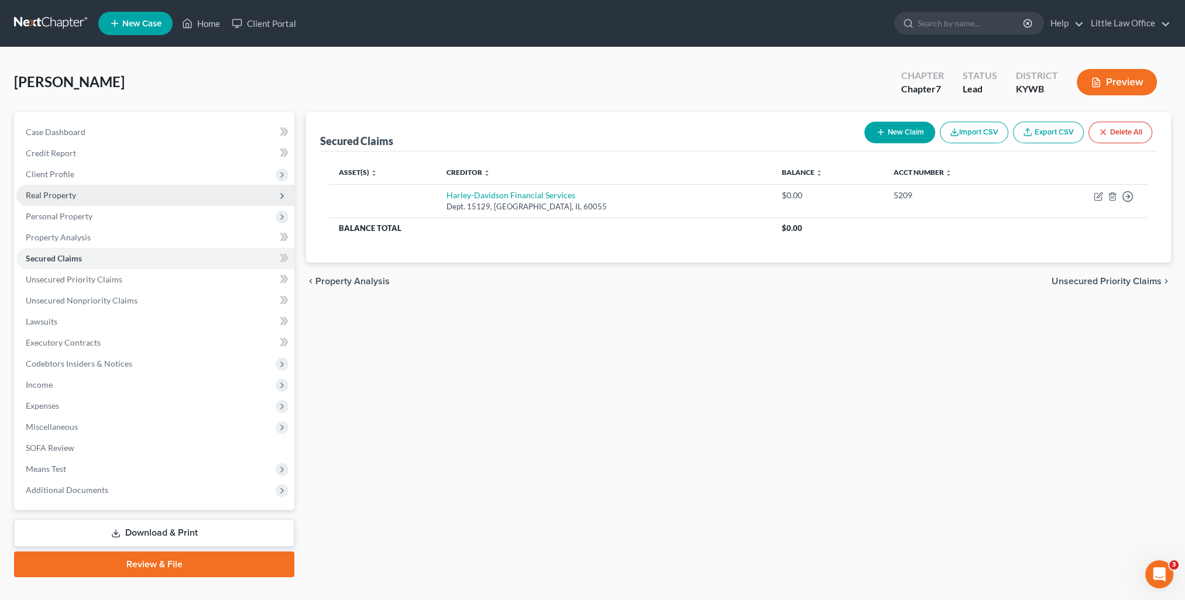
click at [56, 193] on span "Real Property" at bounding box center [51, 195] width 50 height 10
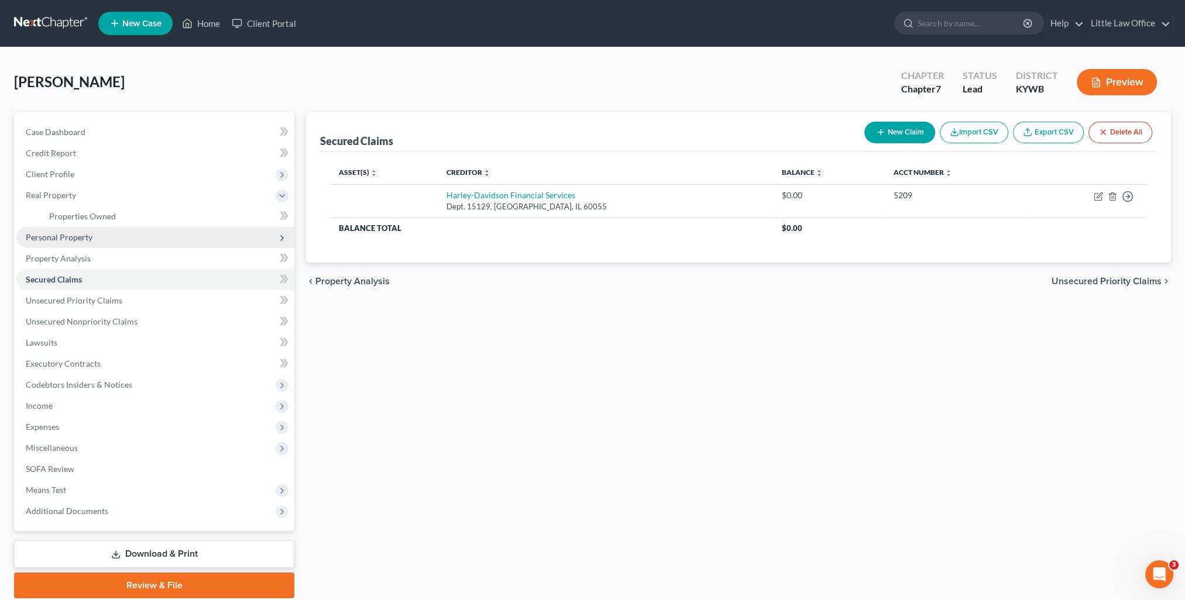
click at [78, 234] on span "Personal Property" at bounding box center [59, 237] width 67 height 10
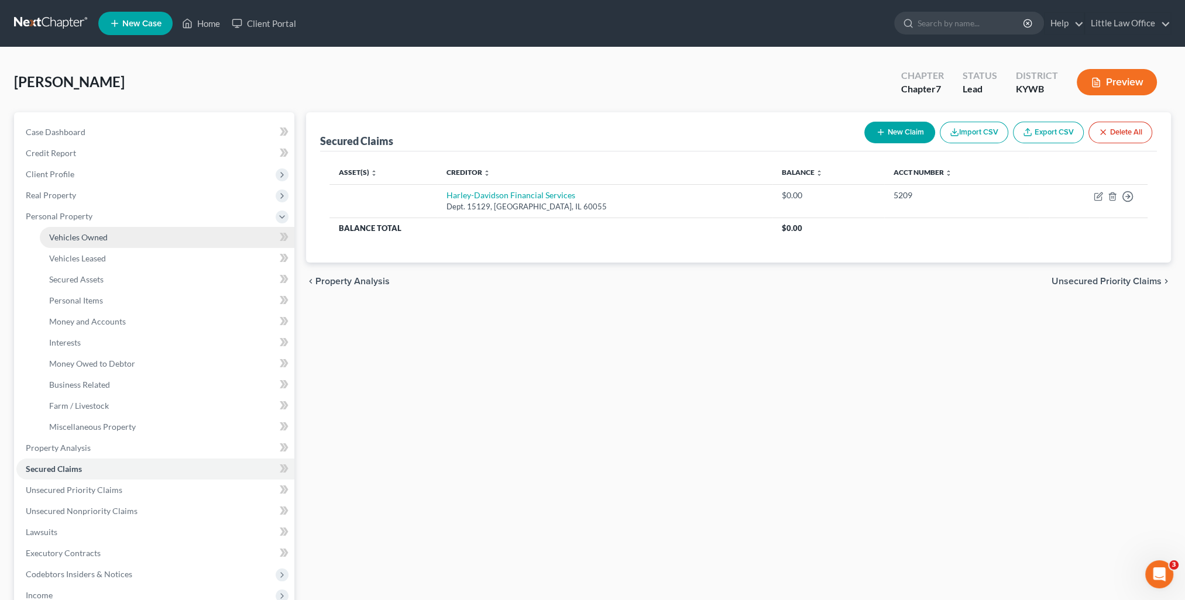
click at [89, 243] on link "Vehicles Owned" at bounding box center [167, 237] width 255 height 21
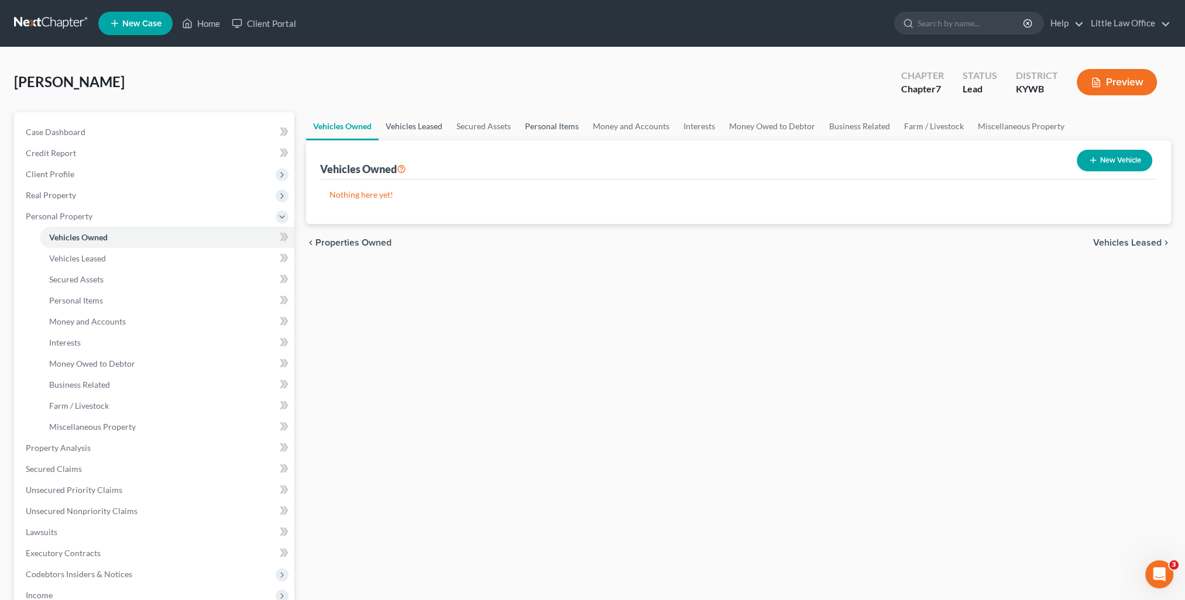
click at [442, 127] on link "Vehicles Leased" at bounding box center [414, 126] width 71 height 28
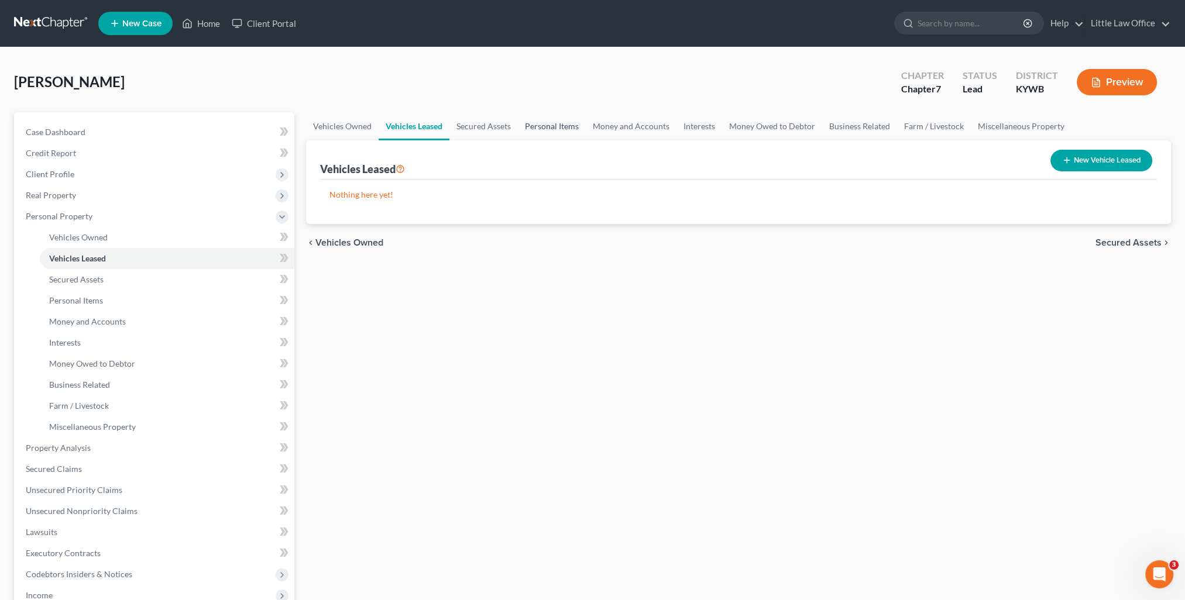
click at [548, 123] on link "Personal Items" at bounding box center [552, 126] width 68 height 28
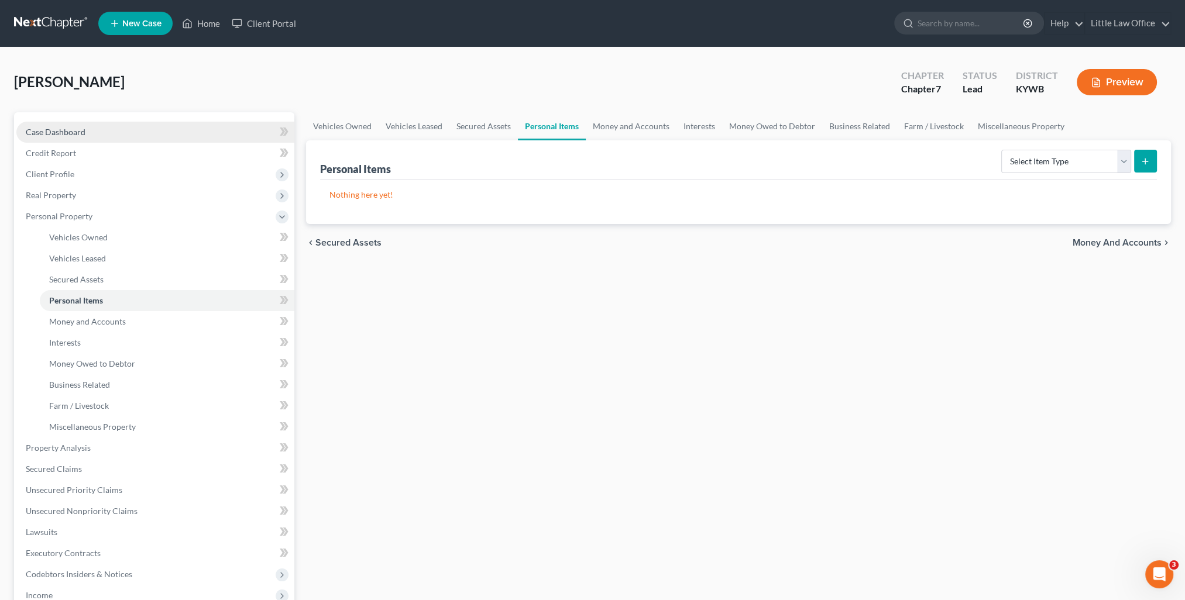
click at [36, 130] on span "Case Dashboard" at bounding box center [56, 132] width 60 height 10
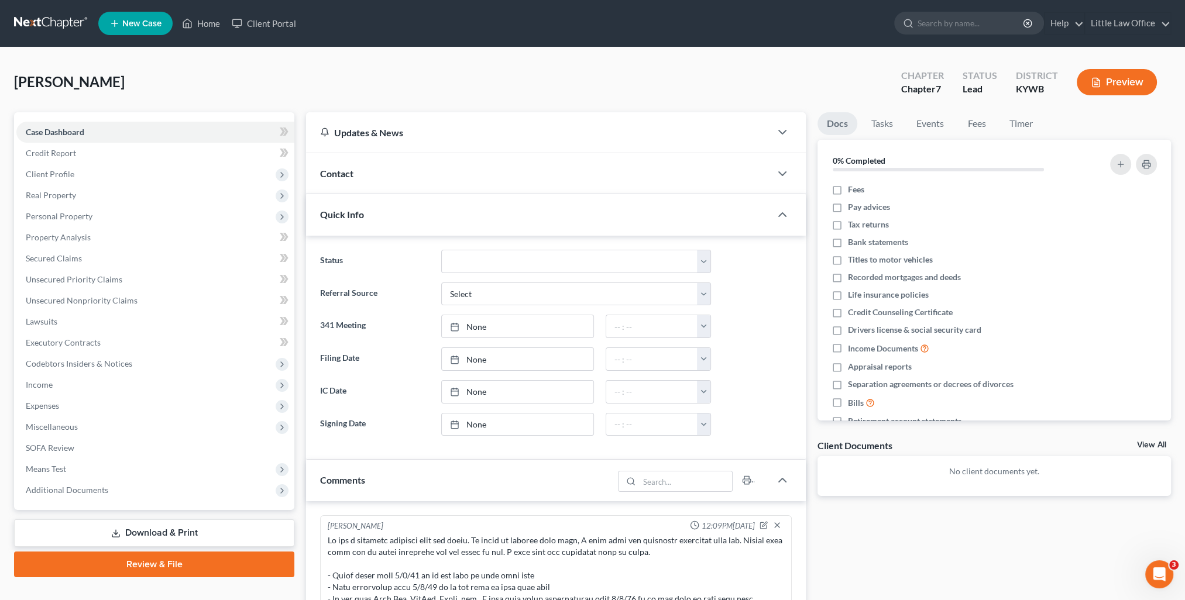
scroll to position [245, 0]
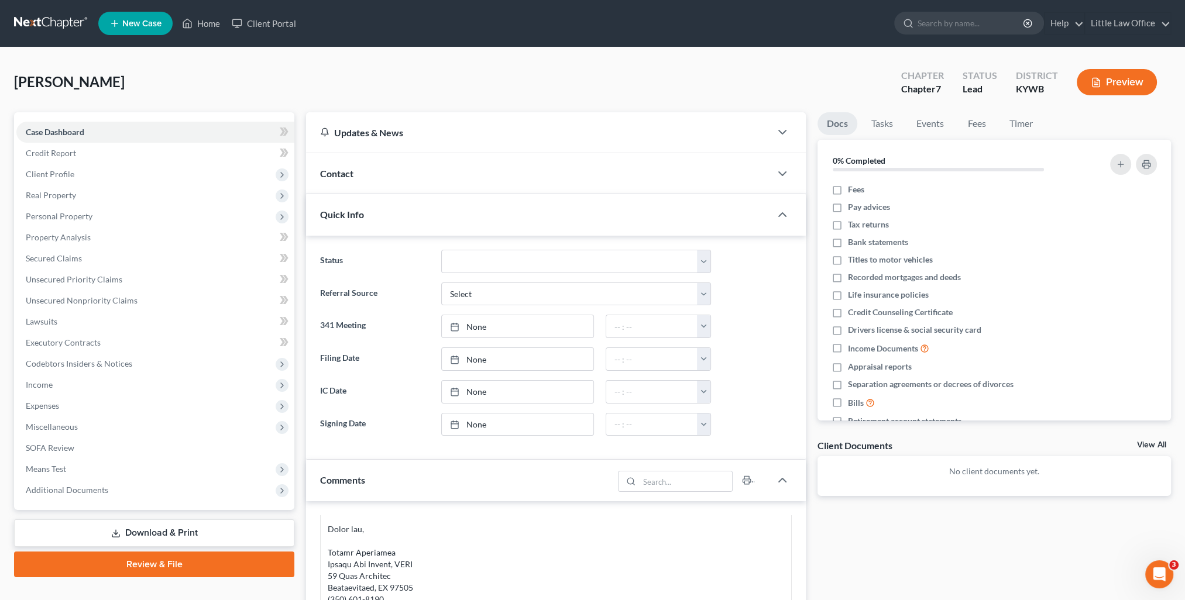
click at [491, 229] on div "Quick Info" at bounding box center [538, 214] width 465 height 40
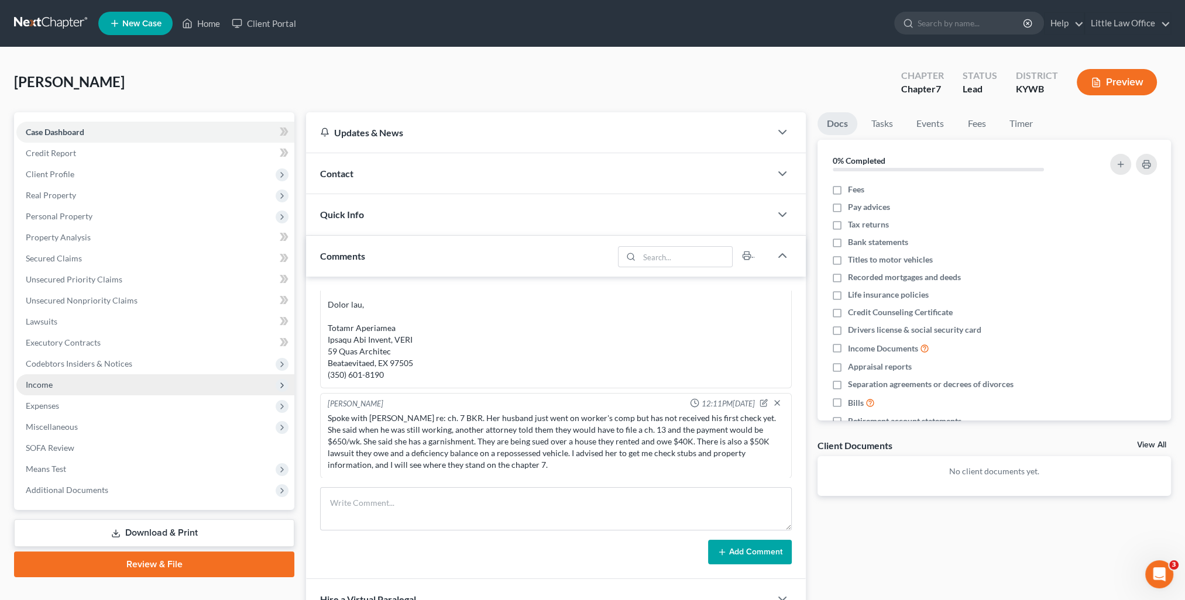
click at [49, 386] on span "Income" at bounding box center [39, 385] width 27 height 10
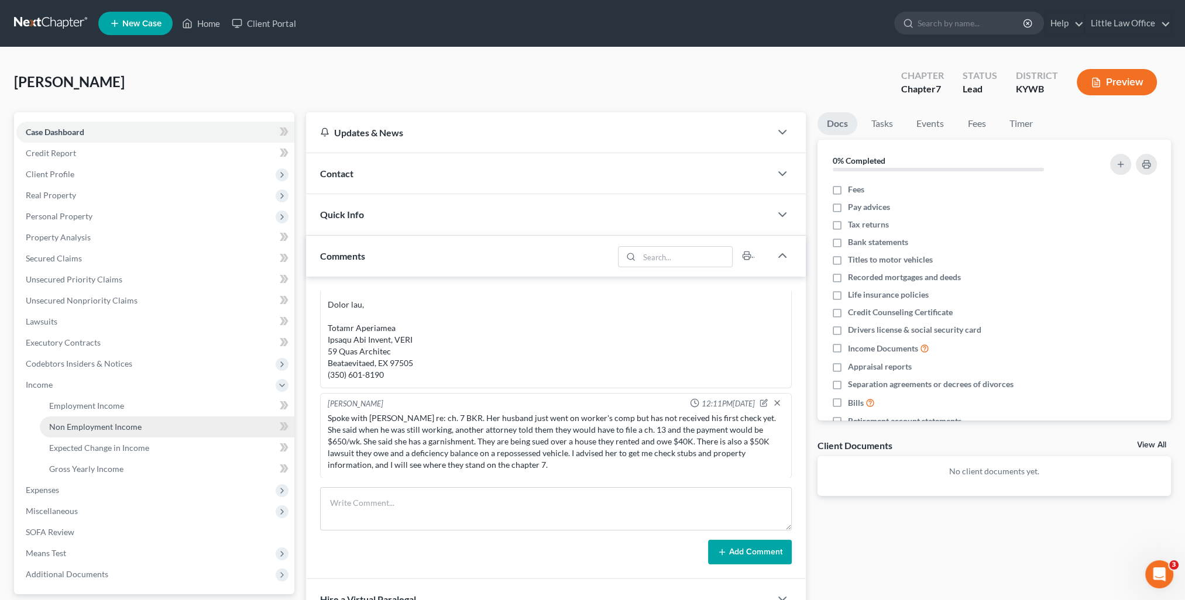
click at [89, 423] on span "Non Employment Income" at bounding box center [95, 427] width 92 height 10
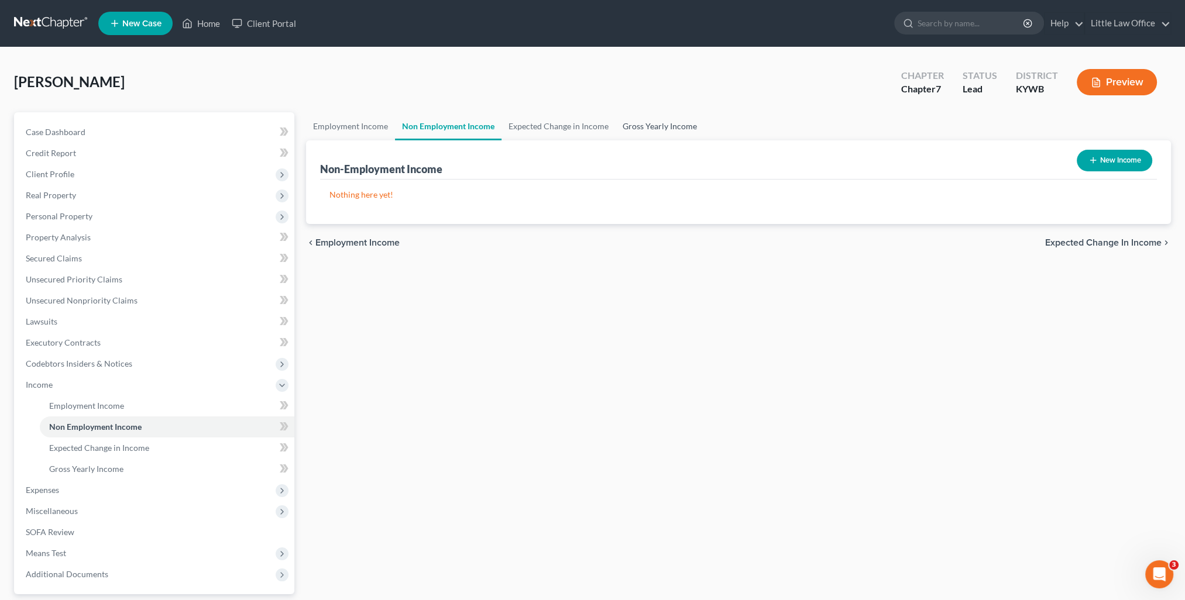
click at [630, 129] on link "Gross Yearly Income" at bounding box center [660, 126] width 88 height 28
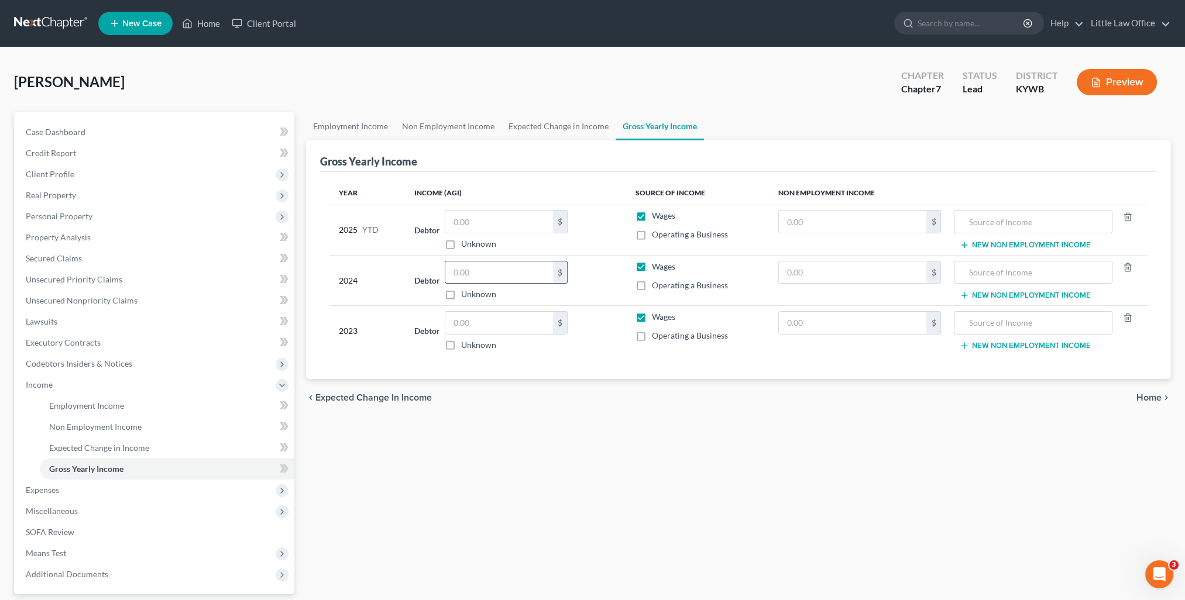
click at [513, 275] on input "text" at bounding box center [499, 273] width 108 height 22
click at [957, 435] on div "Employment Income Non Employment Income Expected Change in Income Gross Yearly …" at bounding box center [738, 387] width 877 height 550
click at [113, 138] on link "Case Dashboard" at bounding box center [155, 132] width 278 height 21
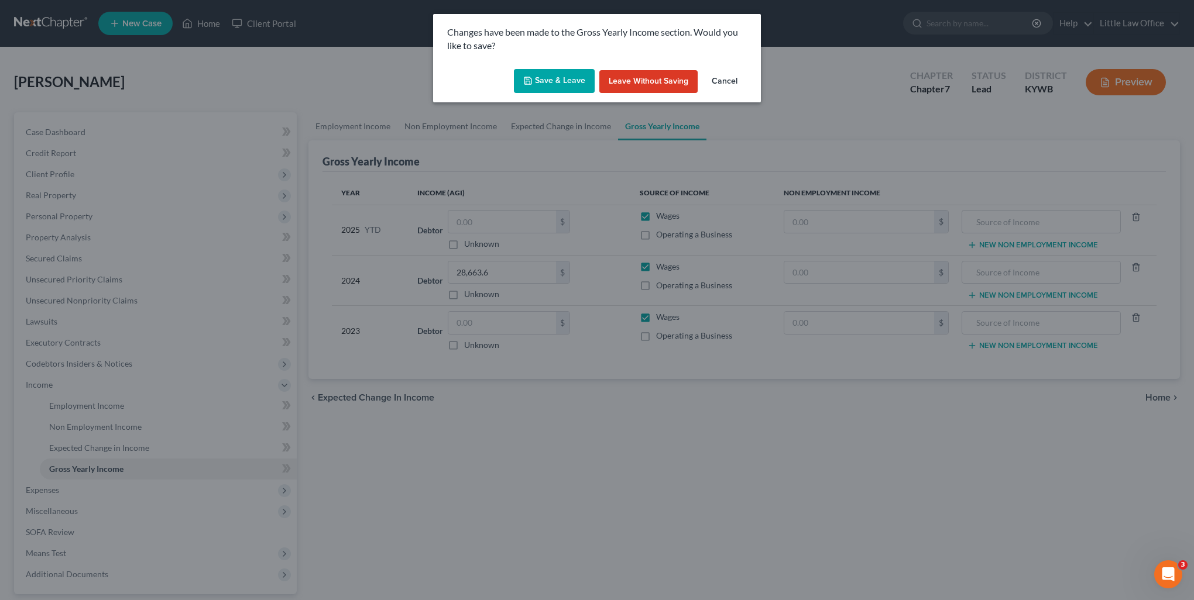
click at [542, 78] on button "Save & Leave" at bounding box center [554, 81] width 81 height 25
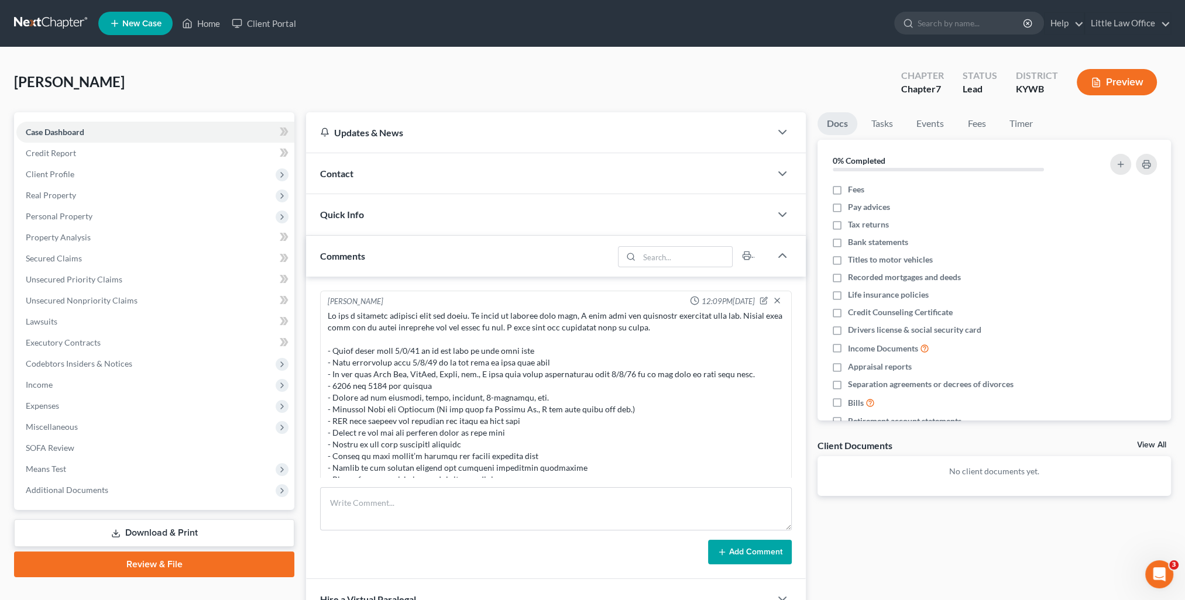
scroll to position [245, 0]
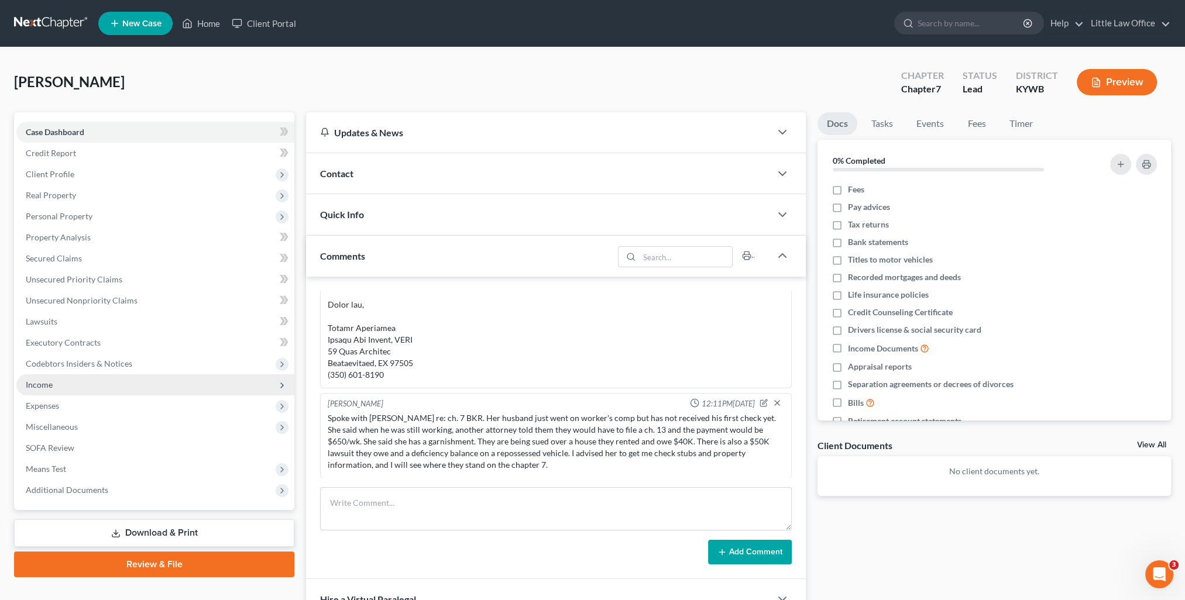
click at [28, 387] on span "Income" at bounding box center [39, 385] width 27 height 10
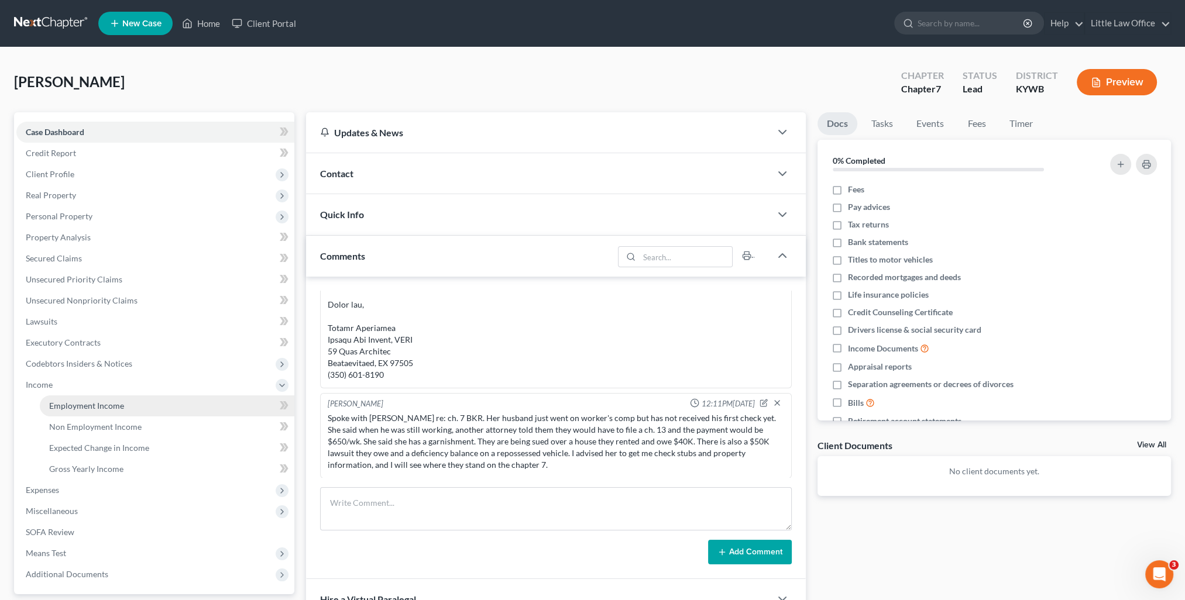
click at [42, 401] on link "Employment Income" at bounding box center [167, 406] width 255 height 21
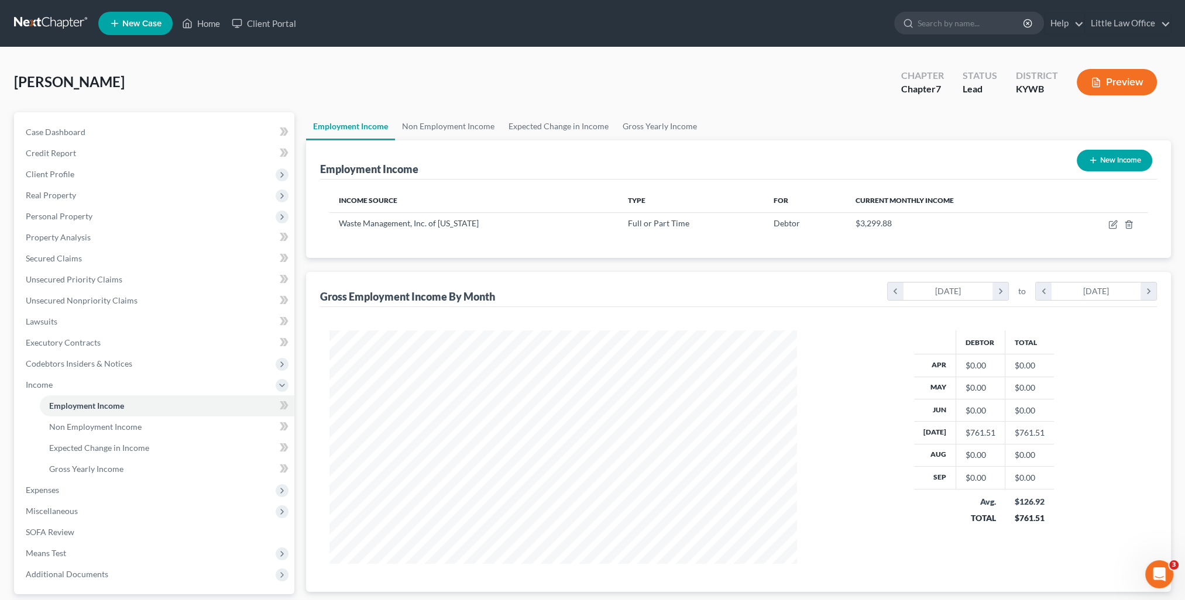
scroll to position [234, 491]
click at [456, 138] on link "Non Employment Income" at bounding box center [448, 126] width 107 height 28
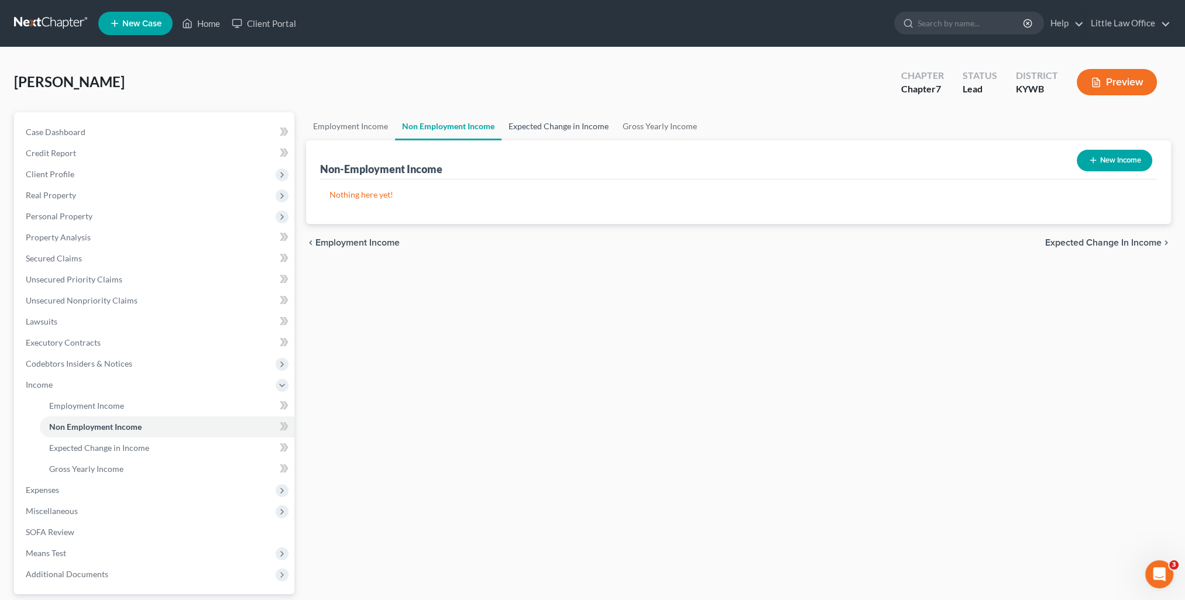
click at [548, 139] on link "Expected Change in Income" at bounding box center [559, 126] width 114 height 28
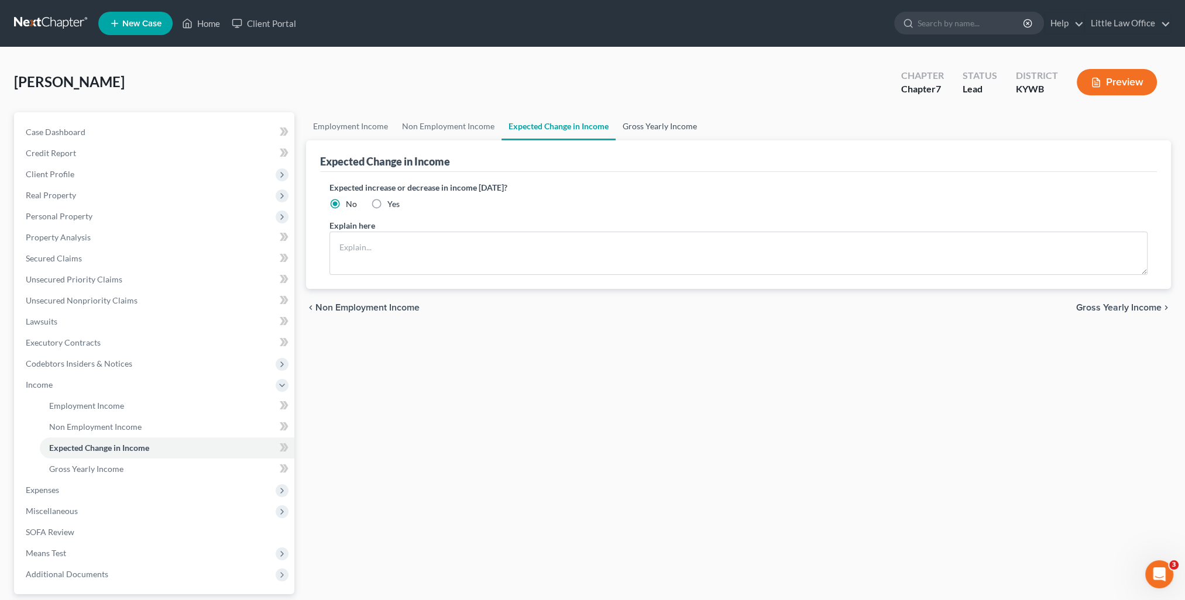
click at [655, 131] on link "Gross Yearly Income" at bounding box center [660, 126] width 88 height 28
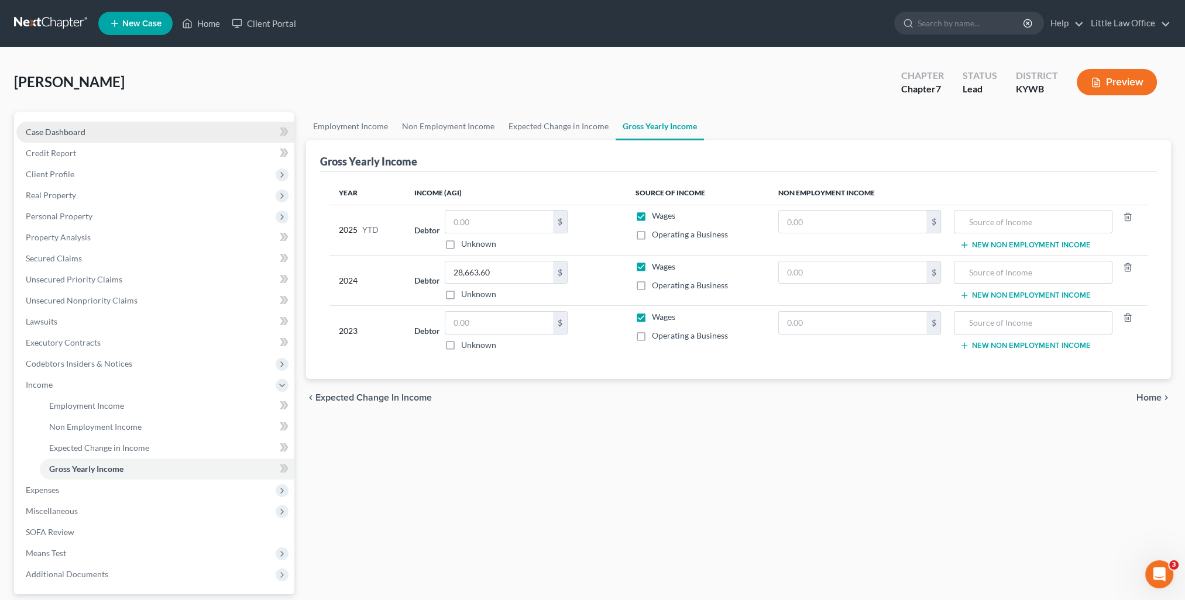
click at [94, 136] on link "Case Dashboard" at bounding box center [155, 132] width 278 height 21
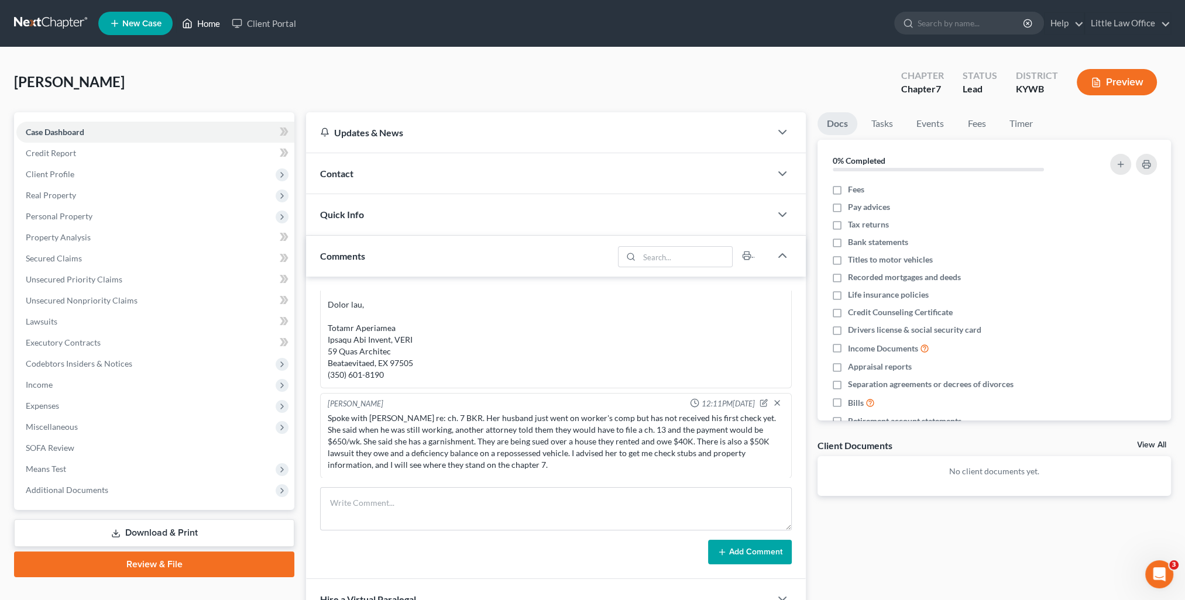
click at [194, 26] on link "Home" at bounding box center [201, 23] width 50 height 21
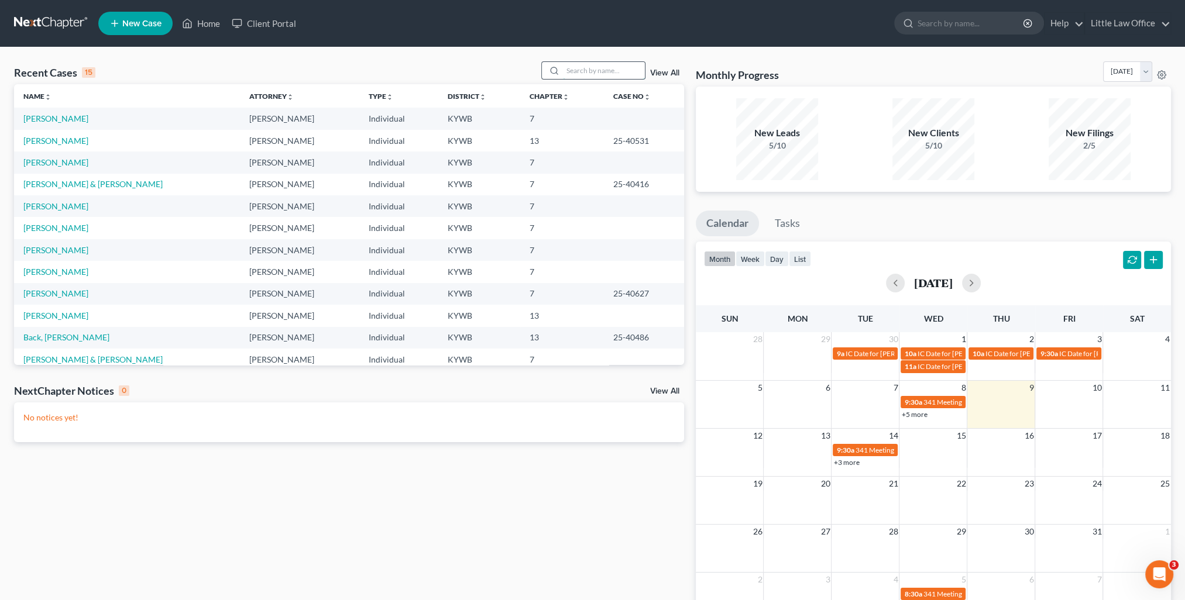
click at [603, 72] on input "search" at bounding box center [604, 70] width 82 height 17
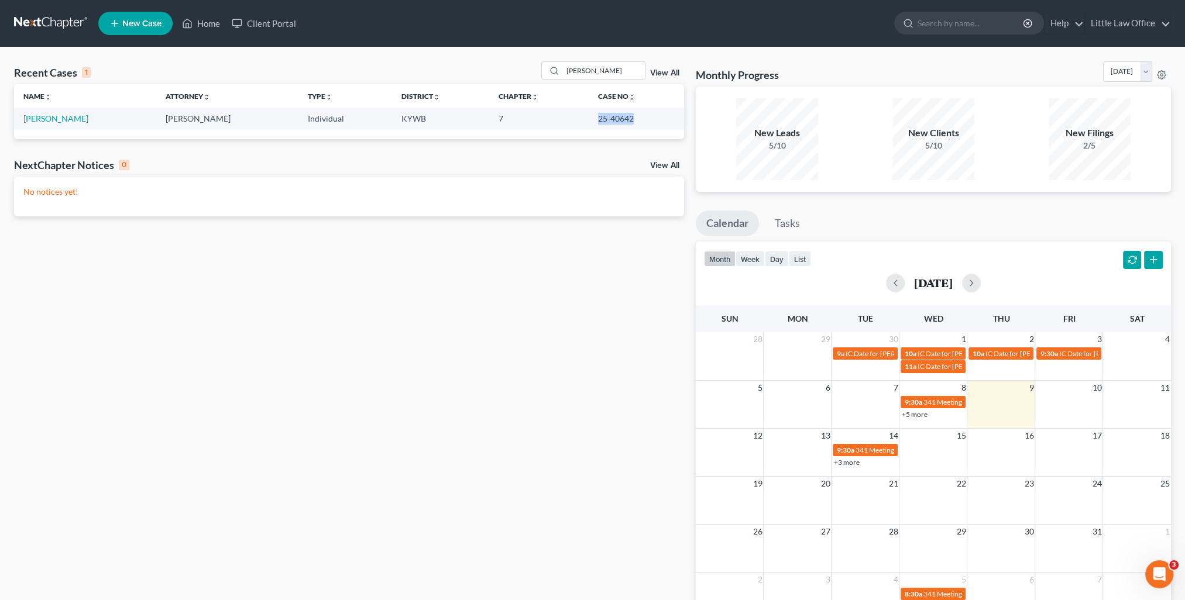
drag, startPoint x: 586, startPoint y: 121, endPoint x: 630, endPoint y: 125, distance: 43.6
click at [630, 125] on td "25-40642" at bounding box center [636, 119] width 95 height 22
copy td "25-40642"
click at [574, 76] on input "[PERSON_NAME]" at bounding box center [604, 70] width 82 height 17
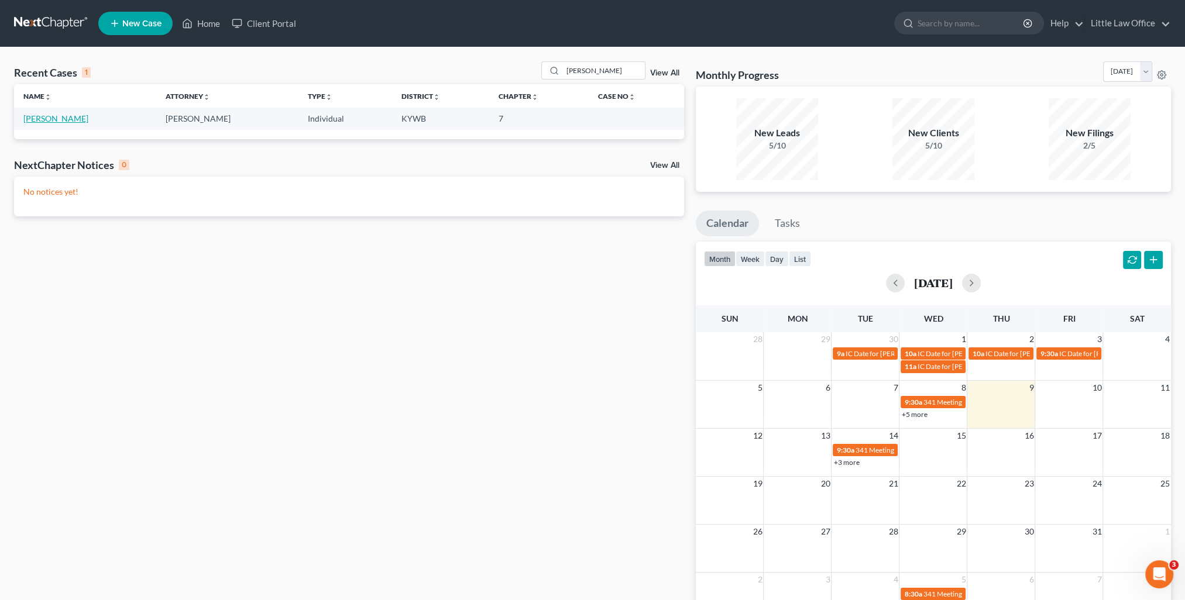
click at [44, 121] on link "[PERSON_NAME]" at bounding box center [55, 119] width 65 height 10
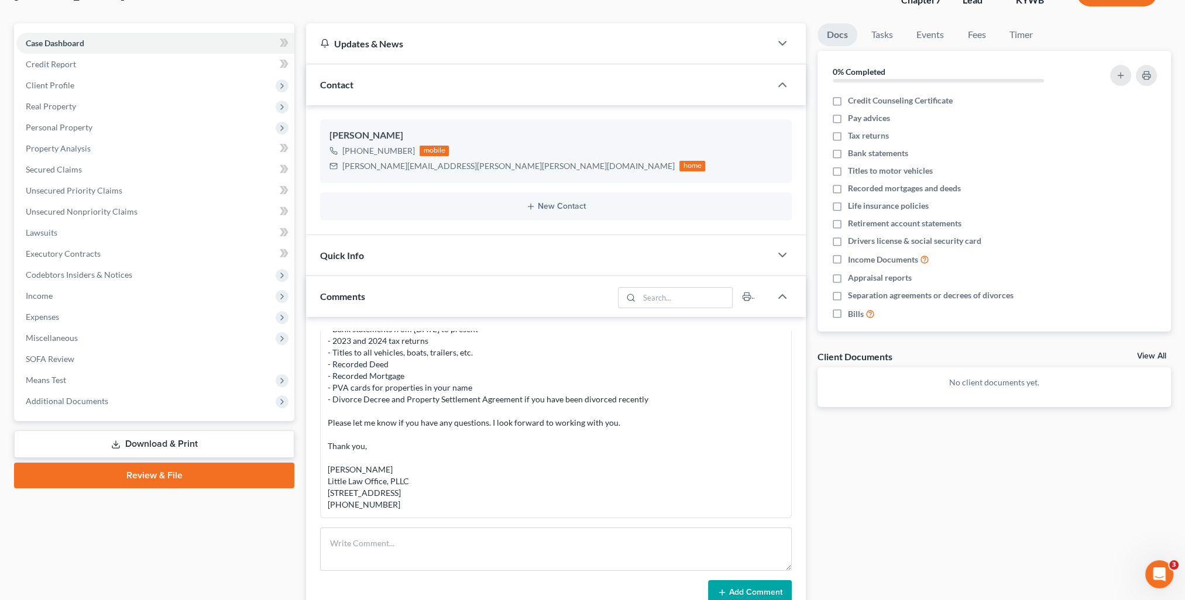
scroll to position [382, 0]
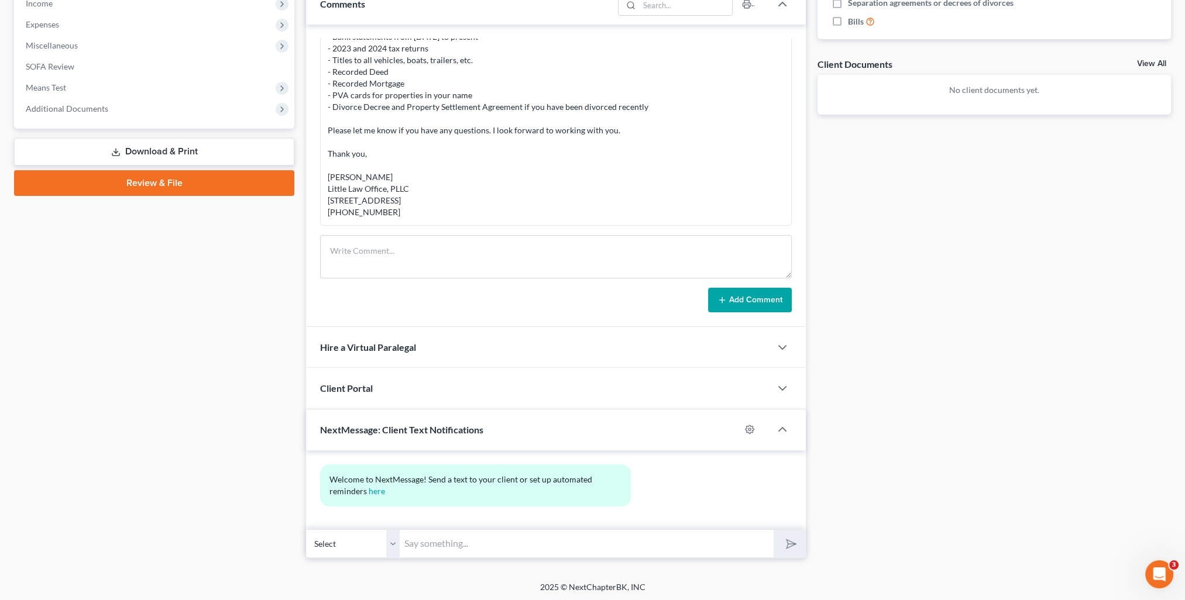
click at [496, 536] on input "text" at bounding box center [587, 544] width 374 height 29
click at [788, 550] on button "submit" at bounding box center [790, 544] width 32 height 28
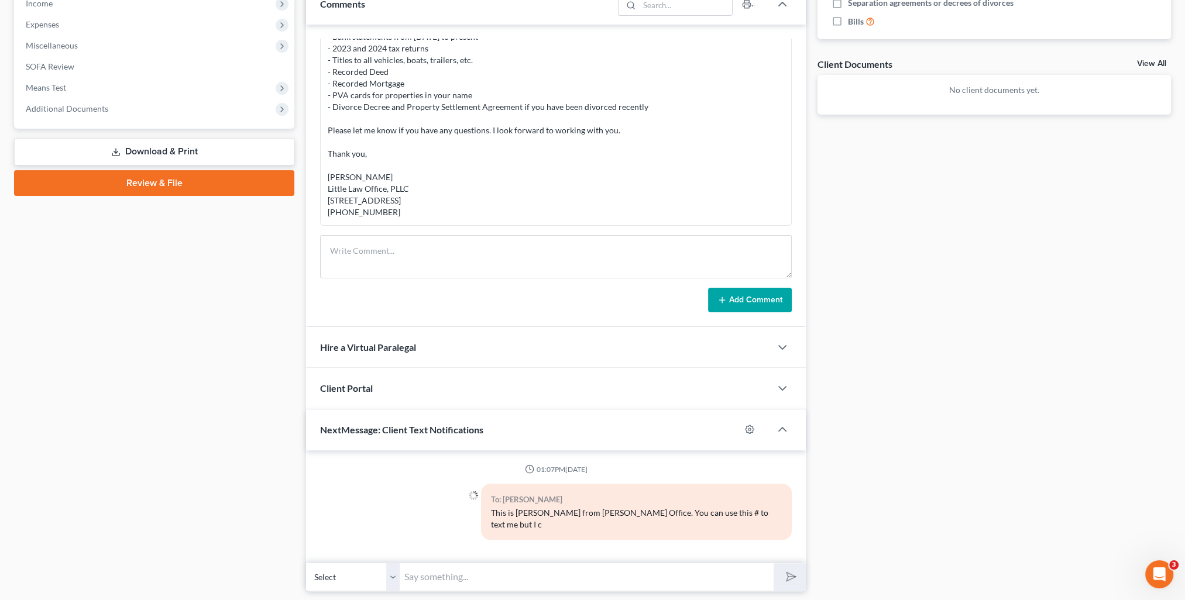
click at [624, 563] on input "text" at bounding box center [587, 577] width 374 height 29
click at [774, 564] on button "submit" at bounding box center [790, 578] width 32 height 28
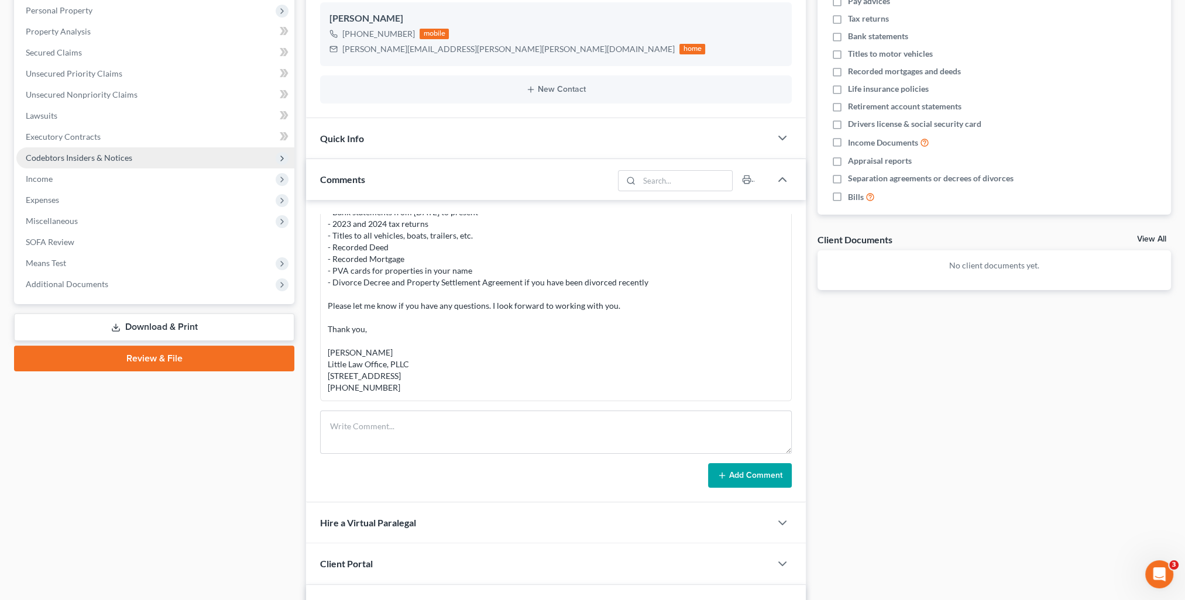
scroll to position [30, 0]
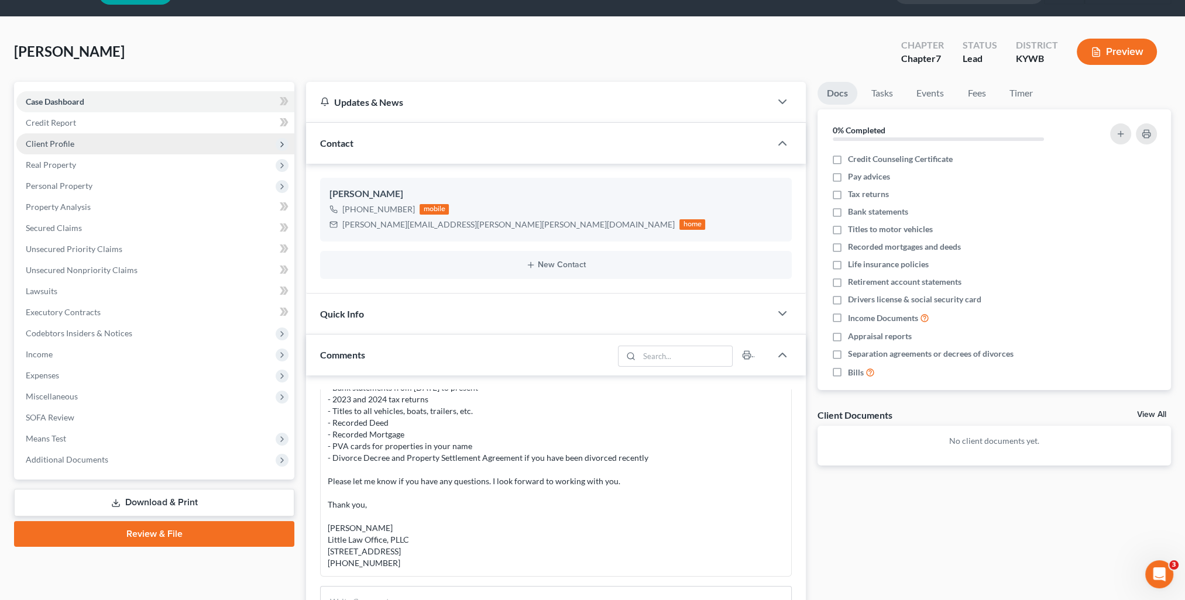
click at [66, 151] on span "Client Profile" at bounding box center [155, 143] width 278 height 21
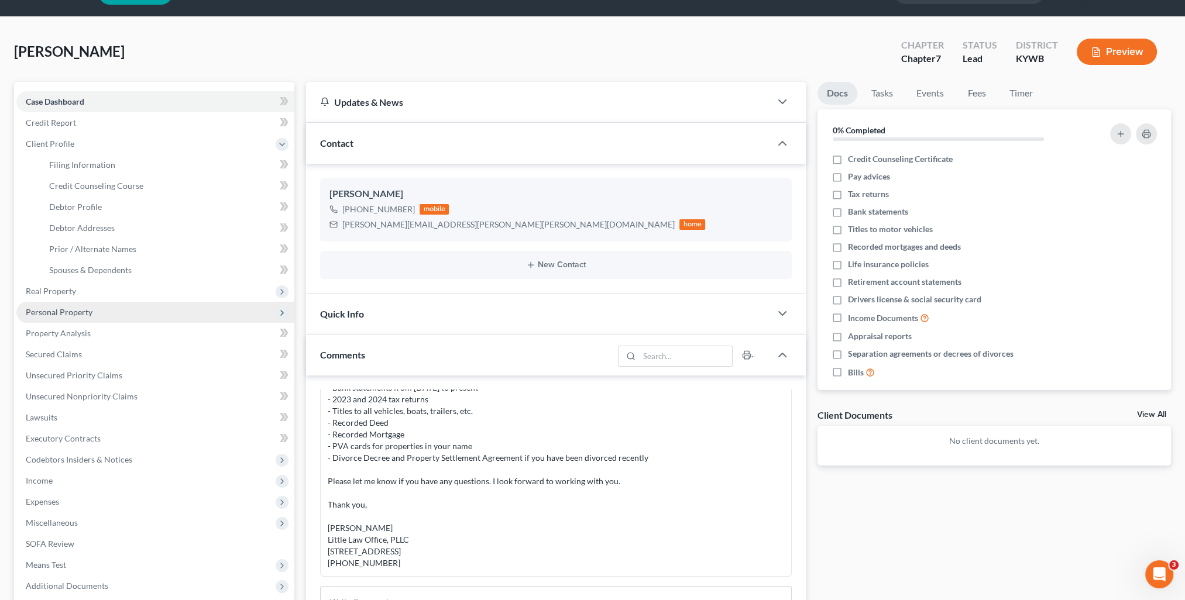
click at [79, 308] on span "Personal Property" at bounding box center [59, 312] width 67 height 10
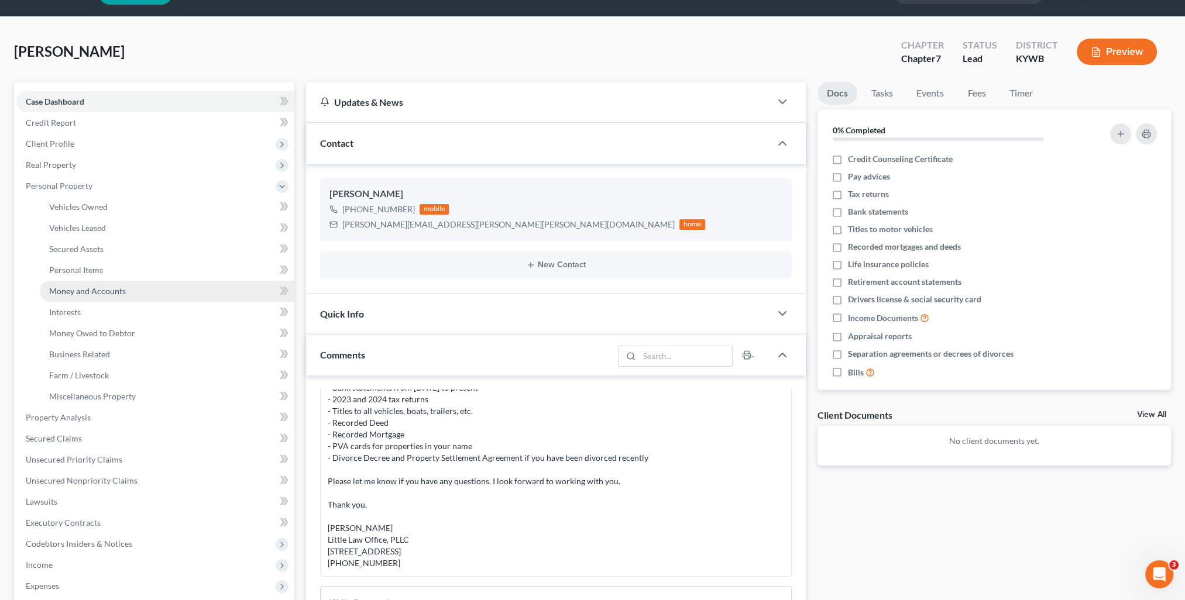
click at [98, 286] on span "Money and Accounts" at bounding box center [87, 291] width 77 height 10
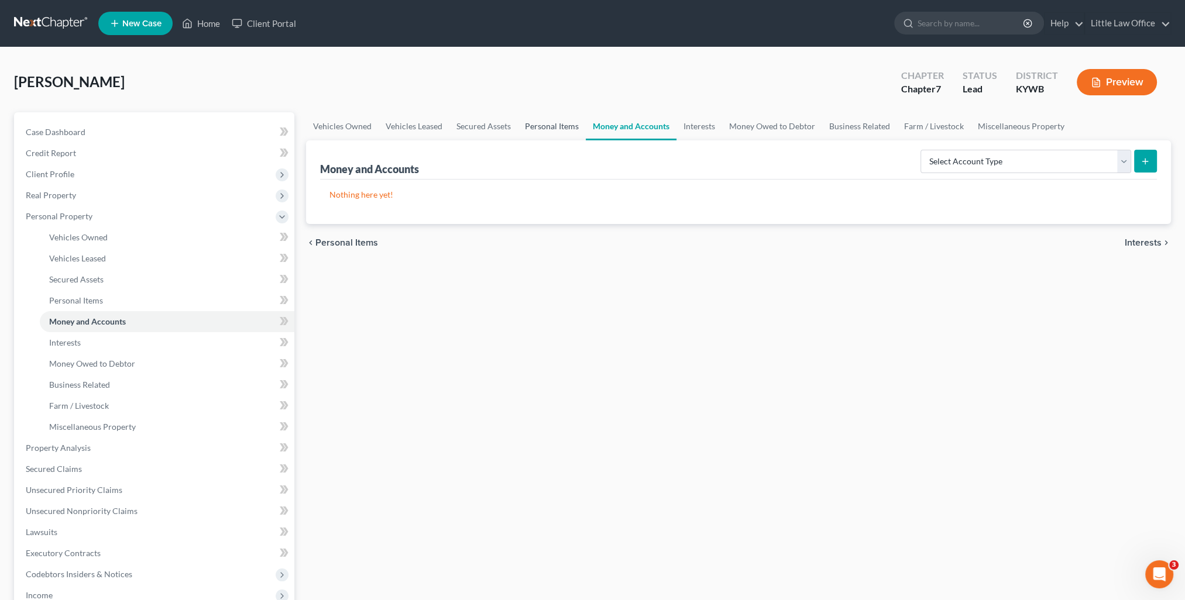
click at [554, 123] on link "Personal Items" at bounding box center [552, 126] width 68 height 28
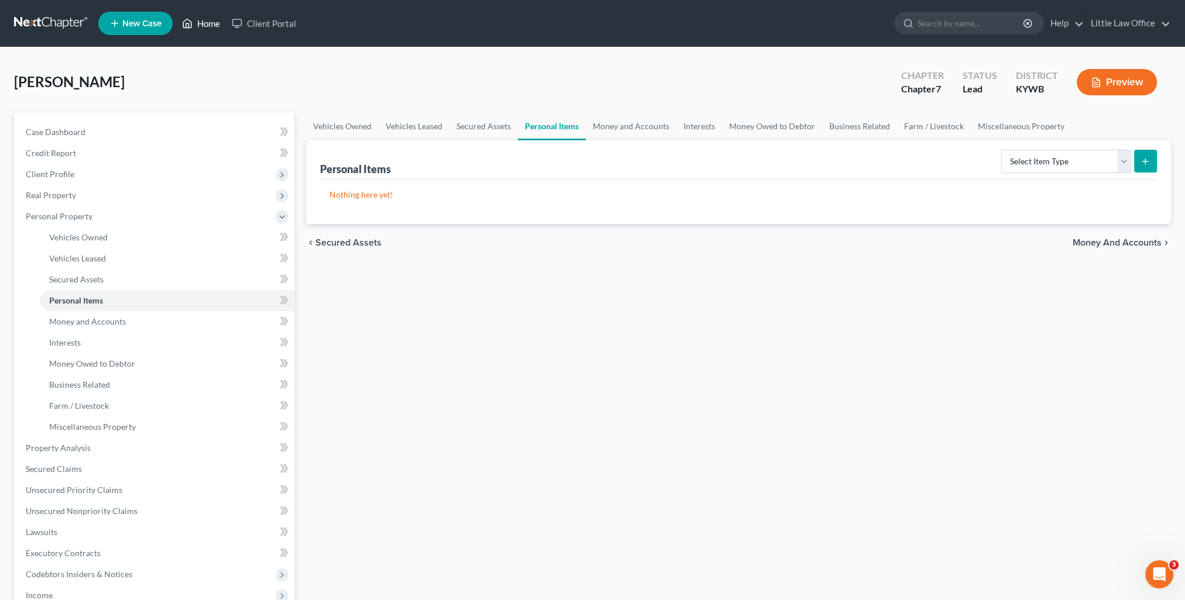
click at [208, 28] on link "Home" at bounding box center [201, 23] width 50 height 21
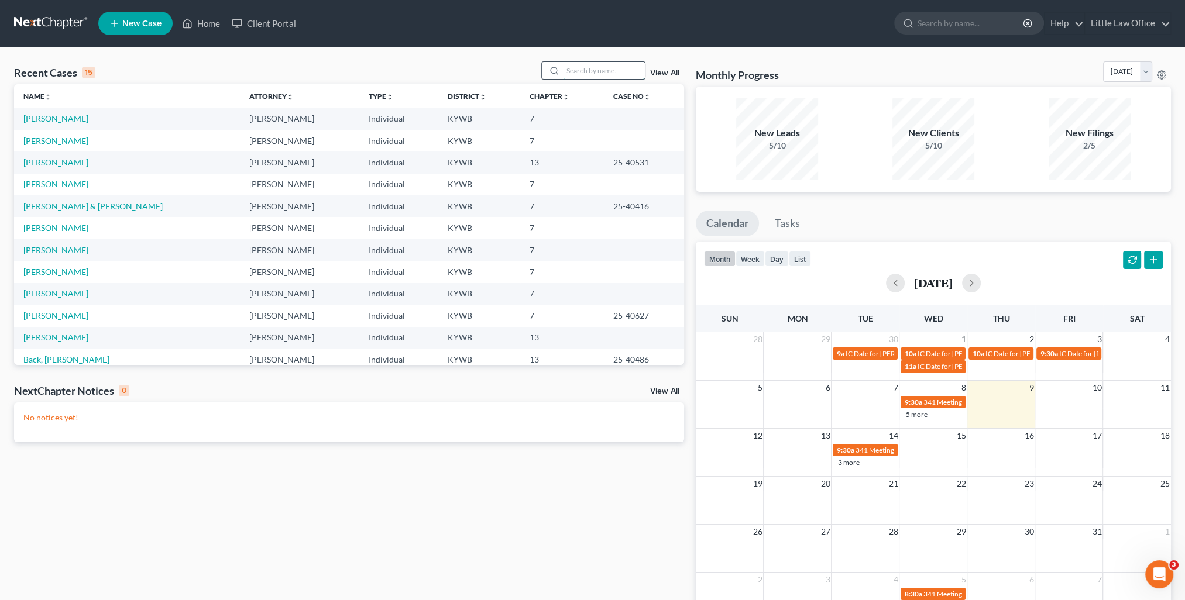
click at [591, 74] on input "search" at bounding box center [604, 70] width 82 height 17
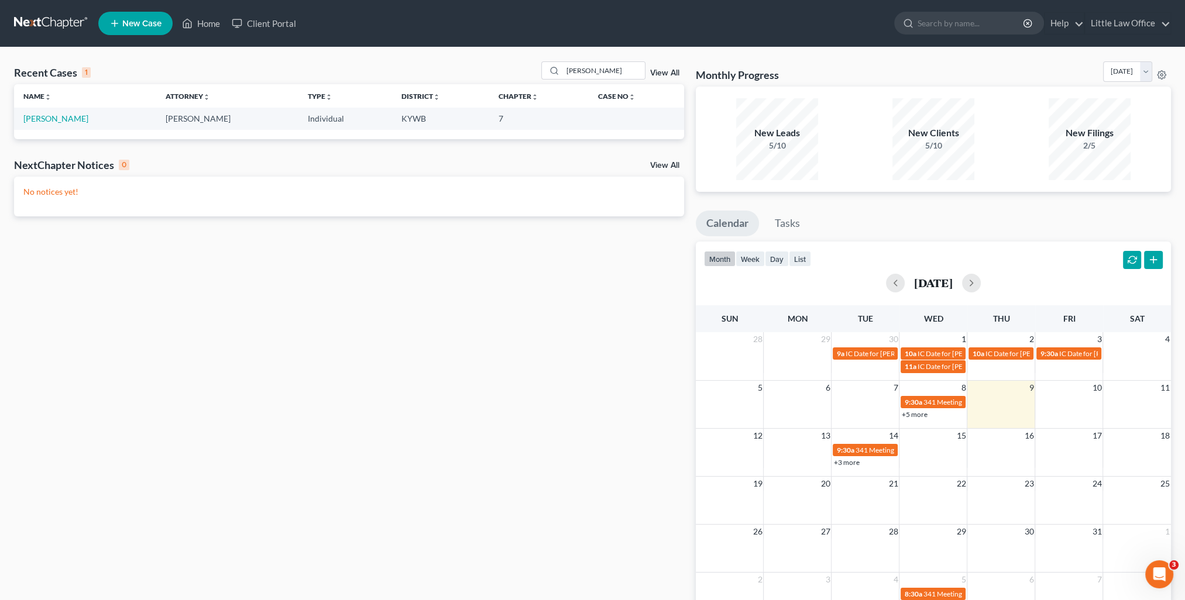
click at [68, 127] on td "[PERSON_NAME]" at bounding box center [85, 119] width 142 height 22
click at [66, 121] on link "[PERSON_NAME]" at bounding box center [55, 119] width 65 height 10
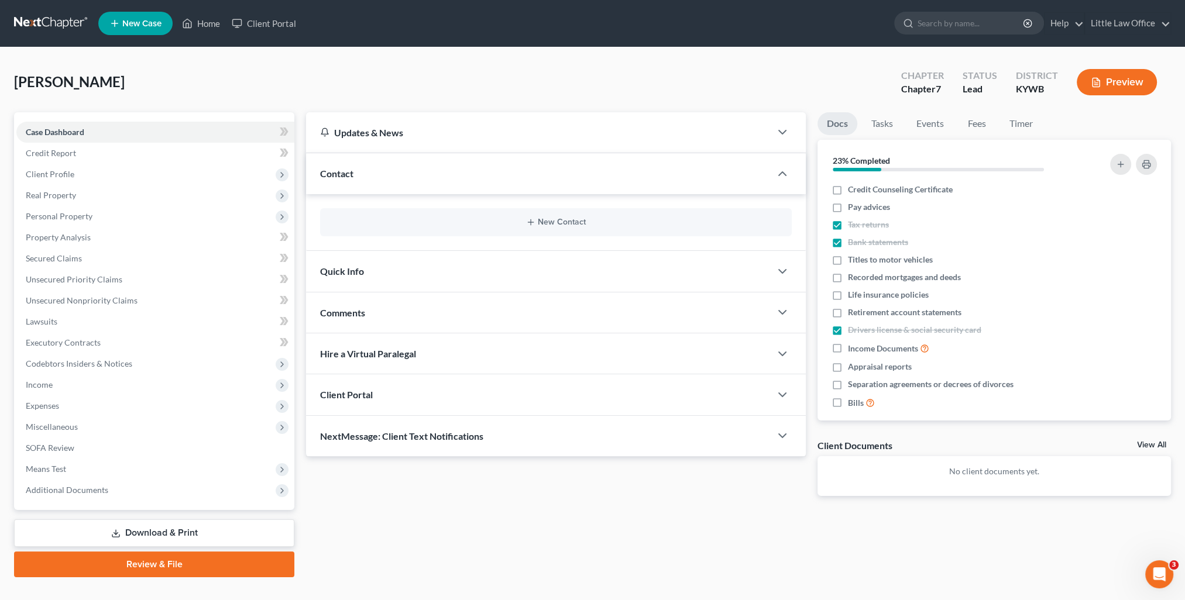
click at [407, 275] on div "Quick Info" at bounding box center [538, 271] width 465 height 40
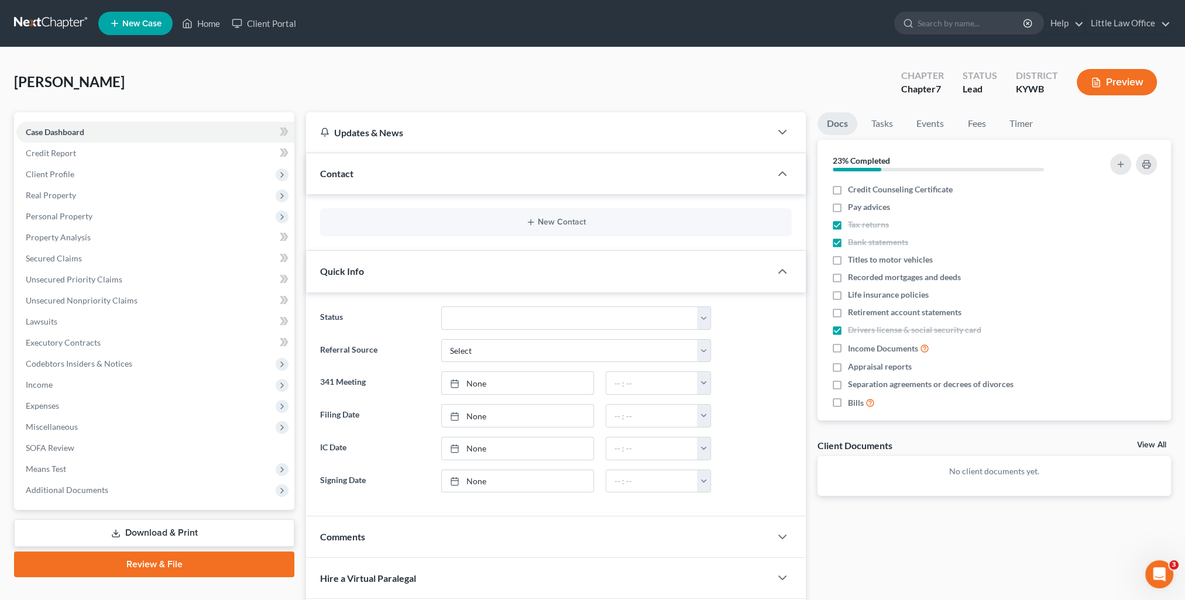
click at [392, 538] on div "Comments" at bounding box center [538, 537] width 465 height 40
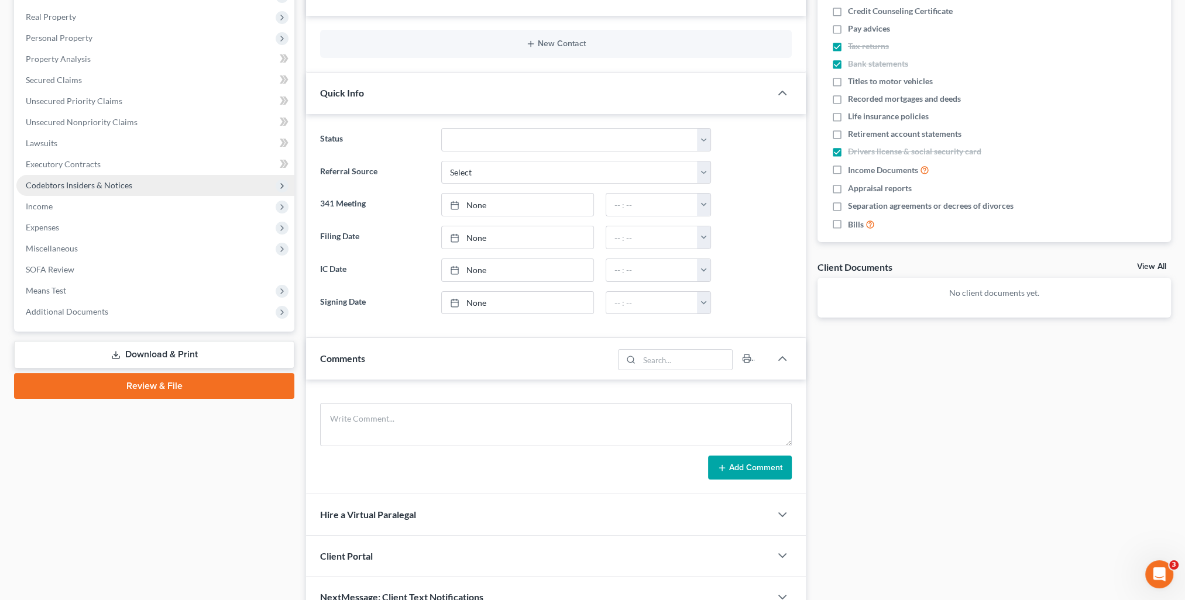
scroll to position [3, 0]
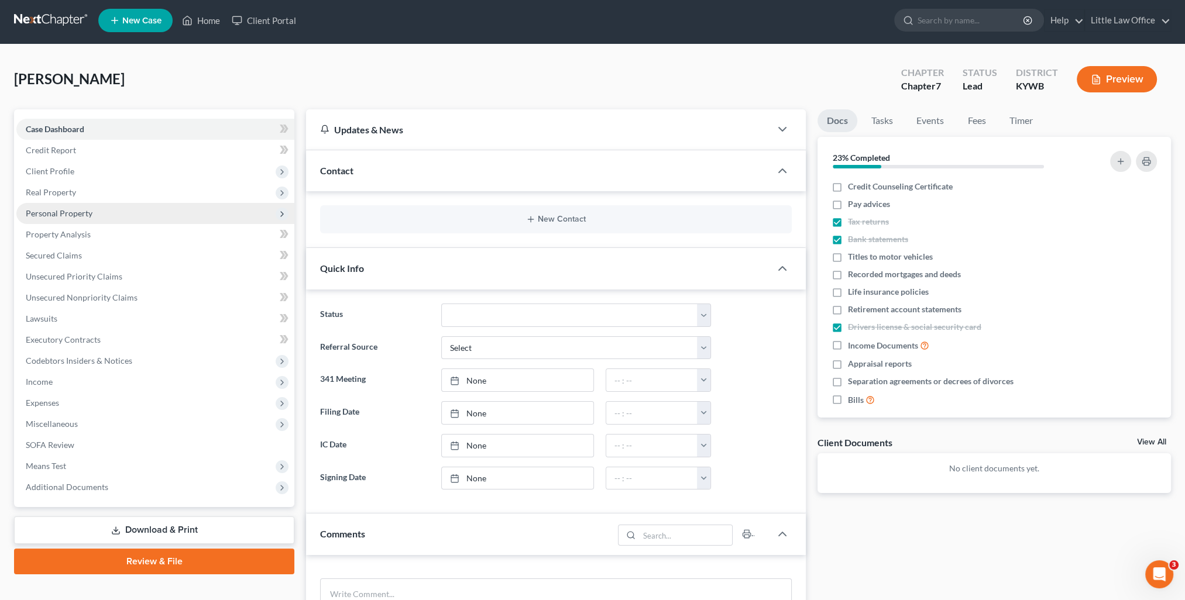
click at [63, 214] on span "Personal Property" at bounding box center [59, 213] width 67 height 10
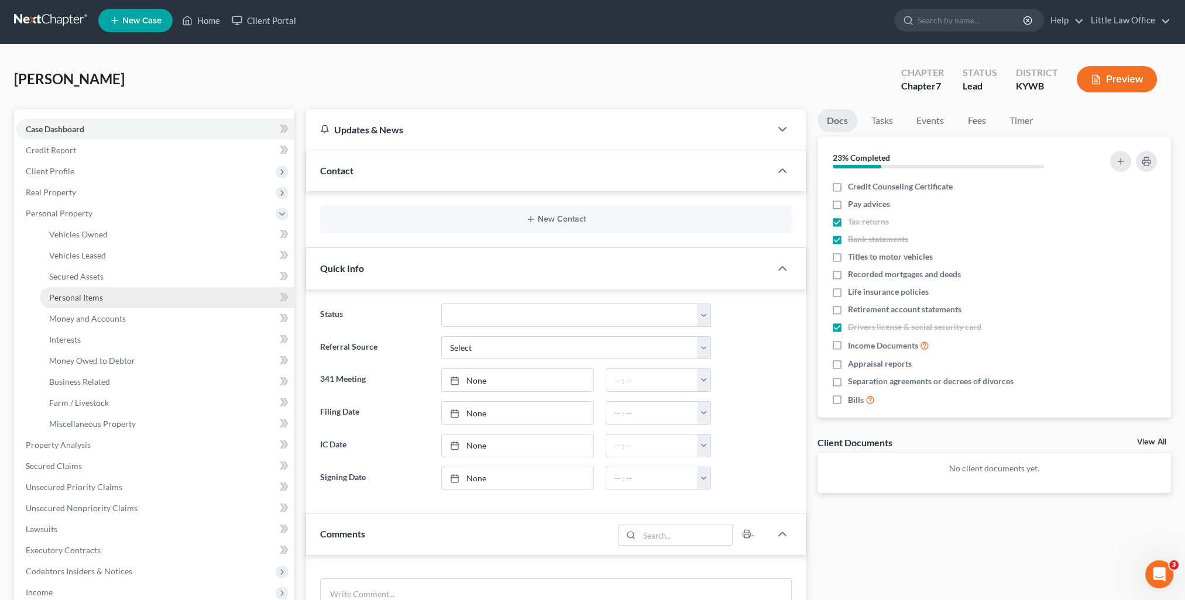
click at [83, 302] on link "Personal Items" at bounding box center [167, 297] width 255 height 21
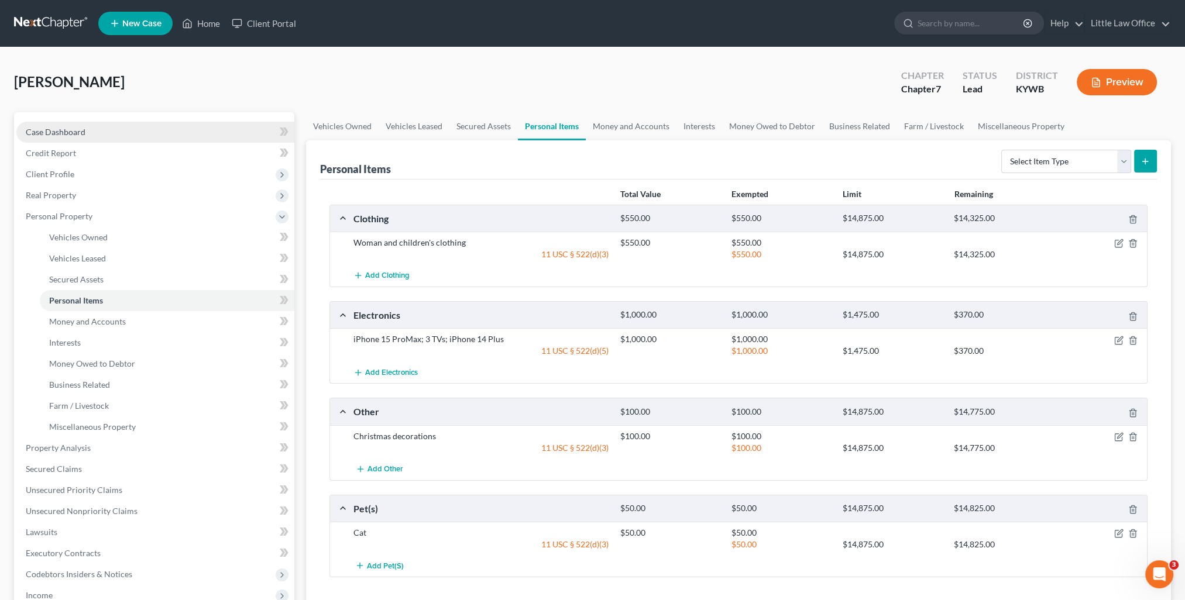
click at [66, 134] on span "Case Dashboard" at bounding box center [56, 132] width 60 height 10
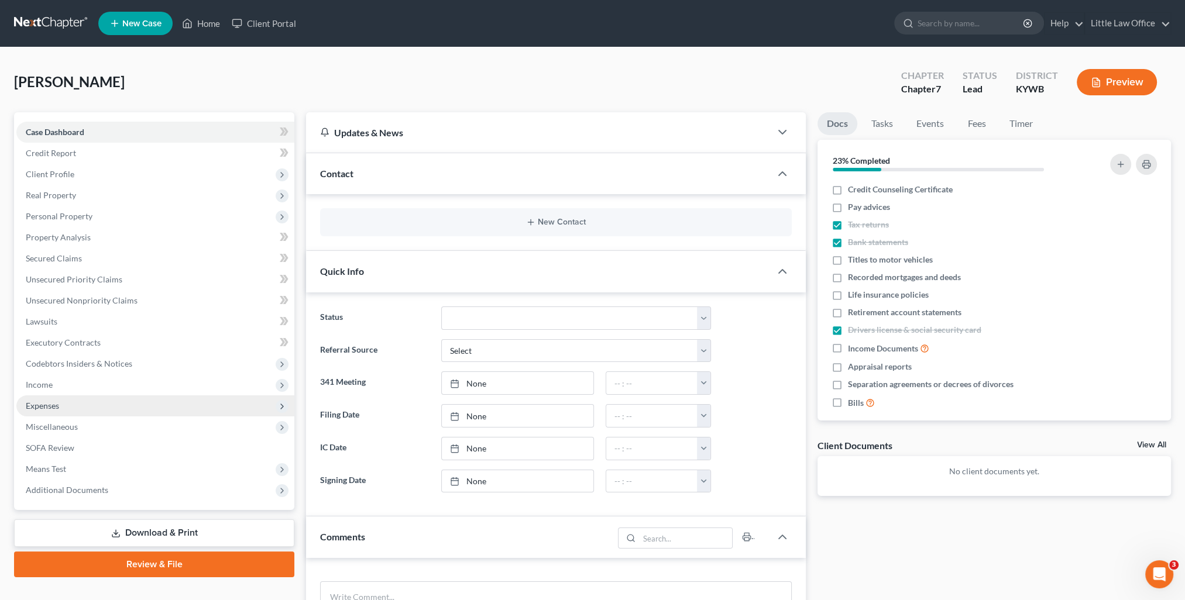
drag, startPoint x: 56, startPoint y: 409, endPoint x: 73, endPoint y: 415, distance: 17.4
click at [56, 409] on span "Expenses" at bounding box center [42, 406] width 33 height 10
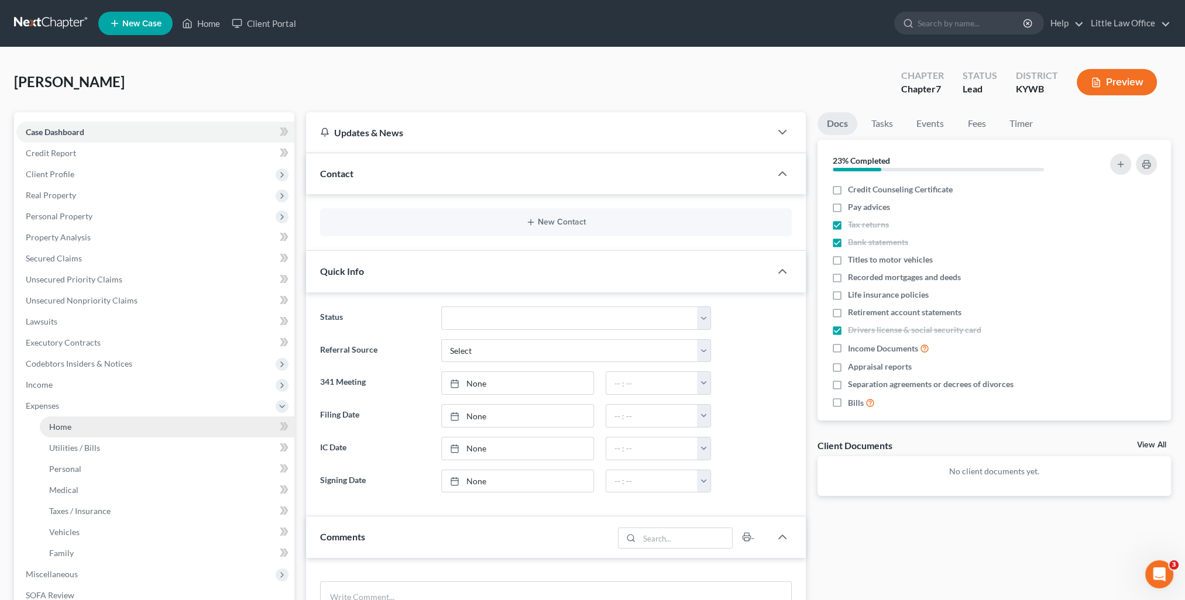
click at [74, 423] on link "Home" at bounding box center [167, 427] width 255 height 21
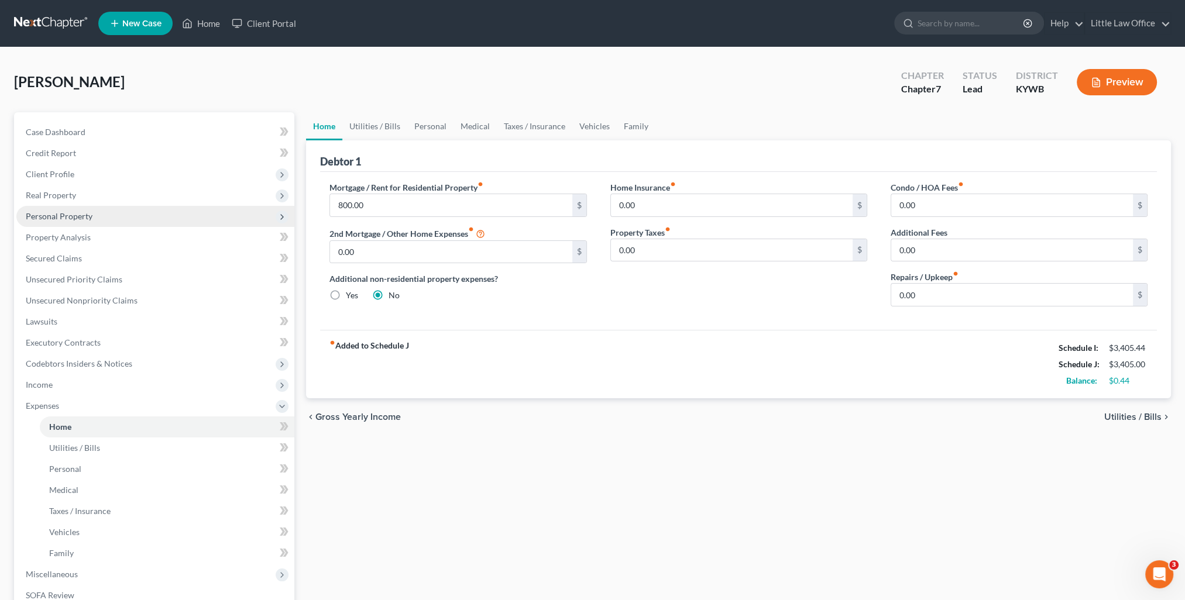
click at [67, 217] on span "Personal Property" at bounding box center [59, 216] width 67 height 10
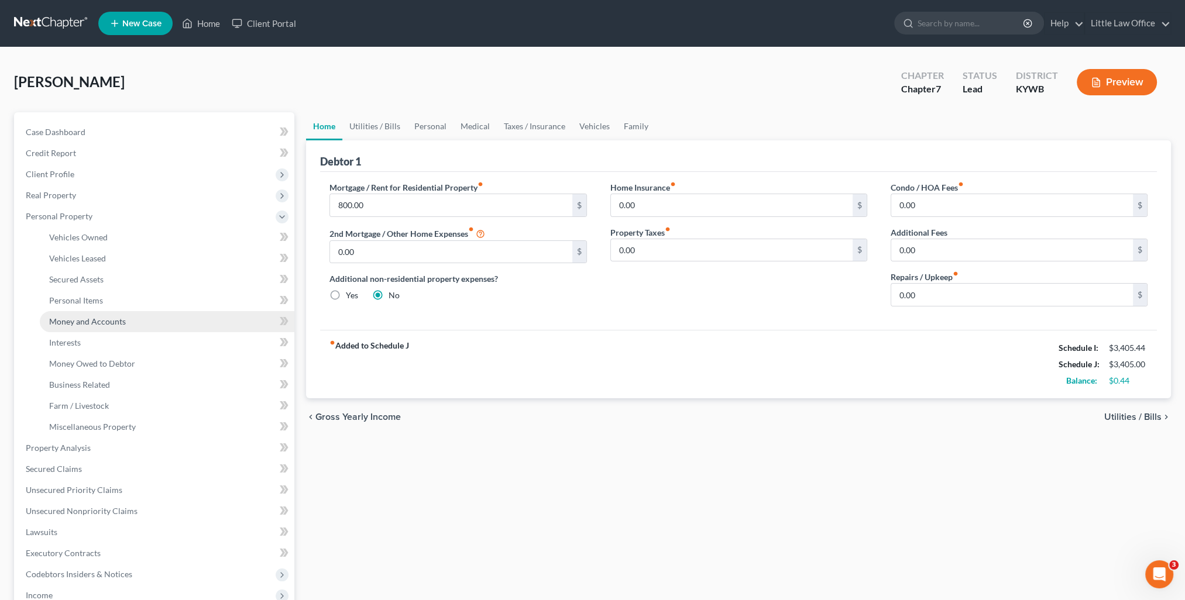
click at [95, 320] on span "Money and Accounts" at bounding box center [87, 322] width 77 height 10
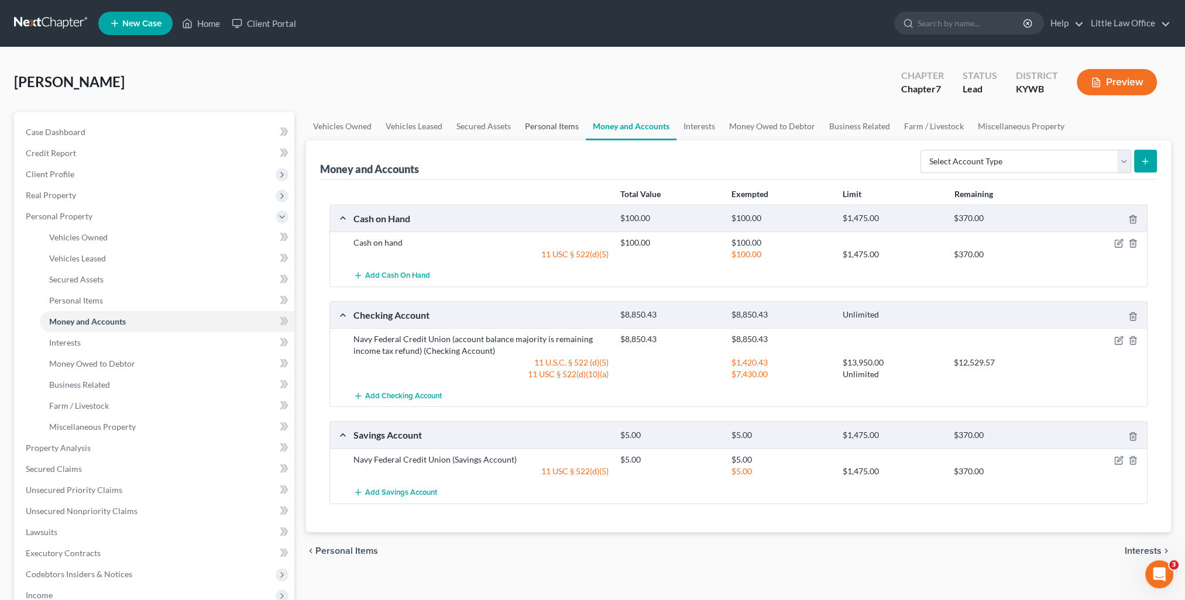
click at [551, 131] on link "Personal Items" at bounding box center [552, 126] width 68 height 28
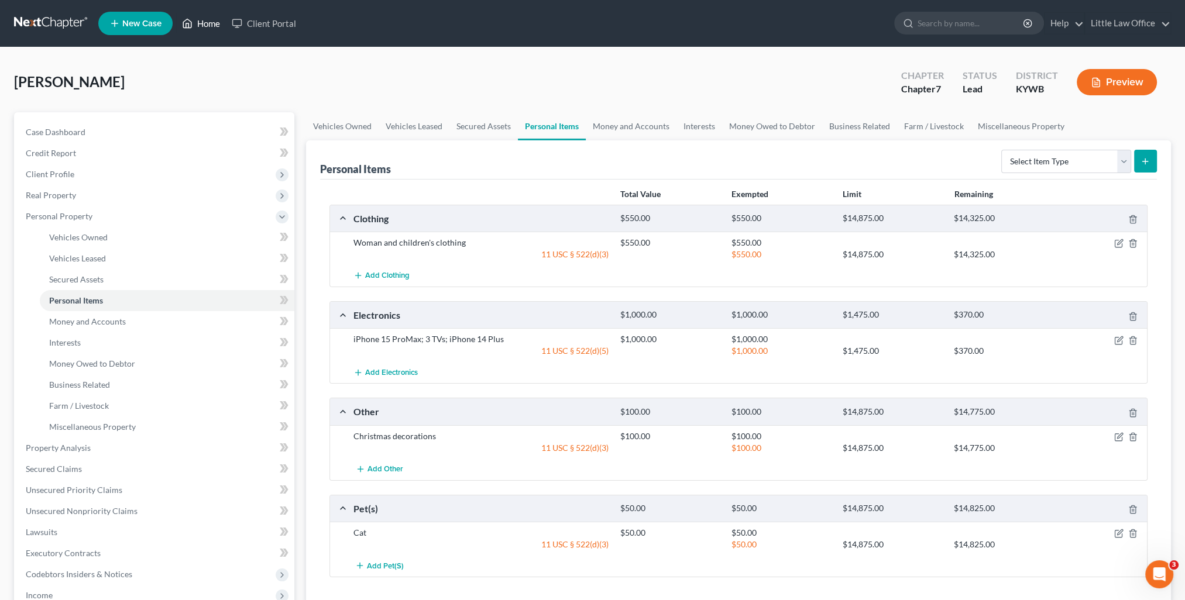
click at [211, 27] on link "Home" at bounding box center [201, 23] width 50 height 21
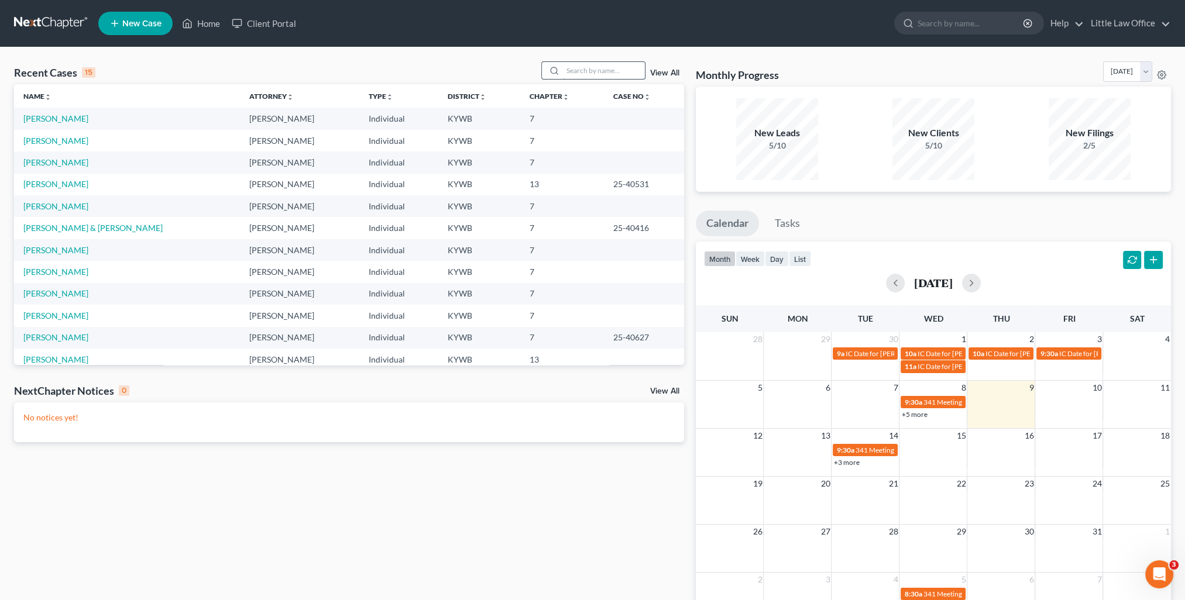
click at [610, 71] on input "search" at bounding box center [604, 70] width 82 height 17
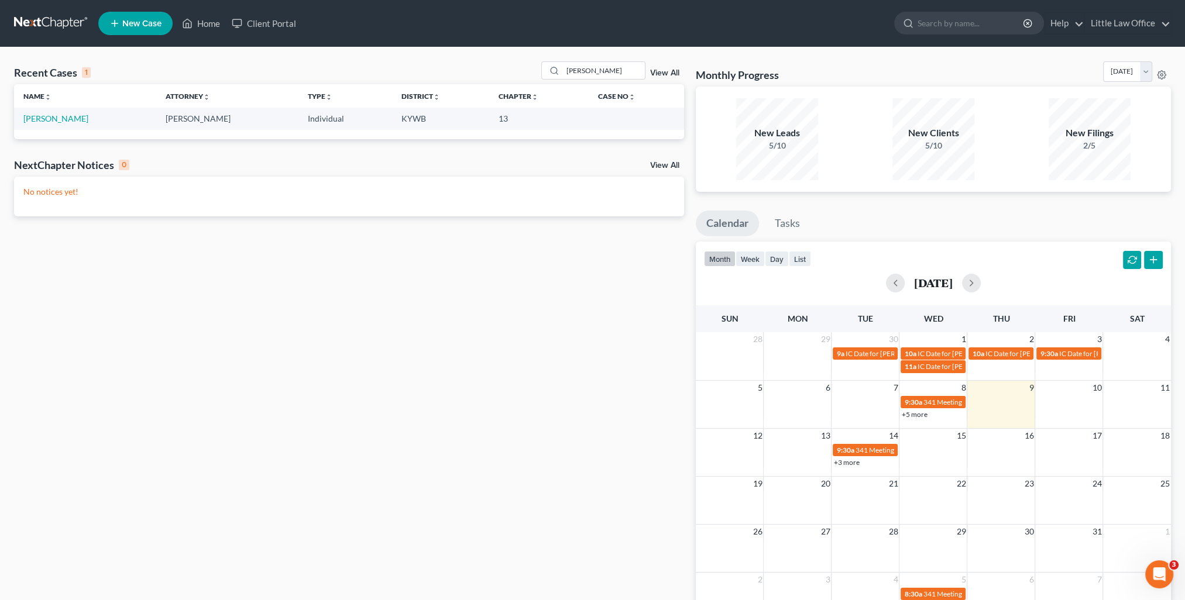
click at [51, 126] on td "[PERSON_NAME]" at bounding box center [85, 119] width 142 height 22
click at [49, 125] on td "[PERSON_NAME]" at bounding box center [85, 119] width 142 height 22
click at [49, 124] on td "[PERSON_NAME]" at bounding box center [85, 119] width 142 height 22
click at [48, 119] on link "[PERSON_NAME]" at bounding box center [55, 119] width 65 height 10
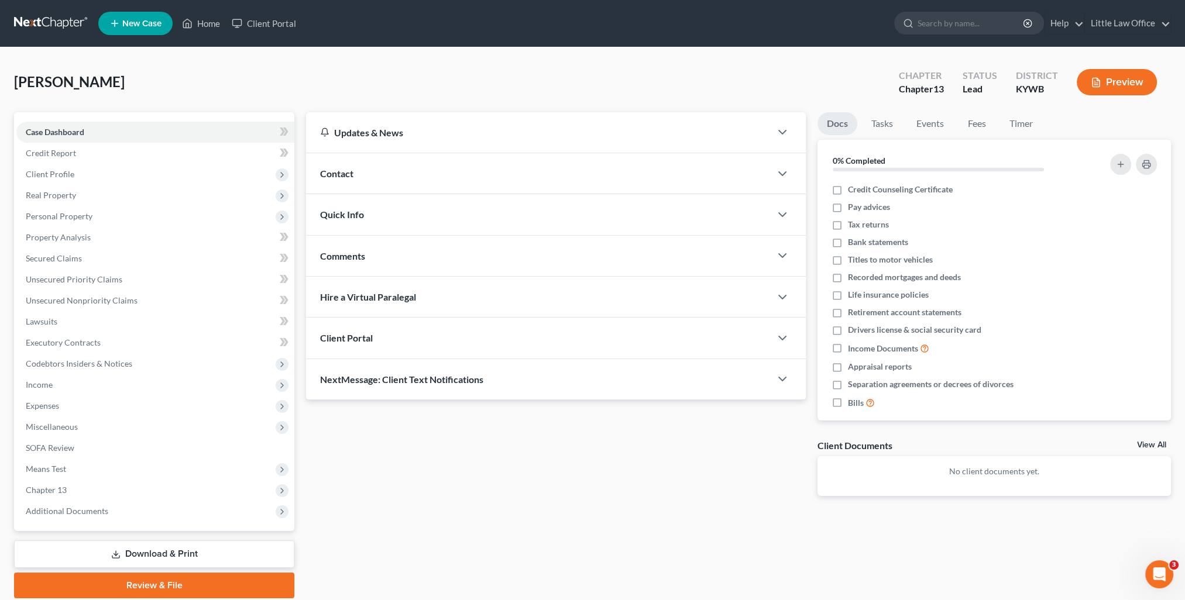
click at [363, 254] on span "Comments" at bounding box center [342, 255] width 45 height 11
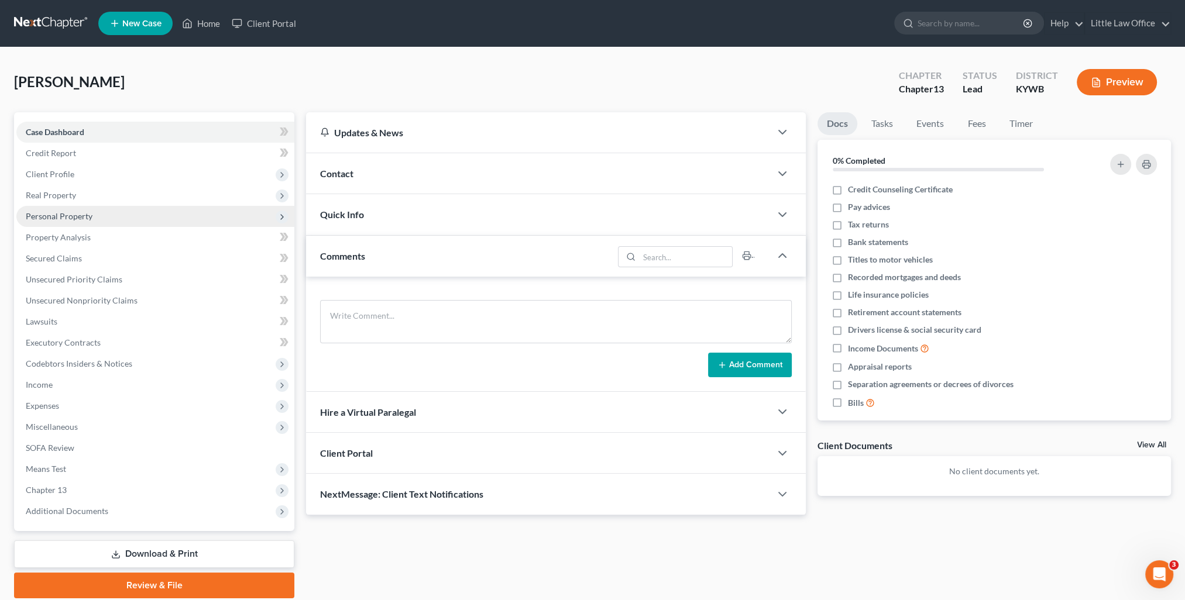
click at [68, 217] on span "Personal Property" at bounding box center [59, 216] width 67 height 10
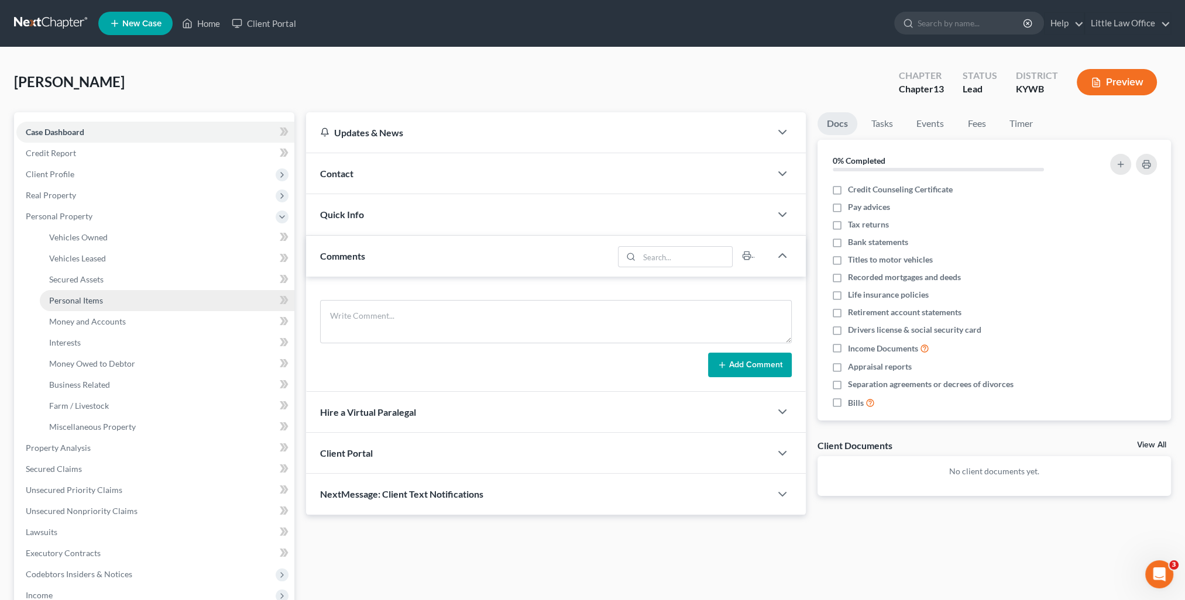
click at [104, 300] on link "Personal Items" at bounding box center [167, 300] width 255 height 21
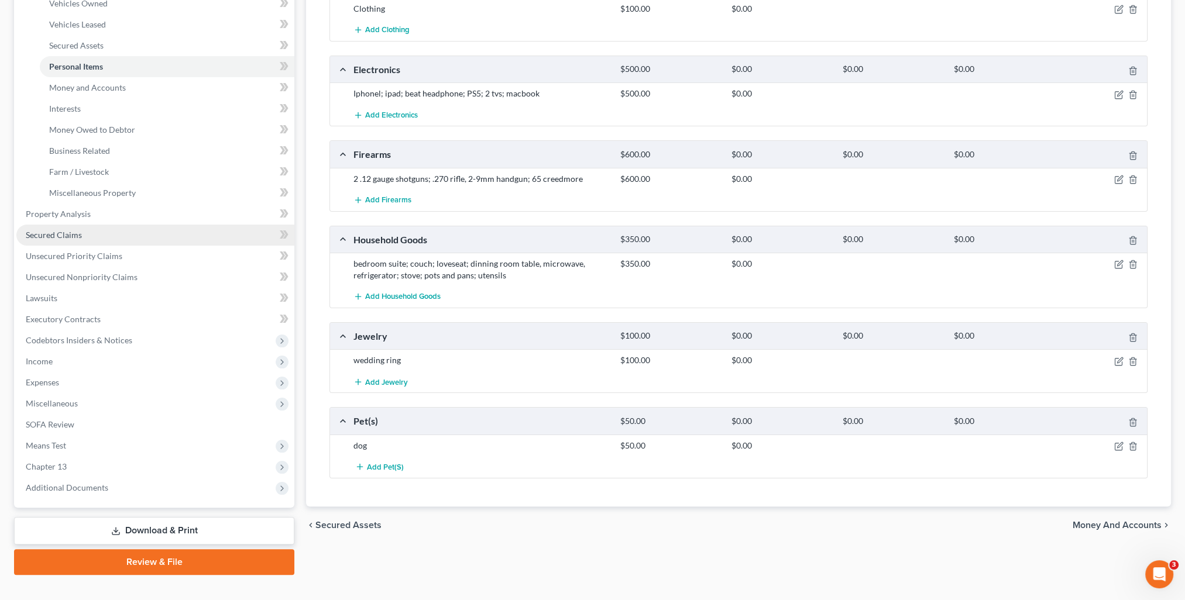
scroll to position [59, 0]
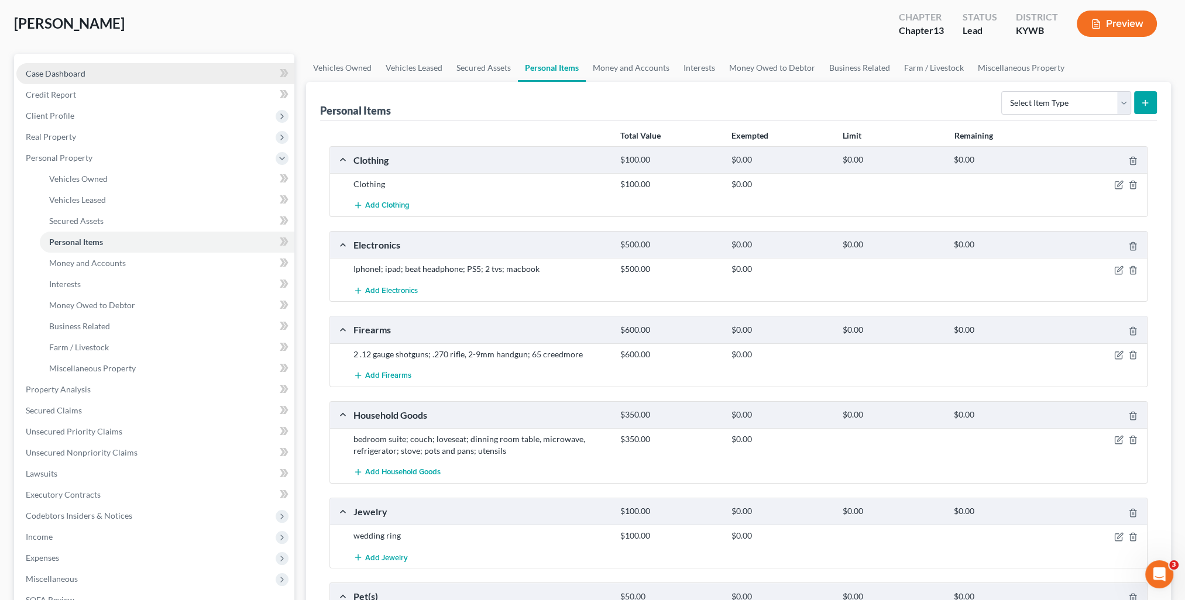
click at [54, 69] on span "Case Dashboard" at bounding box center [56, 73] width 60 height 10
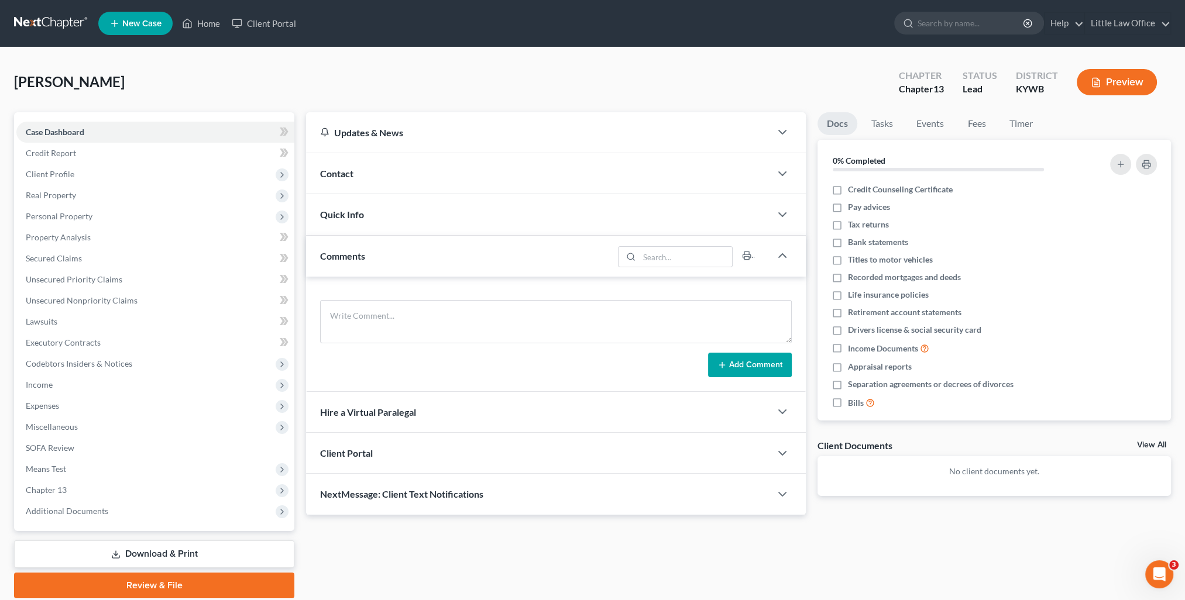
click at [365, 179] on div "Contact" at bounding box center [538, 173] width 465 height 40
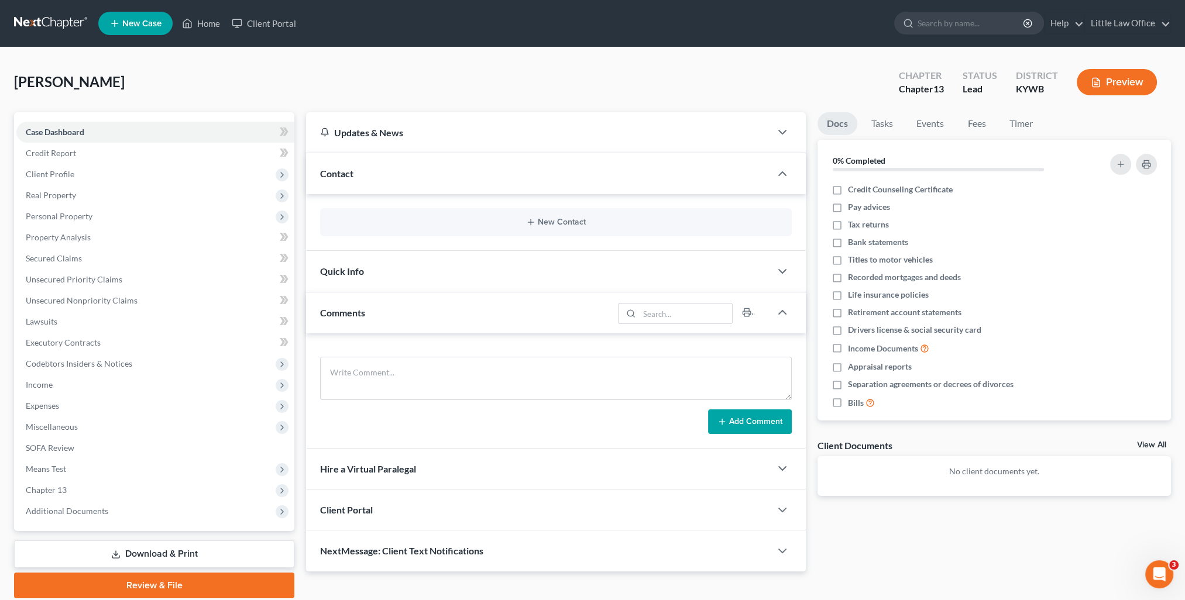
click at [397, 262] on div "Quick Info" at bounding box center [538, 271] width 465 height 40
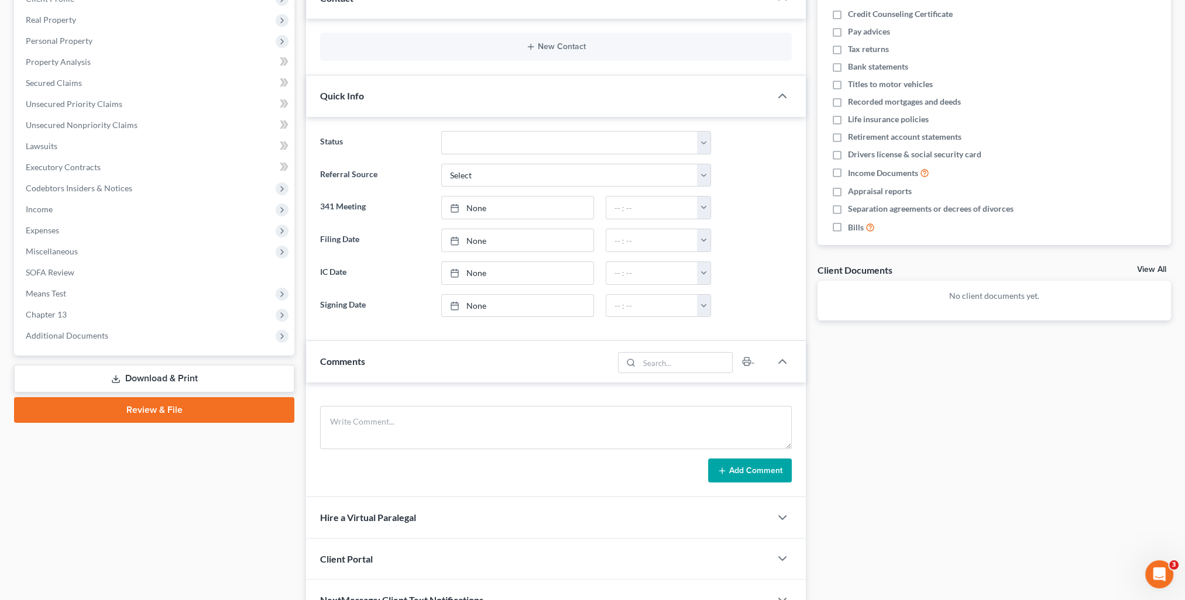
scroll to position [237, 0]
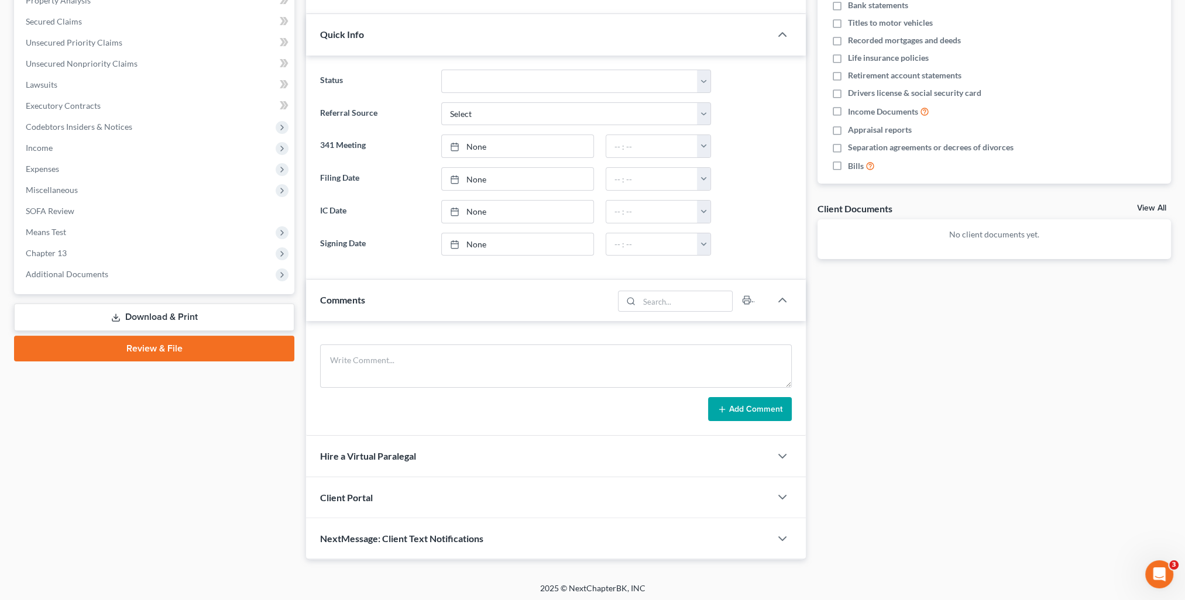
click at [483, 526] on div "NextMessage: Client Text Notifications" at bounding box center [538, 539] width 465 height 40
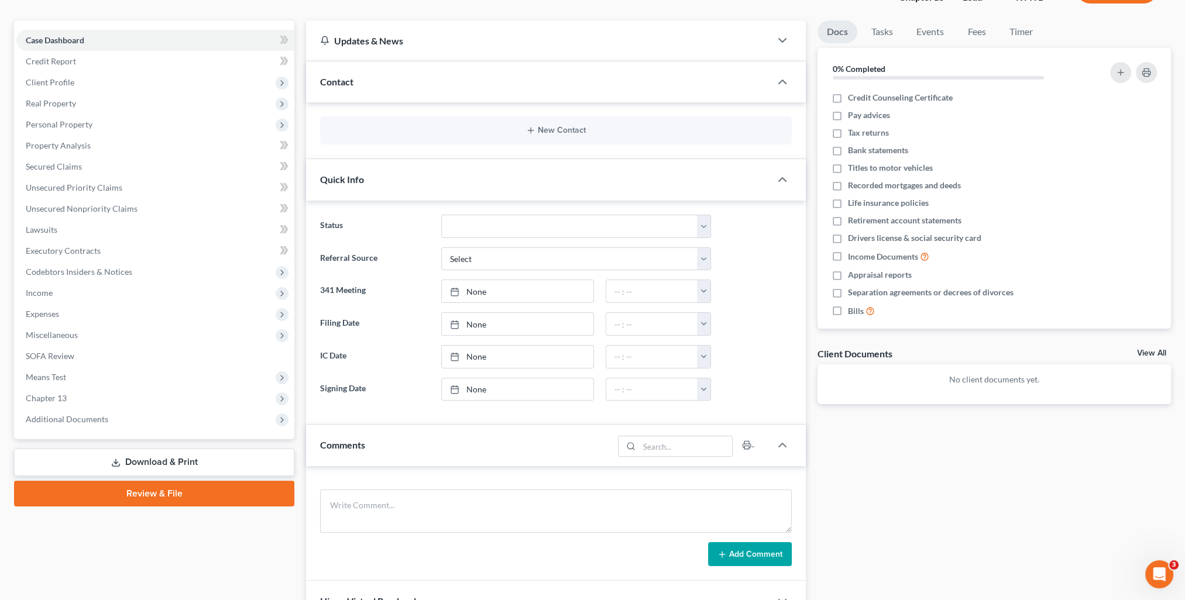
scroll to position [0, 0]
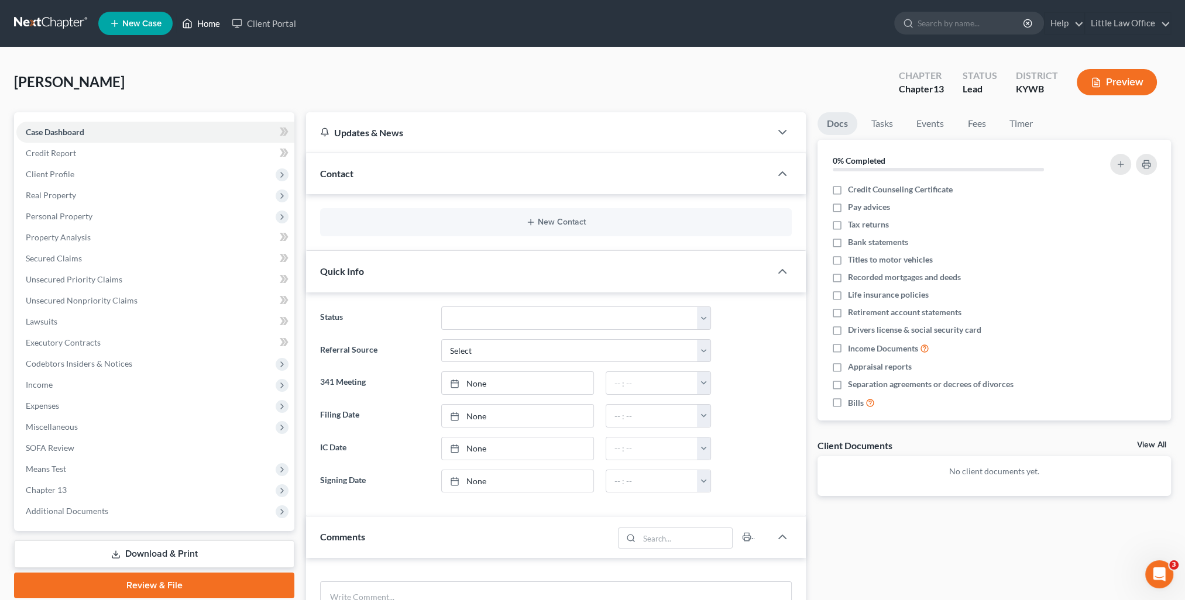
click at [218, 23] on link "Home" at bounding box center [201, 23] width 50 height 21
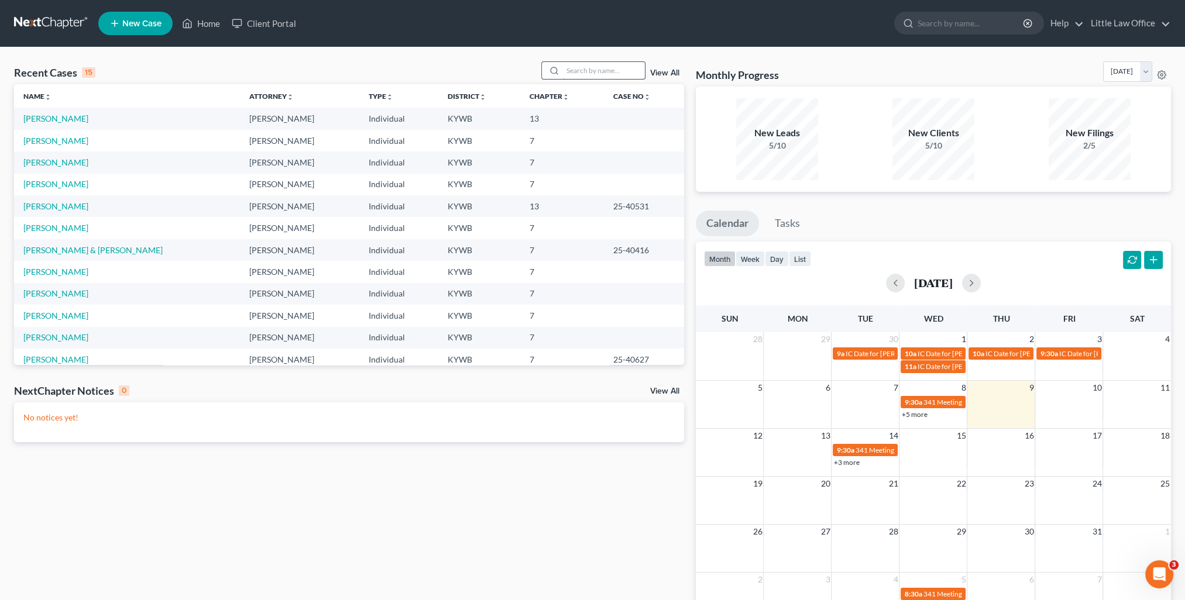
click at [605, 67] on input "search" at bounding box center [604, 70] width 82 height 17
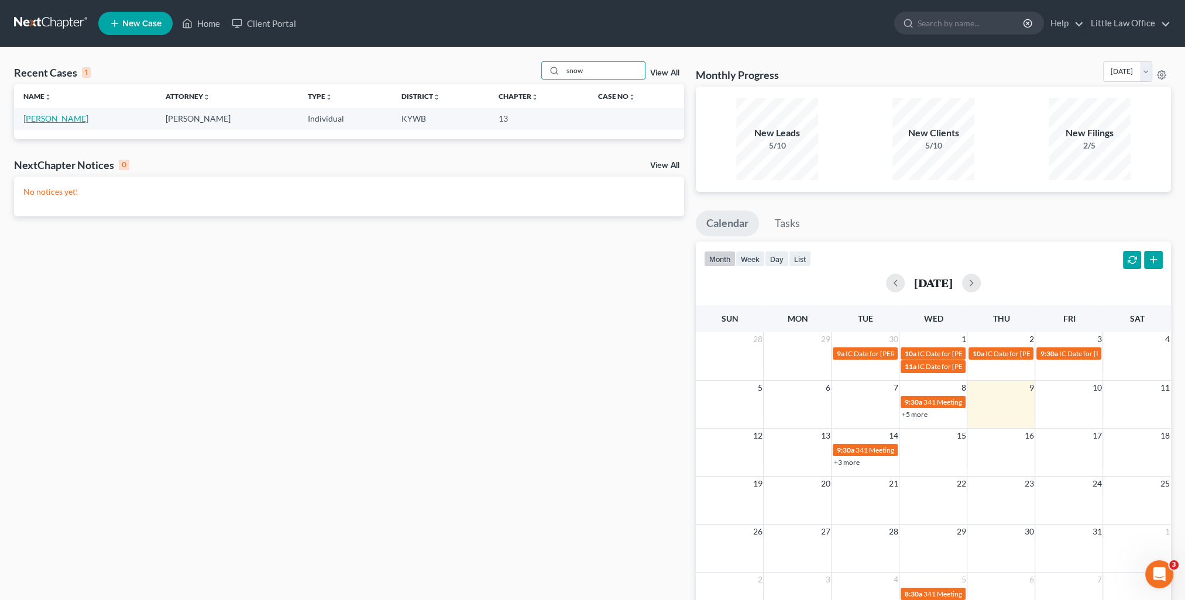
click at [40, 121] on link "[PERSON_NAME]" at bounding box center [55, 119] width 65 height 10
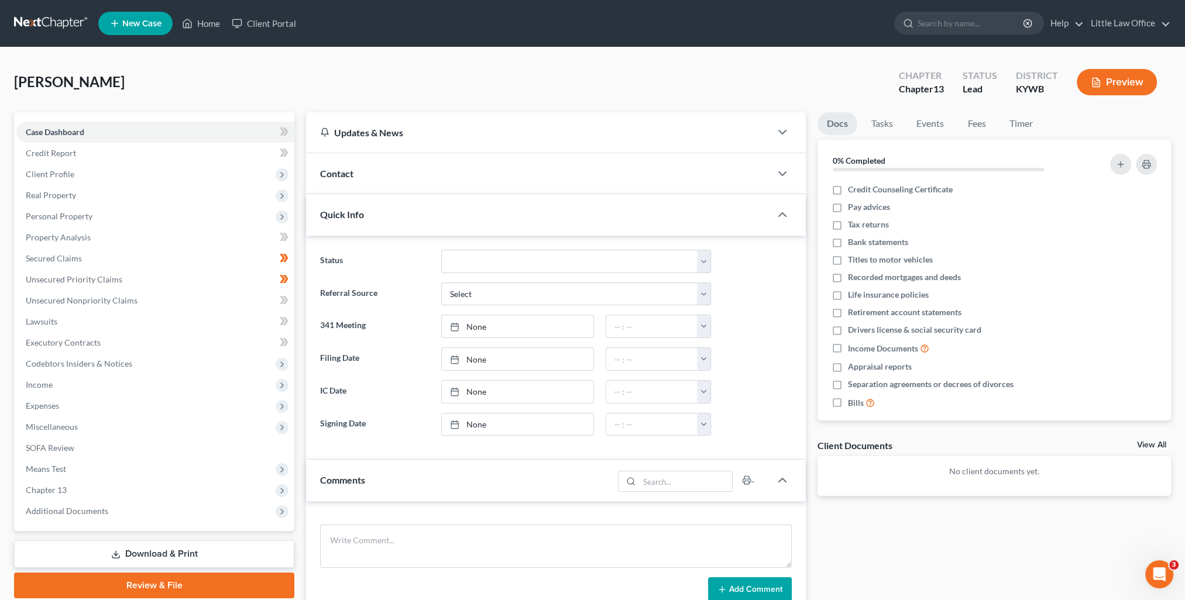
click at [355, 165] on div "Contact" at bounding box center [538, 173] width 465 height 40
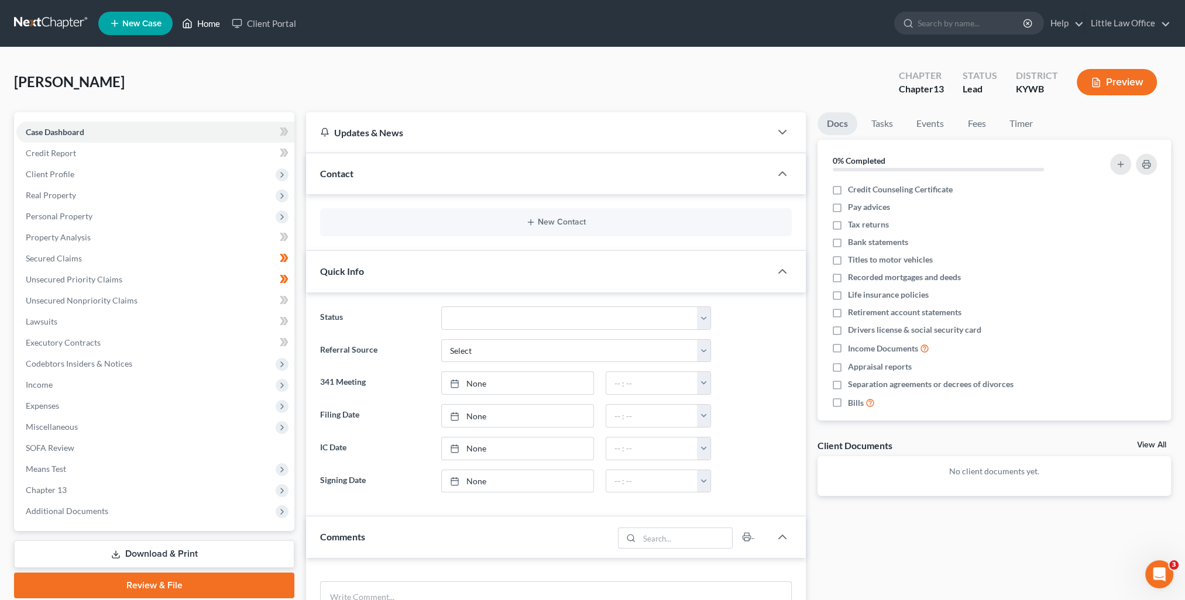
click at [198, 19] on link "Home" at bounding box center [201, 23] width 50 height 21
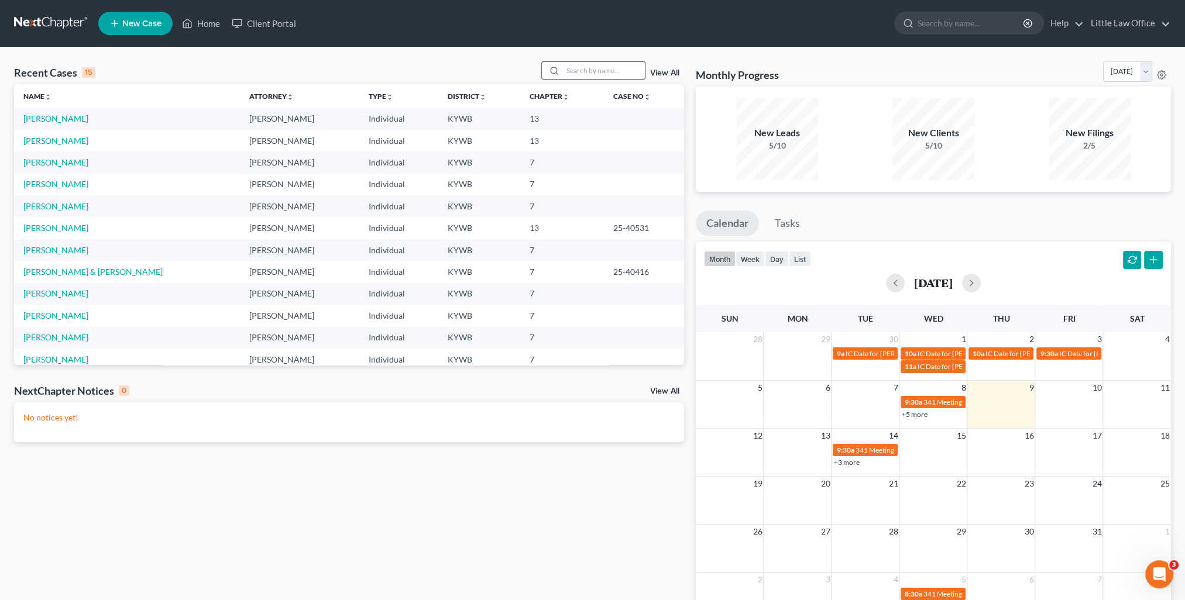
click at [576, 74] on input "search" at bounding box center [604, 70] width 82 height 17
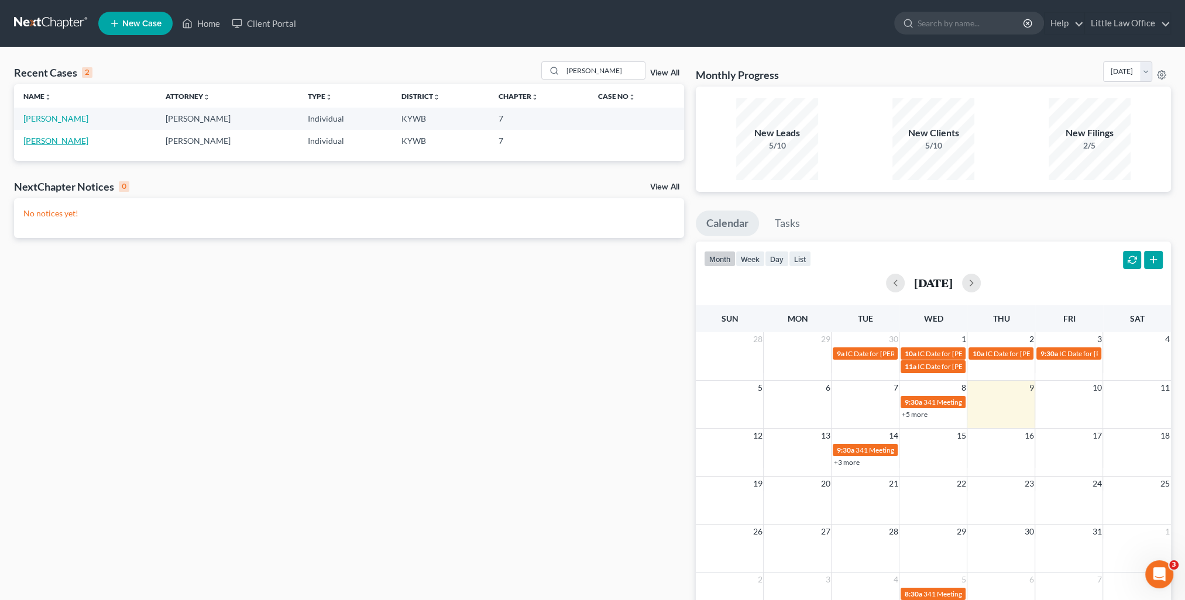
click at [57, 142] on link "[PERSON_NAME]" at bounding box center [55, 141] width 65 height 10
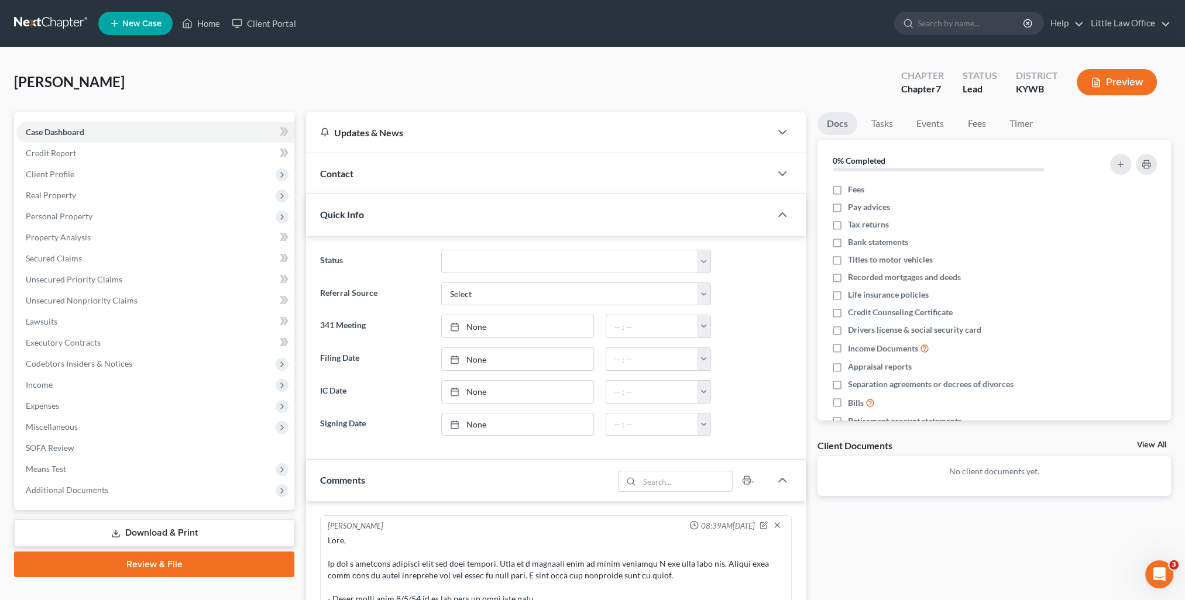
scroll to position [179, 0]
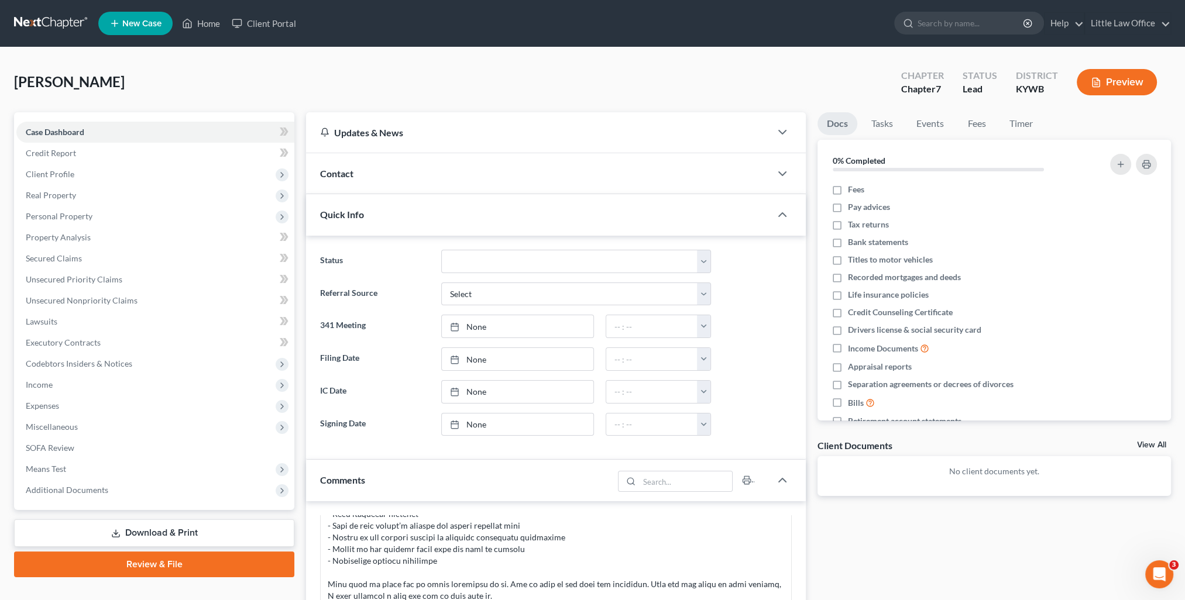
click at [467, 209] on div "Quick Info" at bounding box center [538, 214] width 465 height 40
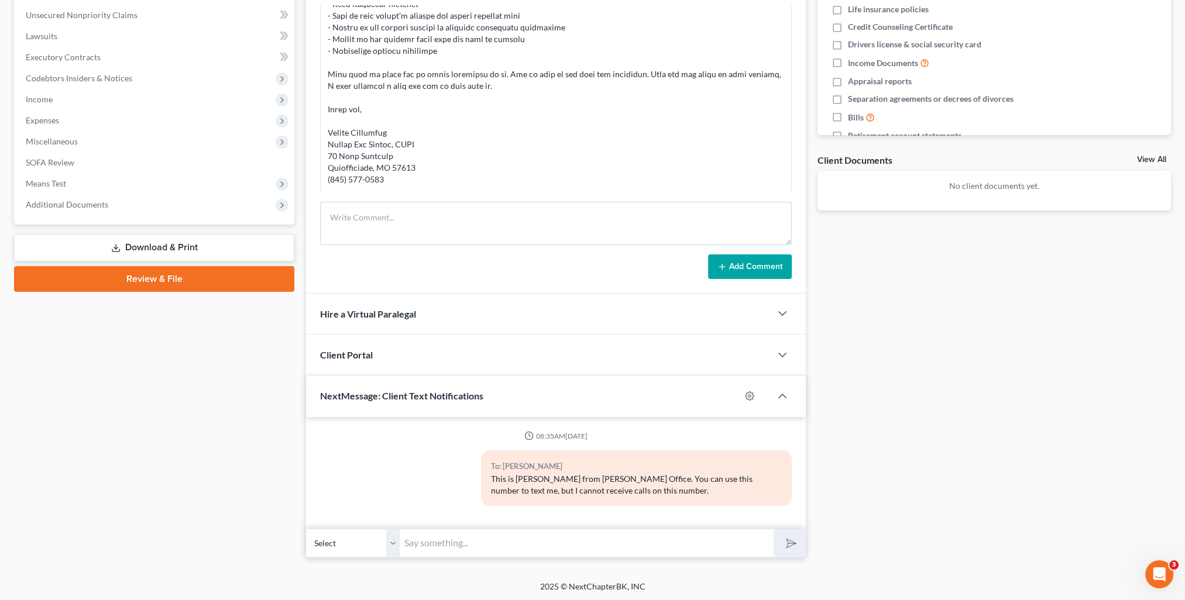
scroll to position [0, 0]
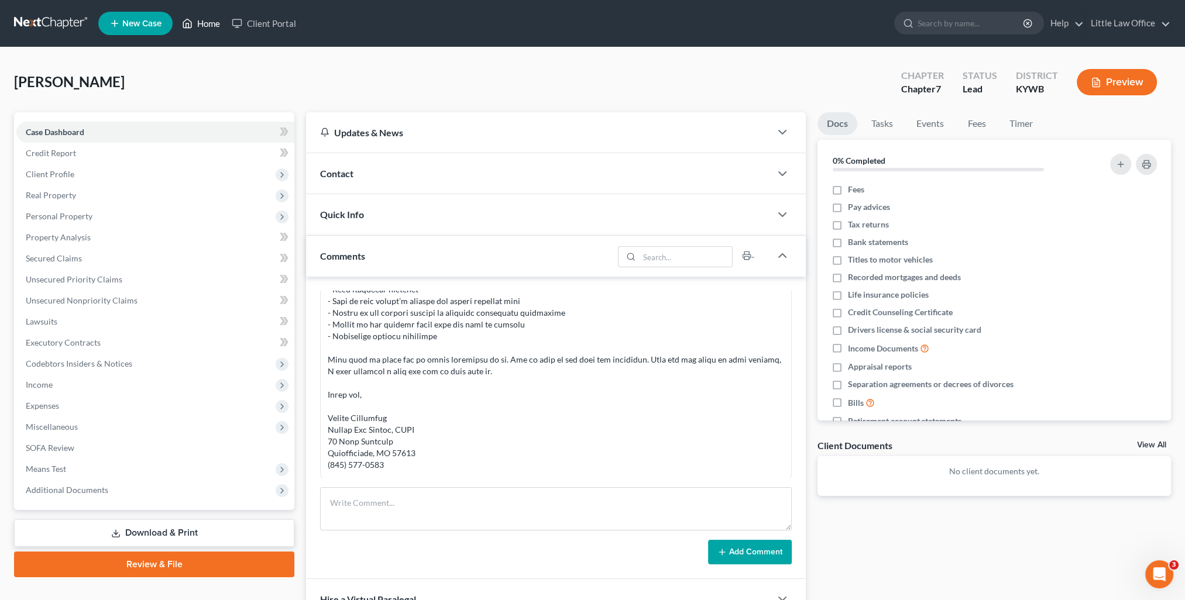
click at [219, 29] on link "Home" at bounding box center [201, 23] width 50 height 21
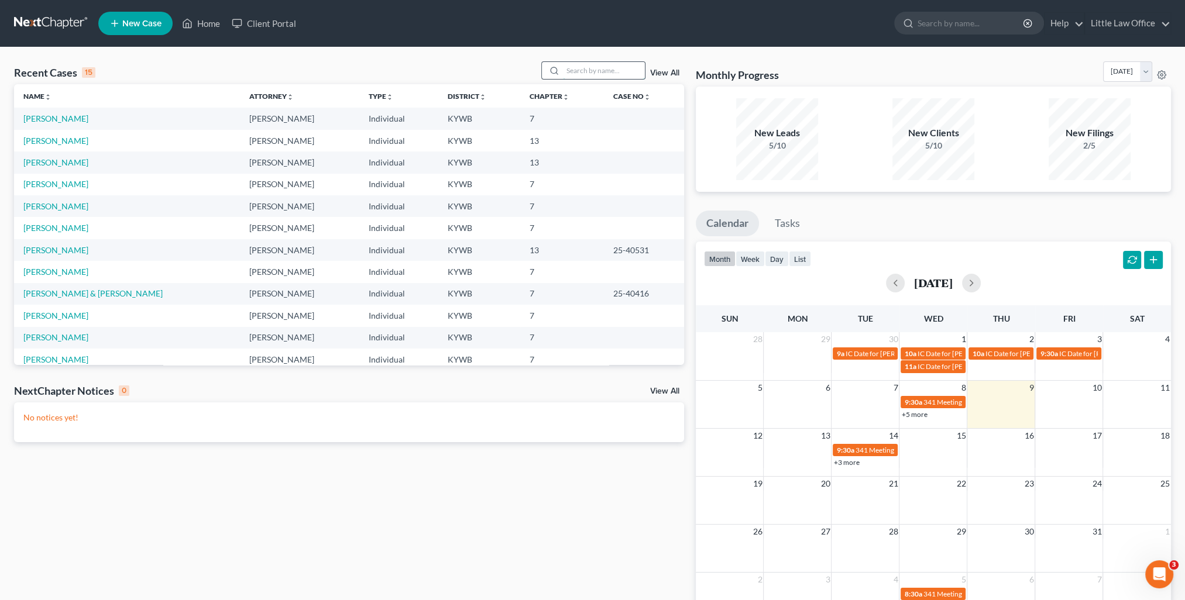
click at [574, 67] on input "search" at bounding box center [604, 70] width 82 height 17
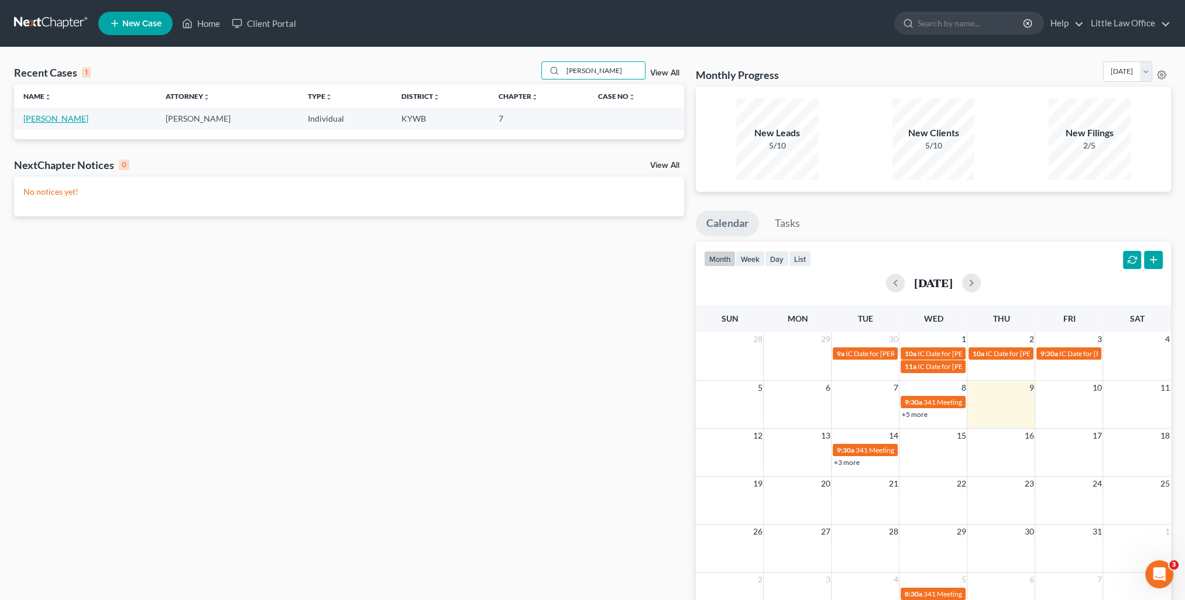
click at [59, 122] on link "[PERSON_NAME]" at bounding box center [55, 119] width 65 height 10
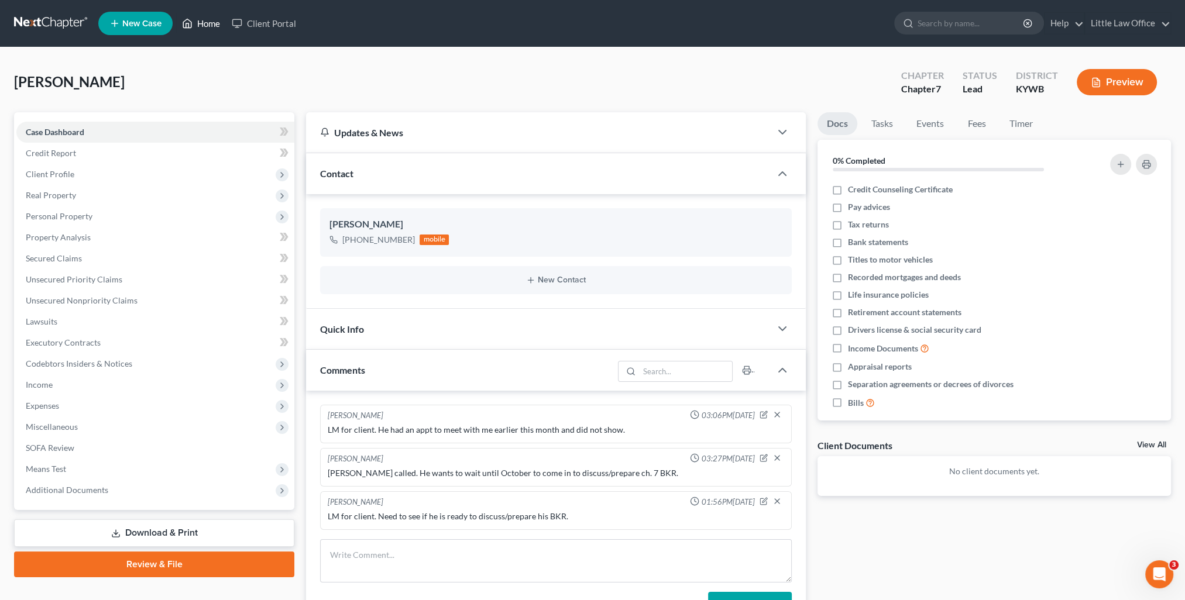
drag, startPoint x: 201, startPoint y: 22, endPoint x: 1193, endPoint y: 16, distance: 992.0
click at [201, 22] on link "Home" at bounding box center [201, 23] width 50 height 21
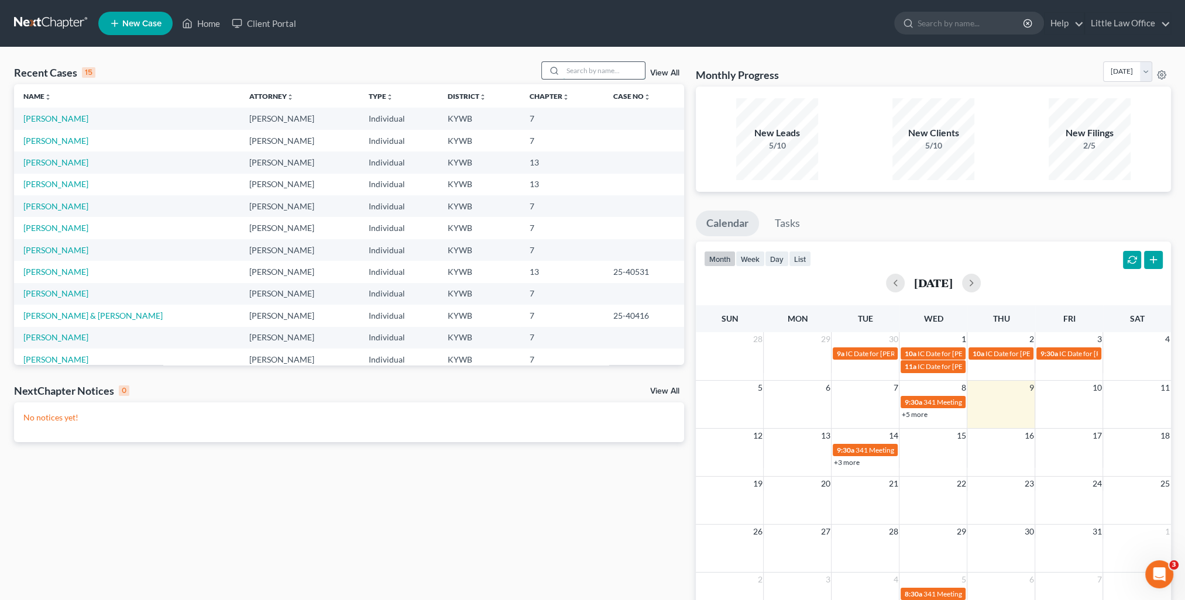
click at [616, 69] on input "search" at bounding box center [604, 70] width 82 height 17
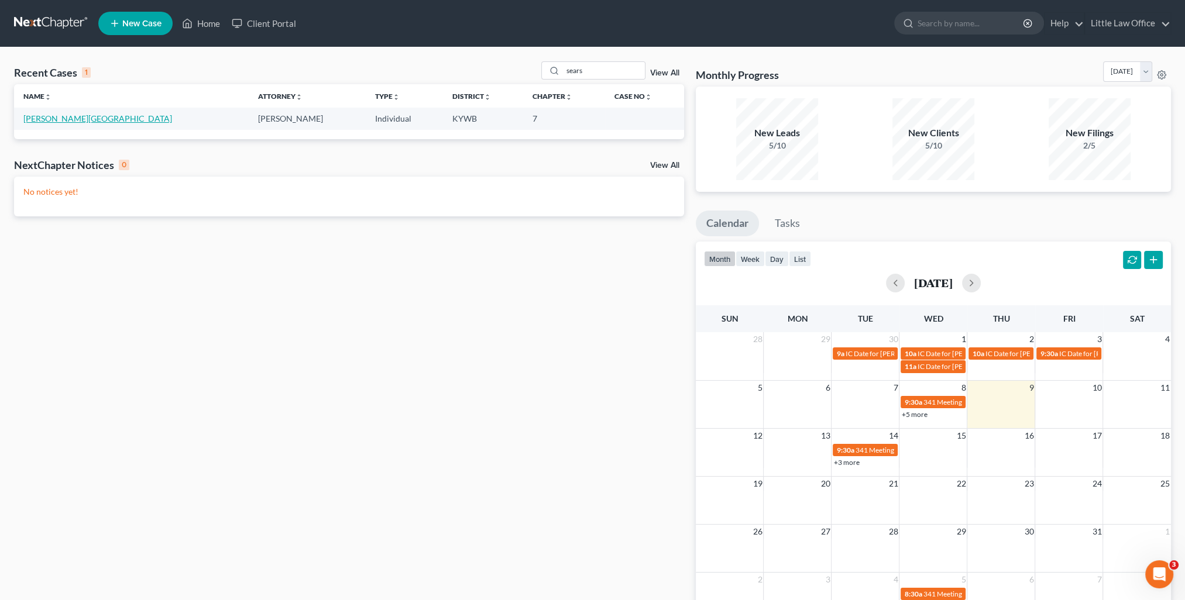
click at [28, 121] on link "[PERSON_NAME][GEOGRAPHIC_DATA]" at bounding box center [97, 119] width 149 height 10
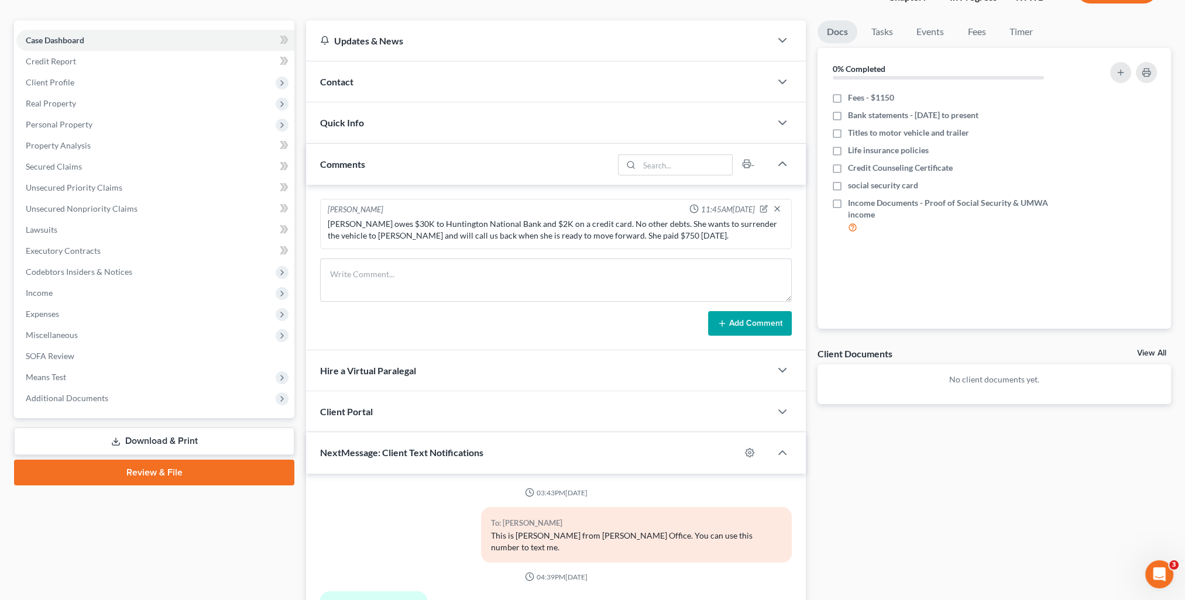
scroll to position [209, 0]
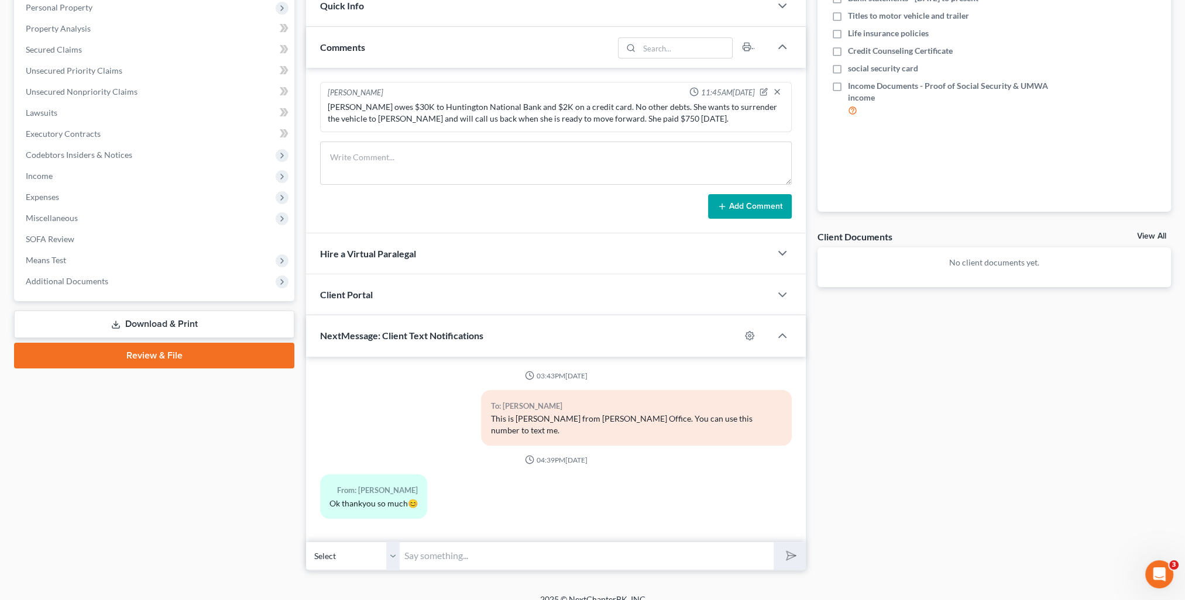
click at [480, 542] on input "text" at bounding box center [587, 556] width 374 height 29
click at [774, 543] on button "submit" at bounding box center [790, 557] width 32 height 28
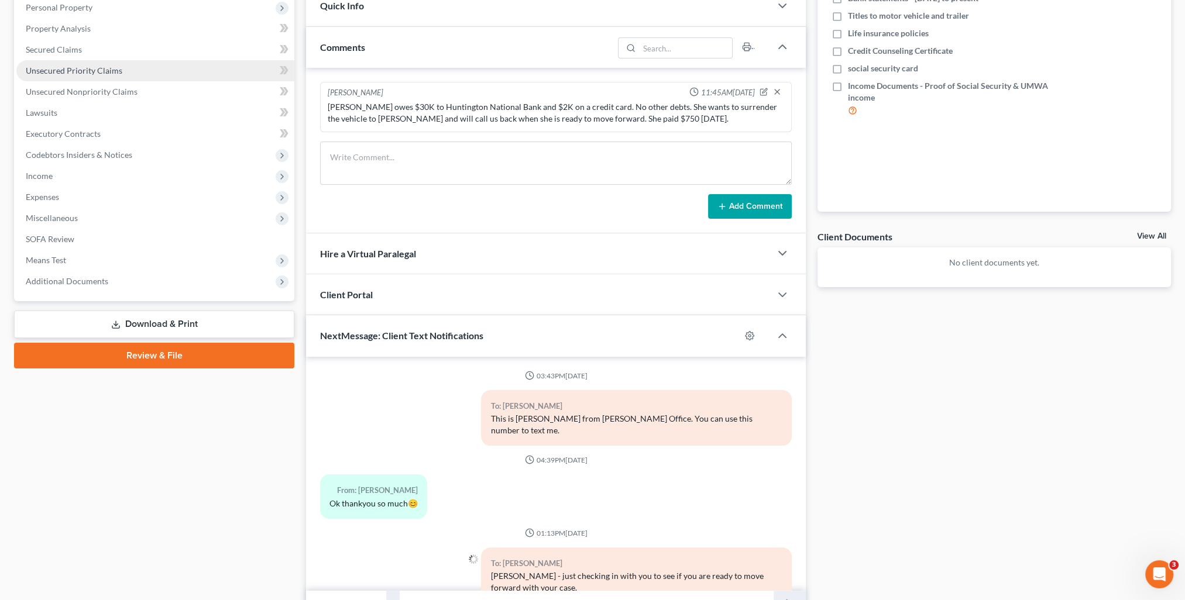
scroll to position [0, 0]
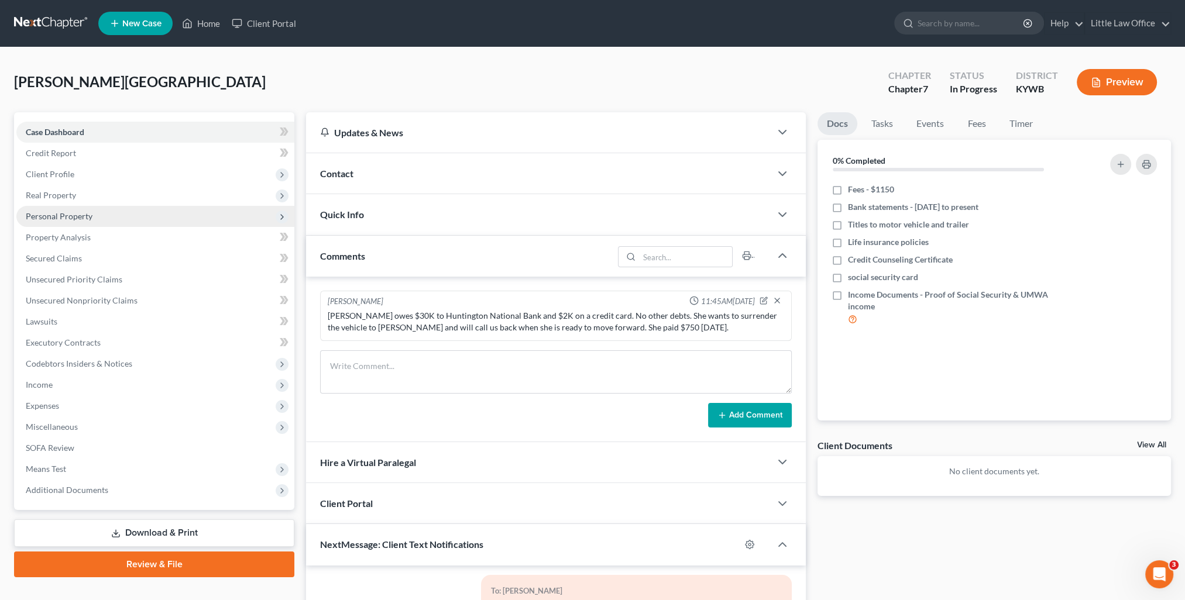
click at [43, 219] on span "Personal Property" at bounding box center [59, 216] width 67 height 10
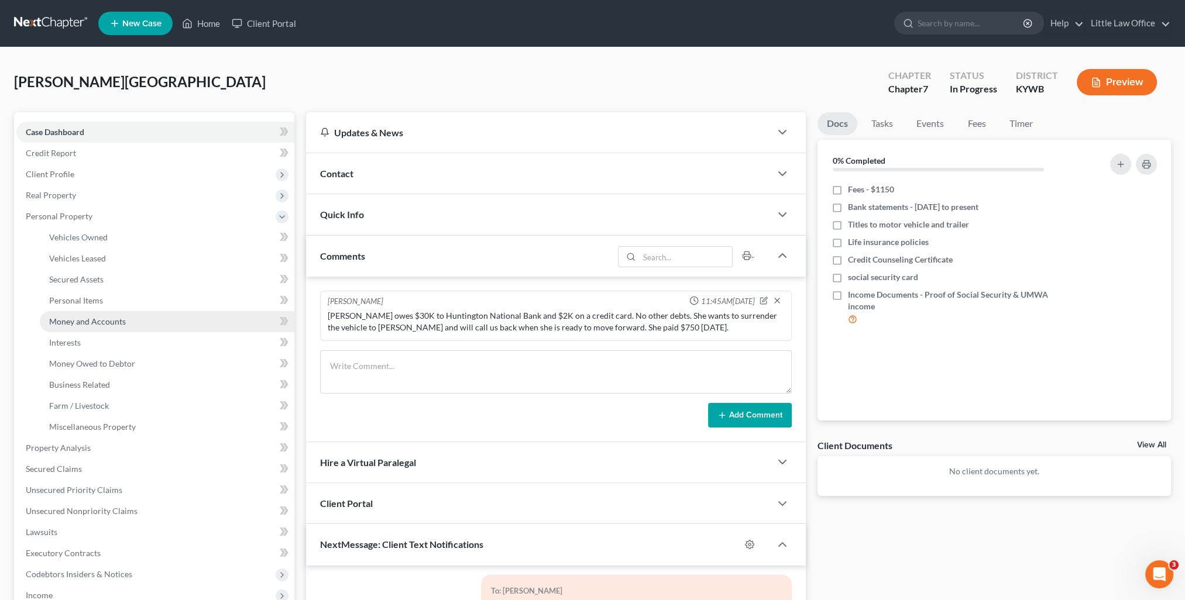
click at [92, 313] on link "Money and Accounts" at bounding box center [167, 321] width 255 height 21
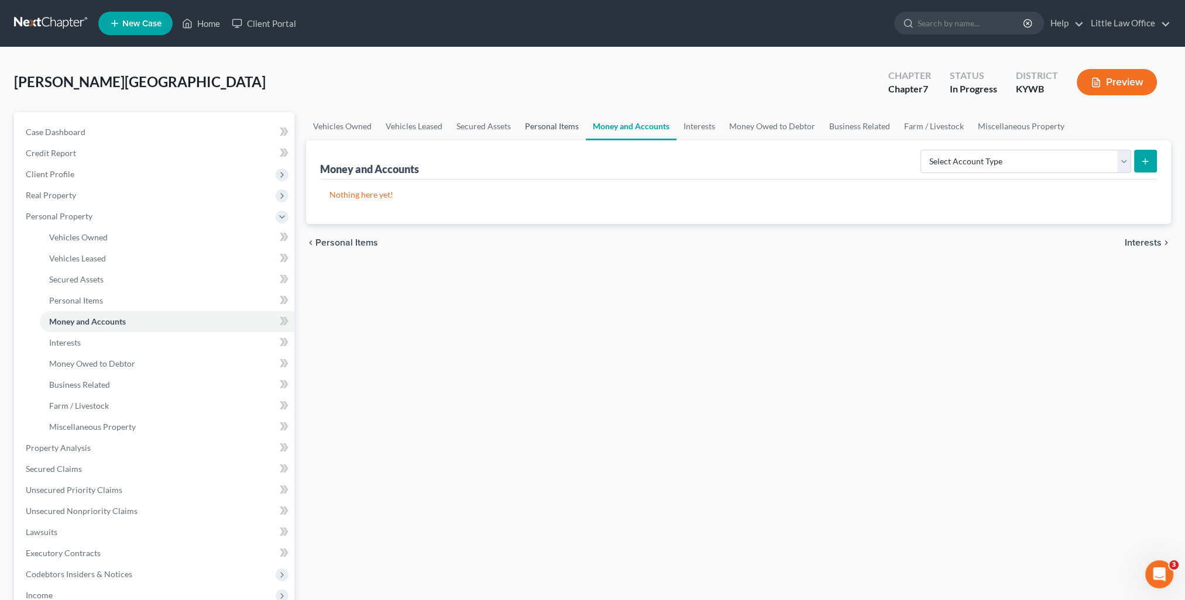
click at [554, 136] on link "Personal Items" at bounding box center [552, 126] width 68 height 28
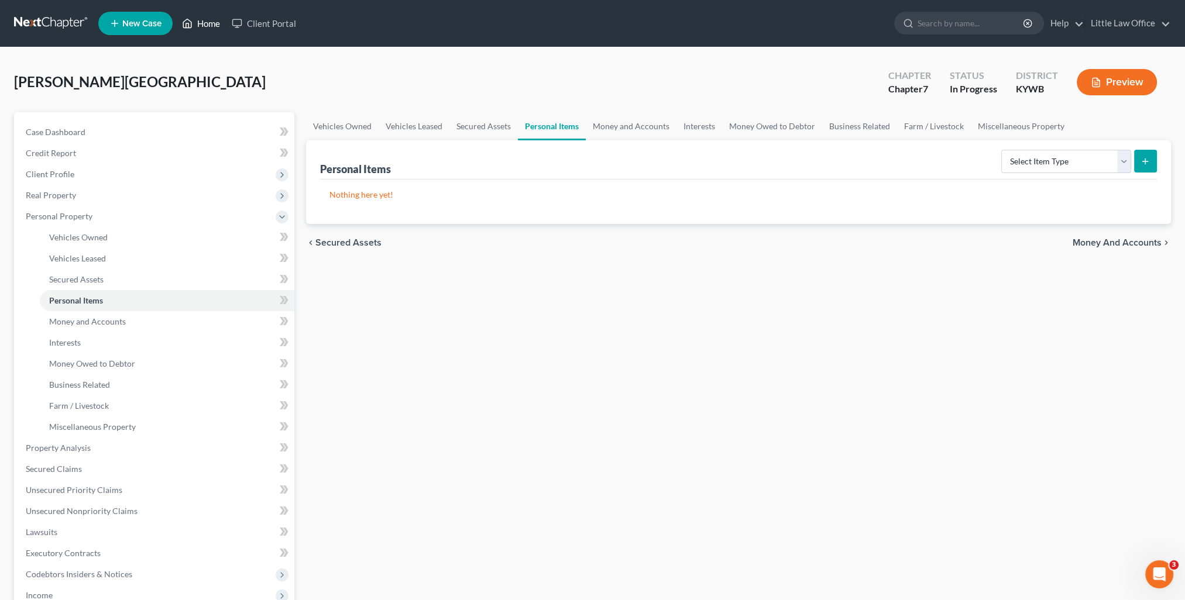
click at [203, 29] on link "Home" at bounding box center [201, 23] width 50 height 21
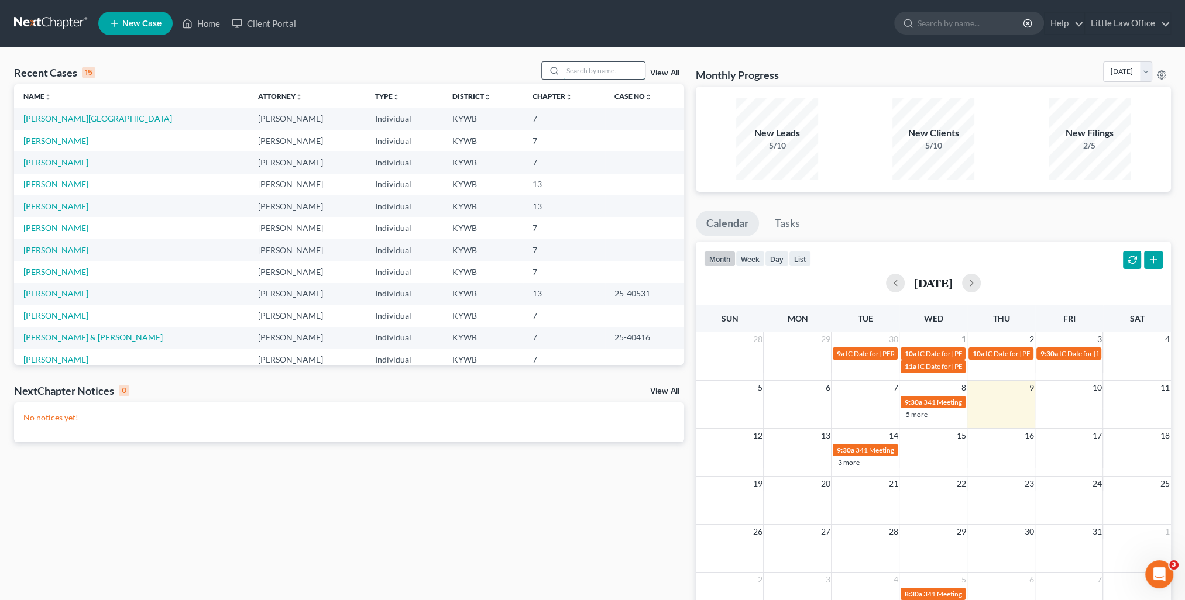
click at [605, 62] on input "search" at bounding box center [604, 70] width 82 height 17
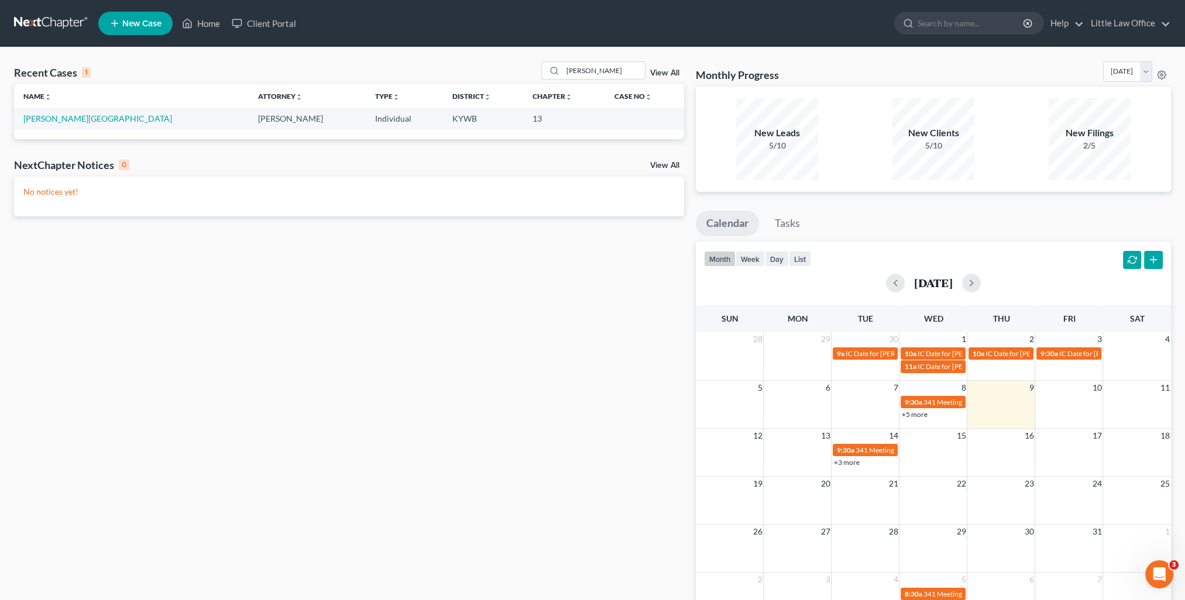
click at [52, 112] on td "[PERSON_NAME][GEOGRAPHIC_DATA]" at bounding box center [131, 119] width 235 height 22
click at [51, 121] on link "[PERSON_NAME][GEOGRAPHIC_DATA]" at bounding box center [97, 119] width 149 height 10
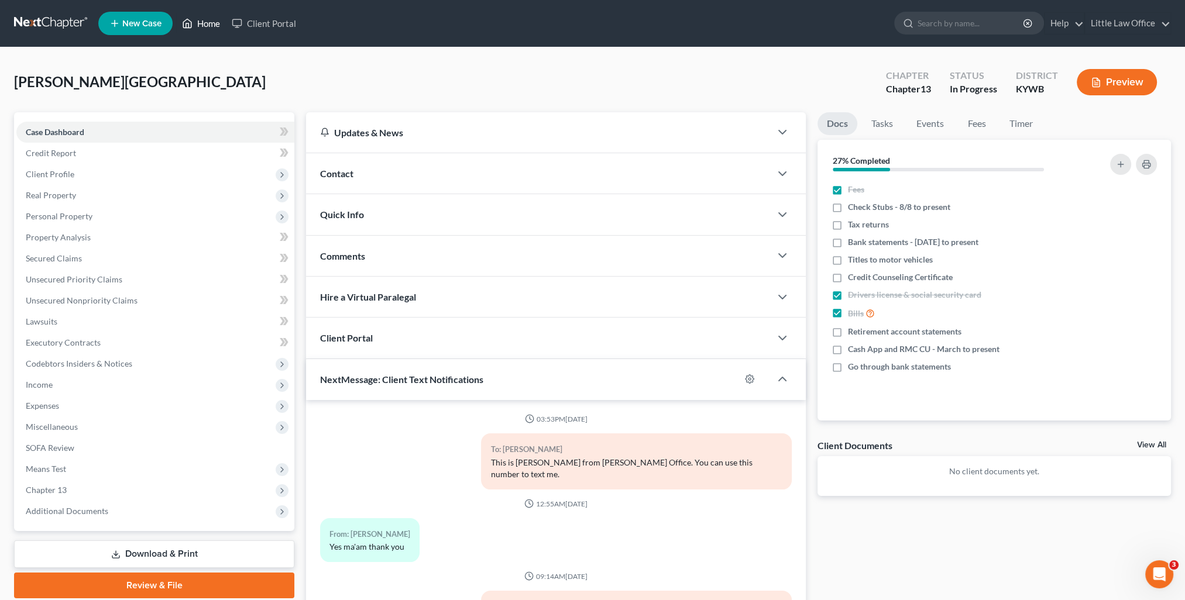
click at [219, 25] on link "Home" at bounding box center [201, 23] width 50 height 21
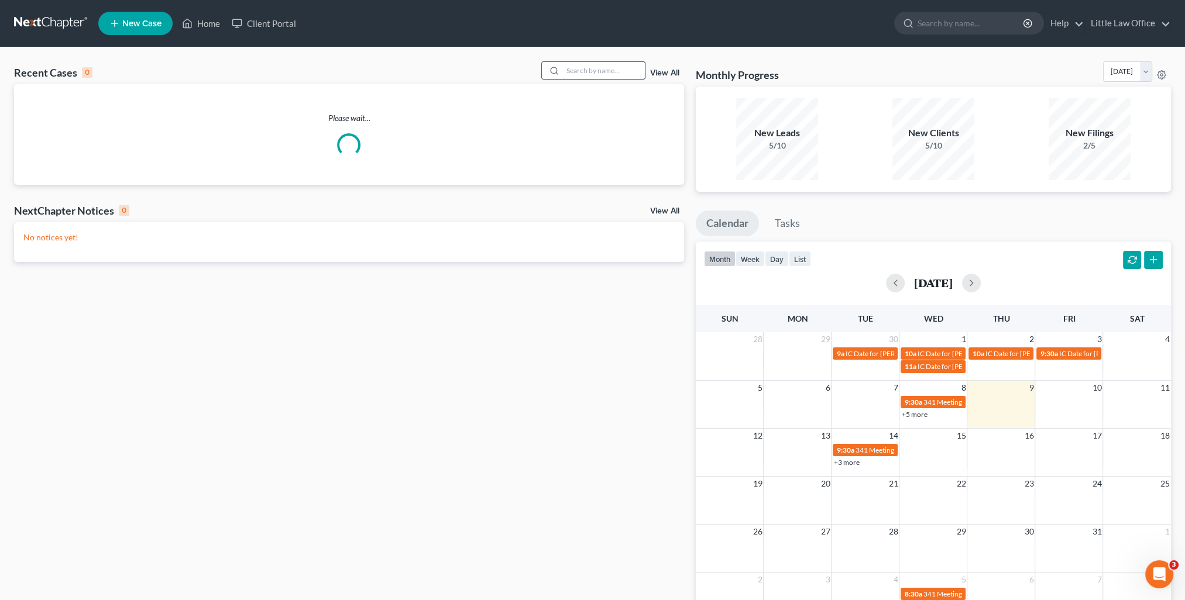
click at [576, 75] on input "search" at bounding box center [604, 70] width 82 height 17
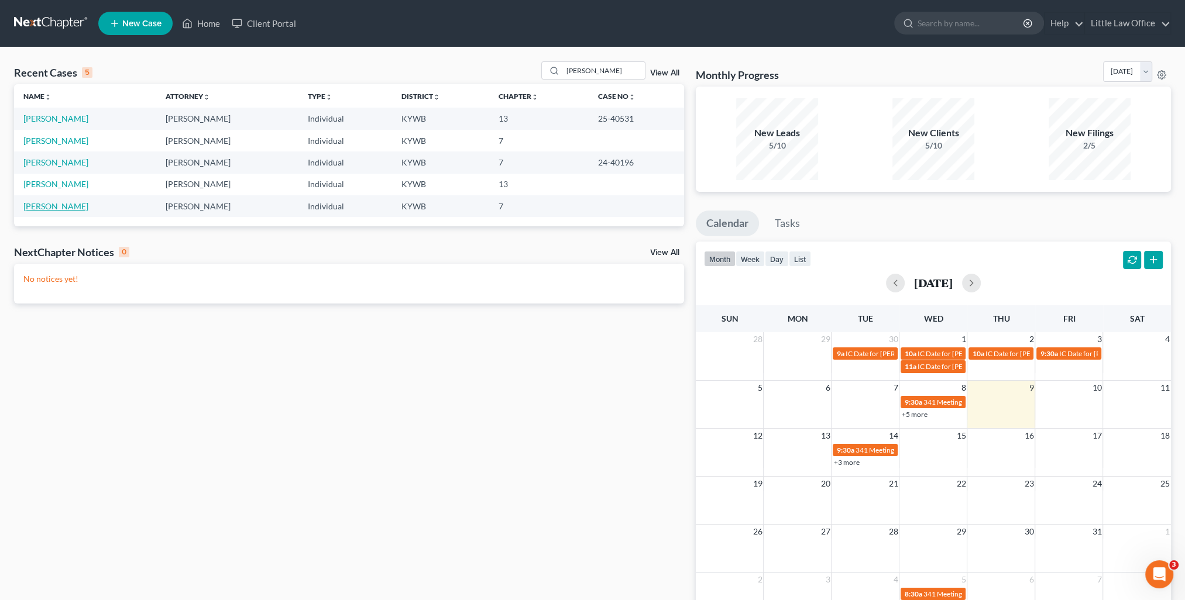
click at [68, 205] on link "[PERSON_NAME]" at bounding box center [55, 206] width 65 height 10
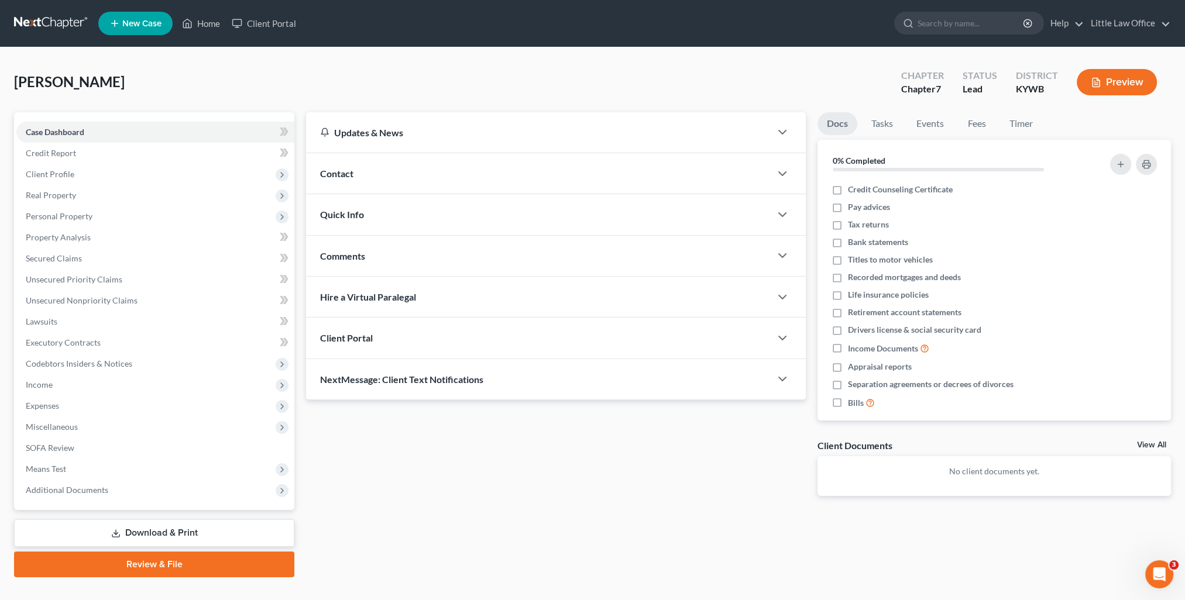
click at [353, 212] on span "Quick Info" at bounding box center [342, 214] width 44 height 11
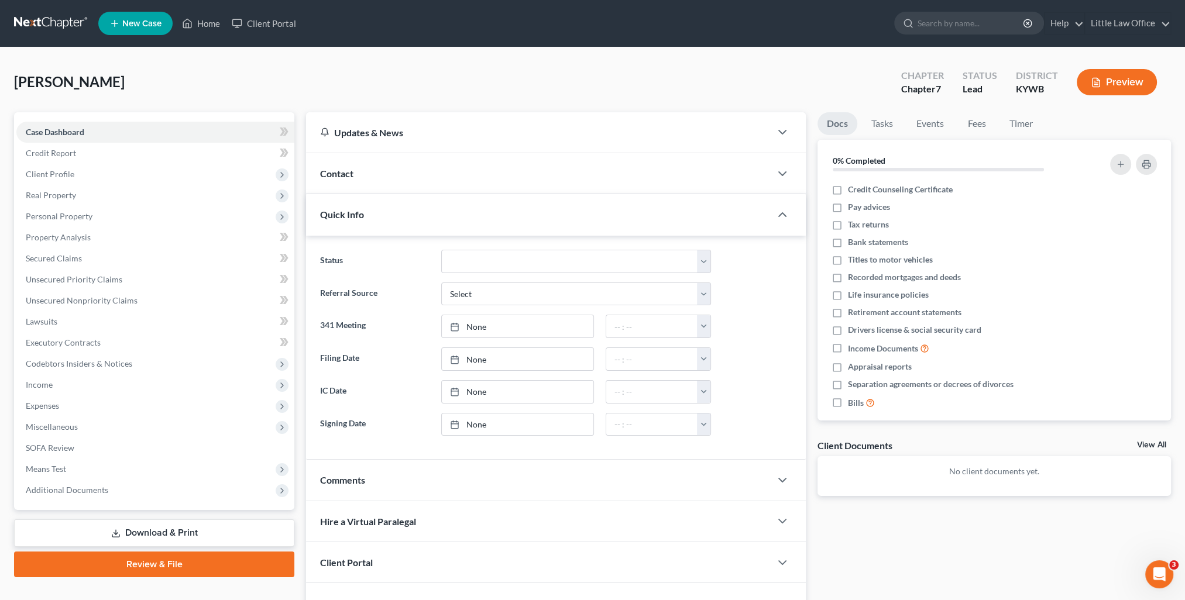
click at [353, 212] on span "Quick Info" at bounding box center [342, 214] width 44 height 11
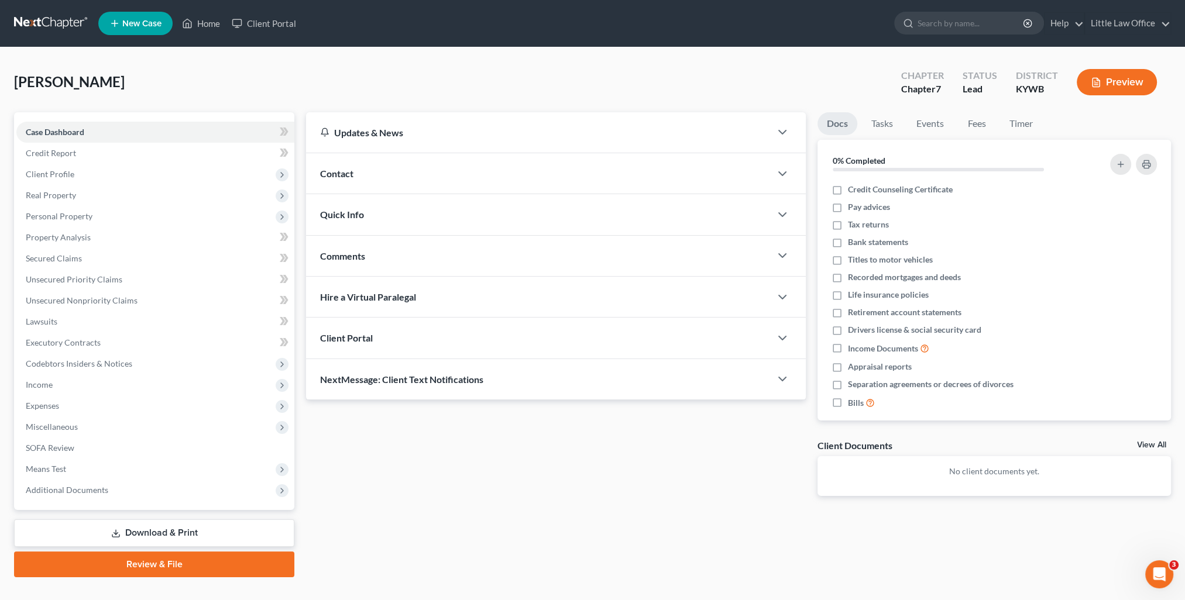
click at [359, 246] on div "Comments" at bounding box center [538, 256] width 465 height 40
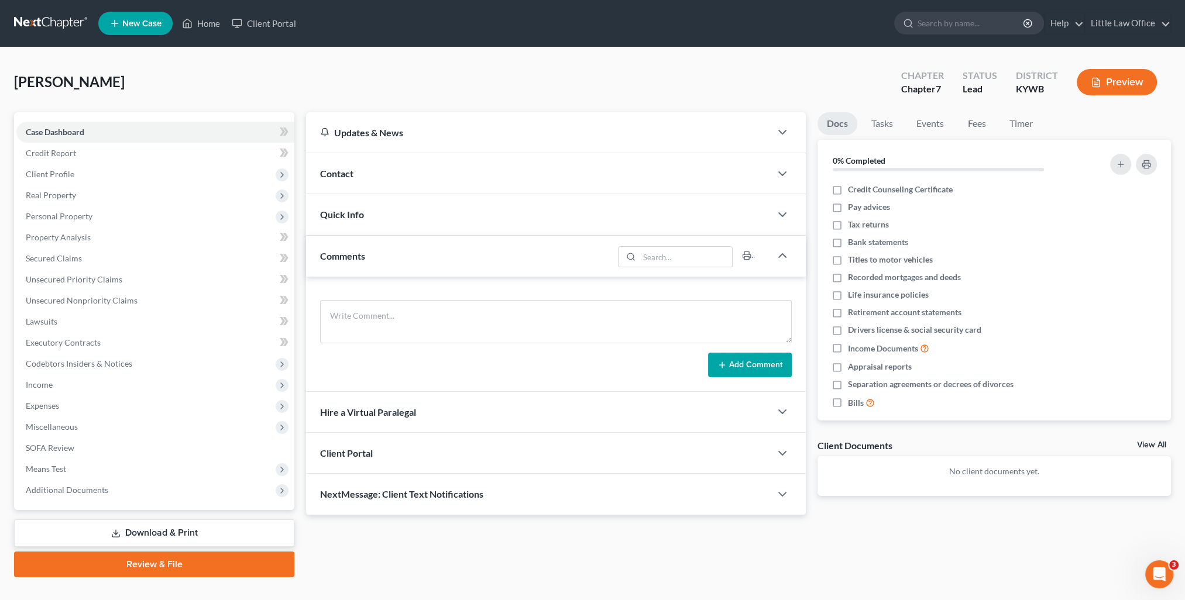
click at [494, 497] on div "NextMessage: Client Text Notifications" at bounding box center [538, 494] width 465 height 40
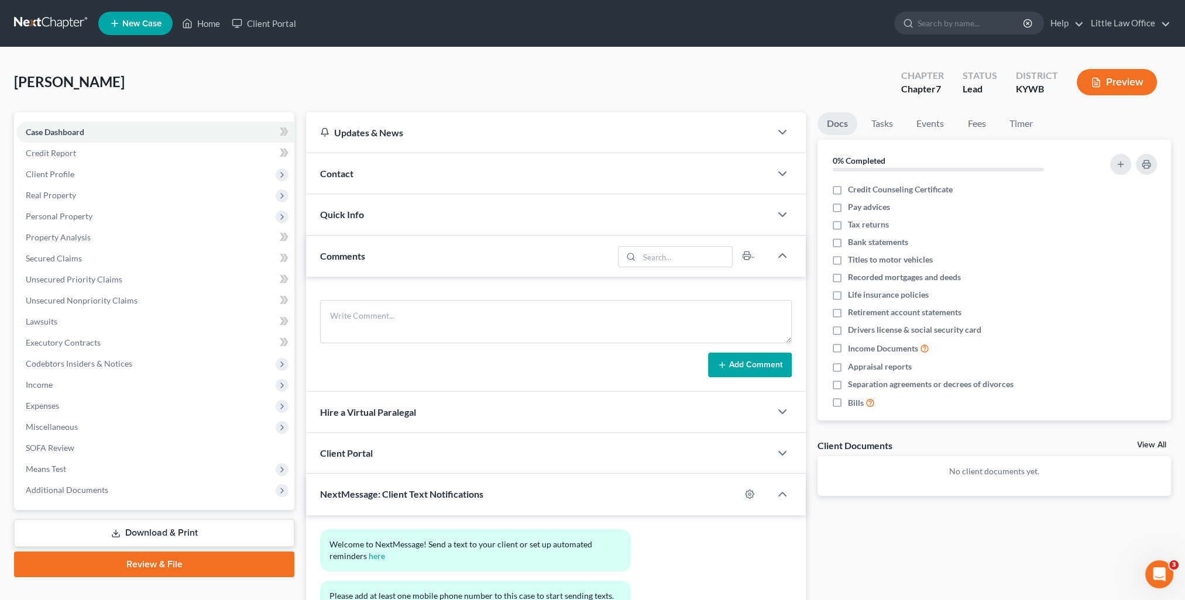
click at [339, 170] on span "Contact" at bounding box center [336, 173] width 33 height 11
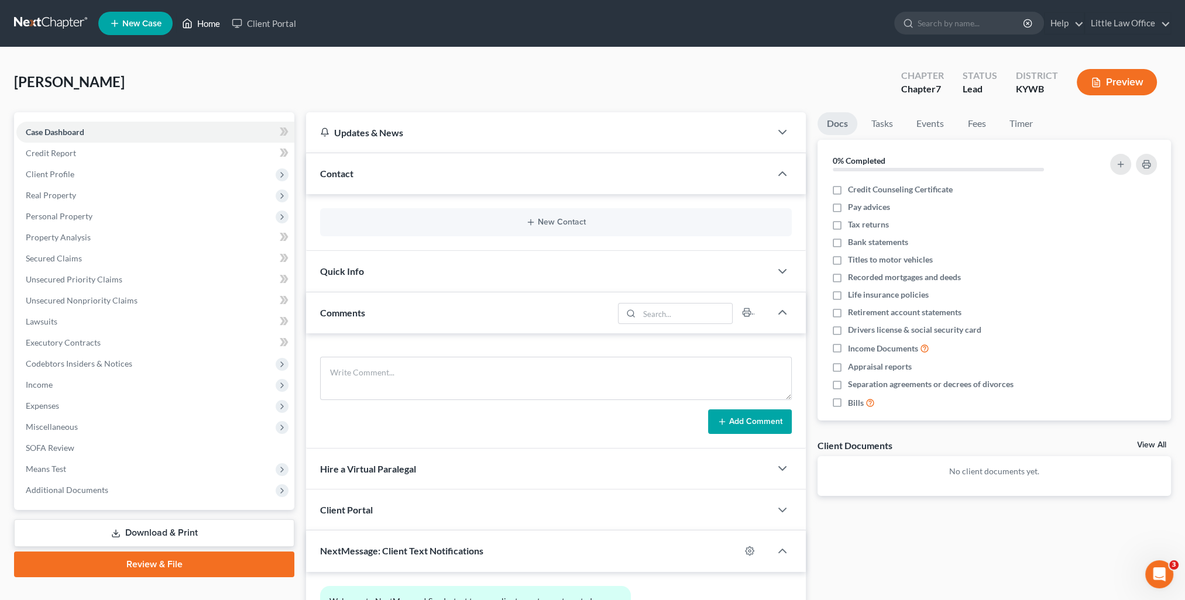
click at [208, 29] on link "Home" at bounding box center [201, 23] width 50 height 21
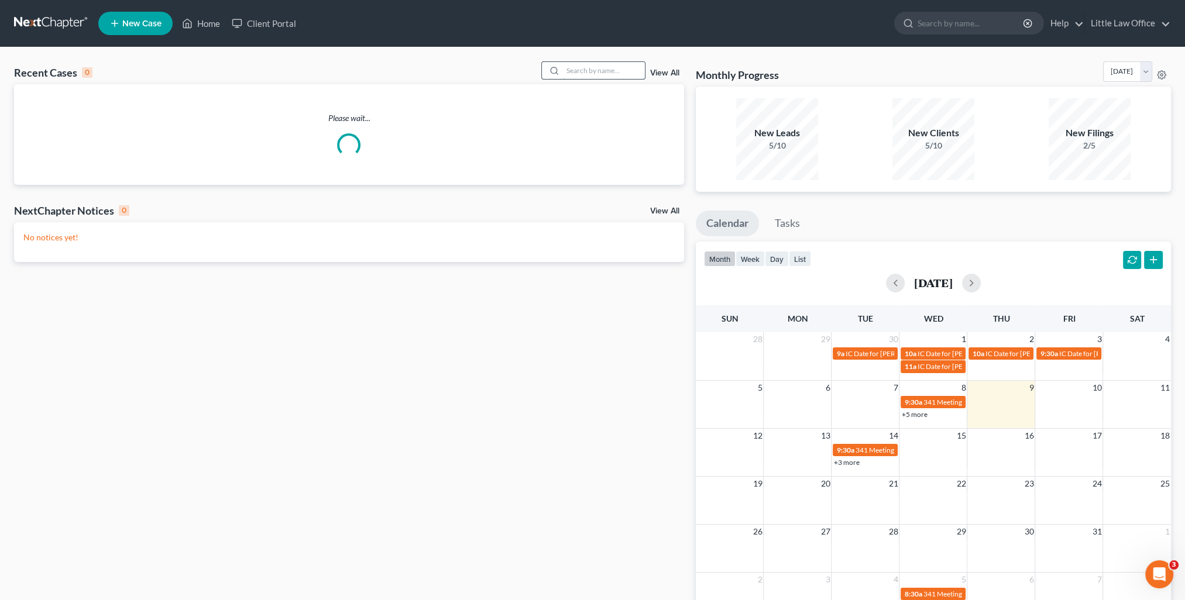
click at [617, 67] on input "search" at bounding box center [604, 70] width 82 height 17
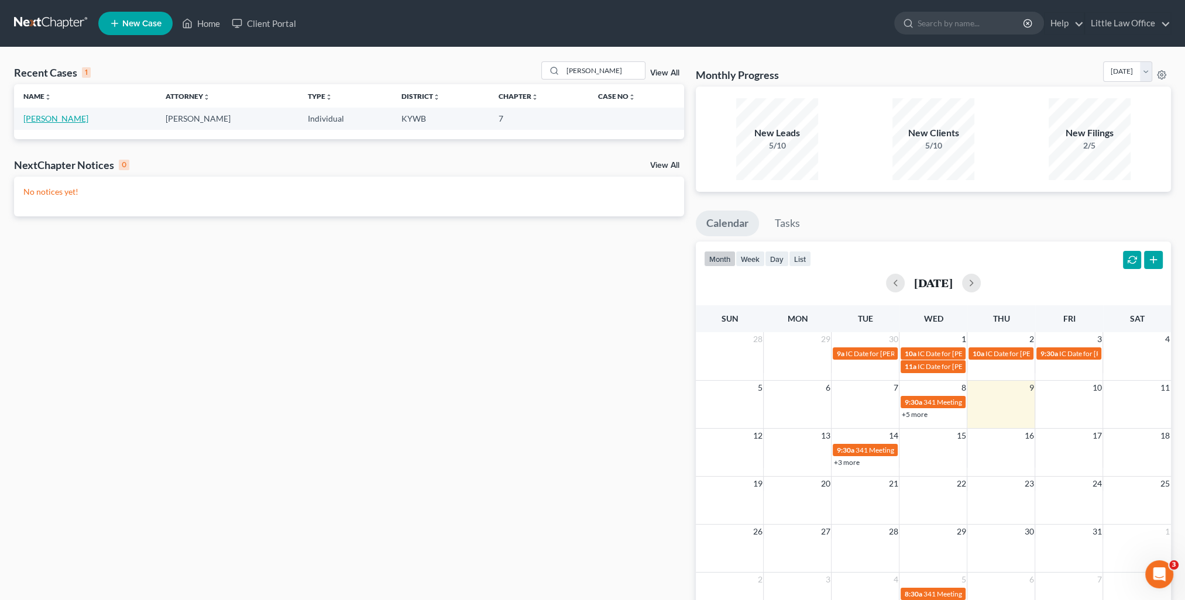
click at [44, 121] on link "[PERSON_NAME]" at bounding box center [55, 119] width 65 height 10
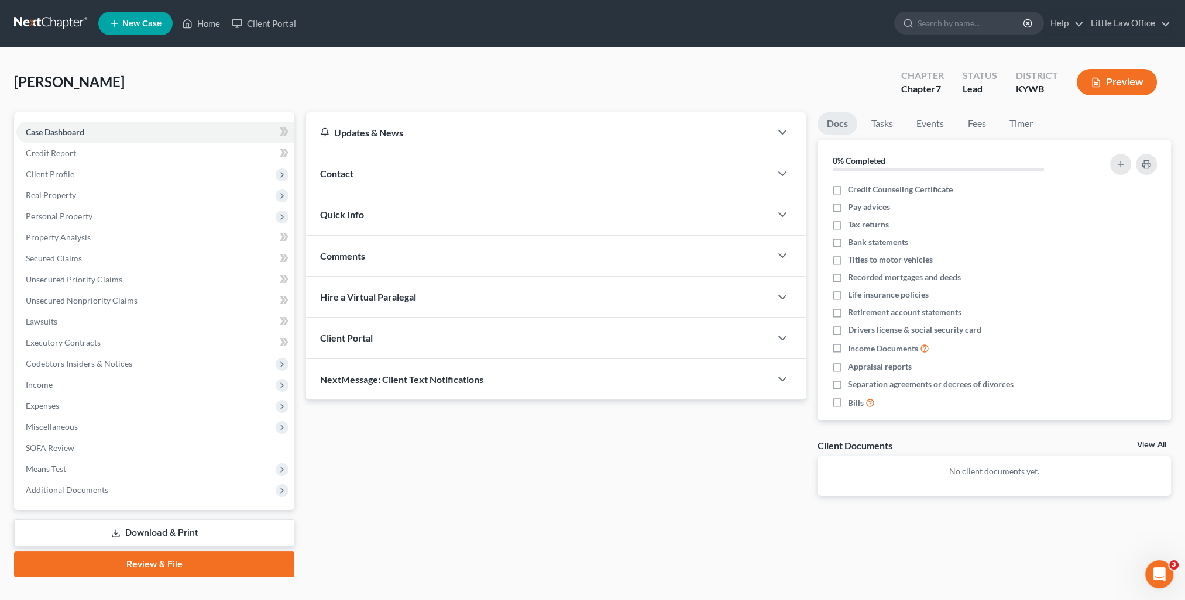
click at [372, 254] on div "Comments" at bounding box center [538, 256] width 465 height 40
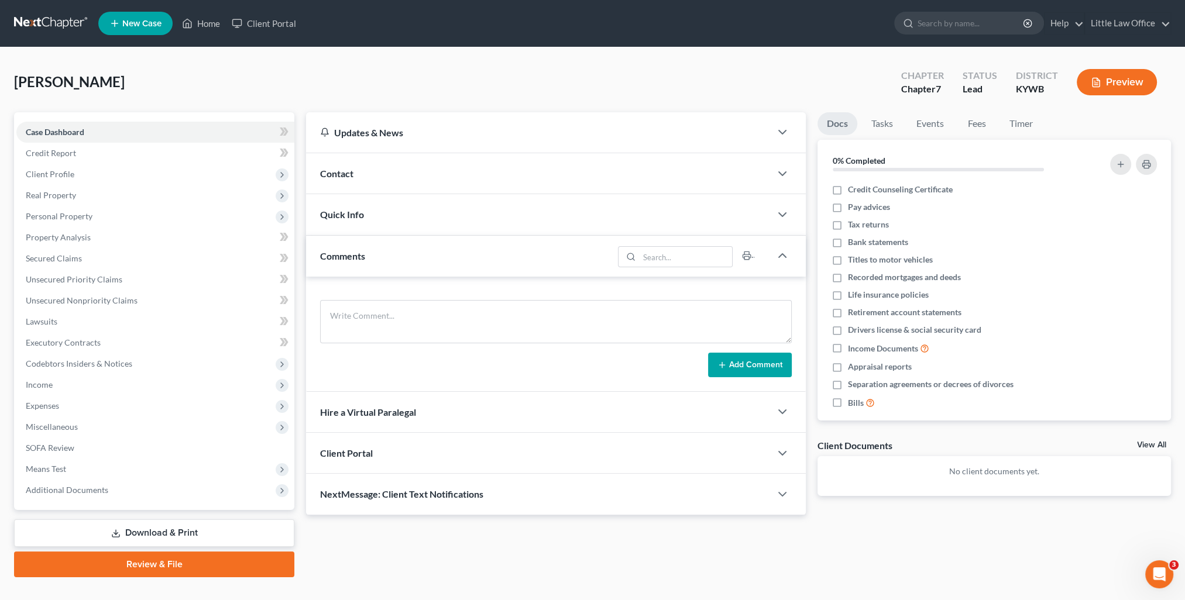
click at [372, 254] on div "Comments" at bounding box center [459, 256] width 307 height 40
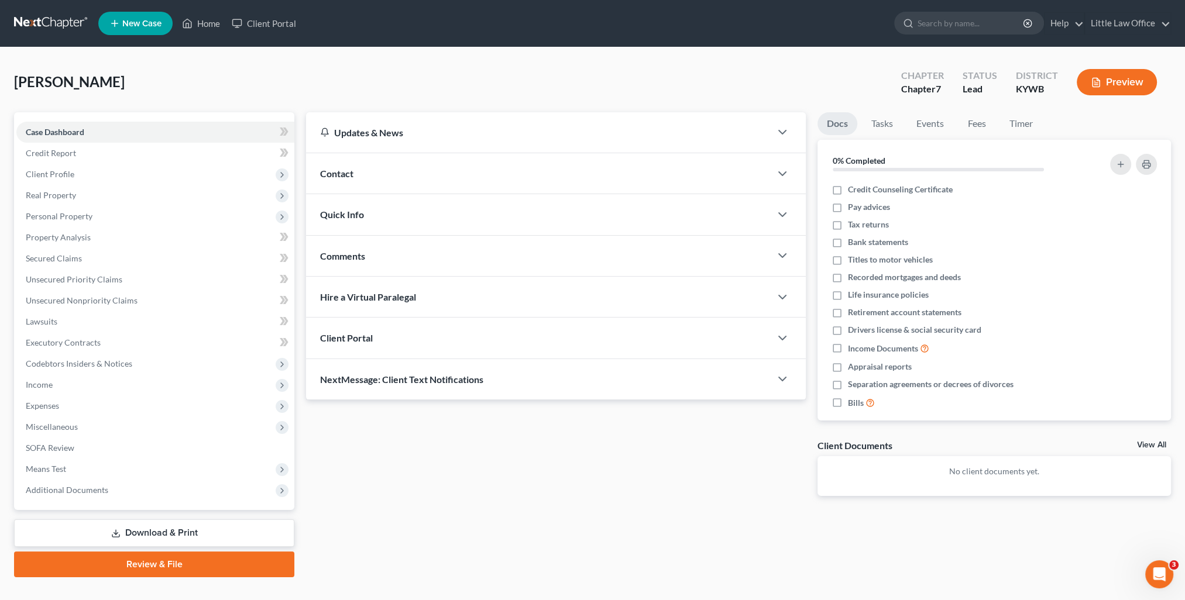
click at [433, 379] on span "NextMessage: Client Text Notifications" at bounding box center [401, 379] width 163 height 11
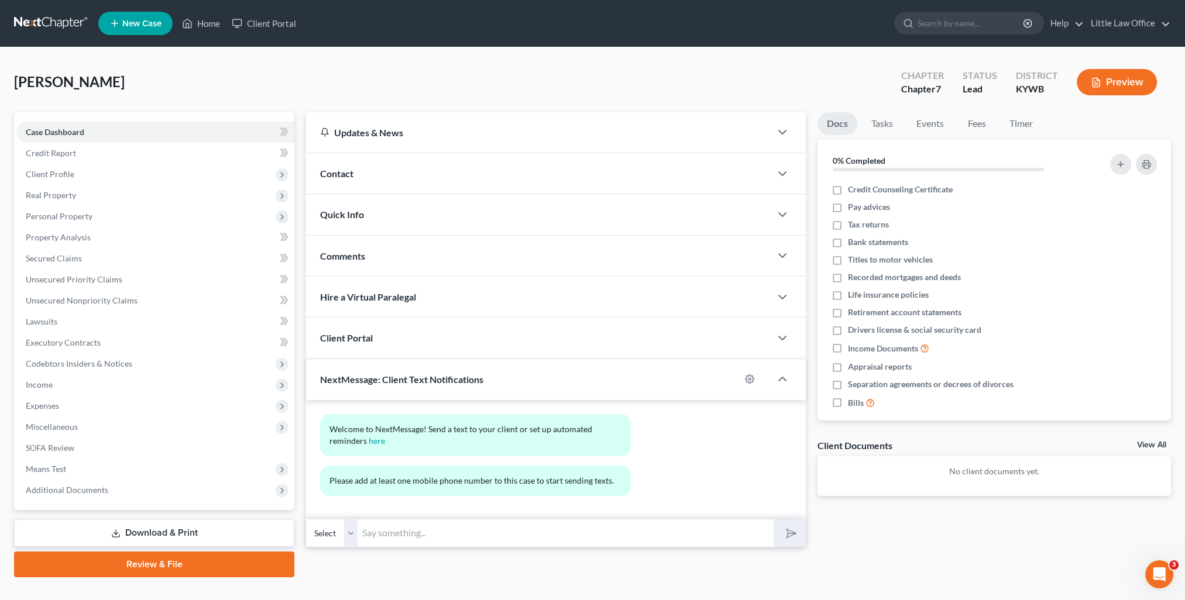
click at [435, 378] on span "NextMessage: Client Text Notifications" at bounding box center [401, 379] width 163 height 11
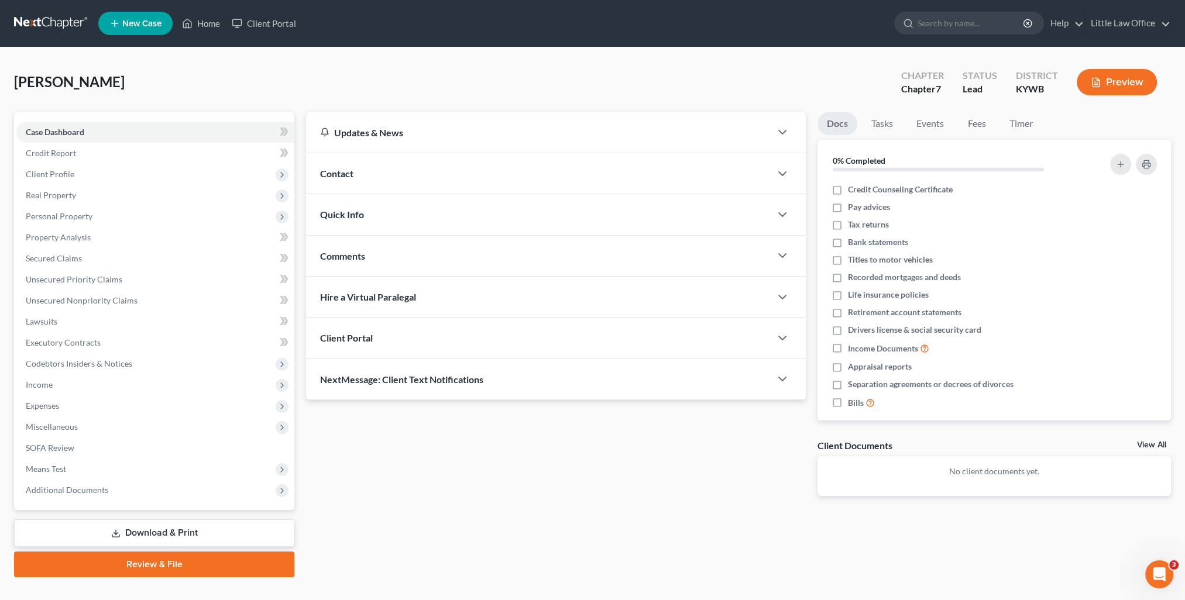
click at [398, 225] on div "Quick Info" at bounding box center [538, 214] width 465 height 40
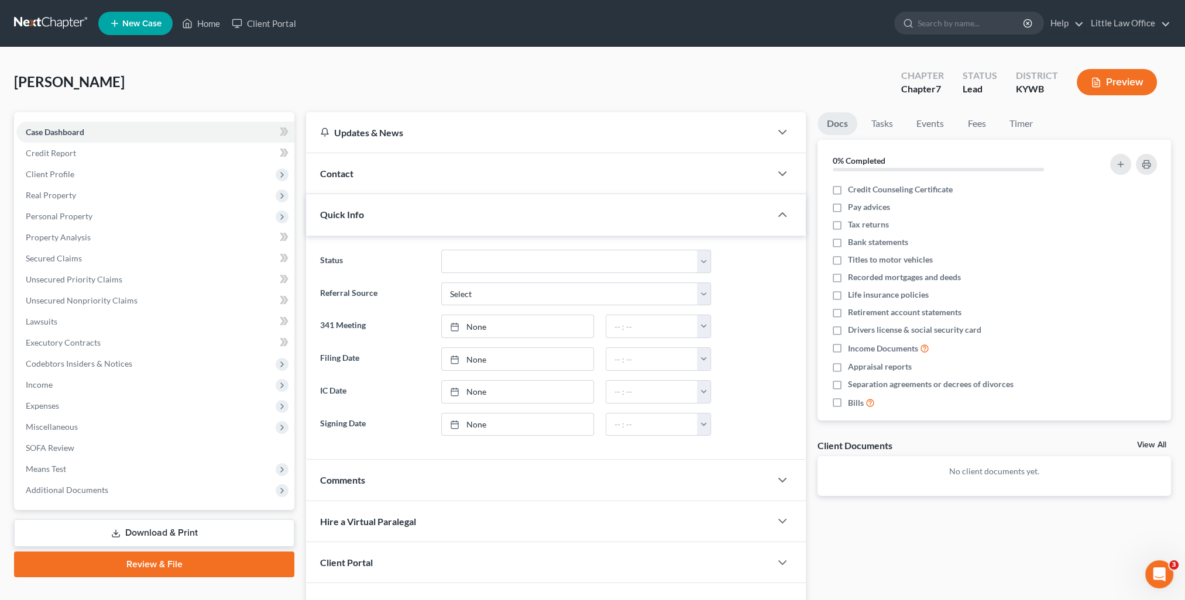
click at [398, 225] on div "Quick Info" at bounding box center [538, 214] width 465 height 40
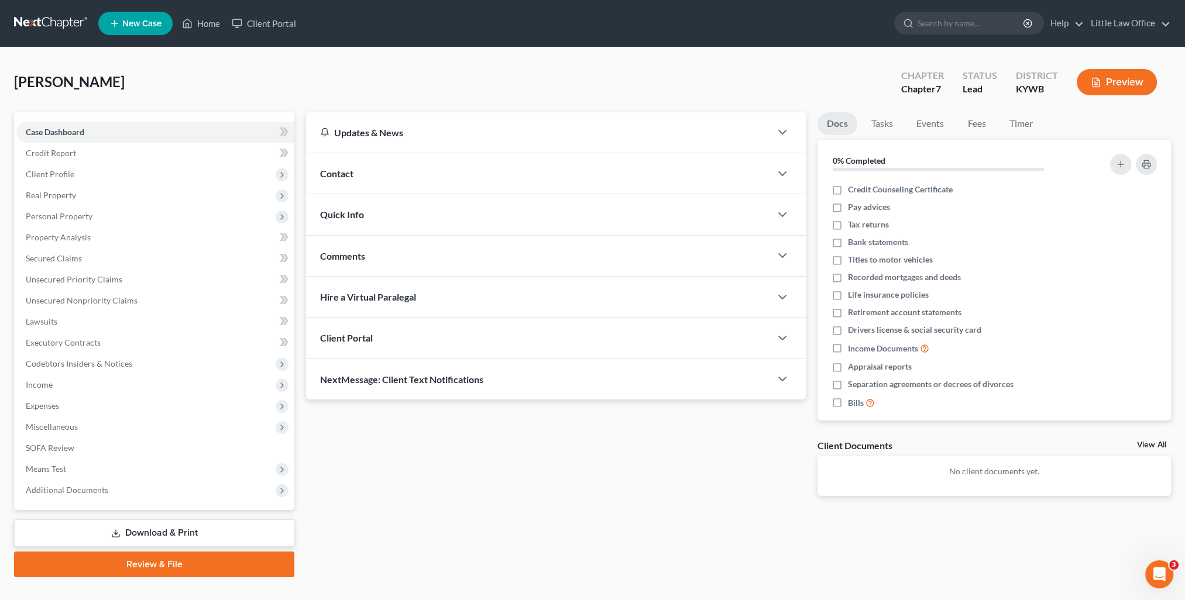
click at [400, 170] on div "Contact" at bounding box center [538, 173] width 465 height 40
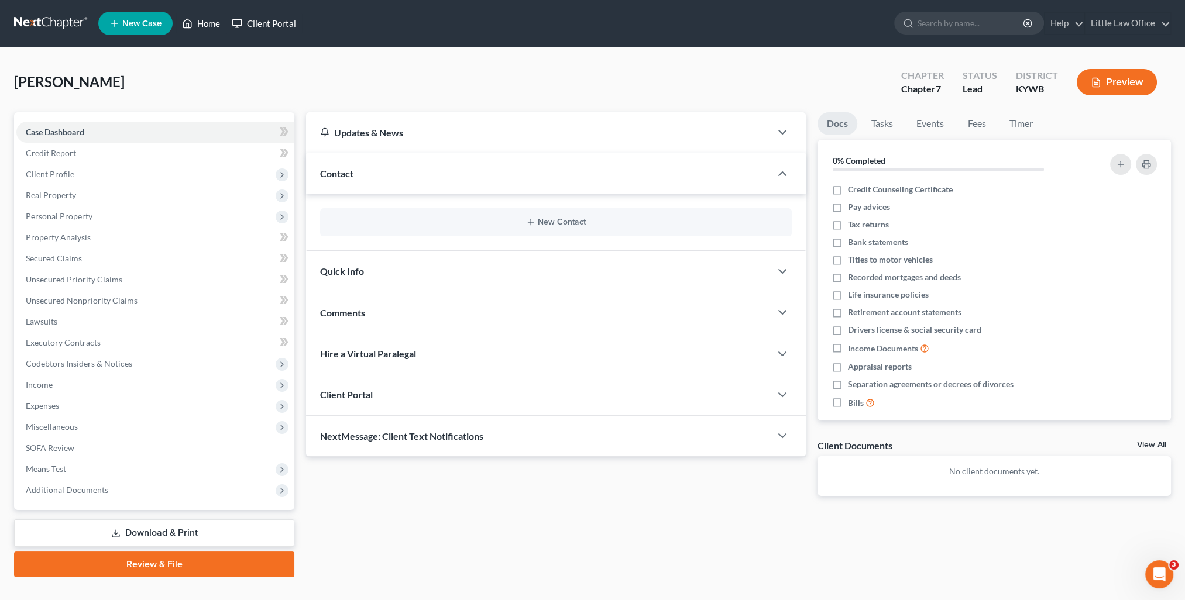
drag, startPoint x: 209, startPoint y: 20, endPoint x: 275, endPoint y: 33, distance: 67.3
click at [209, 20] on link "Home" at bounding box center [201, 23] width 50 height 21
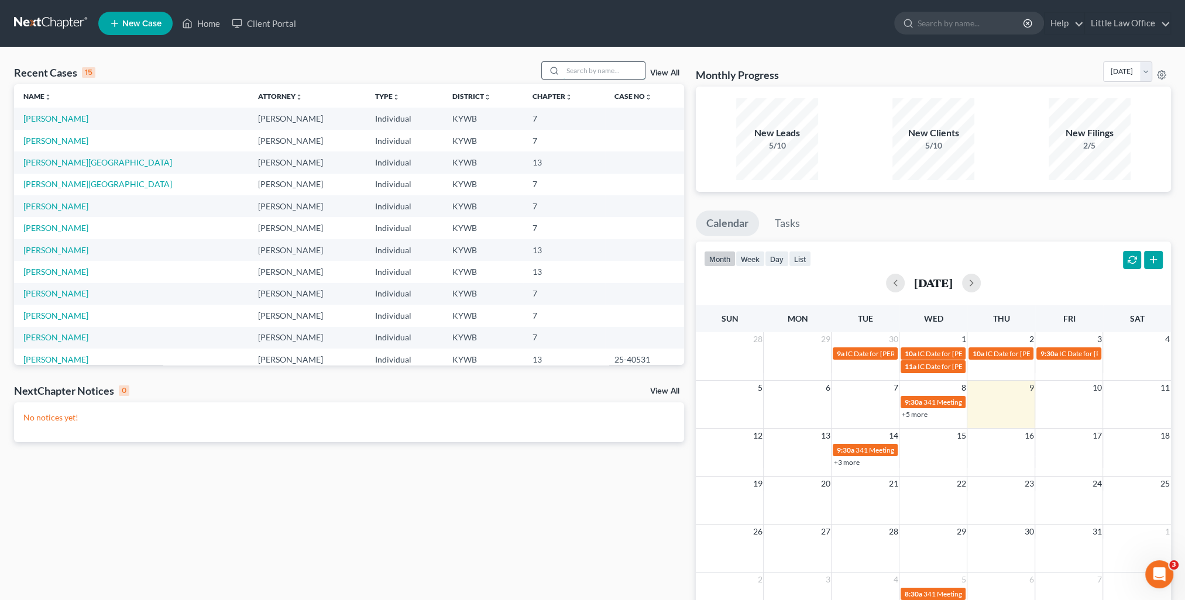
click at [572, 73] on input "search" at bounding box center [604, 70] width 82 height 17
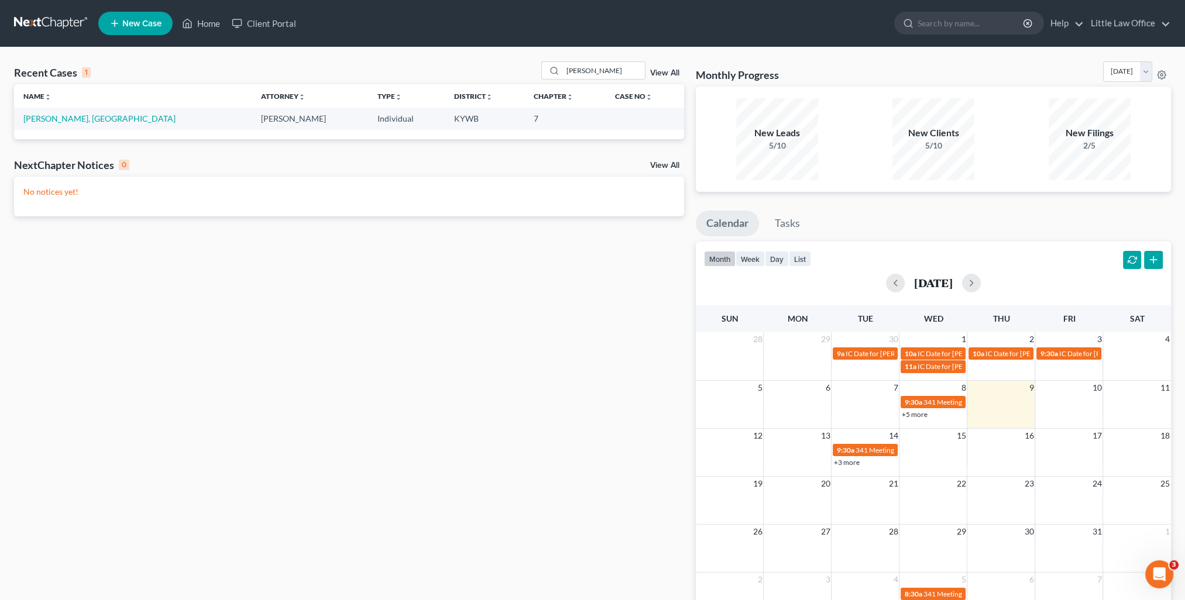
click at [68, 110] on td "[PERSON_NAME], [GEOGRAPHIC_DATA]" at bounding box center [133, 119] width 238 height 22
click at [70, 118] on link "[PERSON_NAME], [GEOGRAPHIC_DATA]" at bounding box center [99, 119] width 152 height 10
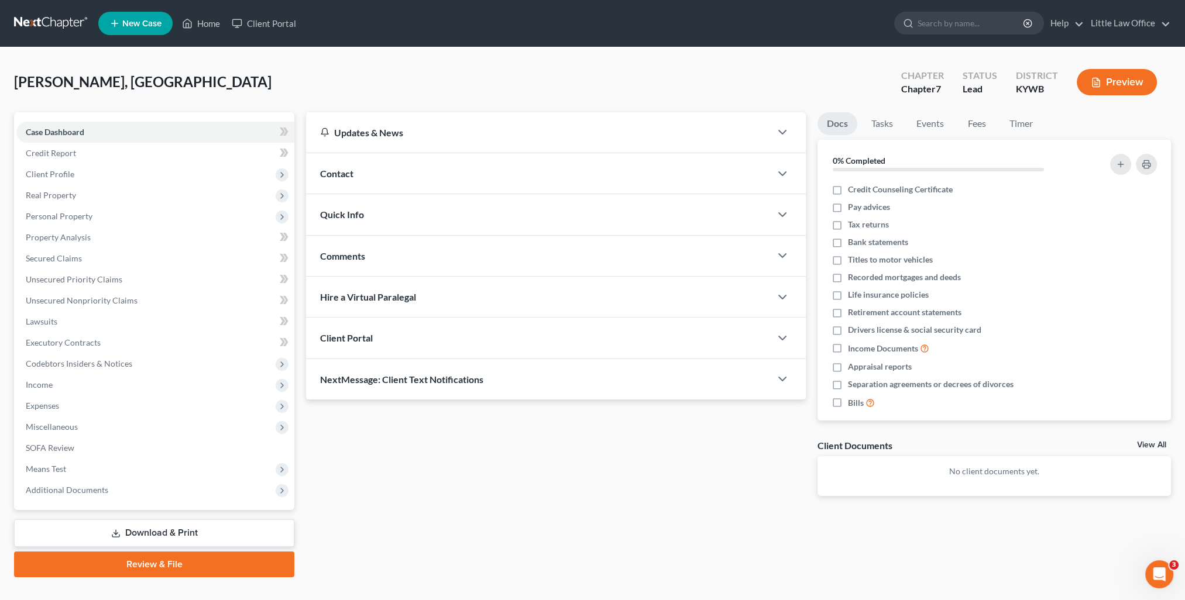
click at [389, 210] on div "Quick Info" at bounding box center [538, 214] width 465 height 40
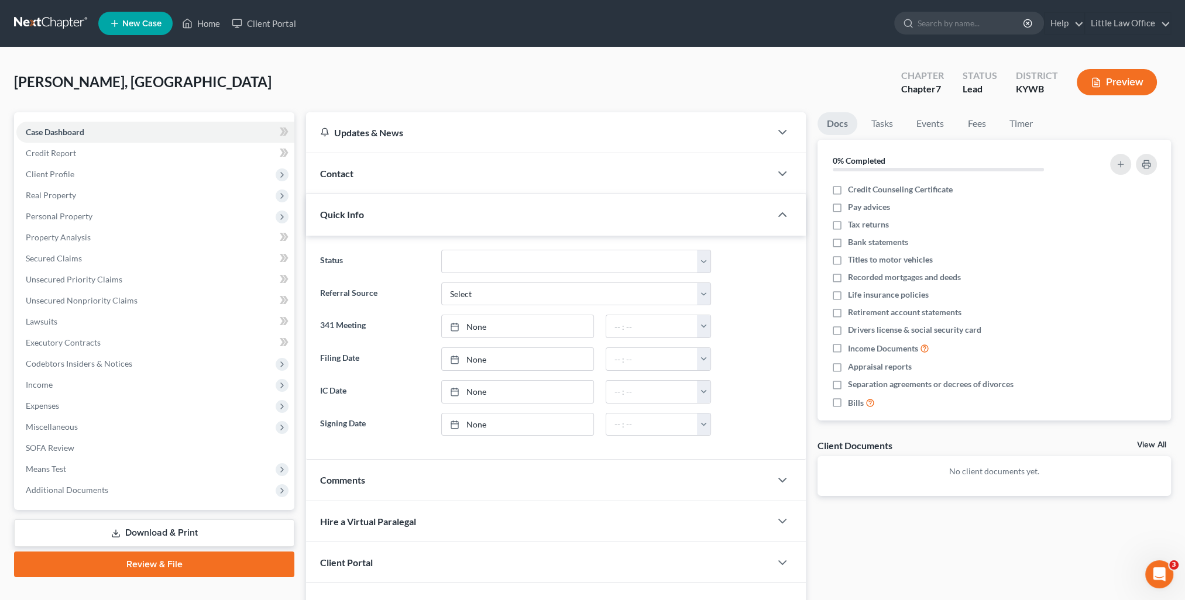
click at [389, 210] on div "Quick Info" at bounding box center [538, 214] width 465 height 40
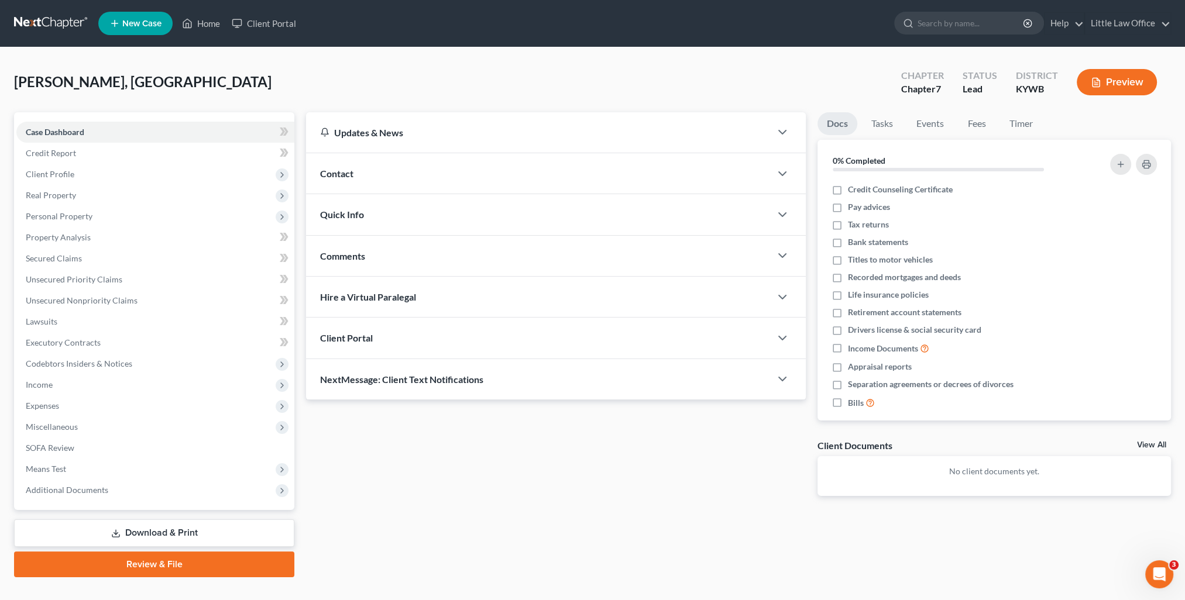
click at [407, 174] on div "Contact" at bounding box center [538, 173] width 465 height 40
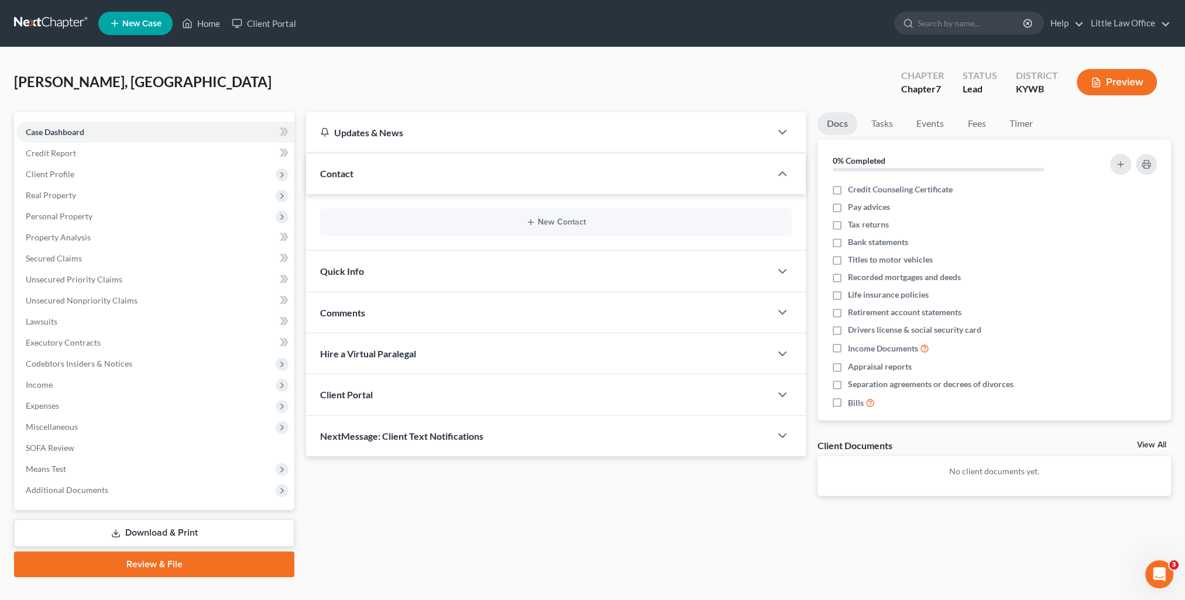
click at [407, 174] on div "Contact" at bounding box center [538, 173] width 465 height 40
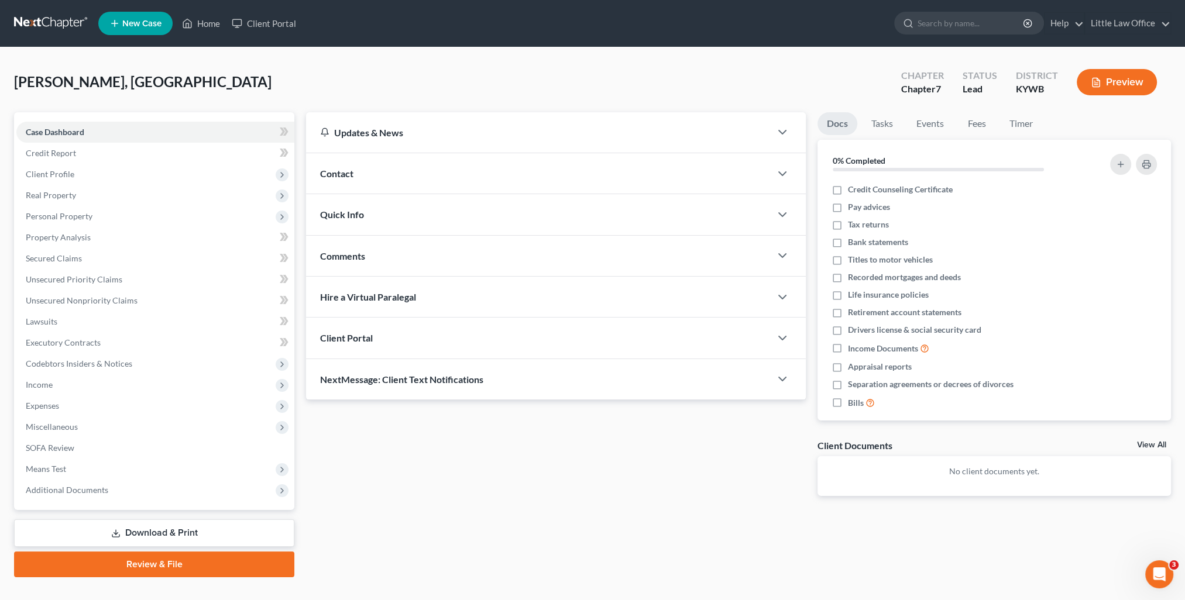
click at [425, 394] on div "NextMessage: Client Text Notifications" at bounding box center [538, 379] width 465 height 40
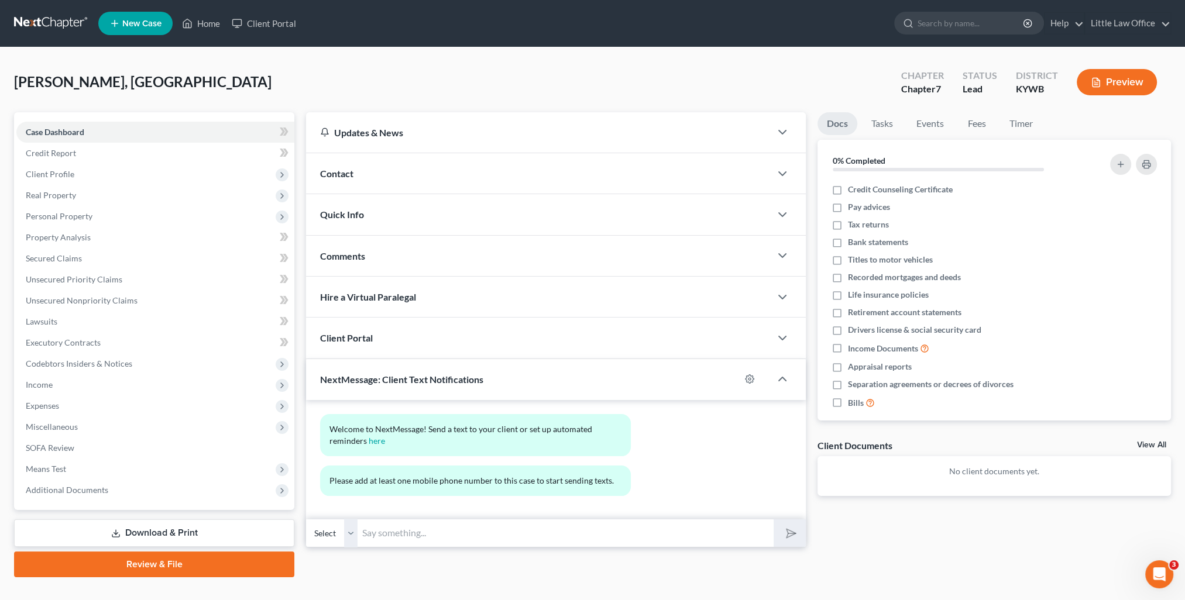
drag, startPoint x: 475, startPoint y: 543, endPoint x: 750, endPoint y: 575, distance: 276.9
click at [475, 543] on input "text" at bounding box center [566, 533] width 416 height 29
click at [202, 26] on link "Home" at bounding box center [201, 23] width 50 height 21
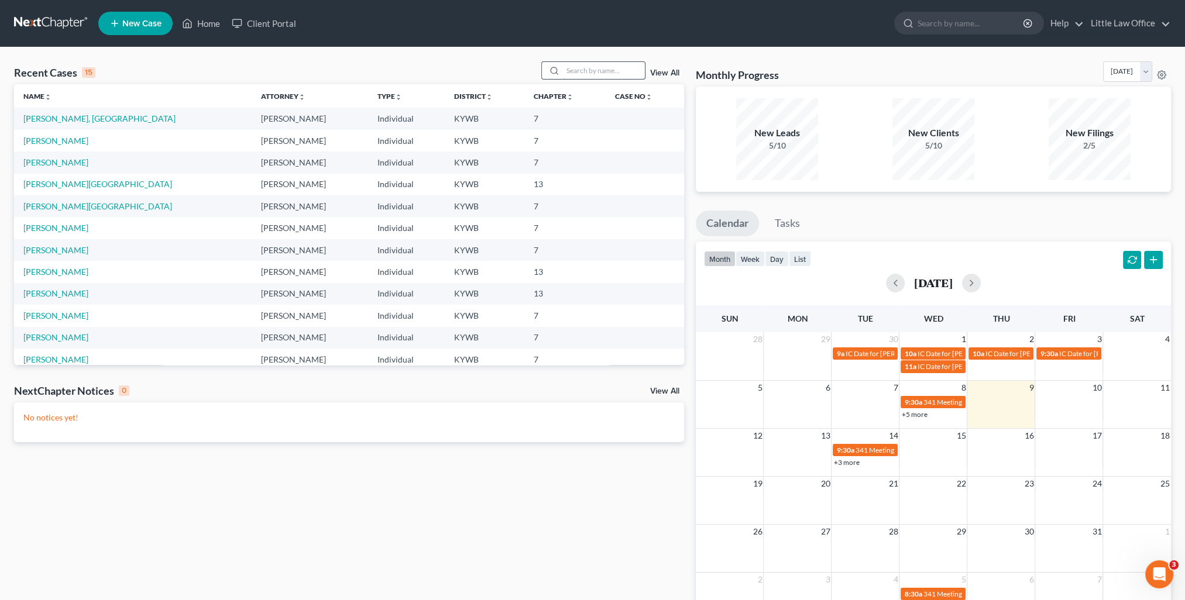
click at [603, 71] on input "search" at bounding box center [604, 70] width 82 height 17
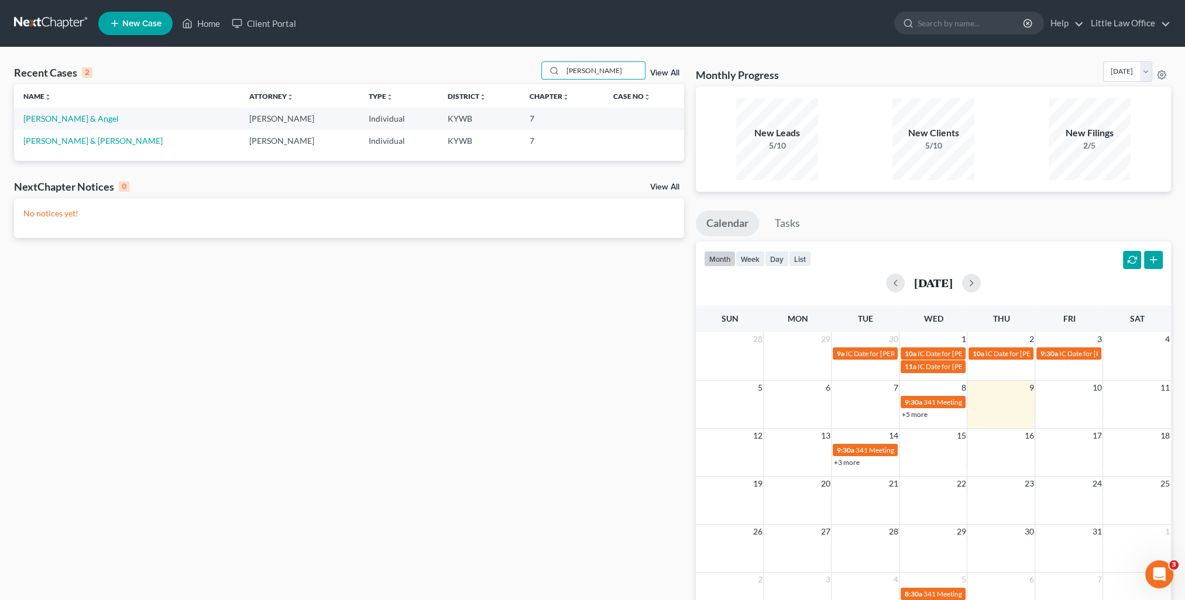
click at [95, 146] on td "[PERSON_NAME] & [PERSON_NAME]" at bounding box center [127, 141] width 226 height 22
click at [88, 139] on link "[PERSON_NAME] & [PERSON_NAME]" at bounding box center [92, 141] width 139 height 10
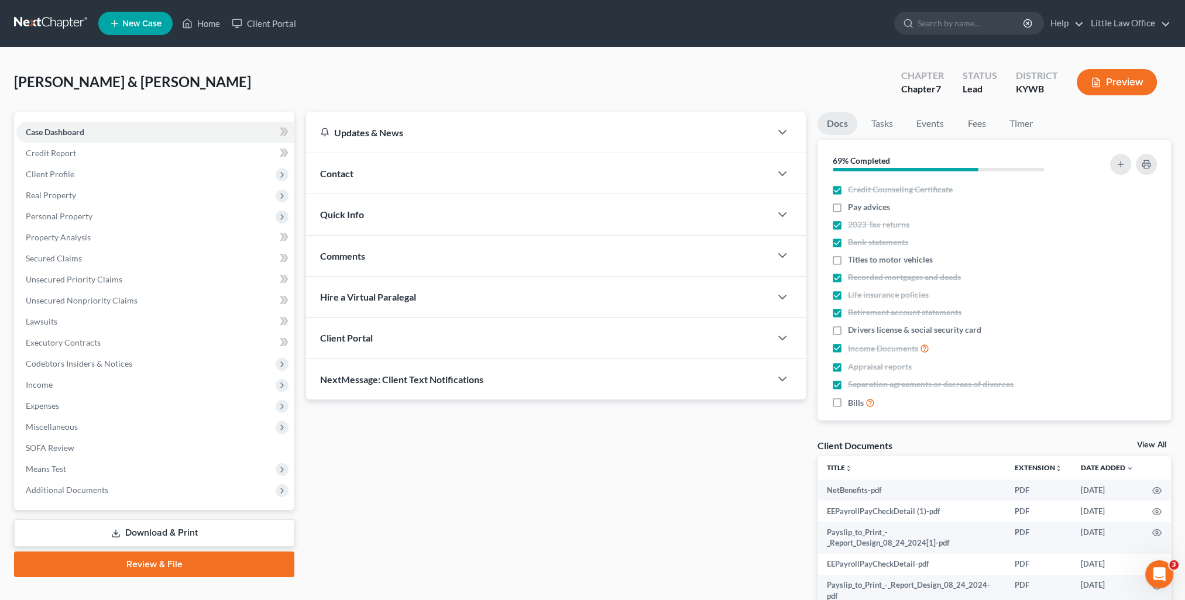
click at [376, 215] on div "Quick Info" at bounding box center [538, 214] width 465 height 40
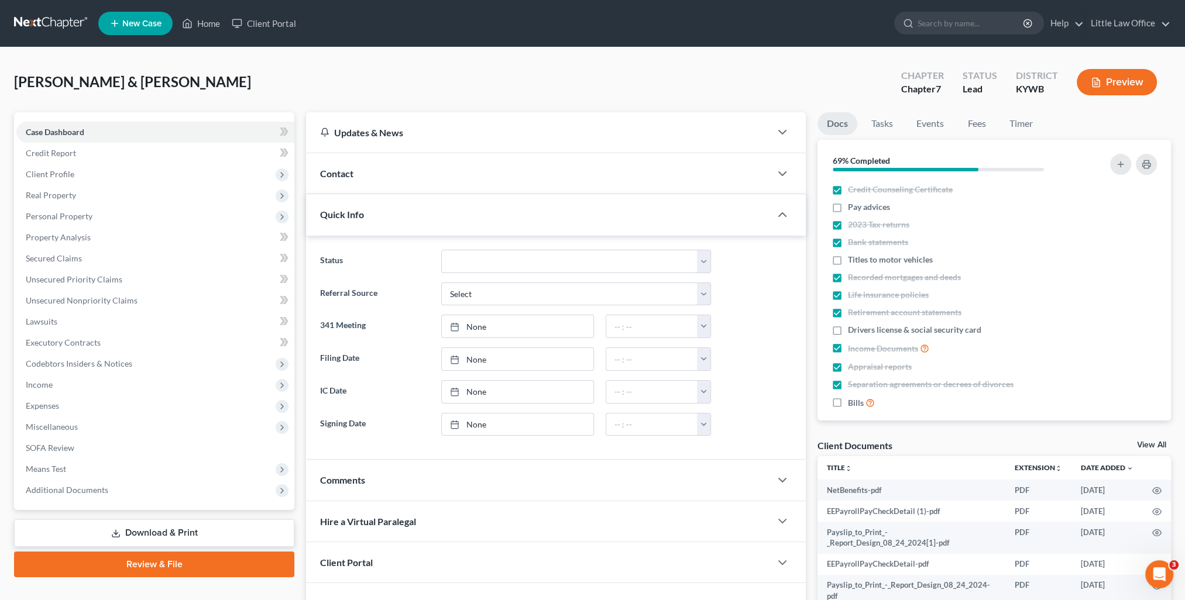
click at [376, 215] on div "Quick Info" at bounding box center [538, 214] width 465 height 40
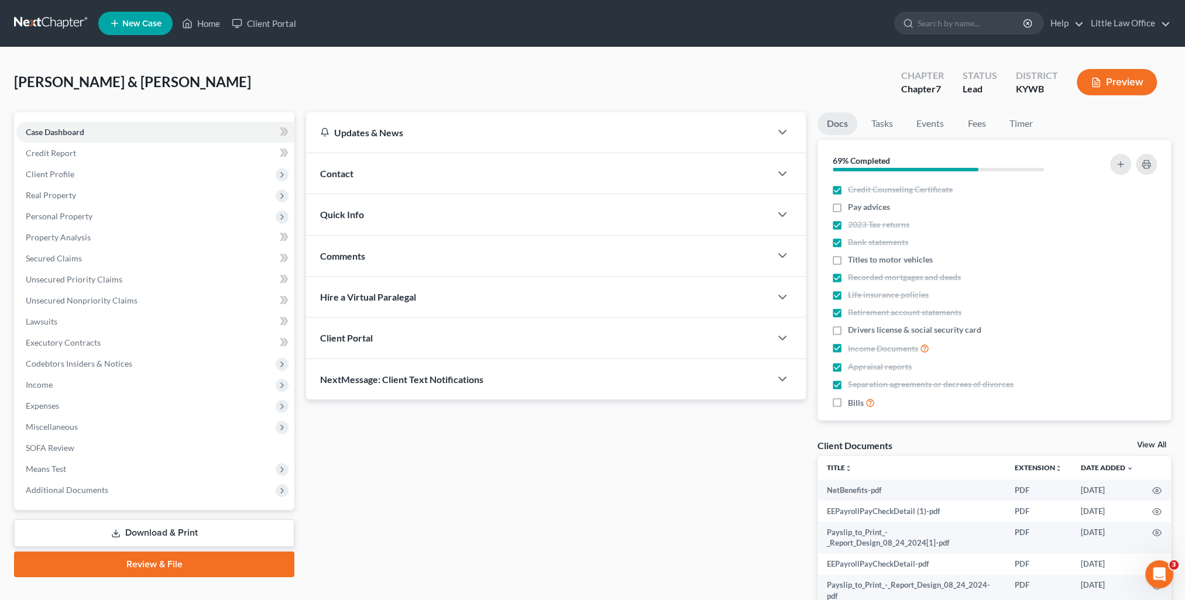
click at [365, 169] on div "Contact" at bounding box center [538, 173] width 465 height 40
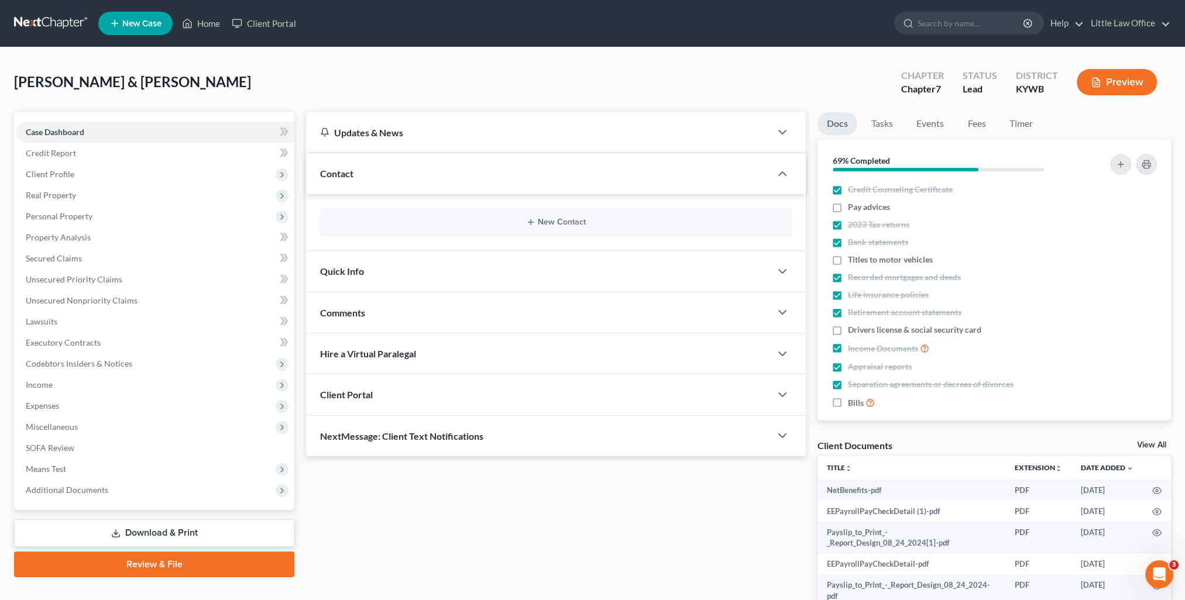
click at [365, 169] on div "Contact" at bounding box center [538, 173] width 465 height 40
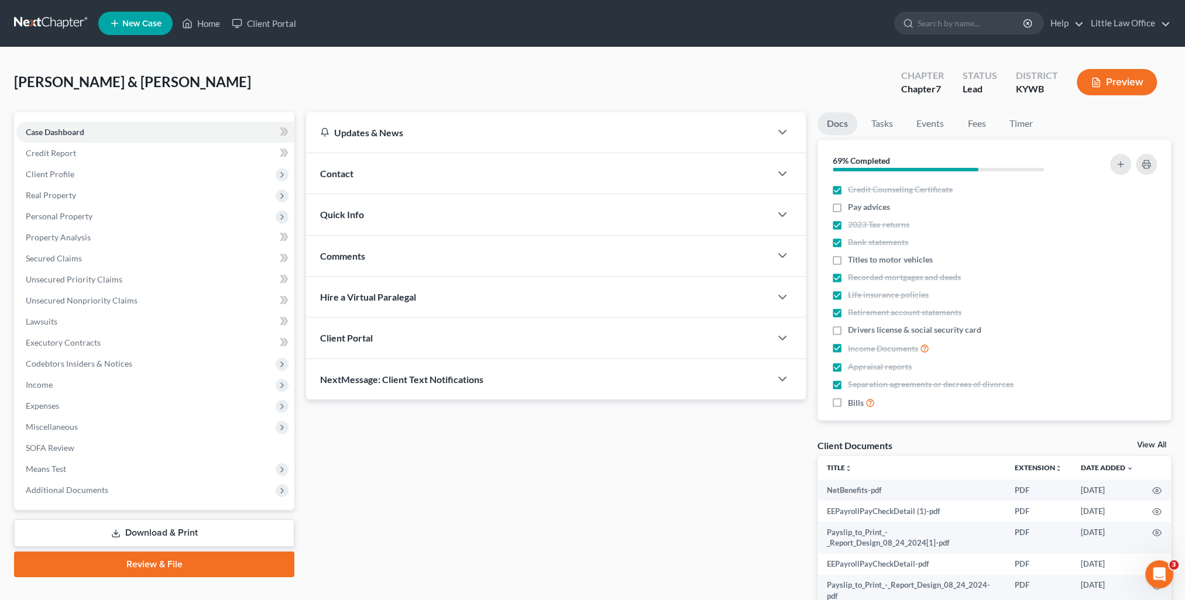
click at [363, 254] on span "Comments" at bounding box center [342, 255] width 45 height 11
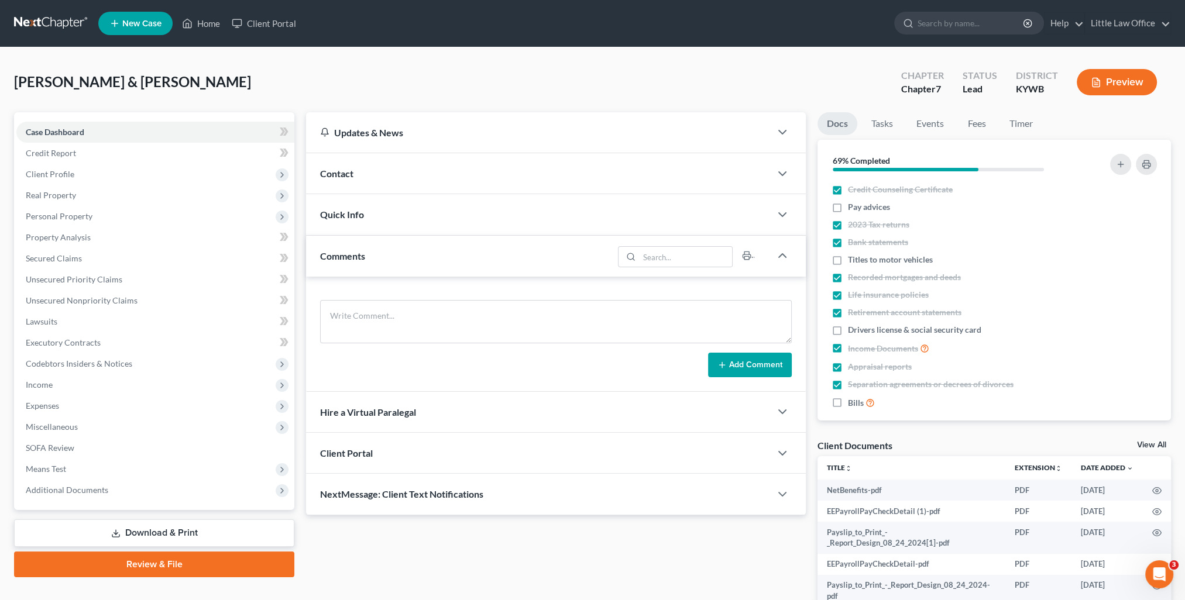
drag, startPoint x: 438, startPoint y: 509, endPoint x: 568, endPoint y: 471, distance: 135.0
click at [438, 509] on div "NextMessage: Client Text Notifications" at bounding box center [538, 494] width 465 height 40
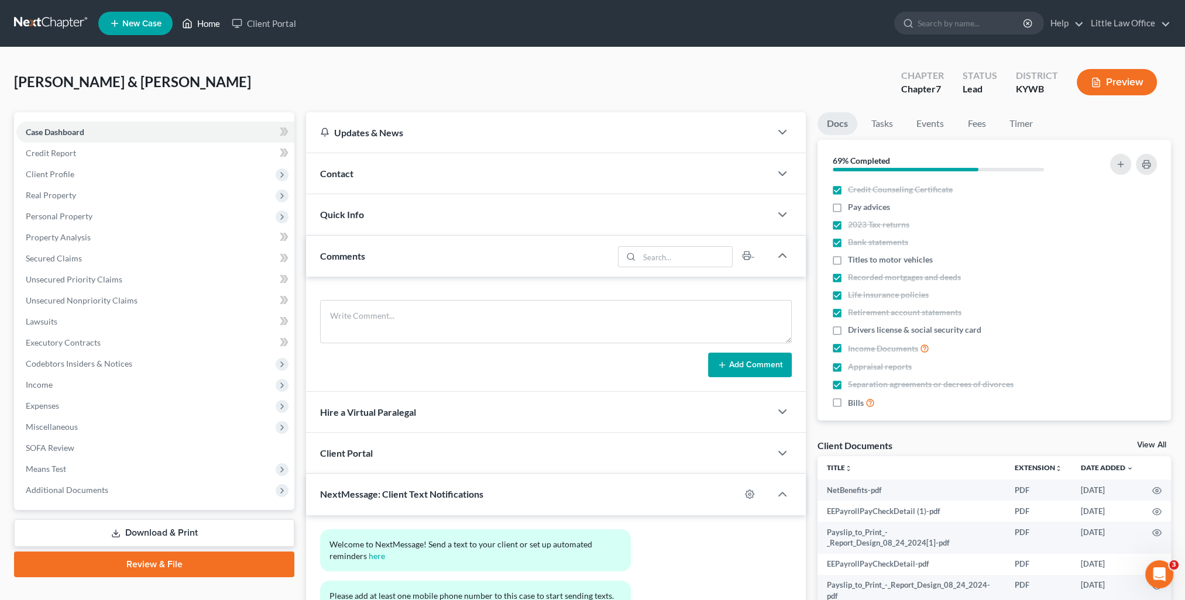
click at [200, 18] on link "Home" at bounding box center [201, 23] width 50 height 21
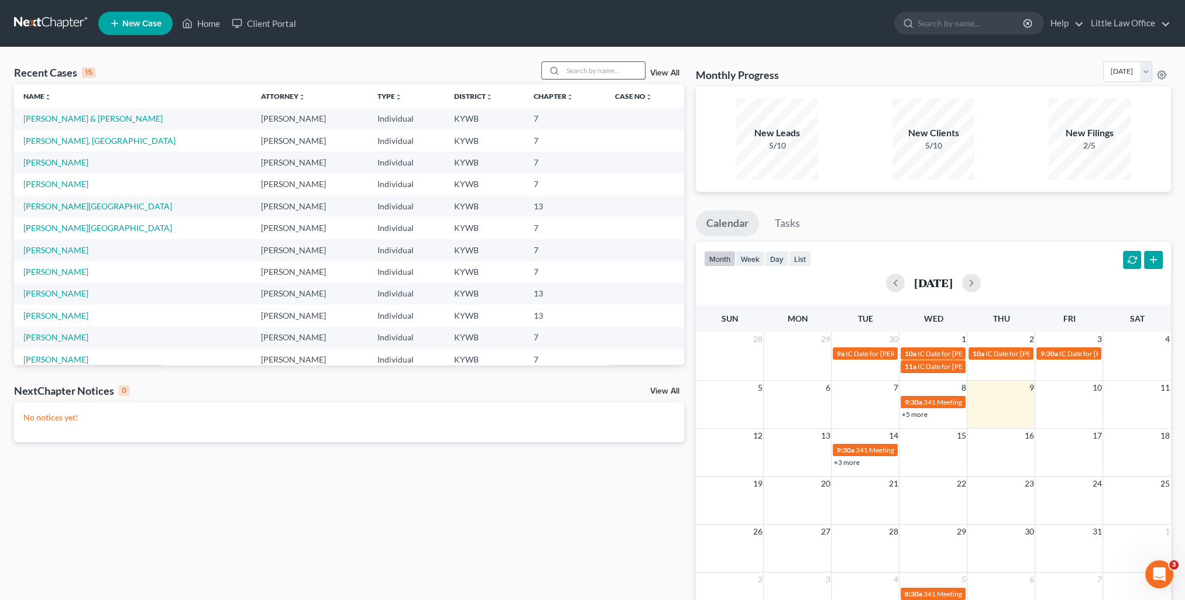
click at [593, 67] on input "search" at bounding box center [604, 70] width 82 height 17
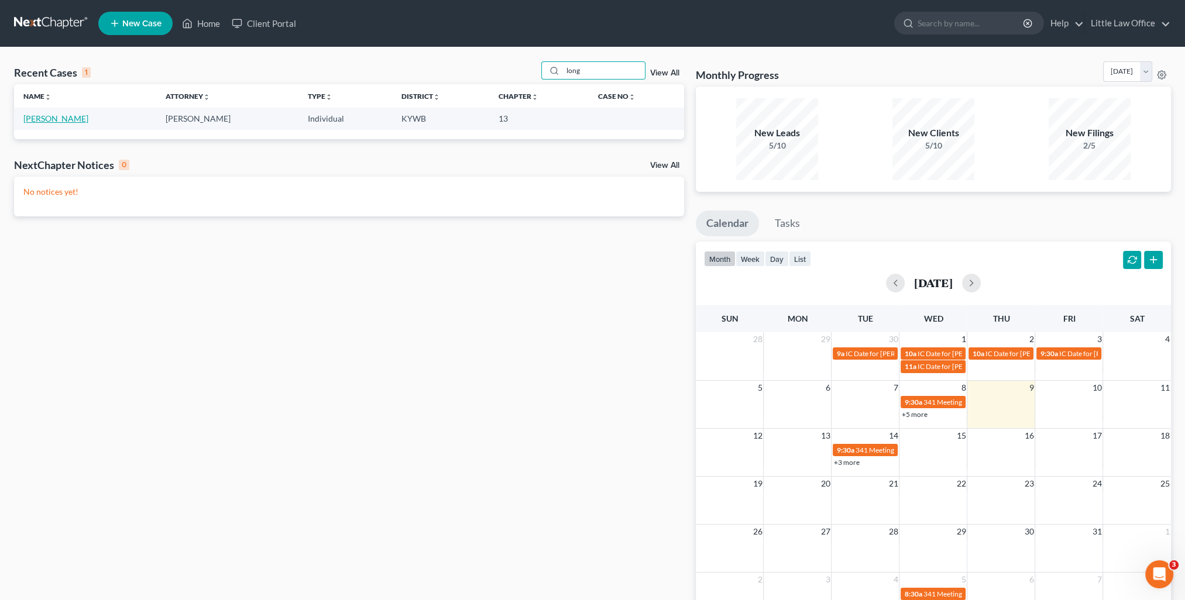
click at [28, 114] on link "[PERSON_NAME]" at bounding box center [55, 119] width 65 height 10
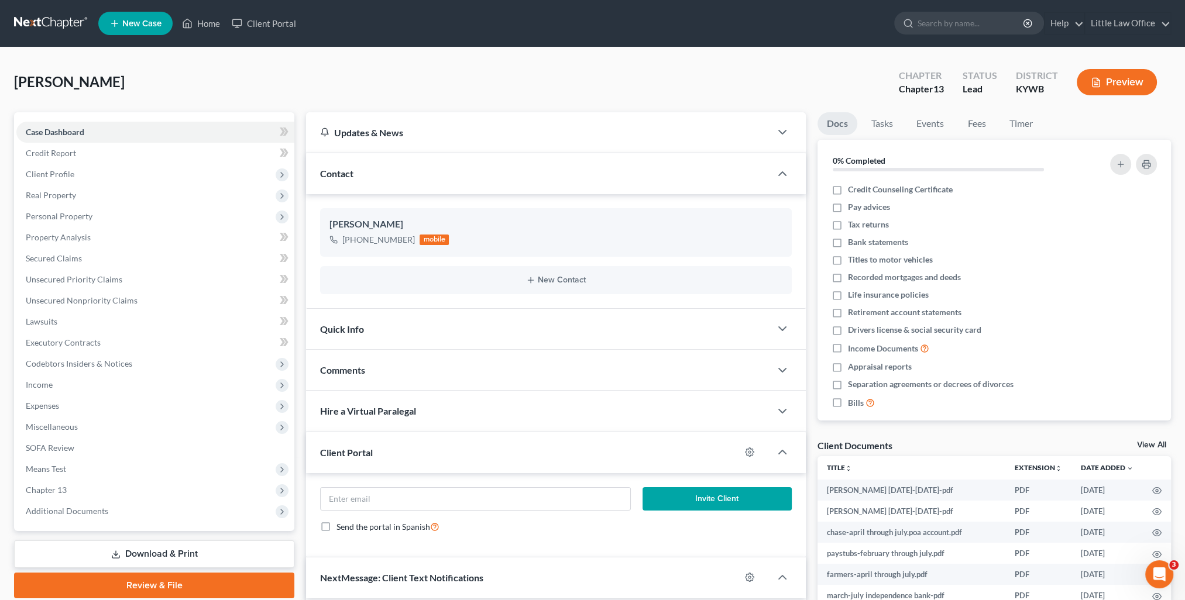
click at [391, 339] on div "Quick Info" at bounding box center [538, 329] width 465 height 40
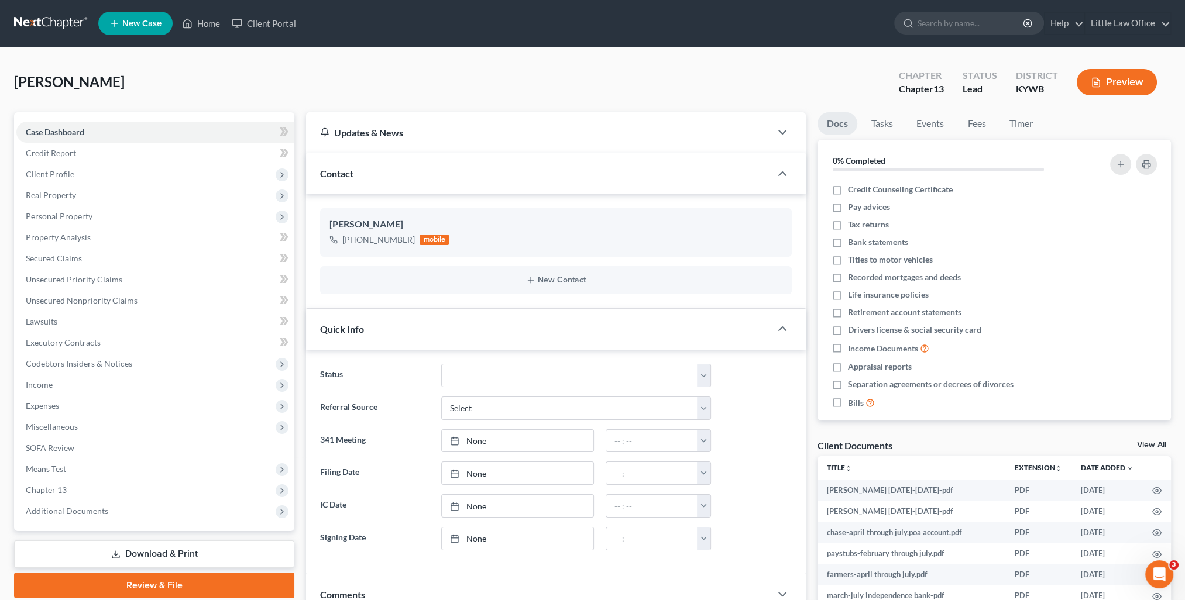
scroll to position [176, 0]
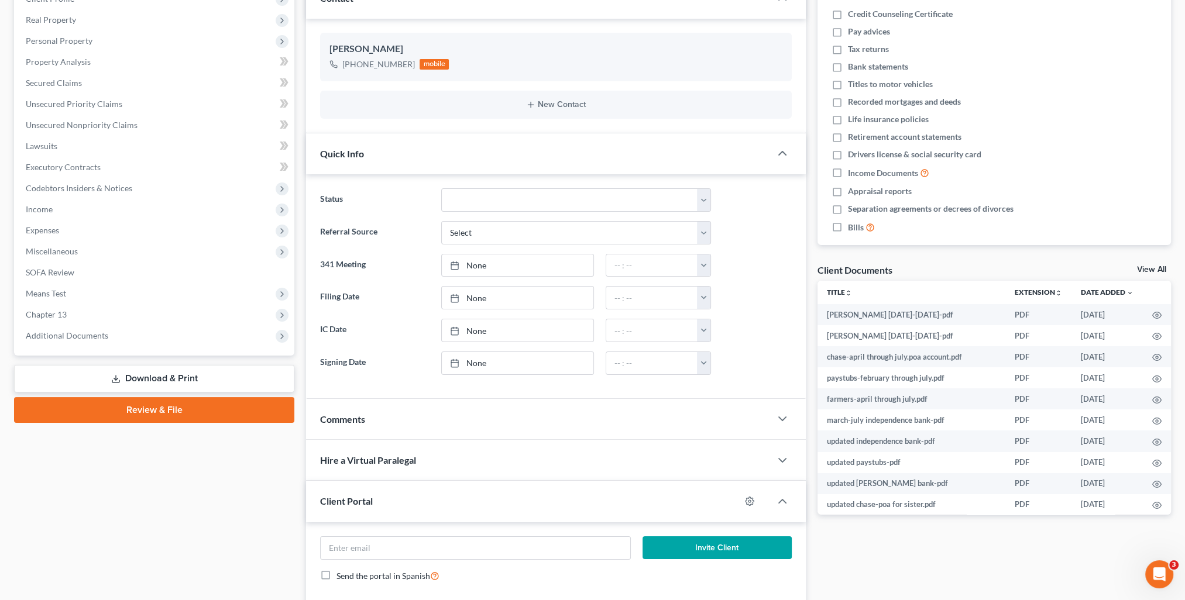
click at [403, 423] on div "Comments" at bounding box center [538, 419] width 465 height 40
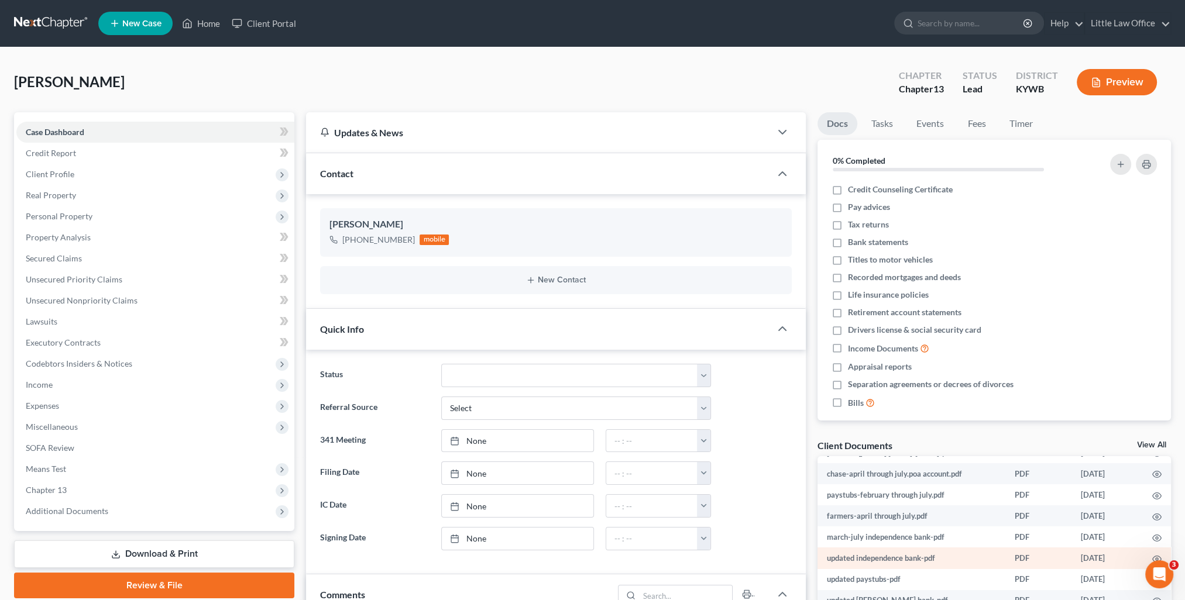
scroll to position [0, 0]
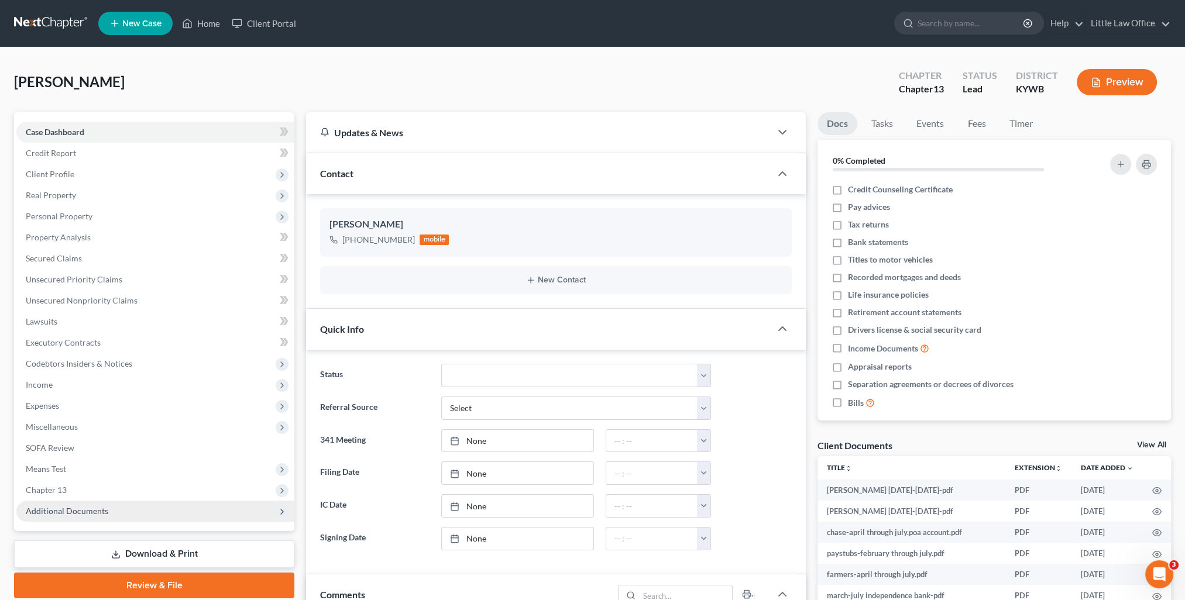
click at [49, 507] on span "Additional Documents" at bounding box center [67, 511] width 83 height 10
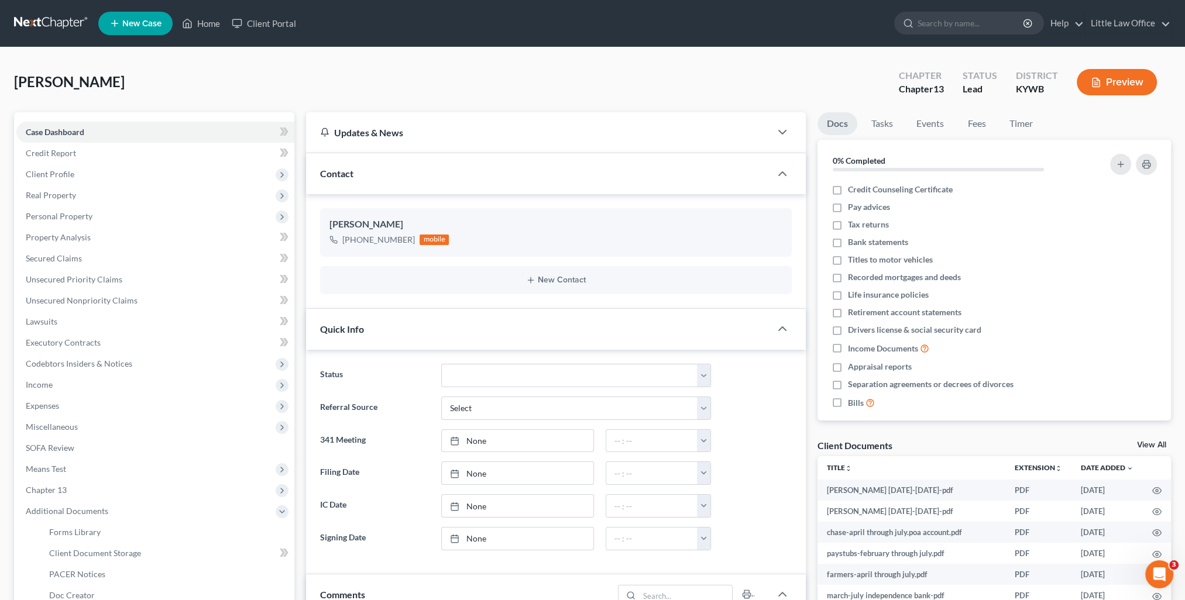
scroll to position [117, 0]
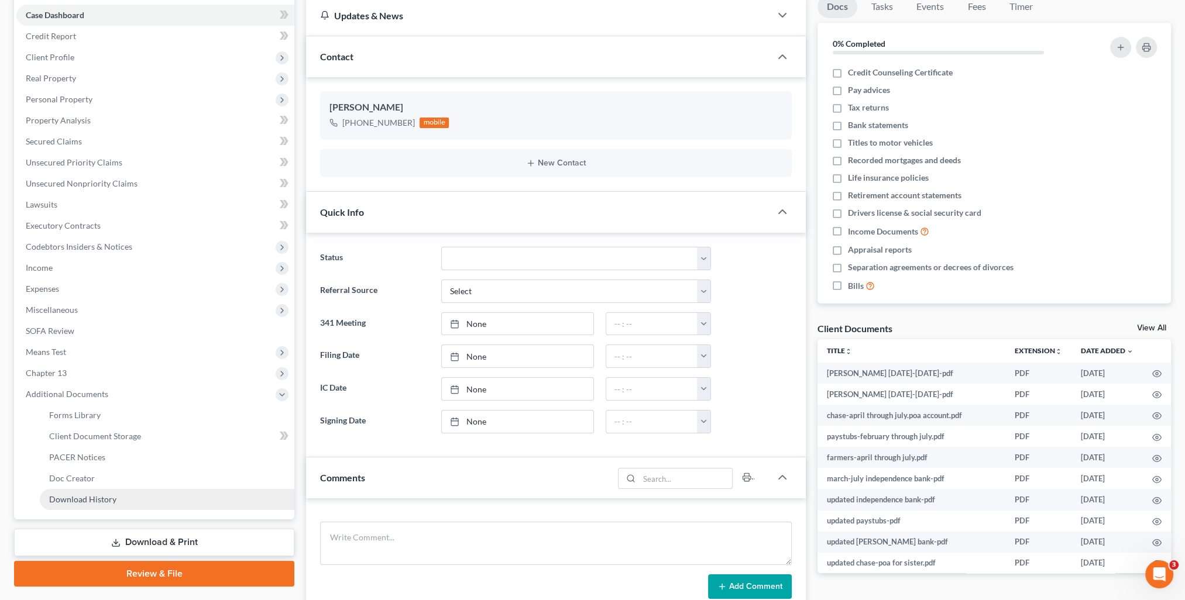
click at [107, 503] on span "Download History" at bounding box center [82, 500] width 67 height 10
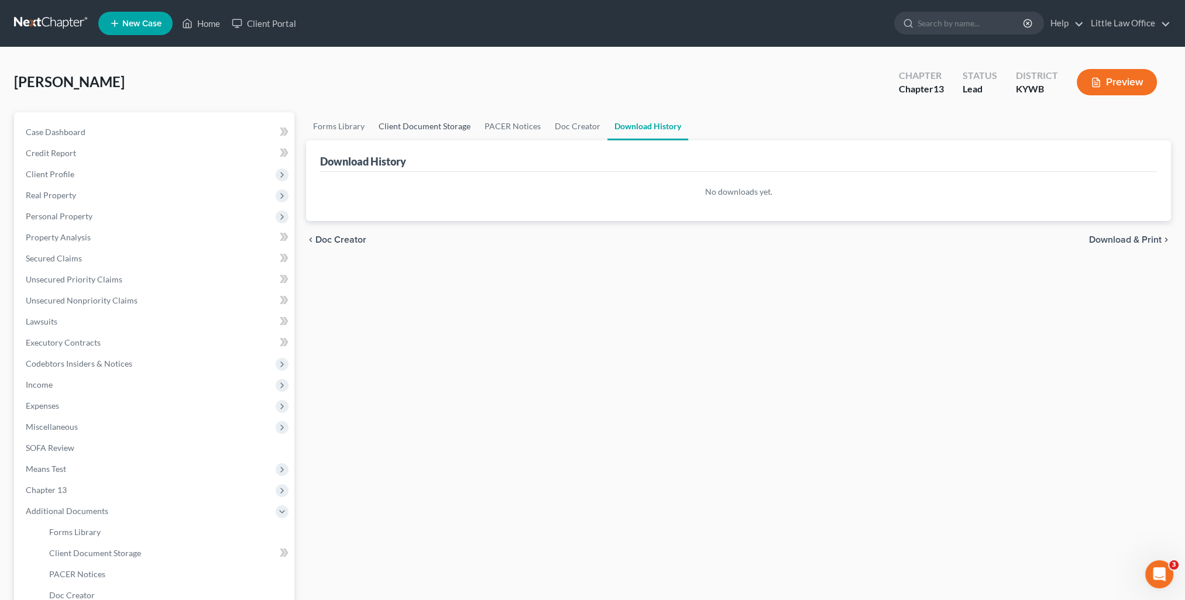
click at [417, 125] on link "Client Document Storage" at bounding box center [425, 126] width 106 height 28
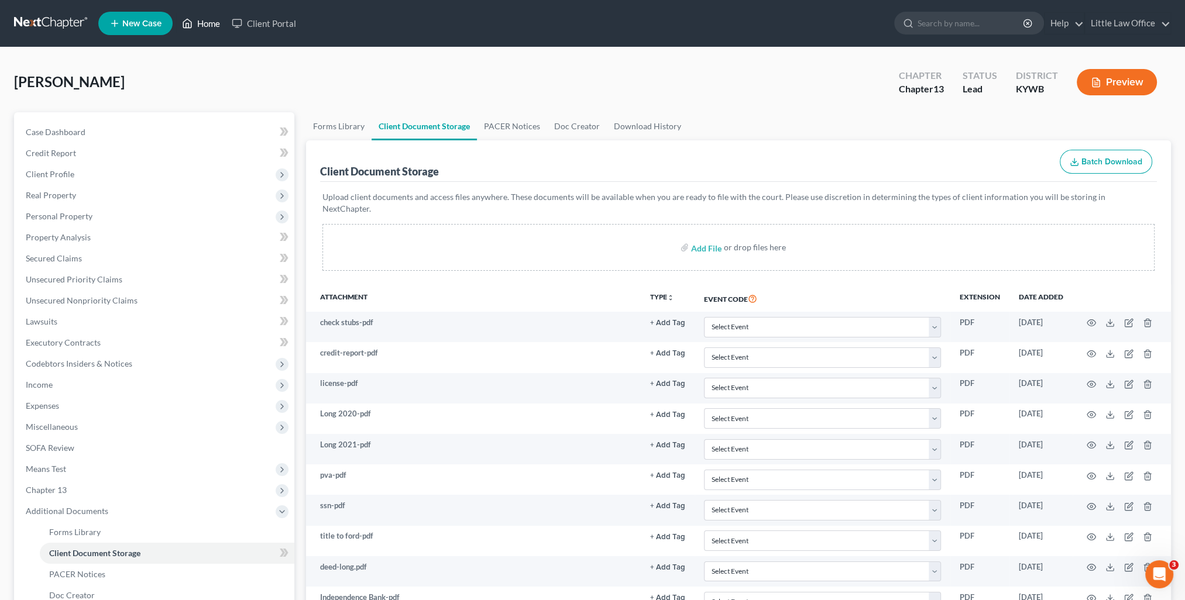
click at [213, 23] on link "Home" at bounding box center [201, 23] width 50 height 21
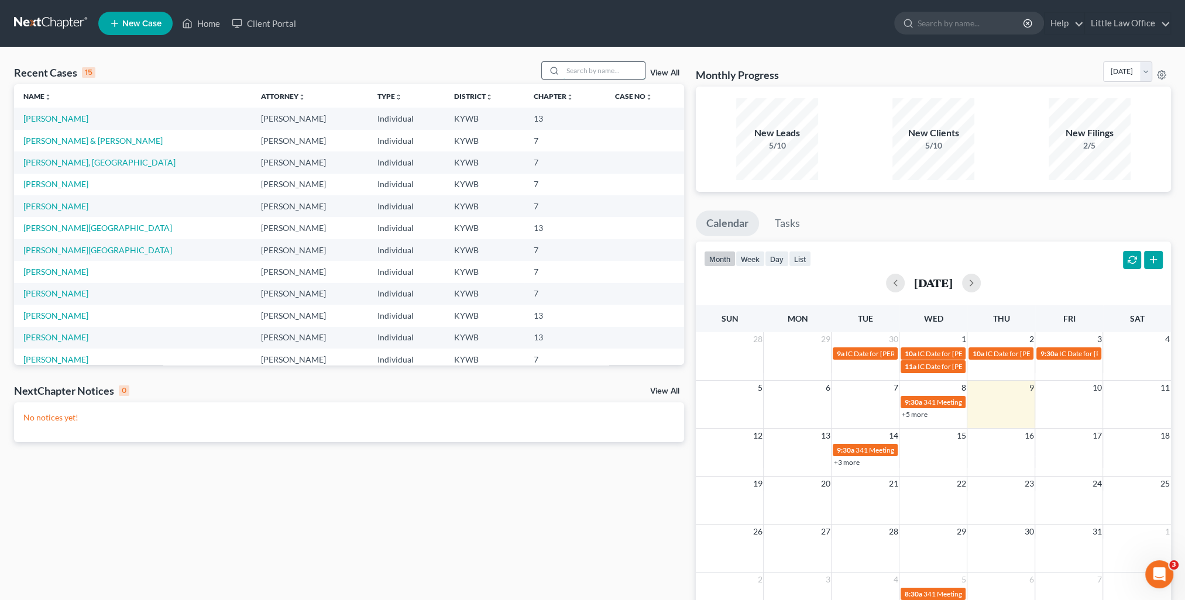
click at [572, 68] on input "search" at bounding box center [604, 70] width 82 height 17
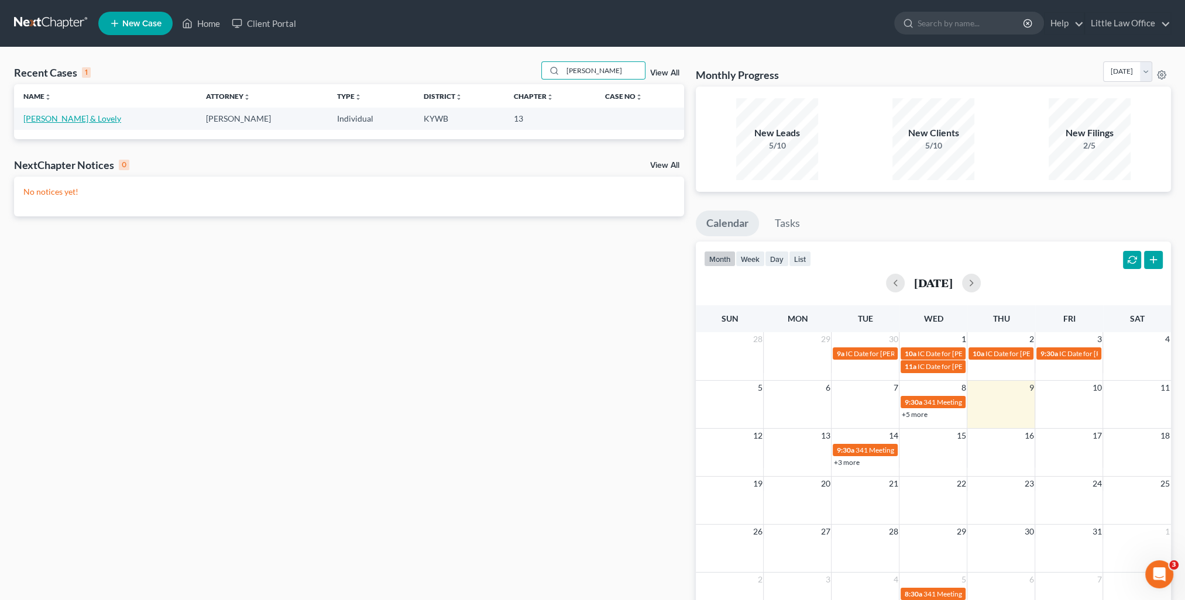
click at [50, 121] on link "[PERSON_NAME] & Lovely" at bounding box center [72, 119] width 98 height 10
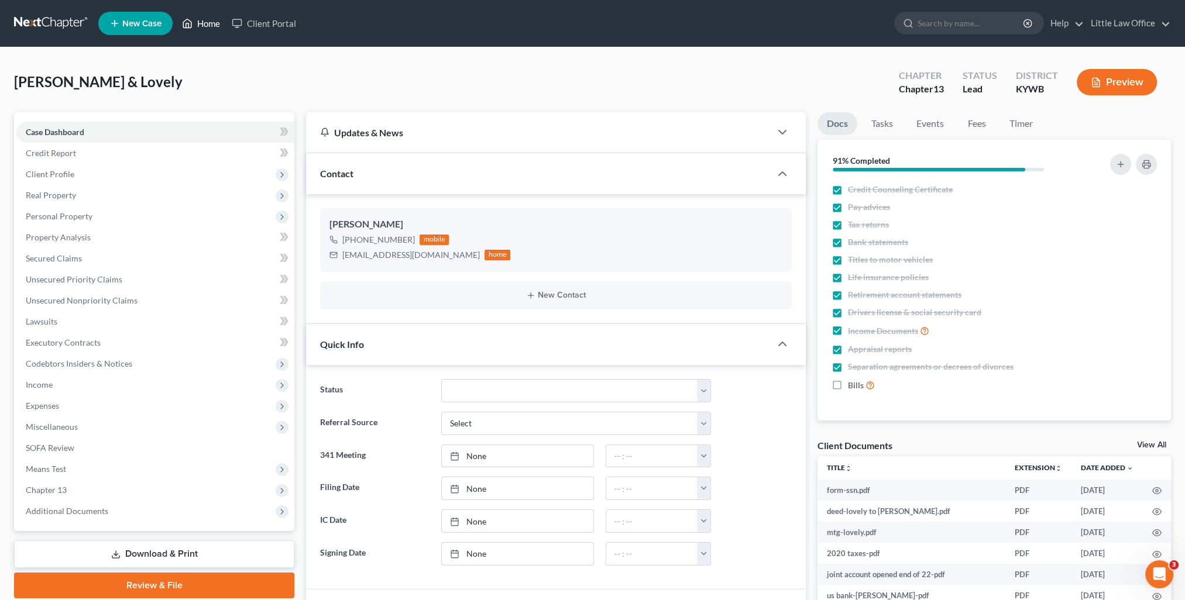
click at [197, 27] on link "Home" at bounding box center [201, 23] width 50 height 21
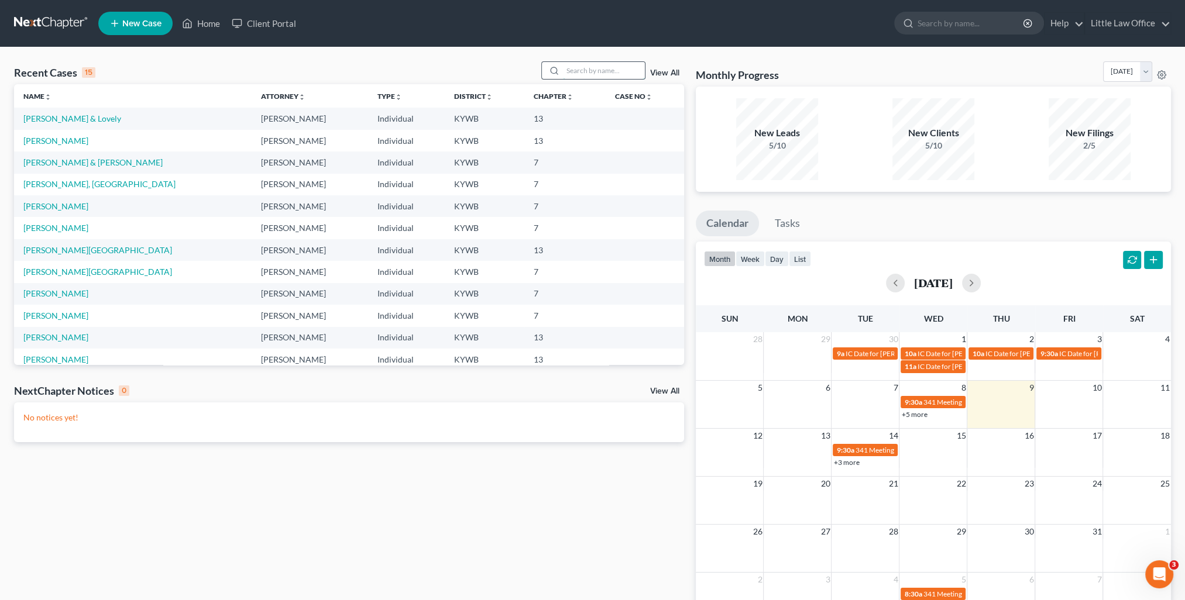
click at [580, 69] on input "search" at bounding box center [604, 70] width 82 height 17
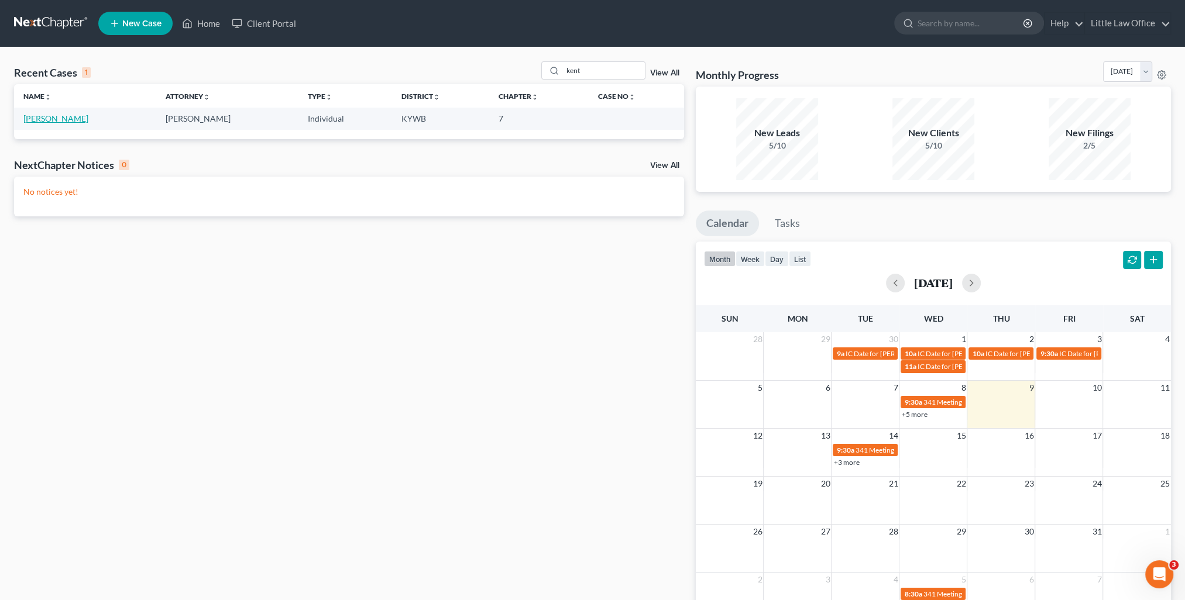
click at [51, 116] on link "[PERSON_NAME]" at bounding box center [55, 119] width 65 height 10
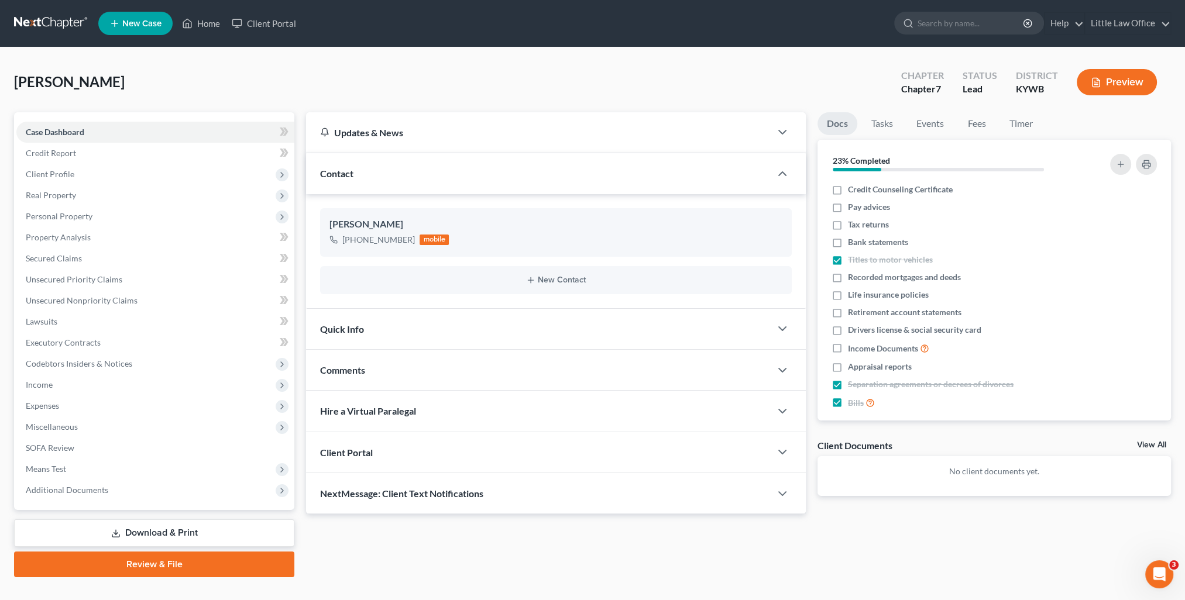
click at [445, 312] on div "Quick Info" at bounding box center [538, 329] width 465 height 40
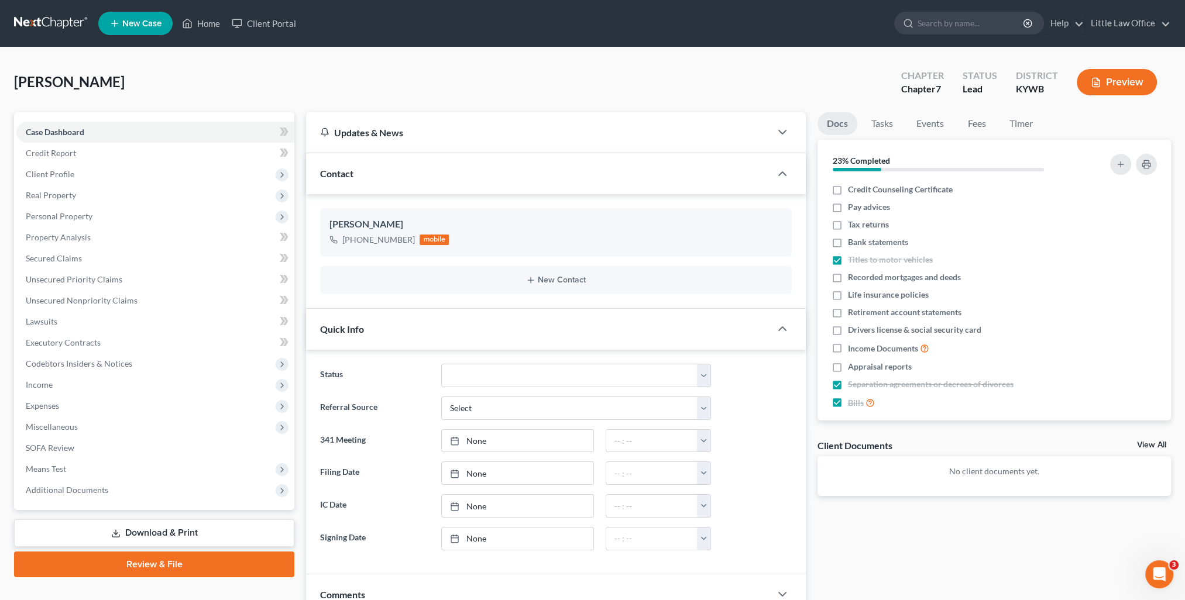
scroll to position [180, 0]
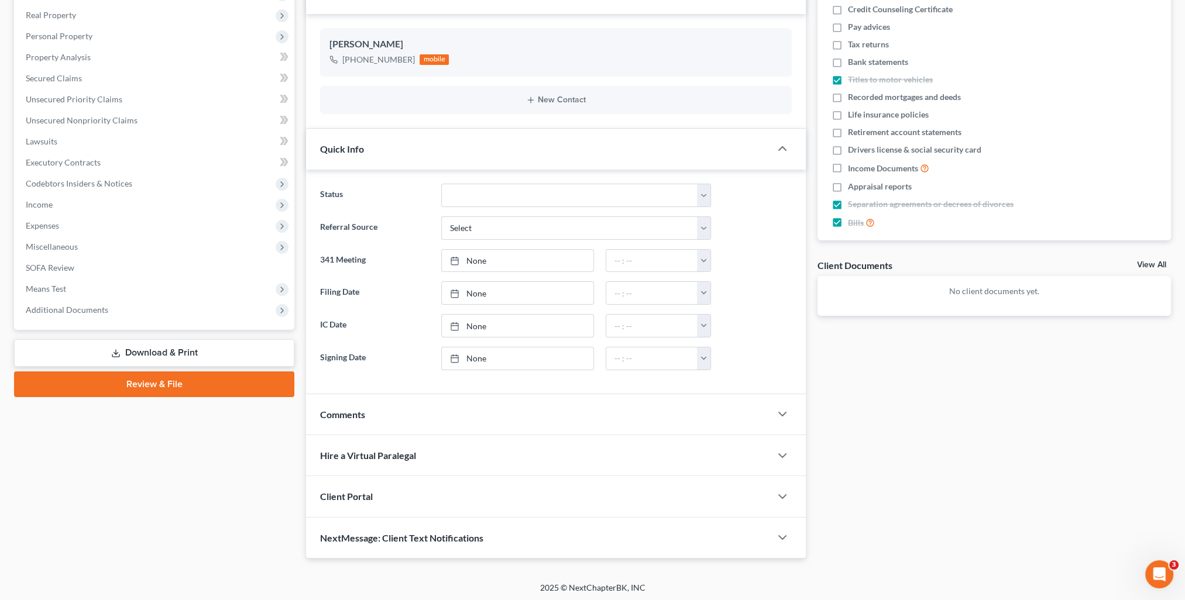
click at [459, 394] on div "Comments" at bounding box center [538, 414] width 465 height 40
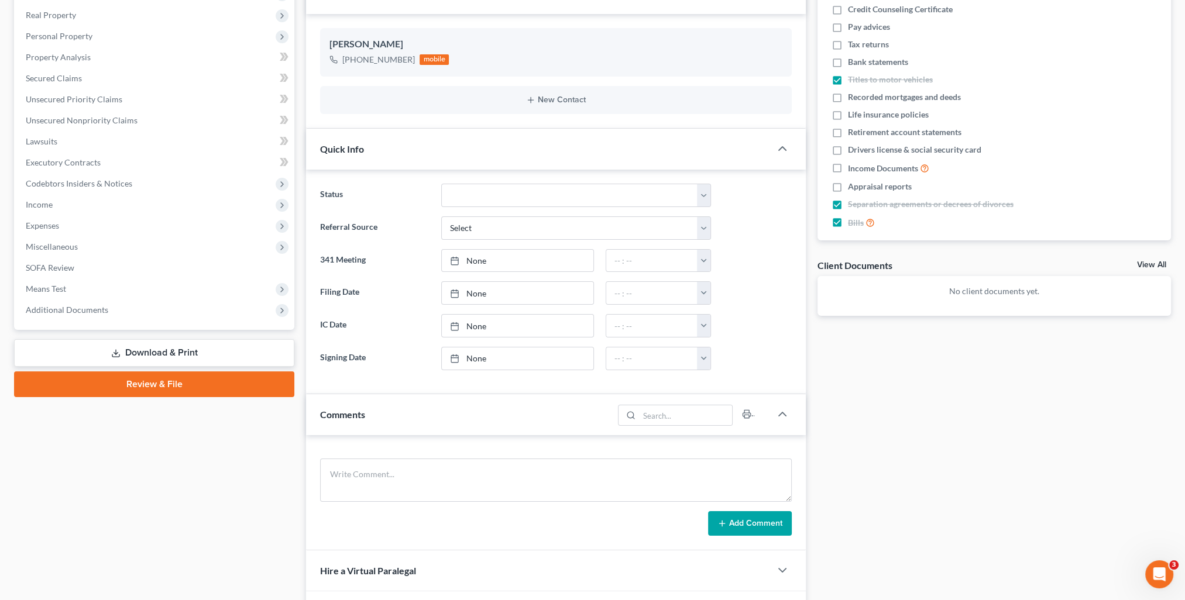
scroll to position [295, 0]
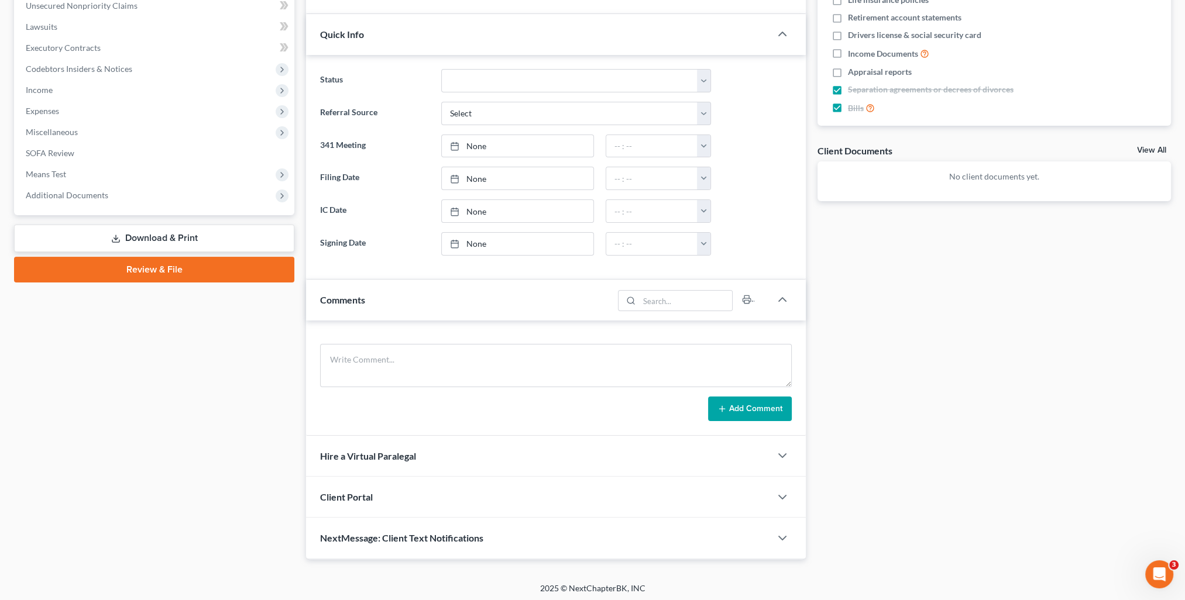
click at [524, 542] on div "NextMessage: Client Text Notifications" at bounding box center [538, 538] width 465 height 40
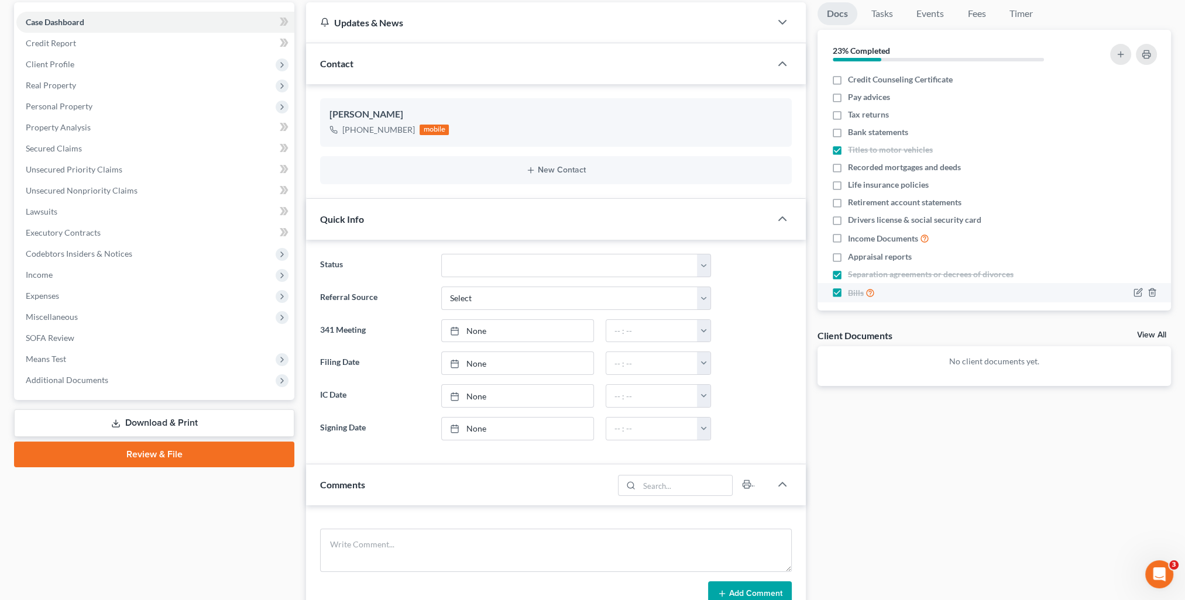
scroll to position [0, 0]
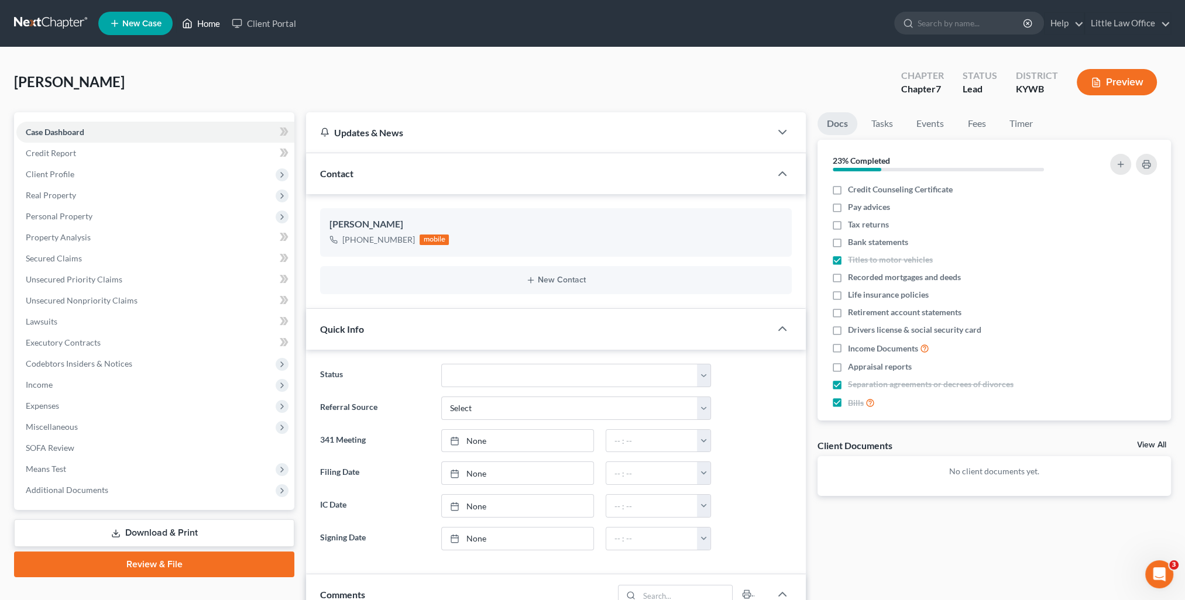
drag, startPoint x: 206, startPoint y: 29, endPoint x: 691, endPoint y: 97, distance: 489.3
click at [206, 29] on link "Home" at bounding box center [201, 23] width 50 height 21
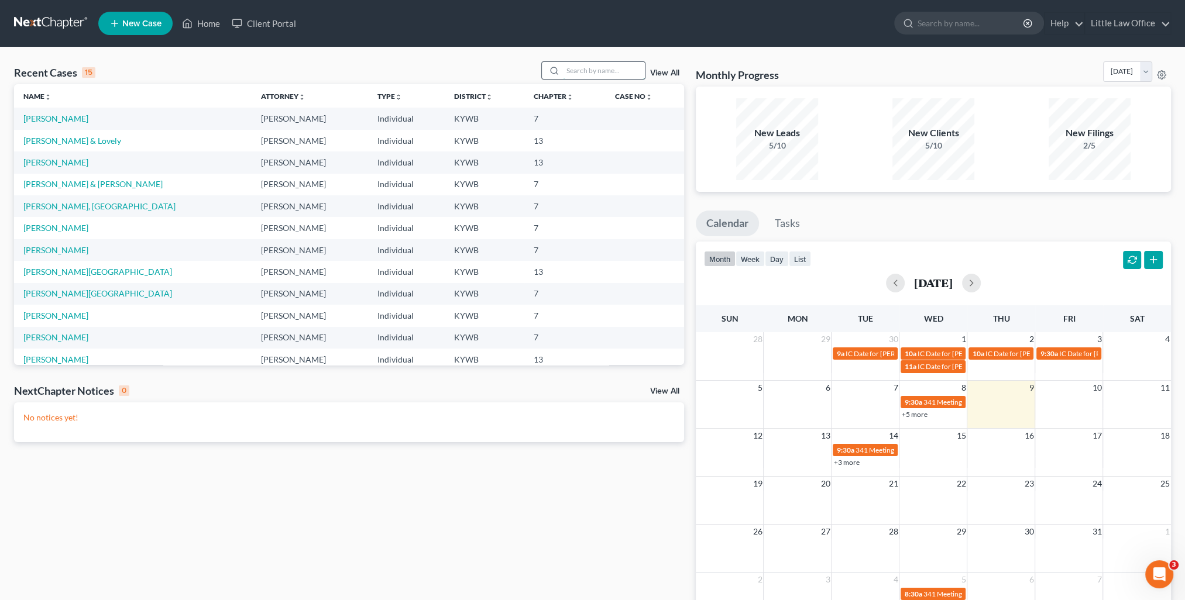
click at [591, 68] on input "search" at bounding box center [604, 70] width 82 height 17
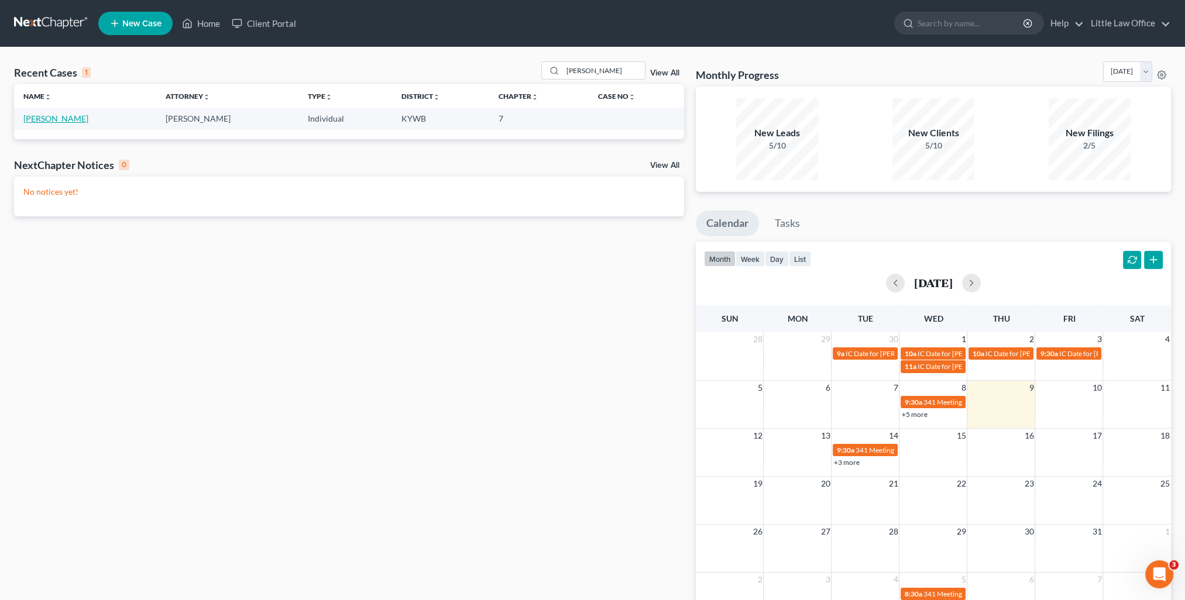
click at [54, 117] on link "[PERSON_NAME]" at bounding box center [55, 119] width 65 height 10
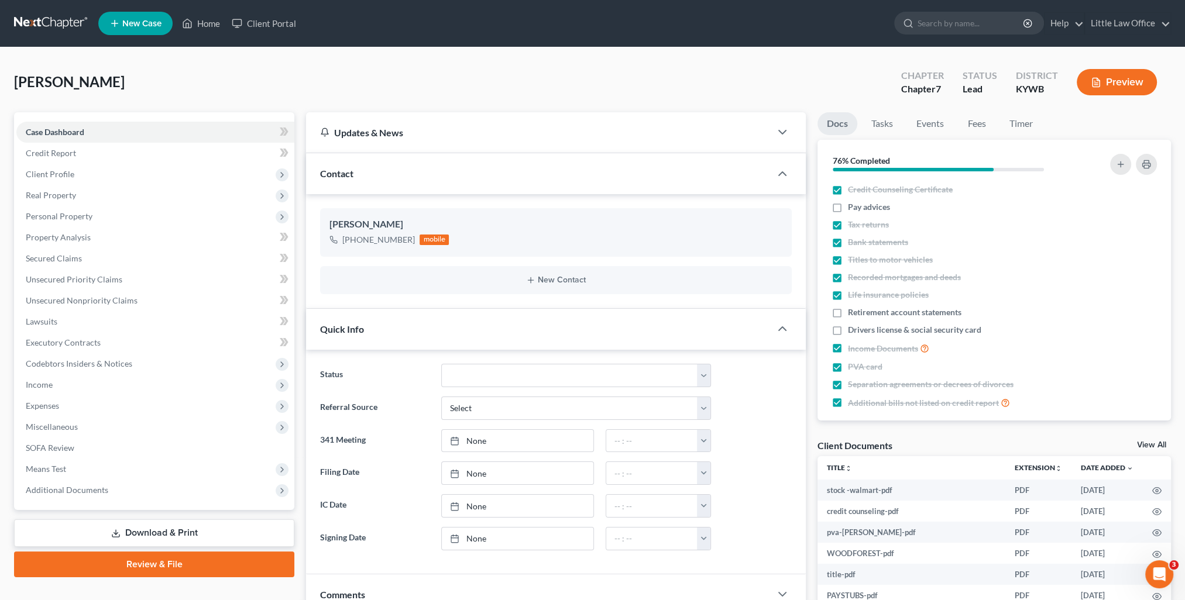
scroll to position [1258, 0]
click at [450, 329] on div "Quick Info" at bounding box center [538, 329] width 465 height 40
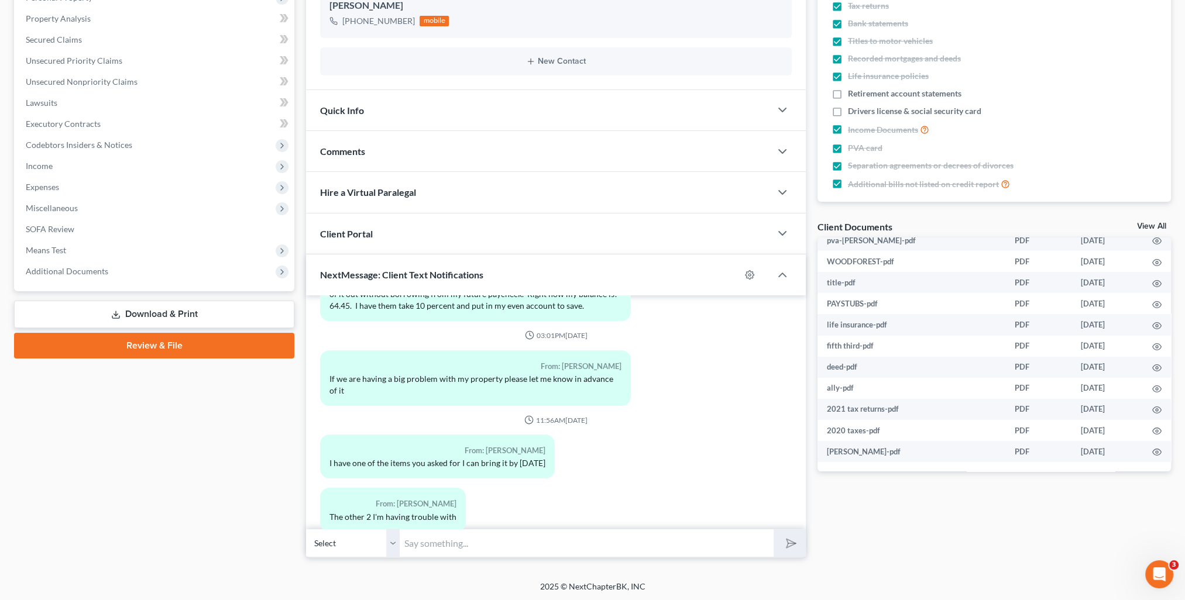
scroll to position [0, 0]
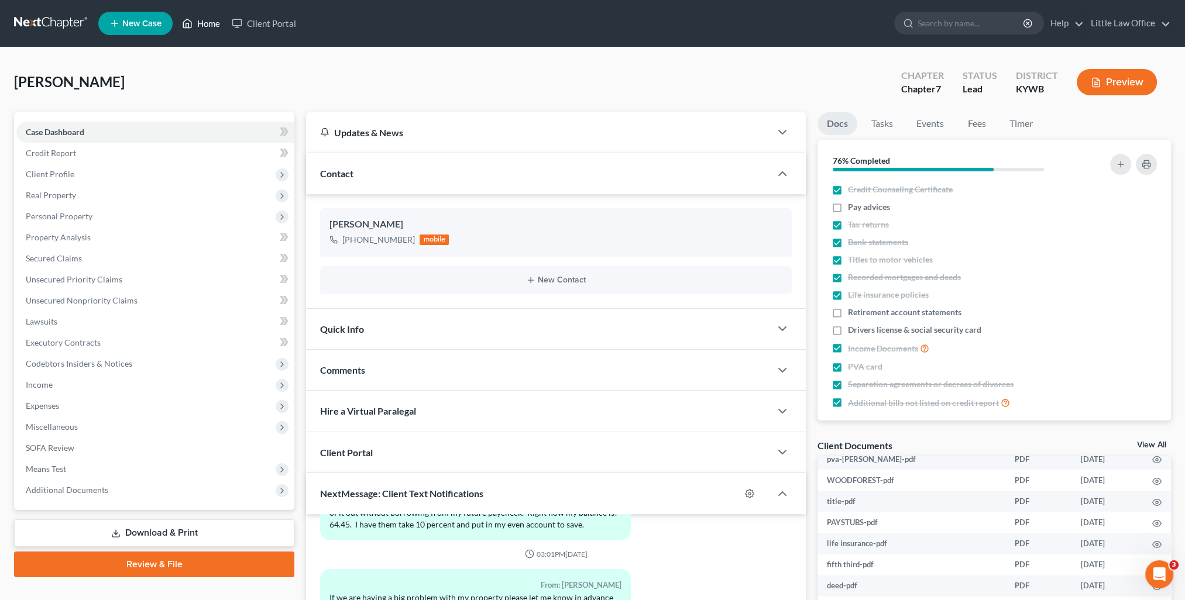
click at [210, 25] on link "Home" at bounding box center [201, 23] width 50 height 21
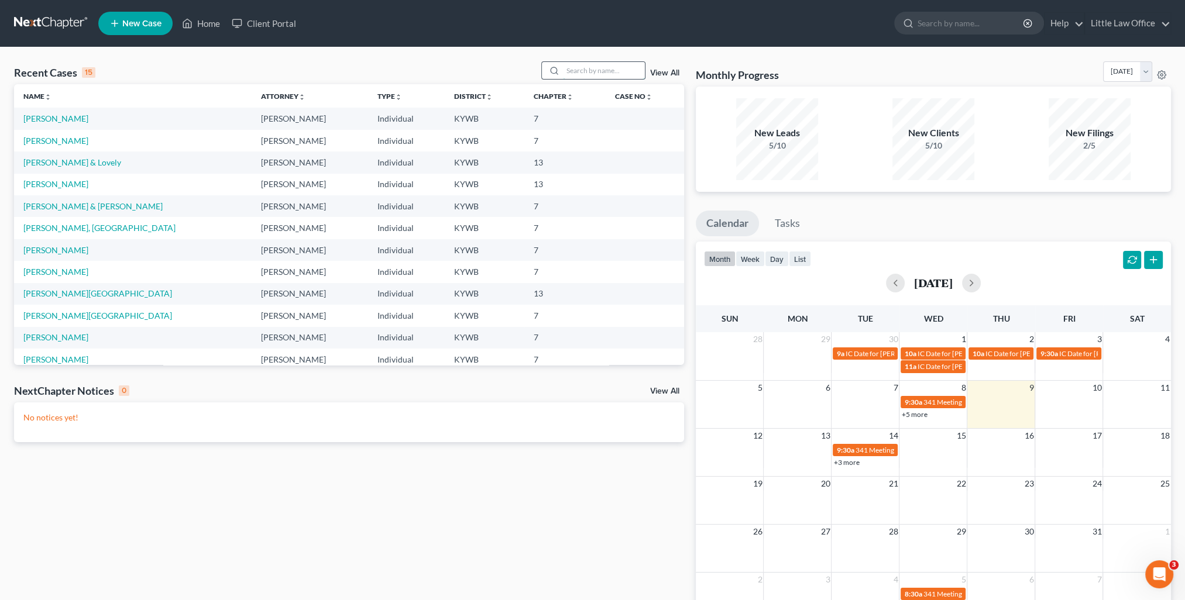
click at [586, 68] on input "search" at bounding box center [604, 70] width 82 height 17
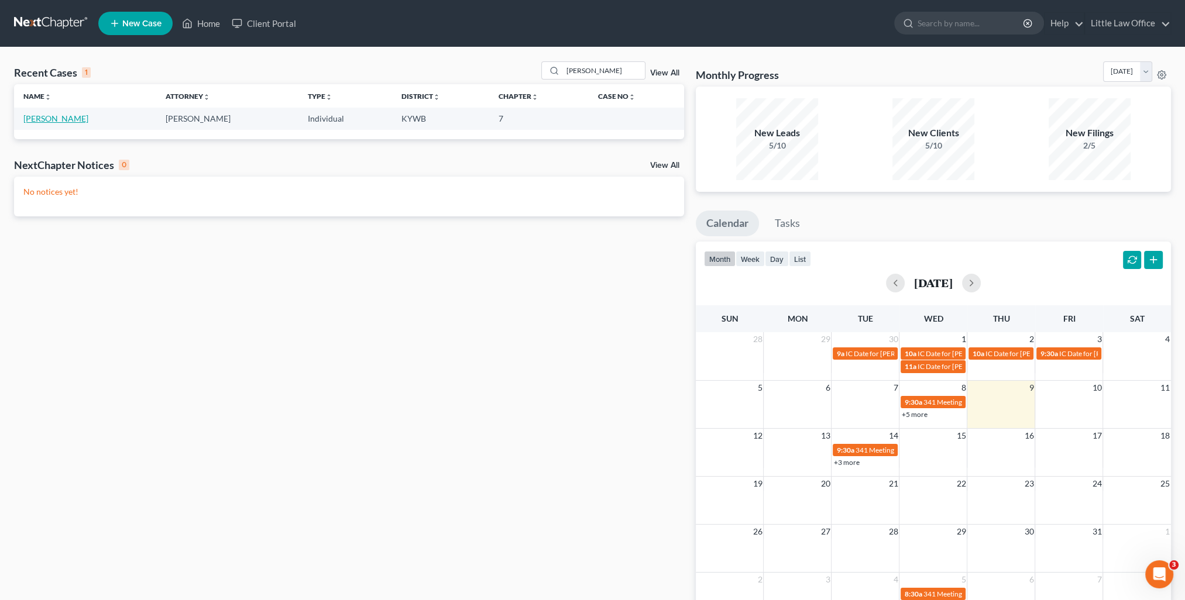
click at [62, 116] on link "[PERSON_NAME]" at bounding box center [55, 119] width 65 height 10
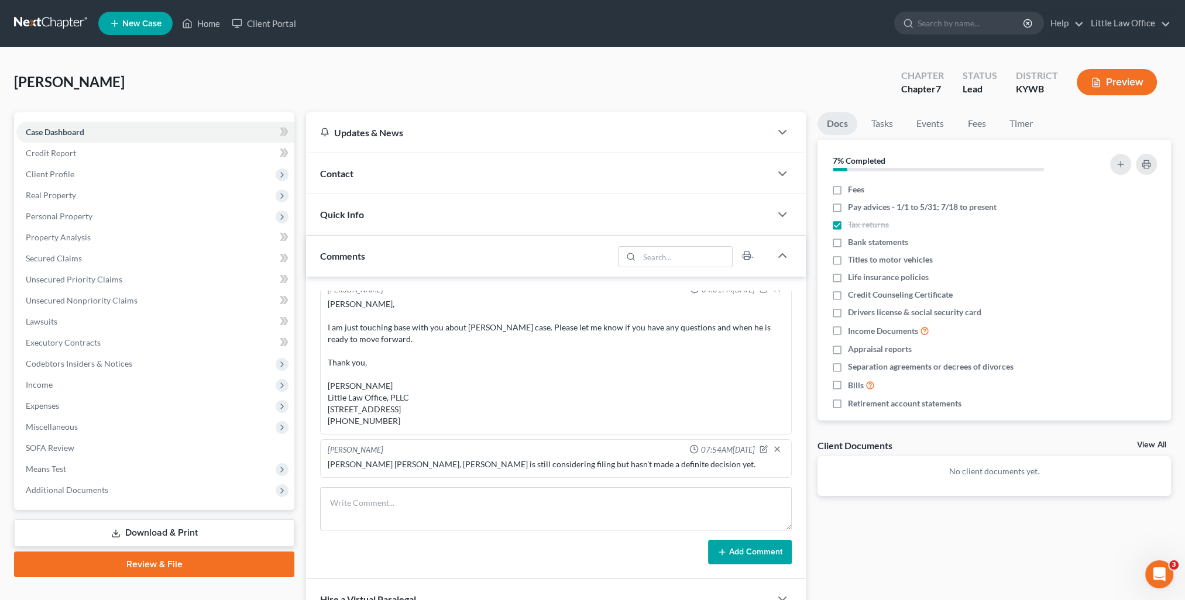
scroll to position [5, 0]
click at [368, 176] on div "Contact" at bounding box center [538, 173] width 465 height 40
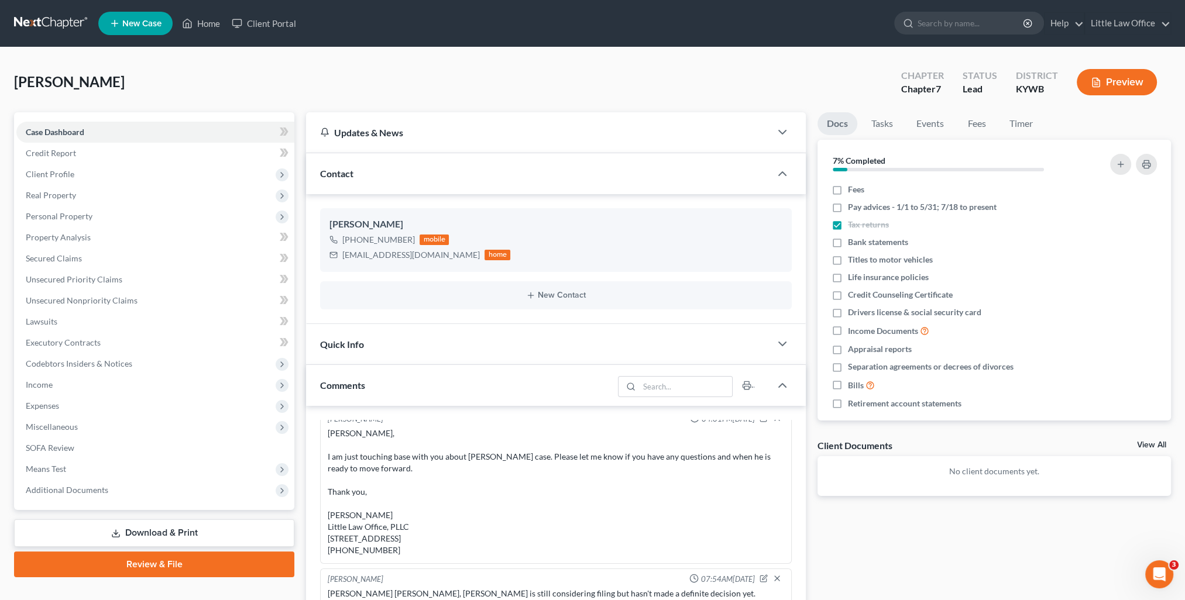
click at [368, 176] on div "Contact" at bounding box center [538, 173] width 465 height 40
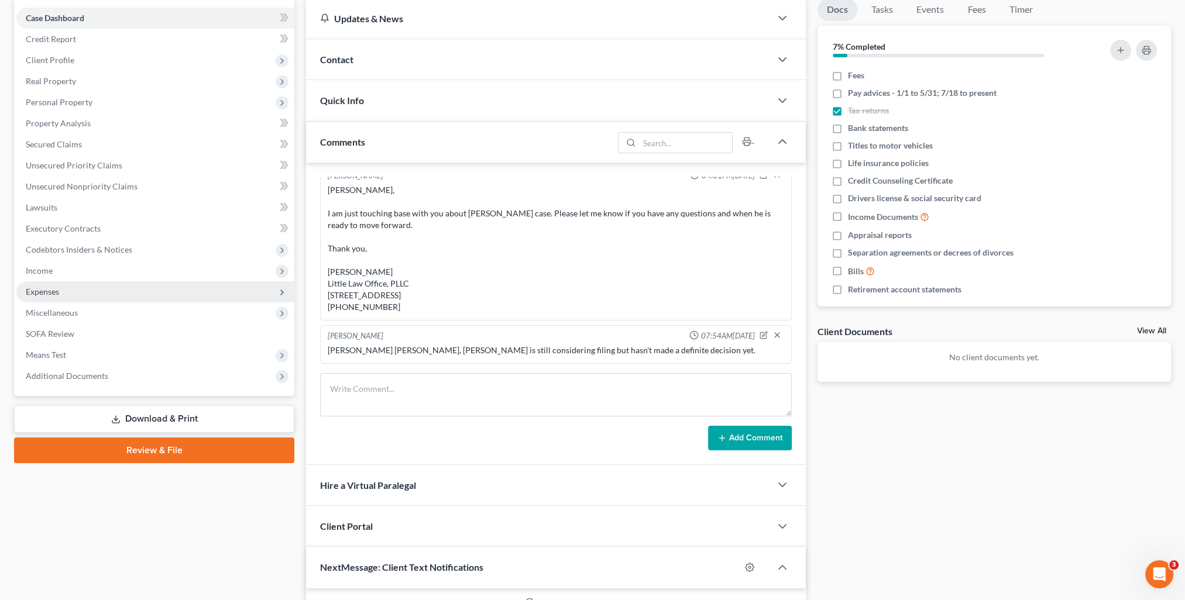
scroll to position [0, 0]
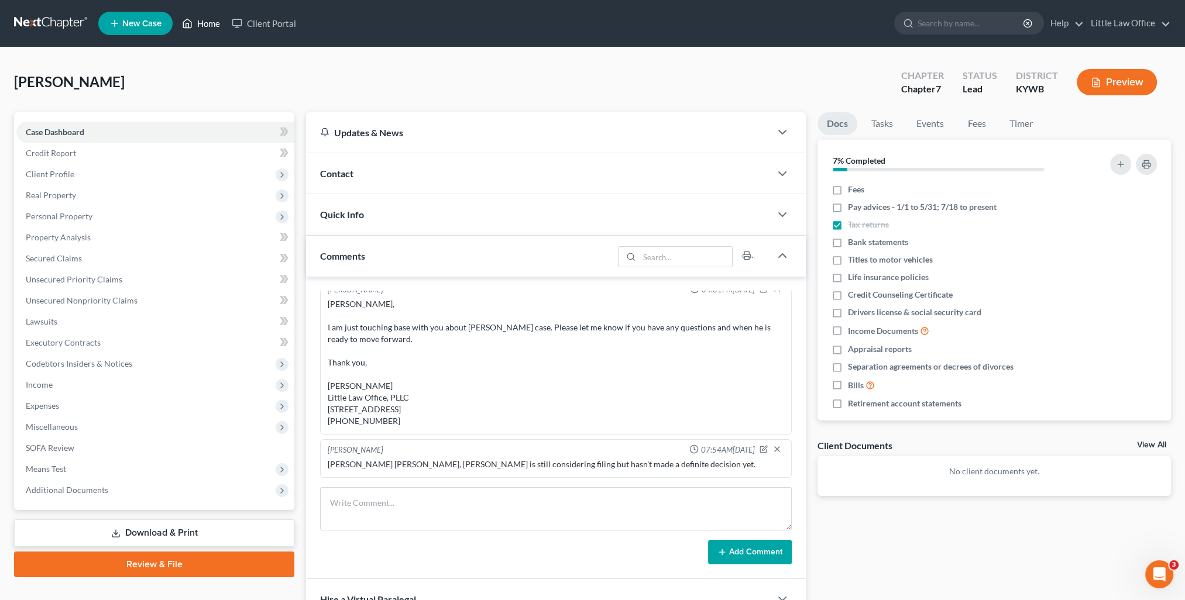
click at [202, 25] on link "Home" at bounding box center [201, 23] width 50 height 21
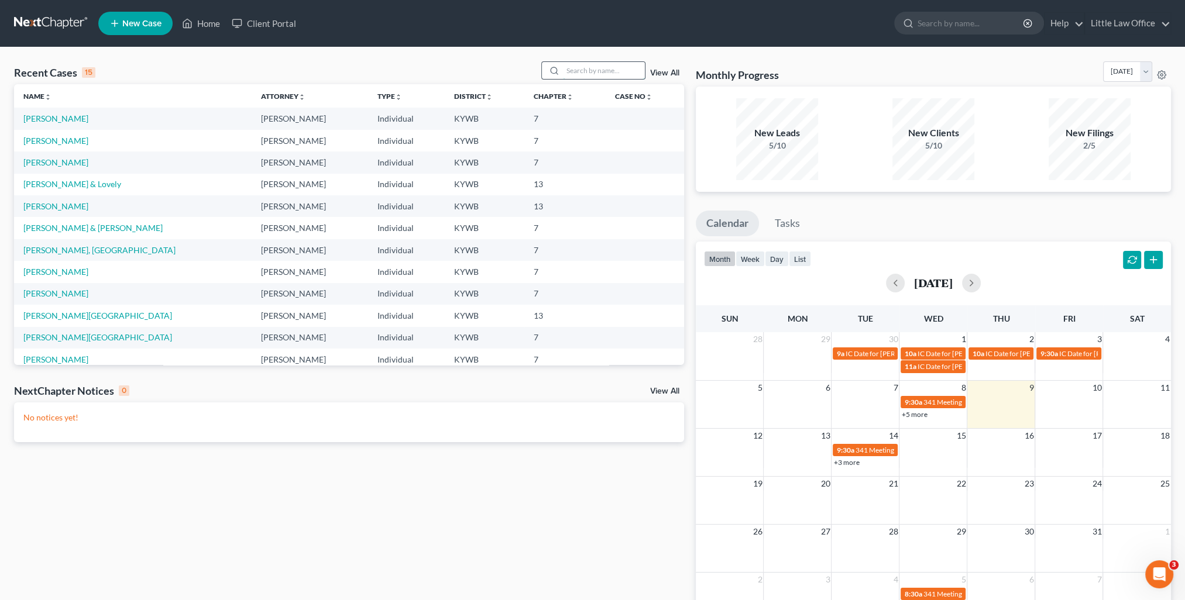
click at [570, 74] on input "search" at bounding box center [604, 70] width 82 height 17
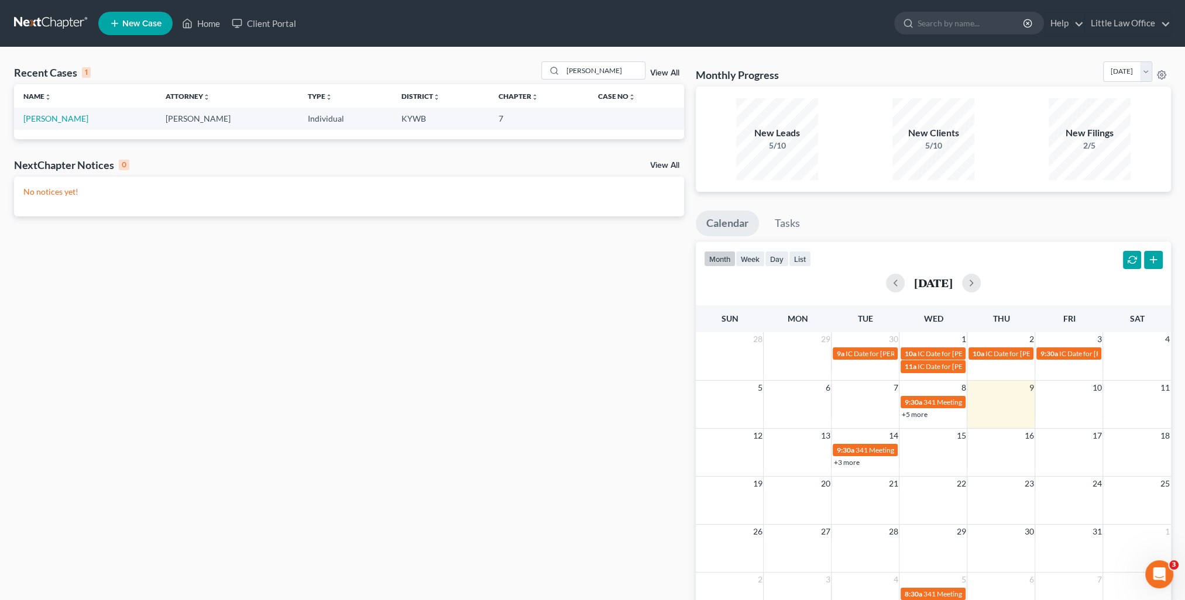
click at [52, 111] on td "[PERSON_NAME]" at bounding box center [85, 119] width 142 height 22
click at [52, 116] on link "[PERSON_NAME]" at bounding box center [55, 119] width 65 height 10
click at [56, 121] on link "[PERSON_NAME]" at bounding box center [55, 119] width 65 height 10
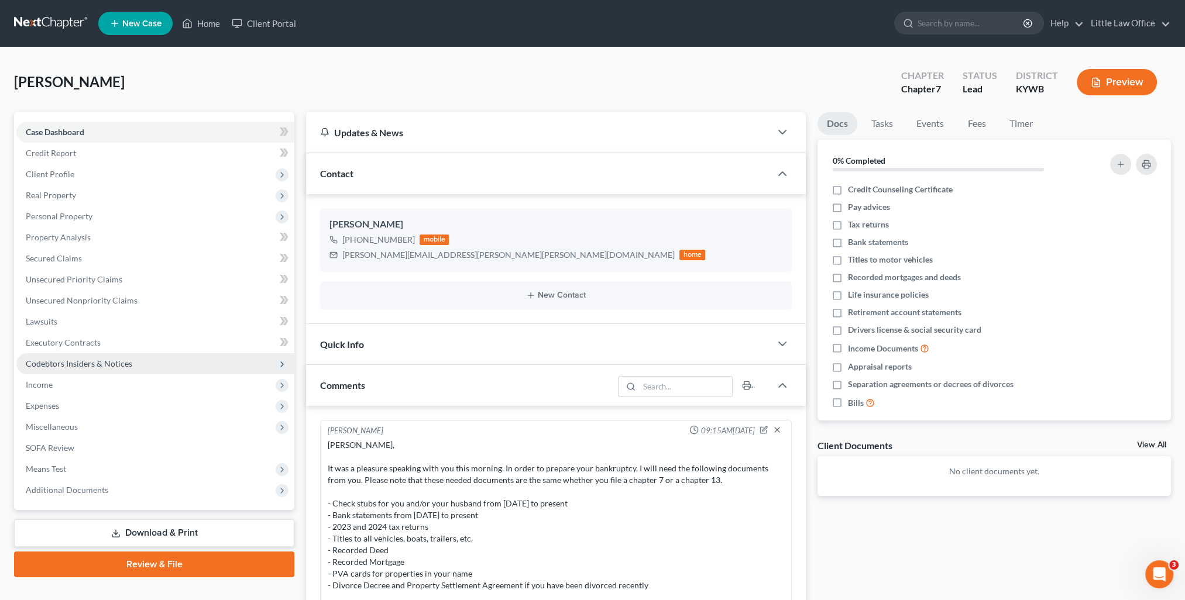
scroll to position [108, 0]
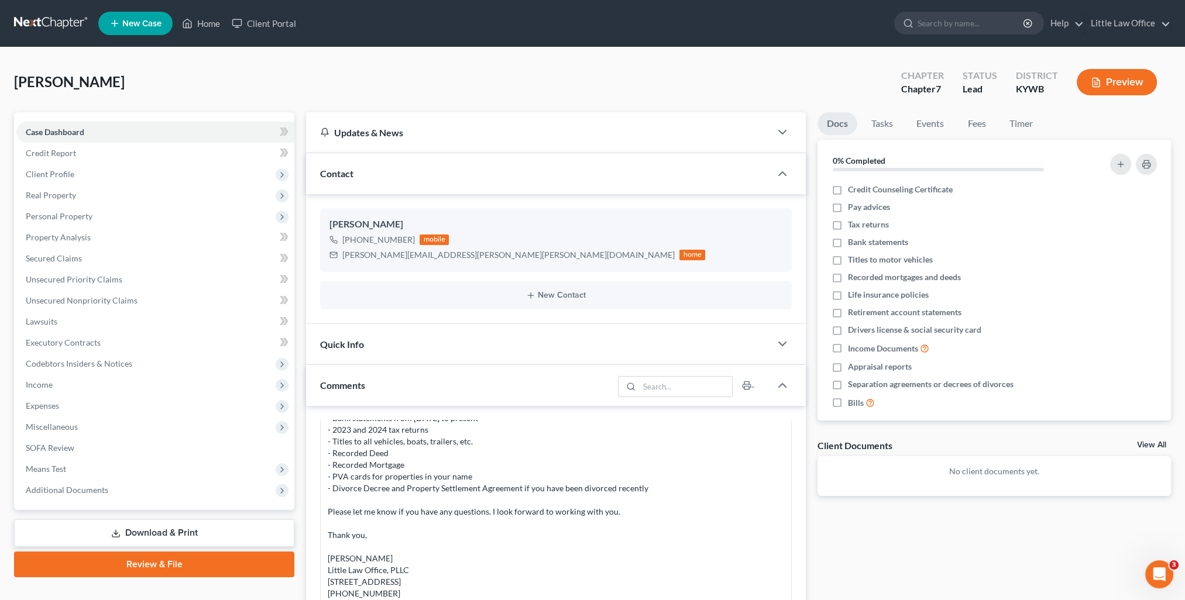
click at [405, 165] on div "Contact" at bounding box center [538, 173] width 465 height 40
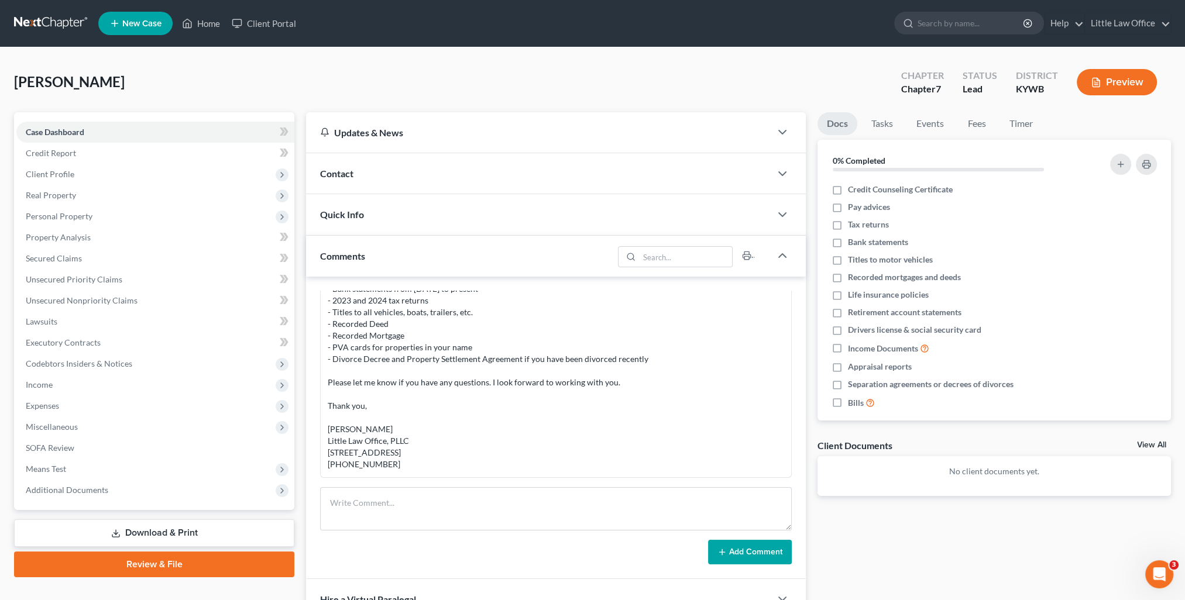
click at [396, 252] on div "Comments" at bounding box center [459, 256] width 307 height 40
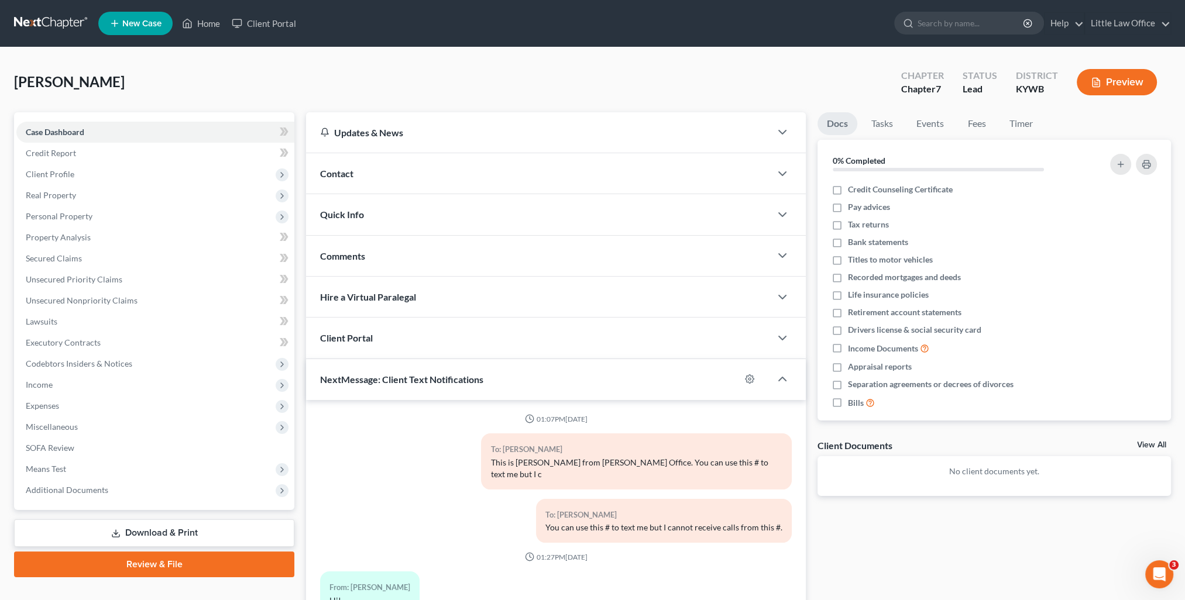
scroll to position [98, 0]
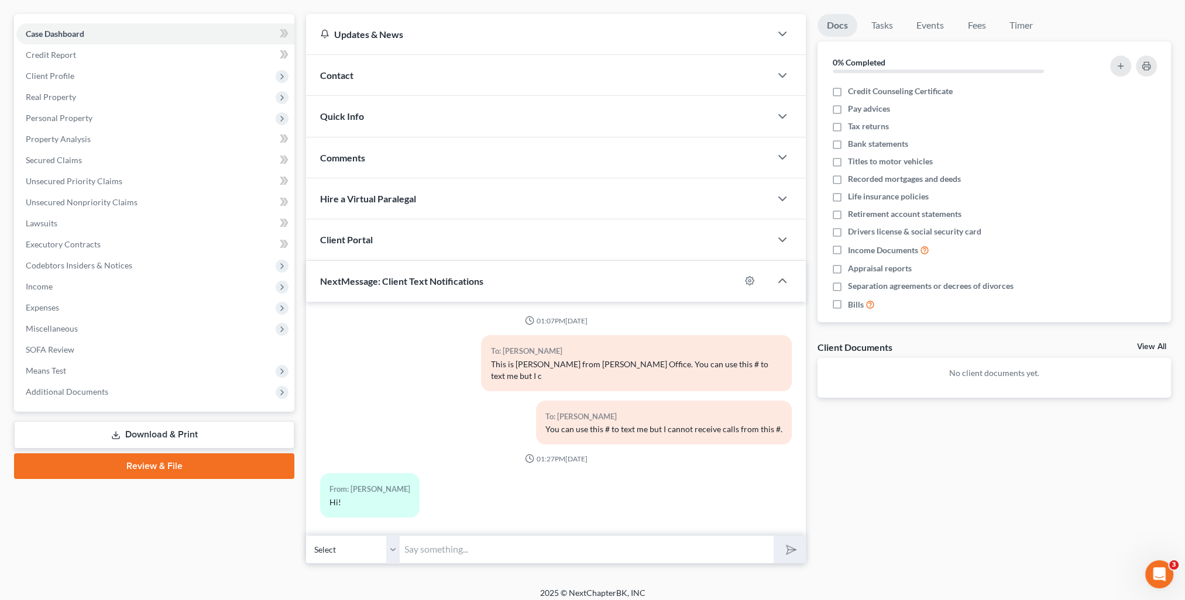
click at [389, 140] on div "Comments" at bounding box center [538, 158] width 465 height 40
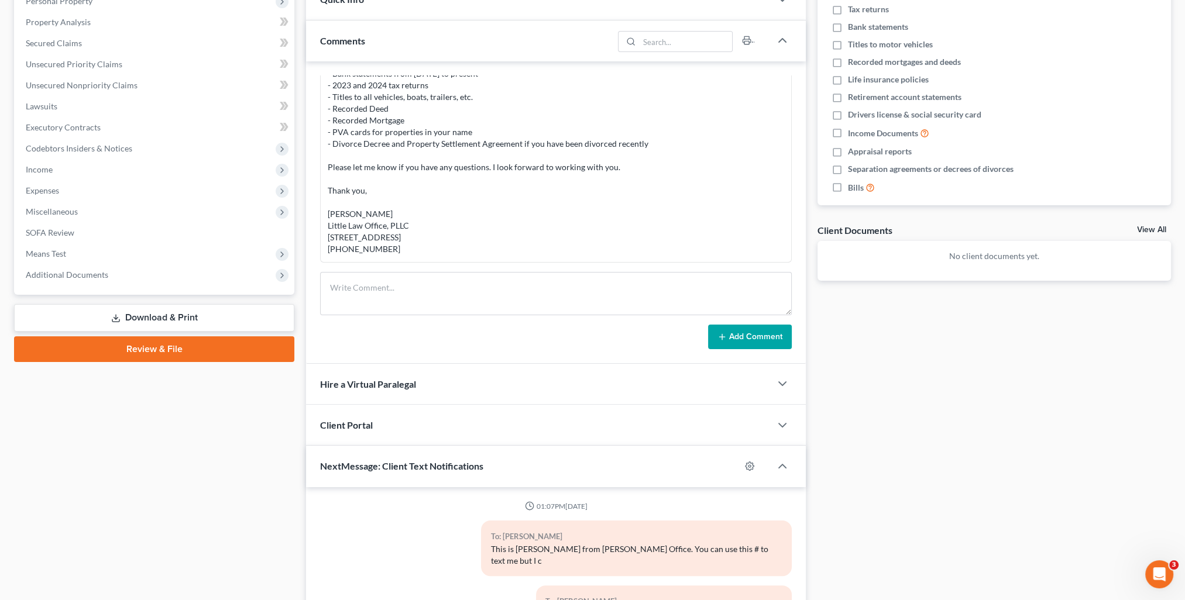
scroll to position [400, 0]
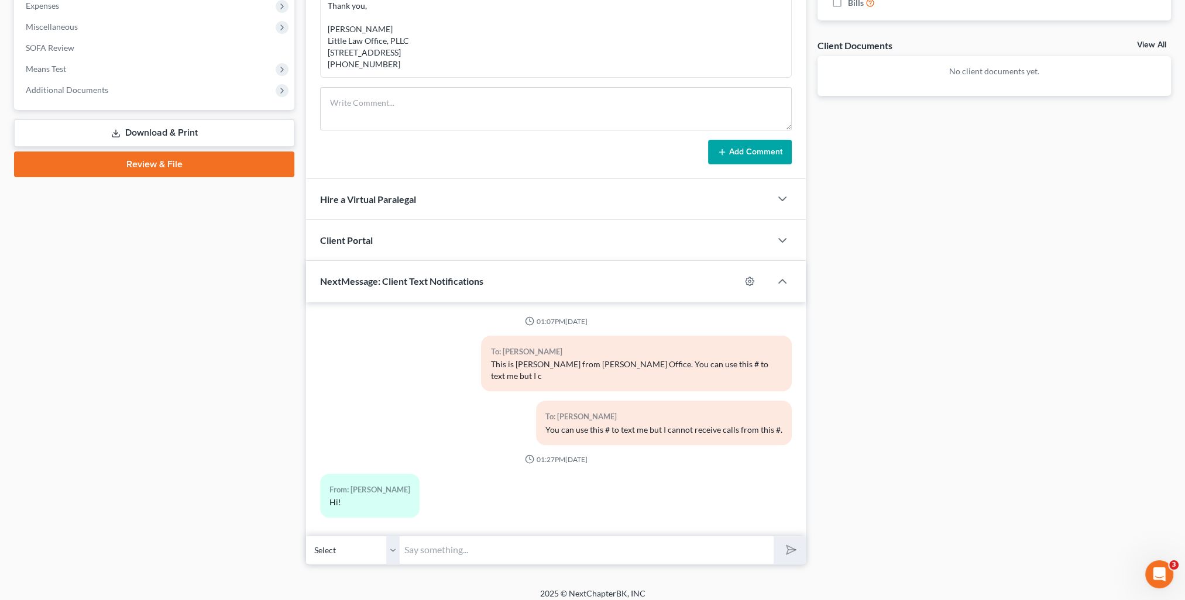
click at [512, 541] on input "text" at bounding box center [587, 550] width 374 height 29
click at [454, 536] on input "text" at bounding box center [587, 550] width 374 height 29
click at [774, 537] on button "submit" at bounding box center [790, 551] width 32 height 28
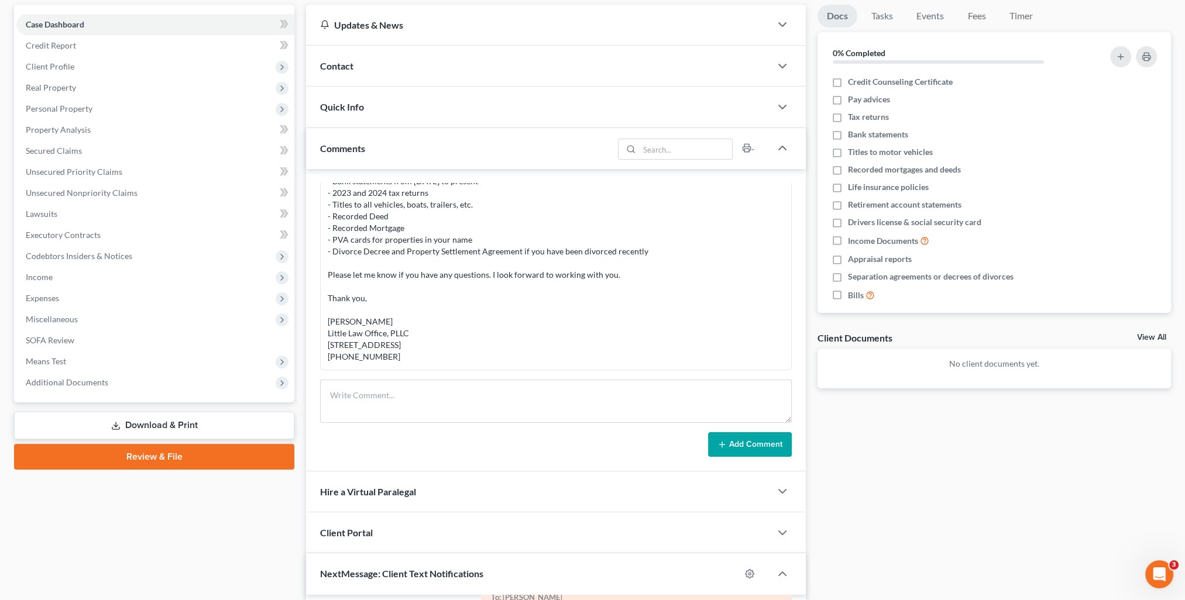
scroll to position [0, 0]
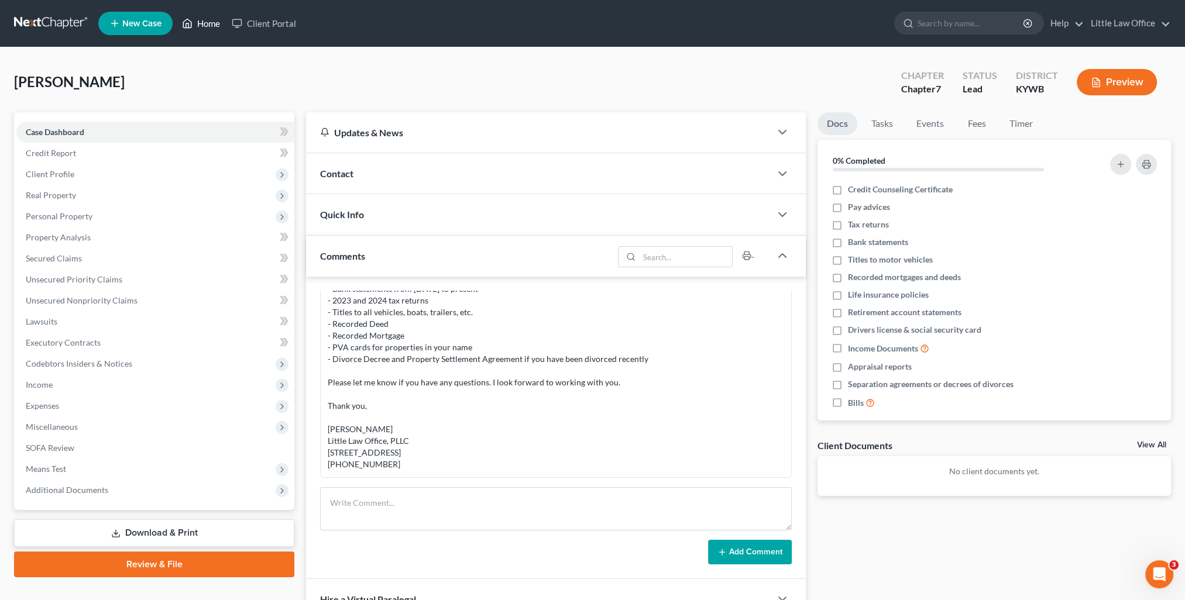
drag, startPoint x: 203, startPoint y: 22, endPoint x: 358, endPoint y: 78, distance: 165.0
click at [203, 22] on link "Home" at bounding box center [201, 23] width 50 height 21
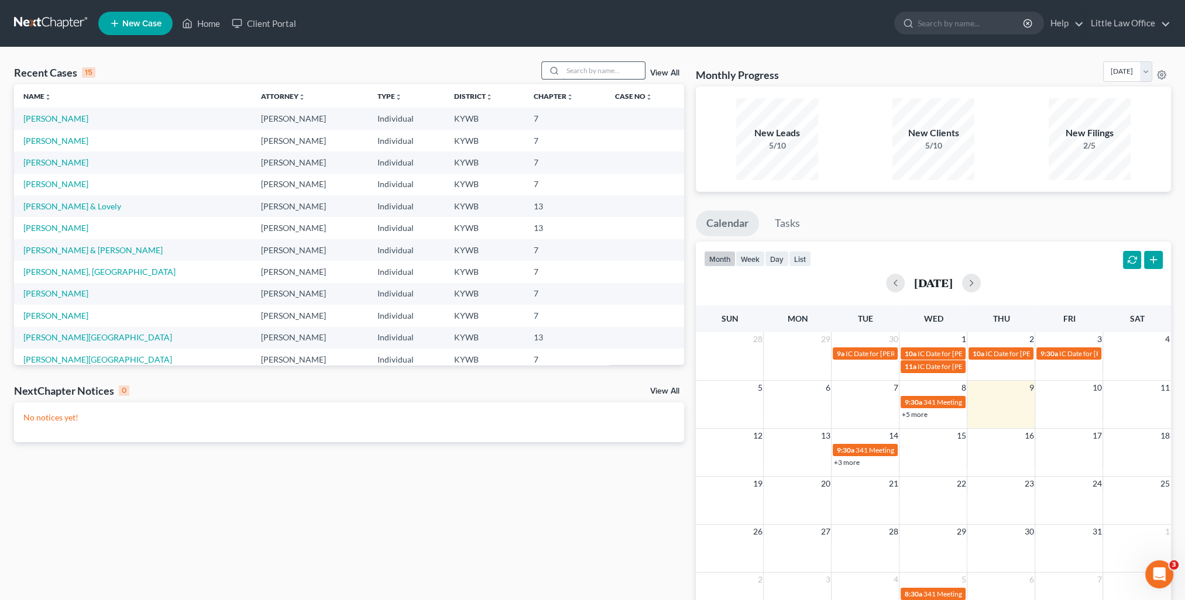
click at [605, 71] on input "search" at bounding box center [604, 70] width 82 height 17
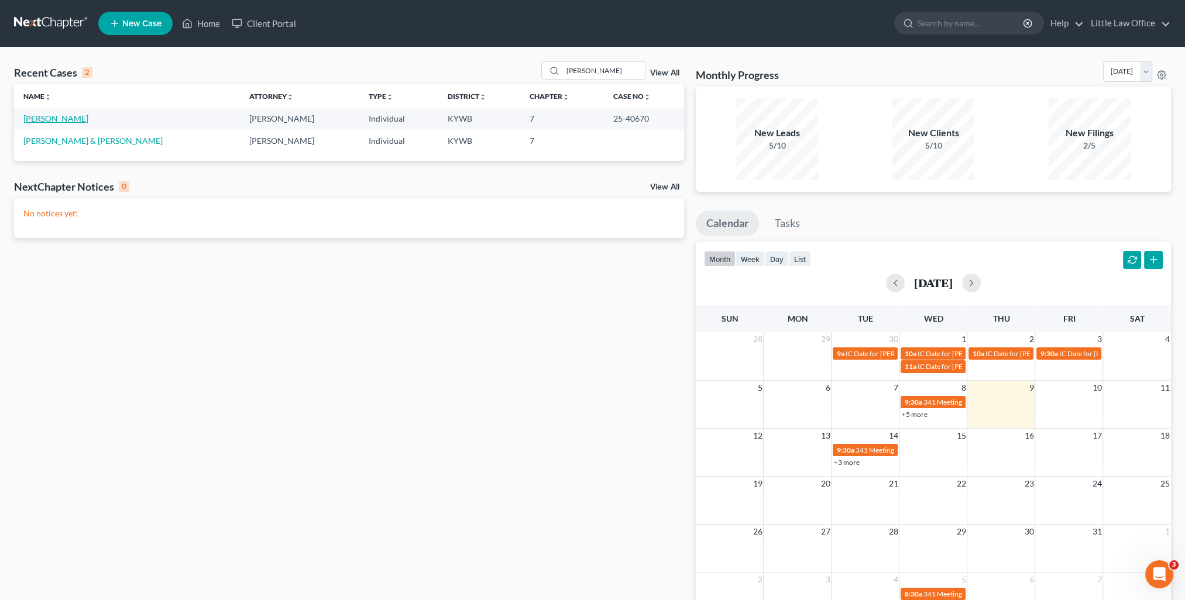
click at [51, 117] on link "[PERSON_NAME]" at bounding box center [55, 119] width 65 height 10
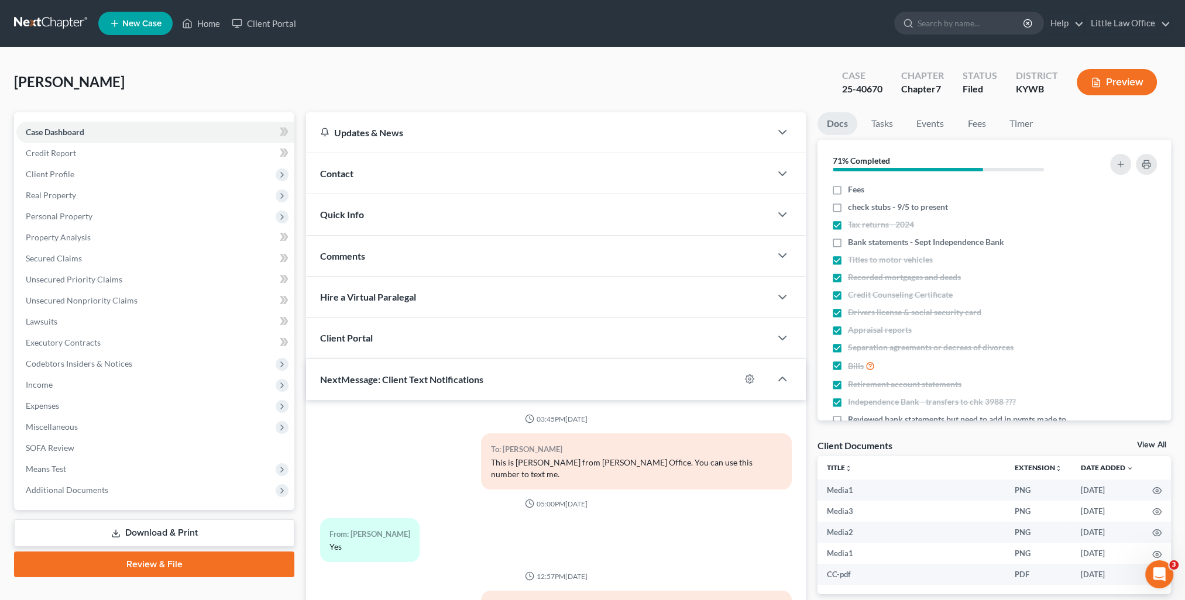
scroll to position [2502, 0]
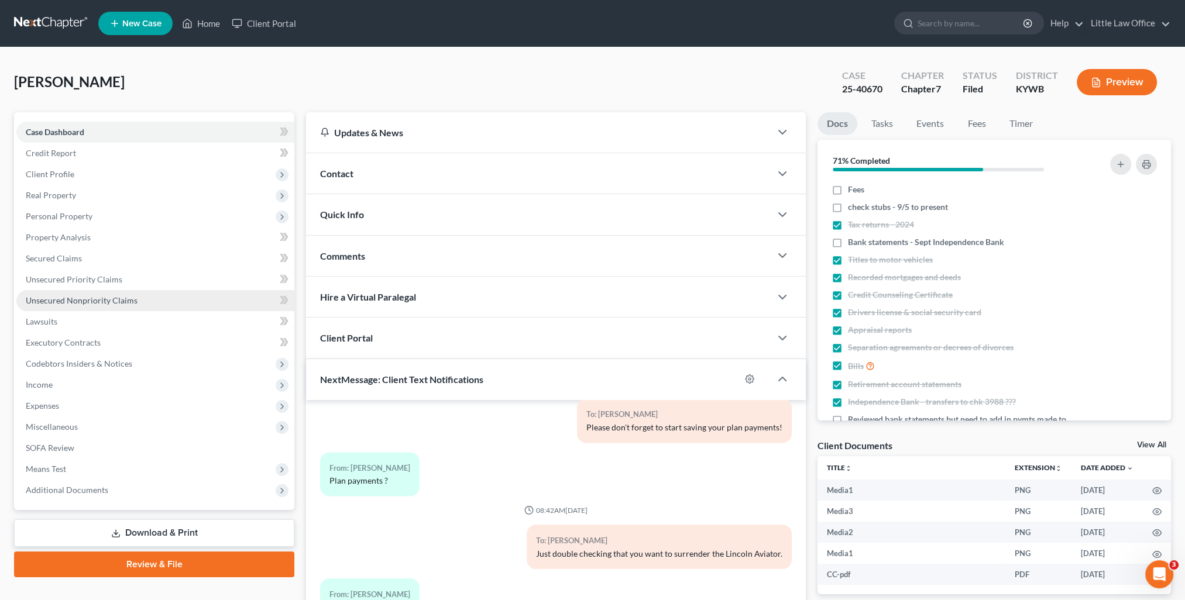
click at [66, 300] on span "Unsecured Nonpriority Claims" at bounding box center [82, 301] width 112 height 10
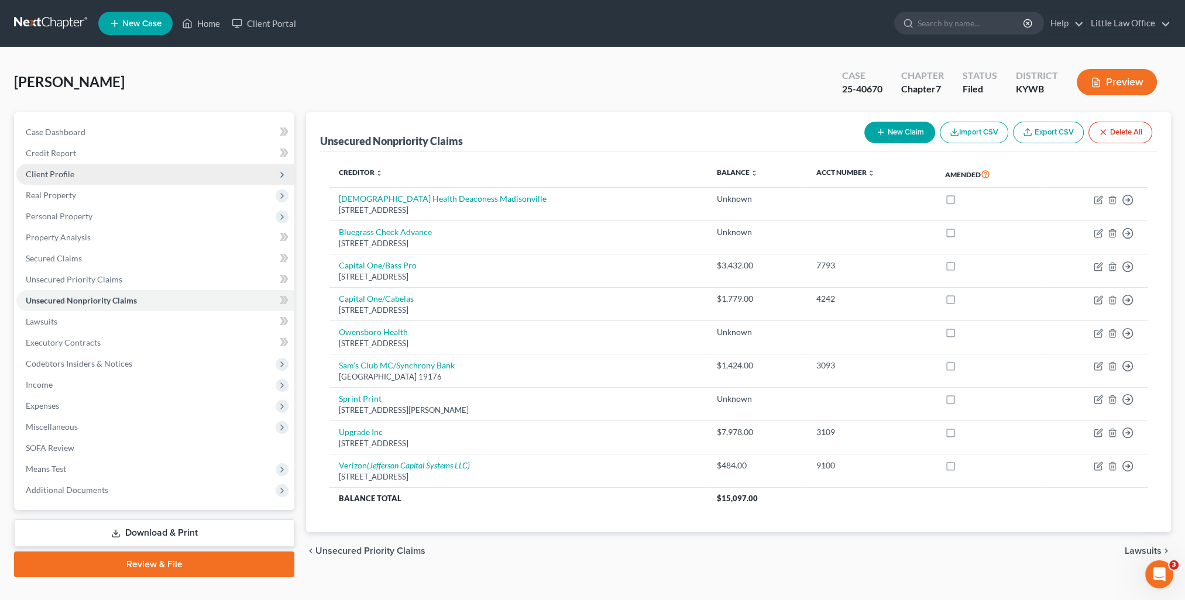
click at [85, 173] on span "Client Profile" at bounding box center [155, 174] width 278 height 21
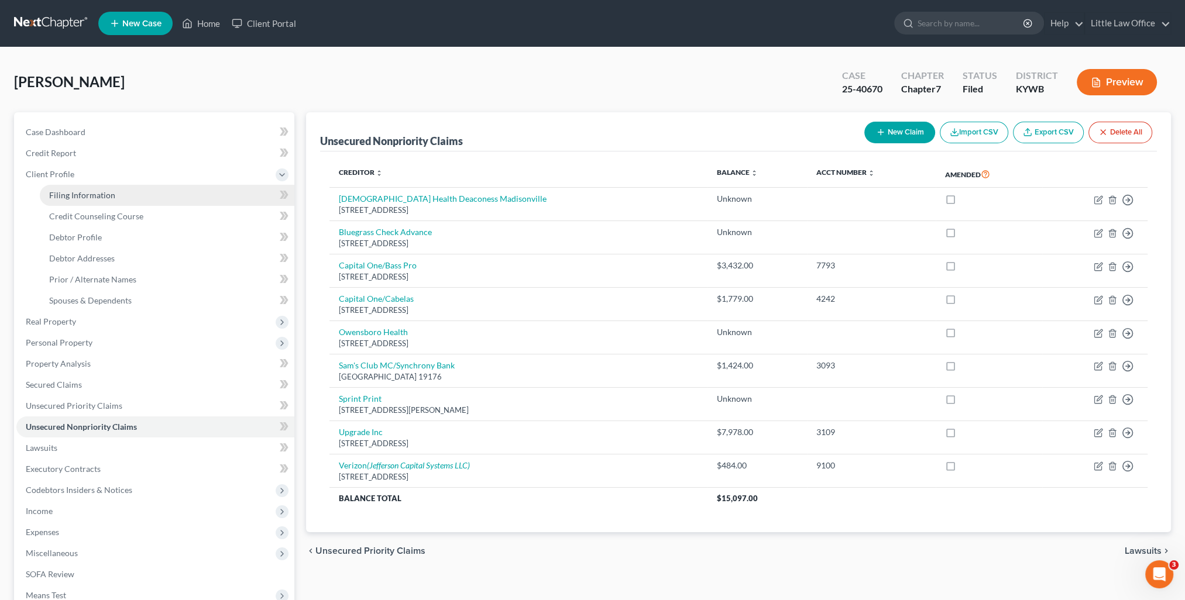
click at [98, 190] on span "Filing Information" at bounding box center [82, 195] width 66 height 10
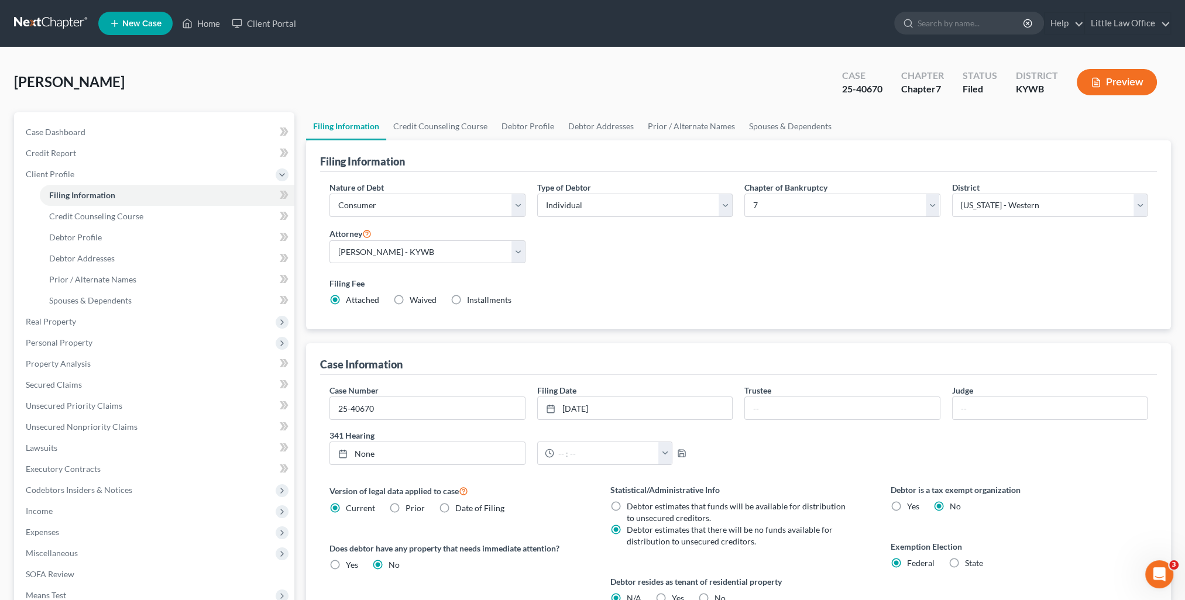
drag, startPoint x: 861, startPoint y: 547, endPoint x: 784, endPoint y: 600, distance: 93.8
click at [861, 547] on div "Statistical/Administrative Info Debtor estimates that funds will be available f…" at bounding box center [739, 586] width 280 height 205
click at [218, 26] on link "Home" at bounding box center [201, 23] width 50 height 21
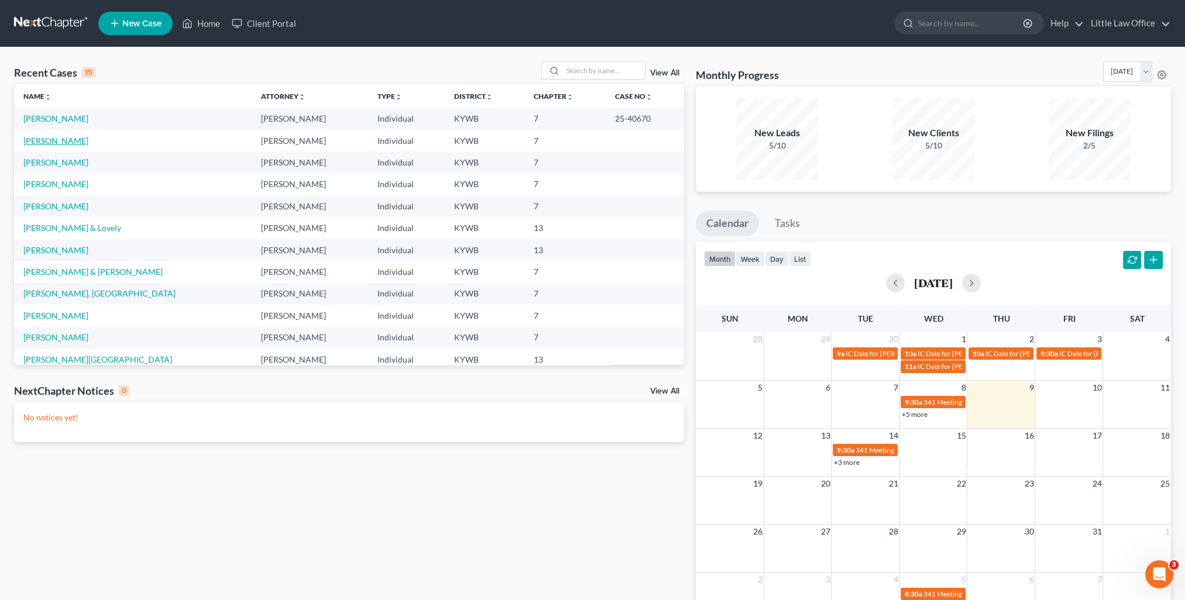
click at [47, 142] on link "[PERSON_NAME]" at bounding box center [55, 141] width 65 height 10
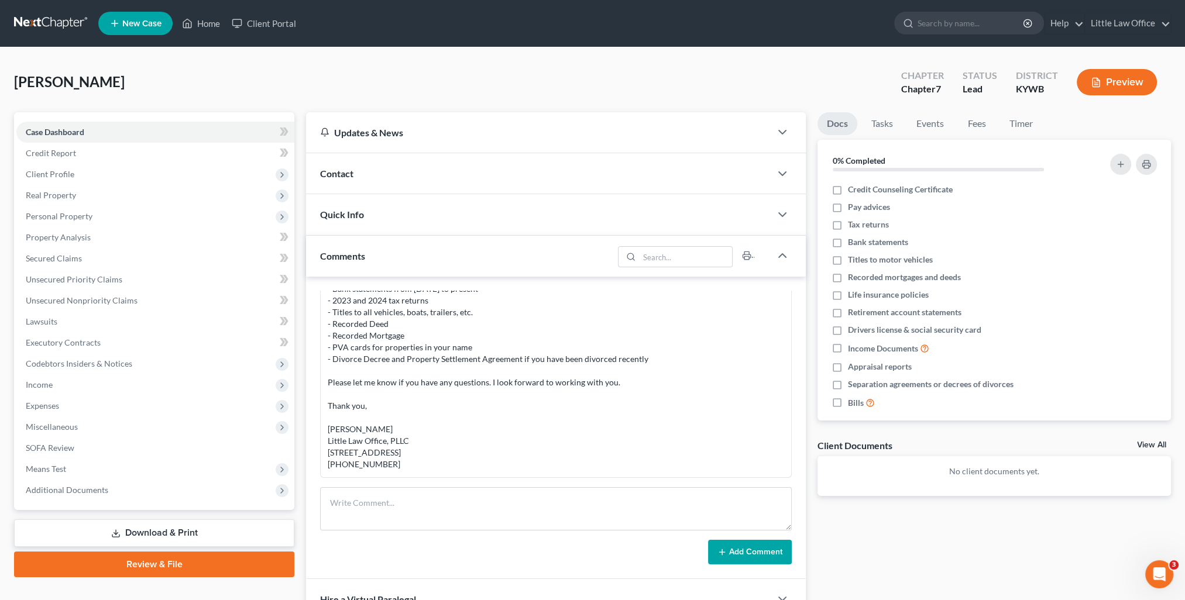
scroll to position [112, 0]
click at [498, 258] on div "Comments" at bounding box center [459, 256] width 307 height 40
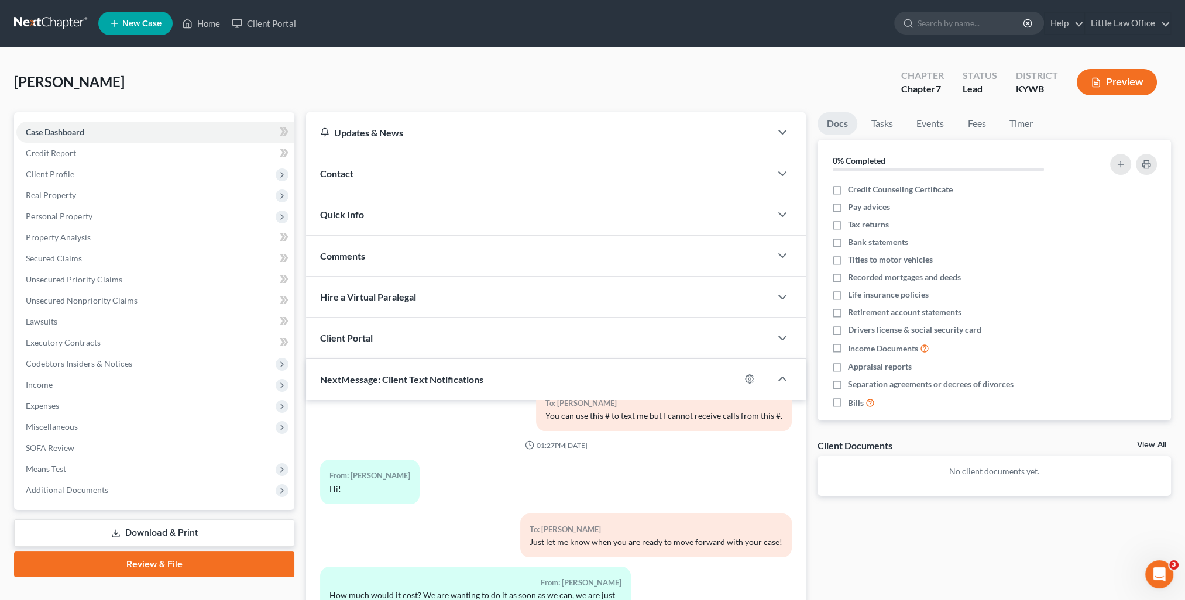
scroll to position [105, 0]
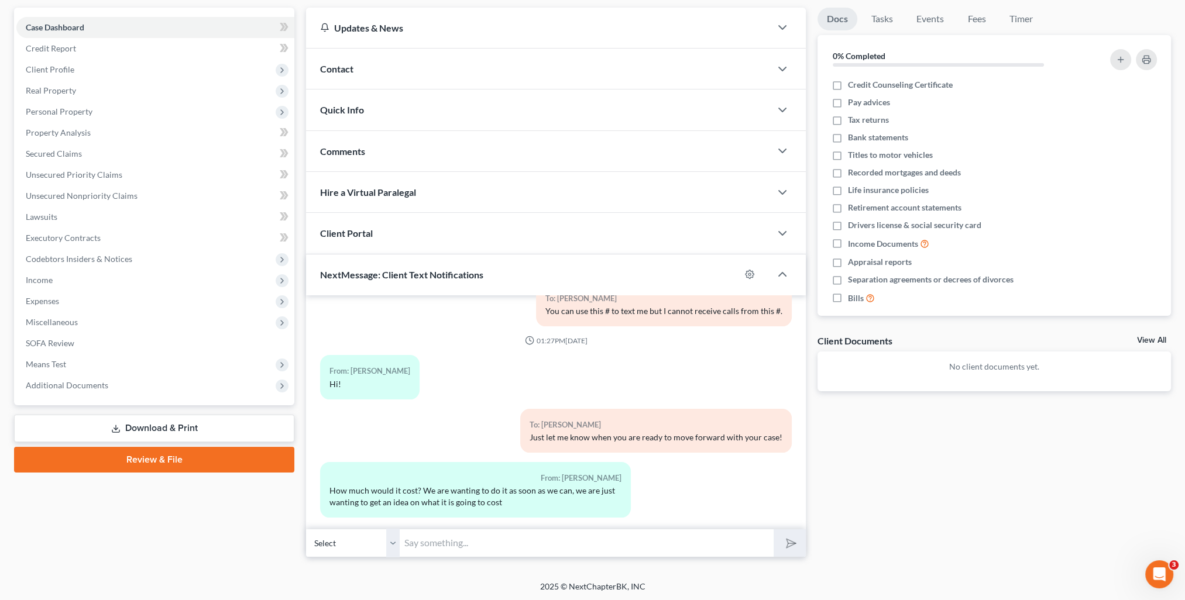
click at [631, 553] on input "text" at bounding box center [587, 543] width 374 height 29
click at [774, 530] on button "submit" at bounding box center [790, 544] width 32 height 28
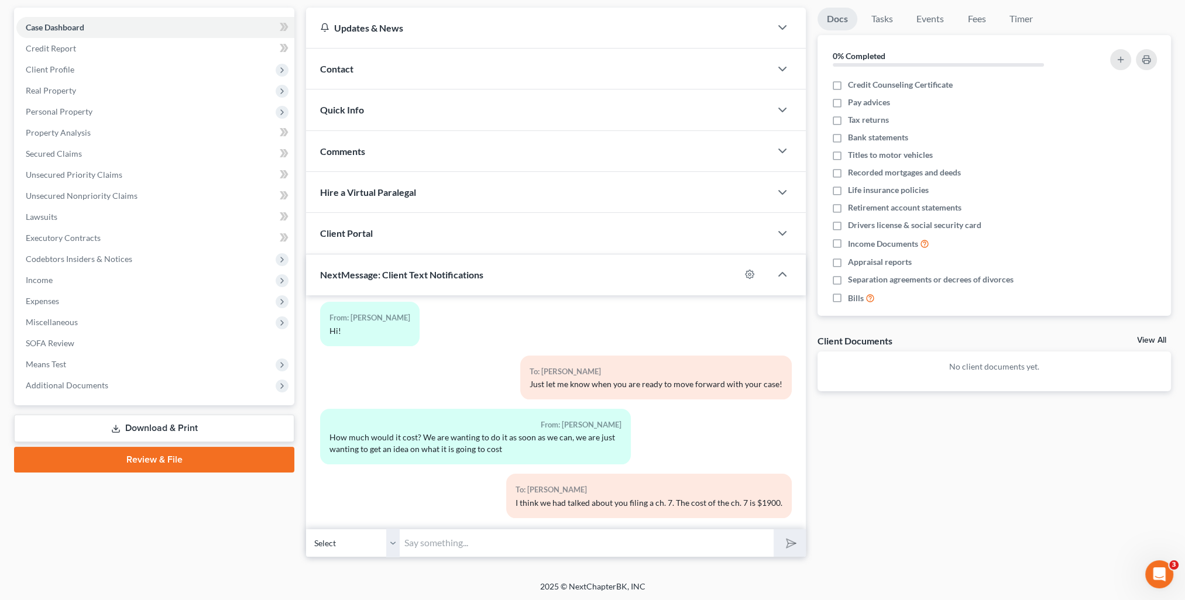
click at [1029, 497] on div "Docs Tasks Events Fees Timer 0% Completed Nothing here yet! Credit Counseling C…" at bounding box center [994, 283] width 365 height 550
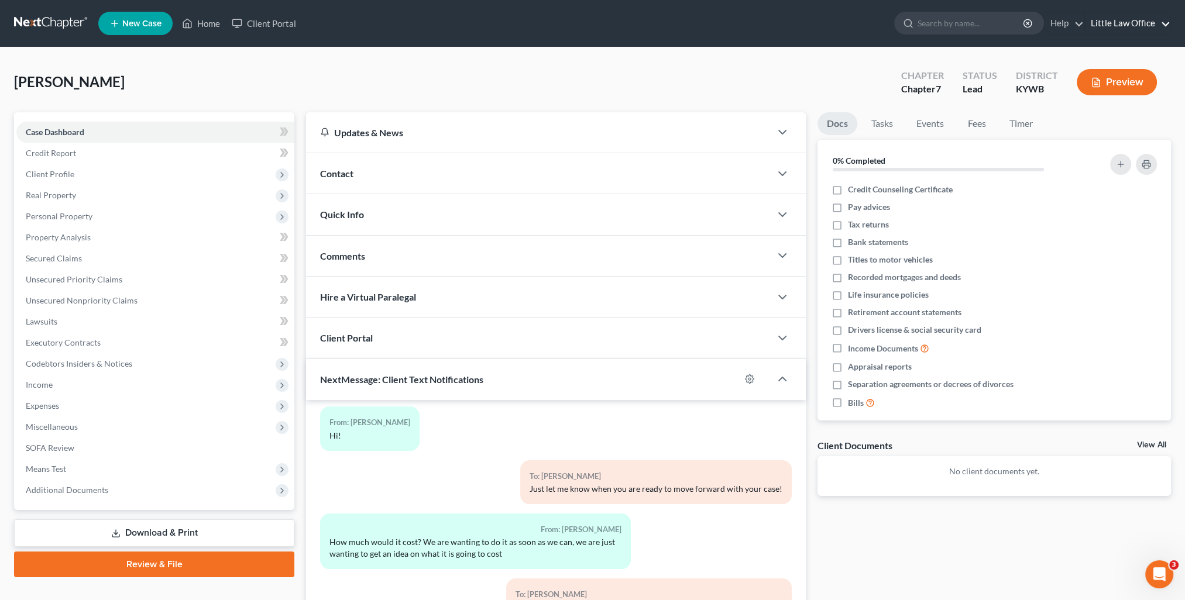
click at [1162, 26] on link "Little Law Office" at bounding box center [1127, 23] width 85 height 21
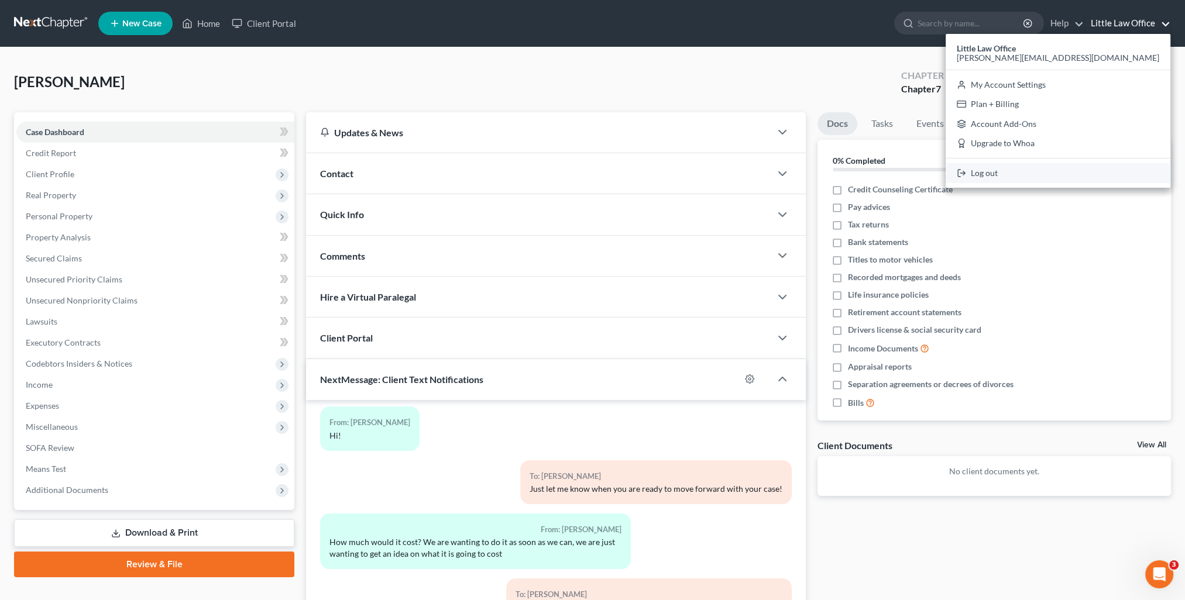
click at [1082, 171] on link "Log out" at bounding box center [1058, 173] width 225 height 20
